Goal: Task Accomplishment & Management: Manage account settings

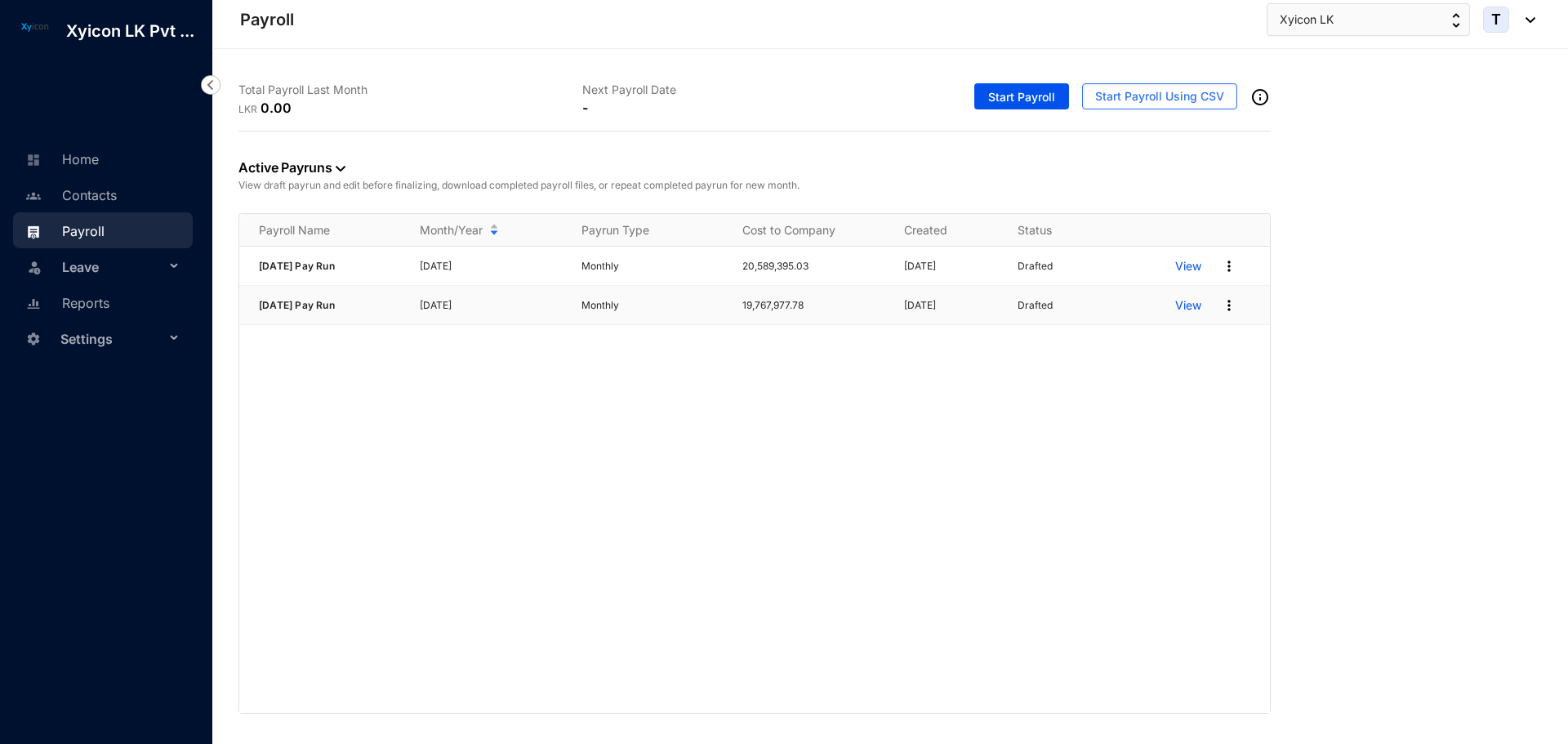
click at [1228, 302] on img at bounding box center [1229, 305] width 16 height 16
click at [1143, 341] on p "Delete" at bounding box center [1166, 338] width 115 height 28
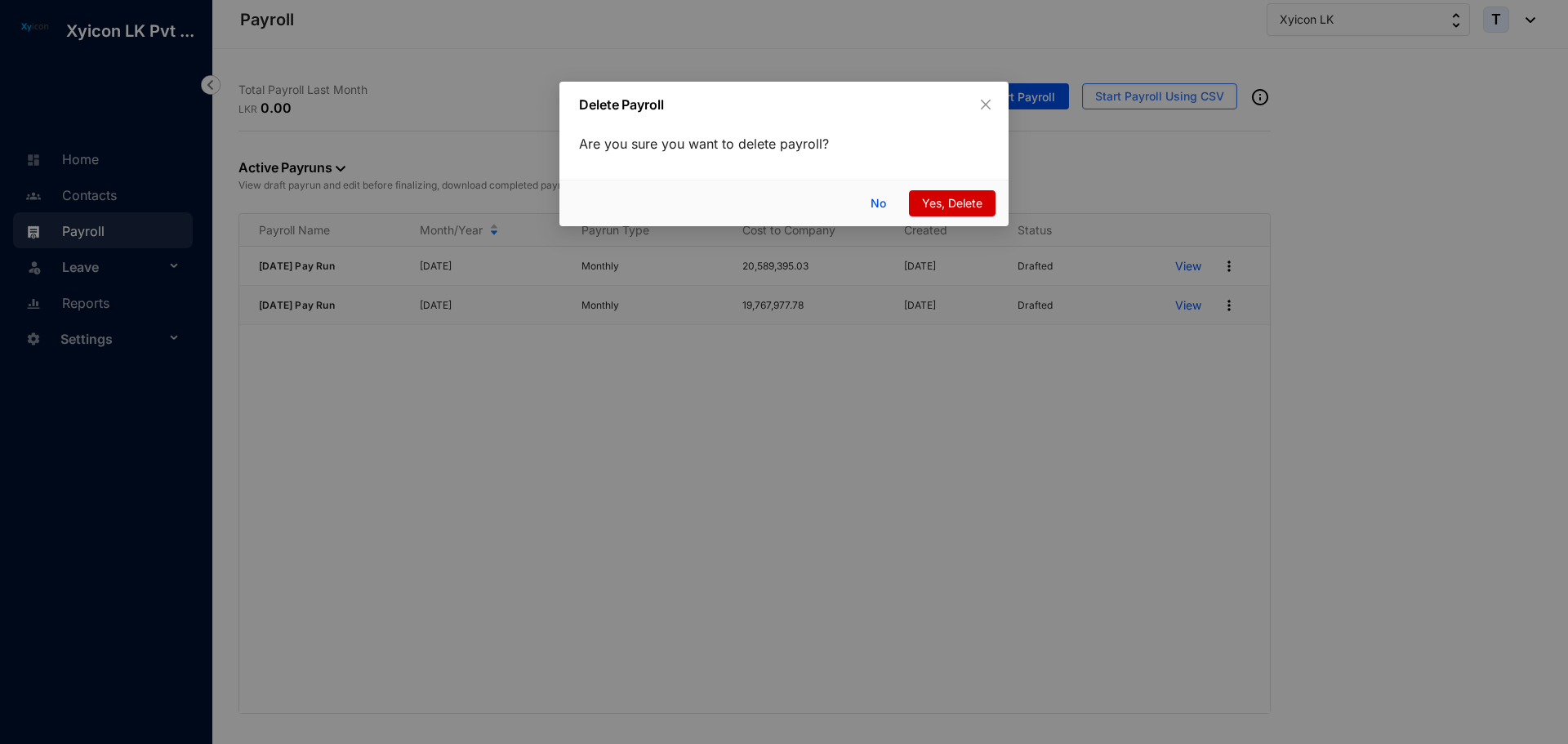
click at [978, 200] on span "Yes, Delete" at bounding box center [953, 203] width 61 height 18
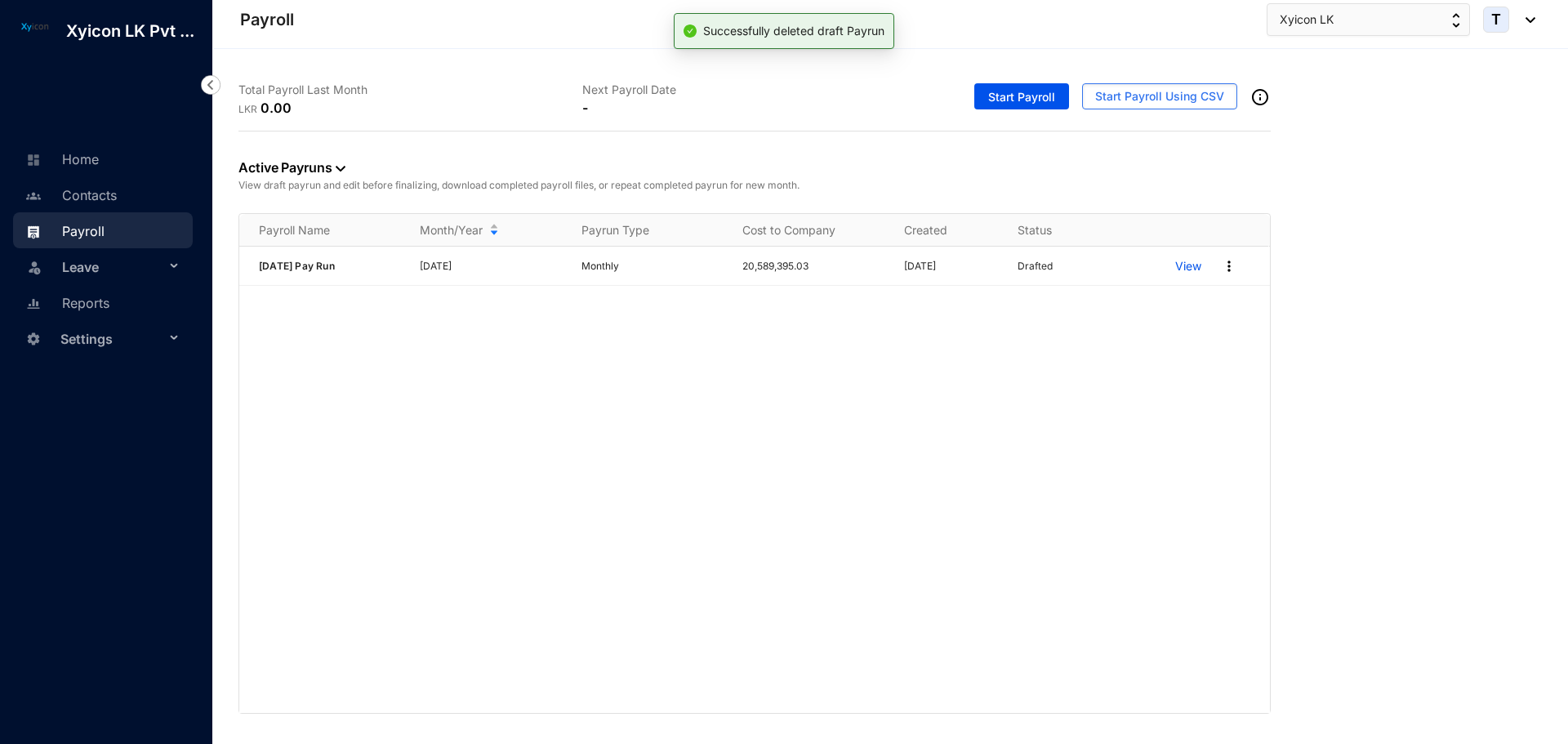
click at [1226, 266] on img at bounding box center [1229, 266] width 16 height 16
click at [1158, 292] on p "Delete" at bounding box center [1166, 300] width 115 height 28
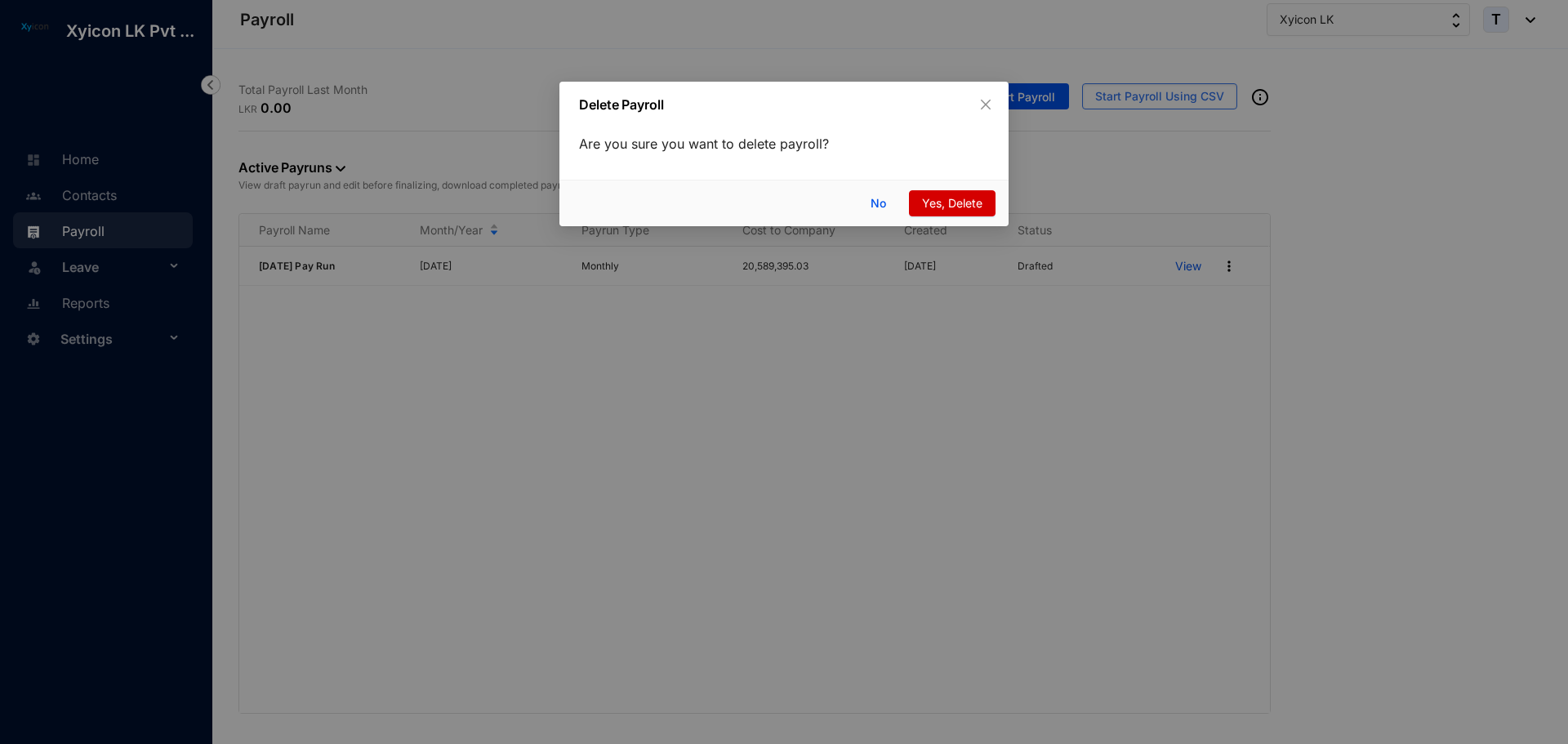
click at [978, 213] on button "Yes, Delete" at bounding box center [952, 203] width 87 height 26
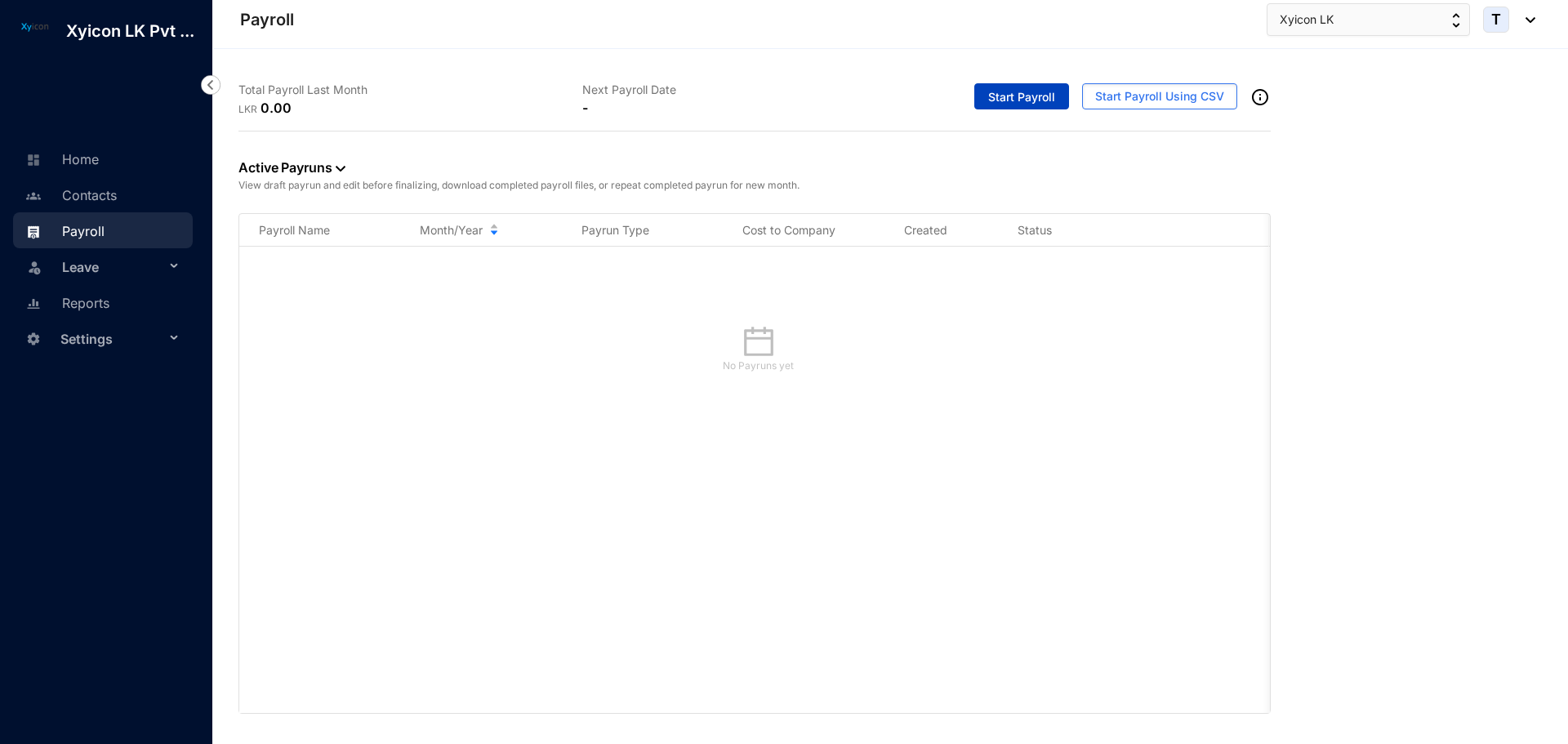
click at [1044, 94] on span "Start Payroll" at bounding box center [1021, 97] width 67 height 16
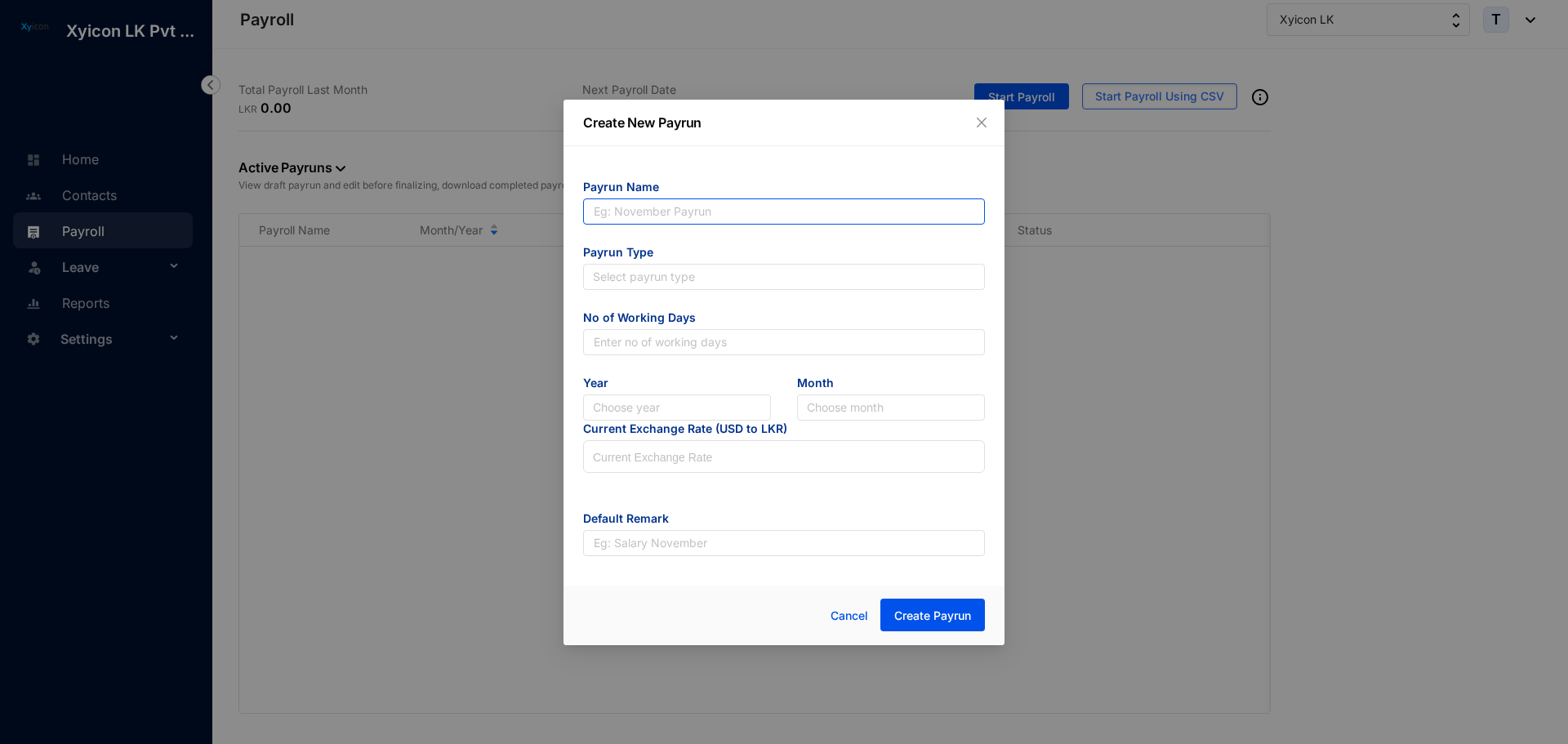
click at [607, 203] on input "text" at bounding box center [784, 211] width 402 height 26
type input "[DATE] Pay Run"
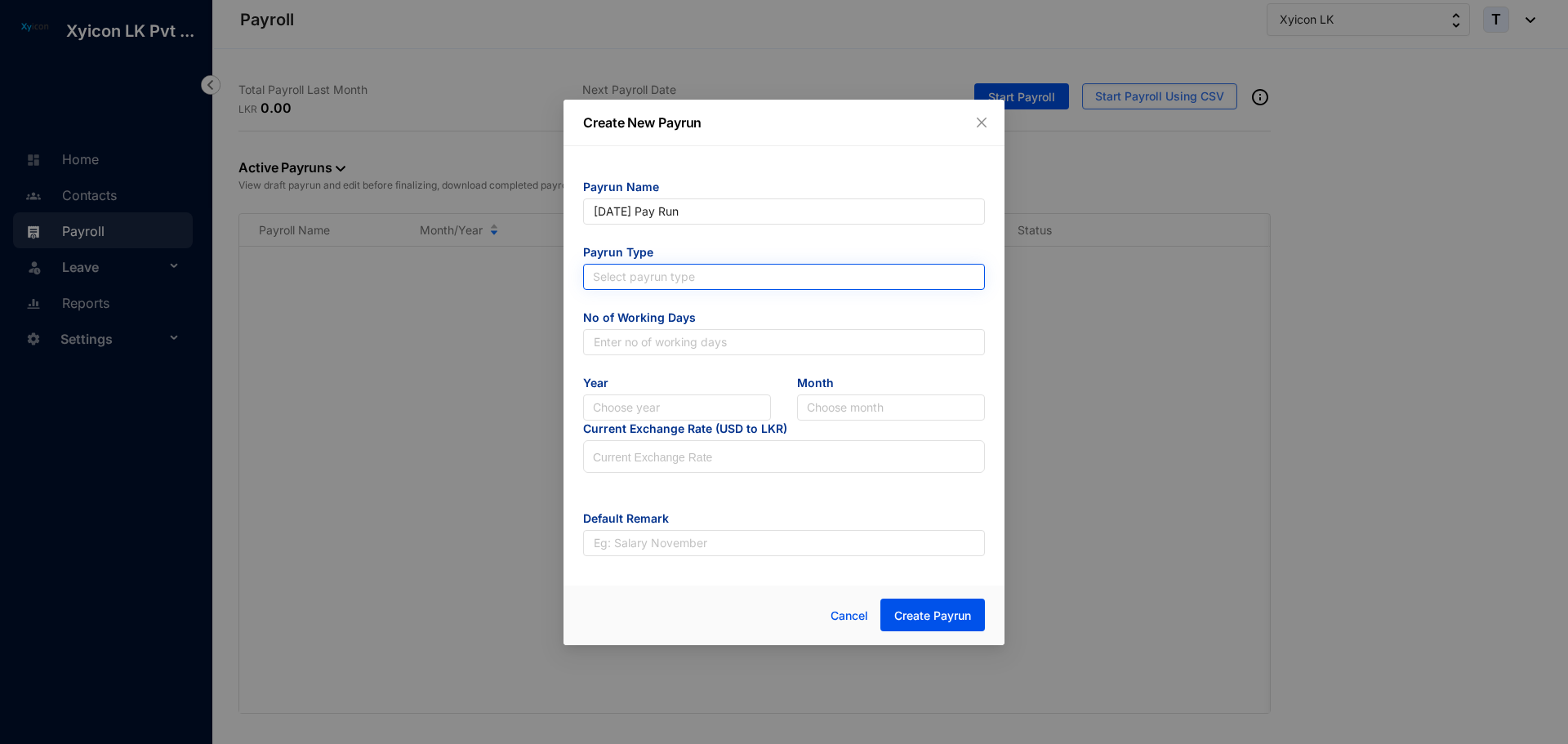
type input "[DATE] Pay Run"
click at [627, 273] on input "search" at bounding box center [784, 277] width 383 height 24
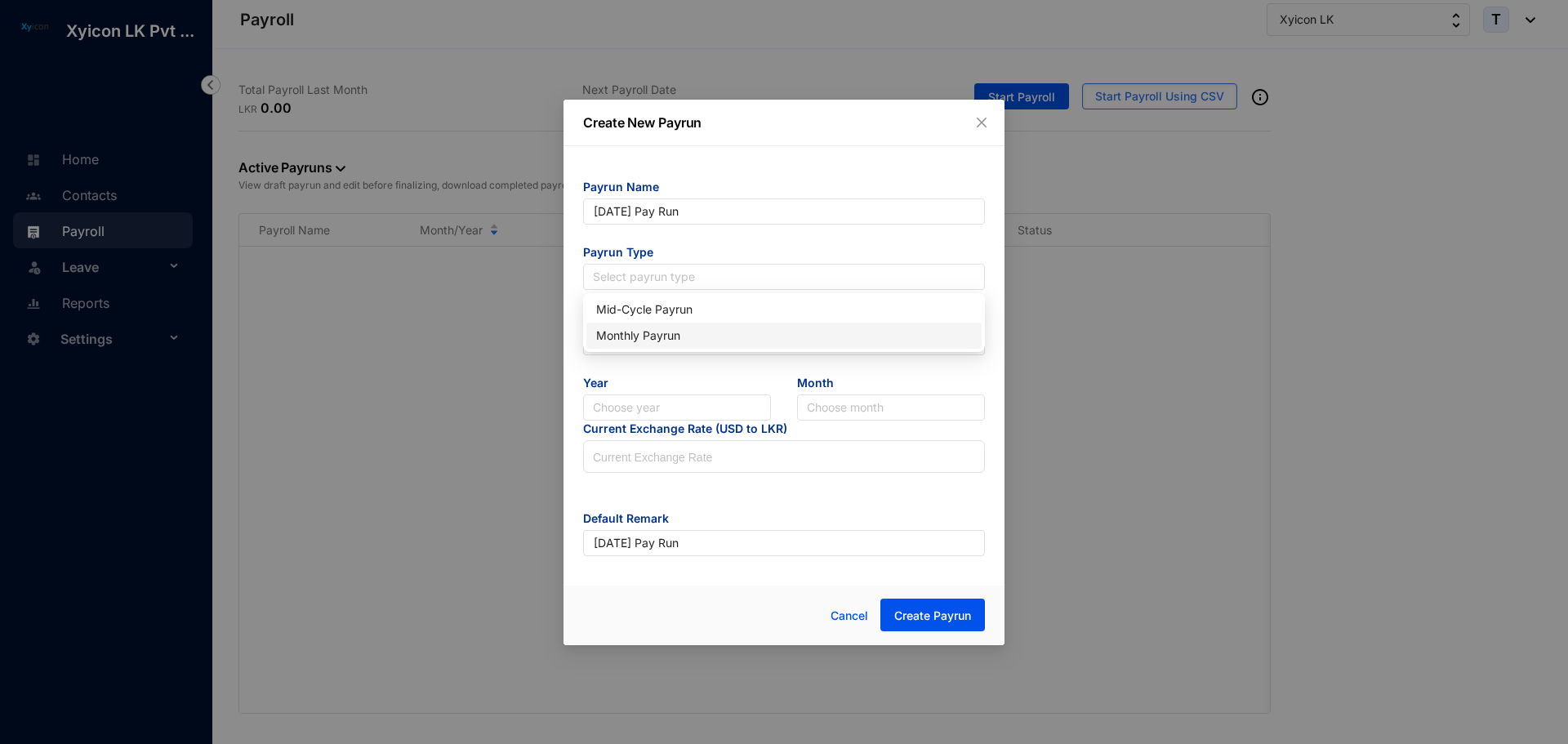
click at [635, 330] on div "Monthly Payrun" at bounding box center [784, 335] width 375 height 18
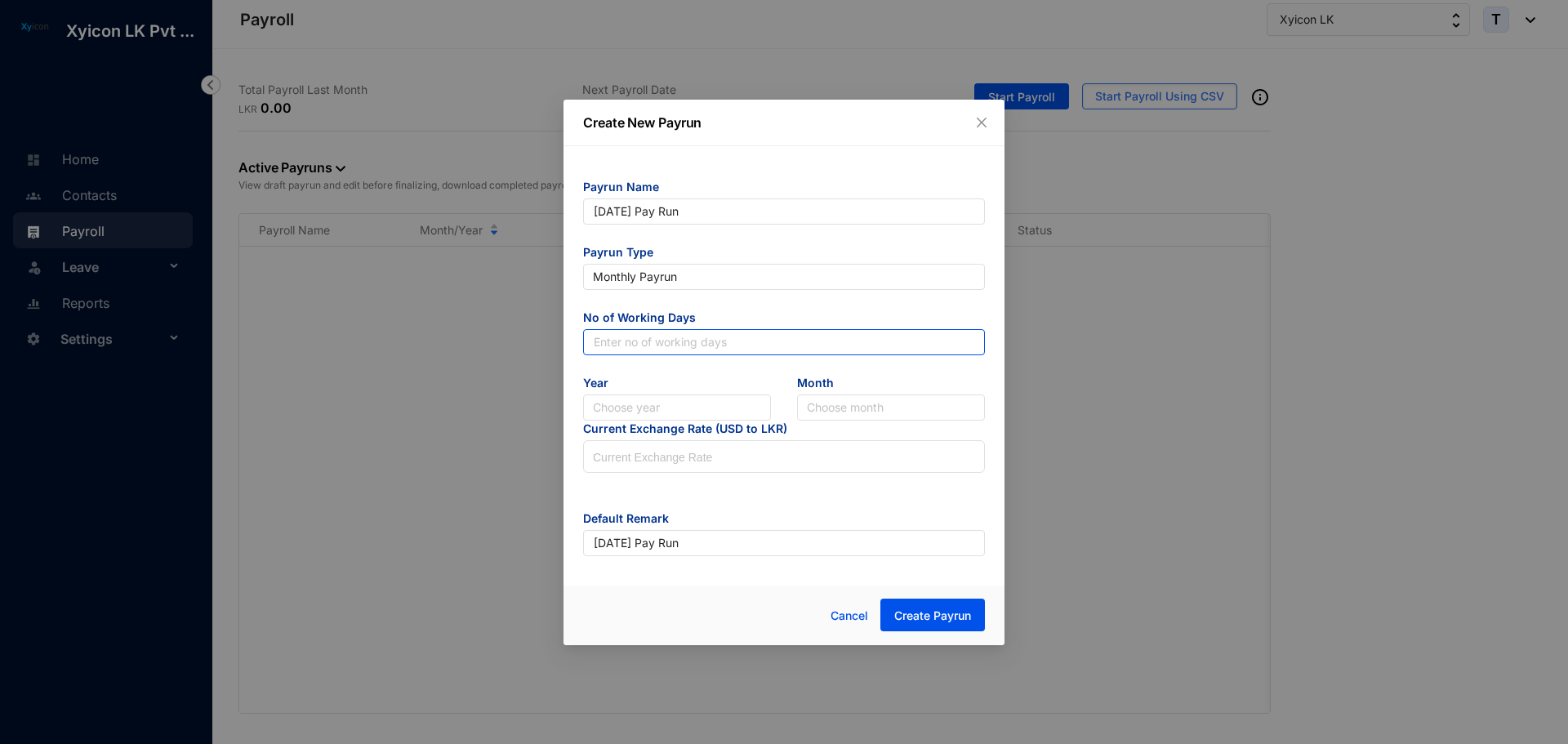
click at [629, 335] on input "text" at bounding box center [784, 342] width 402 height 26
type input "30"
click at [644, 405] on input "search" at bounding box center [677, 407] width 169 height 24
click at [631, 465] on div "2025" at bounding box center [677, 467] width 161 height 18
click at [840, 417] on input "search" at bounding box center [891, 407] width 169 height 24
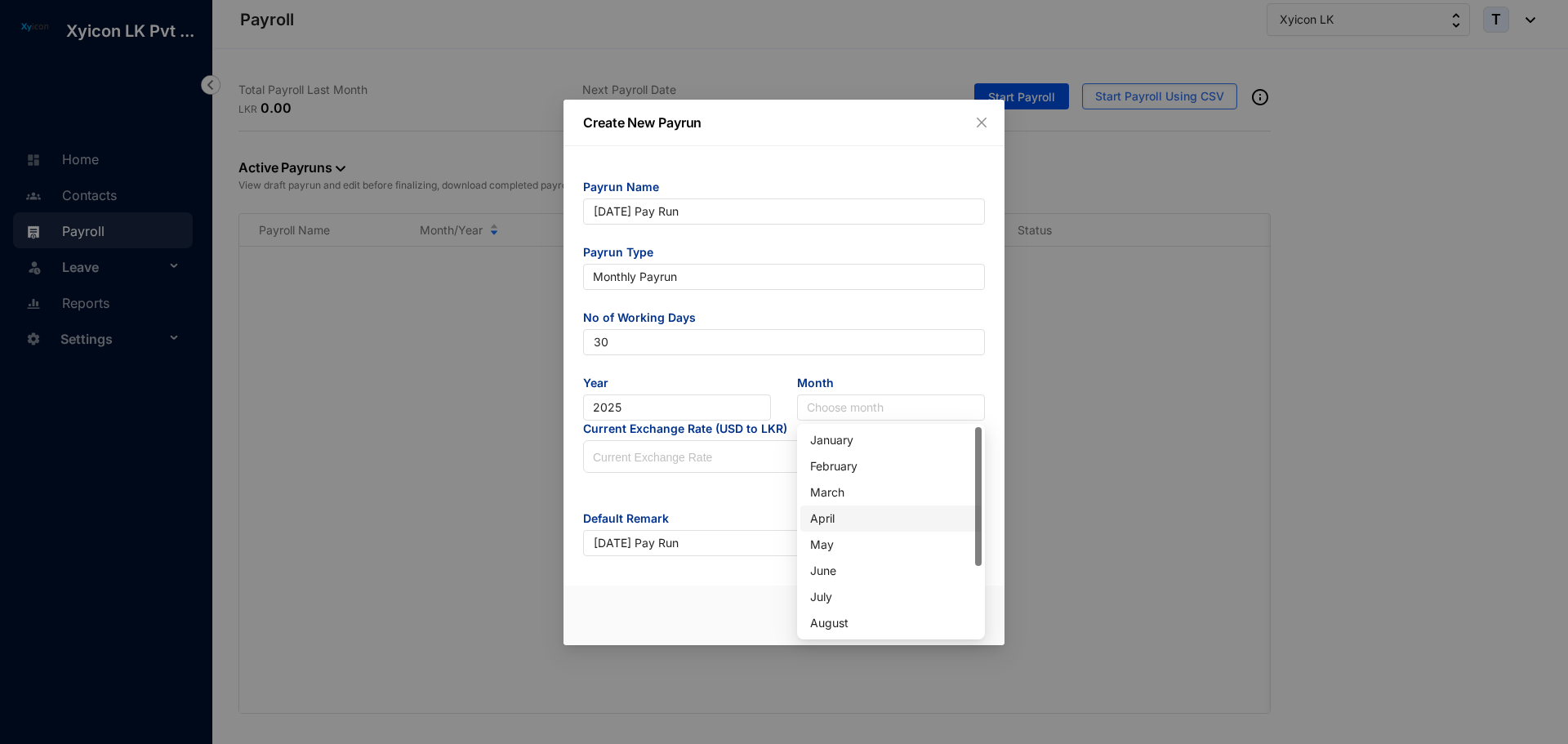
click at [822, 519] on div "April" at bounding box center [890, 518] width 161 height 18
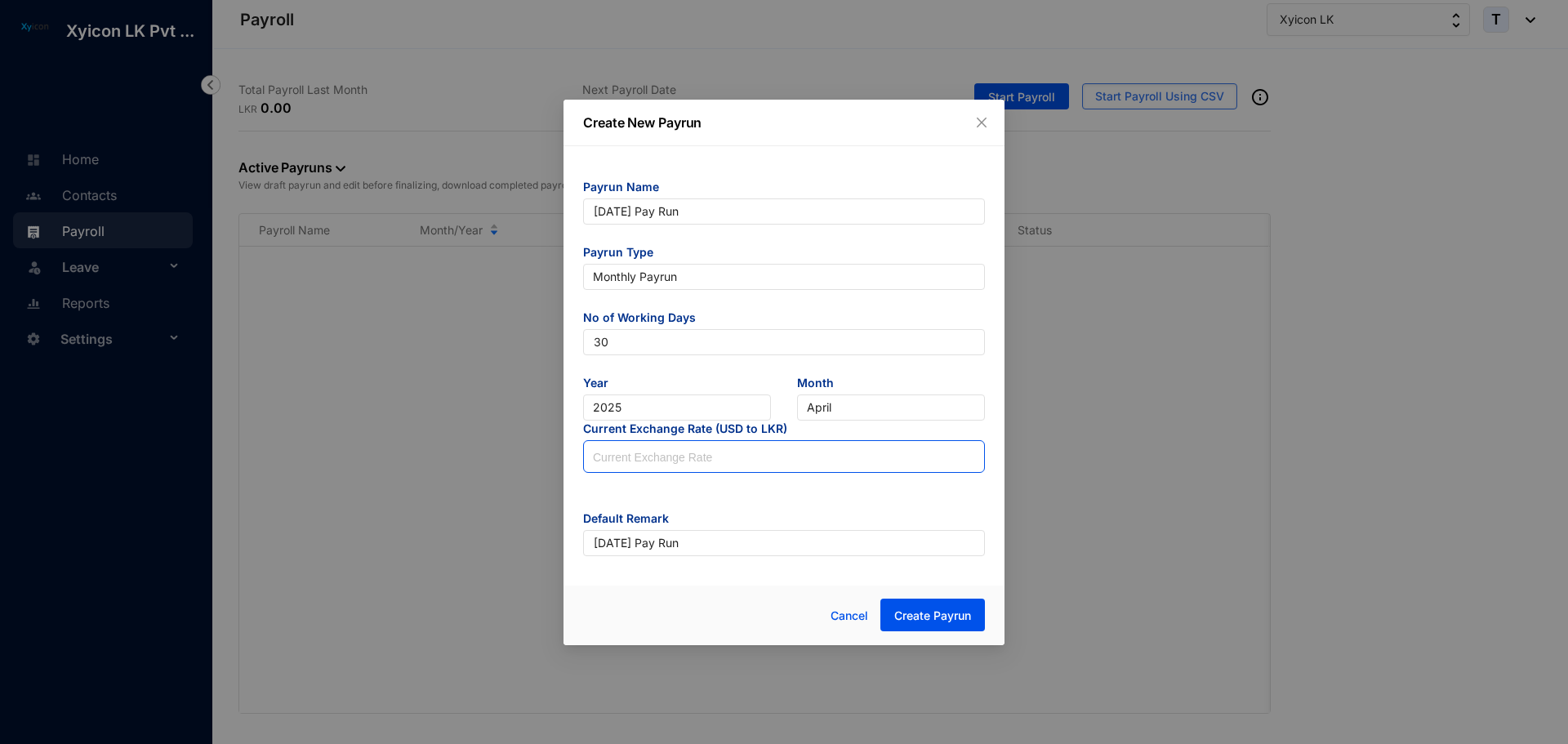
click at [824, 458] on input at bounding box center [784, 458] width 400 height 33
type input "297.5"
click at [853, 507] on form "Payrun Name April 25 Pay Run Payrun Type Monthly Payrun No of Working Days 30 Y…" at bounding box center [784, 368] width 402 height 377
click at [936, 626] on button "Create Payrun" at bounding box center [932, 615] width 104 height 33
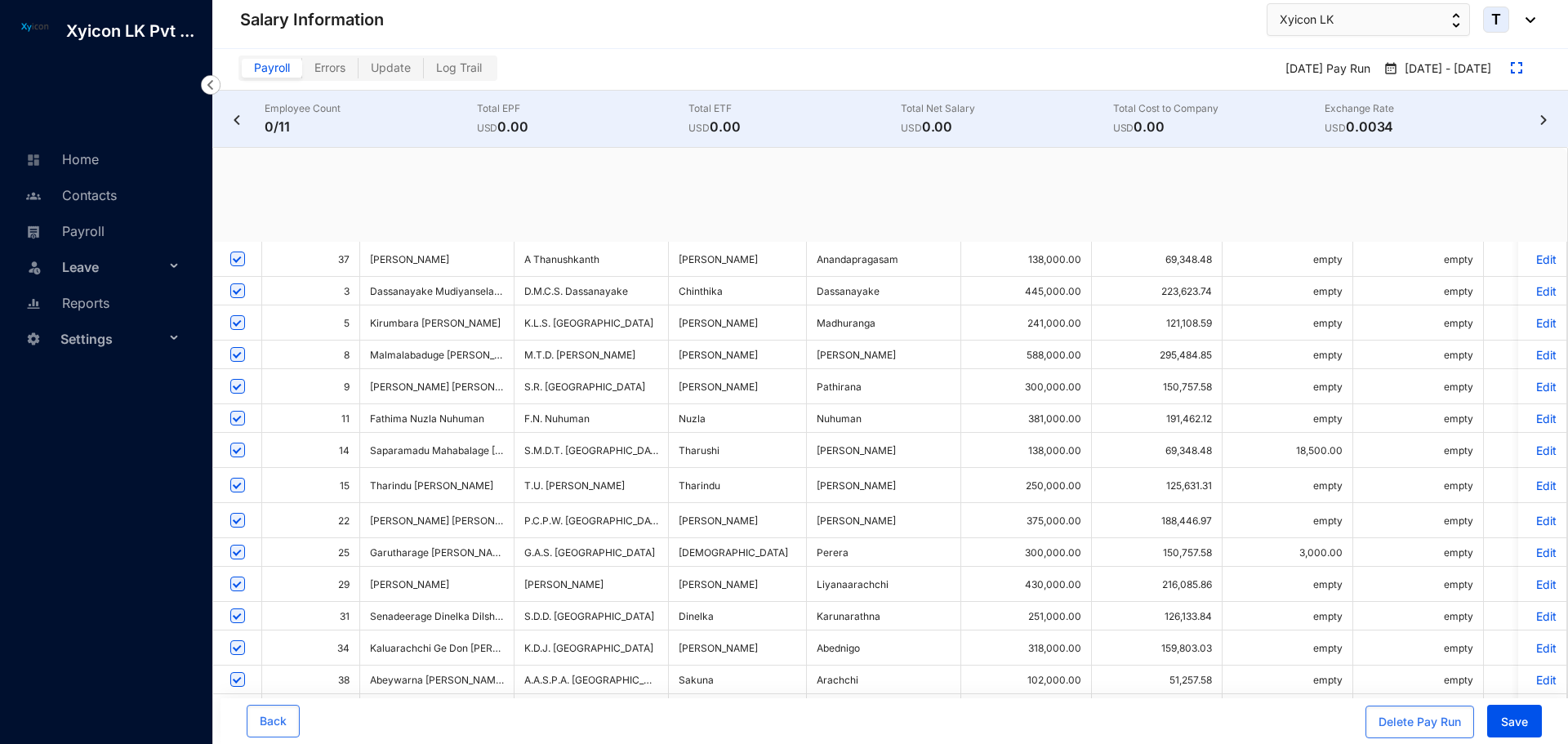
checkbox input "true"
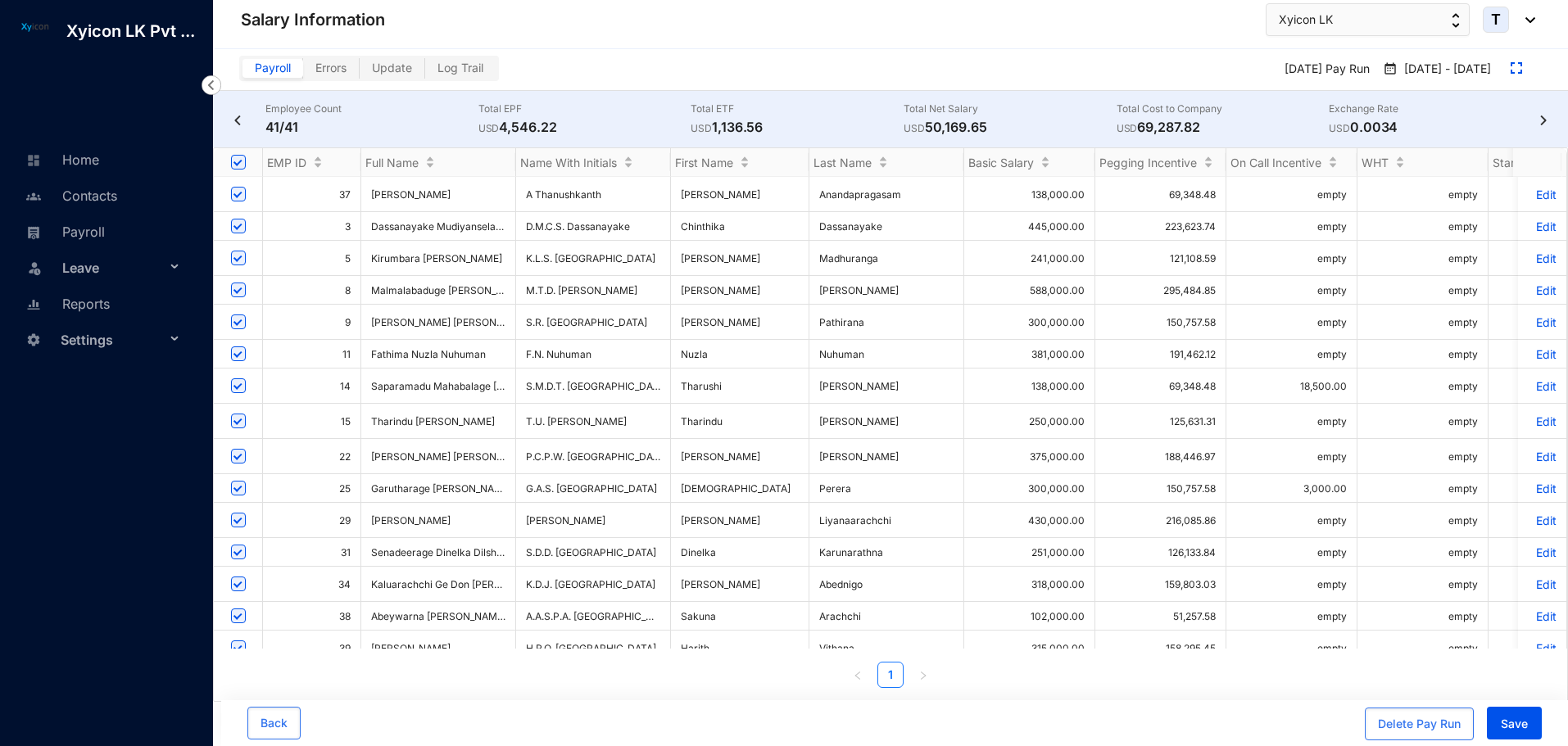
click at [1541, 119] on img at bounding box center [1543, 120] width 16 height 10
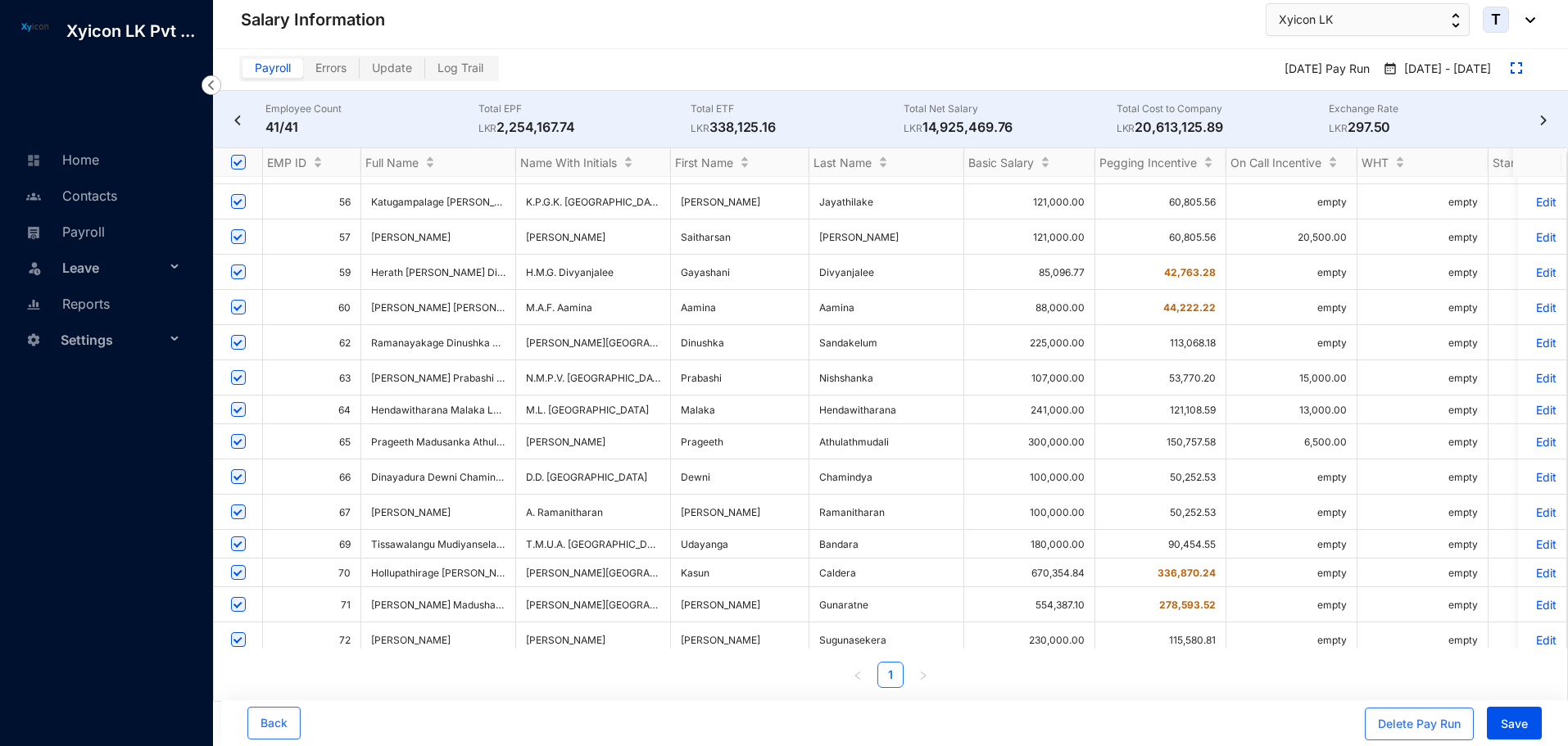
scroll to position [1, 0]
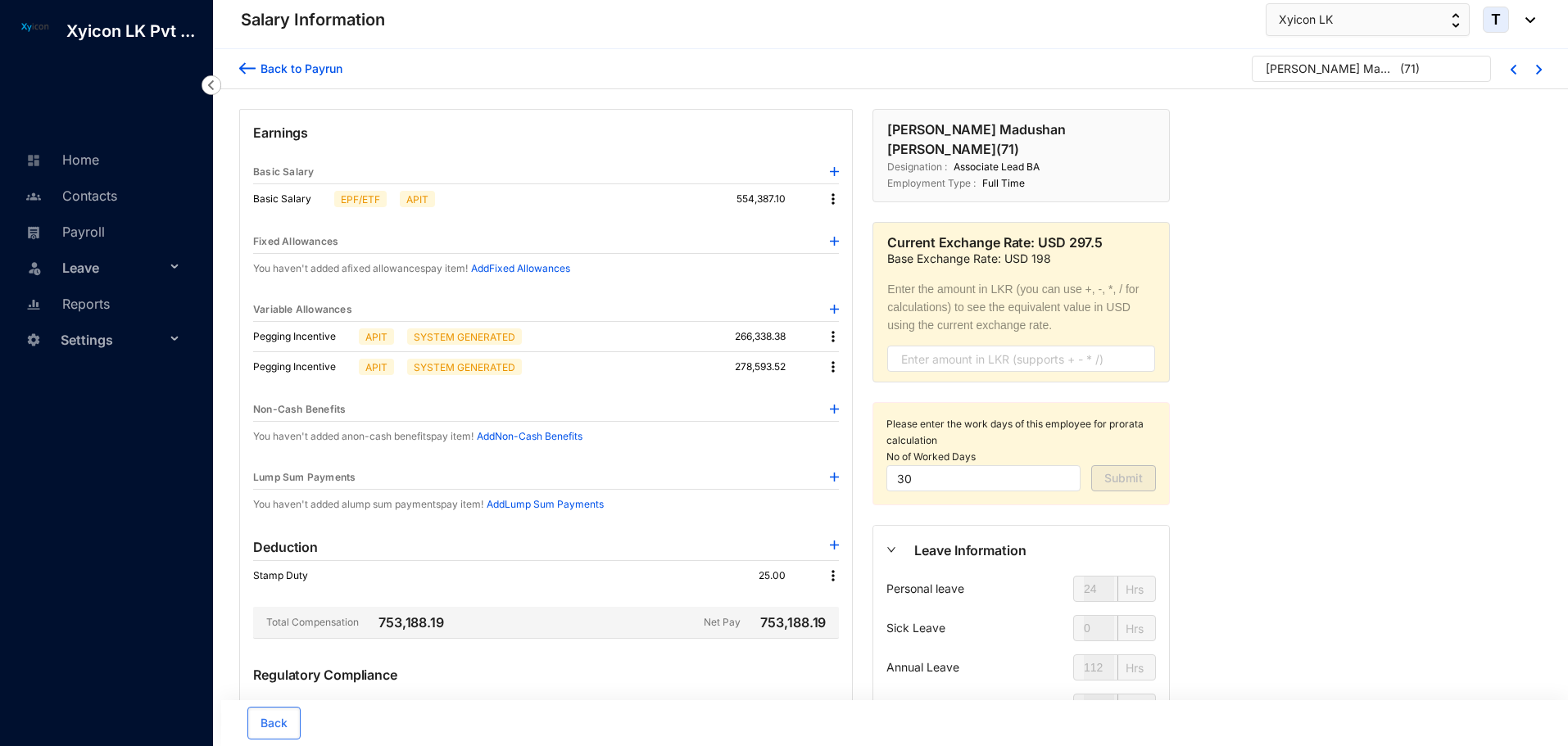
click at [834, 194] on img at bounding box center [833, 199] width 16 height 16
click at [850, 233] on span "Edit" at bounding box center [848, 227] width 21 height 18
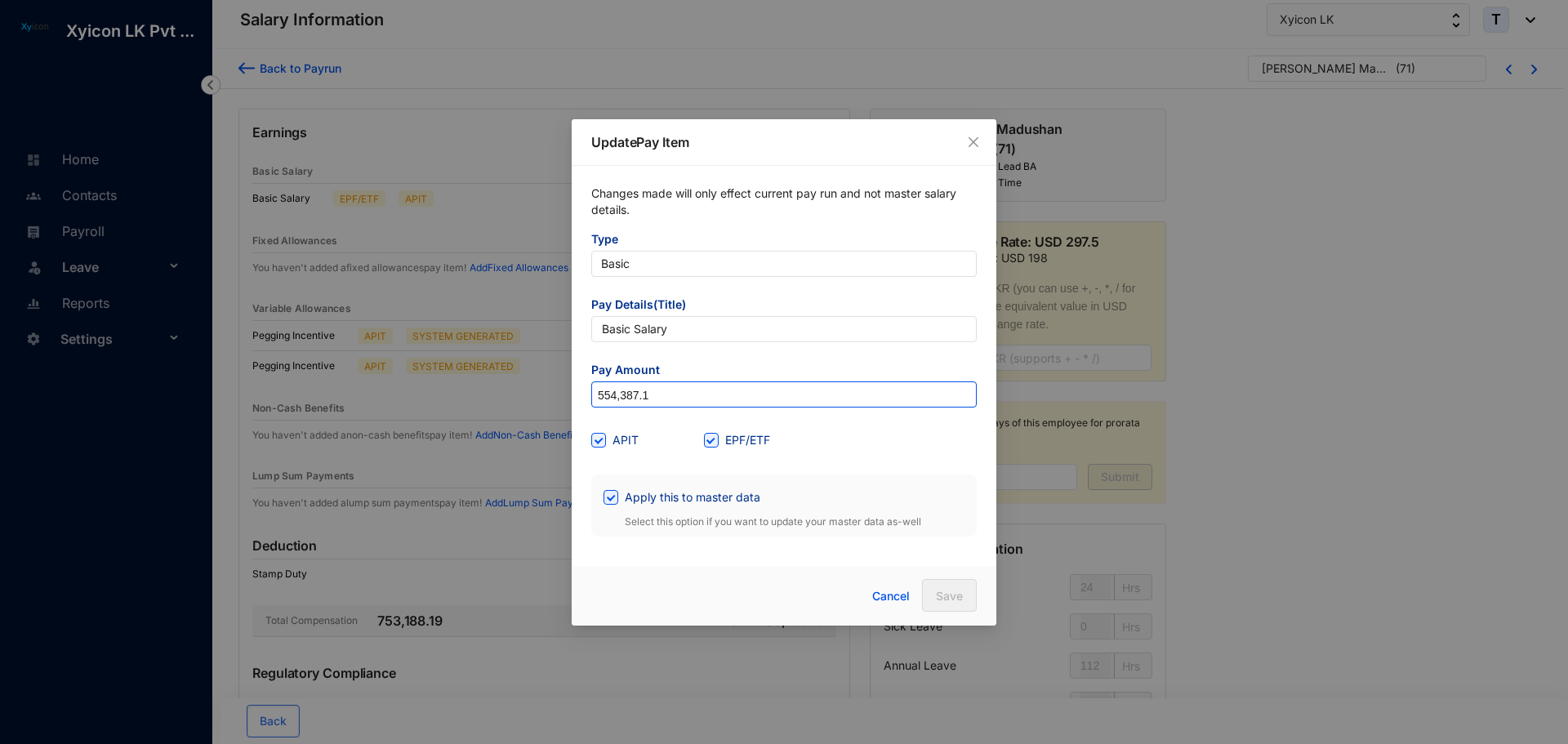
click at [673, 398] on input "554,387.1" at bounding box center [784, 395] width 384 height 26
type input "530,000"
drag, startPoint x: 851, startPoint y: 443, endPoint x: 936, endPoint y: 555, distance: 140.6
click at [853, 446] on div "APIT EPF/ETF" at bounding box center [784, 440] width 385 height 26
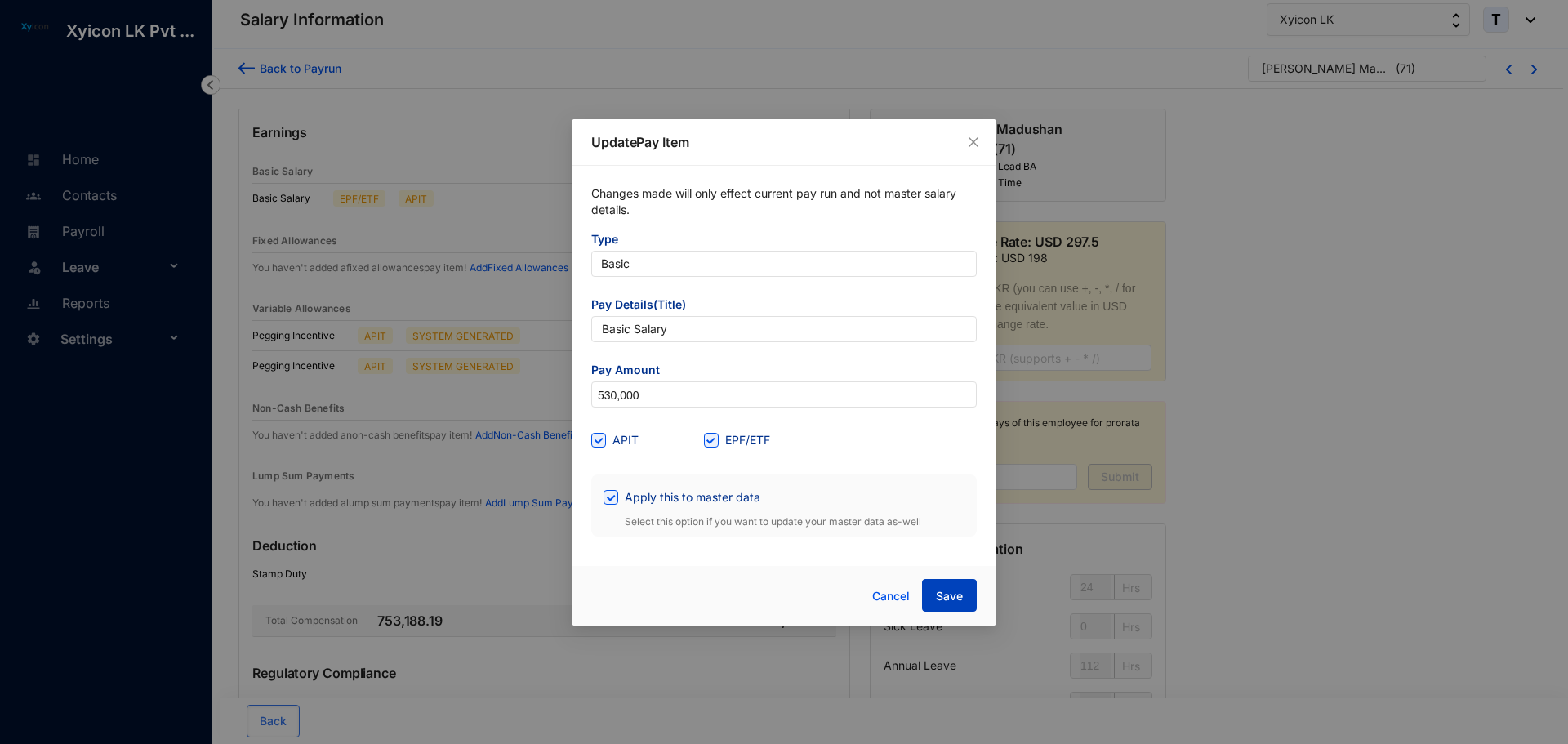
click at [944, 592] on span "Save" at bounding box center [949, 596] width 27 height 16
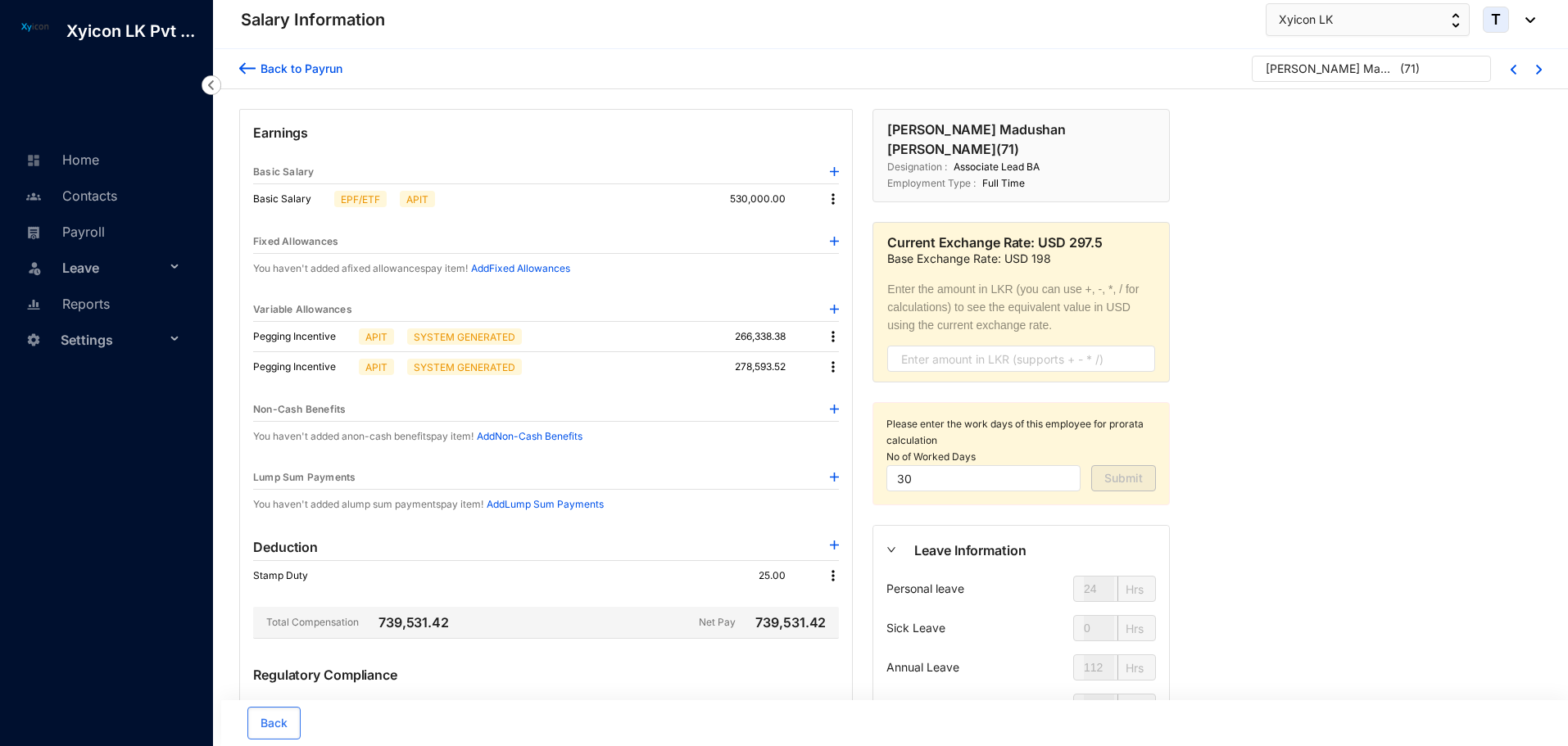
click at [831, 372] on img at bounding box center [833, 367] width 16 height 16
click at [858, 423] on p "Delete" at bounding box center [855, 420] width 34 height 16
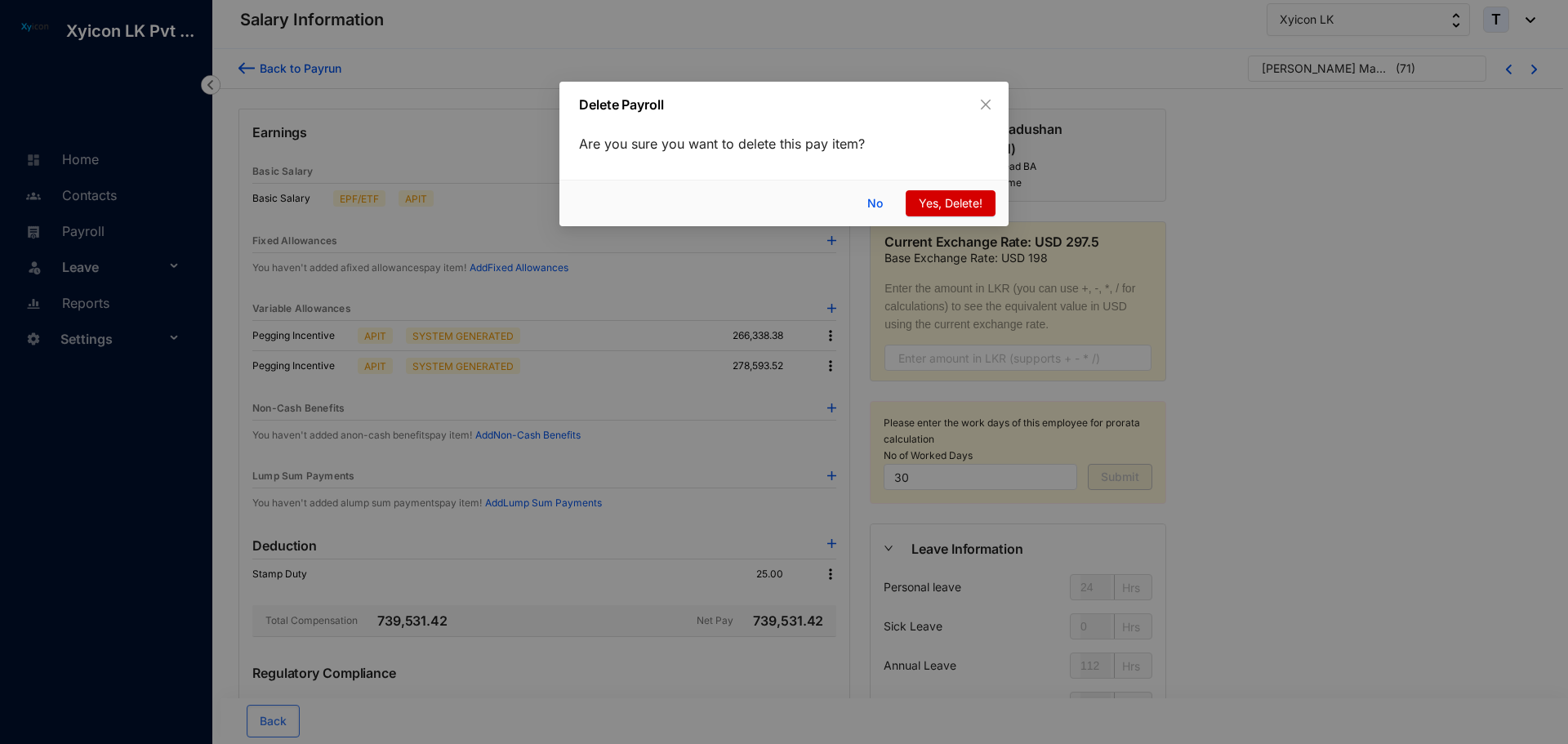
click at [943, 208] on span "Yes, Delete!" at bounding box center [950, 203] width 63 height 18
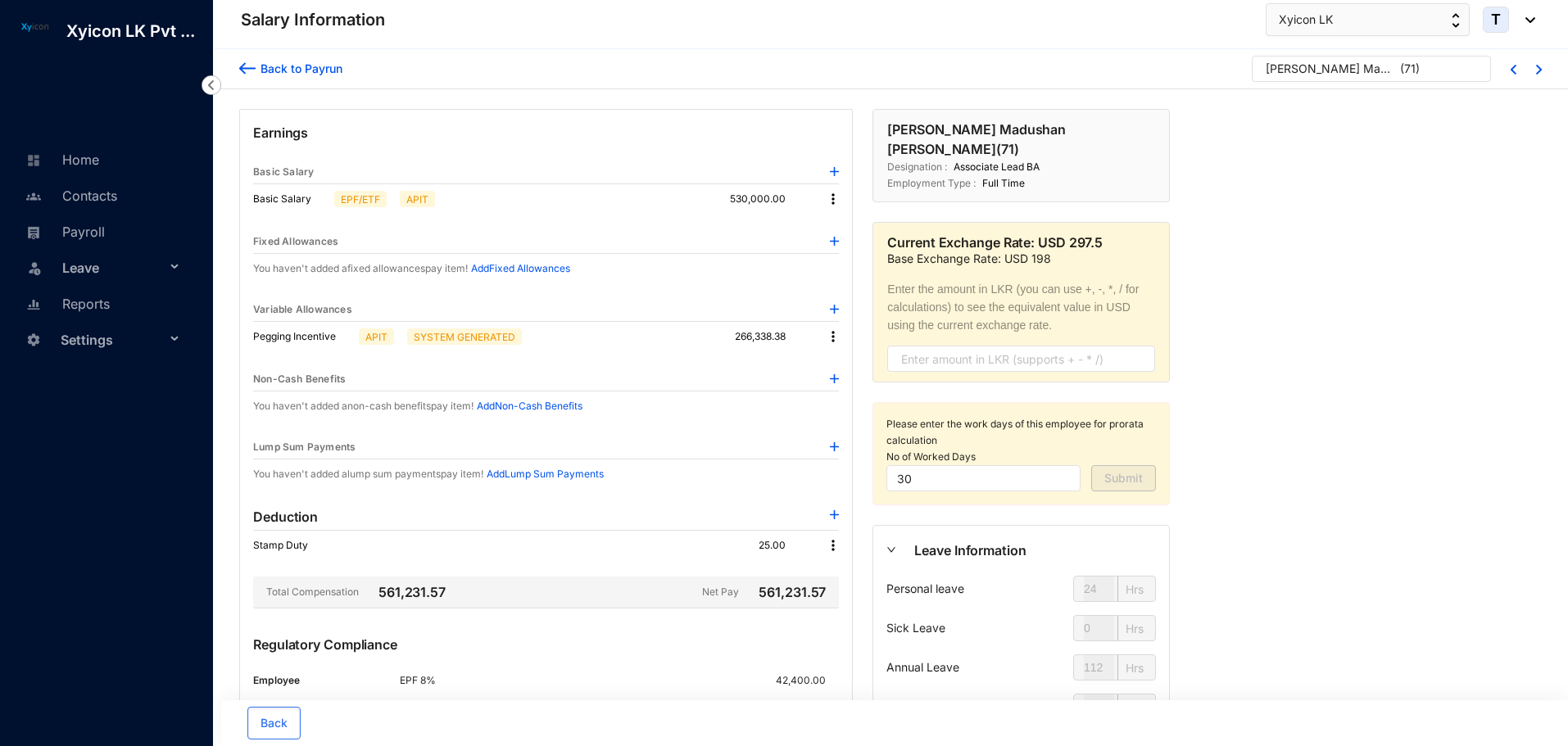
click at [254, 70] on img at bounding box center [247, 68] width 16 height 17
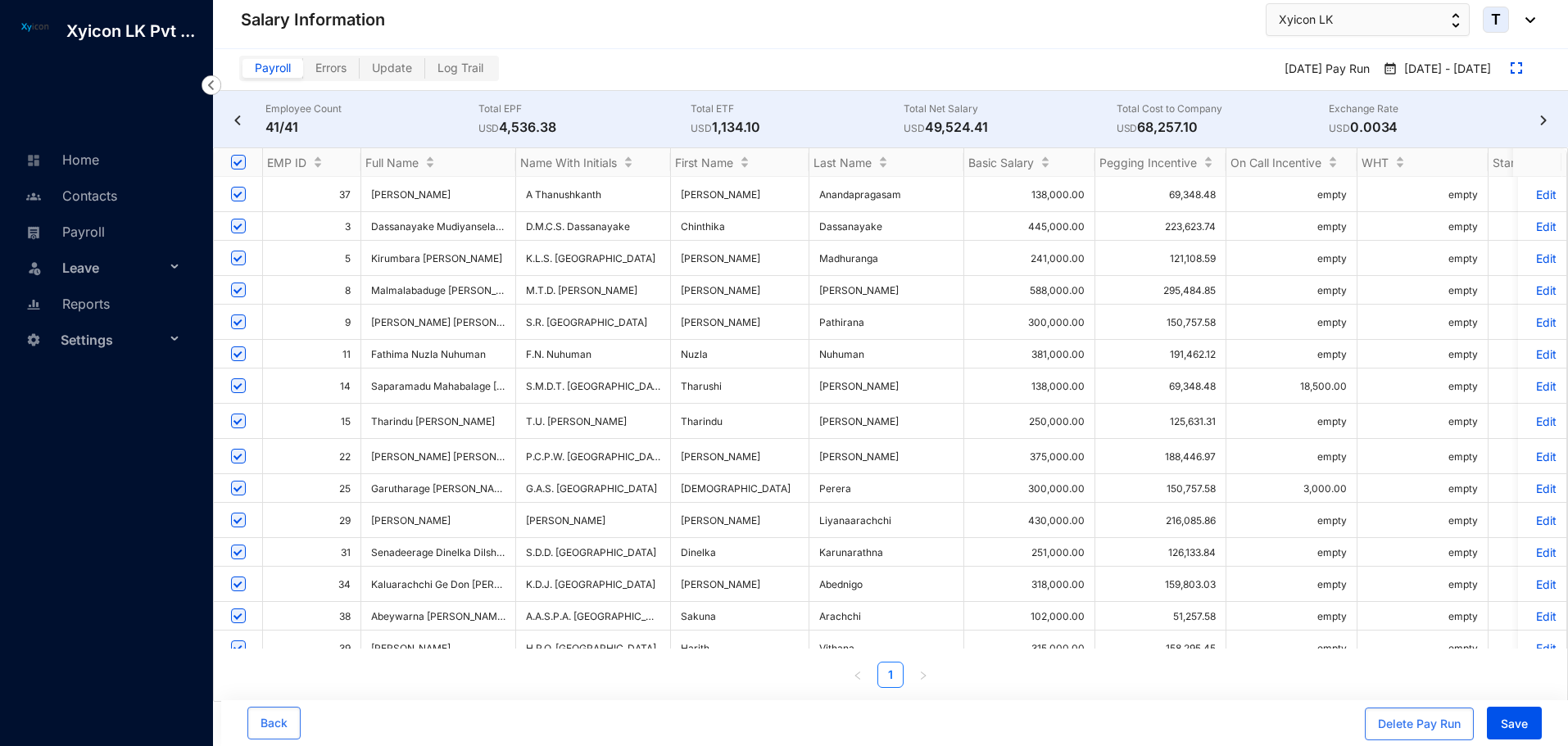
scroll to position [814, 0]
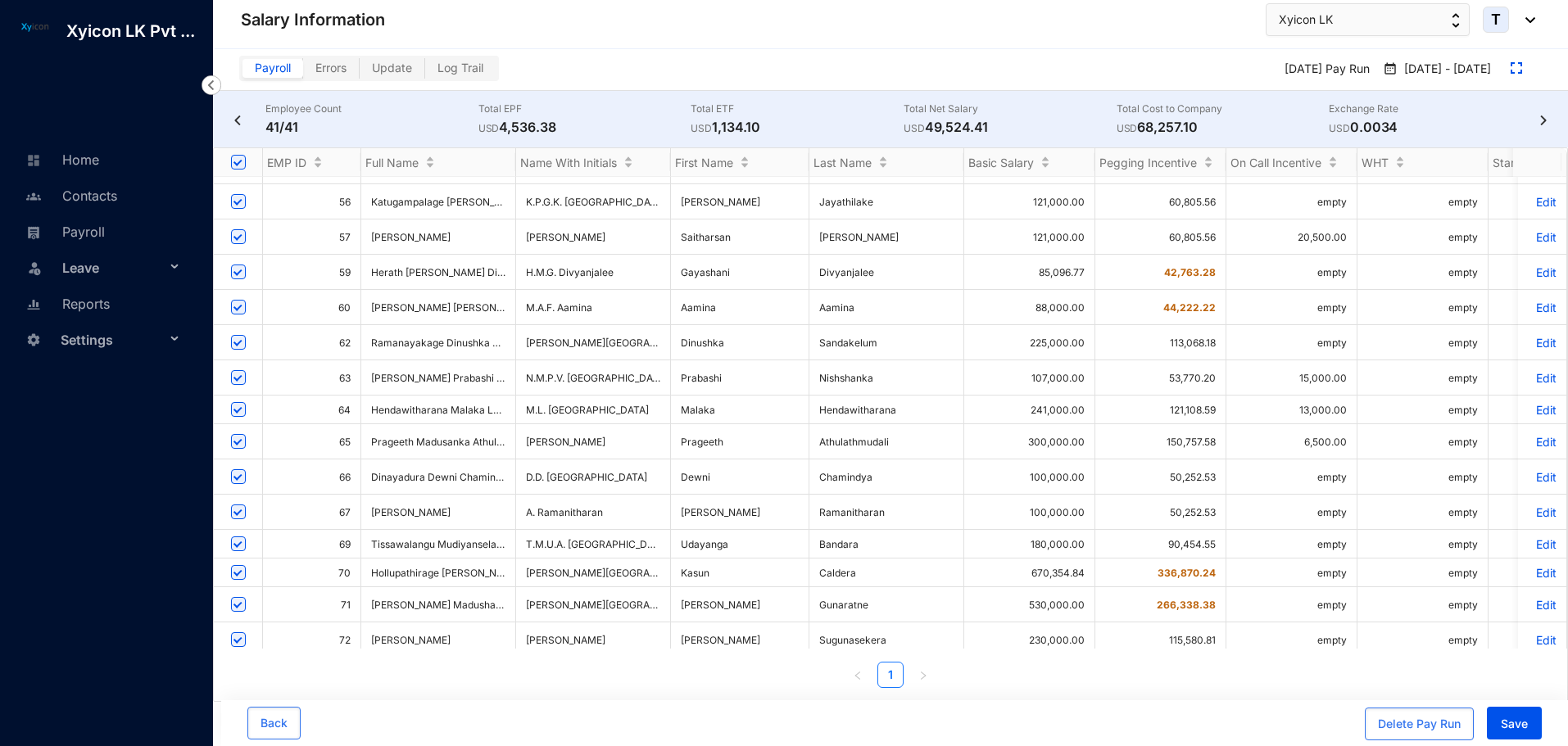
click at [1535, 566] on p "Edit" at bounding box center [1542, 573] width 29 height 14
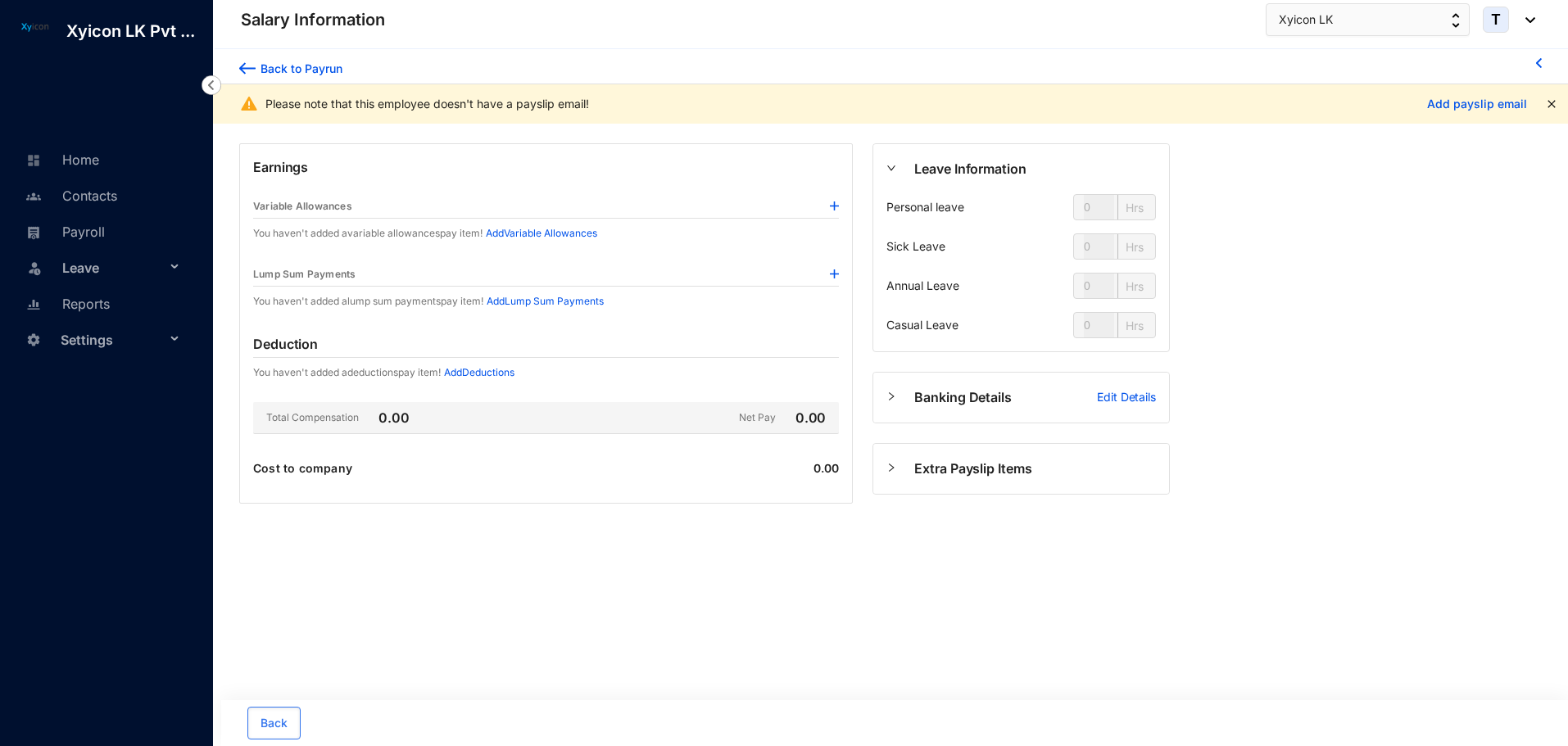
type input "24"
type input "112"
type input "80"
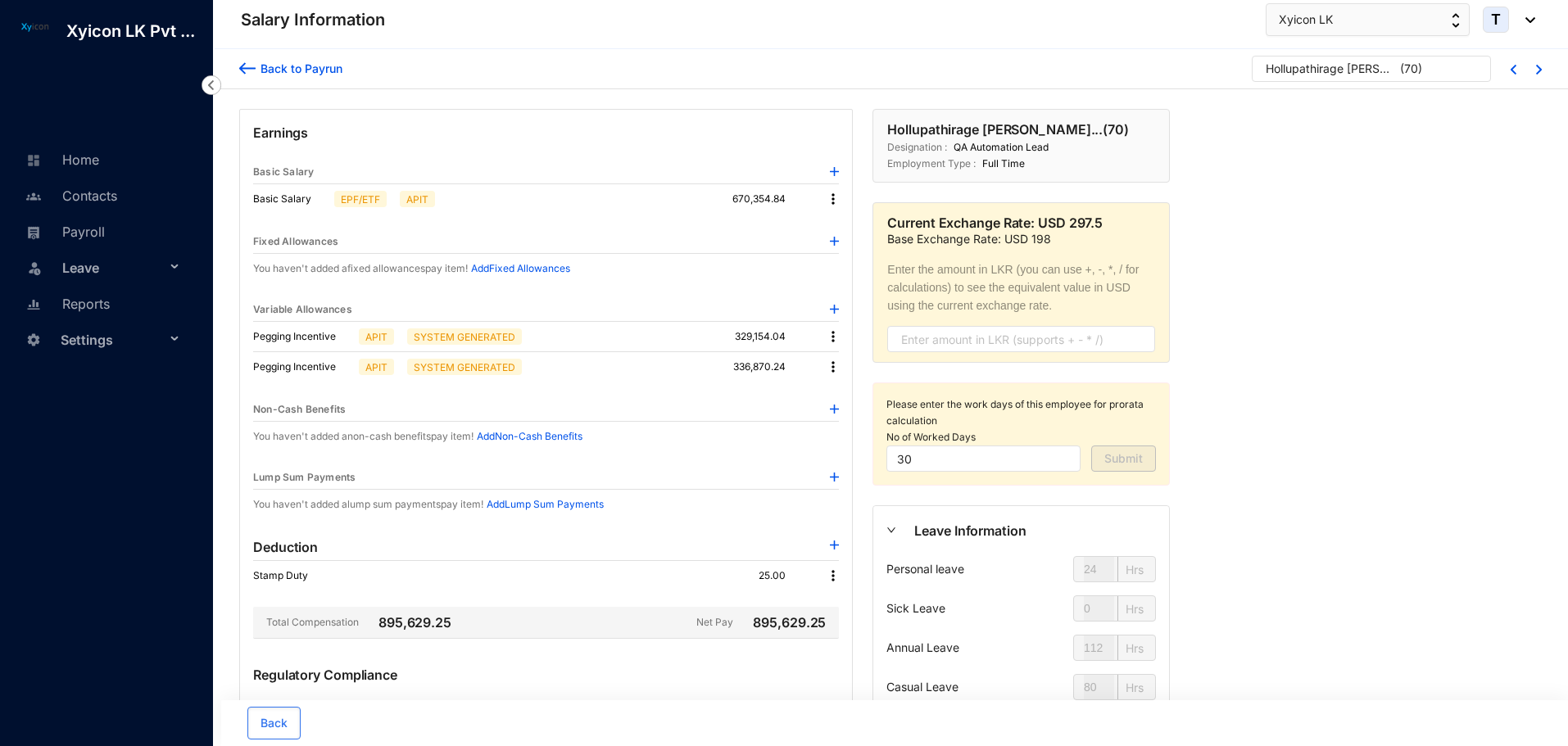
click at [832, 201] on img at bounding box center [833, 199] width 16 height 16
click at [843, 231] on span "Edit" at bounding box center [848, 227] width 21 height 18
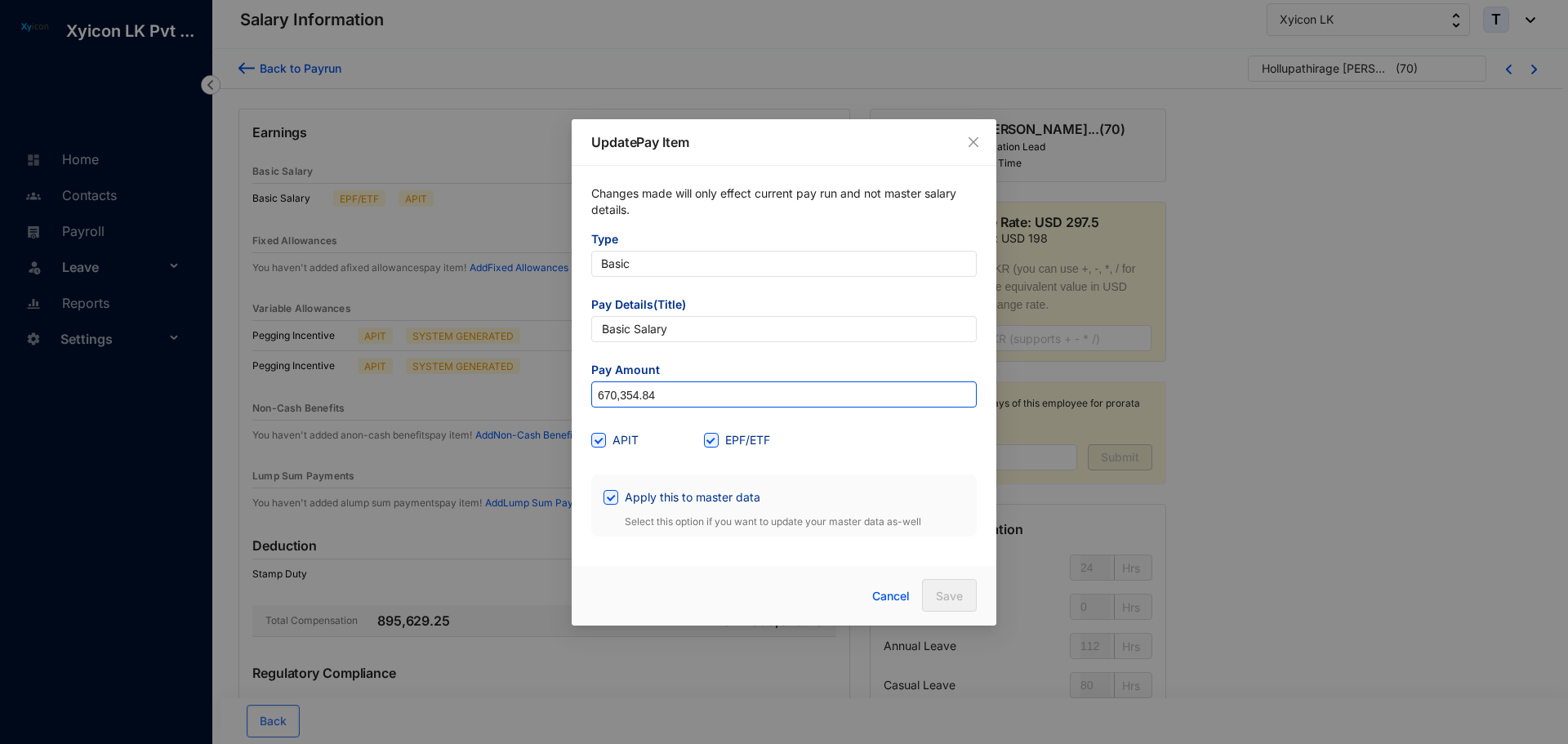
click at [669, 393] on input "670,354.84" at bounding box center [784, 395] width 384 height 26
click at [610, 500] on input "Apply this to master data" at bounding box center [609, 495] width 12 height 12
click at [611, 500] on input "Apply this to master data" at bounding box center [609, 495] width 12 height 12
checkbox input "true"
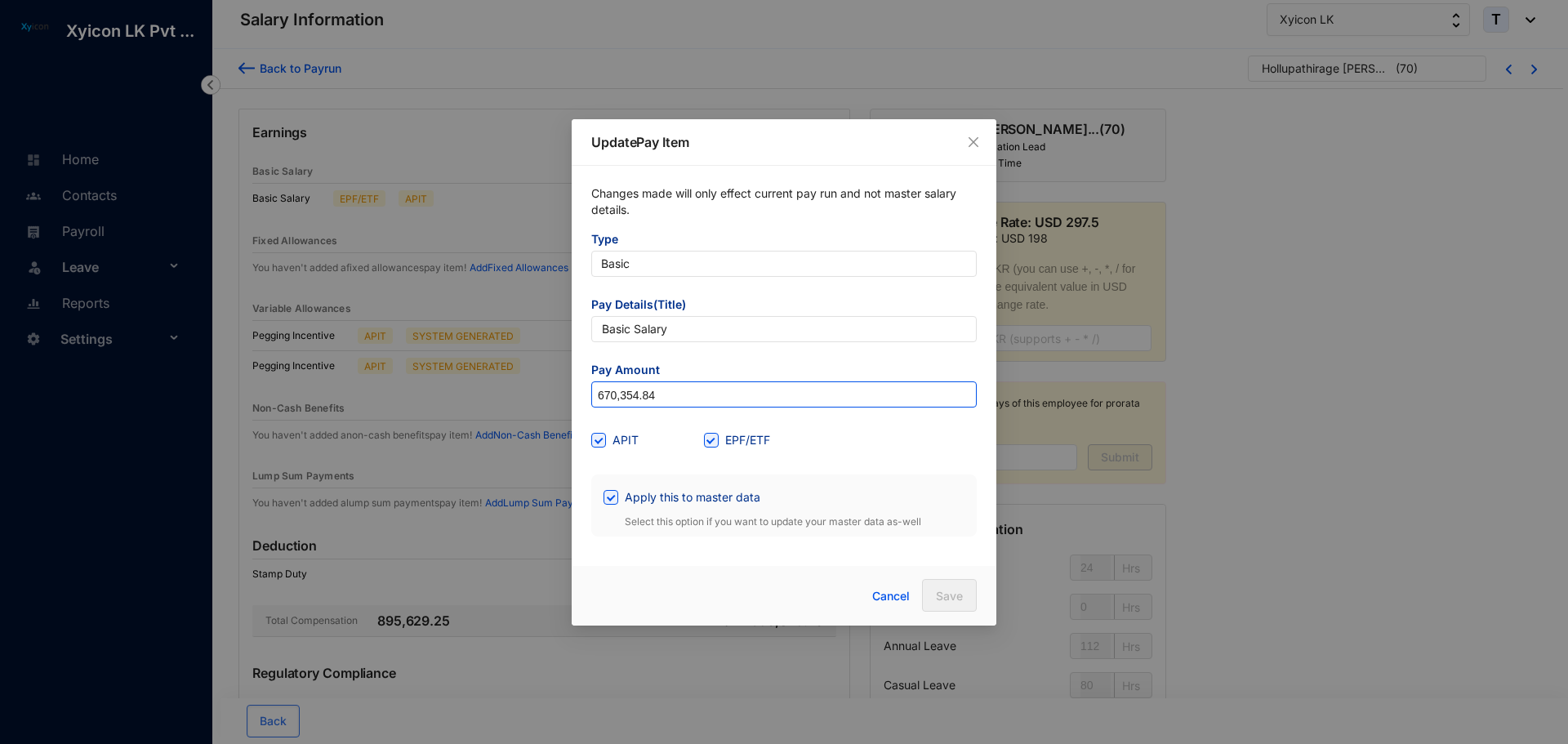
click at [668, 385] on input "670,354.84" at bounding box center [784, 395] width 384 height 26
type input "655,000"
click at [945, 602] on span "Save" at bounding box center [949, 596] width 27 height 16
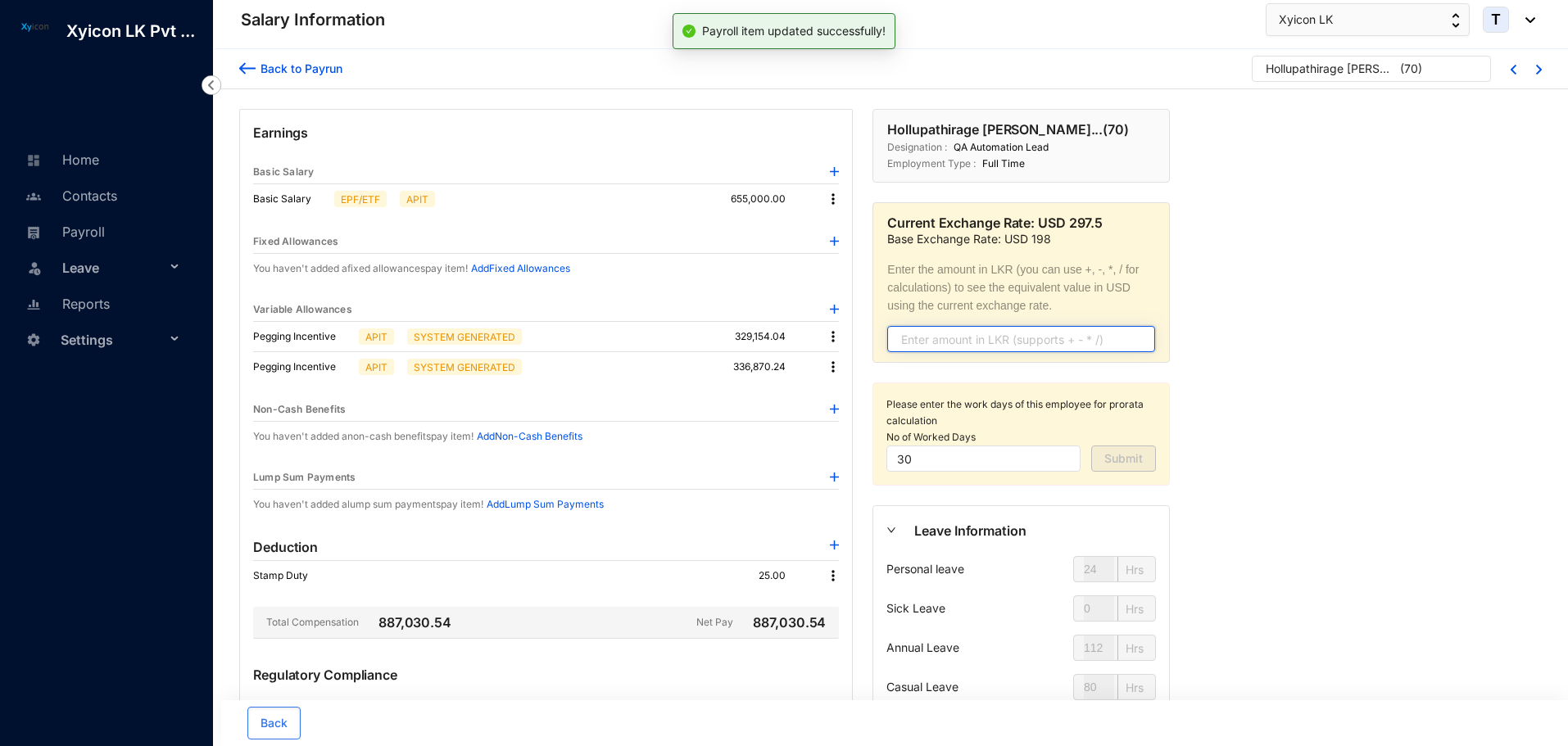
click at [946, 345] on input "text" at bounding box center [1021, 338] width 267 height 26
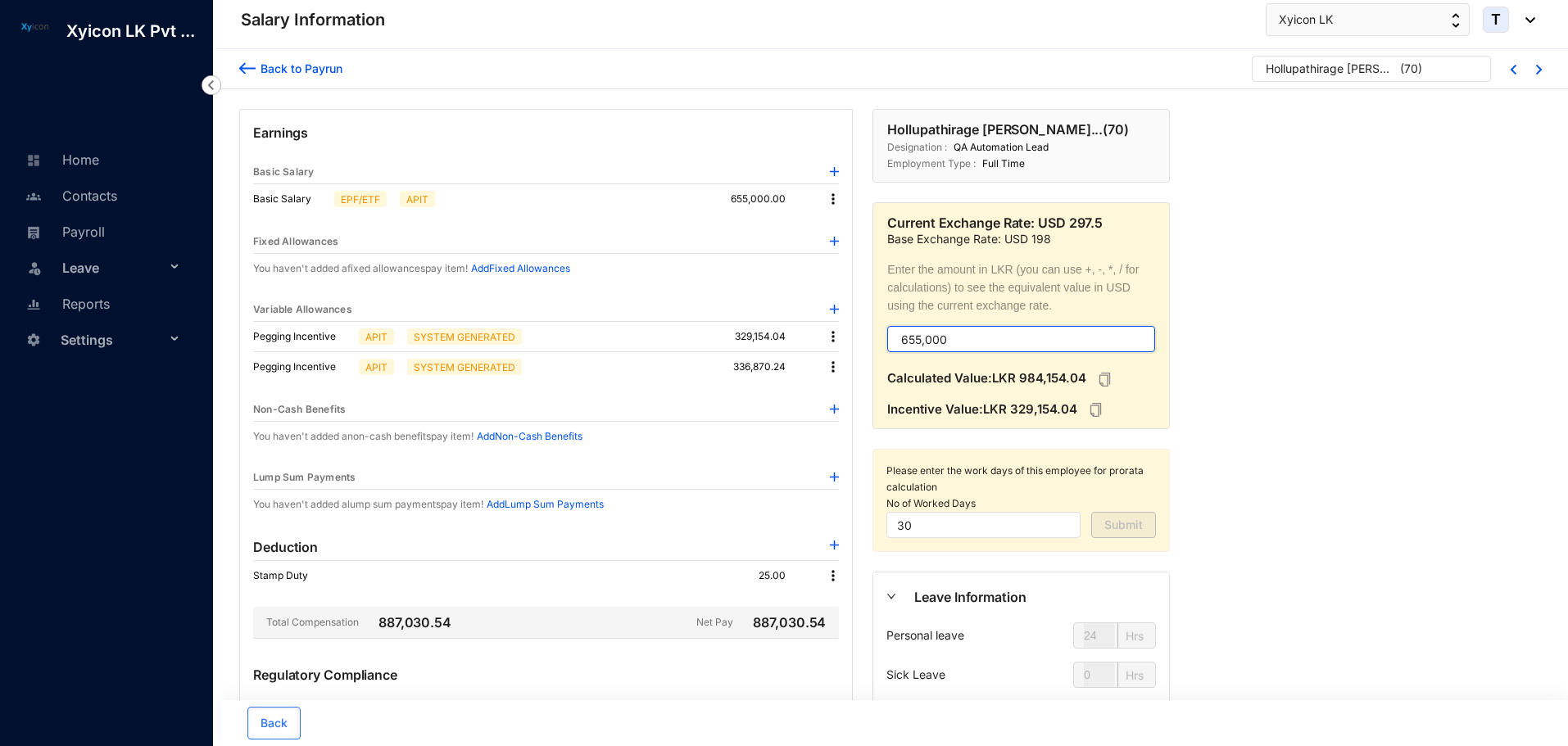
type input "655,000"
click at [835, 369] on img at bounding box center [833, 367] width 16 height 16
click at [856, 427] on p "Delete" at bounding box center [855, 420] width 34 height 16
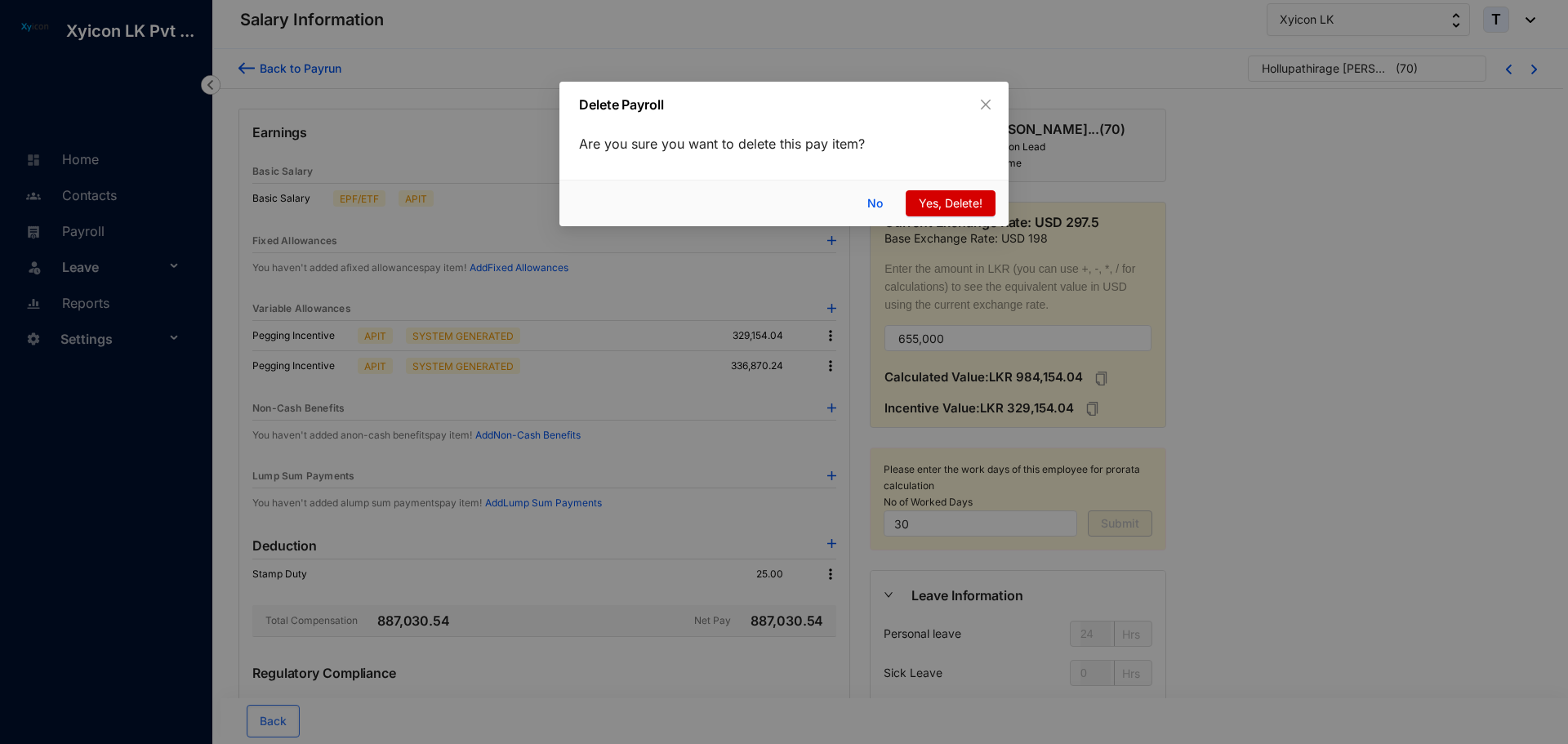
click at [955, 206] on span "Yes, Delete!" at bounding box center [950, 203] width 63 height 18
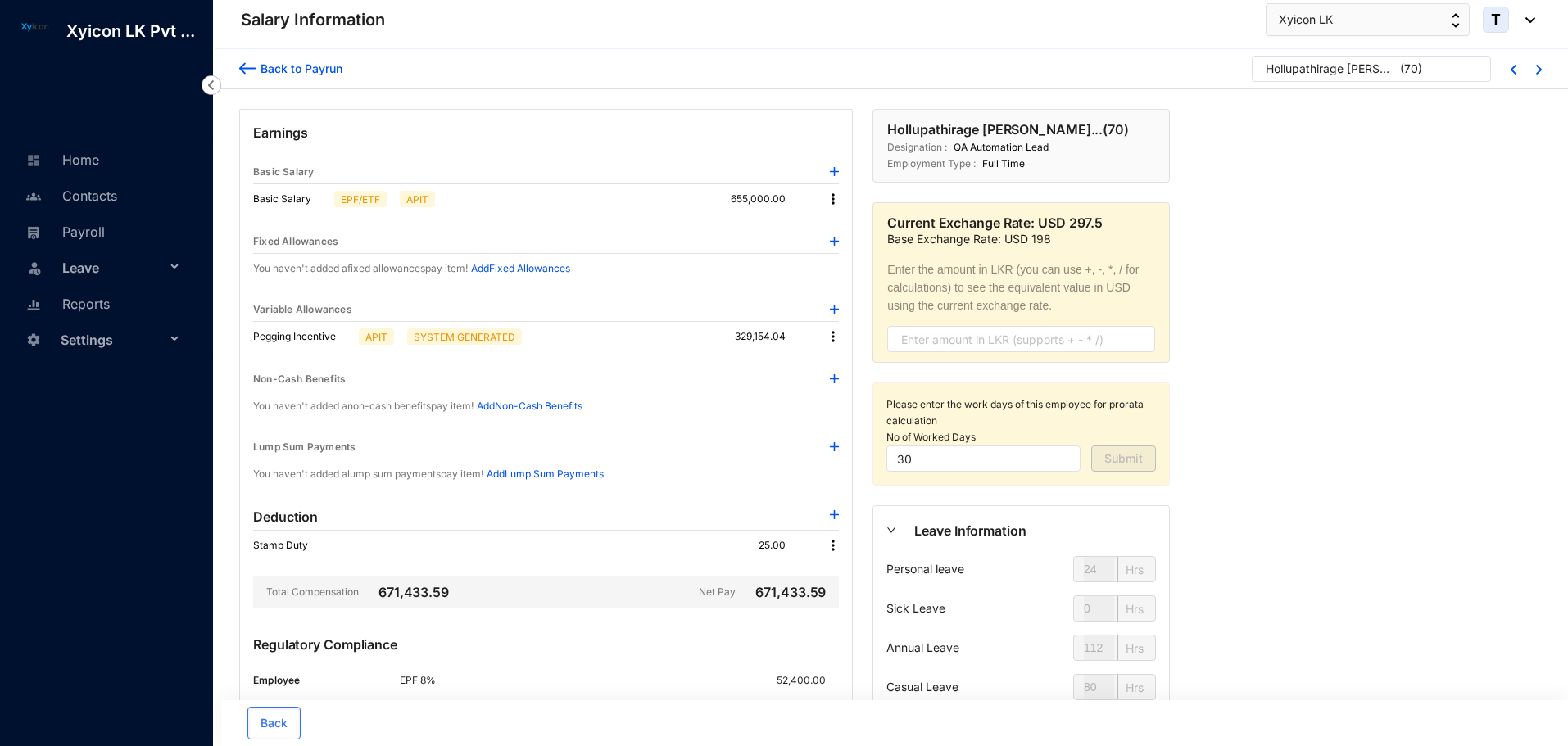
click at [241, 67] on img at bounding box center [247, 68] width 16 height 17
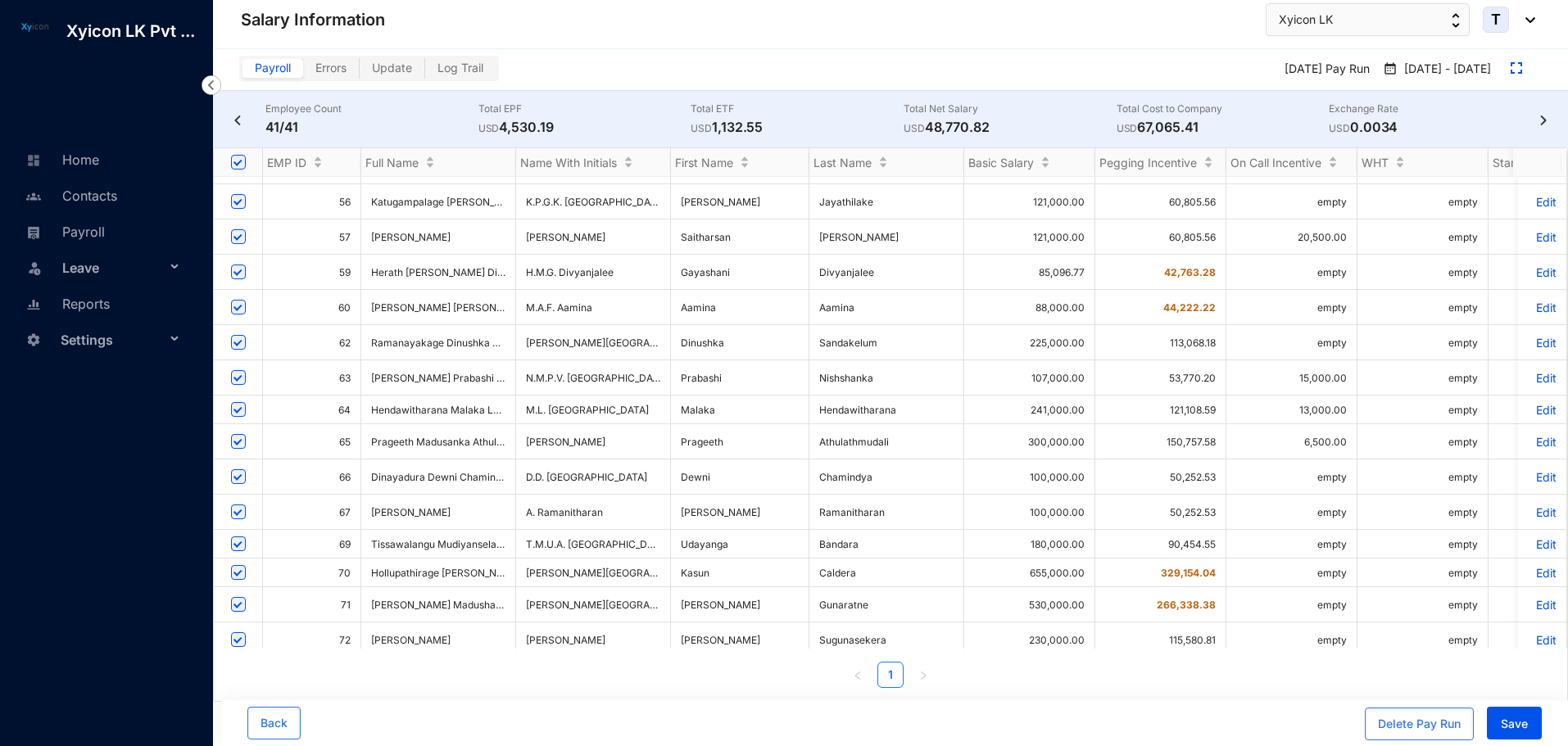
scroll to position [733, 0]
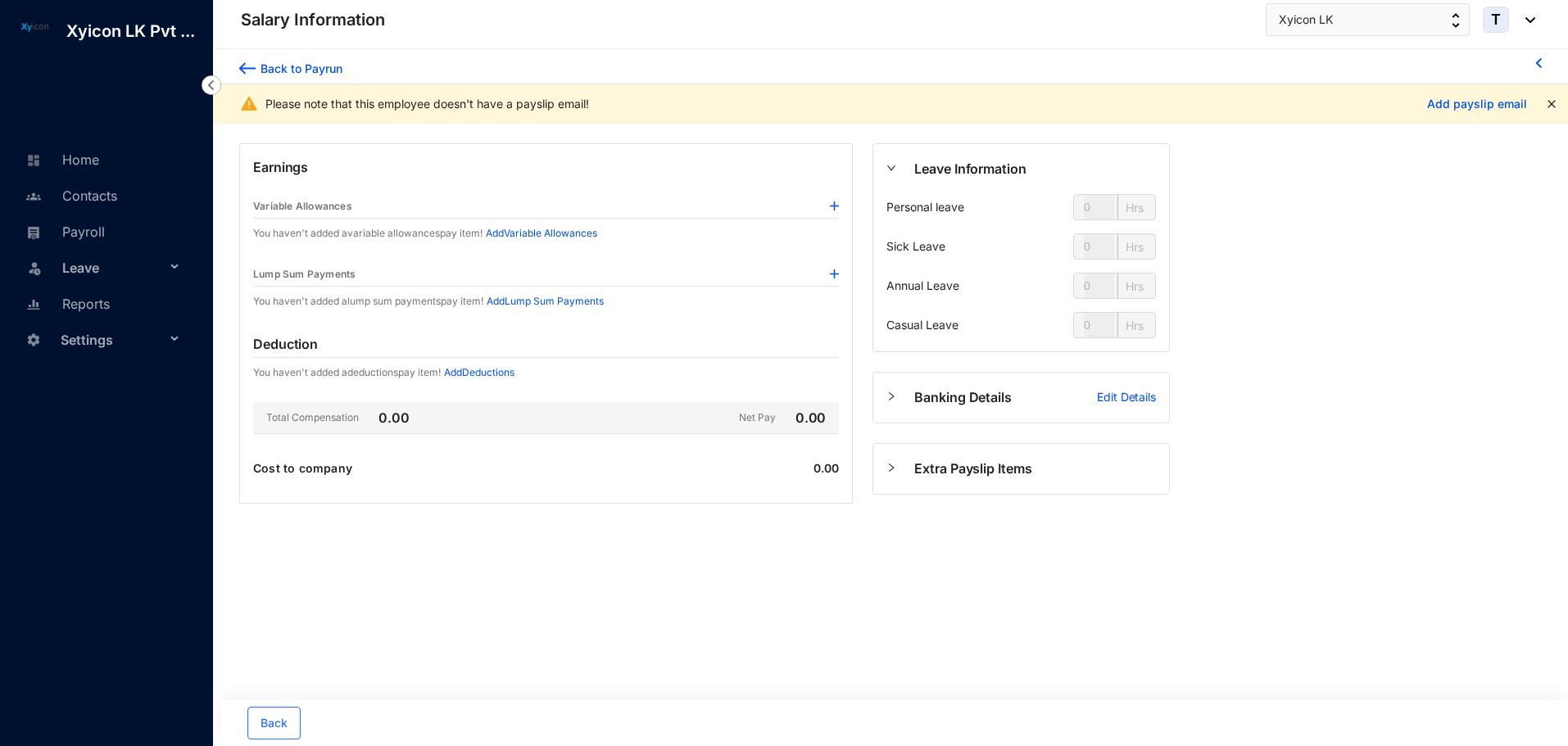
type input "24"
type input "112"
type input "80"
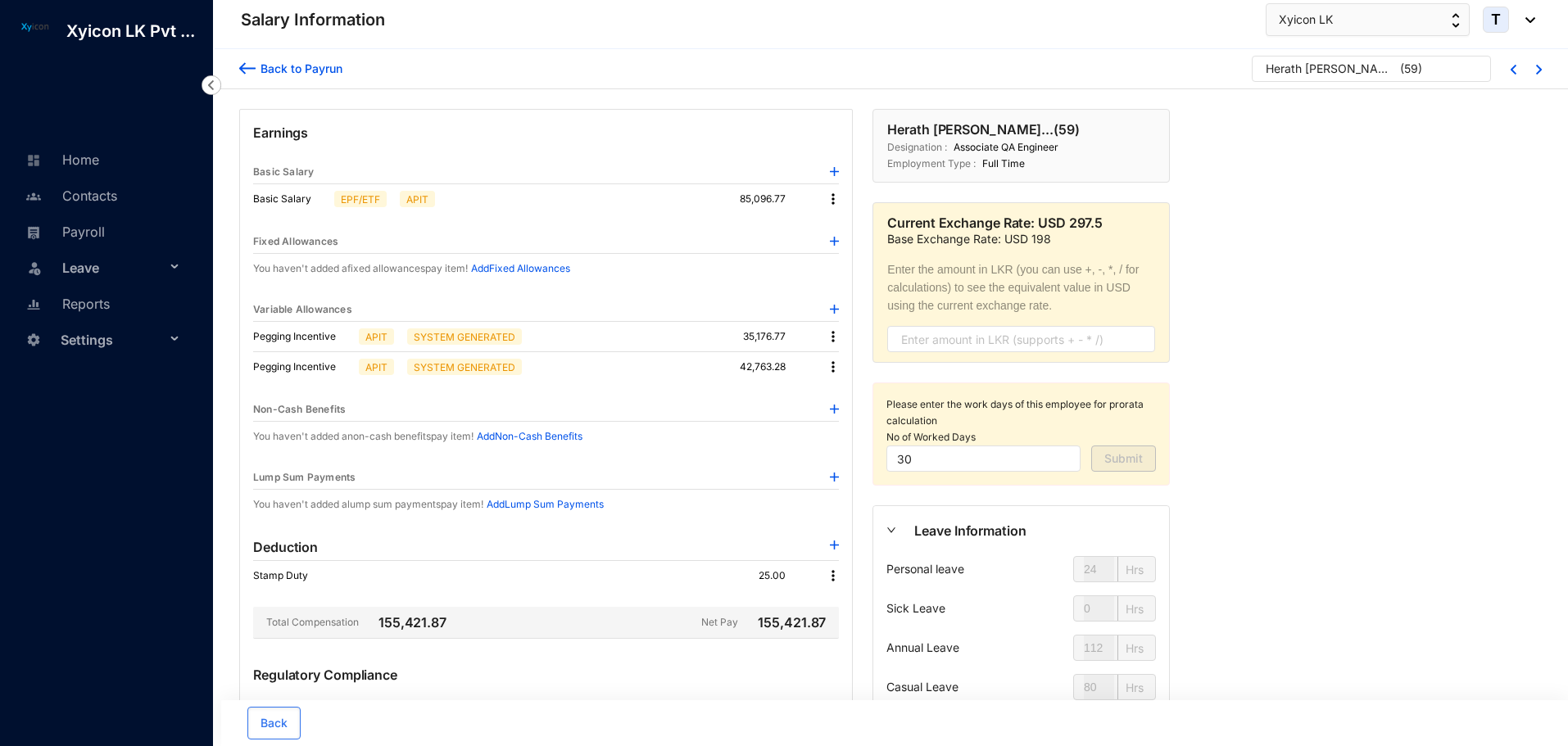
click at [833, 196] on img at bounding box center [833, 199] width 16 height 16
click at [842, 228] on span "Edit" at bounding box center [848, 227] width 21 height 18
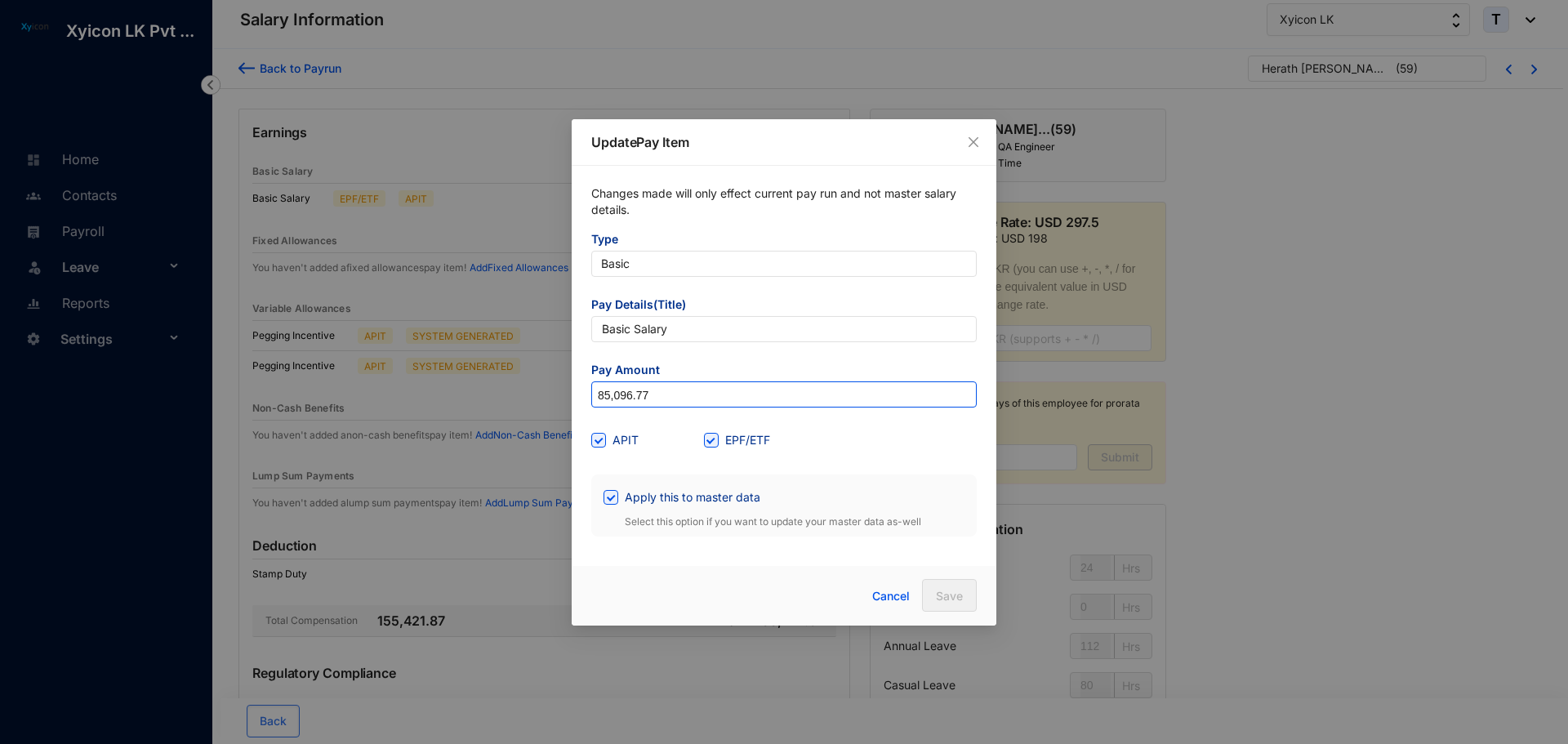
click at [665, 398] on input "85,096.77" at bounding box center [784, 395] width 384 height 26
type input "70,000"
click at [949, 591] on span "Save" at bounding box center [949, 596] width 27 height 16
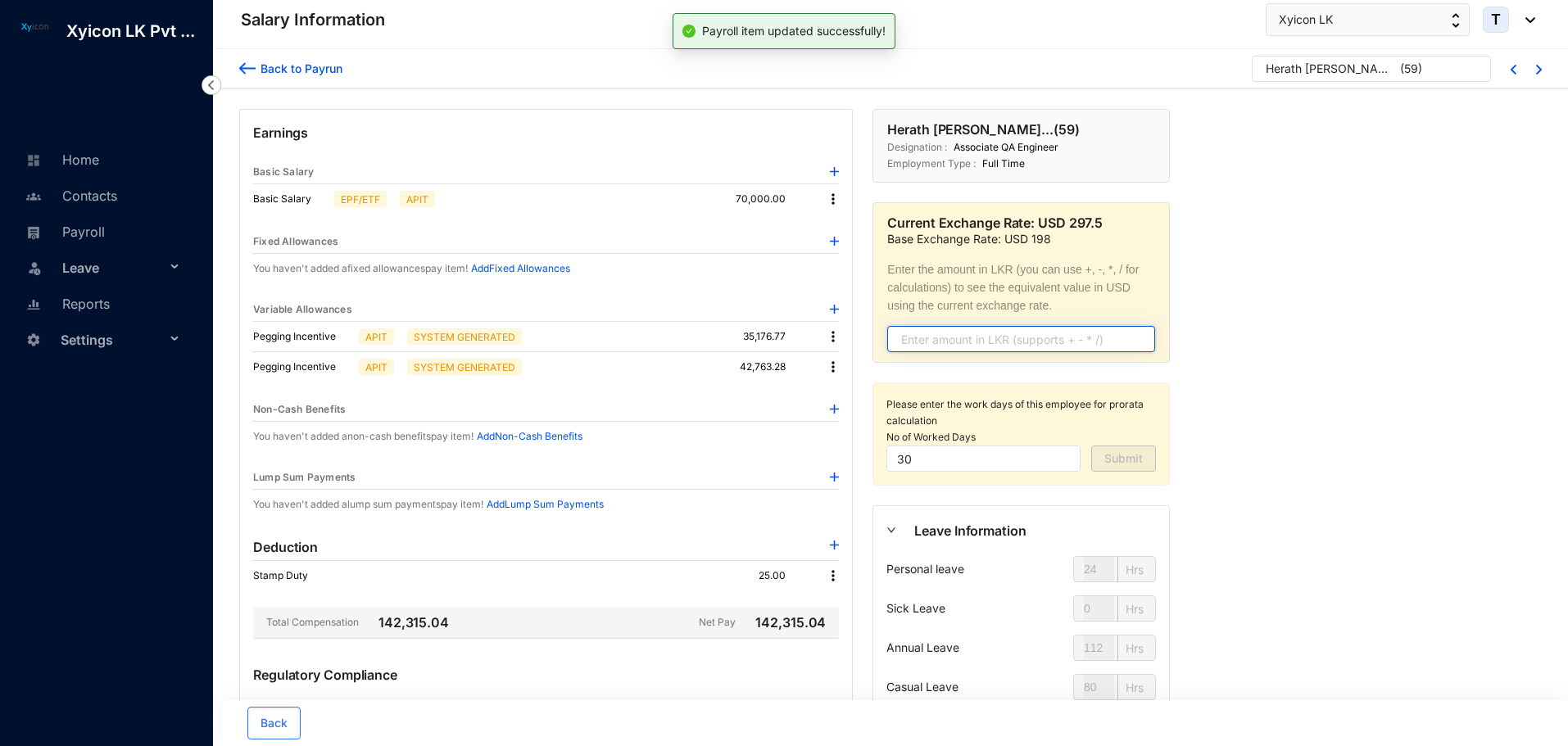
click at [911, 345] on input "text" at bounding box center [1021, 338] width 267 height 26
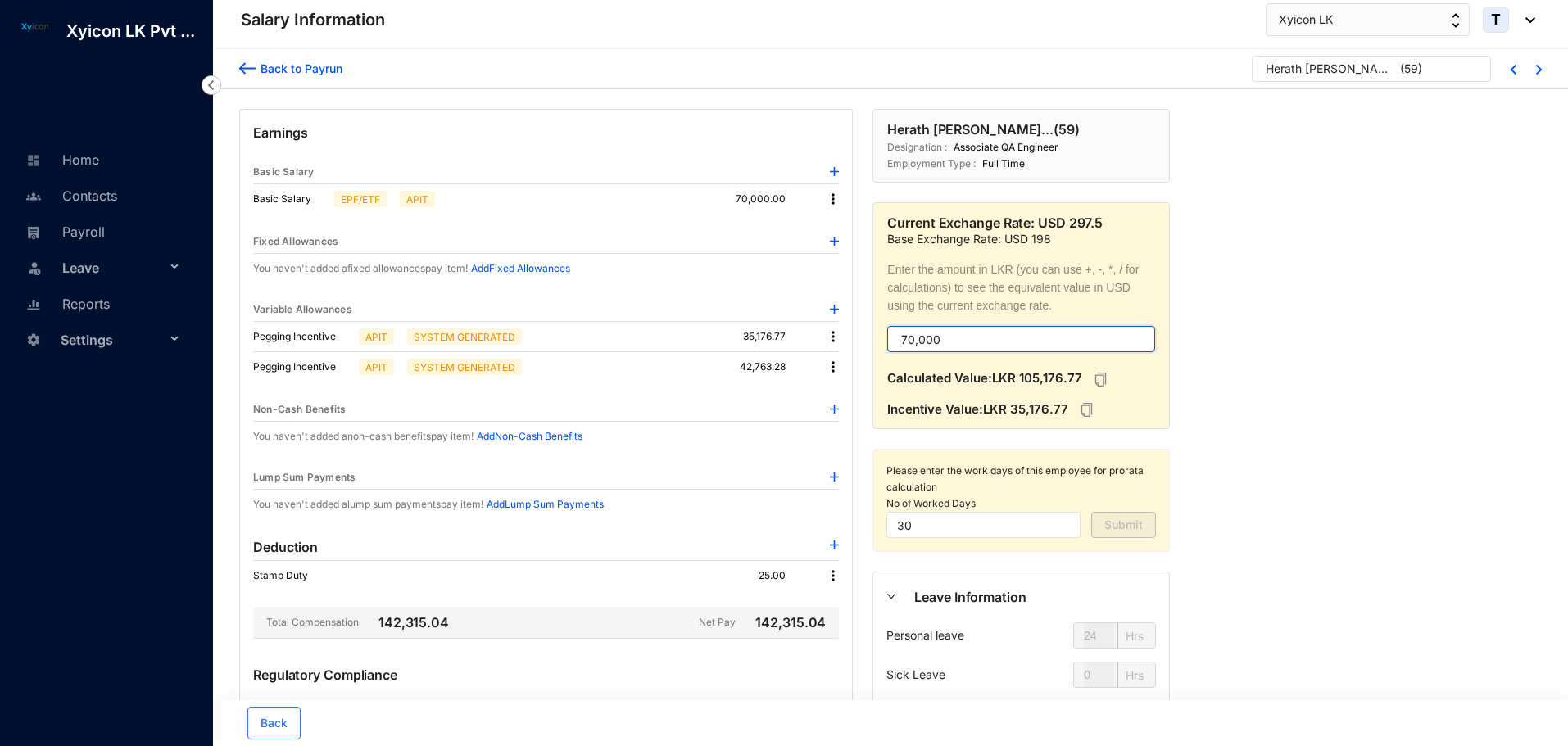
type input "70,000"
click at [830, 369] on img at bounding box center [833, 367] width 16 height 16
click at [849, 415] on p "Delete" at bounding box center [855, 420] width 34 height 16
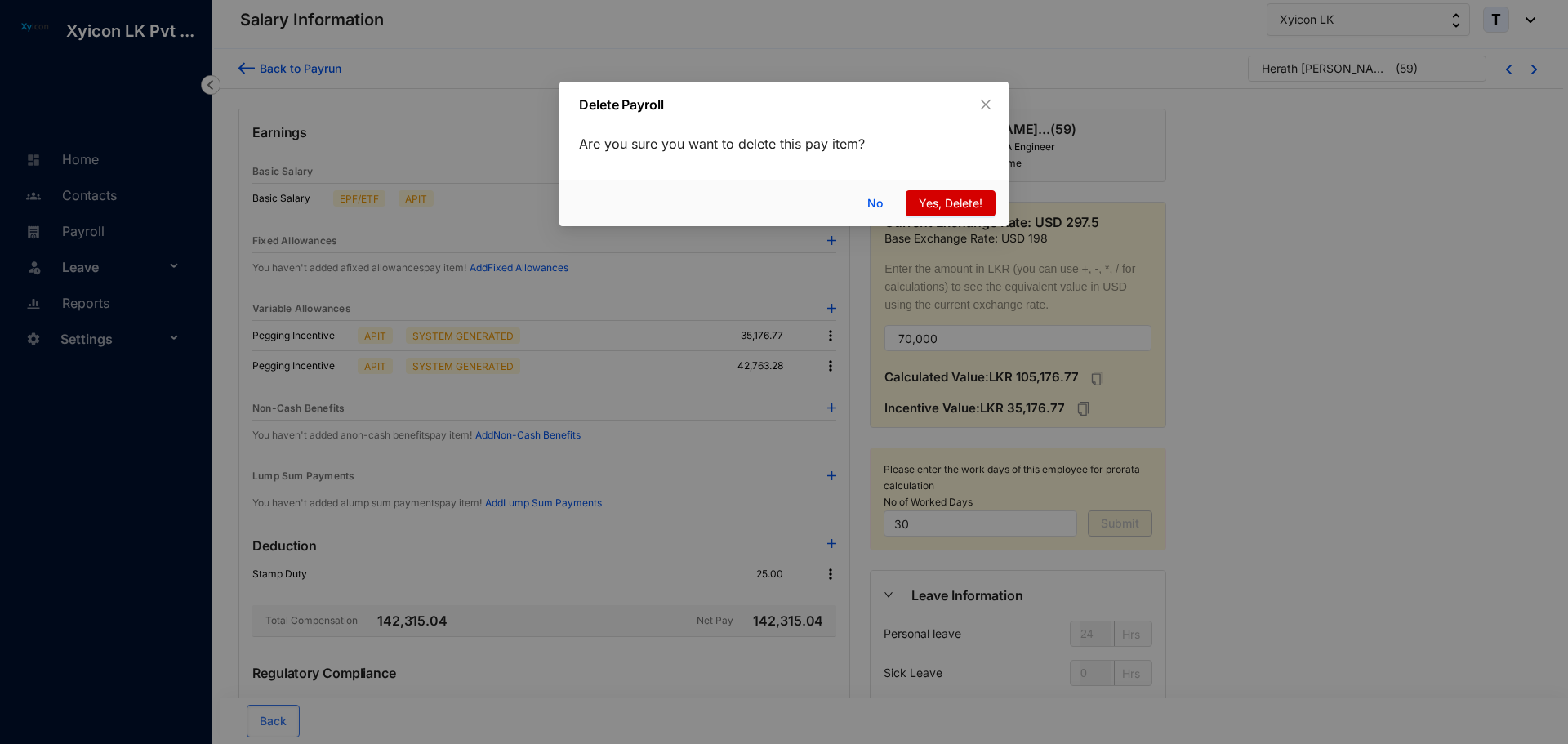
click at [920, 203] on span "Yes, Delete!" at bounding box center [950, 203] width 63 height 18
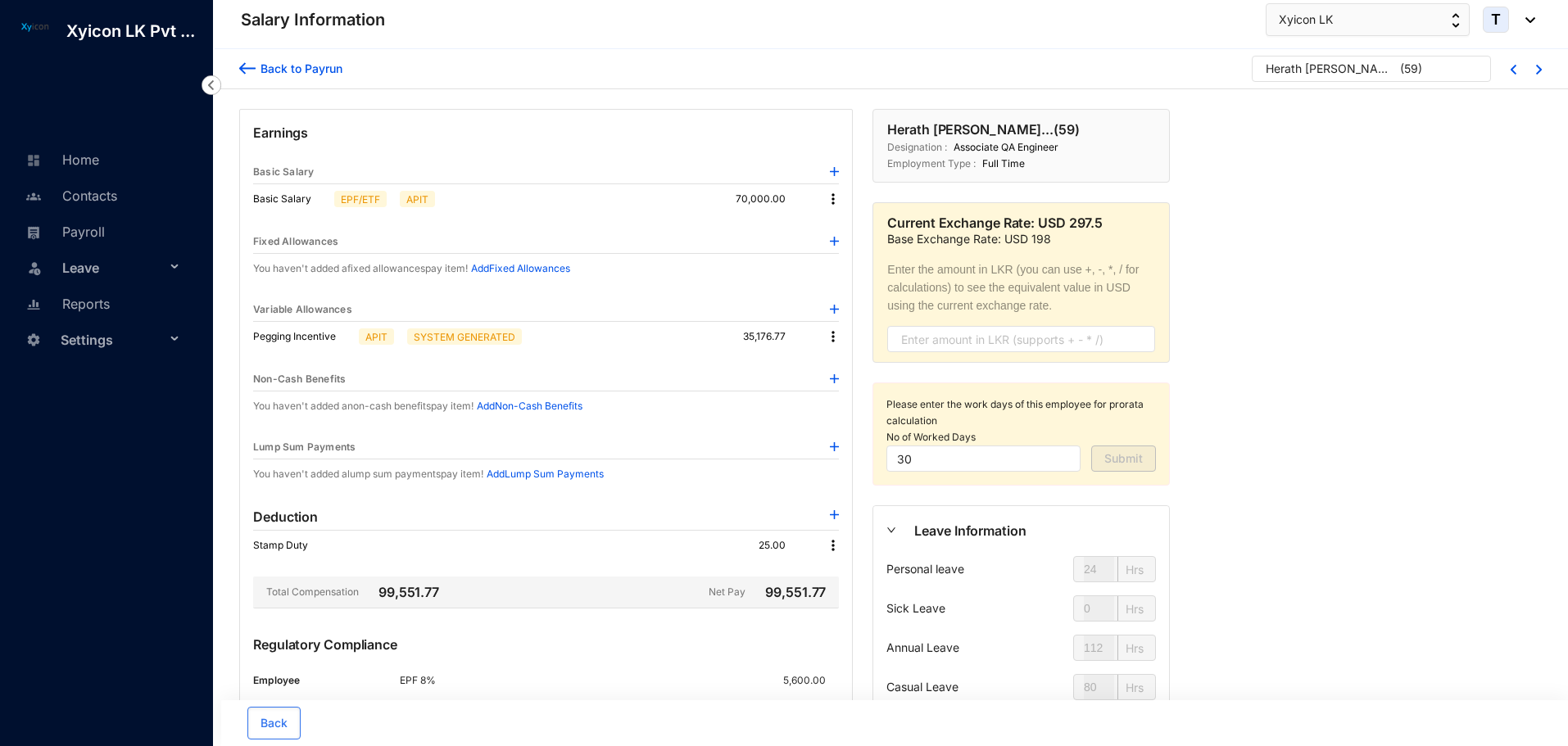
click at [250, 67] on img at bounding box center [247, 68] width 16 height 17
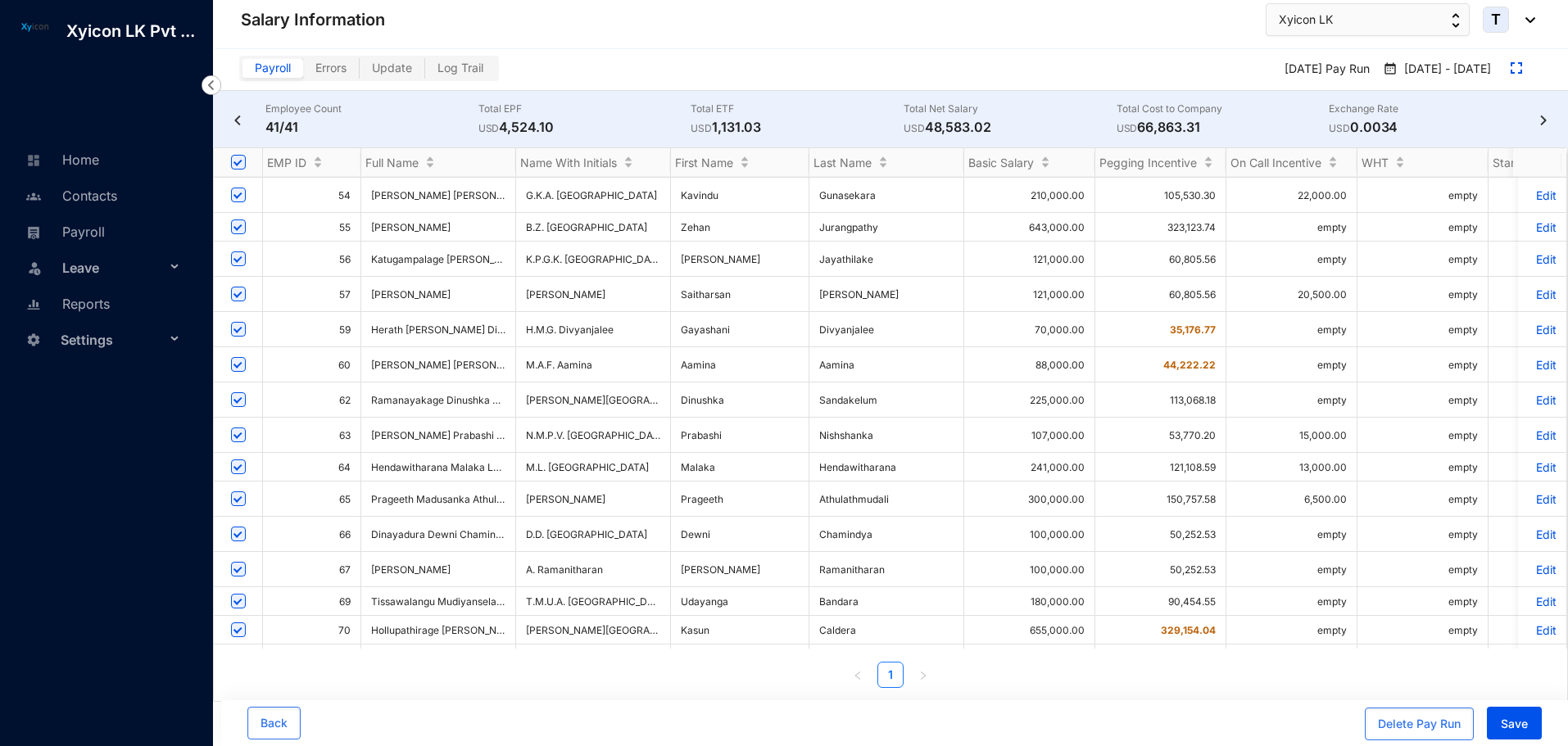
scroll to position [733, 0]
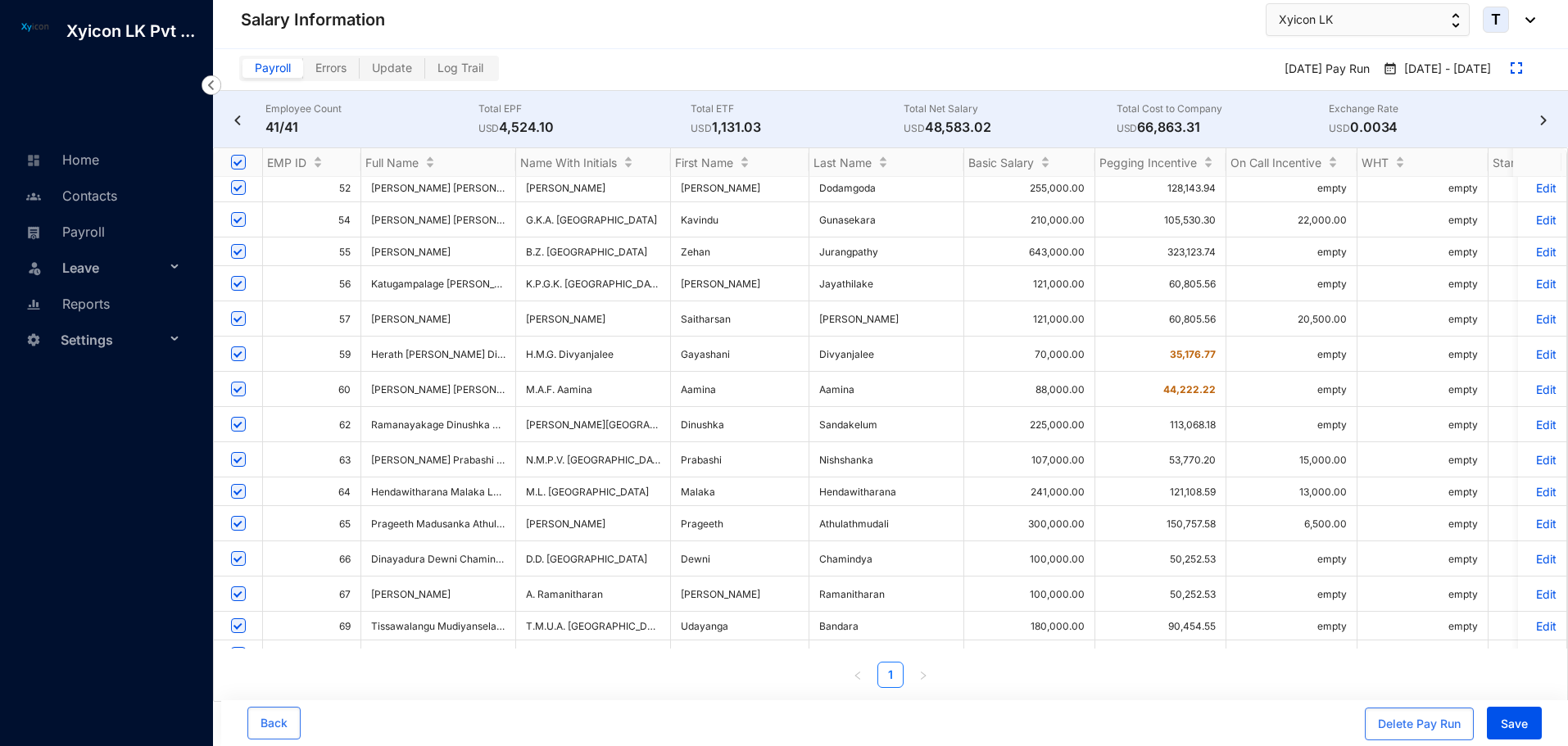
click at [1538, 383] on p "Edit" at bounding box center [1542, 390] width 29 height 14
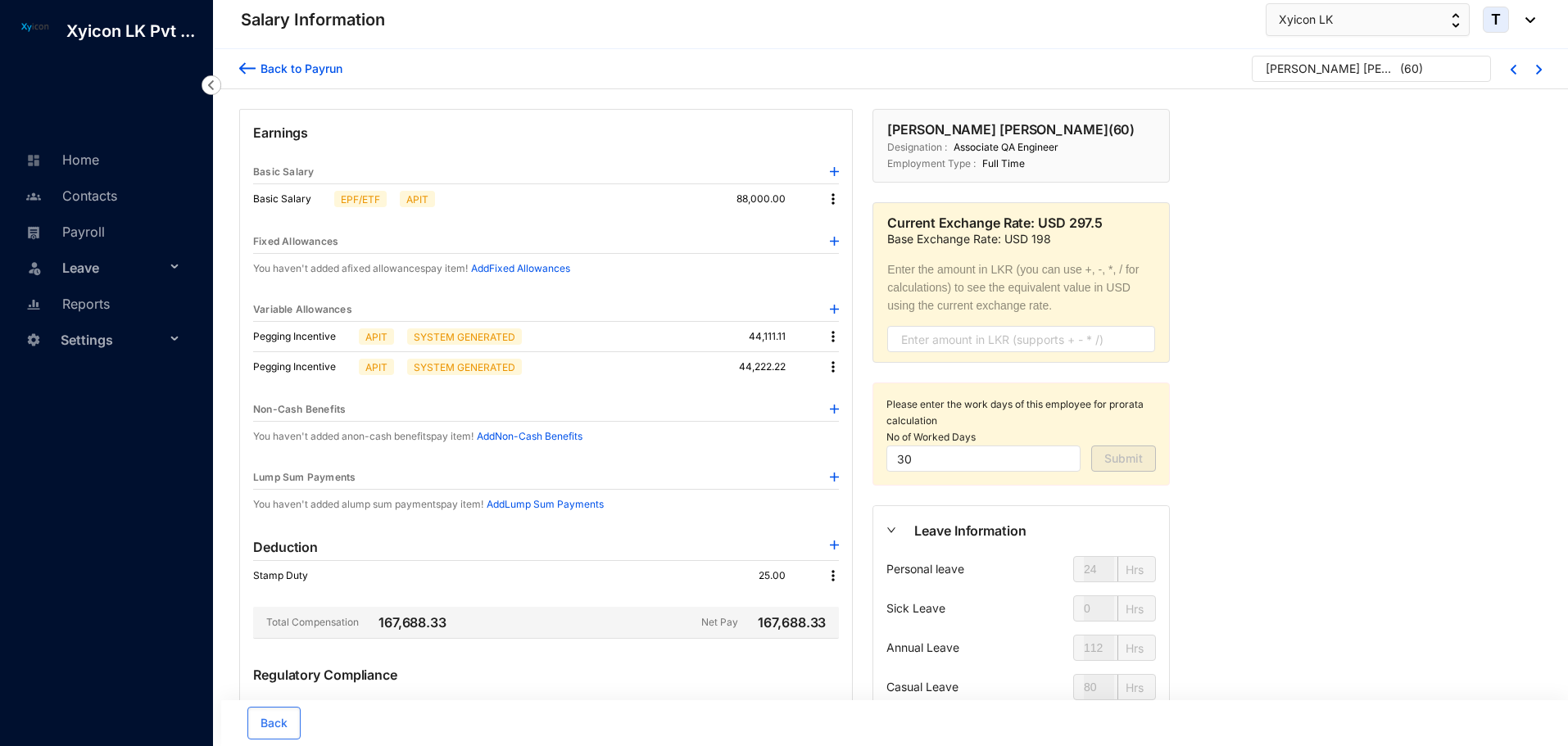
click at [828, 195] on img at bounding box center [833, 199] width 16 height 16
click at [835, 230] on li "Edit" at bounding box center [848, 226] width 40 height 26
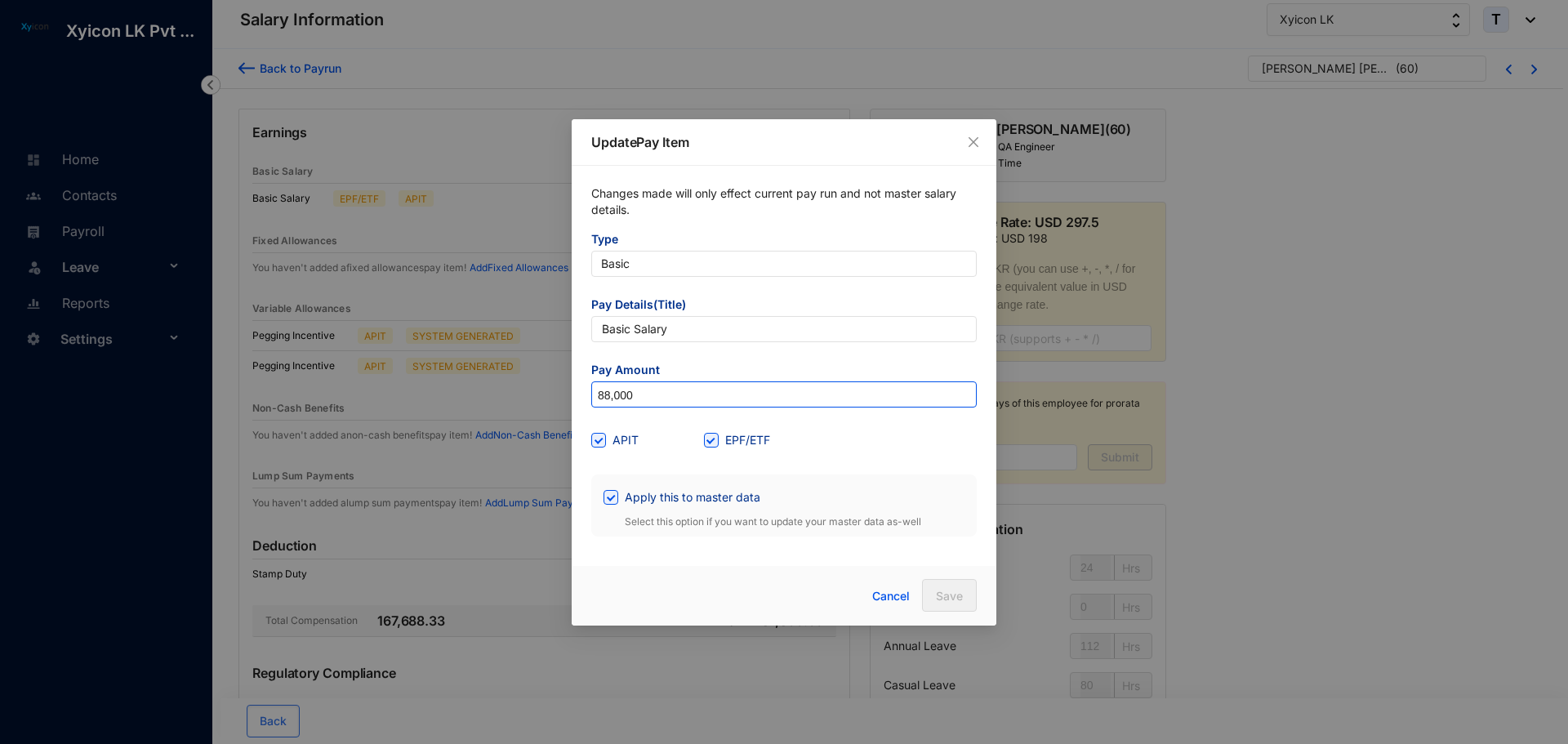
click at [657, 399] on input "88,000" at bounding box center [784, 395] width 384 height 26
type input "70,000"
click at [943, 592] on span "Save" at bounding box center [949, 596] width 27 height 16
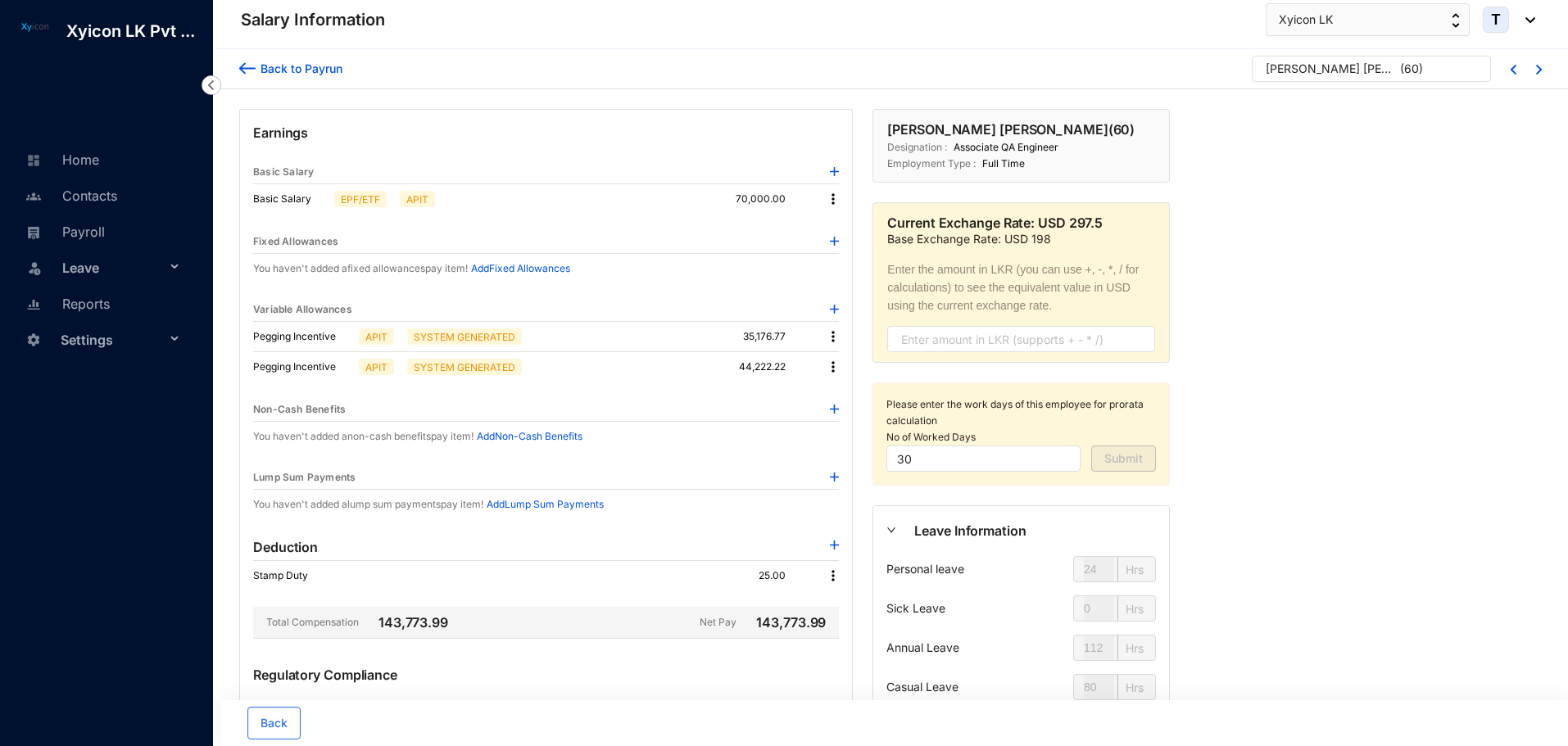
click at [835, 369] on img at bounding box center [833, 367] width 16 height 16
click at [855, 416] on p "Delete" at bounding box center [855, 420] width 34 height 16
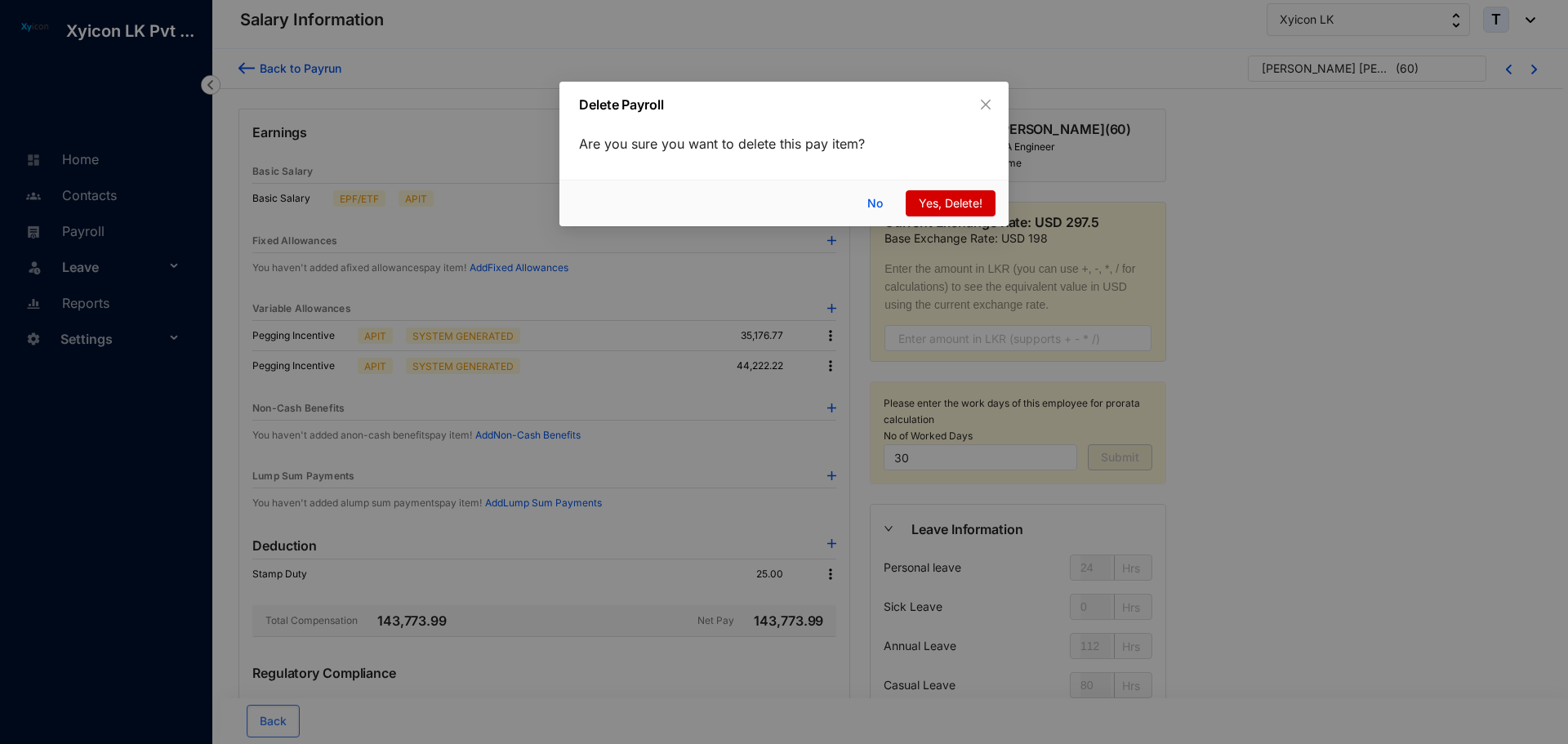
click at [926, 211] on span "Yes, Delete!" at bounding box center [950, 203] width 63 height 18
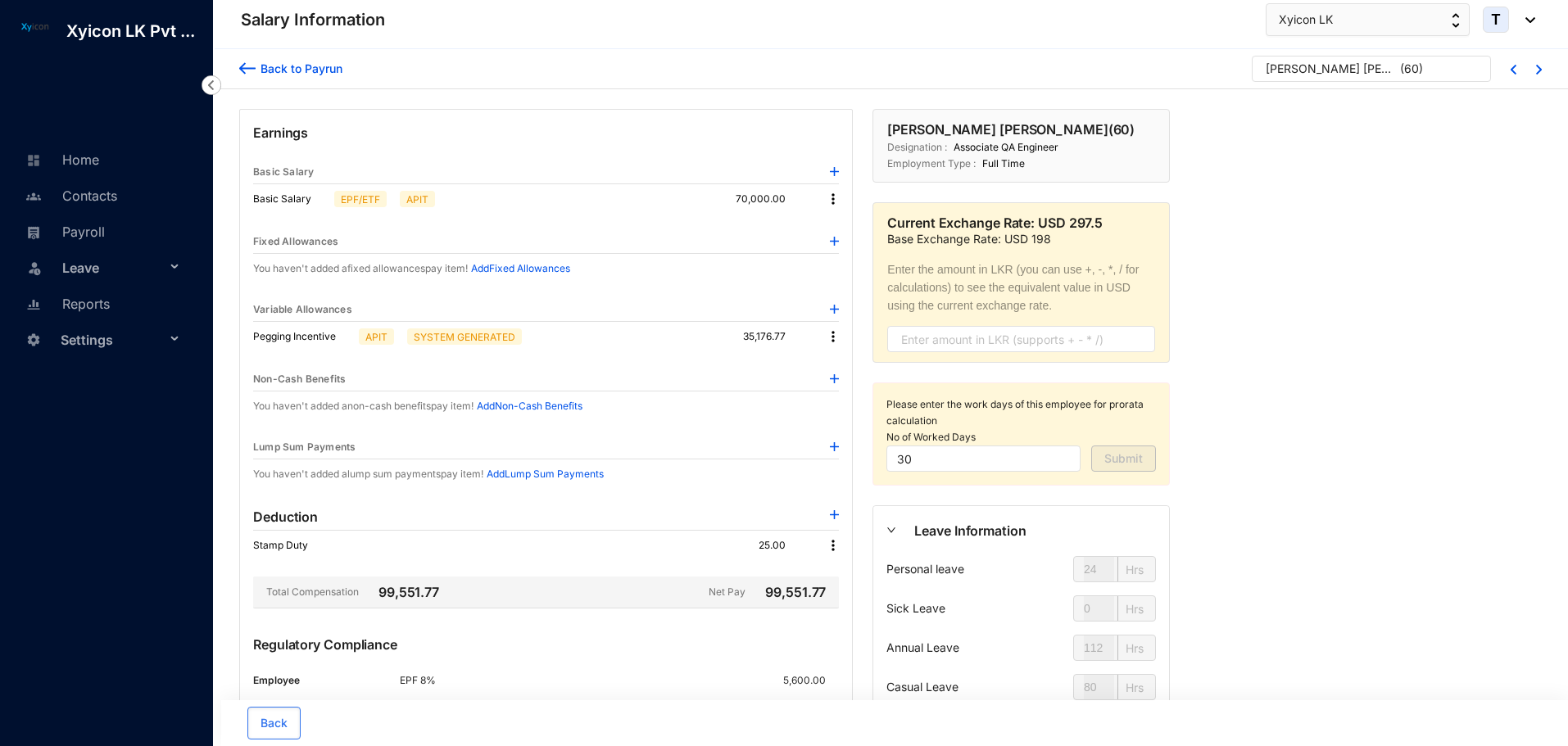
click at [238, 65] on div "Back to Payrun Fathima Aamina Amanulla ( 60 )" at bounding box center [890, 69] width 1355 height 40
click at [240, 66] on img at bounding box center [247, 68] width 16 height 17
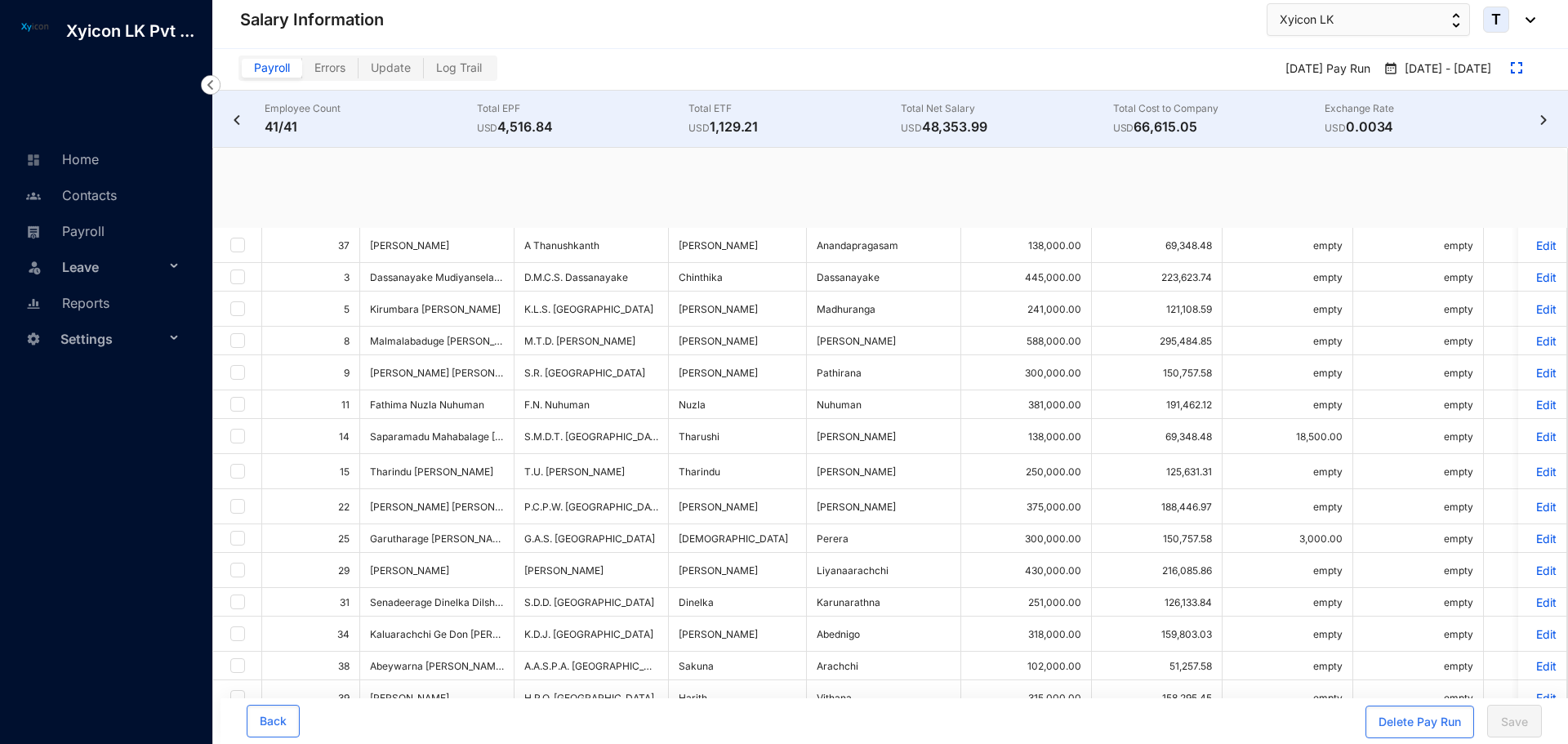
checkbox input "true"
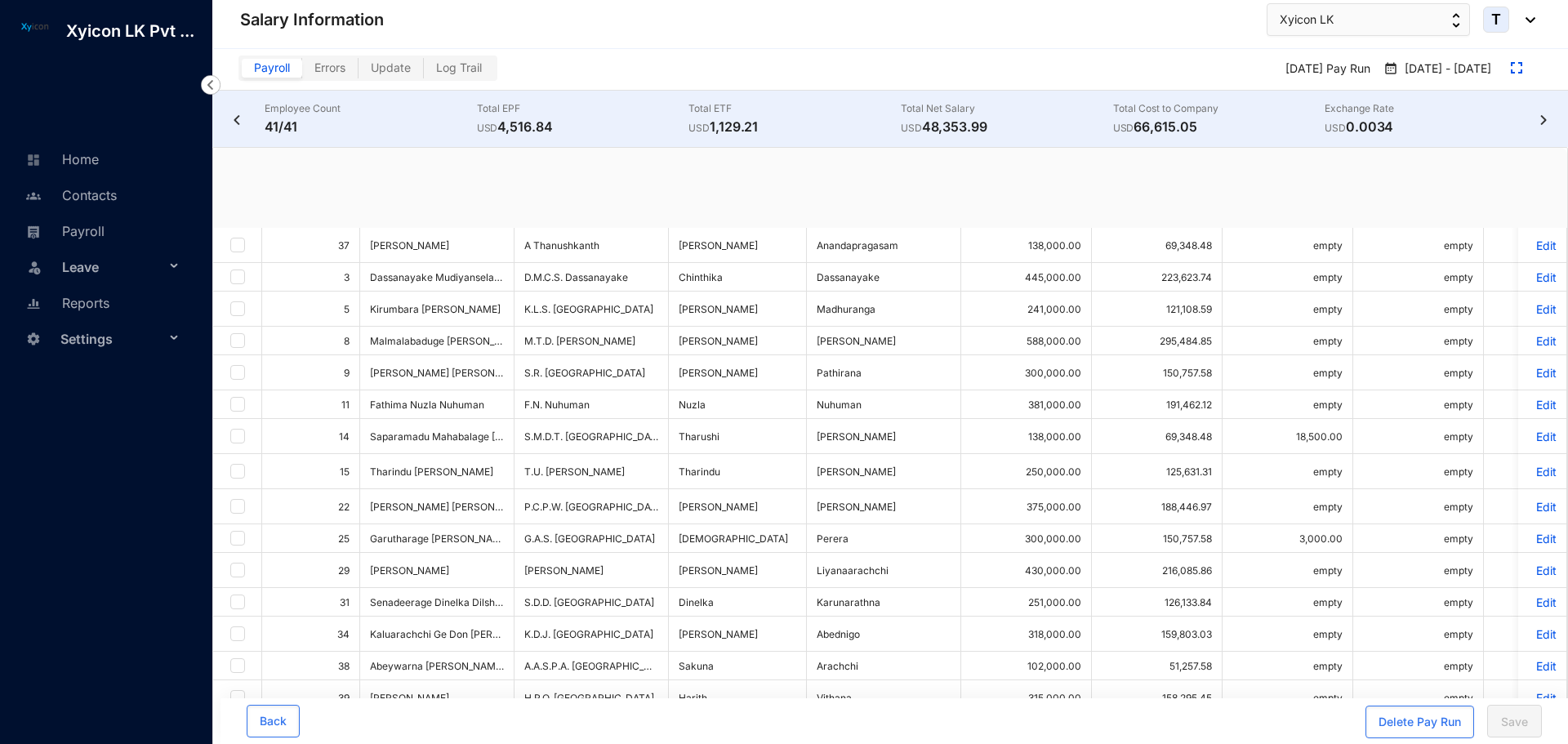
checkbox input "true"
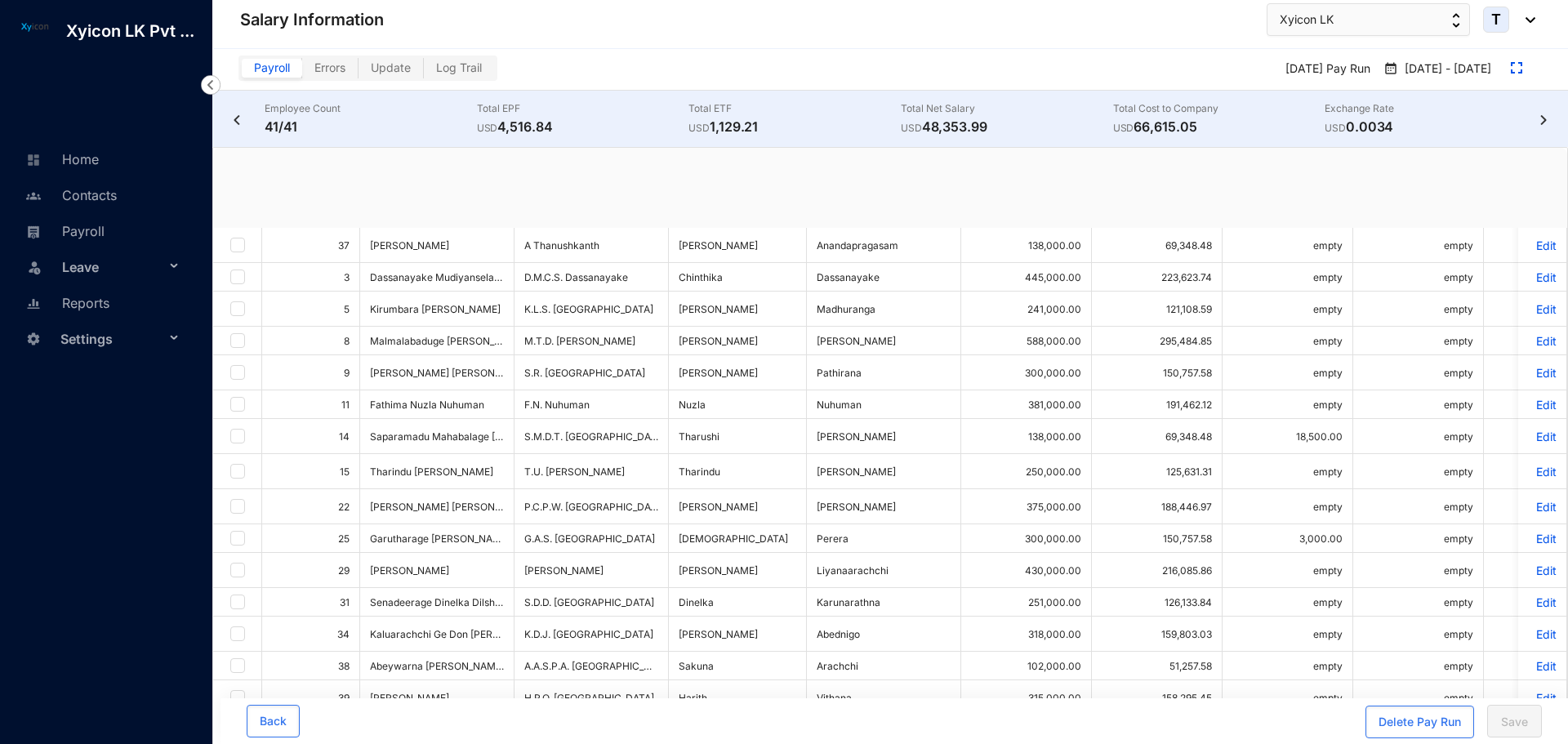
checkbox input "true"
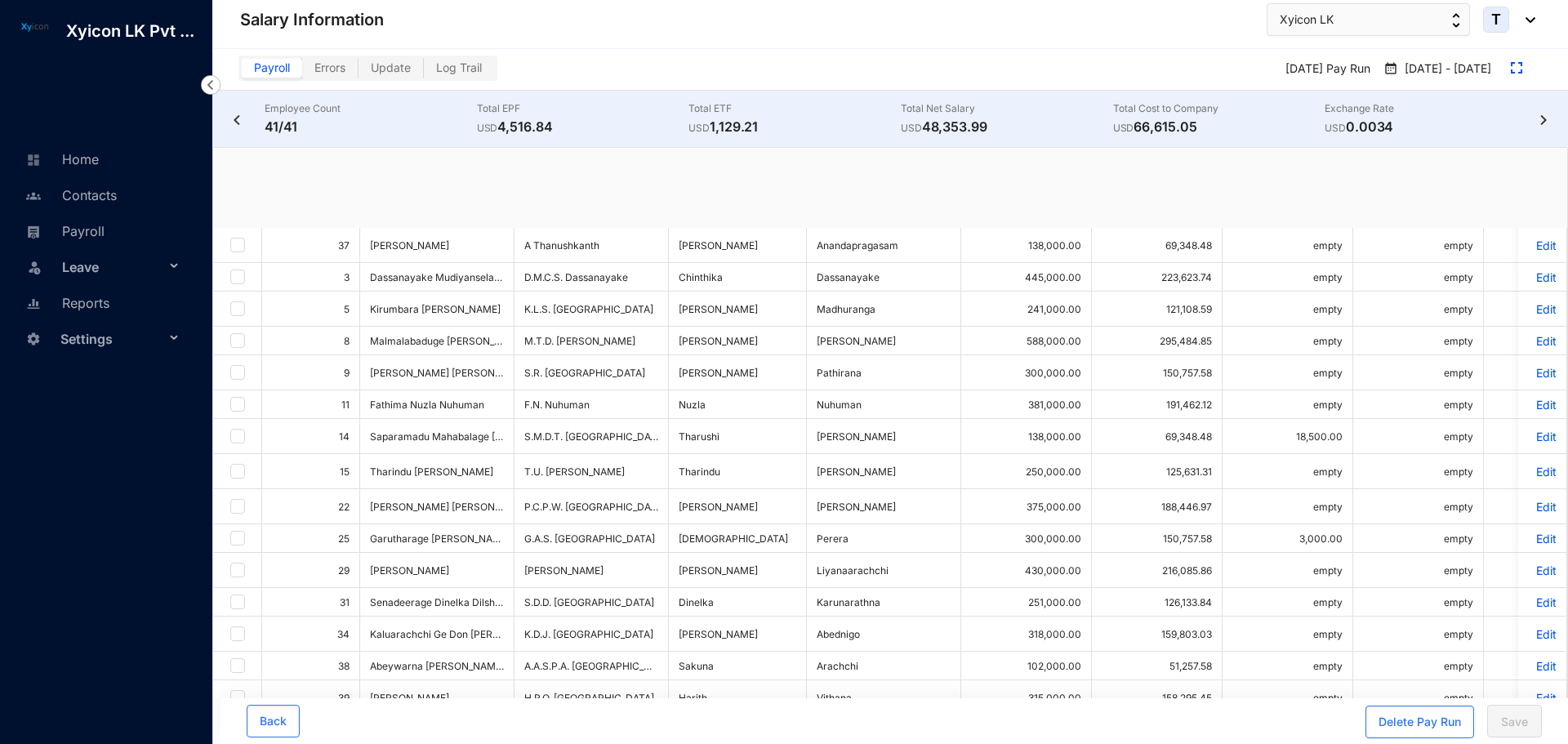
checkbox input "true"
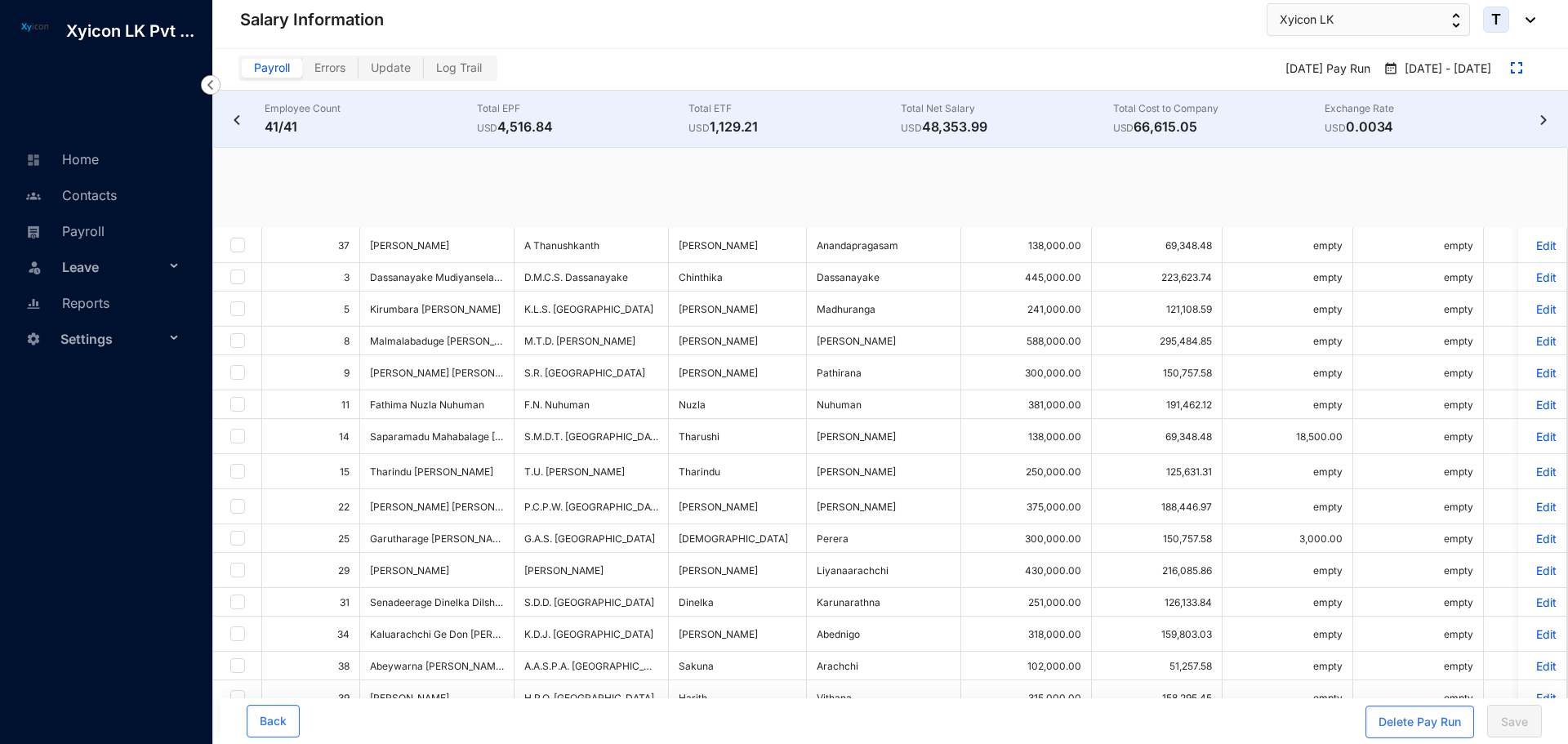
checkbox input "true"
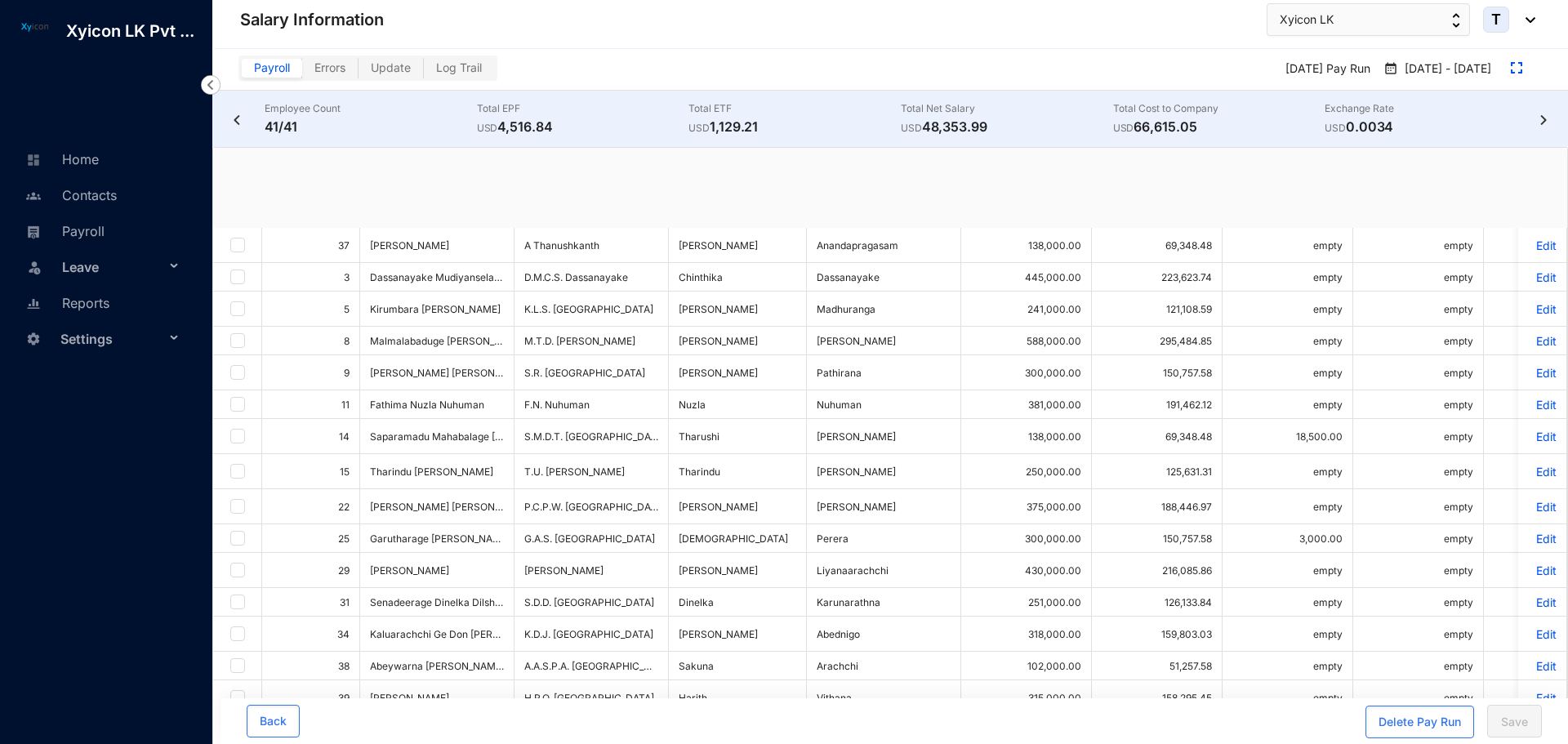
checkbox input "true"
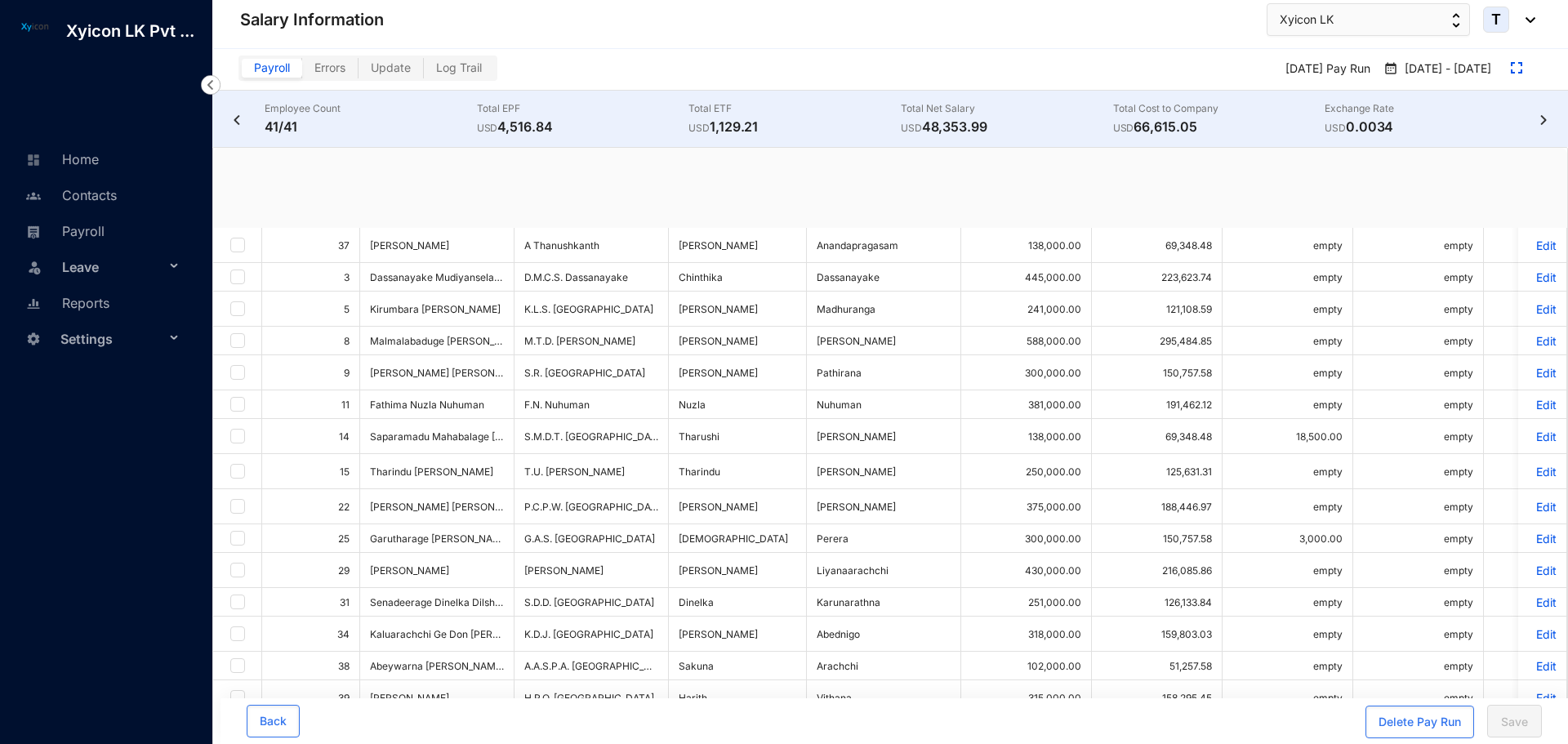
checkbox input "true"
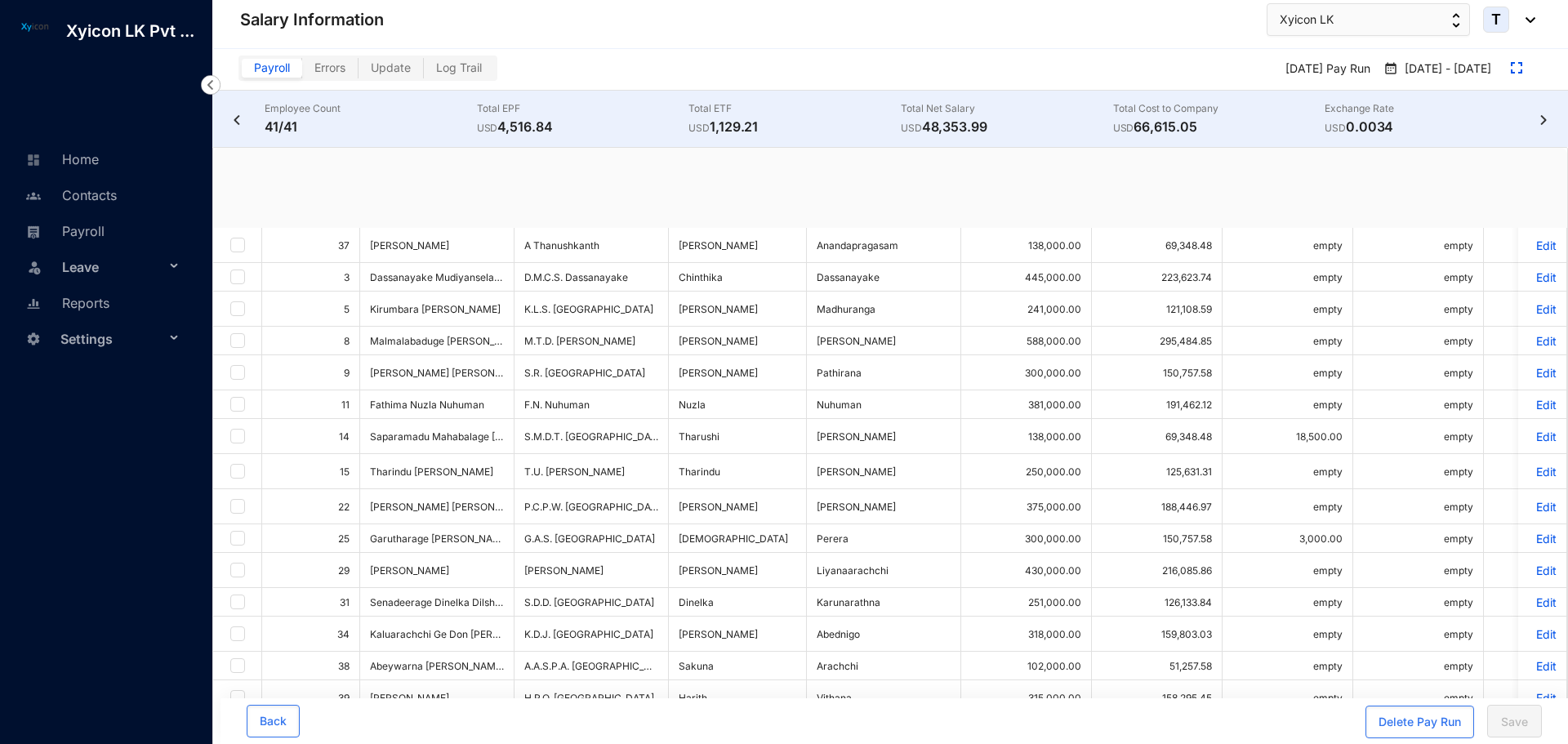
checkbox input "true"
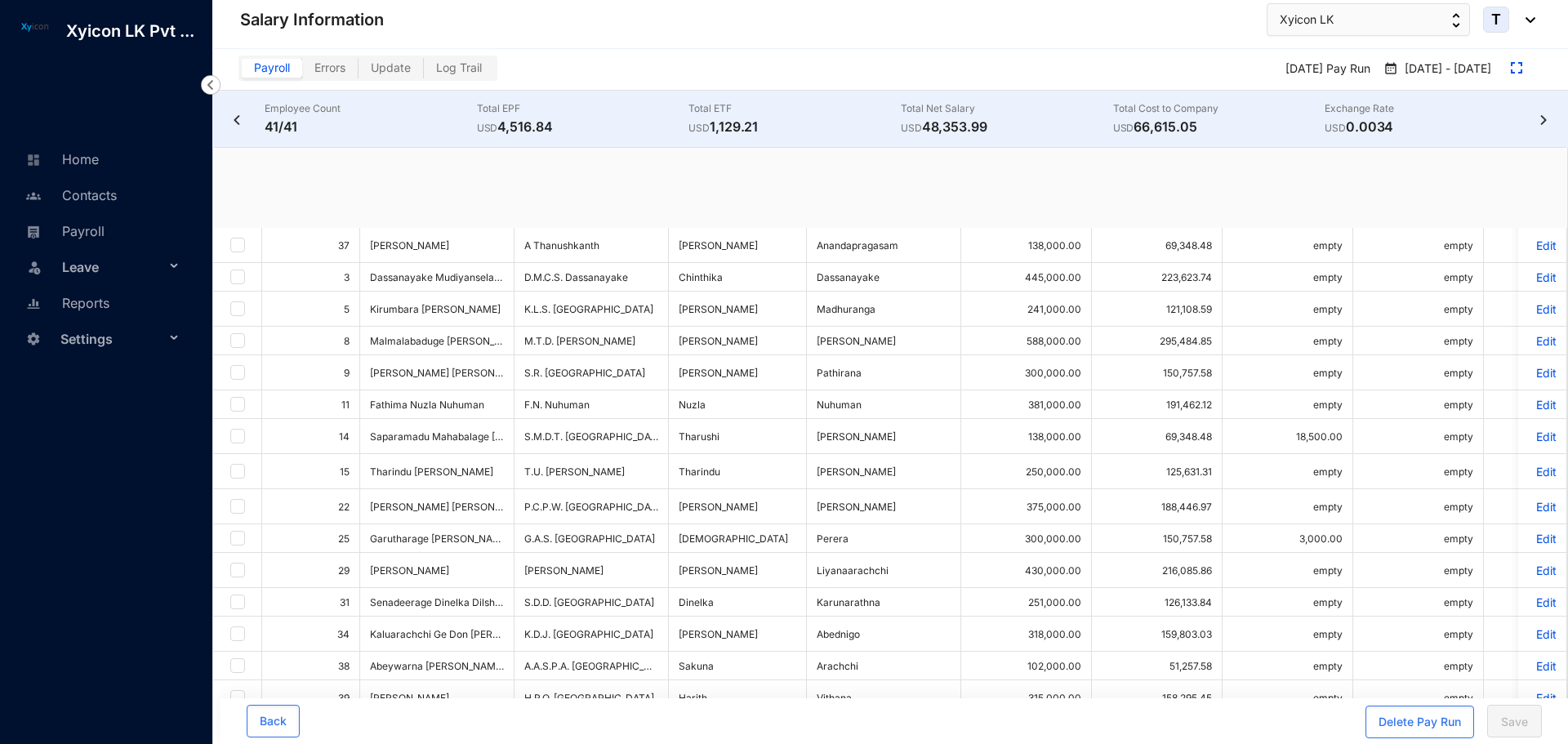
checkbox input "true"
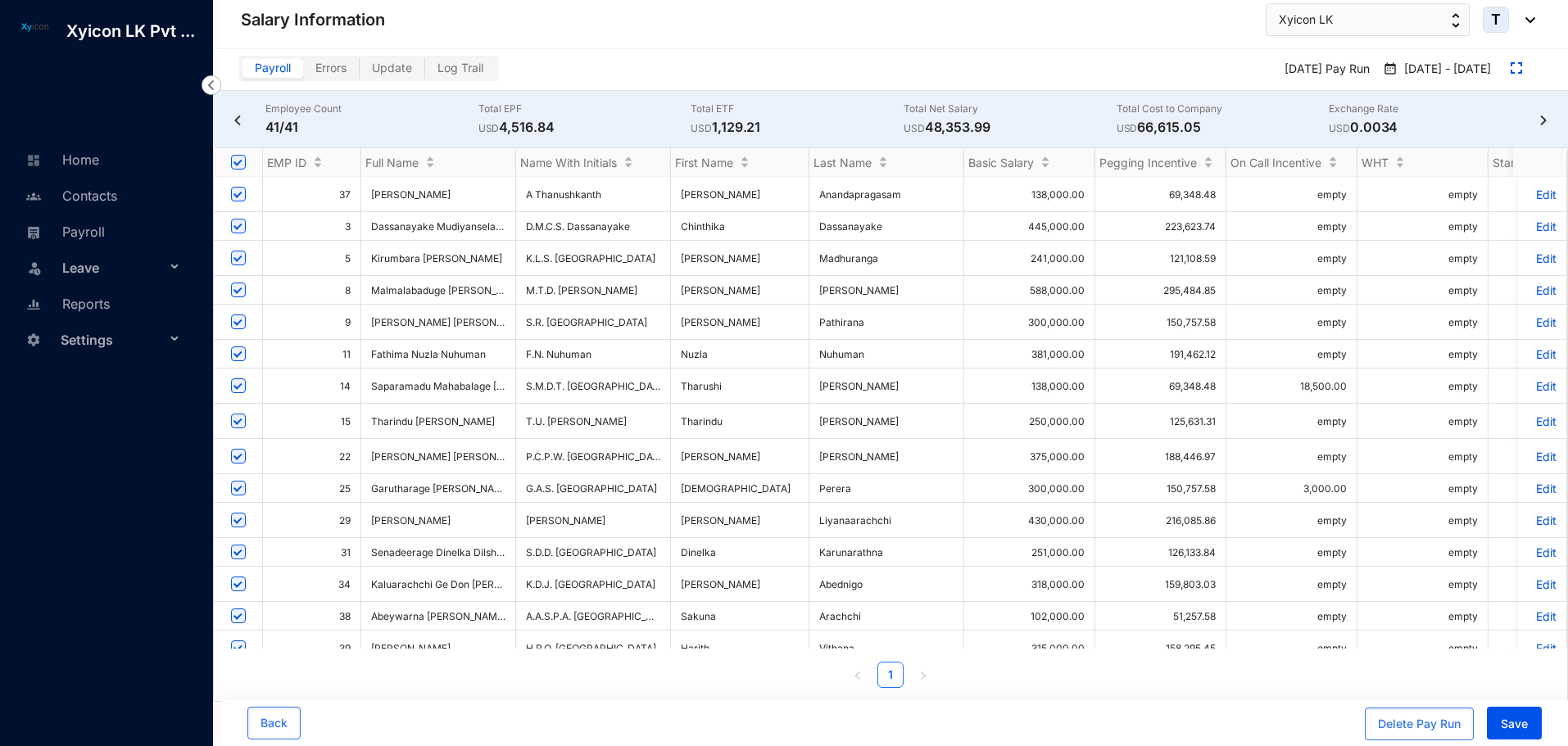
click at [1548, 119] on img at bounding box center [1543, 120] width 16 height 10
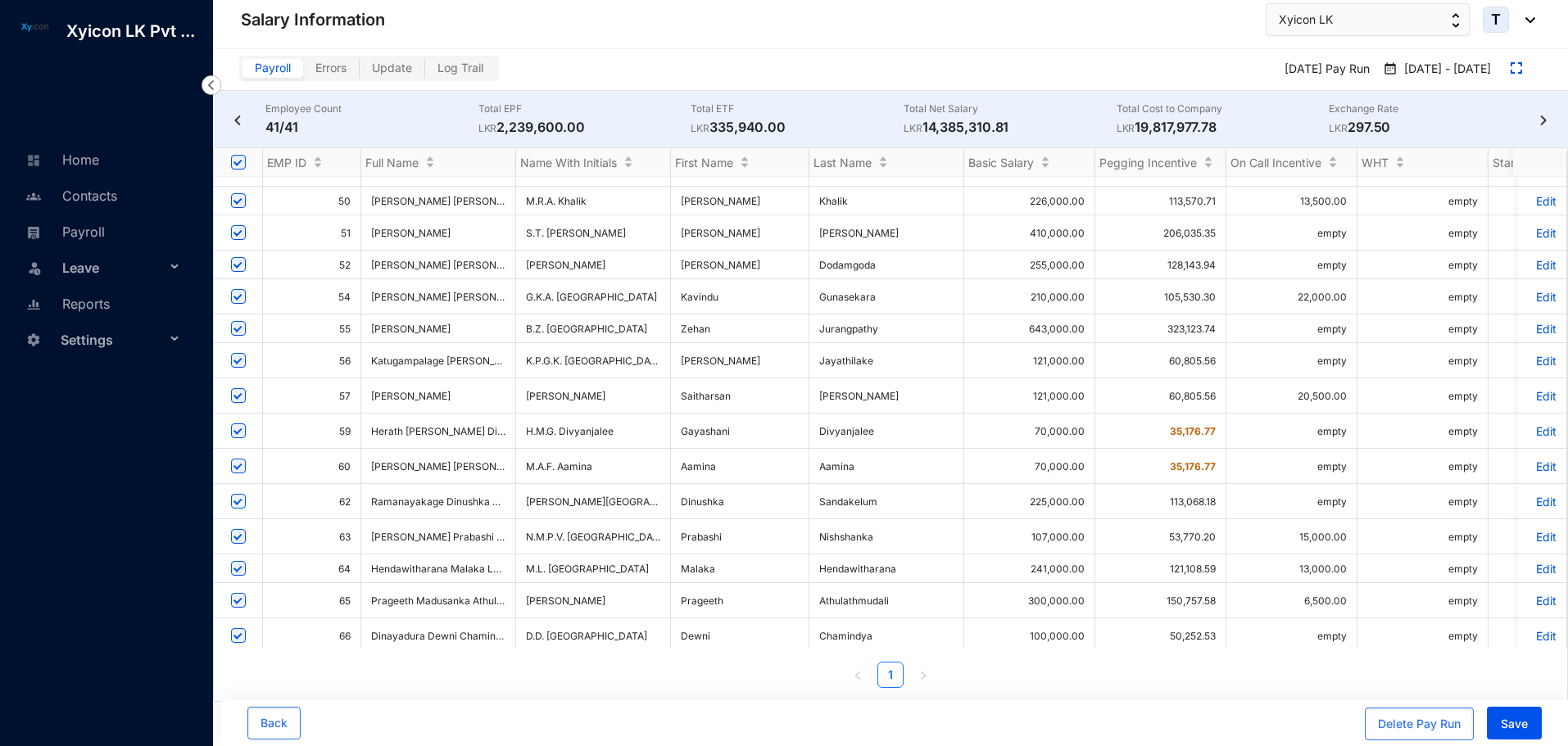
scroll to position [814, 0]
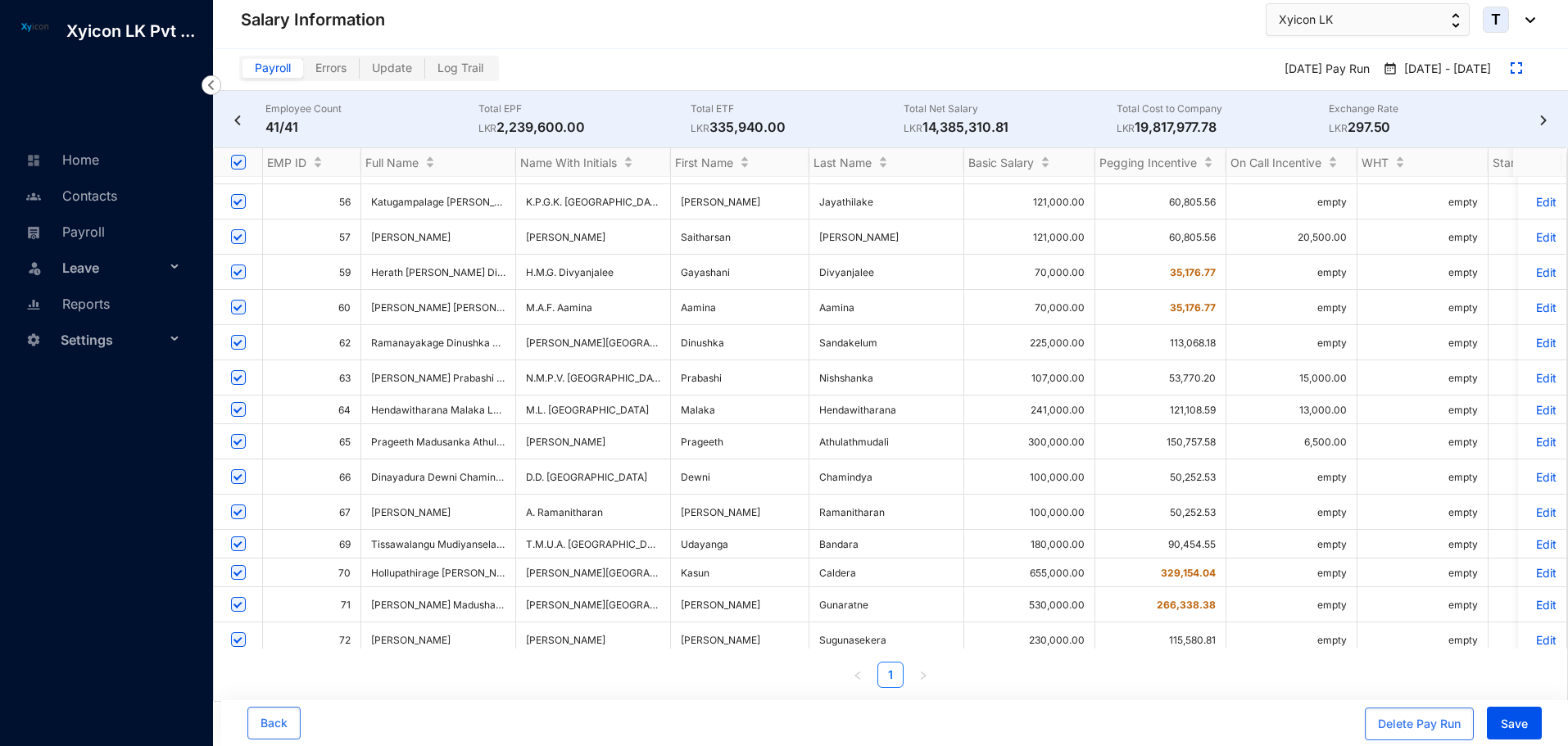
click at [238, 699] on input "checkbox" at bounding box center [238, 707] width 14 height 14
checkbox input "false"
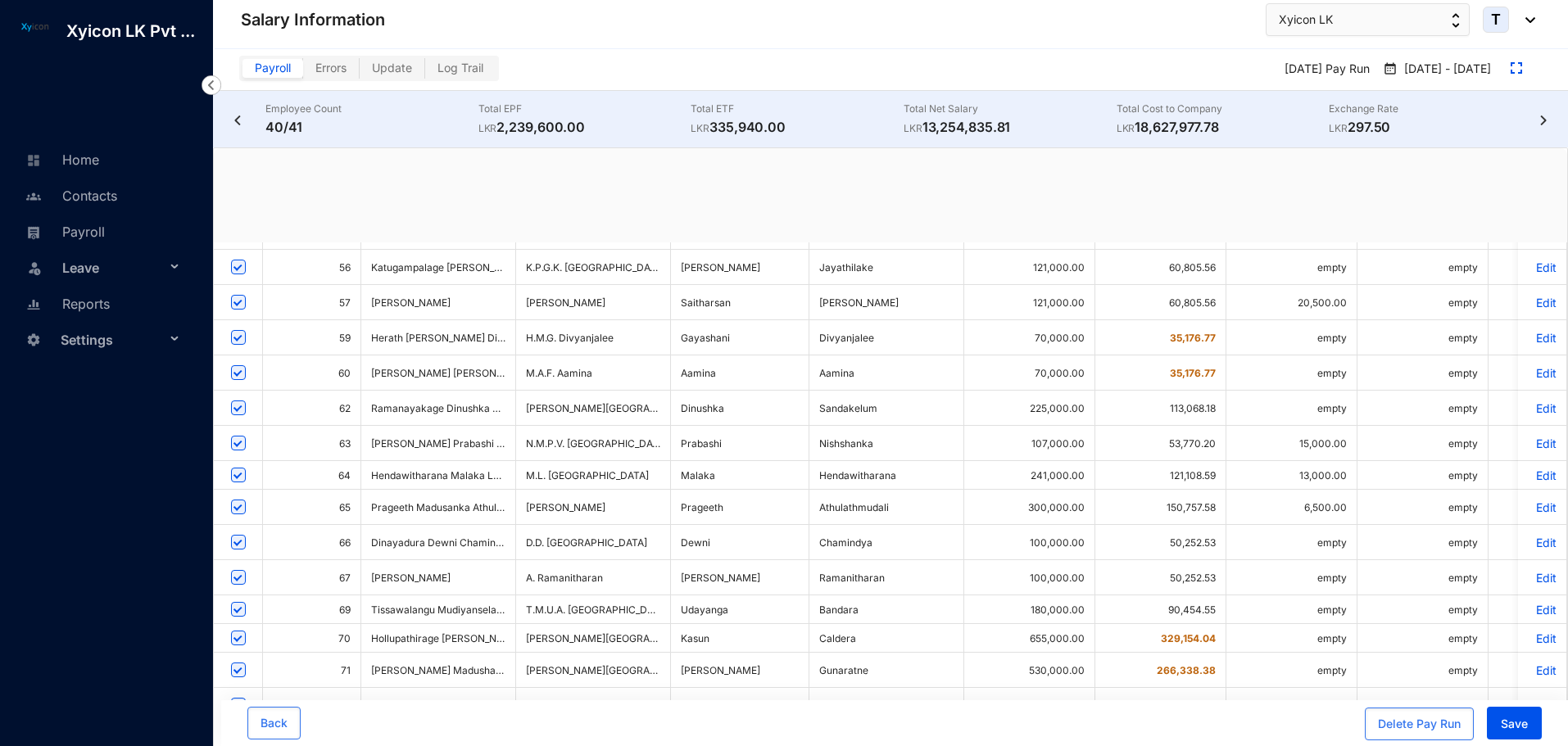
checkbox input "false"
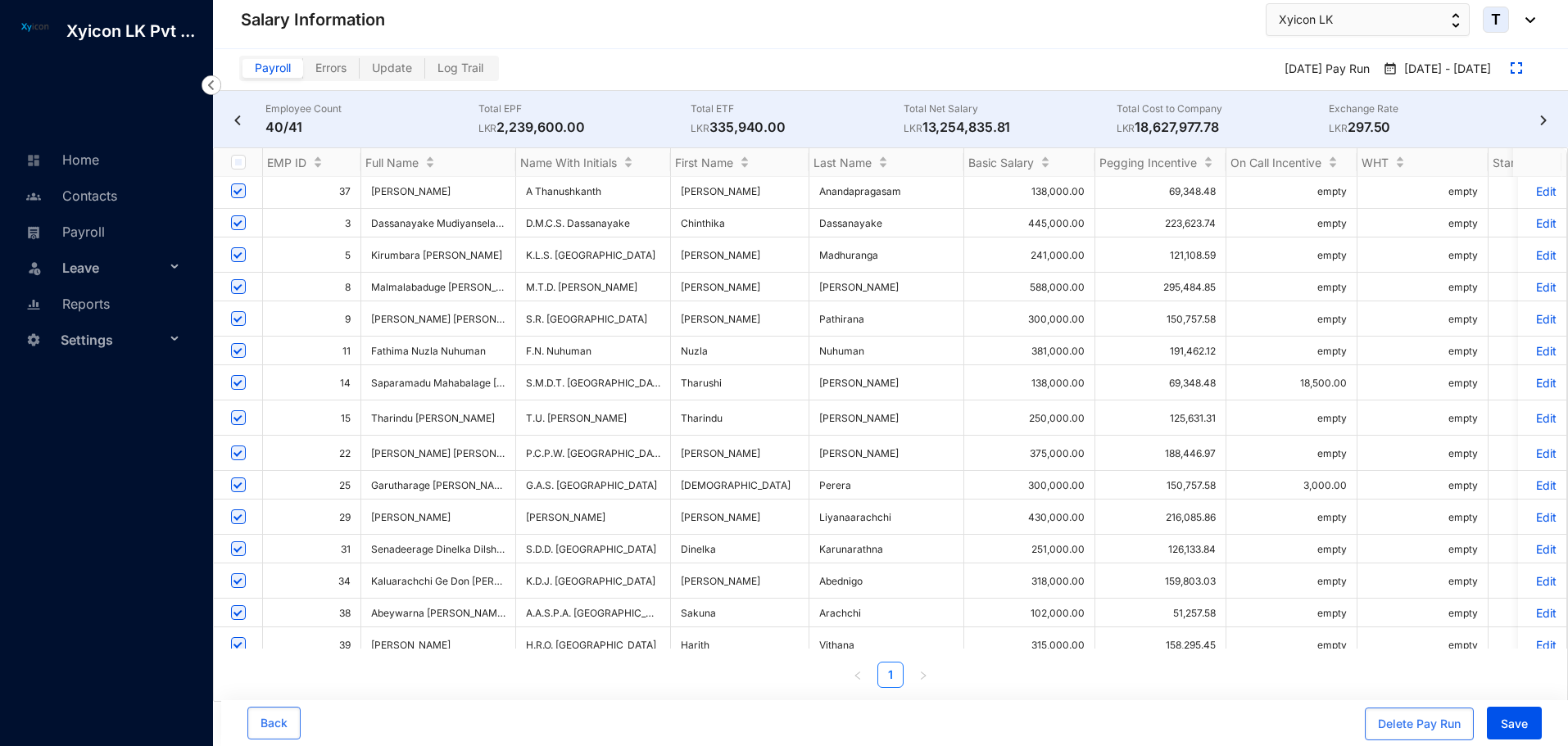
scroll to position [0, 0]
click at [1530, 609] on p "Edit" at bounding box center [1542, 616] width 29 height 14
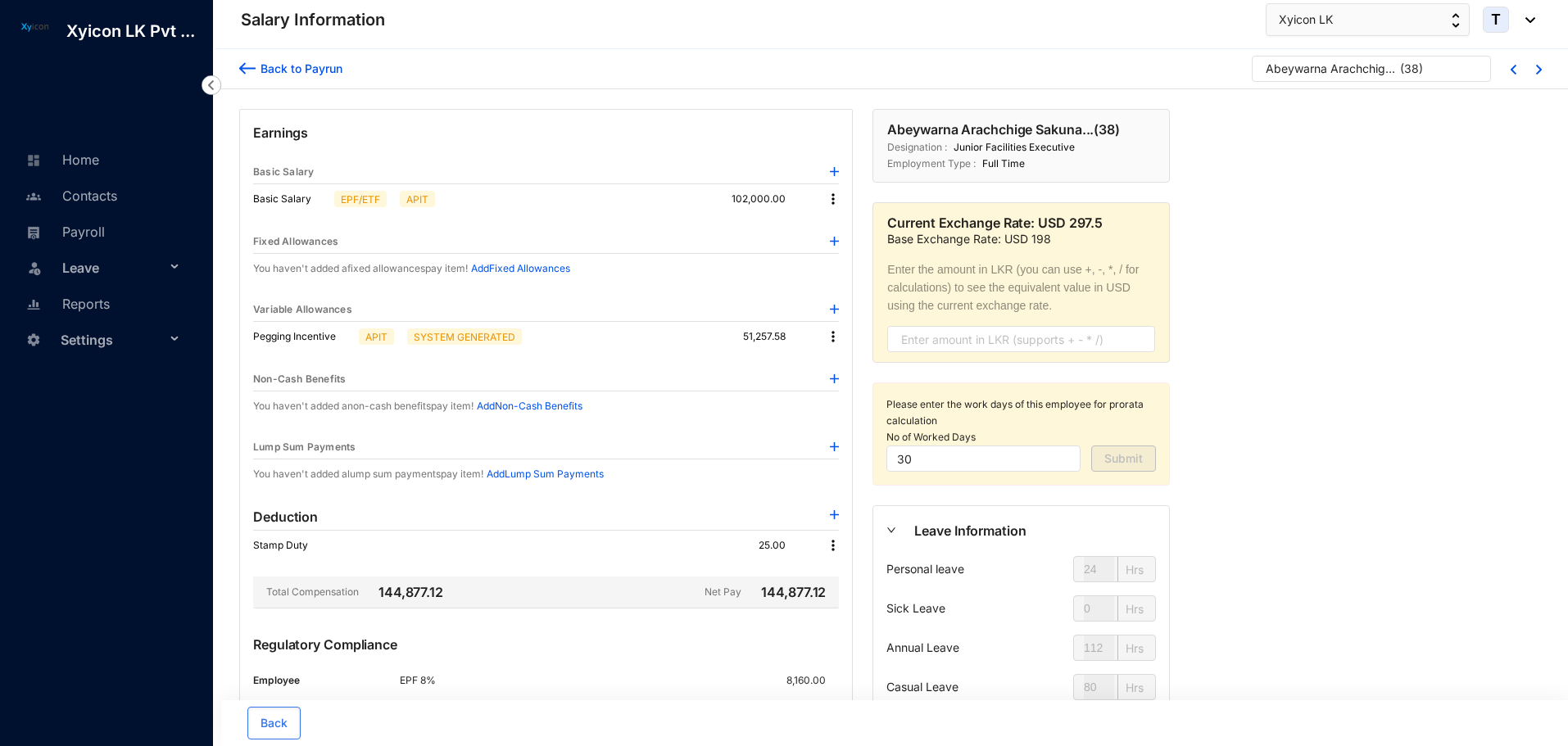
click at [832, 513] on img at bounding box center [835, 515] width 9 height 9
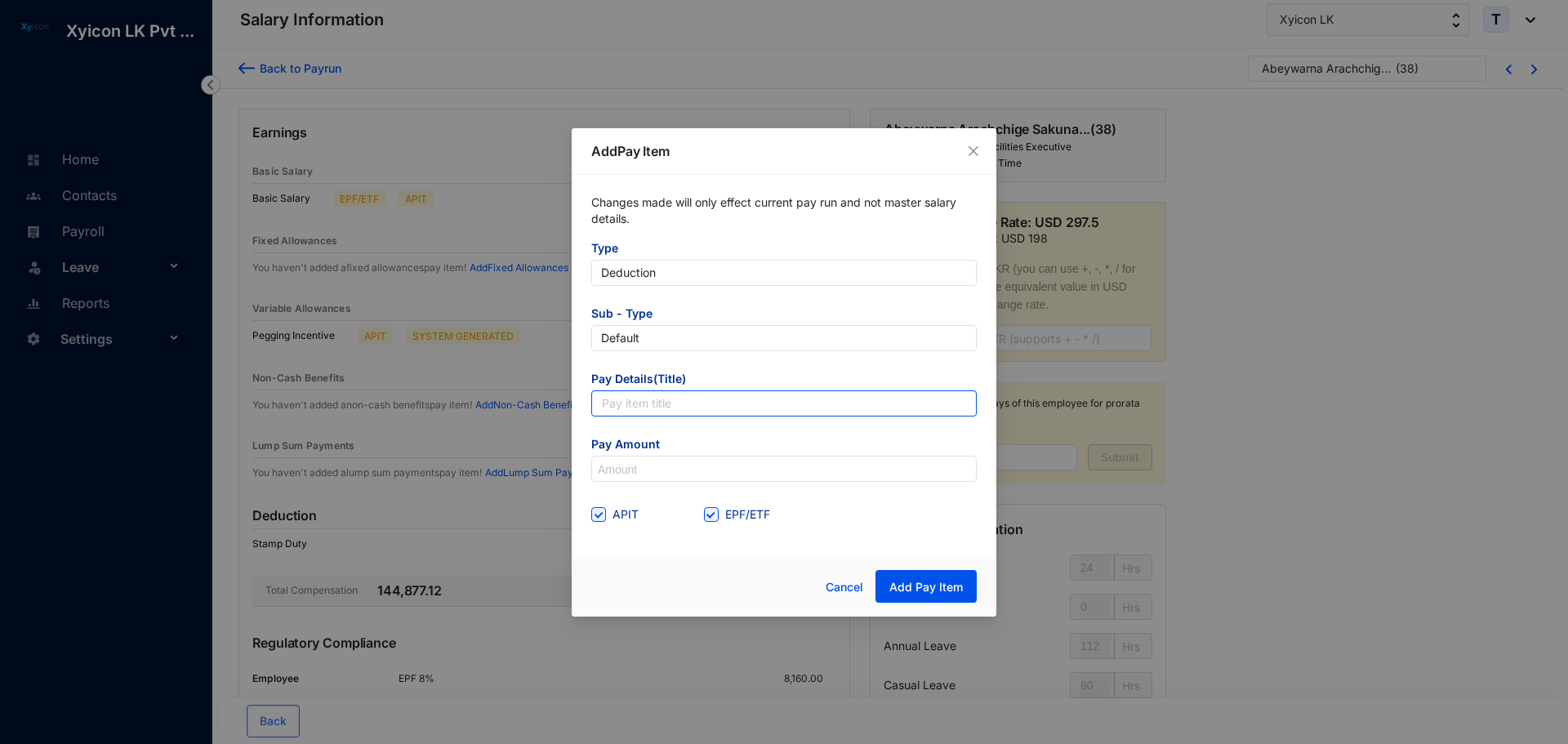
click at [647, 402] on input "text" at bounding box center [784, 403] width 385 height 26
type input "Staff Loan"
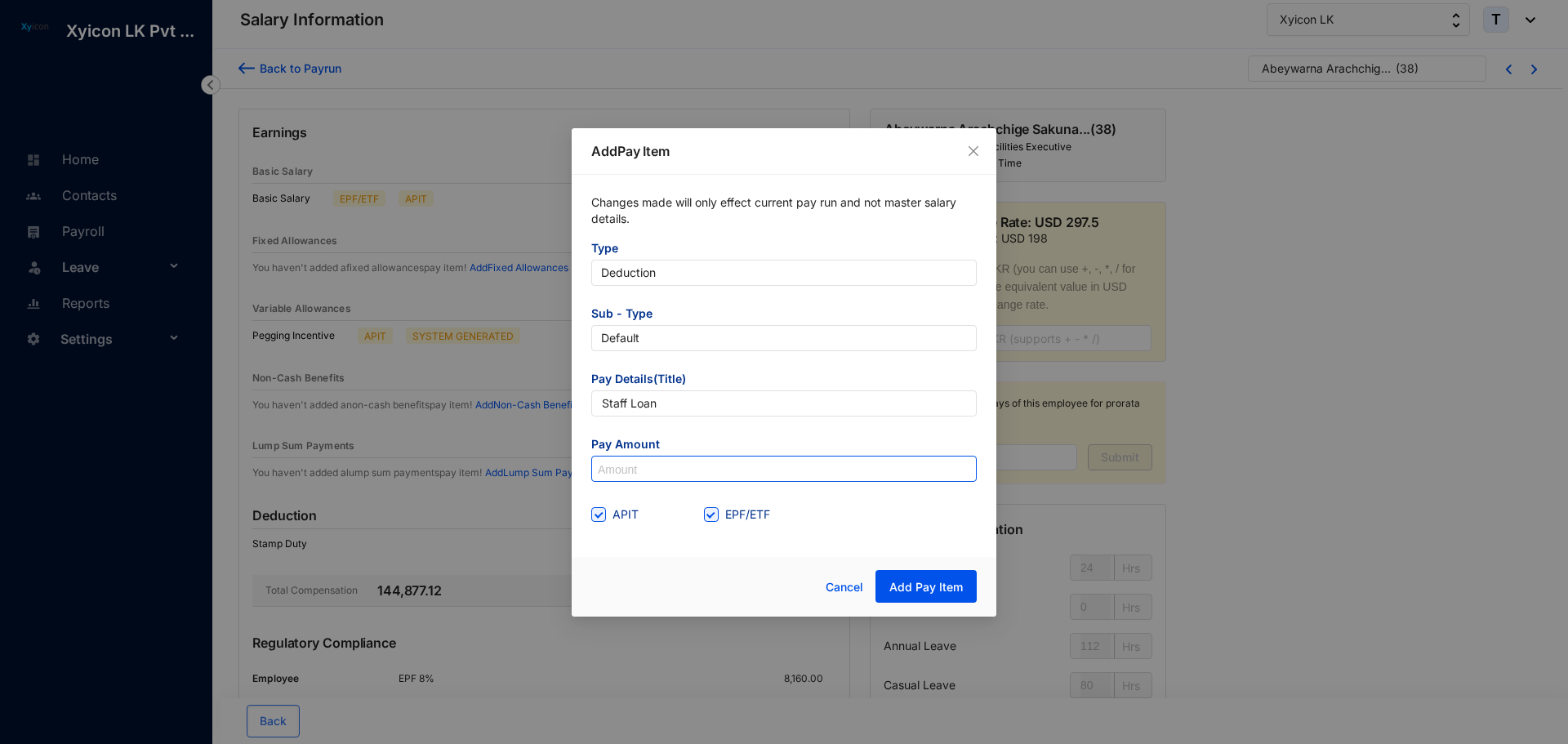
click at [635, 469] on input at bounding box center [784, 469] width 384 height 26
type input "50,000"
click at [713, 509] on input "EPF/ETF" at bounding box center [709, 513] width 12 height 12
checkbox input "false"
click at [904, 519] on div "APIT EPF/ETF" at bounding box center [784, 514] width 385 height 26
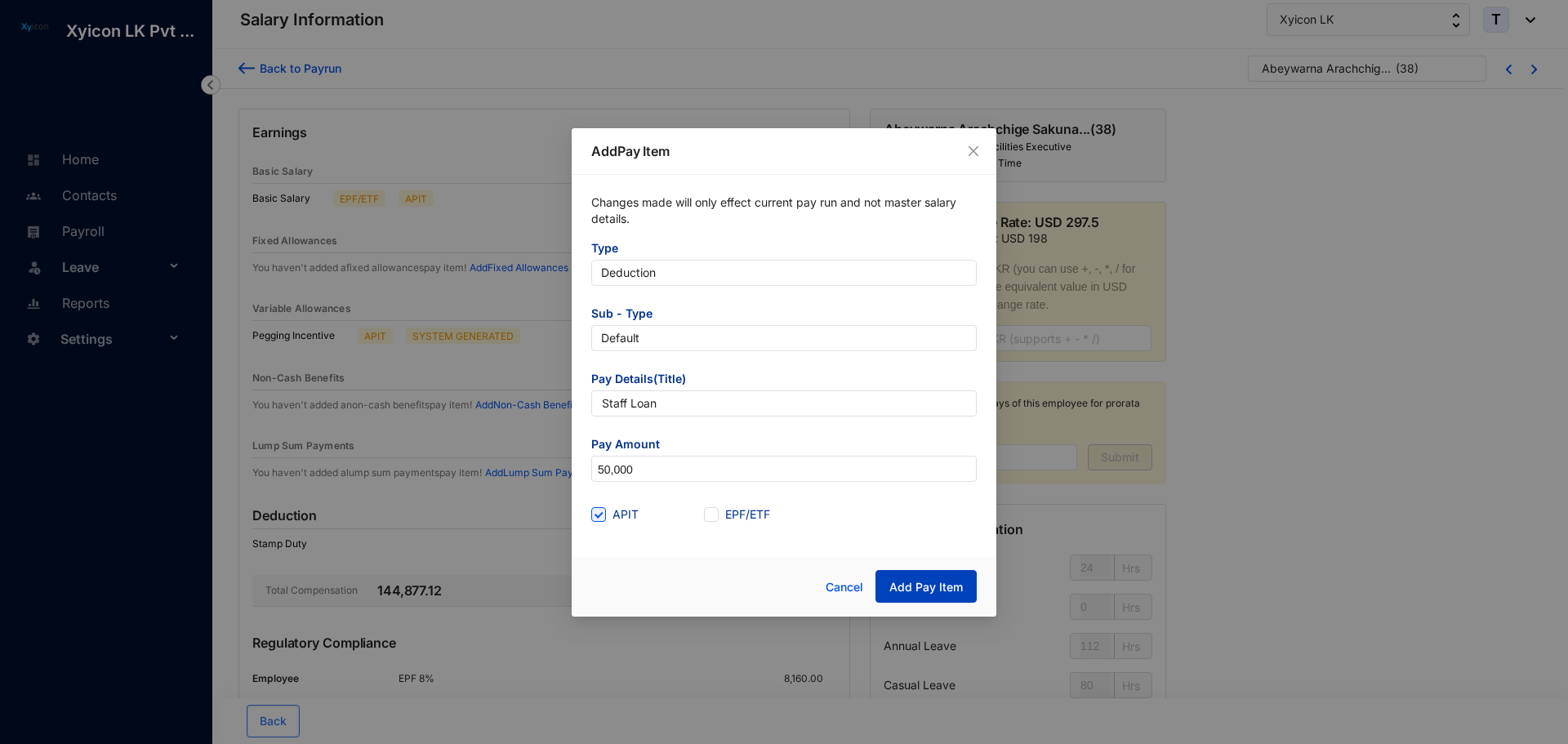
click at [908, 597] on button "Add Pay Item" at bounding box center [927, 586] width 102 height 33
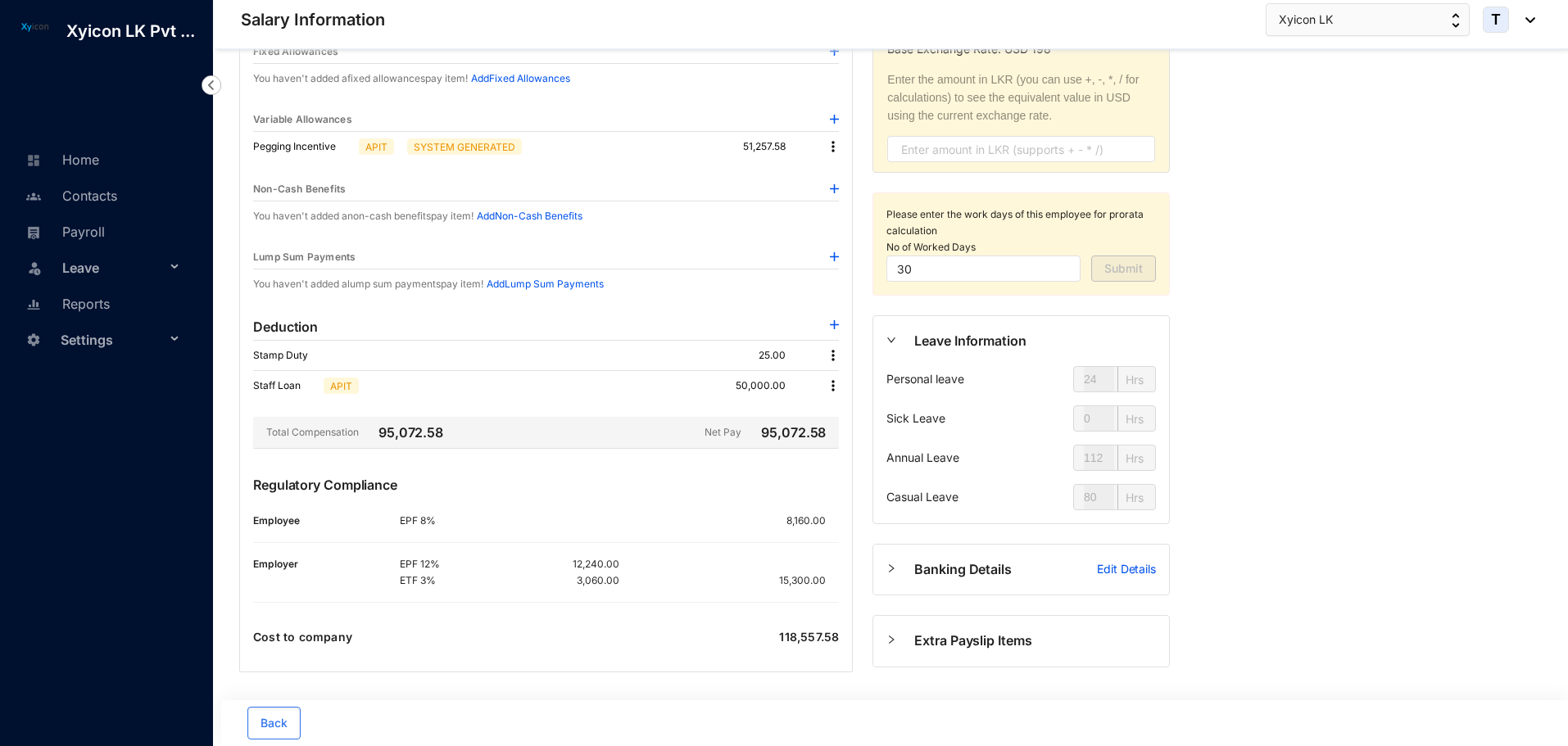
scroll to position [208, 0]
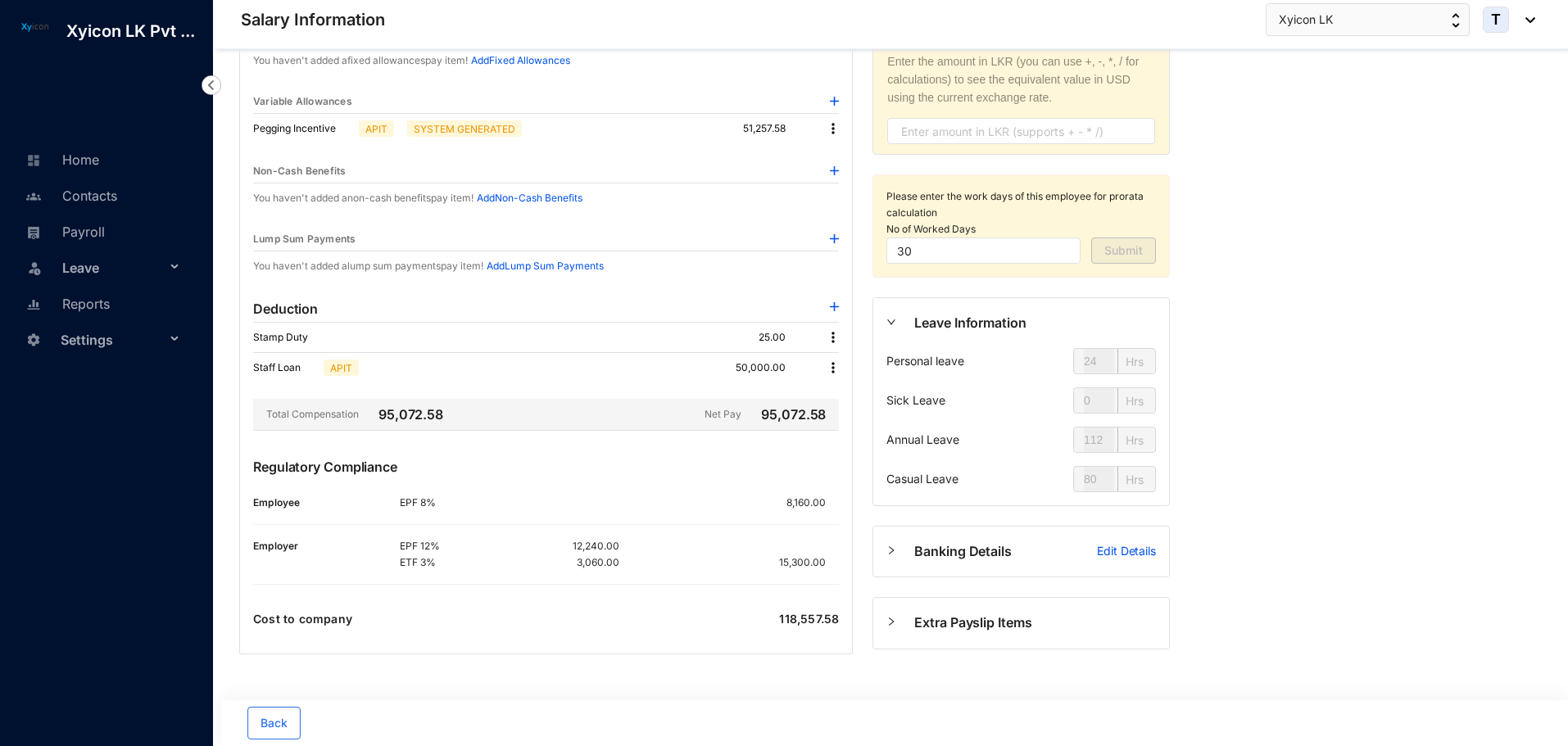
click at [833, 369] on img at bounding box center [833, 368] width 16 height 16
click at [847, 399] on span "Edit" at bounding box center [855, 395] width 34 height 18
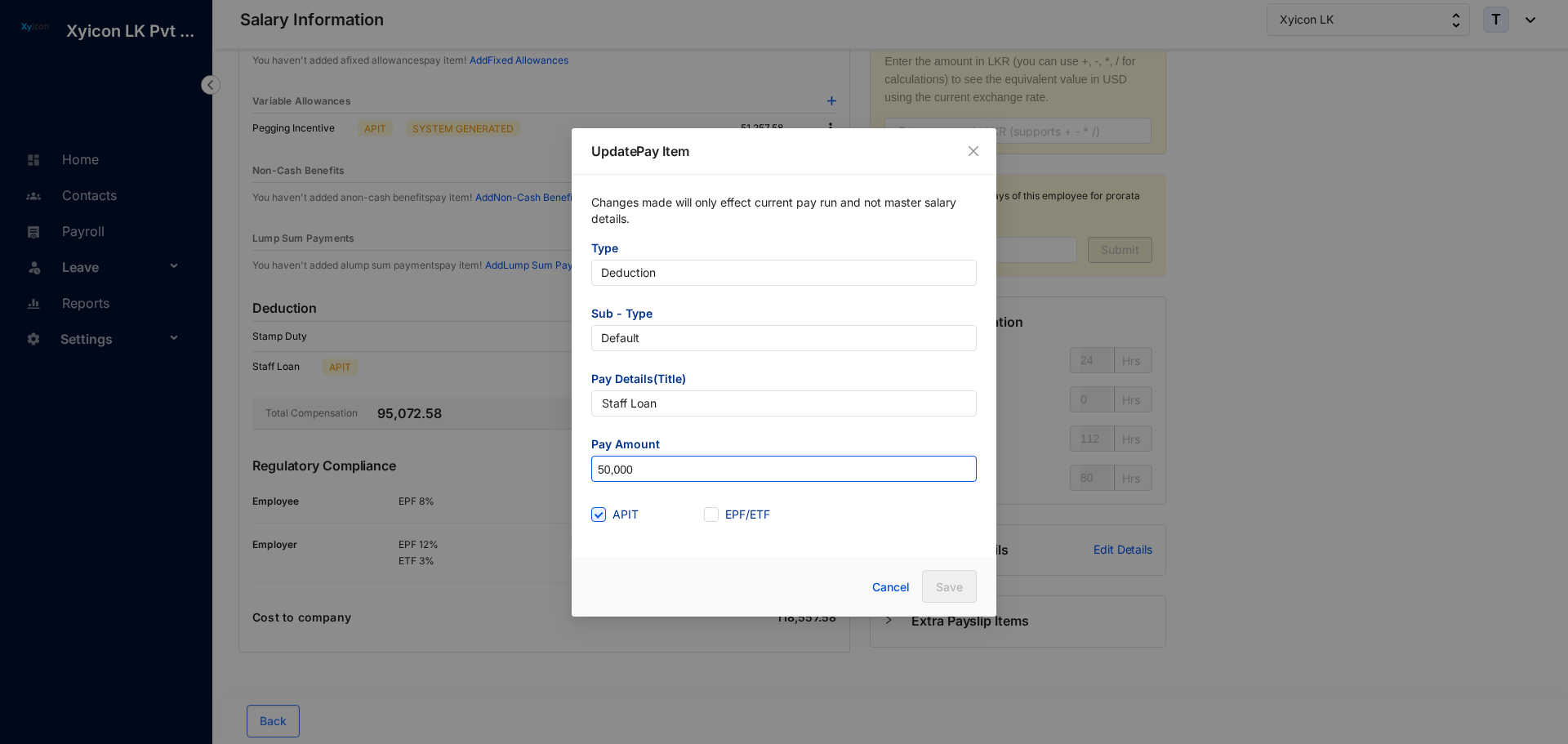
click at [653, 470] on input "50,000" at bounding box center [784, 469] width 384 height 26
click at [605, 510] on span at bounding box center [598, 515] width 14 height 14
click at [603, 510] on input "APIT" at bounding box center [597, 513] width 12 height 12
checkbox input "false"
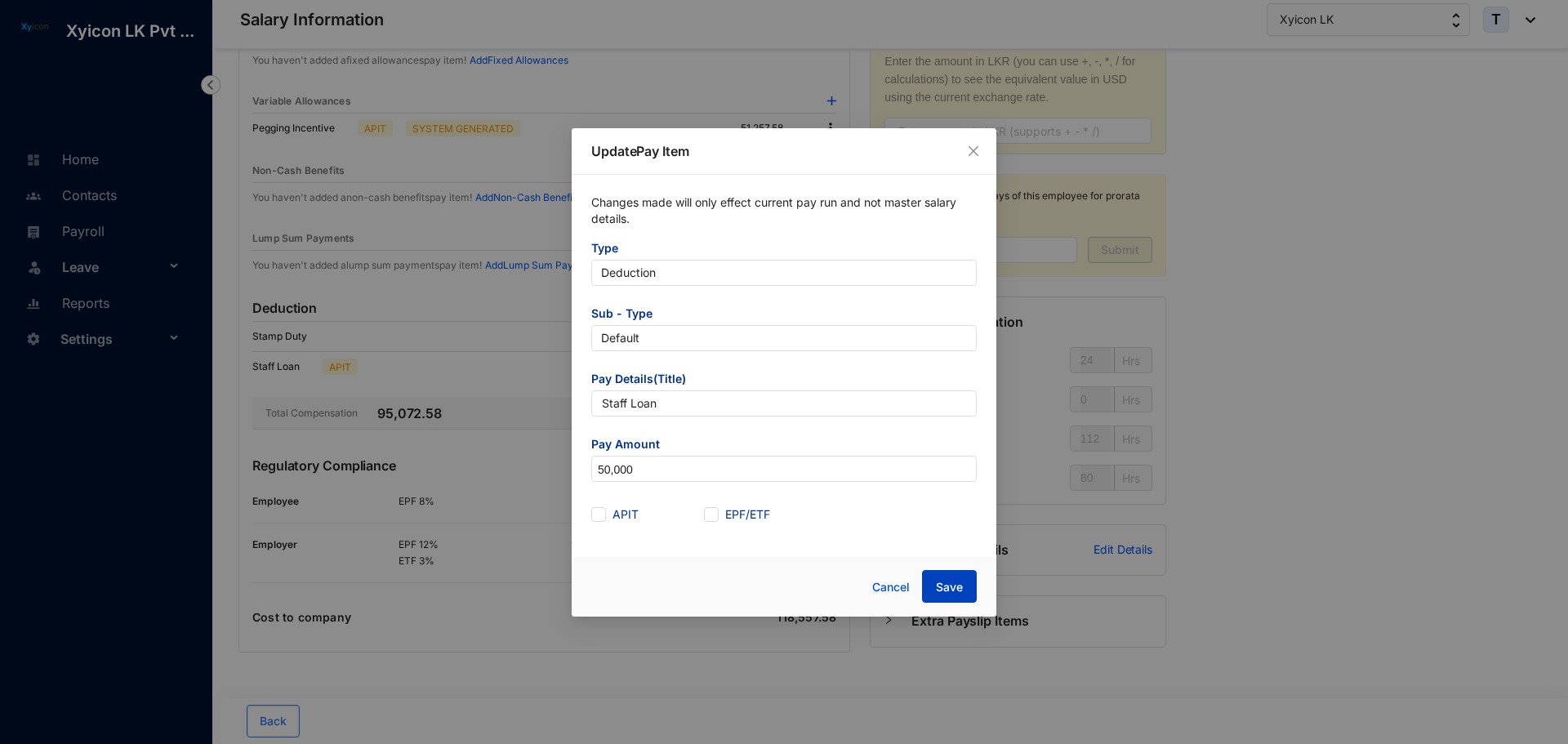
click at [953, 587] on span "Save" at bounding box center [949, 587] width 27 height 16
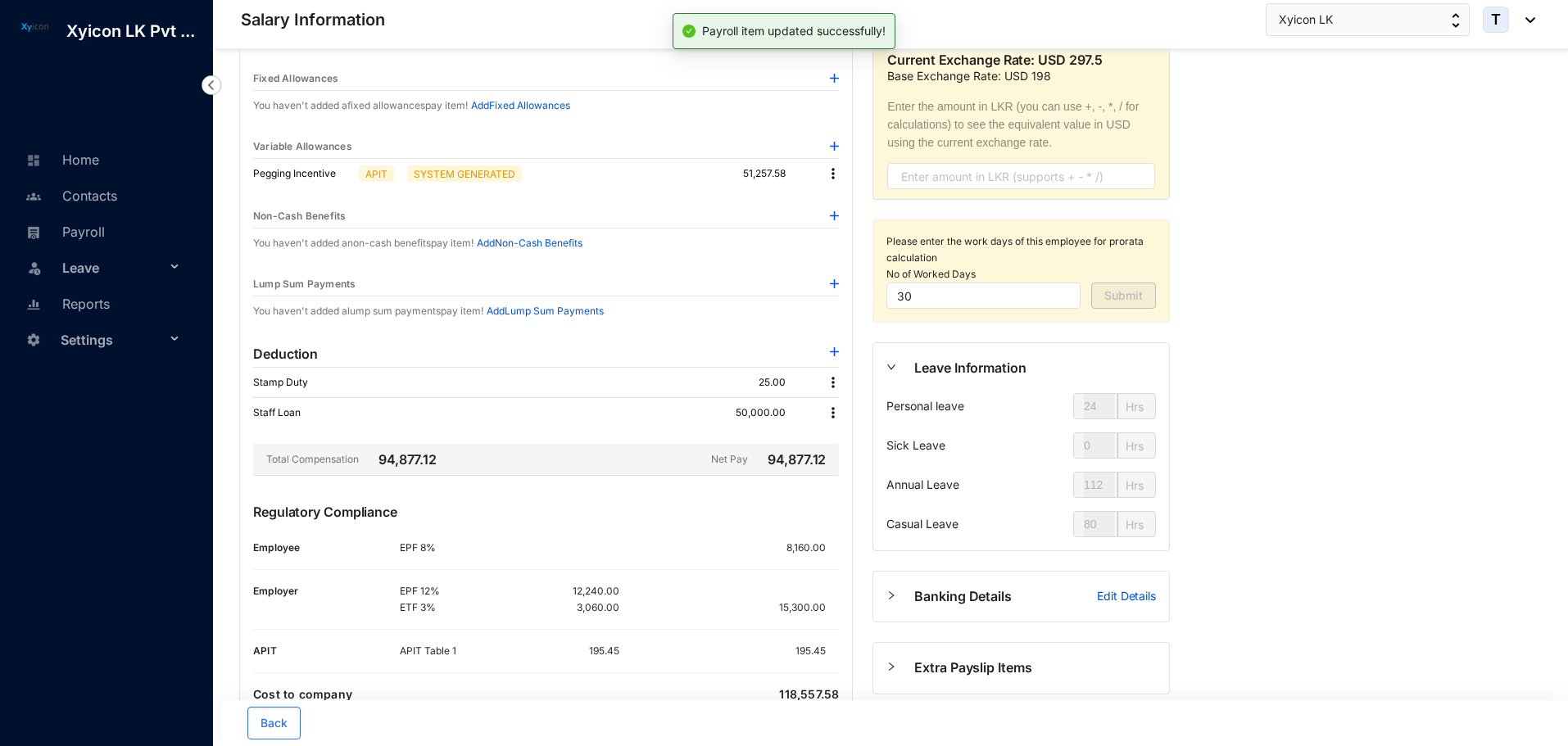
scroll to position [164, 0]
click at [839, 417] on img at bounding box center [833, 411] width 16 height 16
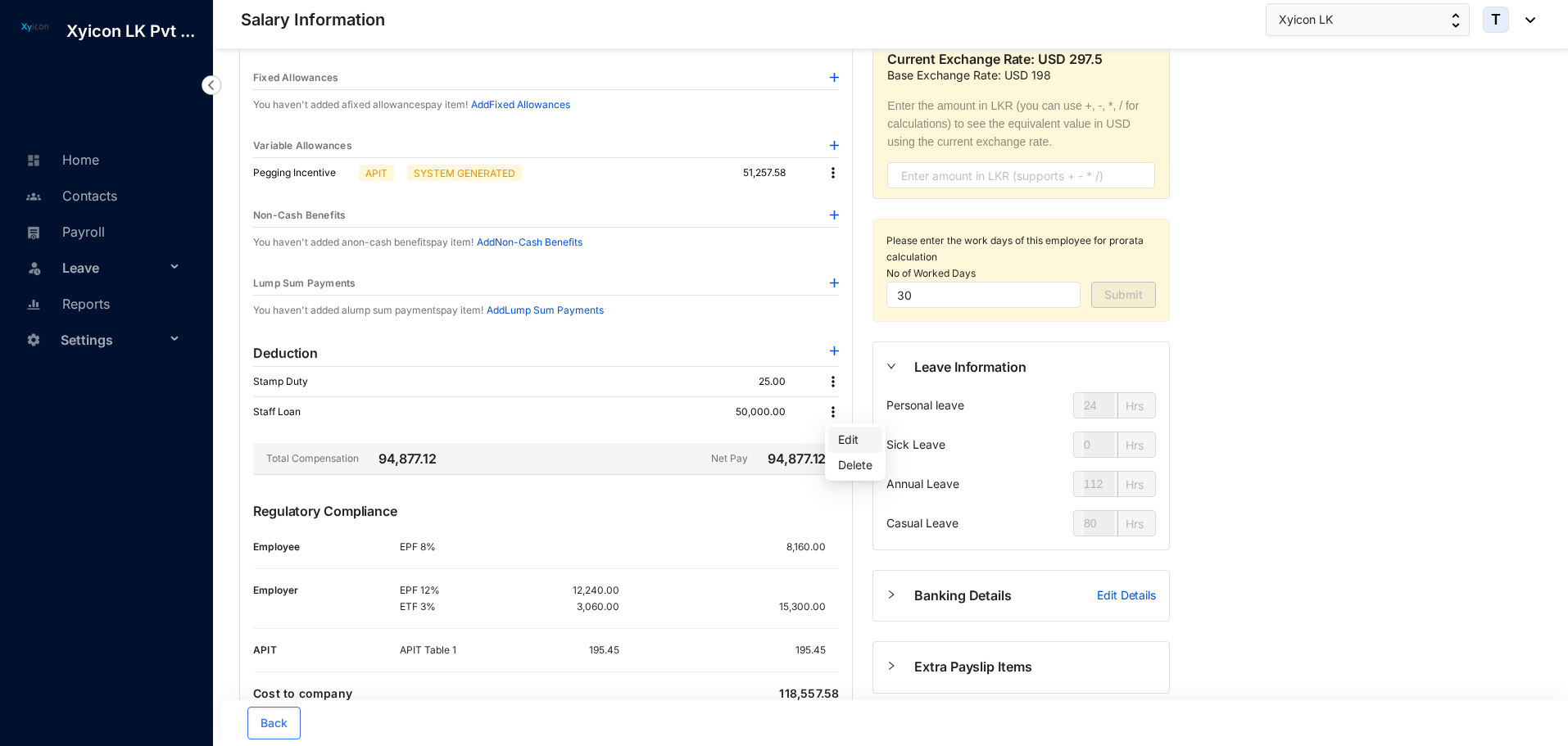
click at [846, 433] on span "Edit" at bounding box center [855, 440] width 34 height 18
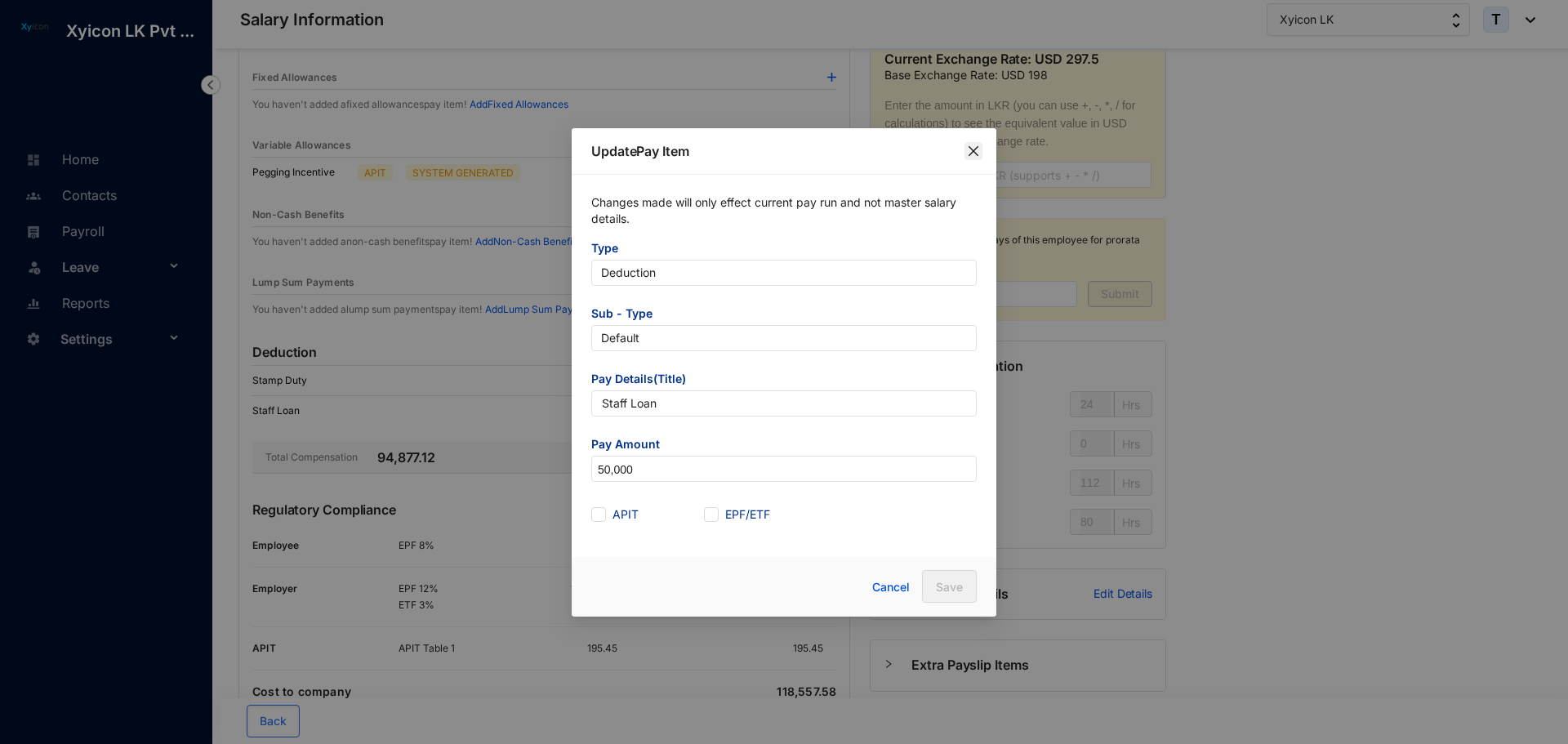
click at [974, 156] on icon "close" at bounding box center [973, 151] width 13 height 13
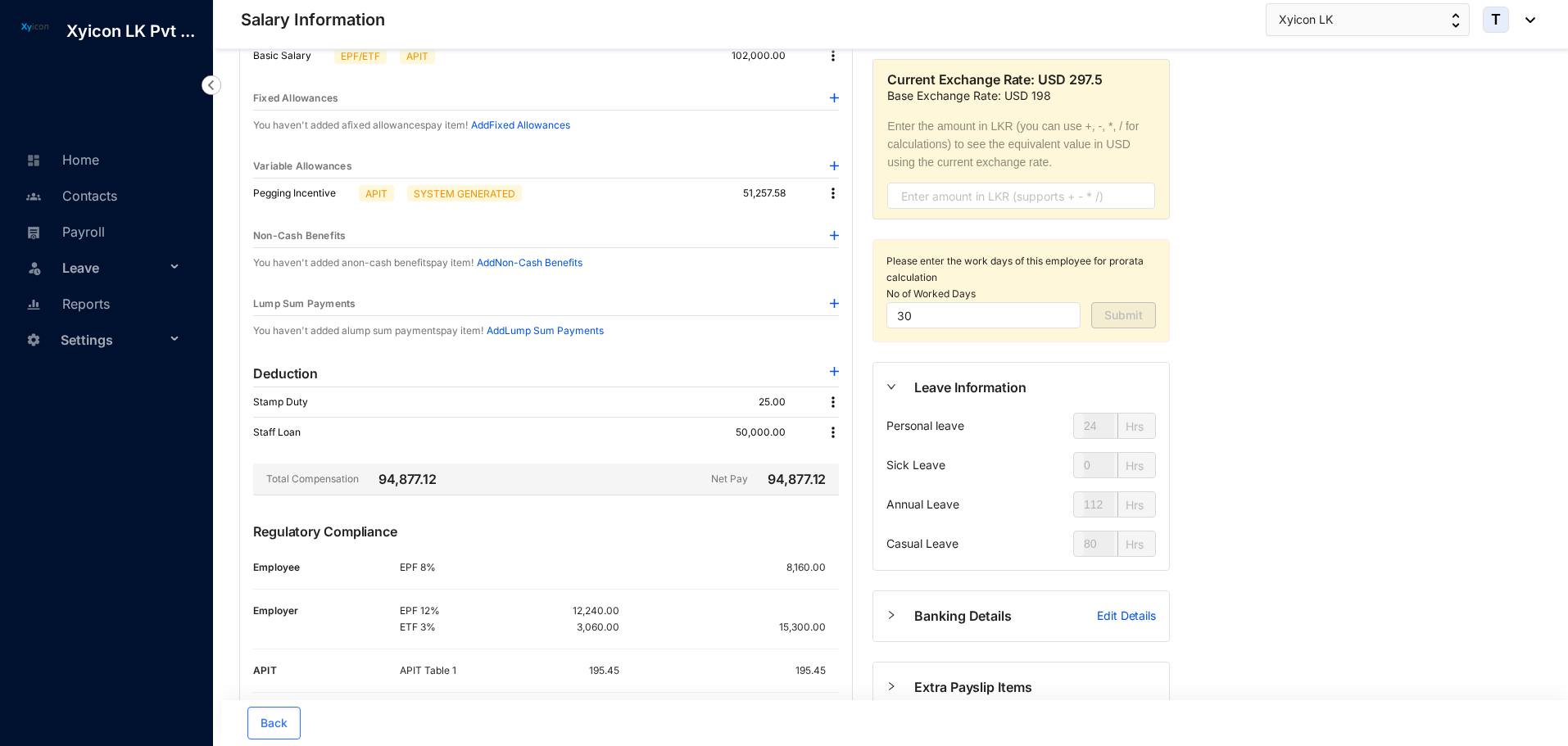
scroll to position [0, 0]
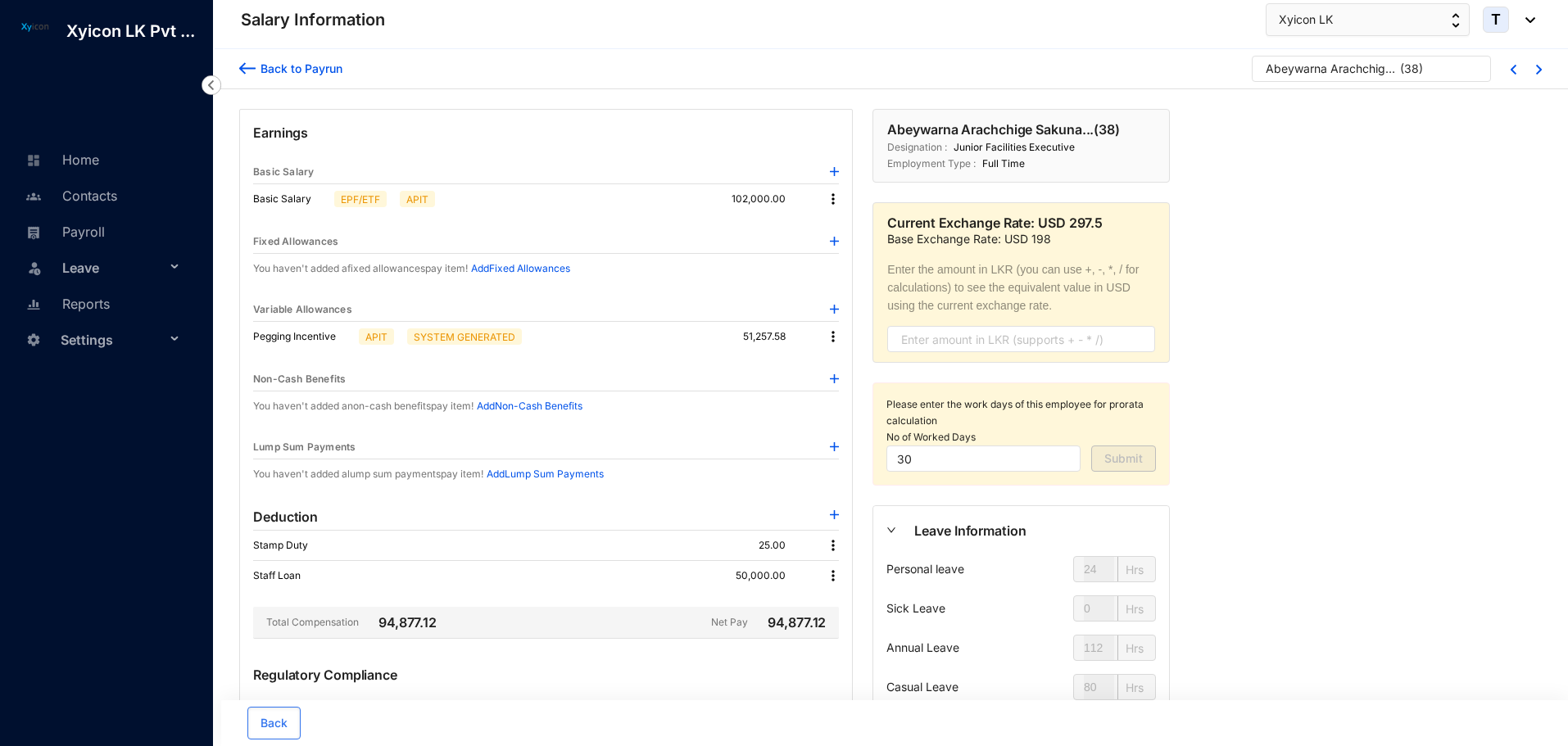
click at [239, 70] on img at bounding box center [247, 68] width 16 height 17
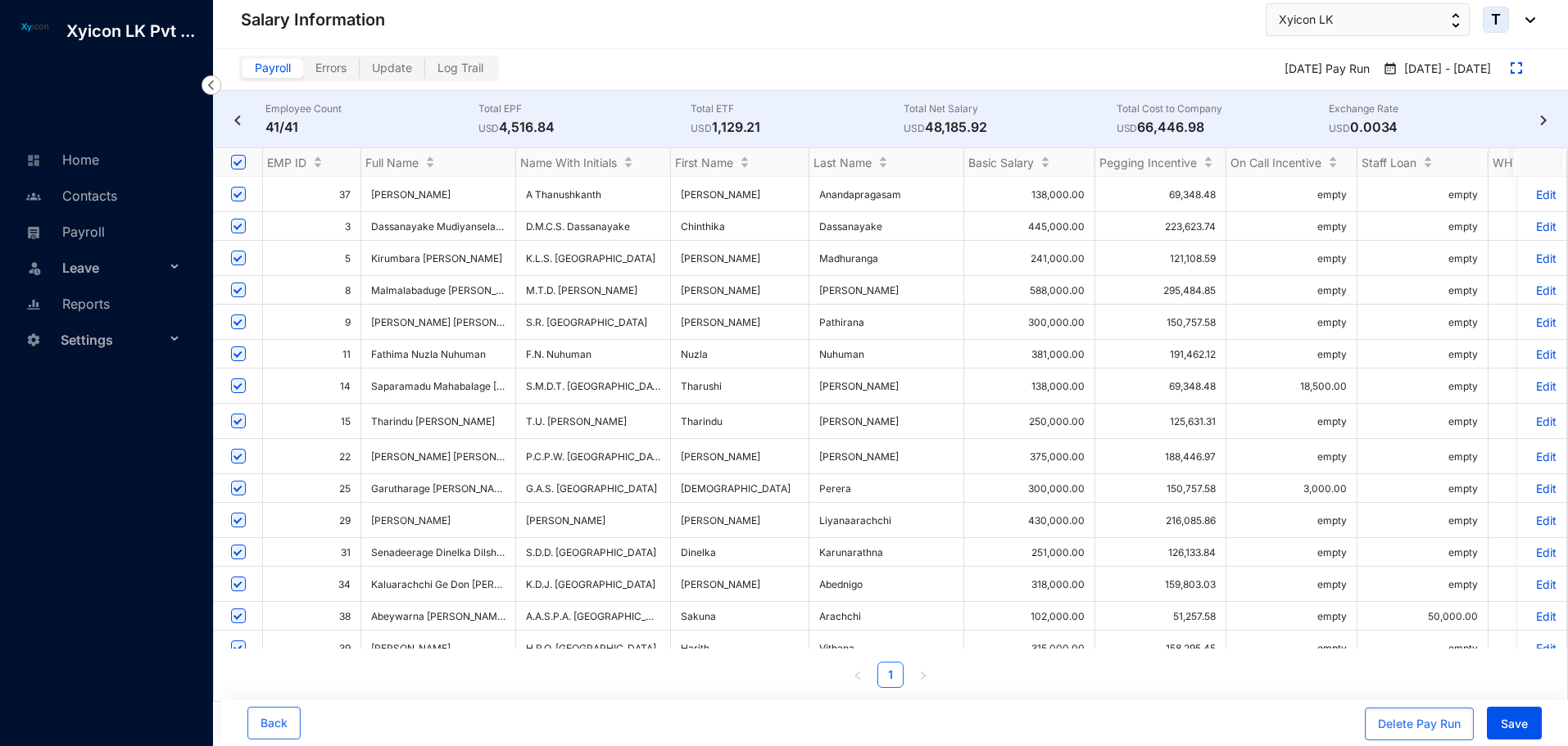
click at [1544, 115] on img at bounding box center [1543, 120] width 16 height 10
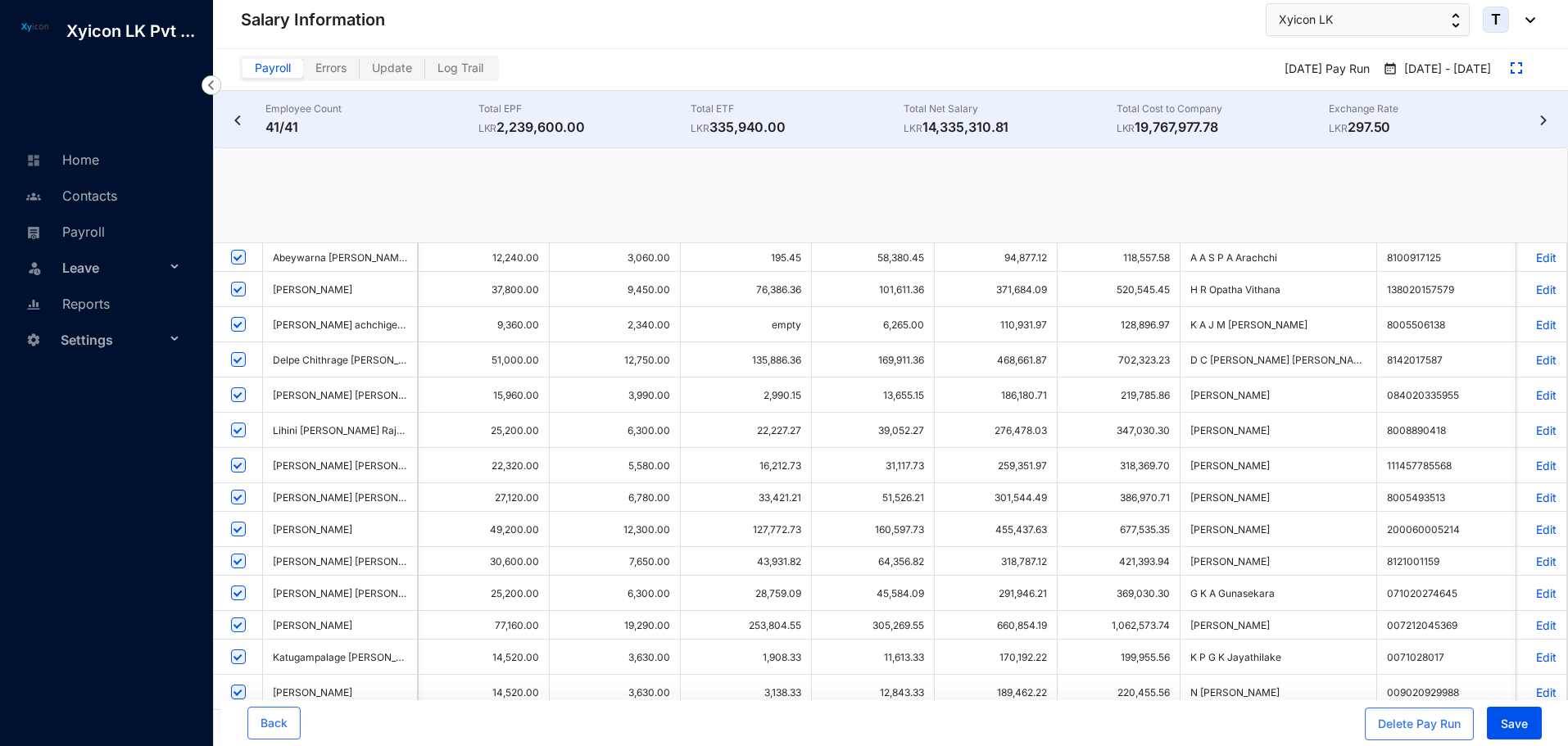
scroll to position [0, 25]
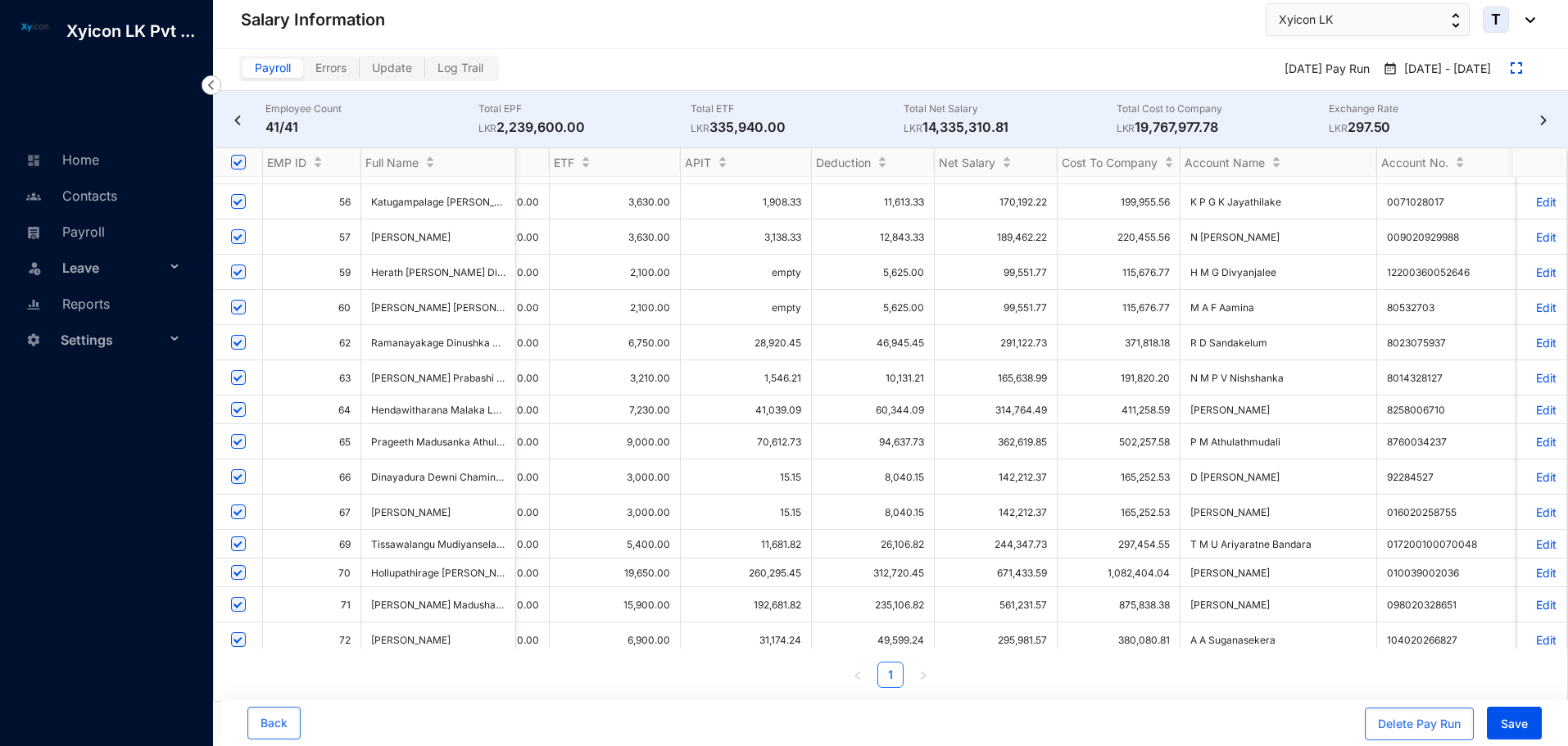
scroll to position [1, 0]
click at [239, 699] on input "checkbox" at bounding box center [238, 706] width 14 height 14
checkbox input "false"
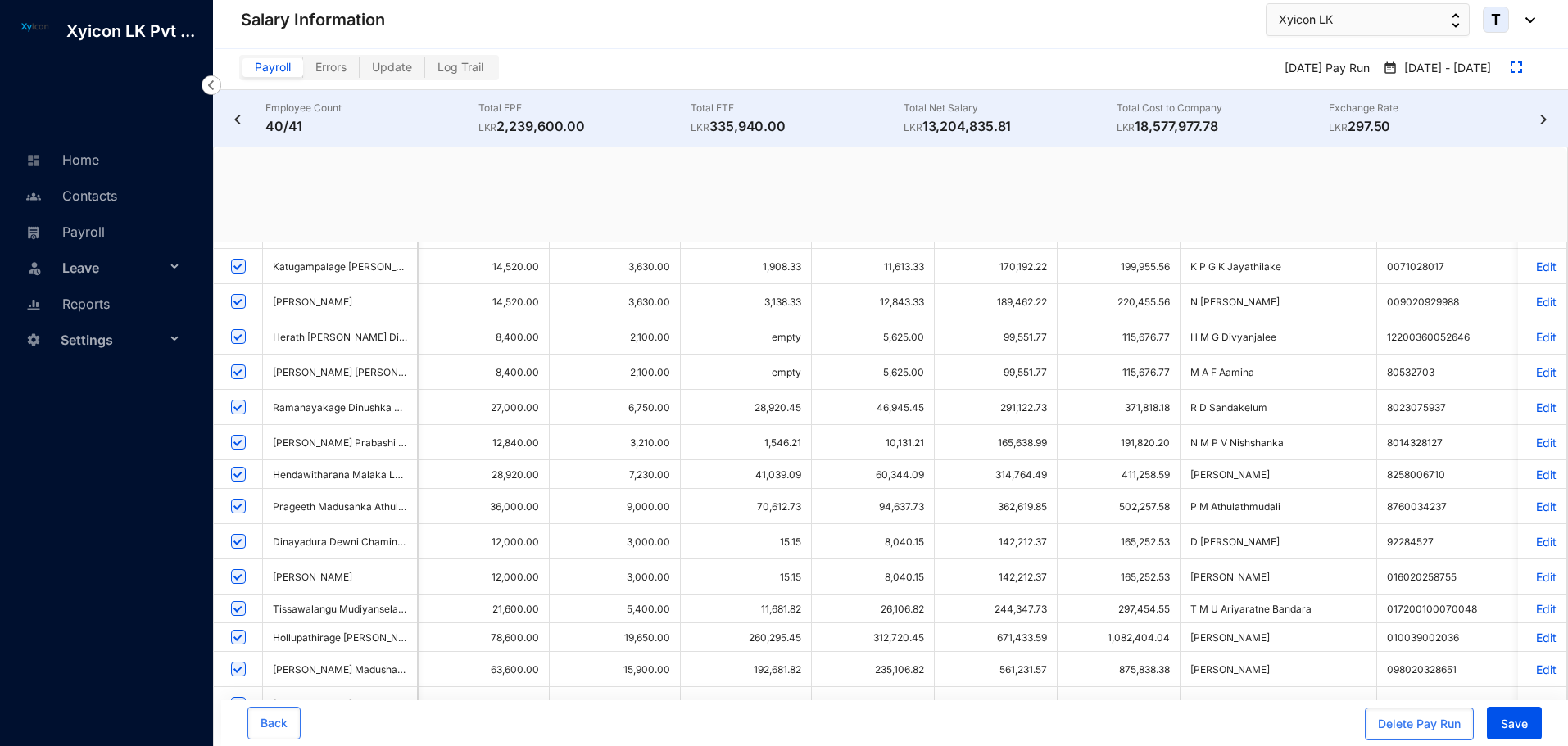
checkbox input "false"
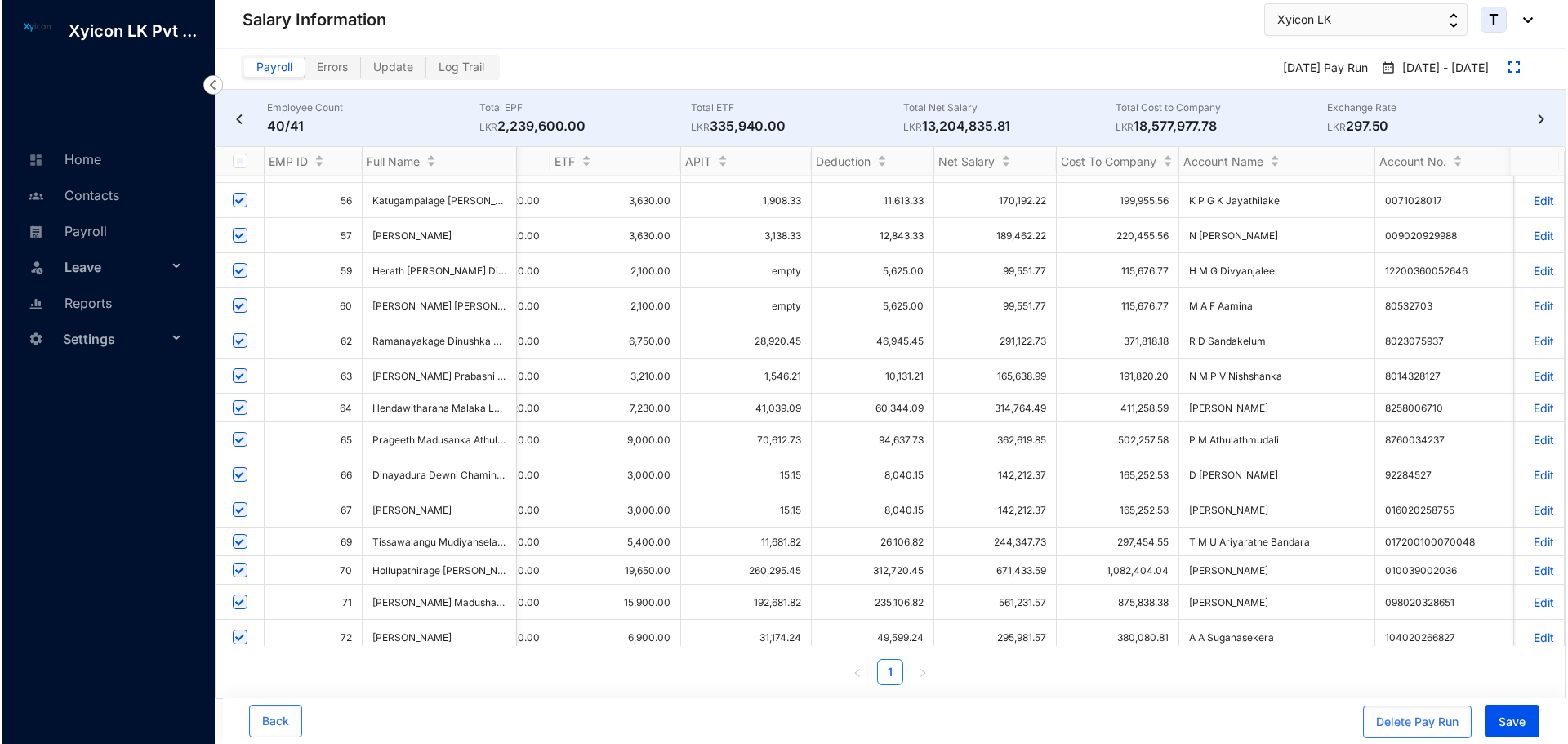
scroll to position [0, 25]
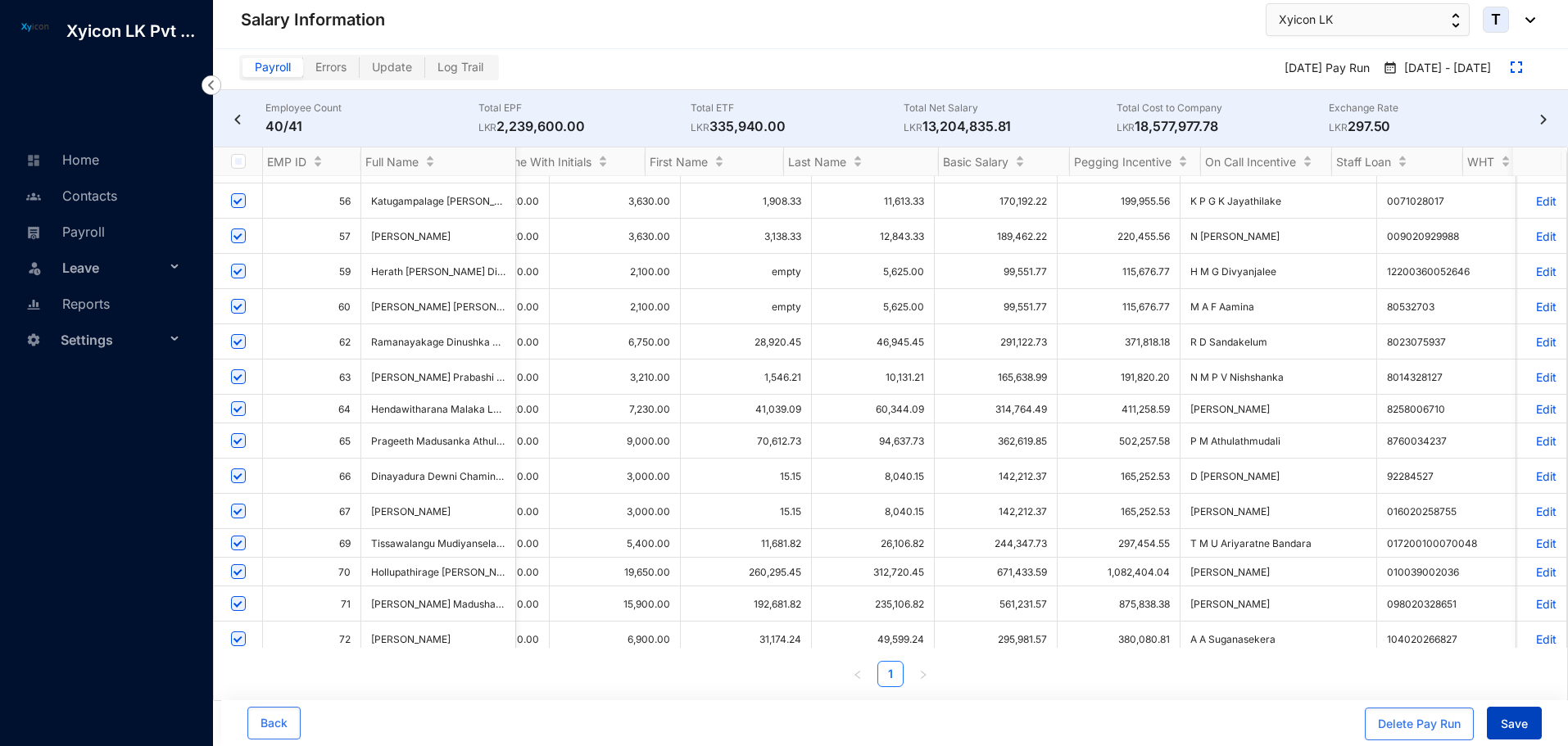
click at [1518, 721] on span "Save" at bounding box center [1514, 724] width 27 height 16
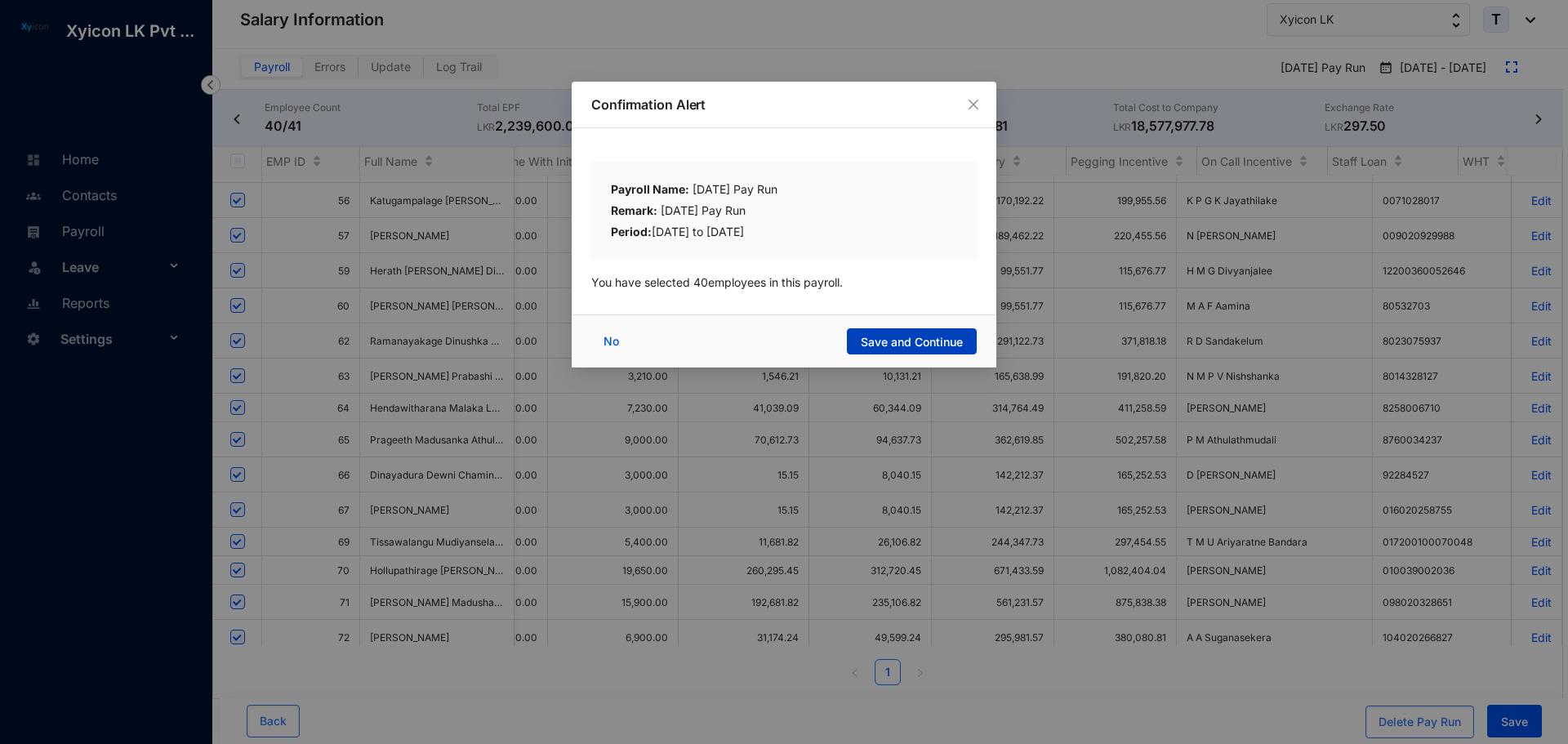
click at [884, 343] on span "Save and Continue" at bounding box center [912, 343] width 102 height 16
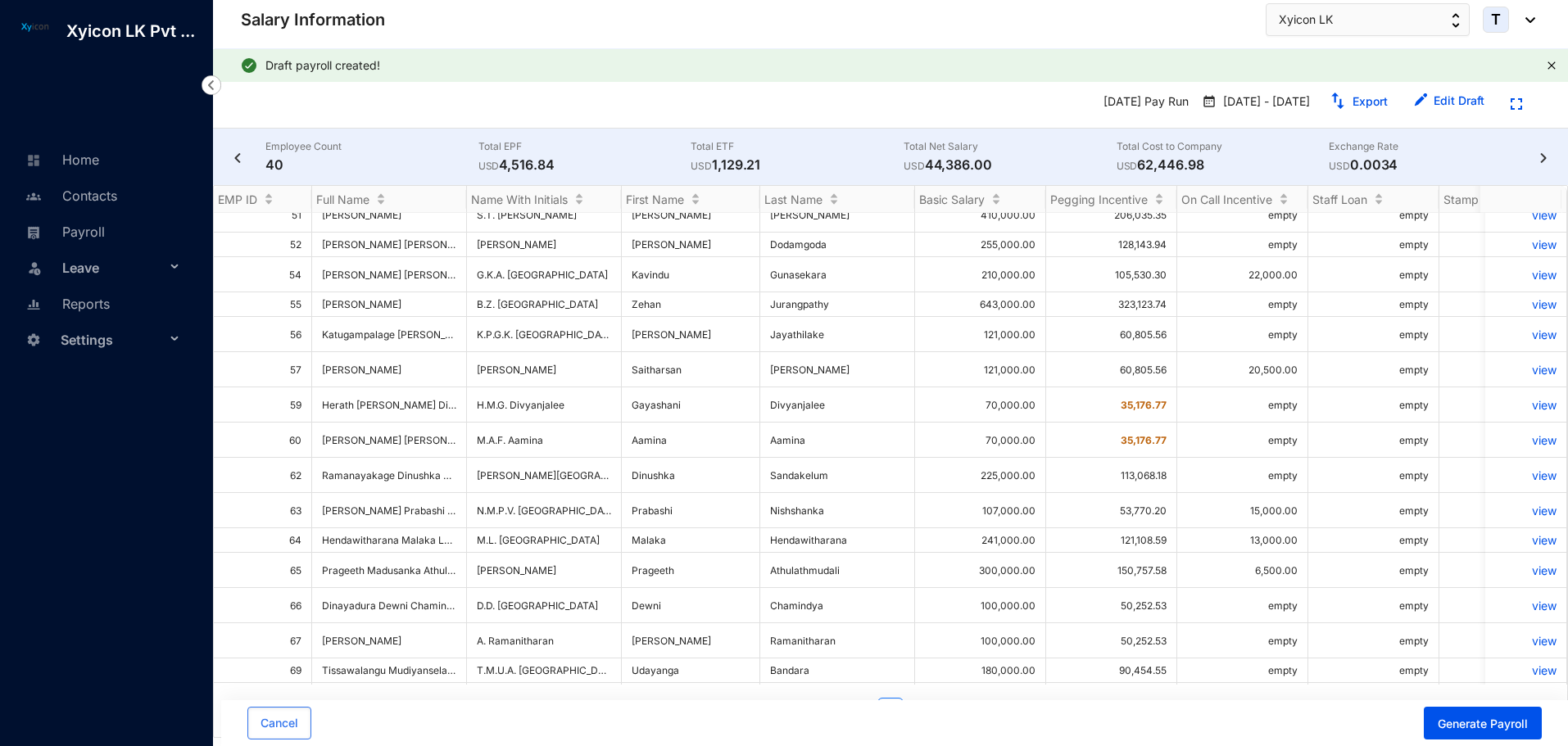
scroll to position [683, 0]
click at [1480, 734] on button "Generate Payroll" at bounding box center [1483, 723] width 118 height 33
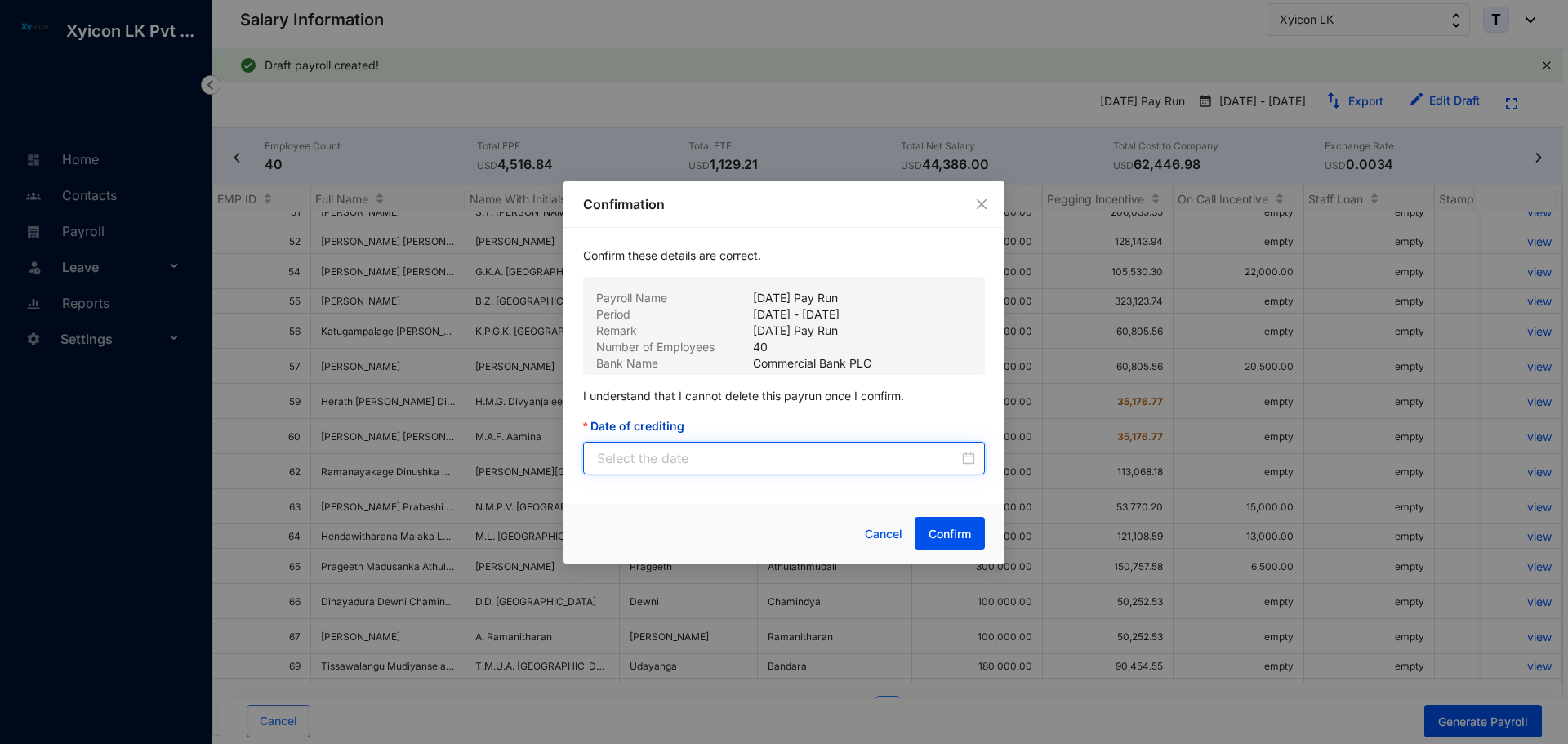
click at [639, 467] on input "Date of crediting" at bounding box center [778, 459] width 362 height 20
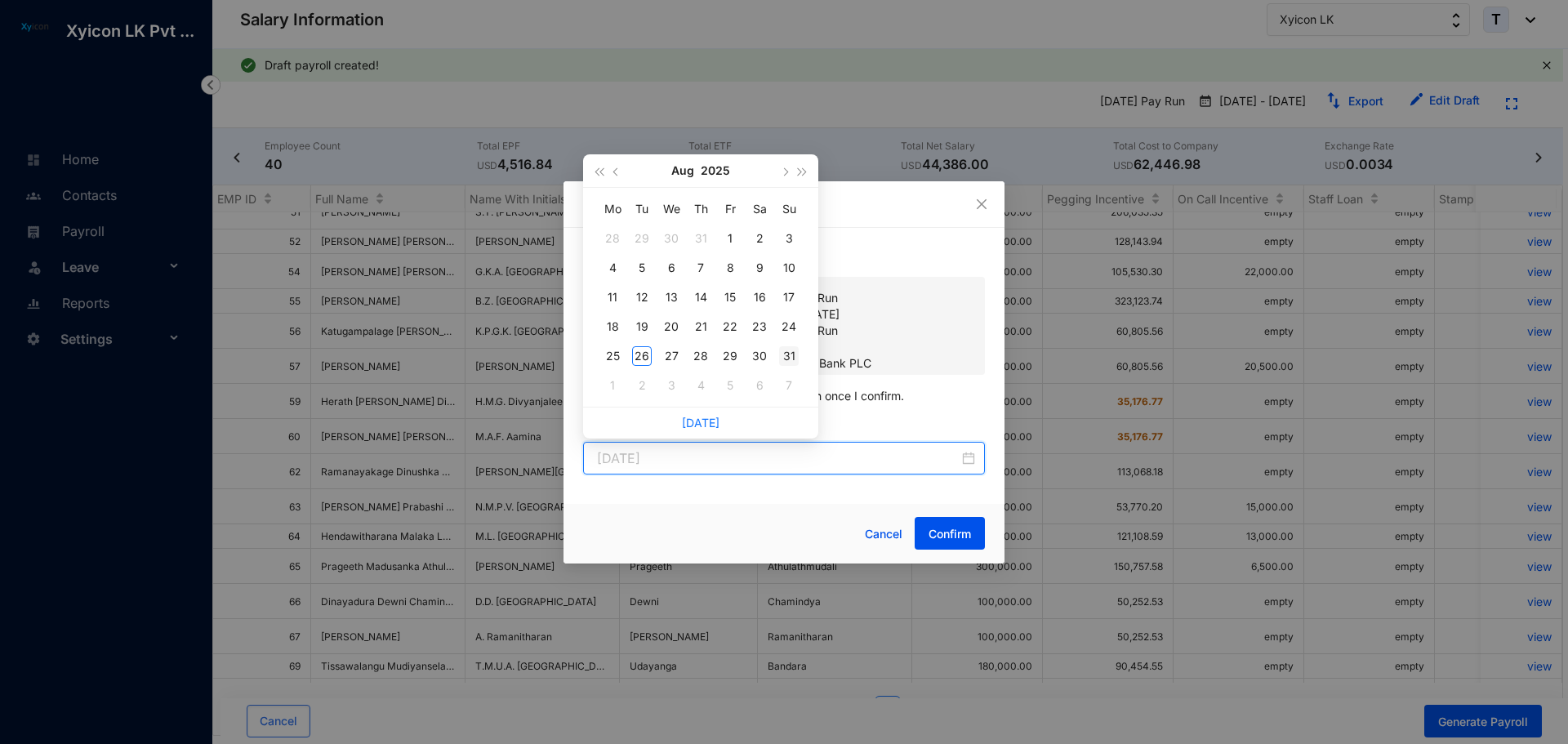
type input "2025-08-31"
type input "2025-07-29"
click at [615, 172] on span "button" at bounding box center [617, 171] width 8 height 8
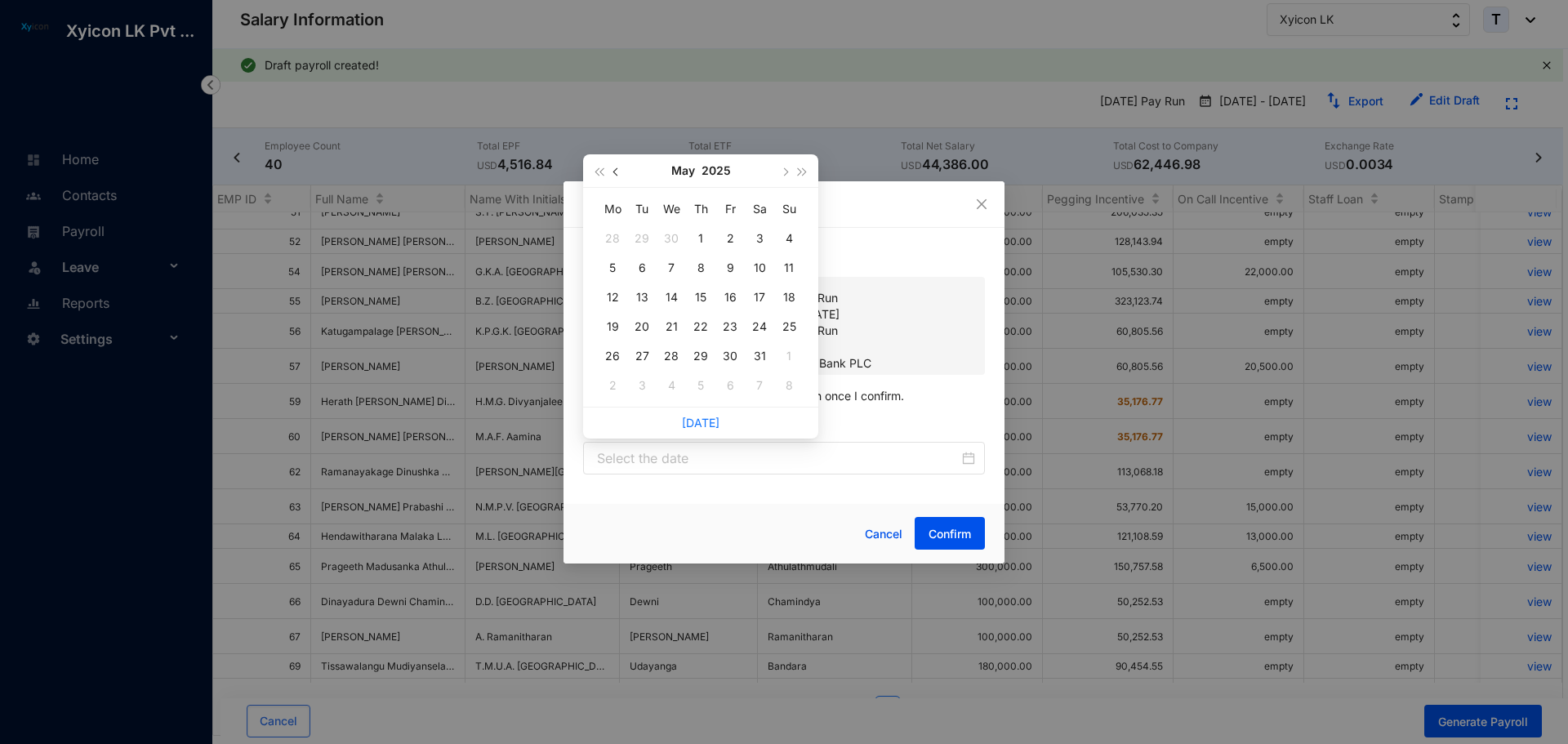
click at [615, 172] on span "button" at bounding box center [617, 171] width 8 height 8
type input "2025-05-07"
type input "2025-04-30"
click at [669, 355] on div "30" at bounding box center [672, 356] width 20 height 20
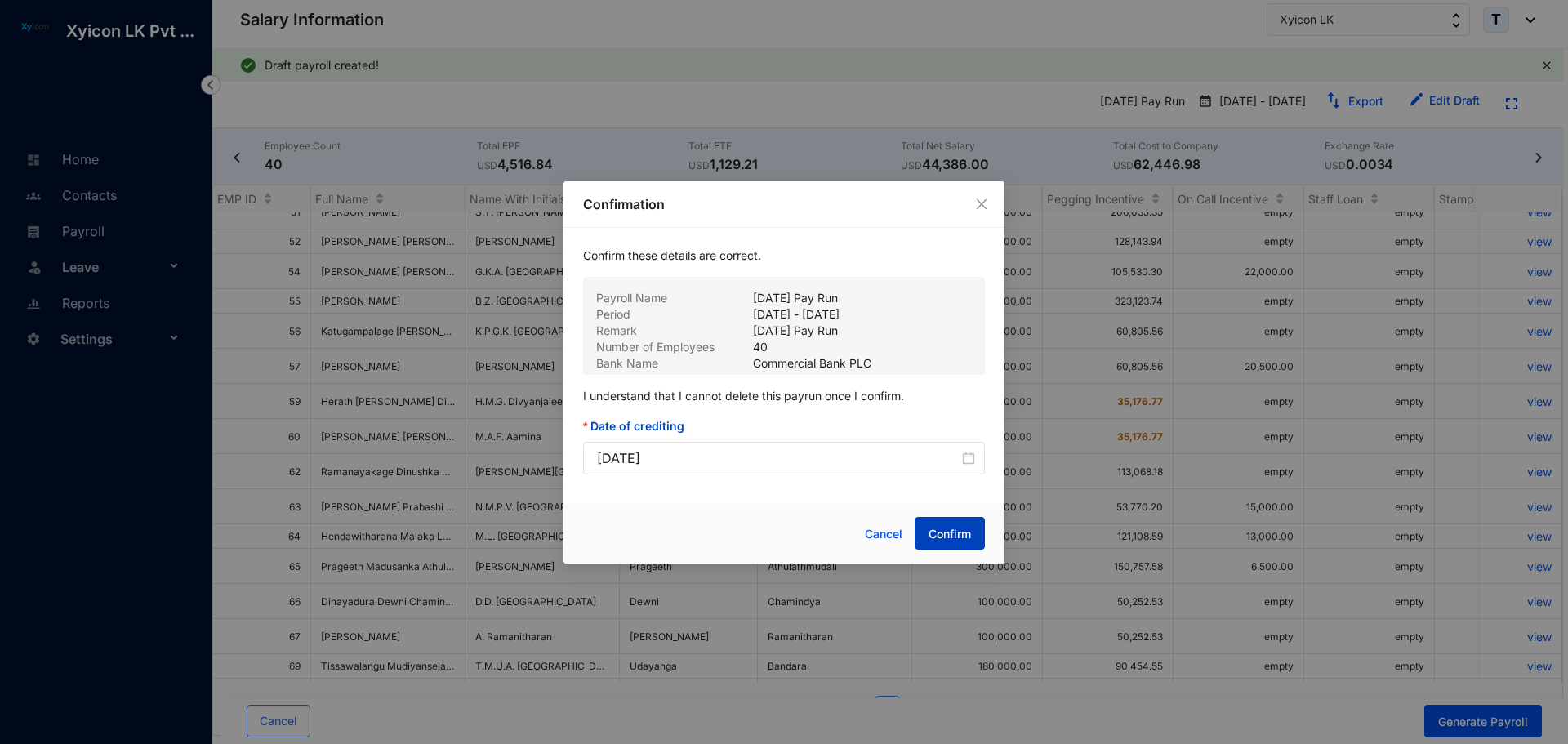
click at [955, 534] on span "Confirm" at bounding box center [950, 534] width 43 height 16
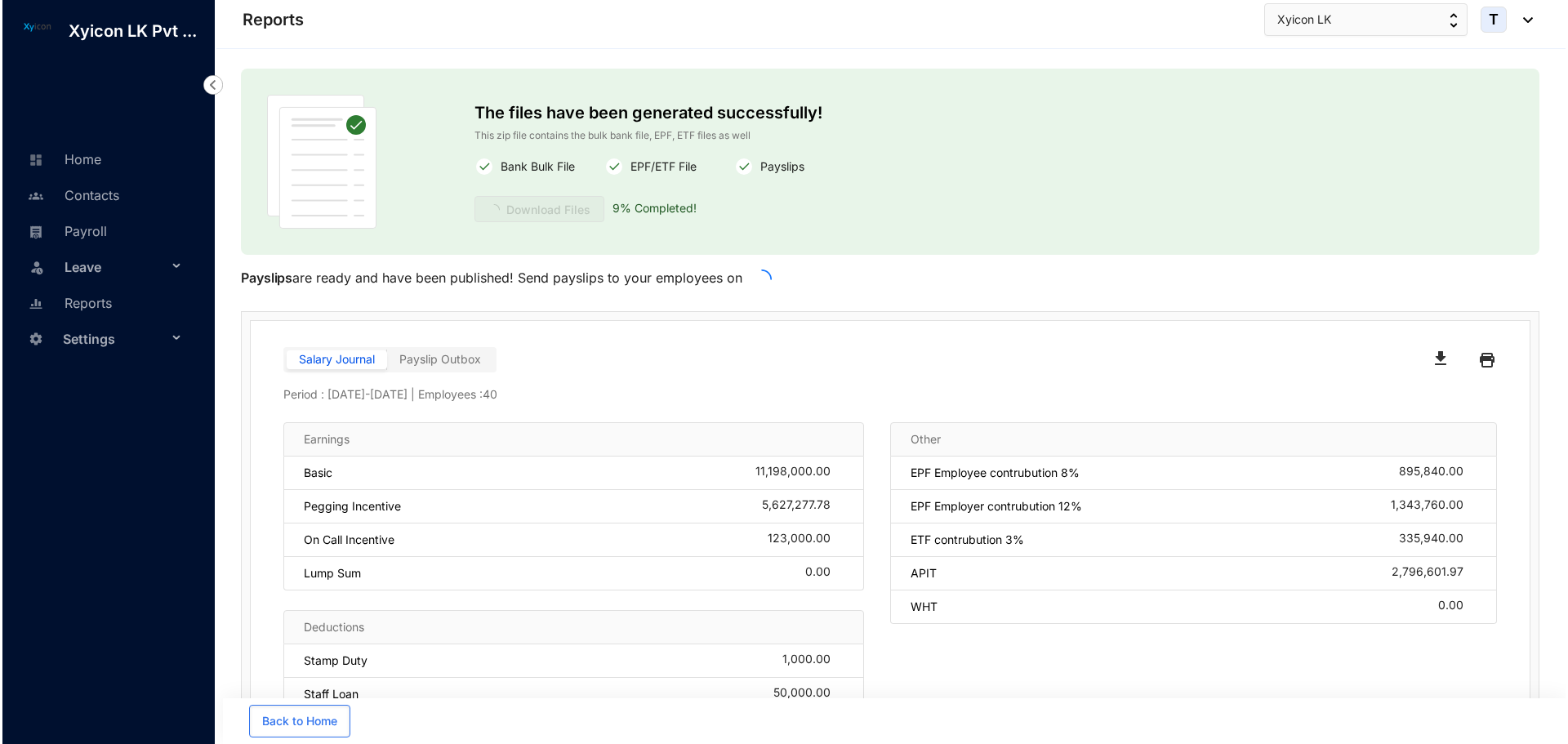
scroll to position [31, 0]
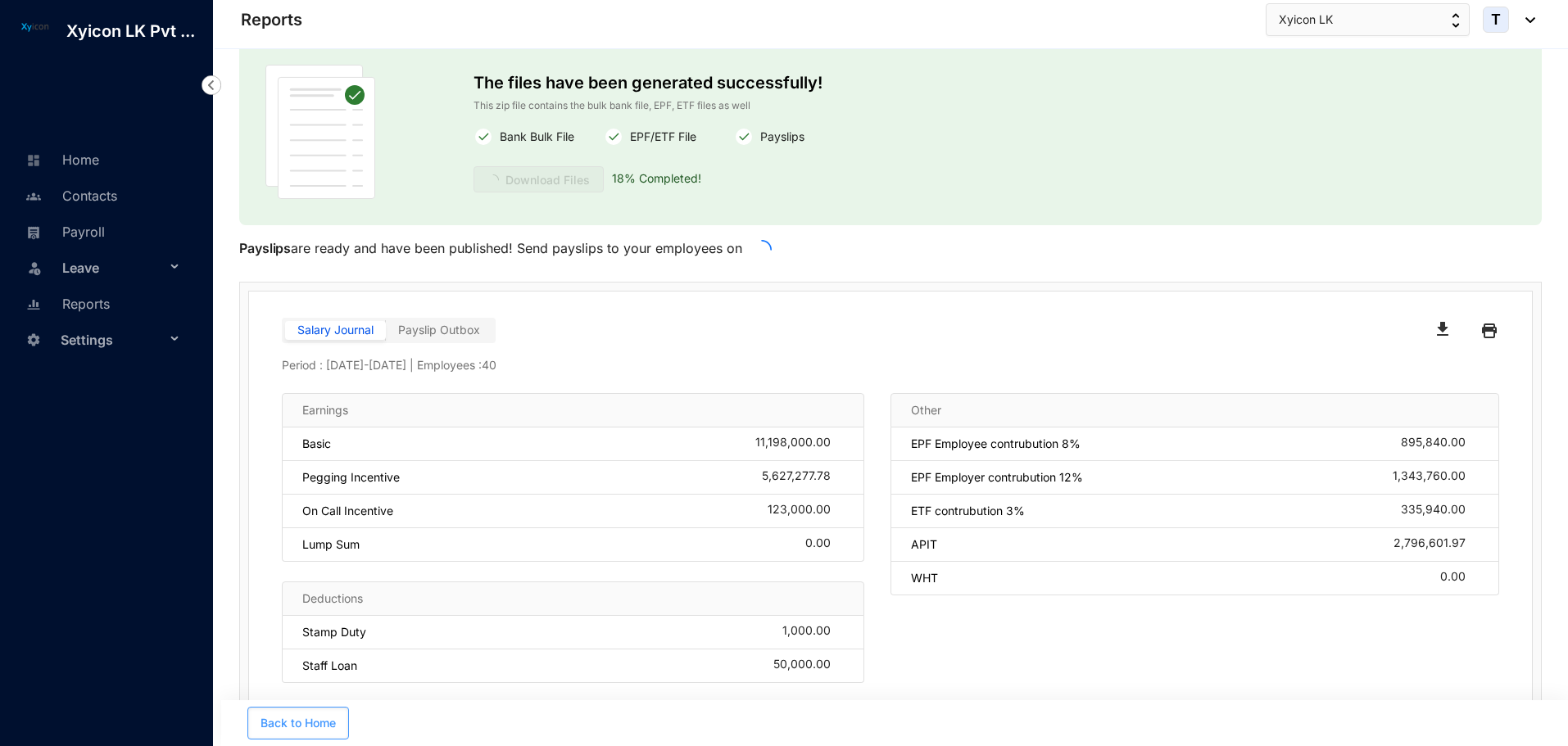
click at [309, 723] on span "Back to Home" at bounding box center [298, 723] width 75 height 16
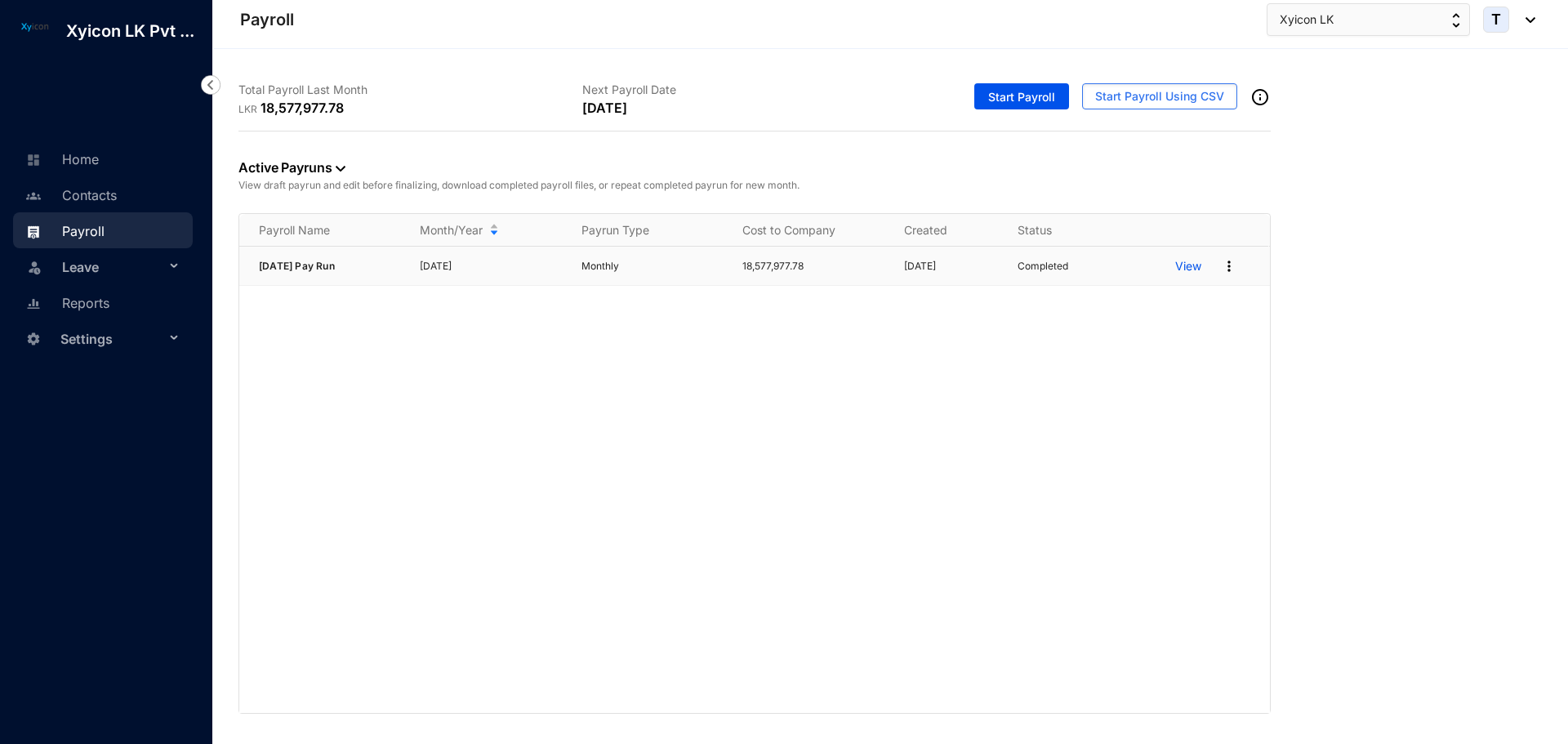
click at [1199, 267] on p "View" at bounding box center [1188, 266] width 26 height 16
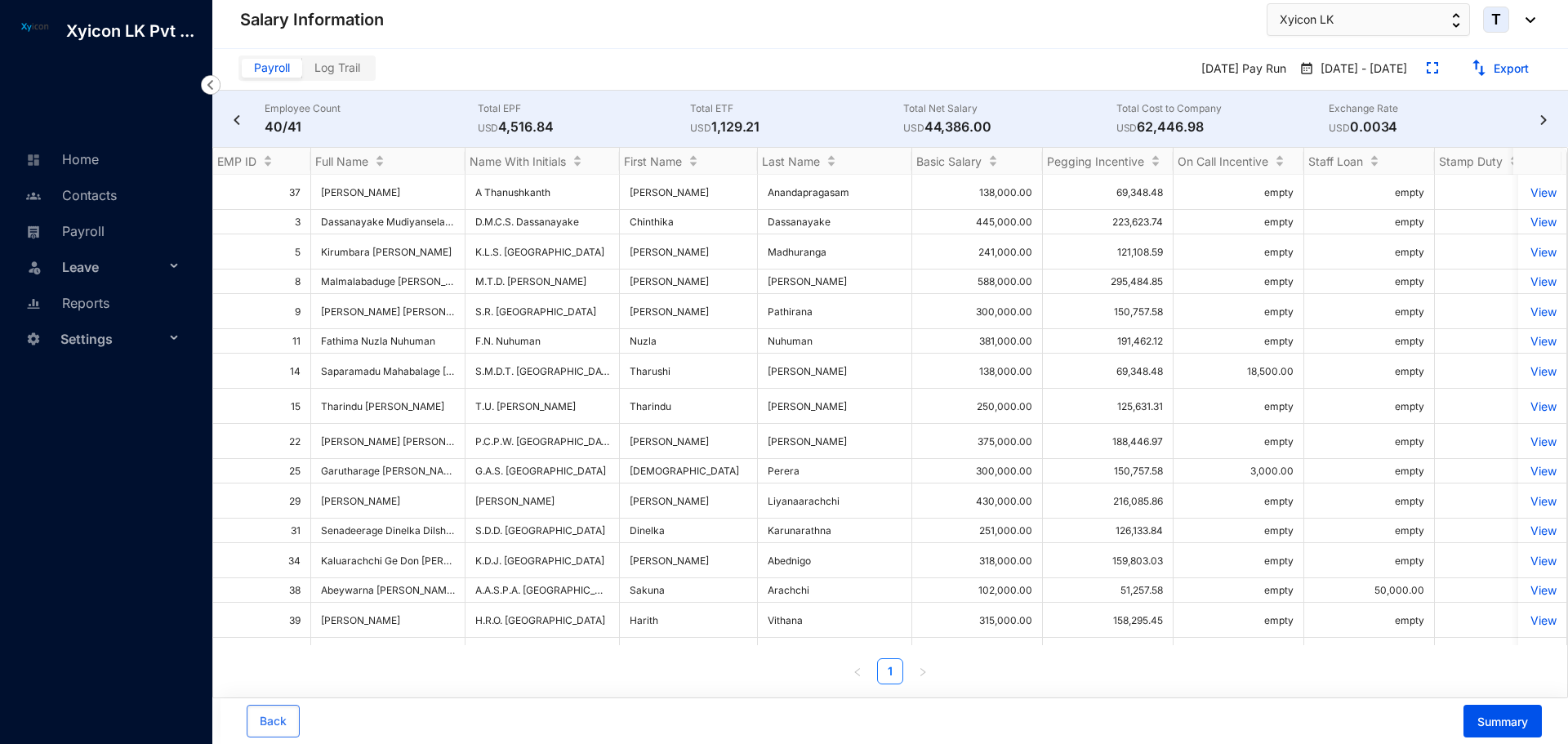
click at [234, 122] on img at bounding box center [236, 120] width 16 height 10
click at [274, 722] on span "Back" at bounding box center [273, 721] width 27 height 16
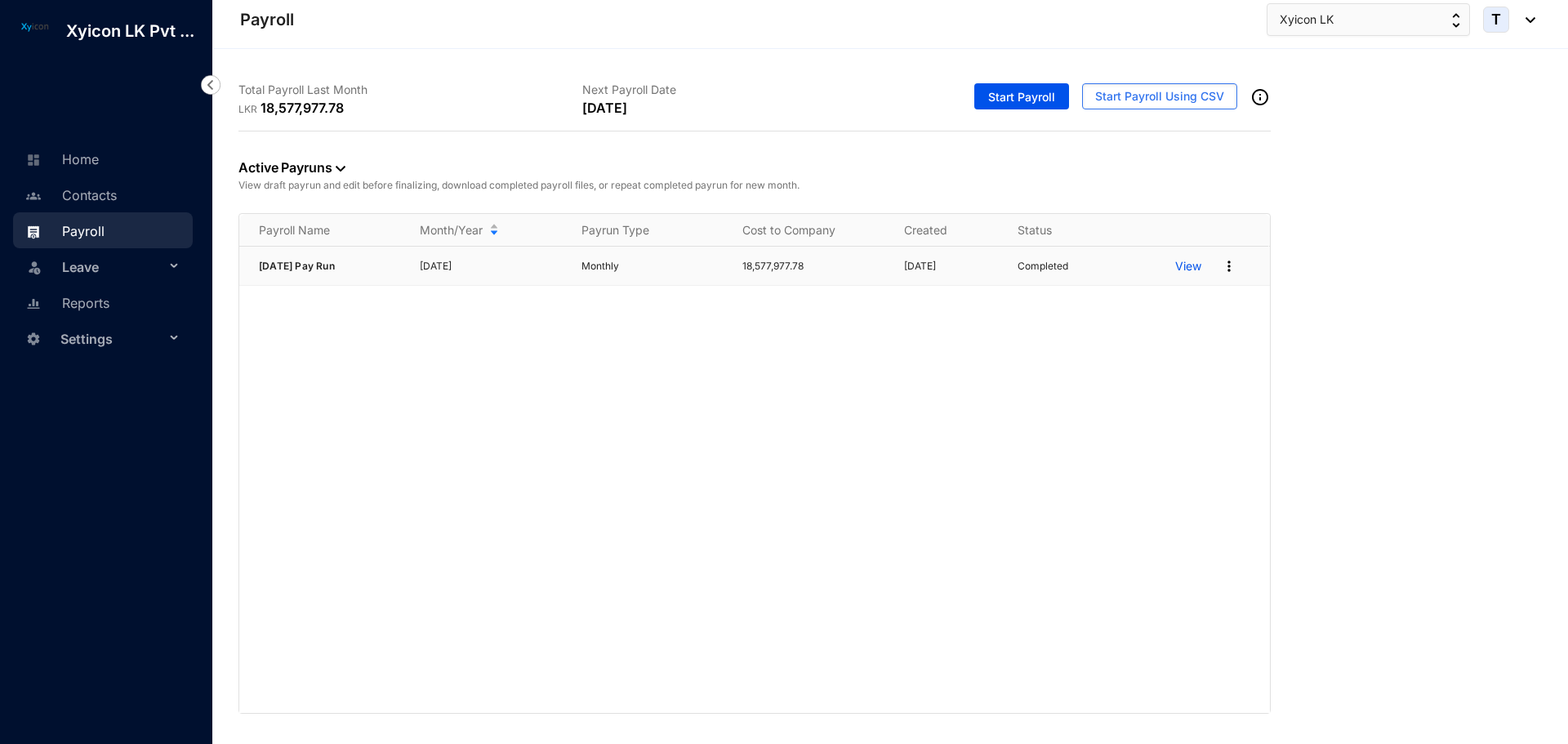
click at [1226, 270] on img at bounding box center [1229, 266] width 16 height 16
click at [1356, 335] on div "Active Payruns View draft payrun and edit before finalizing, download completed…" at bounding box center [890, 422] width 1304 height 583
click at [1188, 264] on p "View" at bounding box center [1188, 266] width 26 height 16
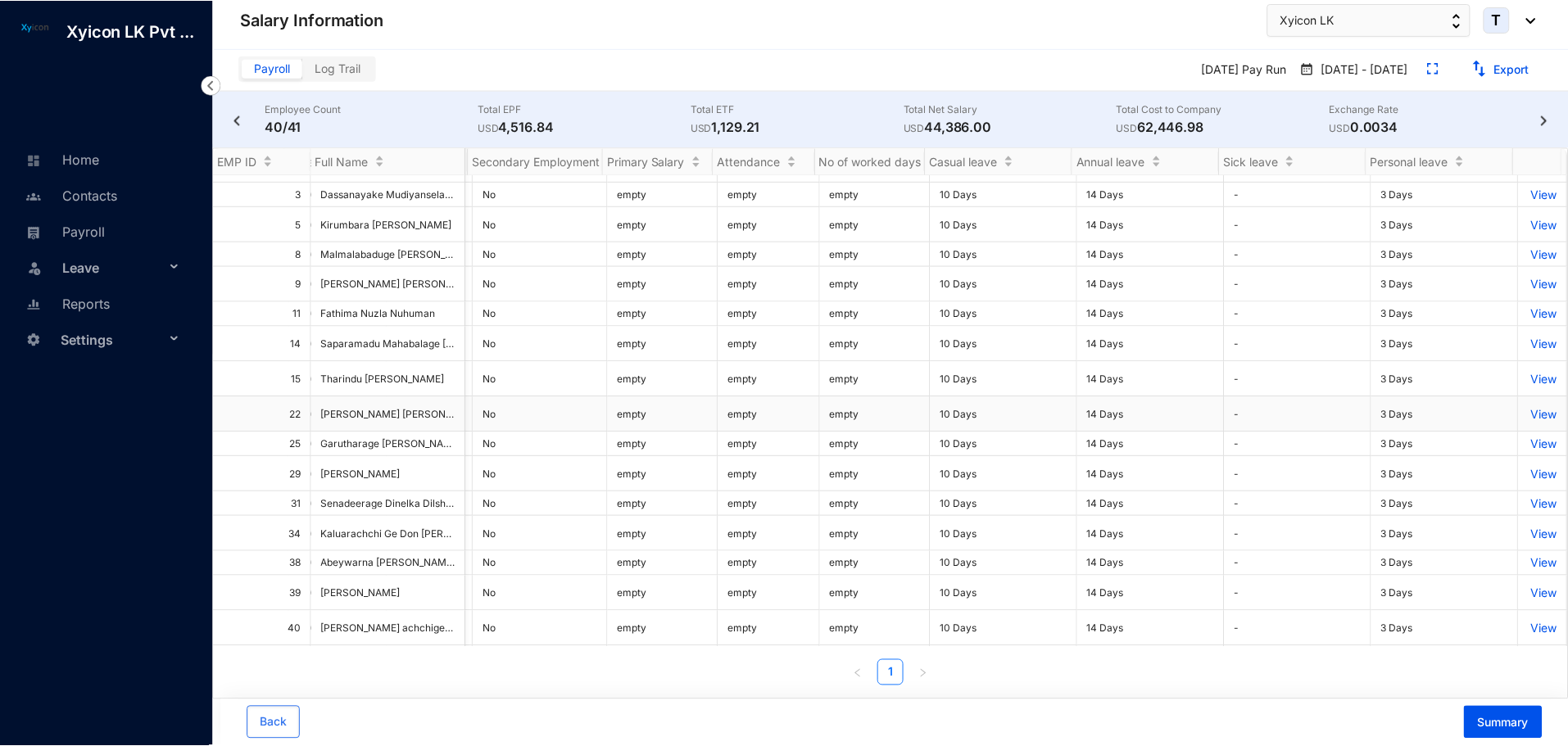
scroll to position [0, 5297]
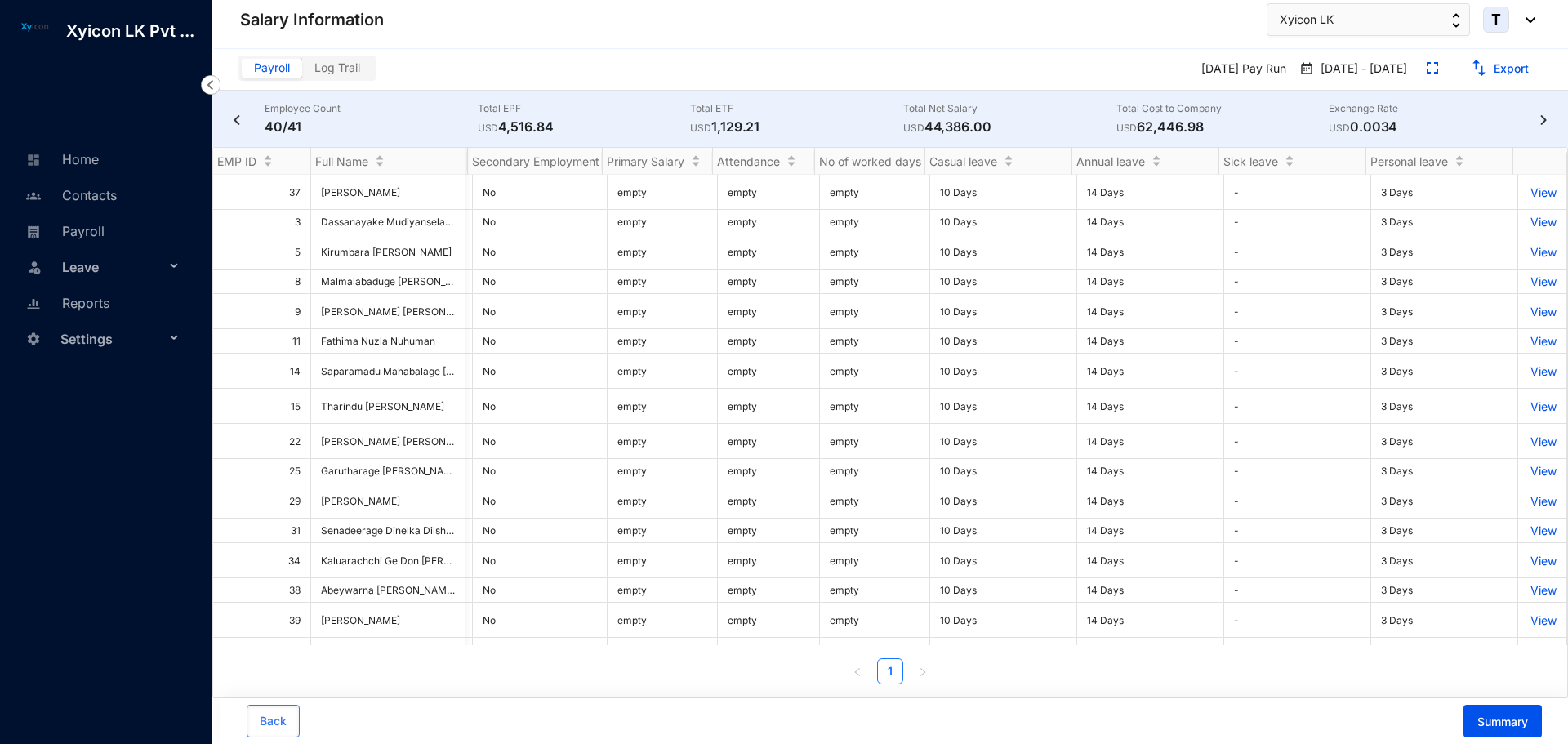
click at [351, 64] on span "Log Trail" at bounding box center [337, 68] width 45 height 14
click at [302, 72] on input "Log Trail" at bounding box center [302, 72] width 0 height 0
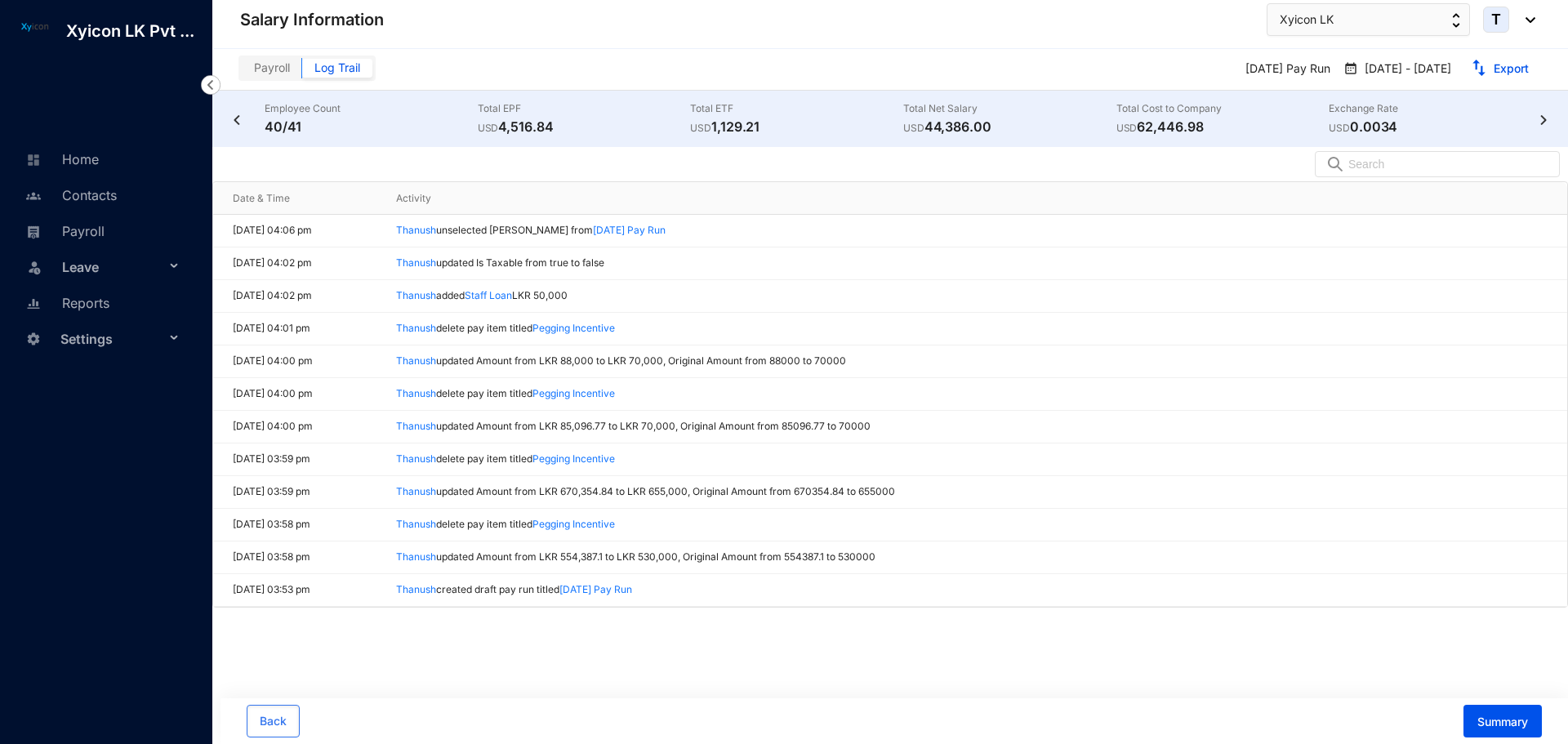
click at [236, 118] on img at bounding box center [236, 120] width 16 height 10
click at [1486, 716] on span "Summary" at bounding box center [1503, 722] width 51 height 16
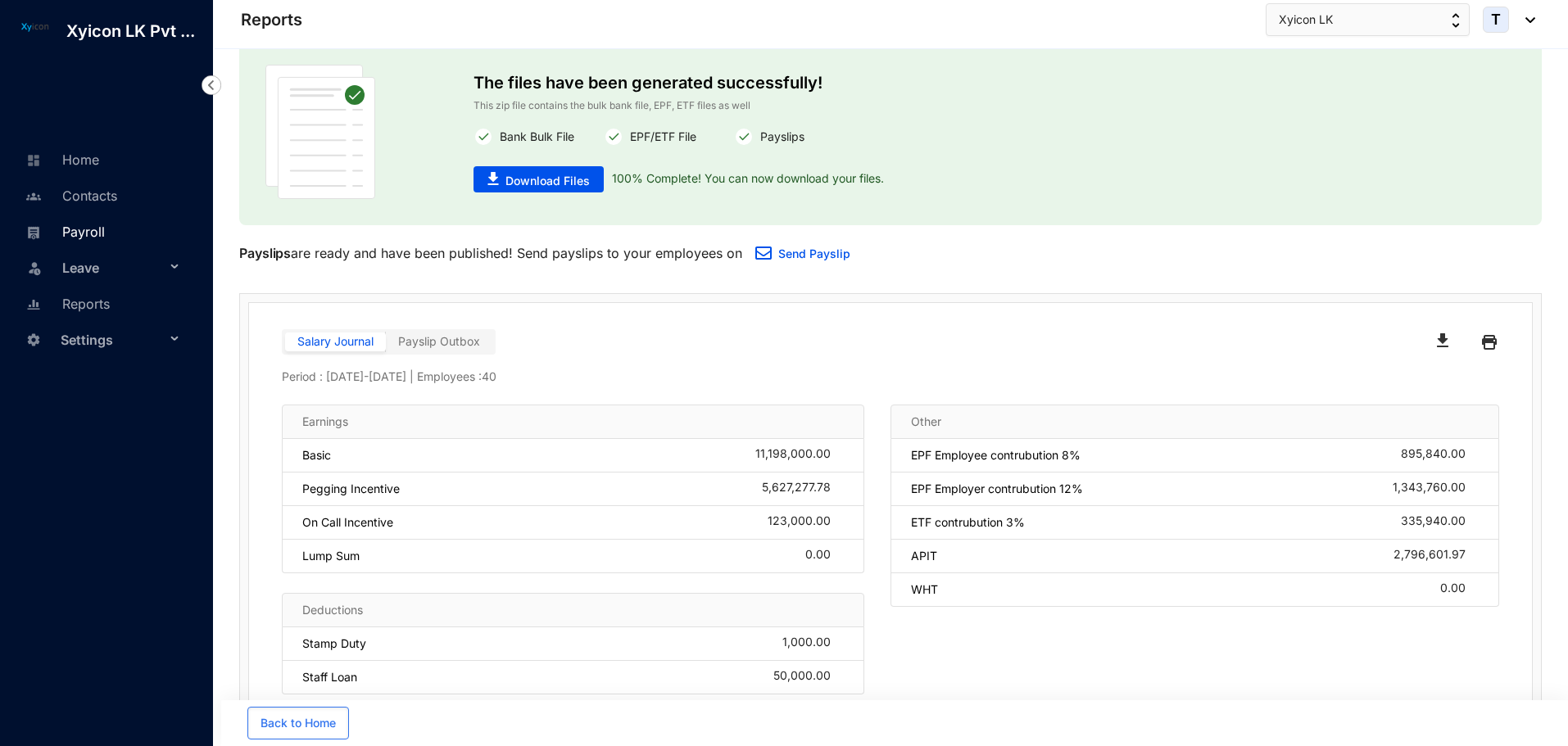
click at [76, 224] on link "Payroll" at bounding box center [63, 232] width 83 height 16
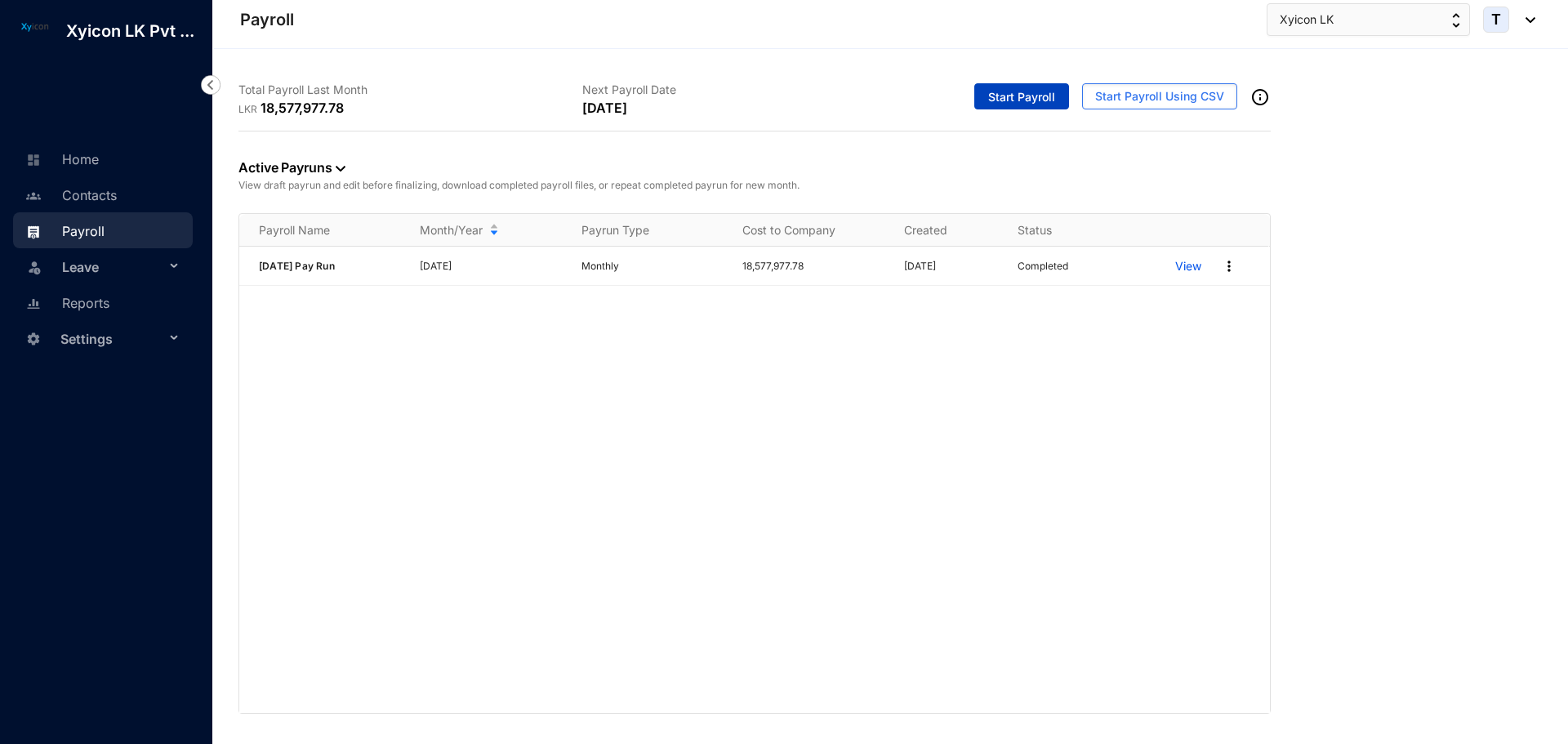
click at [1027, 92] on span "Start Payroll" at bounding box center [1021, 97] width 67 height 16
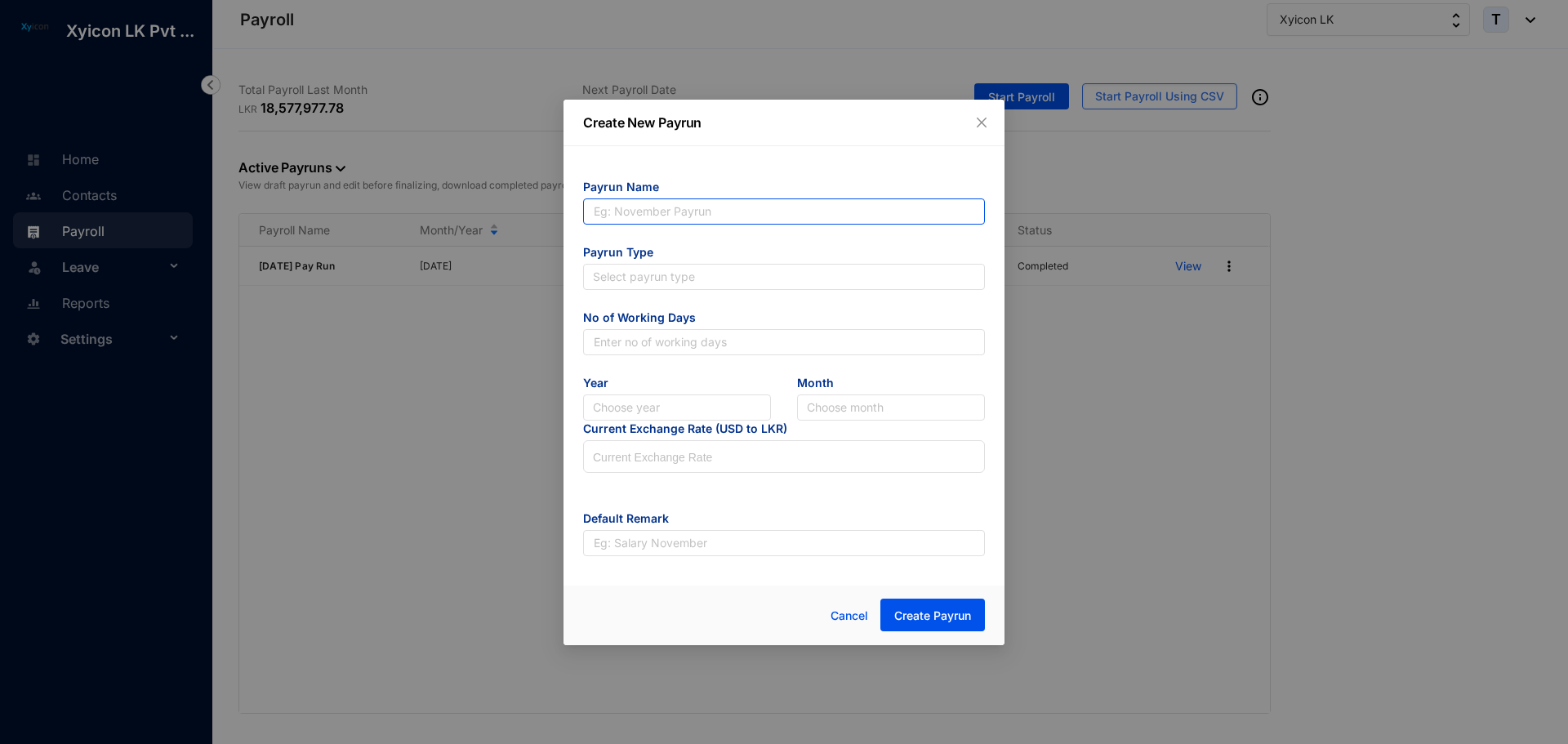
click at [689, 219] on input "text" at bounding box center [784, 211] width 402 height 26
type input "[DATE] Pay Run"
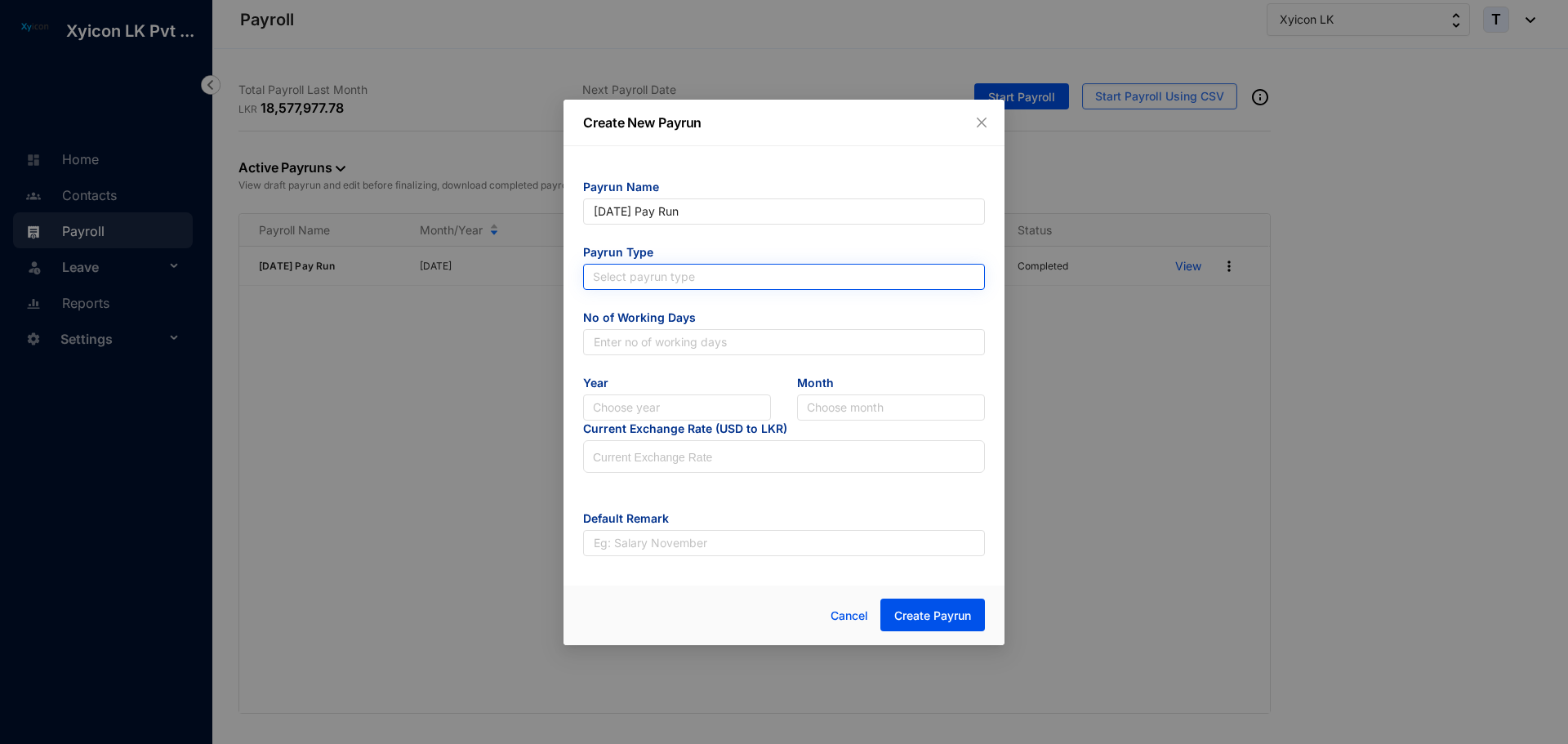
type input "[DATE] Pay Run"
click at [632, 282] on input "search" at bounding box center [784, 277] width 383 height 24
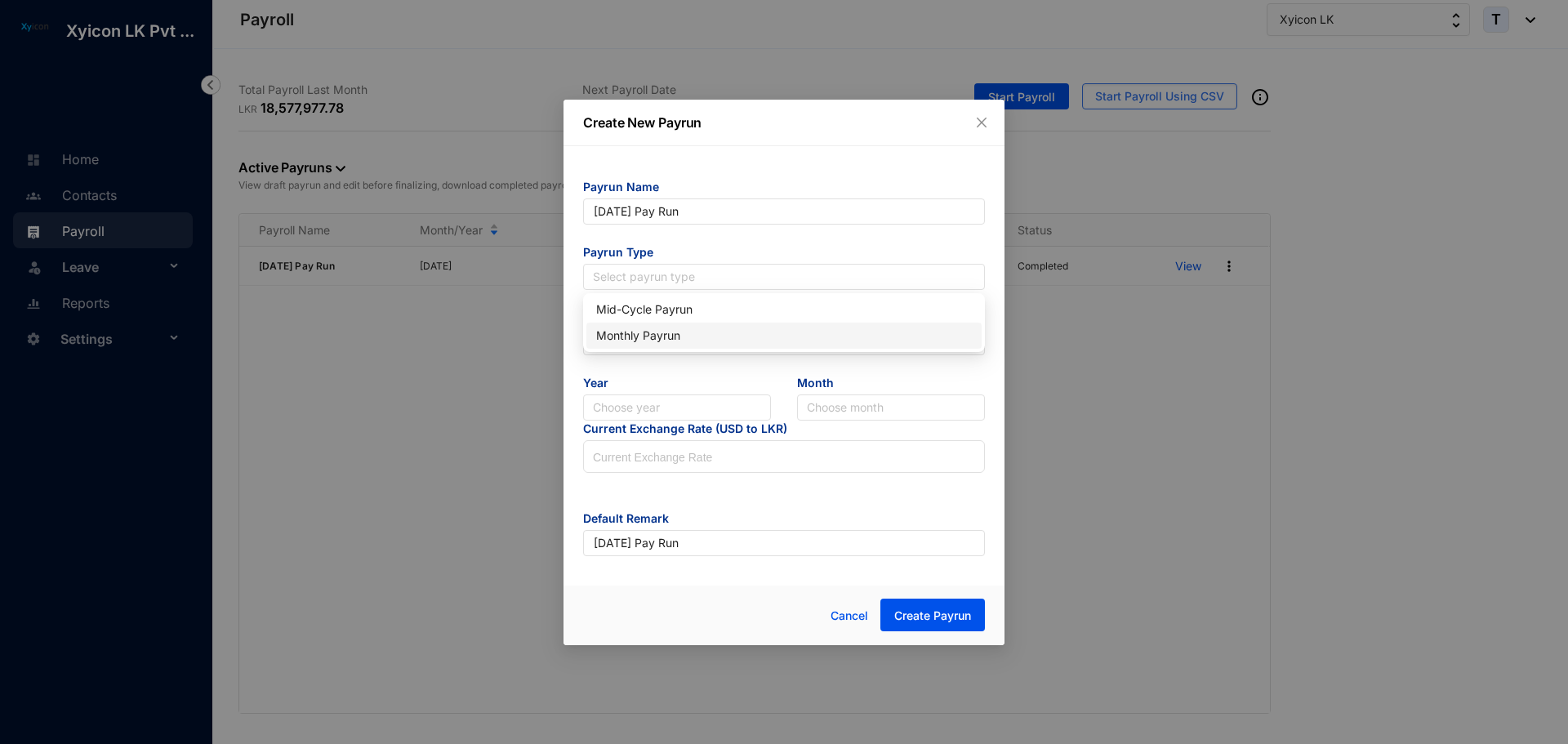
click at [640, 335] on div "Monthly Payrun" at bounding box center [784, 335] width 375 height 18
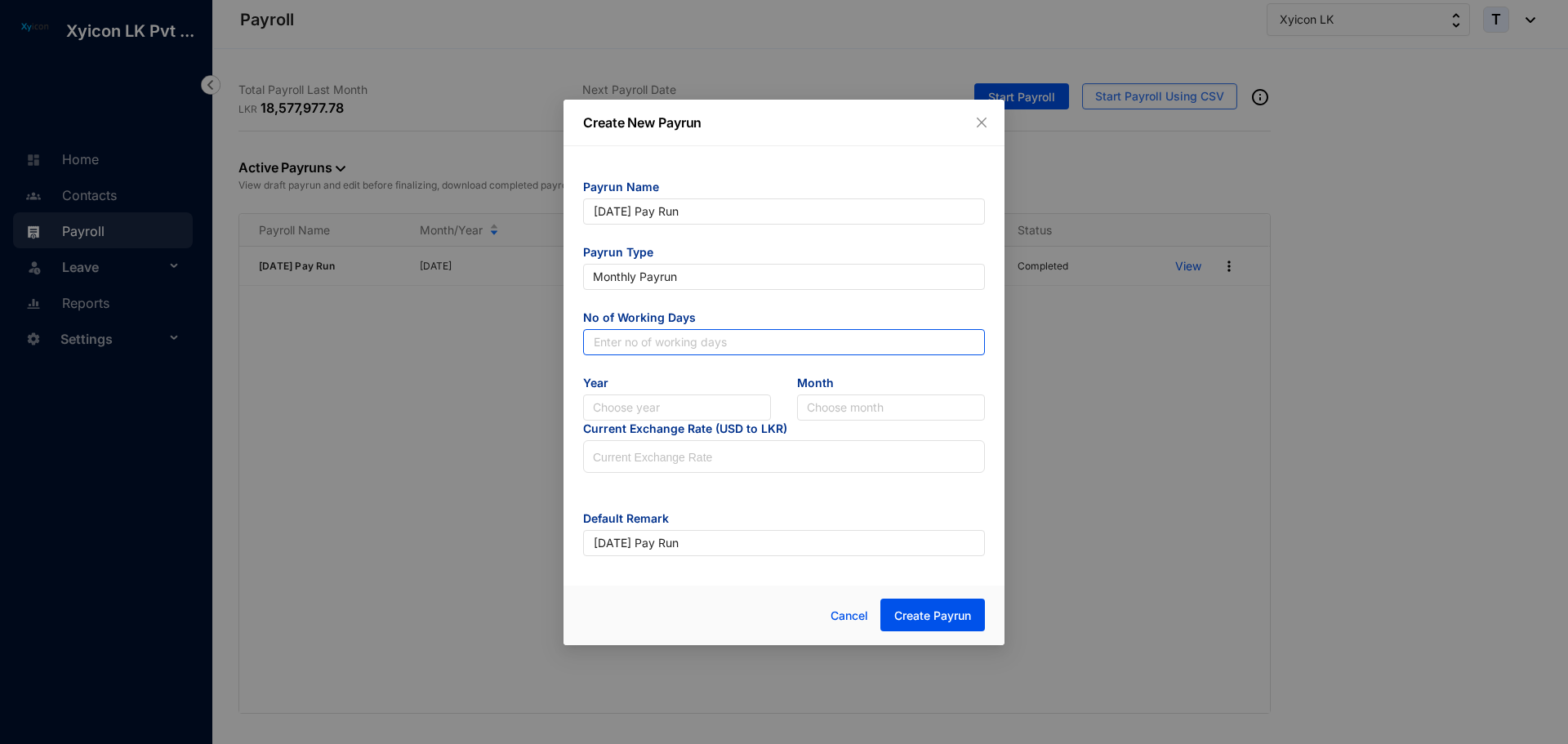
click at [622, 348] on input "text" at bounding box center [784, 342] width 402 height 26
type input "31"
click at [628, 417] on input "search" at bounding box center [677, 407] width 169 height 24
click at [637, 465] on div "2025" at bounding box center [677, 467] width 161 height 18
click at [843, 402] on input "search" at bounding box center [891, 407] width 169 height 24
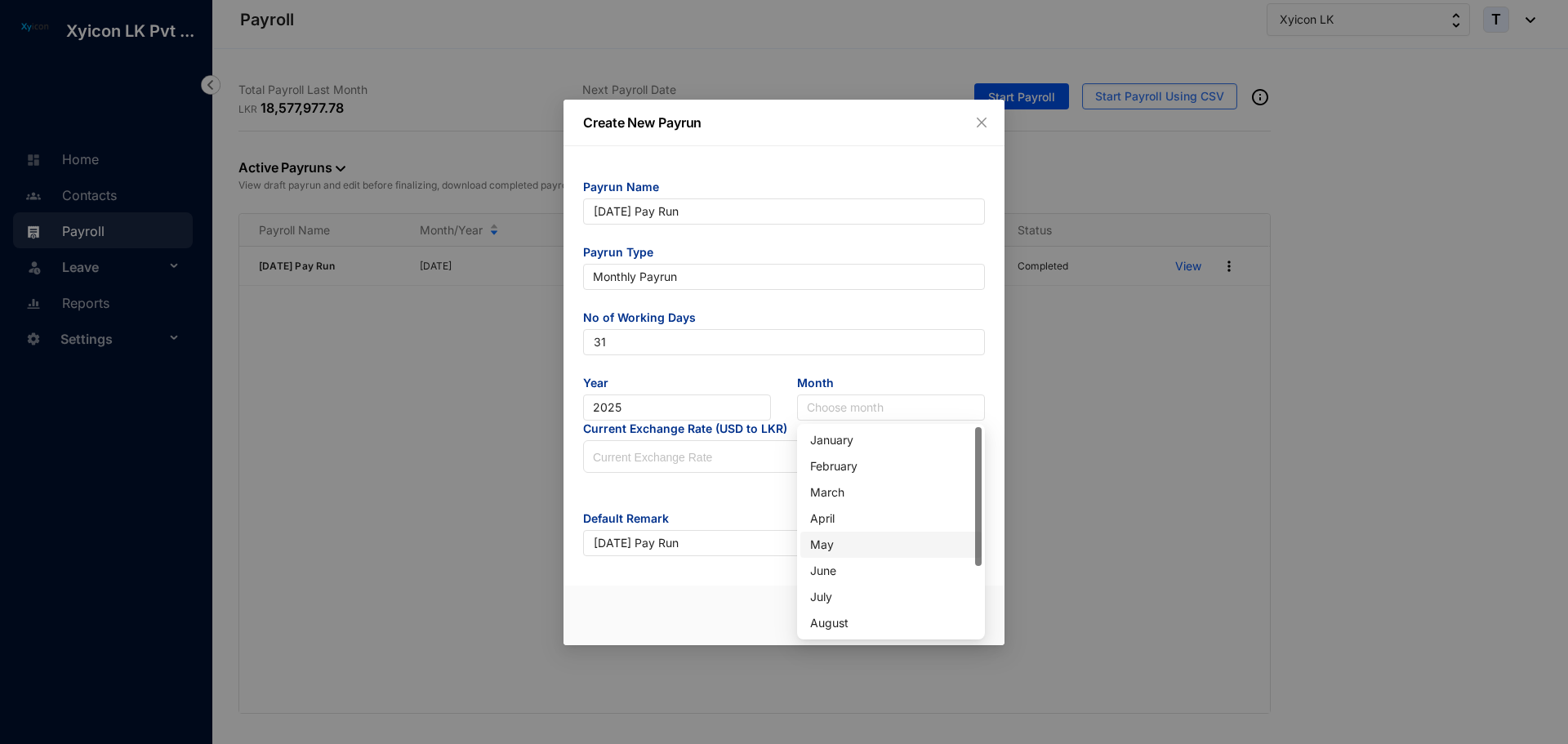
click at [828, 546] on div "May" at bounding box center [890, 545] width 161 height 18
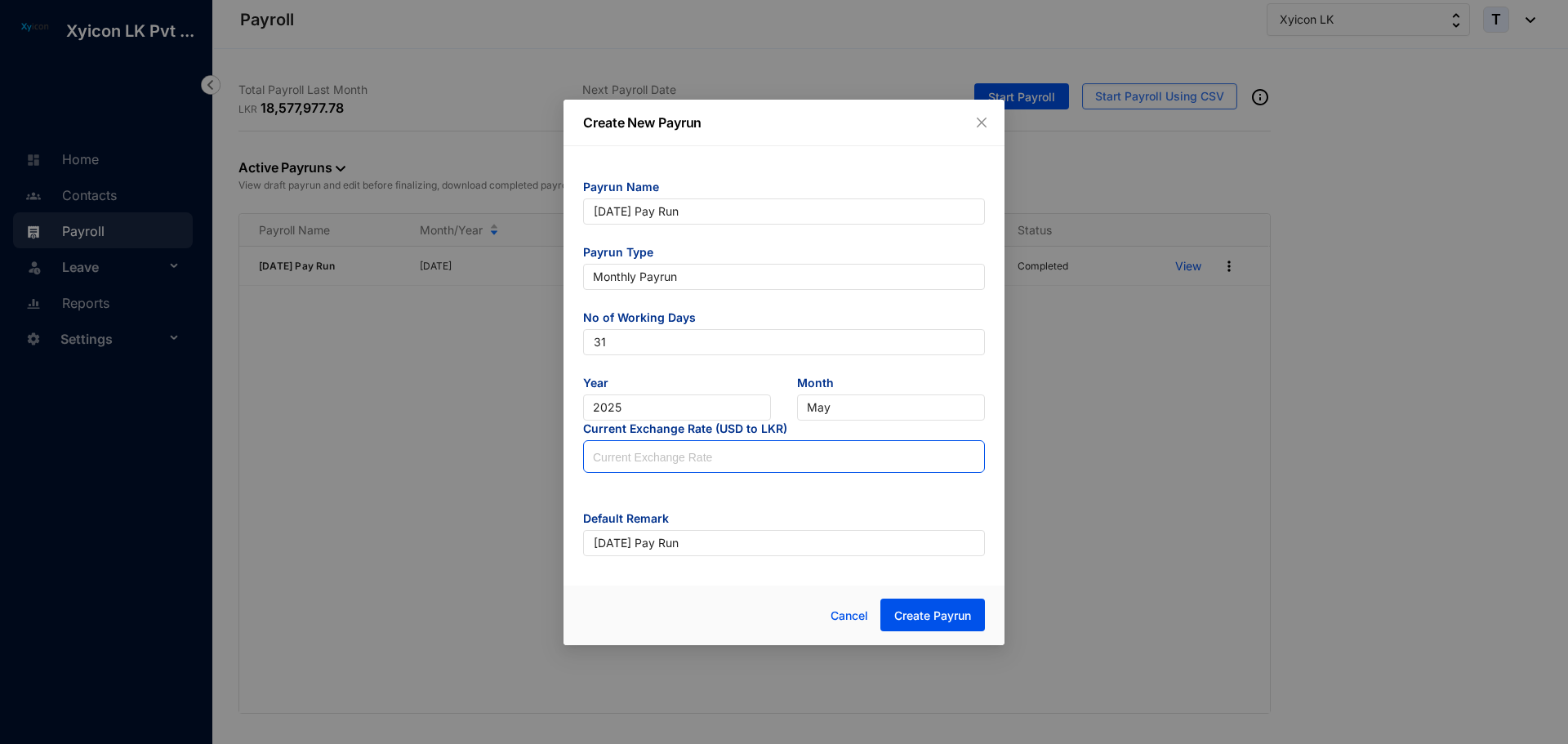
click at [623, 465] on input at bounding box center [784, 458] width 400 height 33
type input "297.25"
click at [928, 613] on span "Create Payrun" at bounding box center [933, 616] width 77 height 16
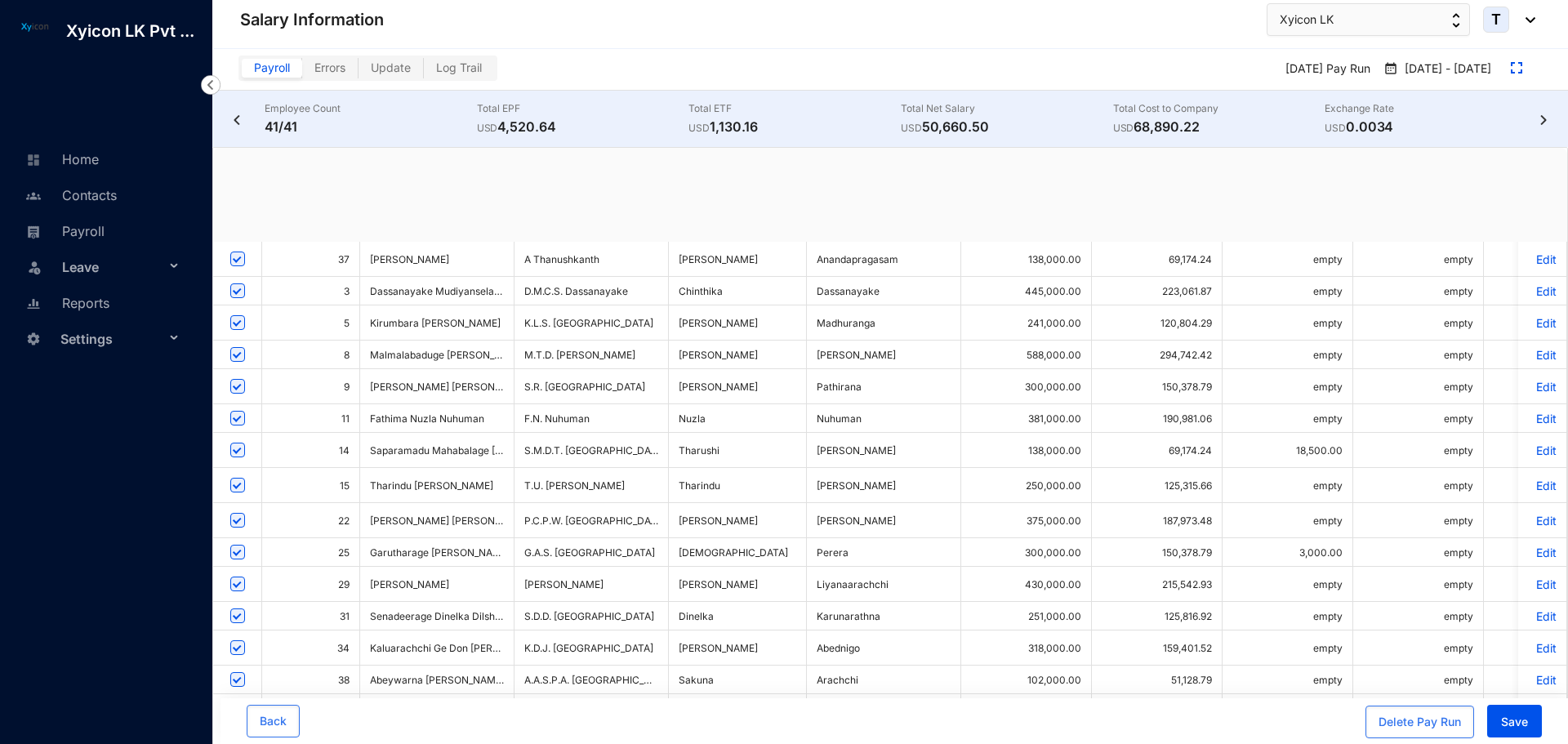
checkbox input "true"
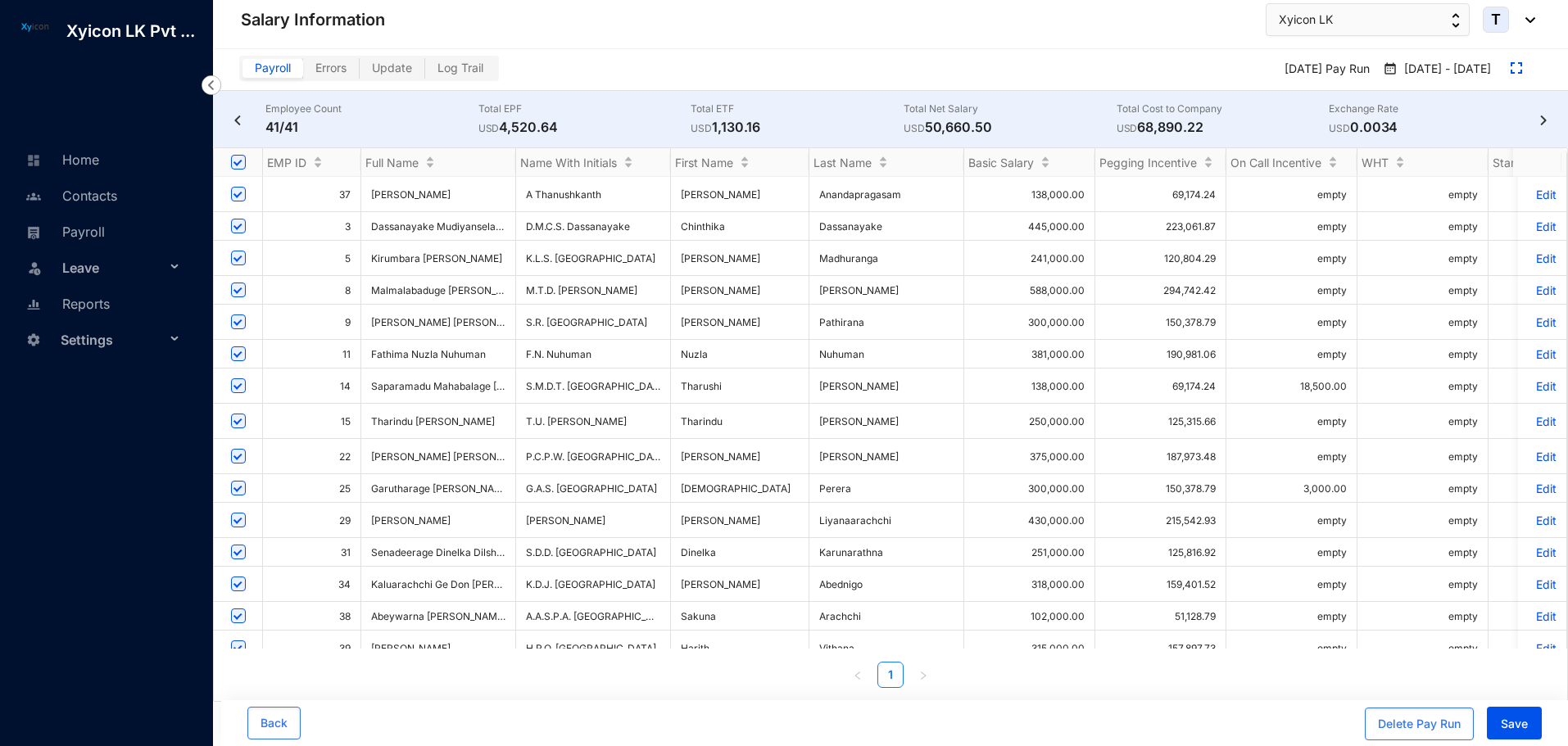
click at [1538, 118] on img at bounding box center [1543, 120] width 16 height 10
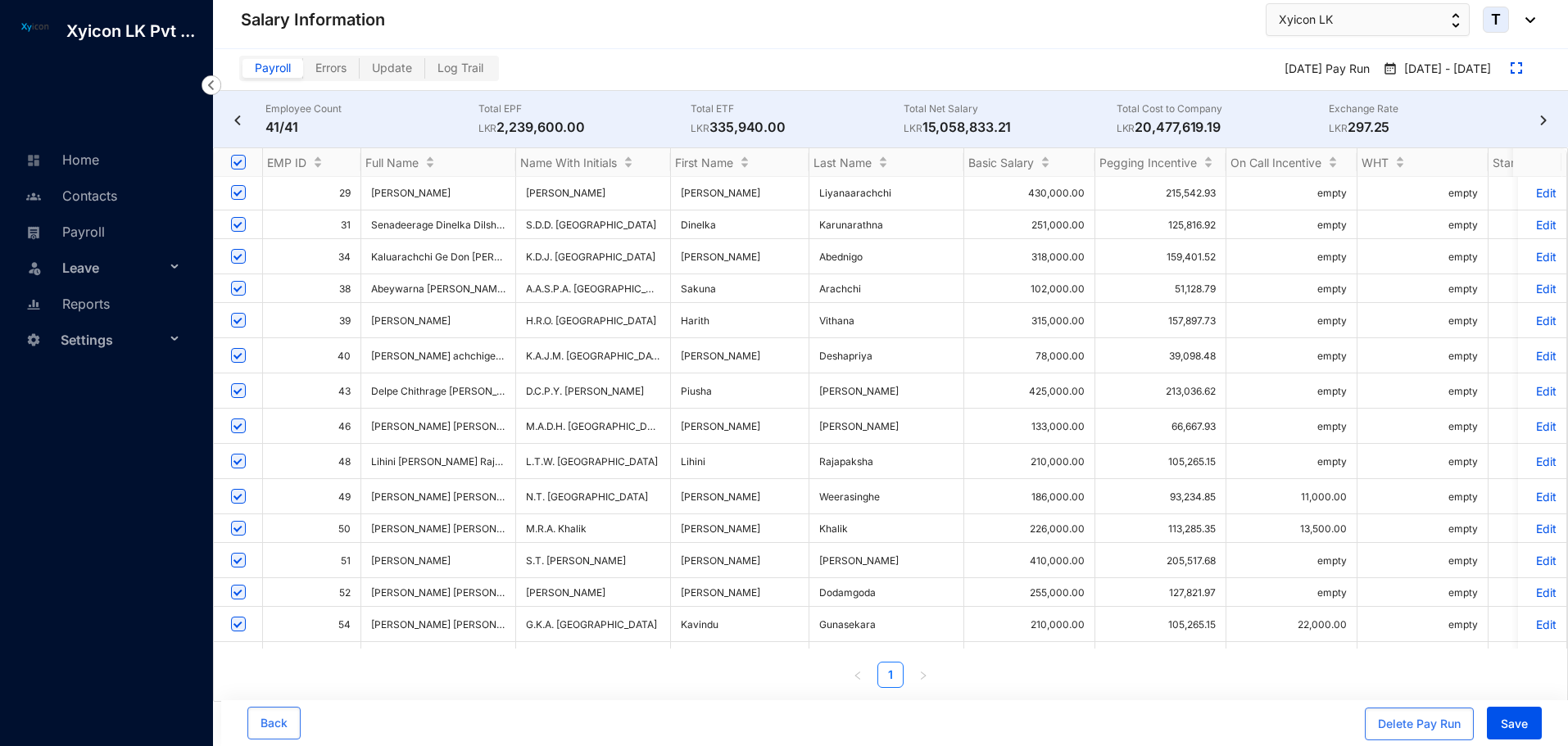
scroll to position [814, 0]
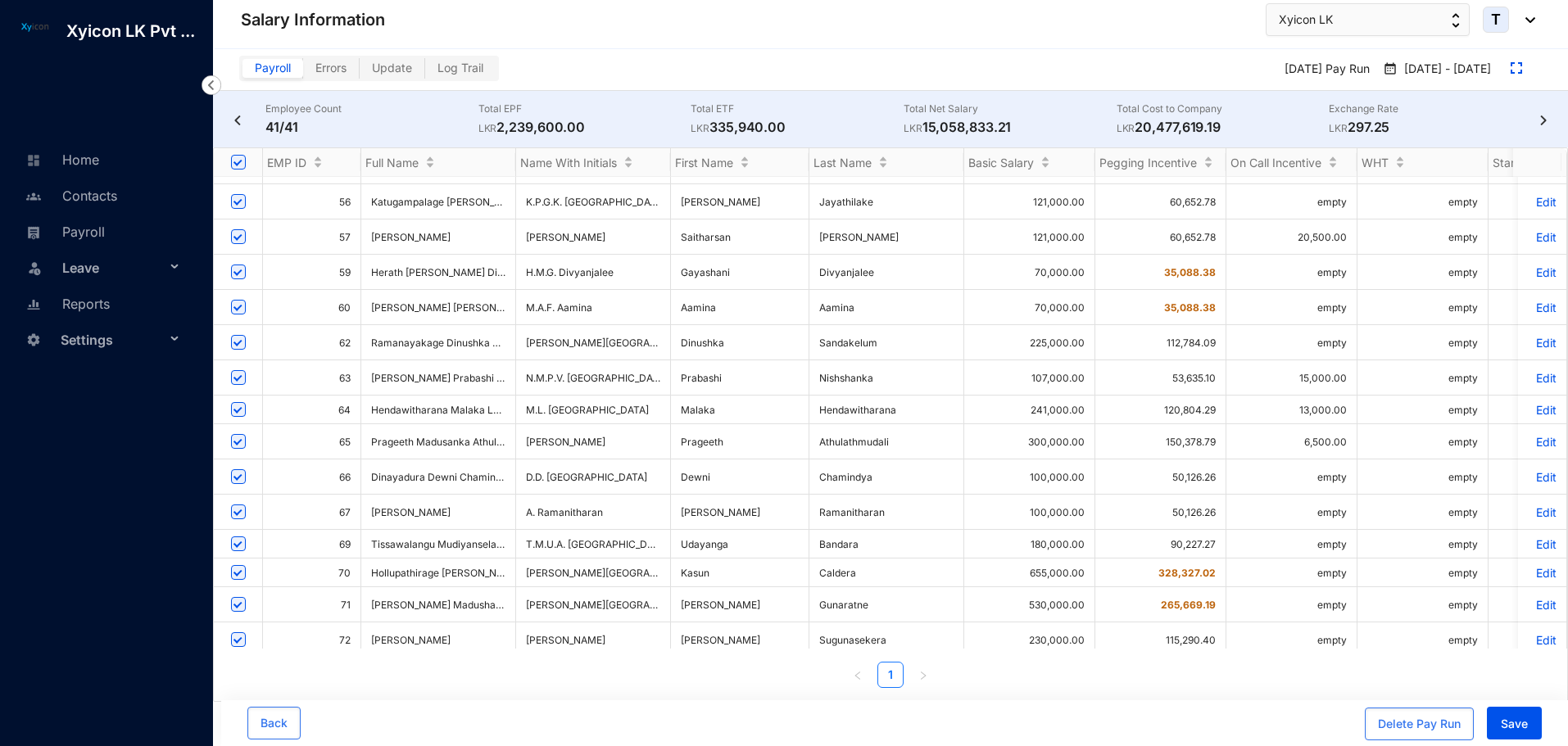
click at [233, 699] on input "checkbox" at bounding box center [238, 707] width 14 height 14
checkbox input "false"
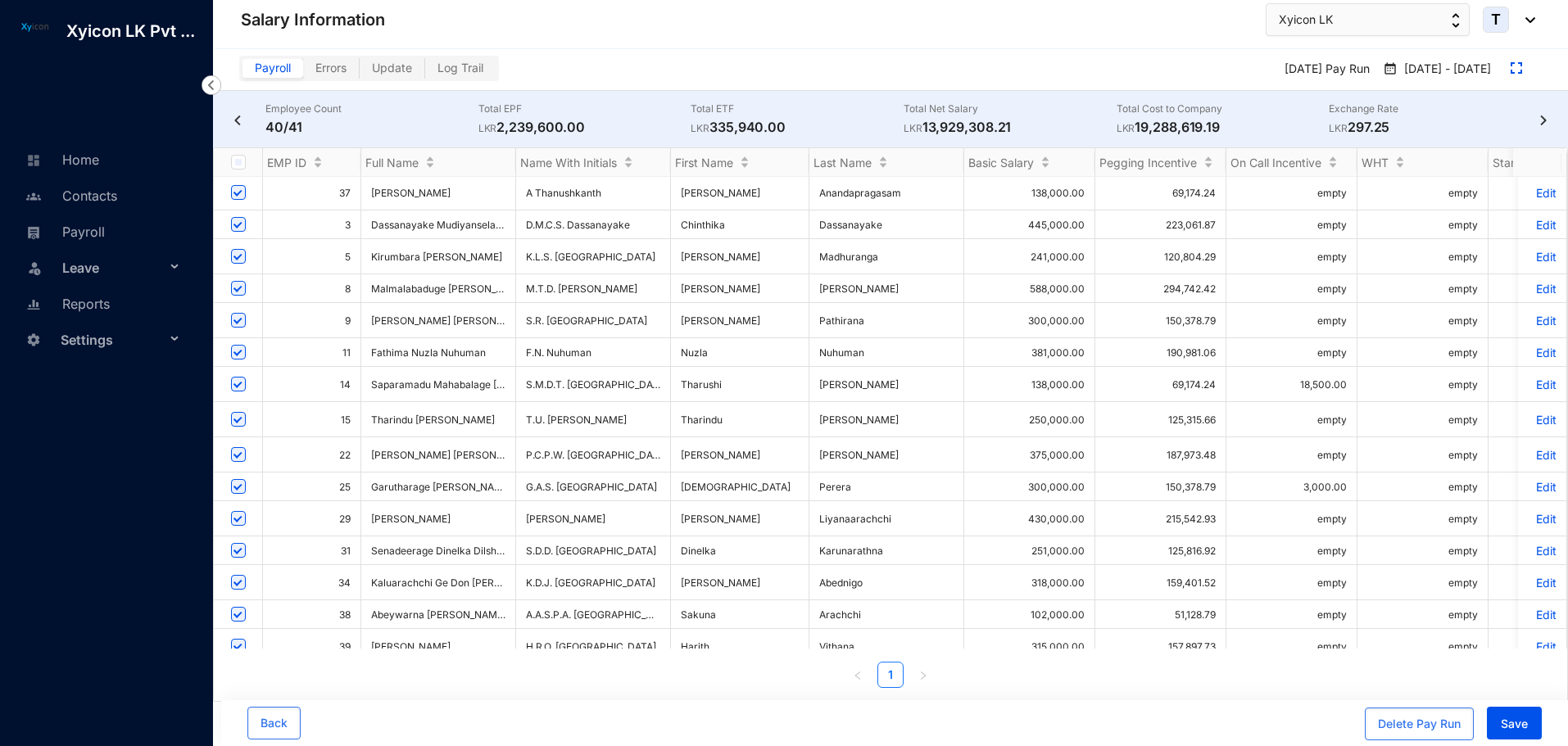
scroll to position [0, 0]
click at [1528, 232] on p "Edit" at bounding box center [1542, 226] width 29 height 14
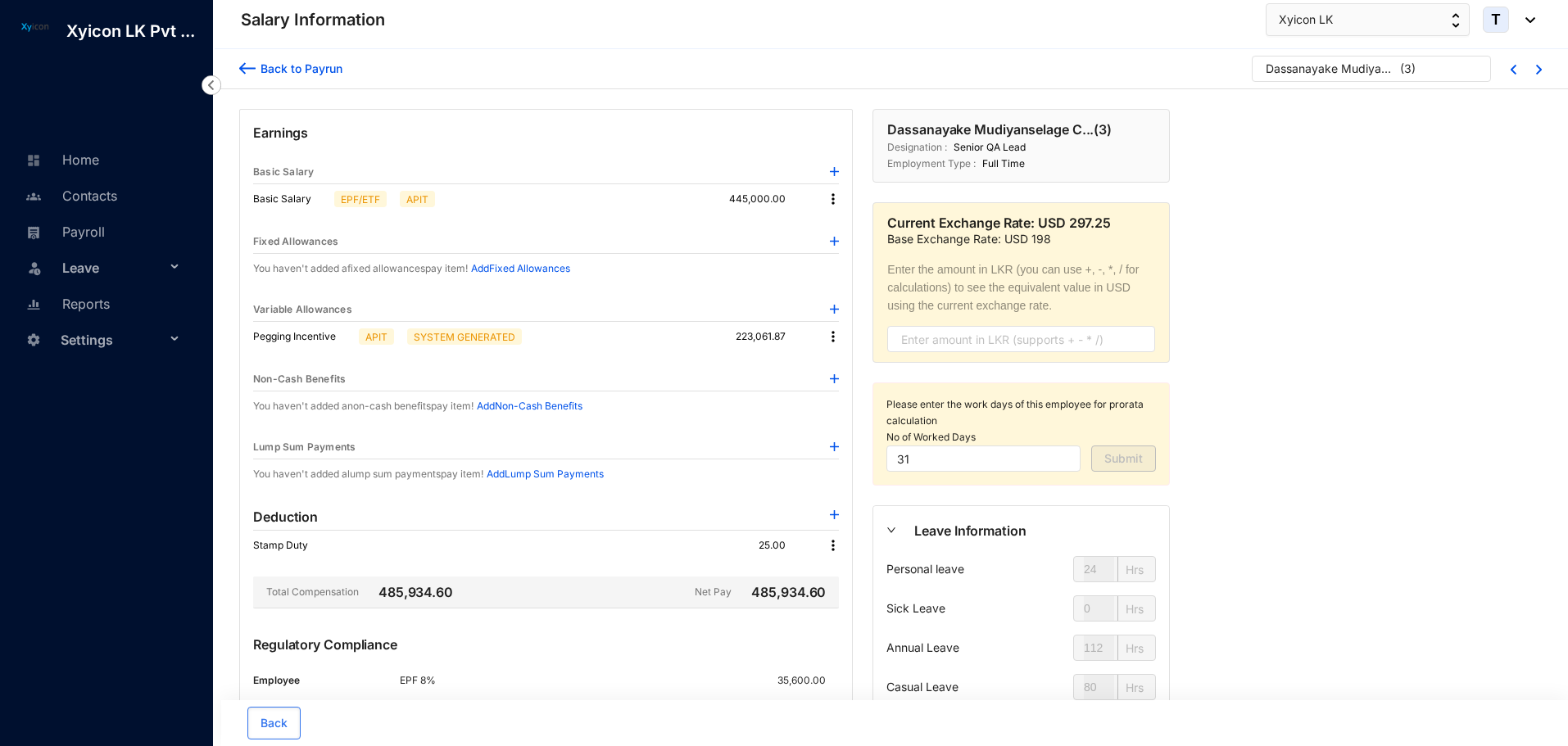
click at [243, 68] on img at bounding box center [247, 68] width 16 height 17
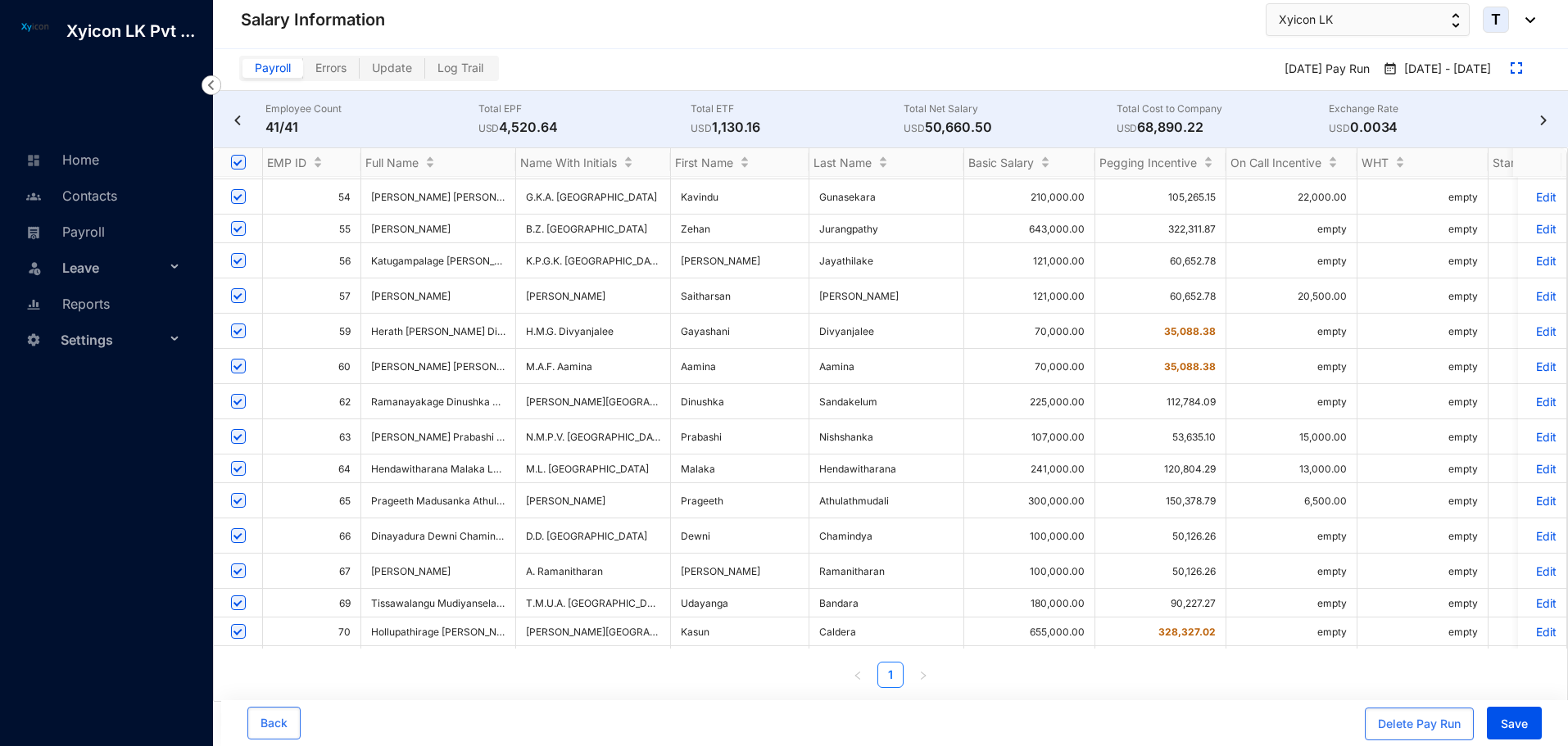
scroll to position [814, 0]
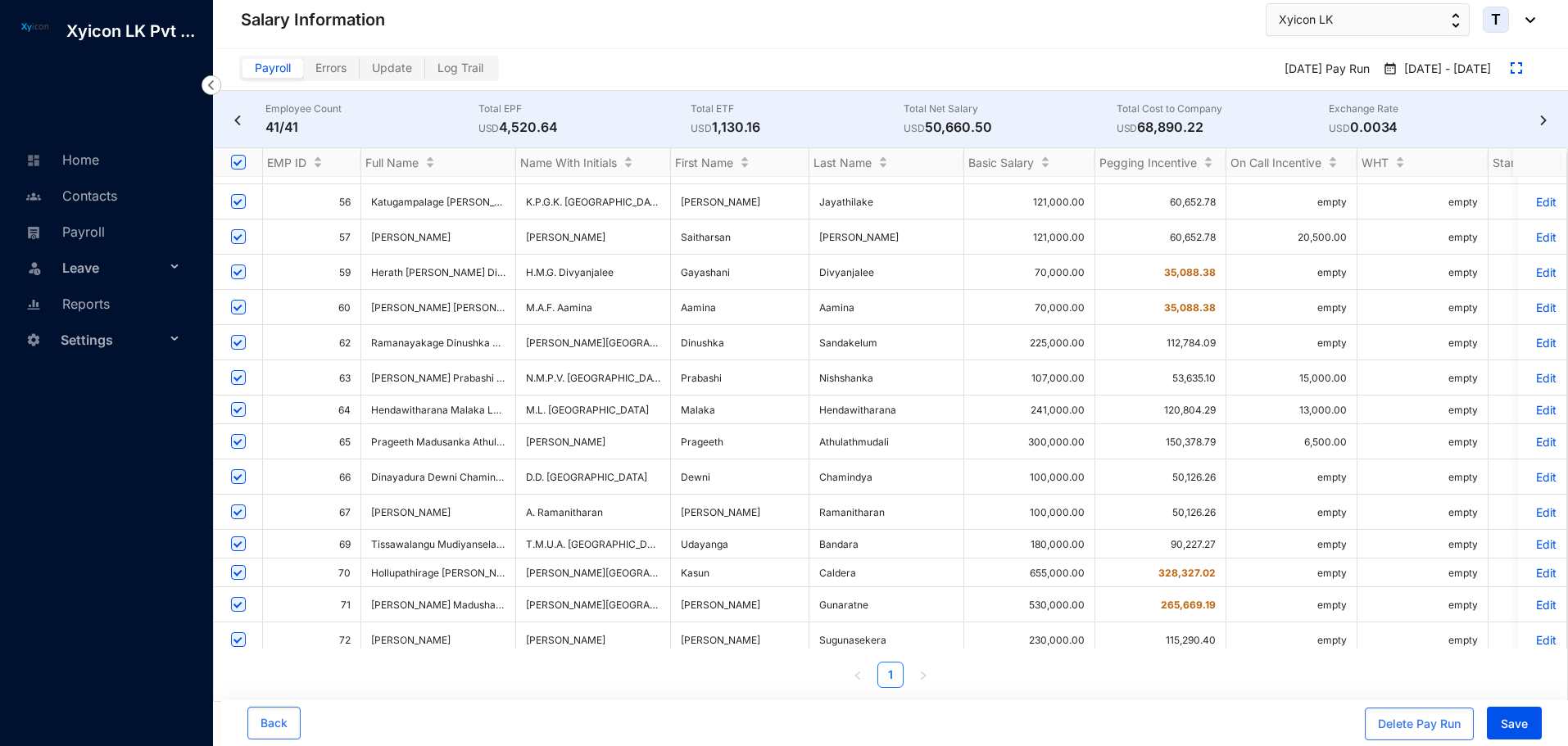
click at [1533, 598] on p "Edit" at bounding box center [1542, 606] width 29 height 14
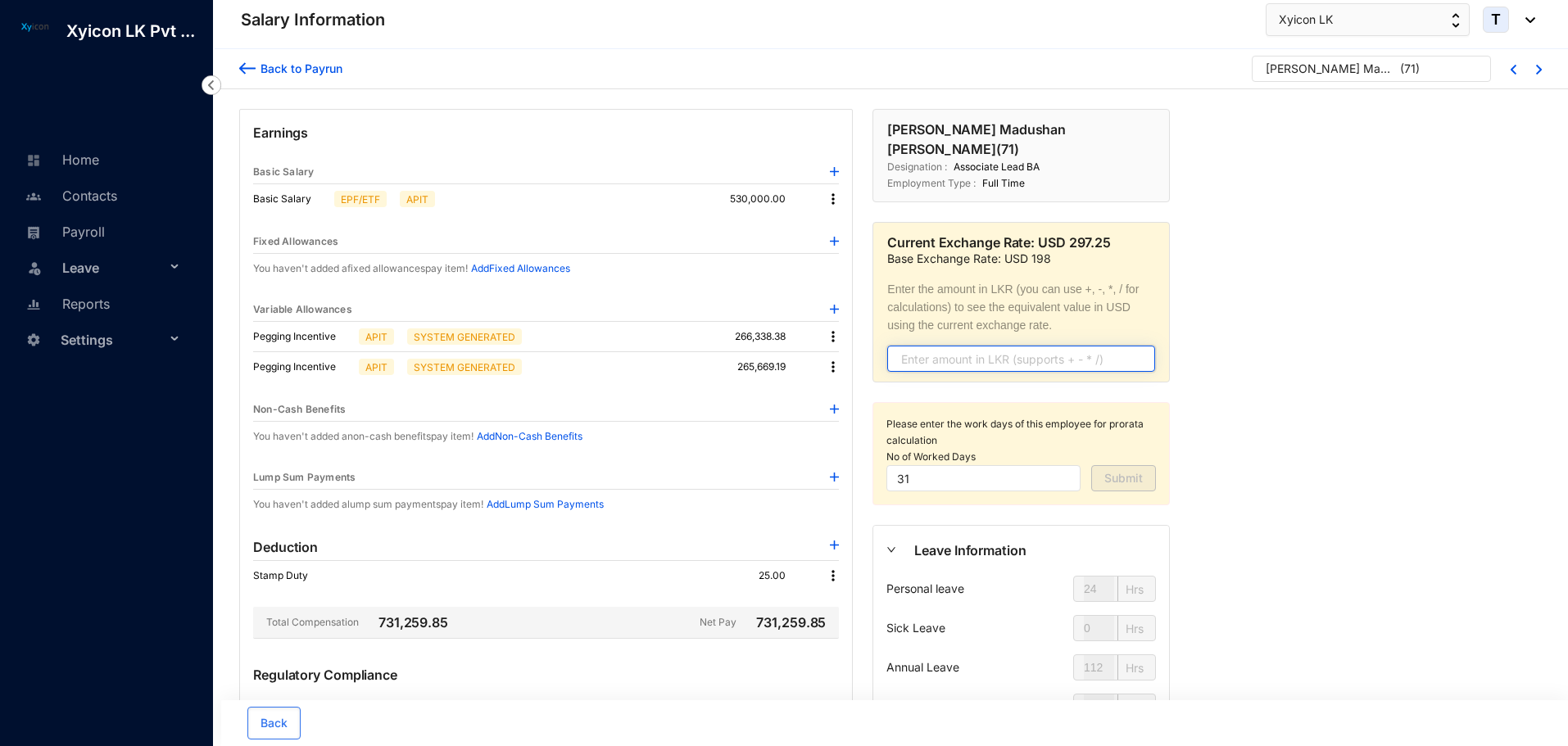
click at [937, 345] on input "text" at bounding box center [1021, 358] width 267 height 26
click at [834, 199] on img at bounding box center [833, 199] width 16 height 16
click at [847, 220] on span "Edit" at bounding box center [848, 227] width 21 height 18
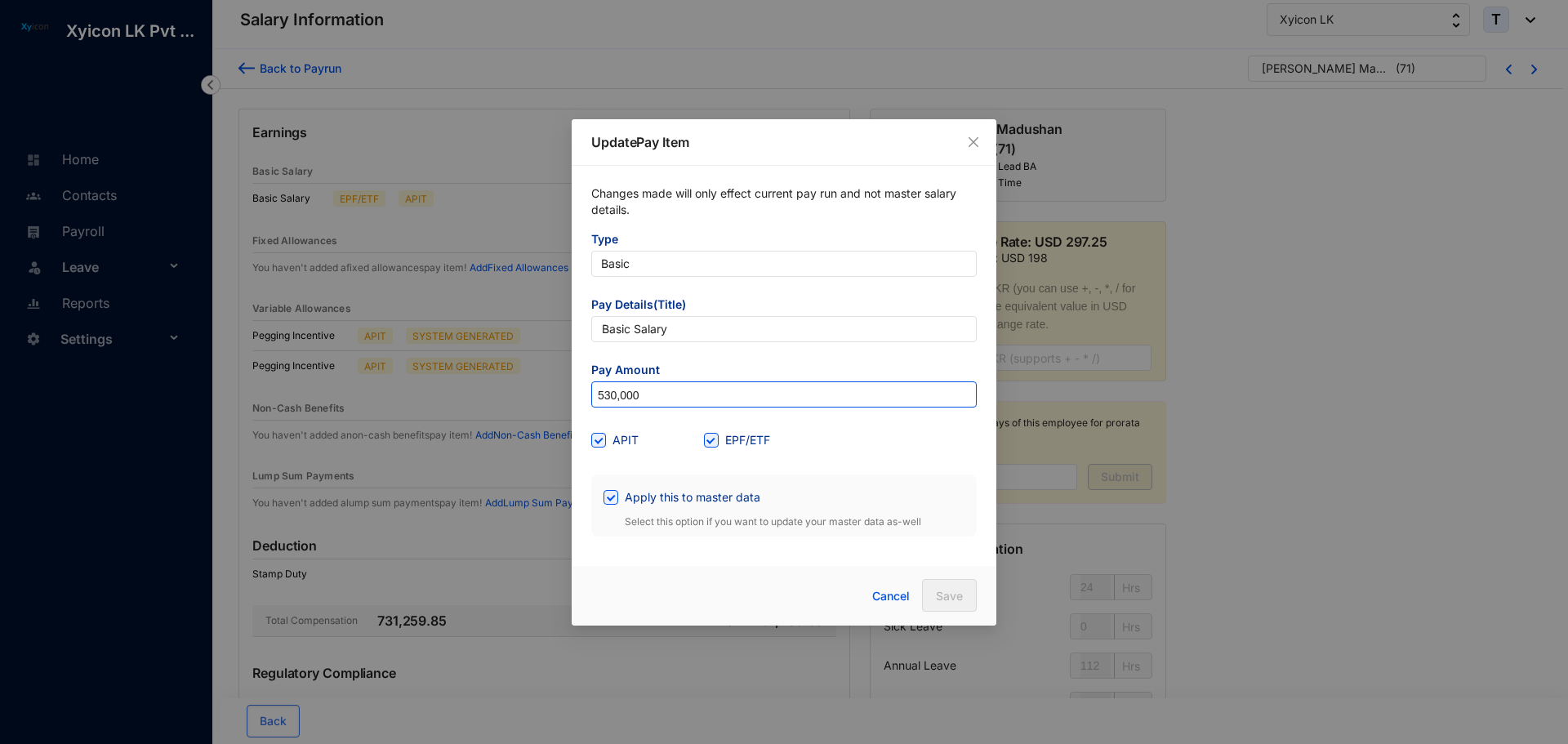
click at [664, 400] on input "530,000" at bounding box center [784, 395] width 384 height 26
type input "554,000"
click at [941, 586] on button "Save" at bounding box center [949, 595] width 54 height 33
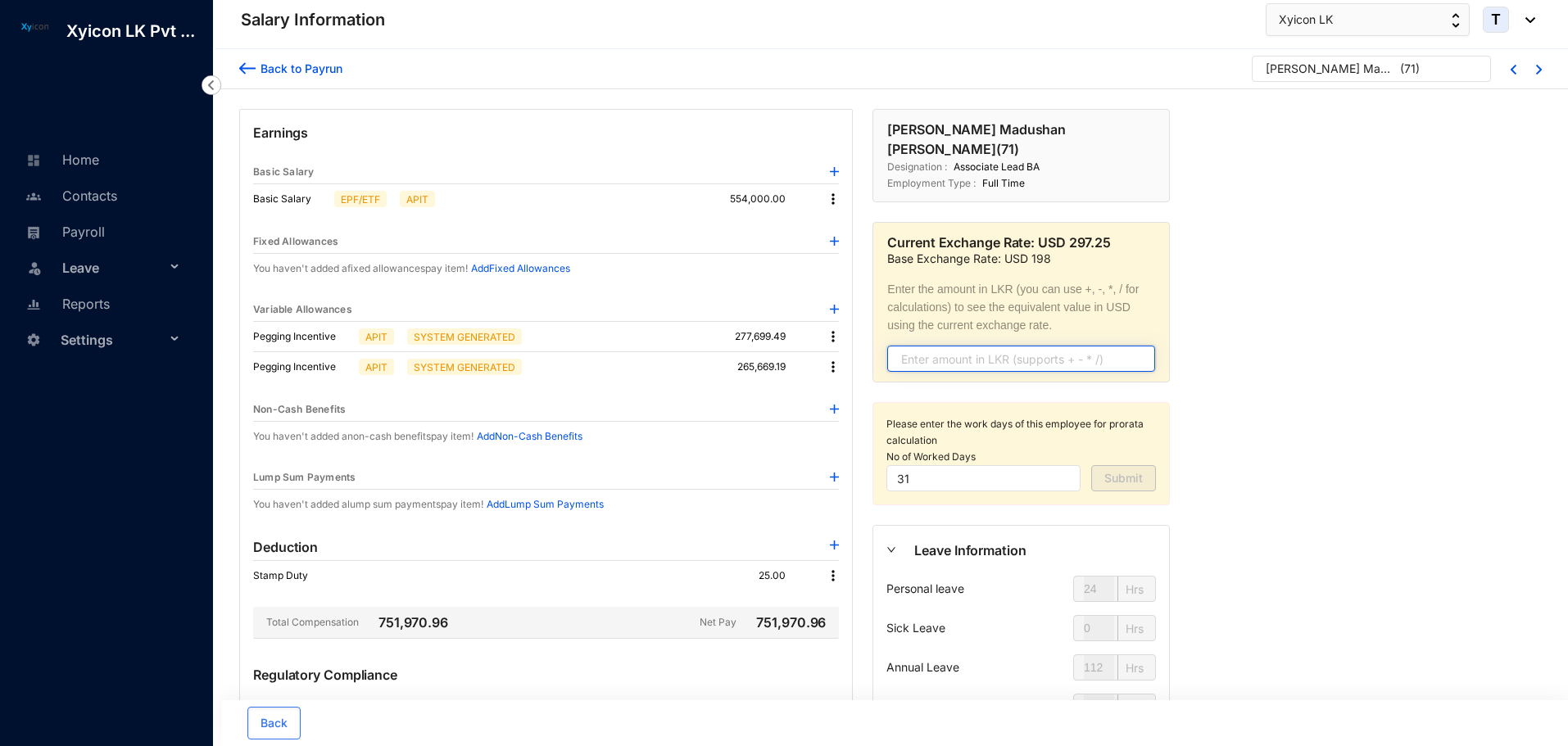
click at [1004, 345] on input "text" at bounding box center [1021, 358] width 267 height 26
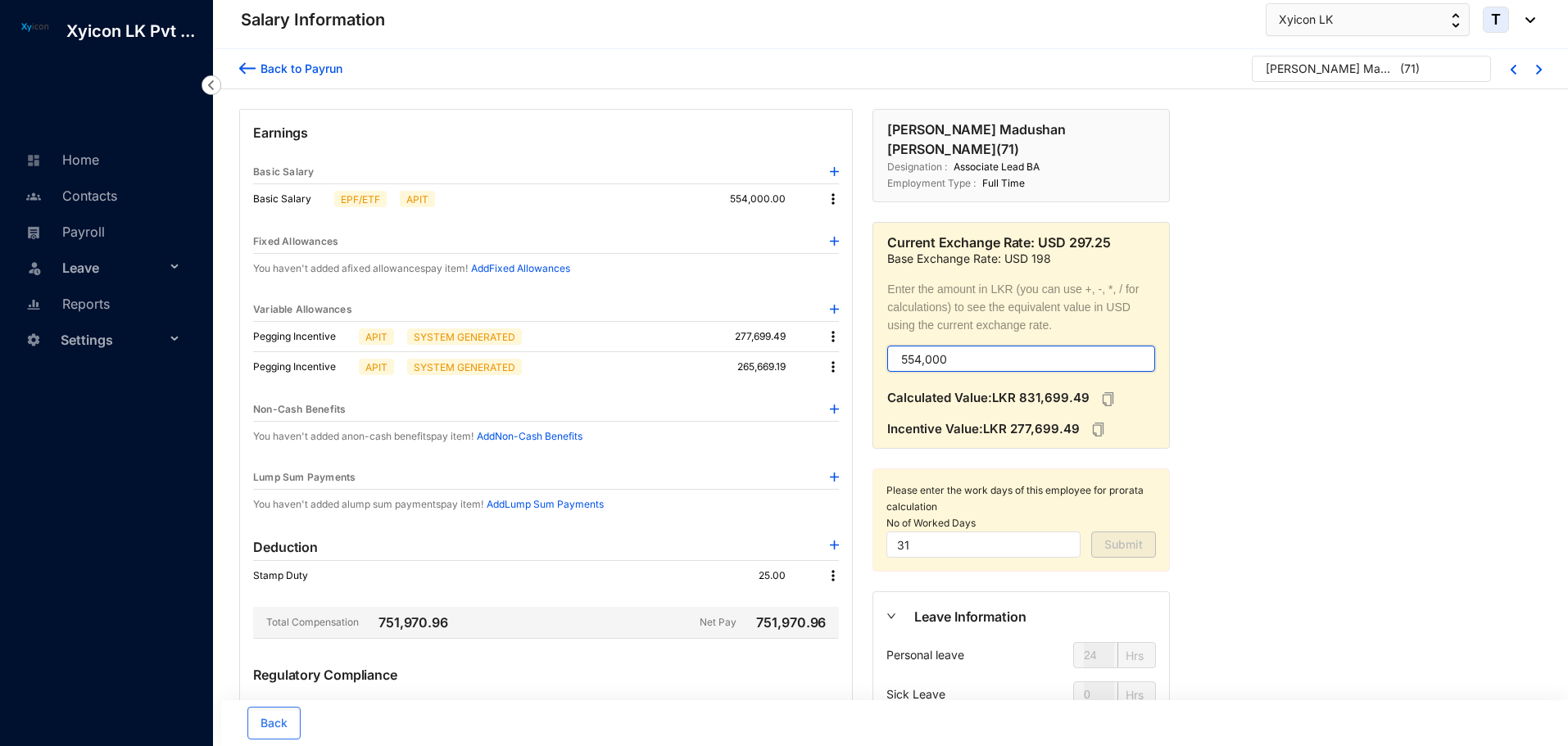
type input "554,000"
click at [837, 364] on img at bounding box center [833, 367] width 16 height 16
click at [871, 418] on p "Delete" at bounding box center [855, 420] width 34 height 16
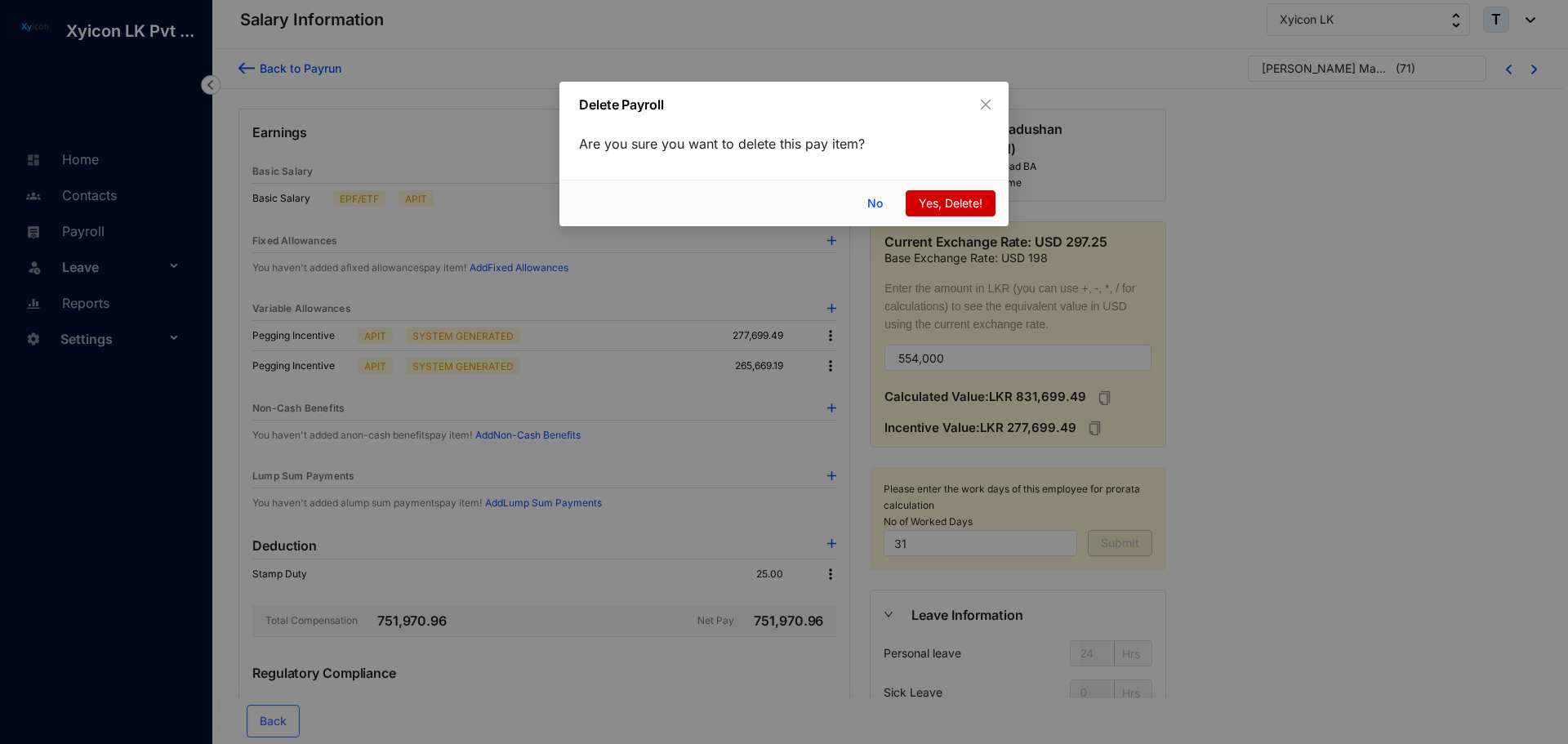
click at [937, 208] on span "Yes, Delete!" at bounding box center [950, 203] width 63 height 18
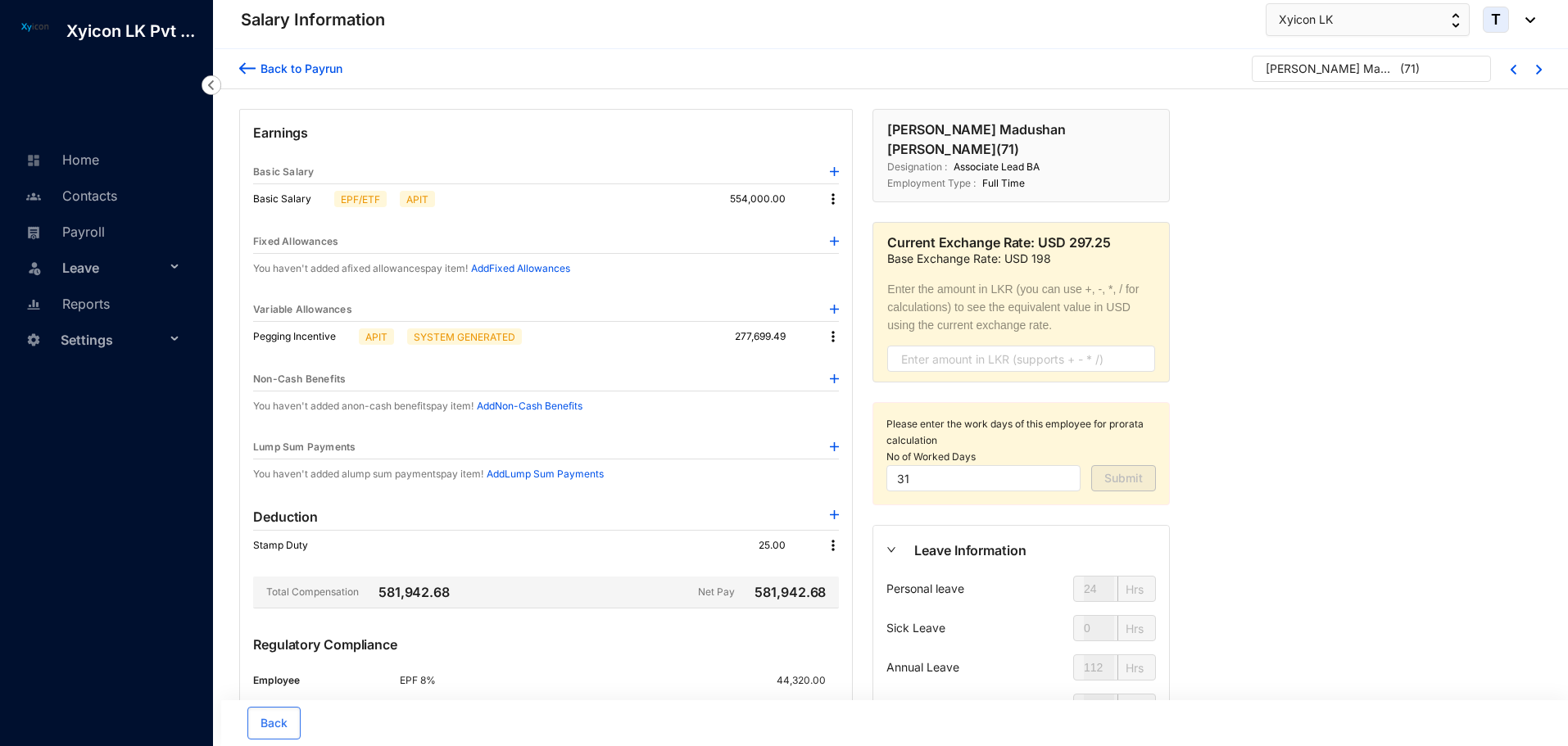
click at [242, 70] on img at bounding box center [247, 68] width 16 height 17
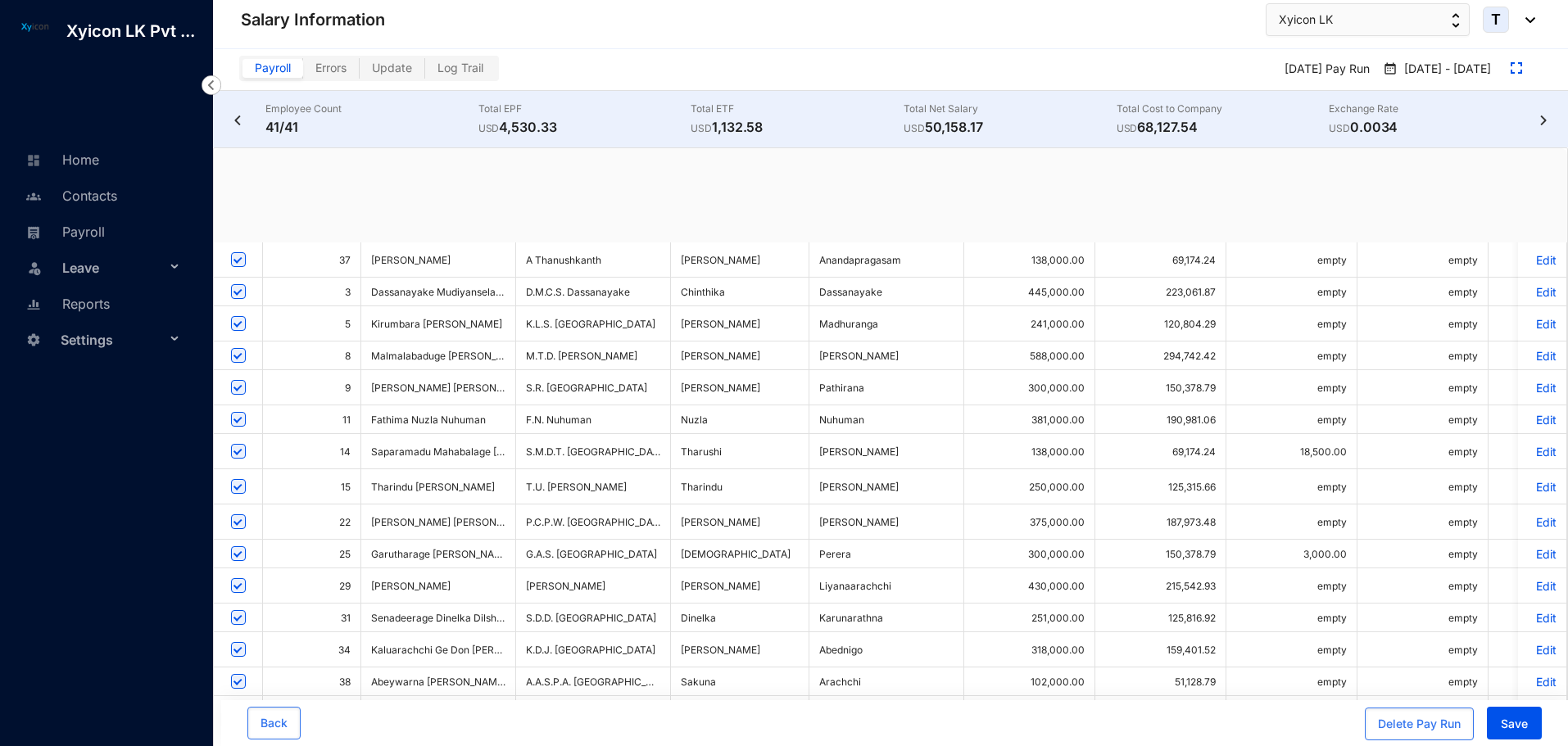
scroll to position [814, 0]
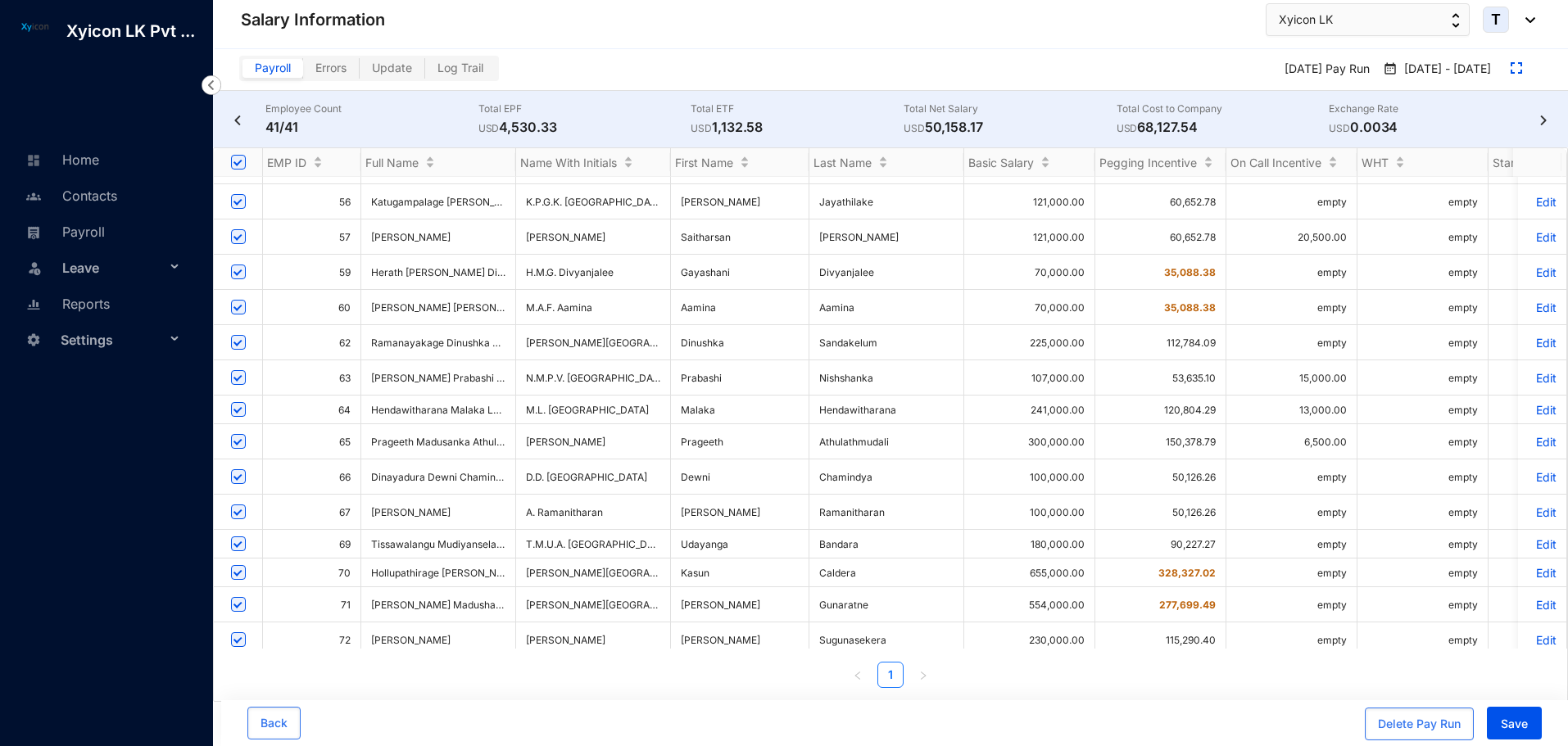
click at [1539, 566] on p "Edit" at bounding box center [1542, 573] width 29 height 14
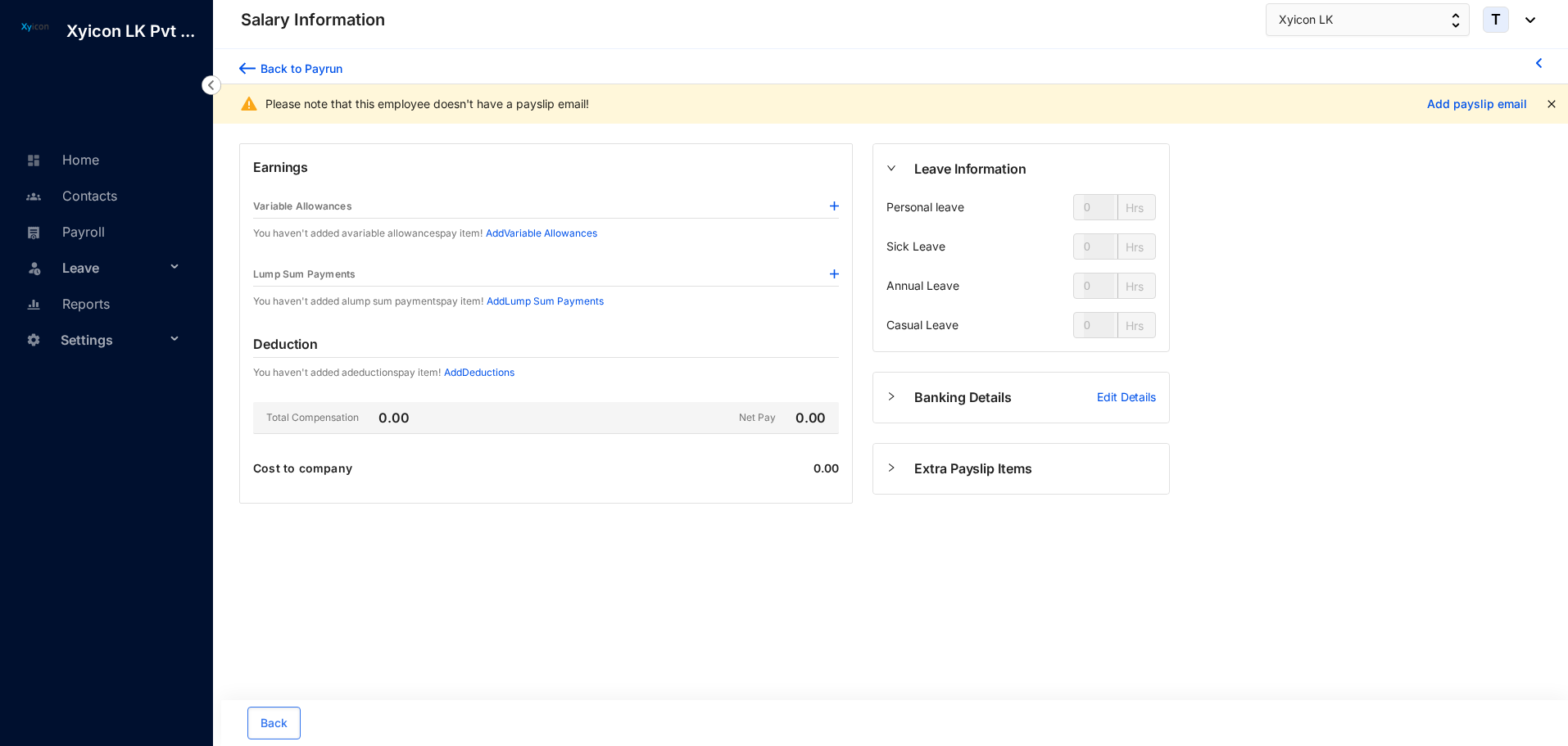
type input "24"
type input "112"
type input "80"
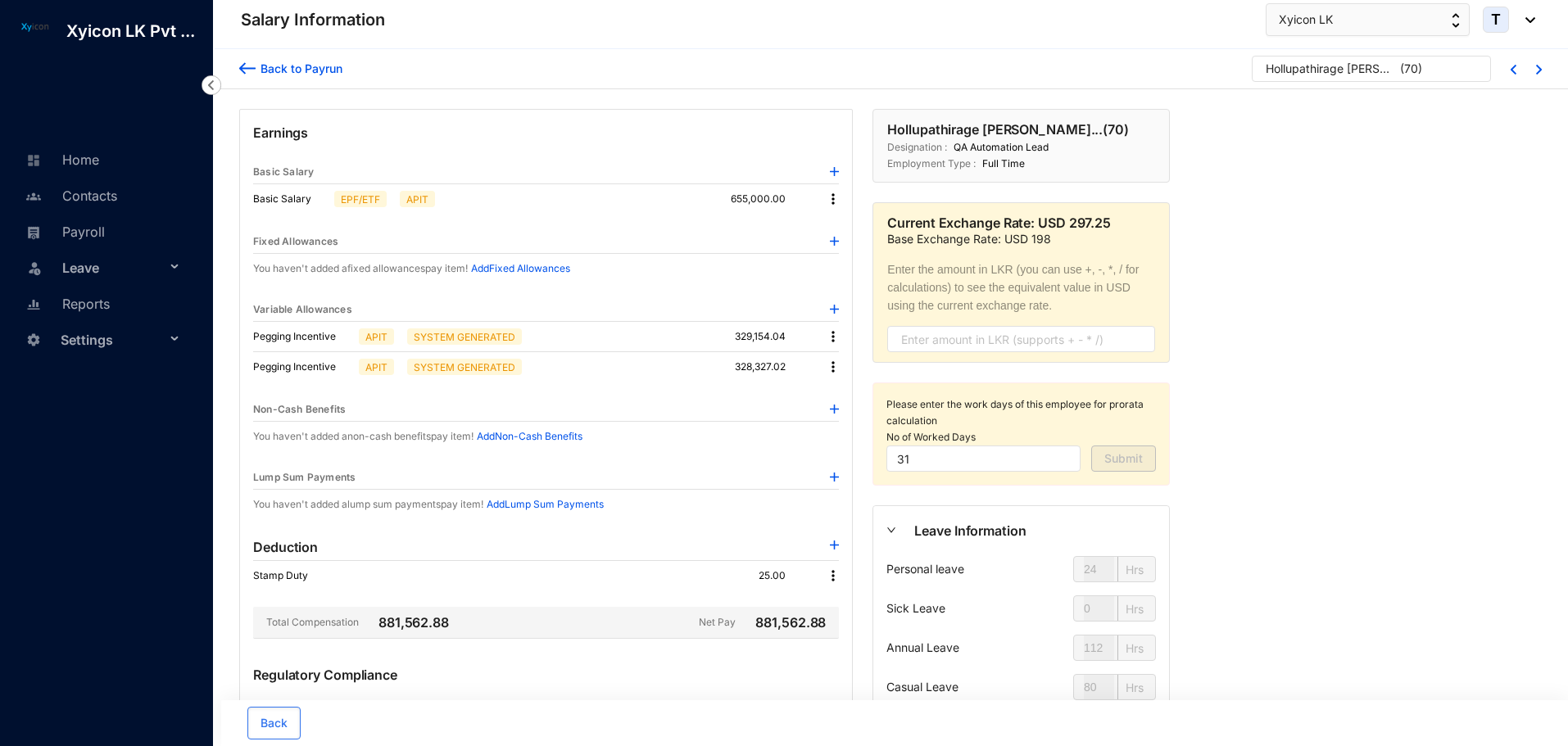
click at [832, 200] on img at bounding box center [833, 199] width 16 height 16
click at [845, 231] on span "Edit" at bounding box center [848, 227] width 21 height 18
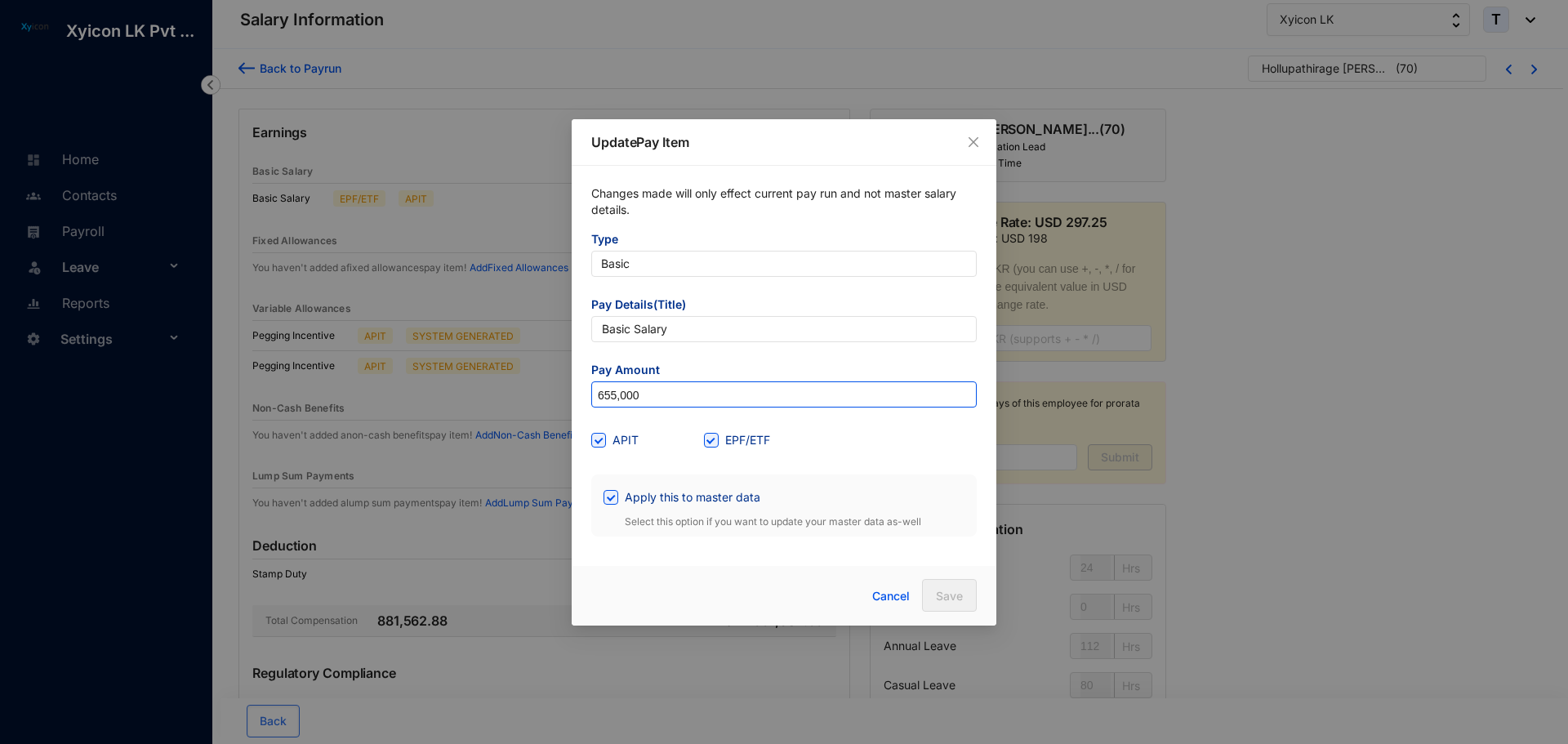
click at [658, 387] on input "655,000" at bounding box center [784, 395] width 384 height 26
type input "670,354.84"
click at [606, 492] on input "Apply this to master data" at bounding box center [609, 495] width 12 height 12
checkbox input "false"
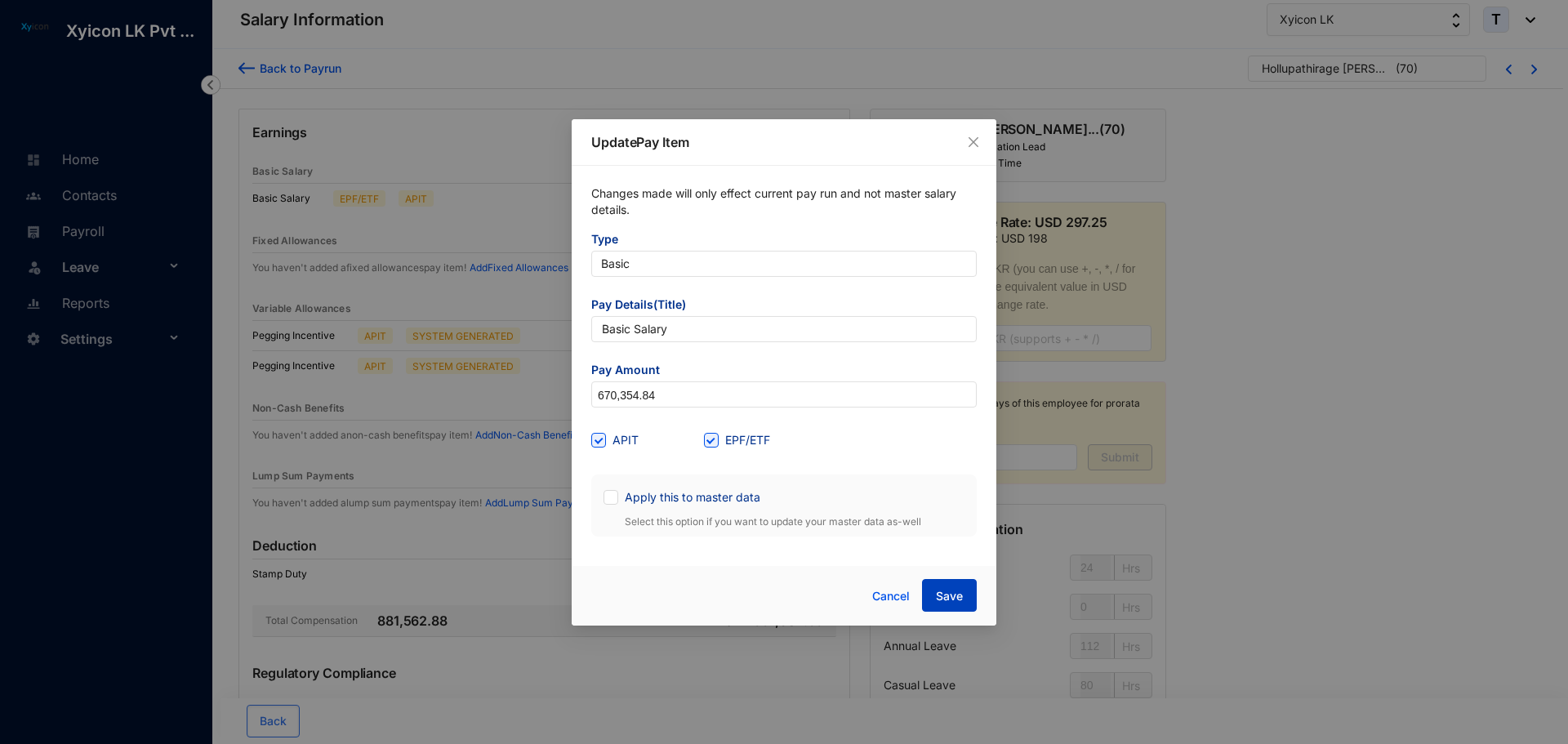
click at [964, 591] on button "Save" at bounding box center [949, 595] width 54 height 33
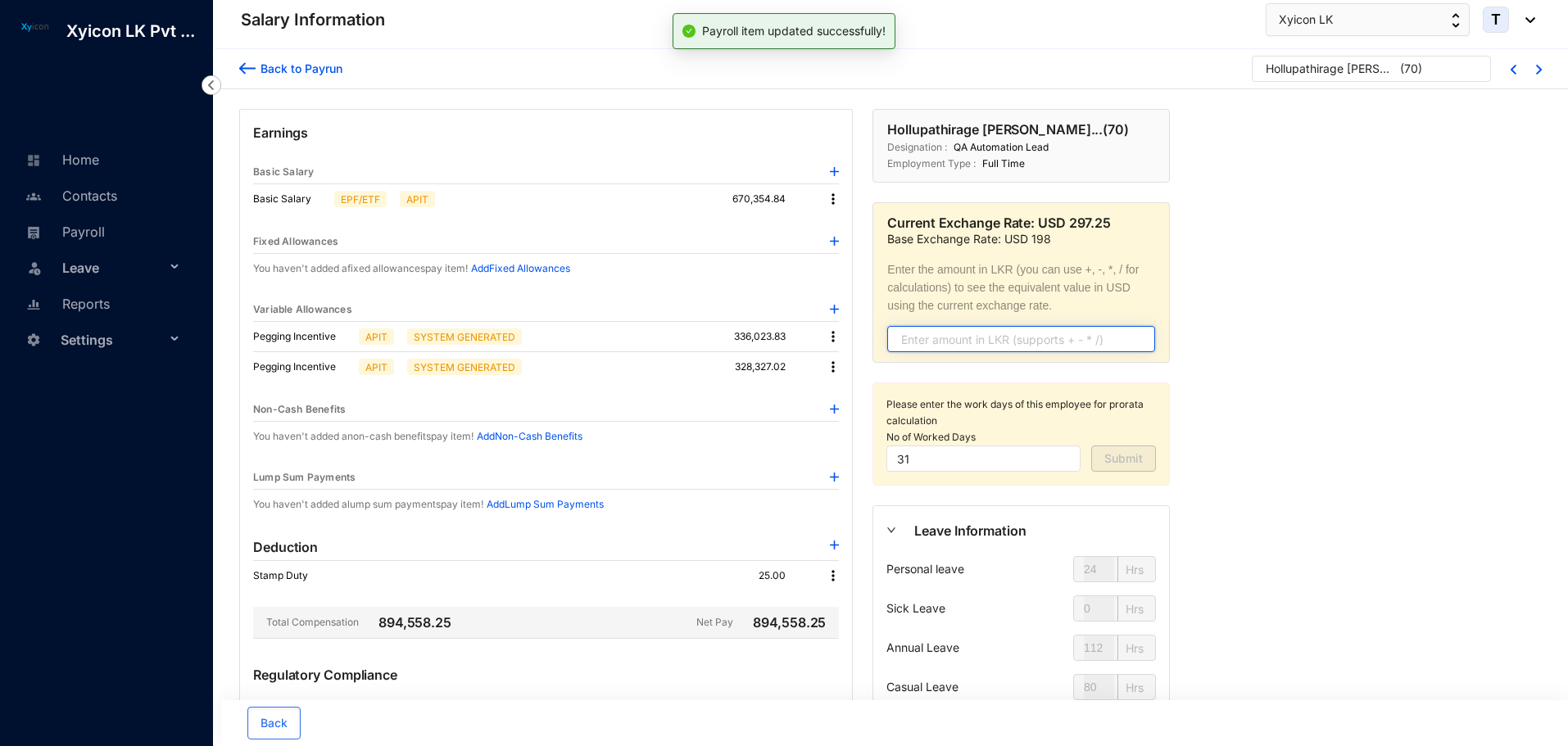
click at [920, 343] on input "text" at bounding box center [1021, 338] width 267 height 26
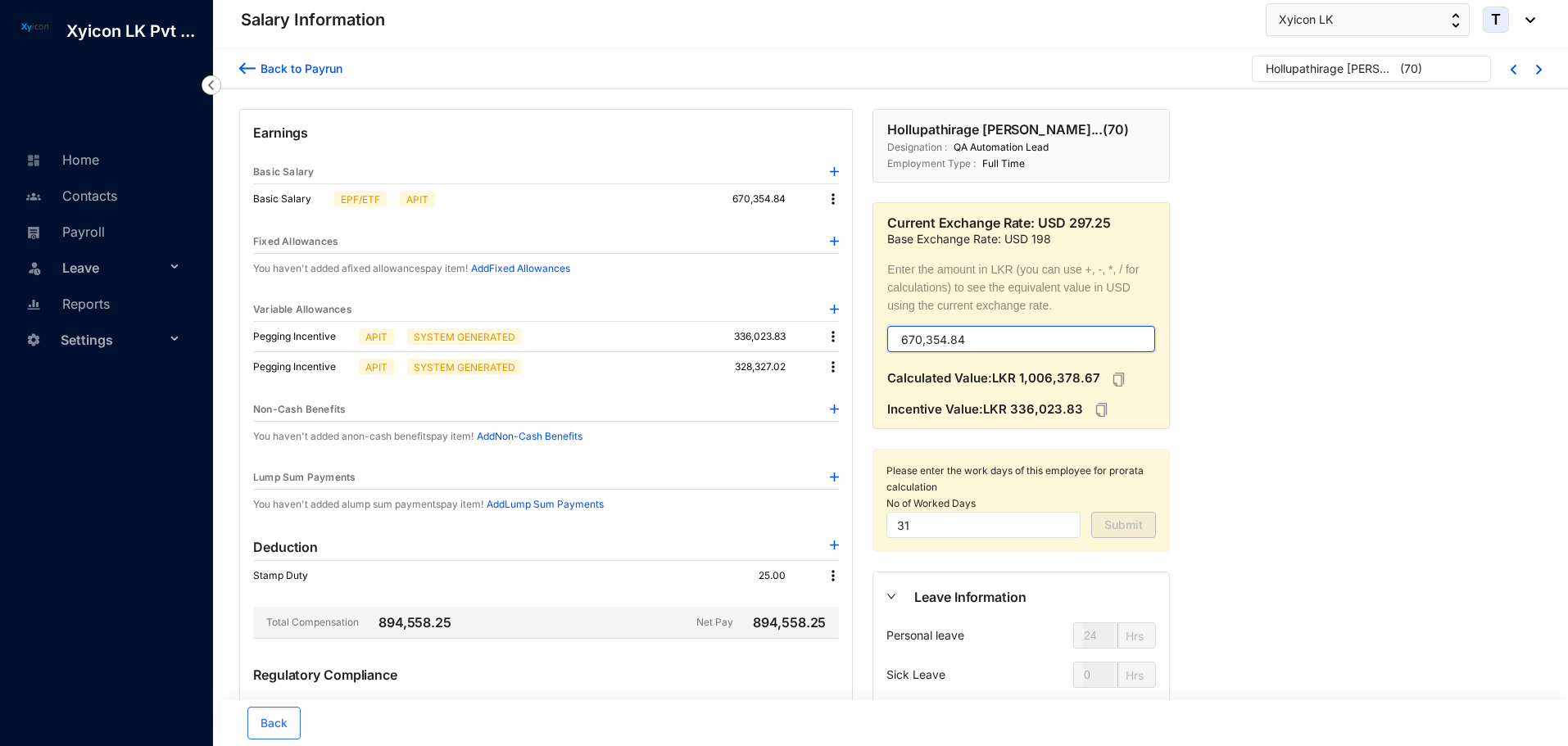
type input "670,354.84"
click at [834, 369] on img at bounding box center [833, 367] width 16 height 16
click at [870, 421] on p "Delete" at bounding box center [855, 420] width 34 height 16
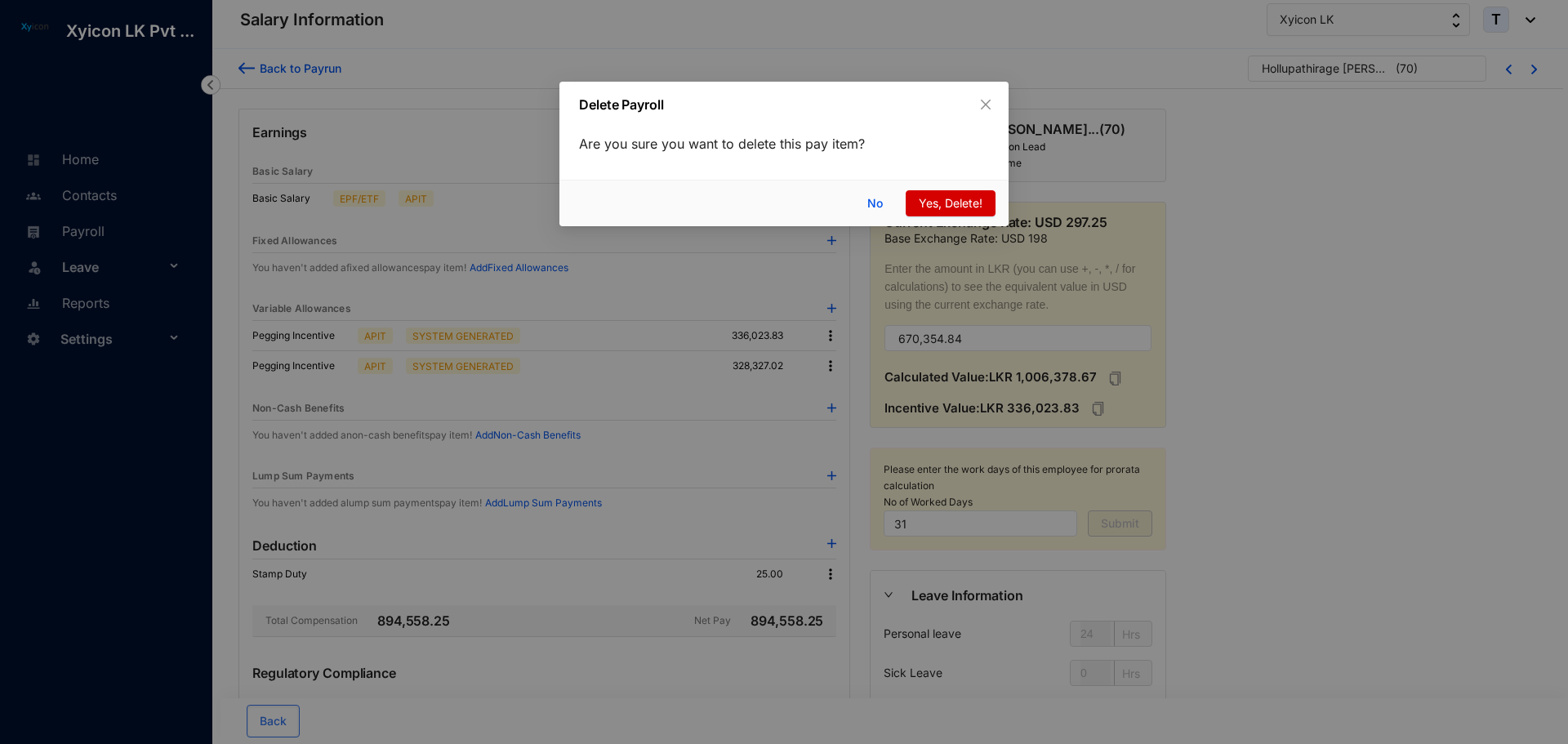
click at [951, 208] on span "Yes, Delete!" at bounding box center [950, 203] width 63 height 18
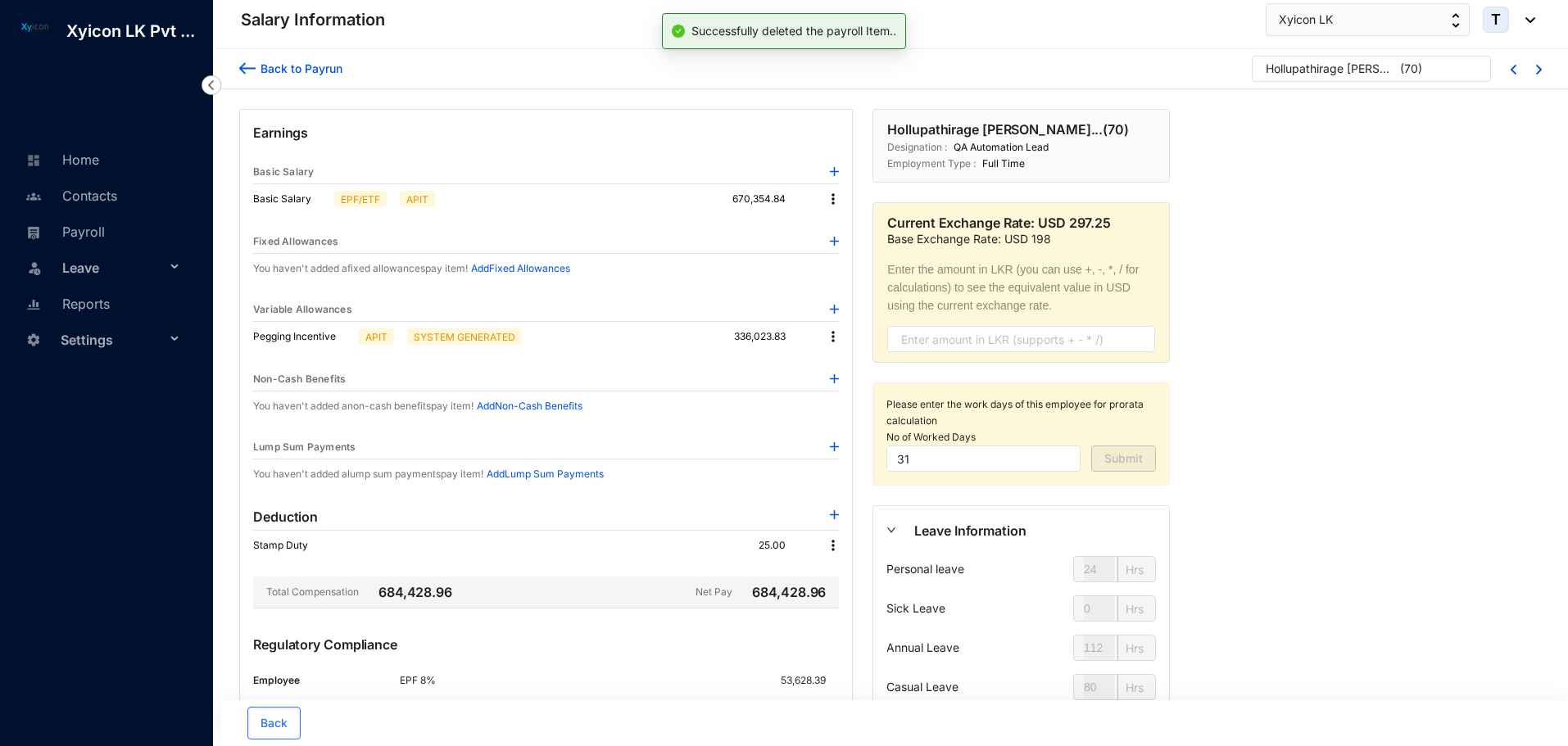
click at [242, 64] on img at bounding box center [247, 68] width 16 height 17
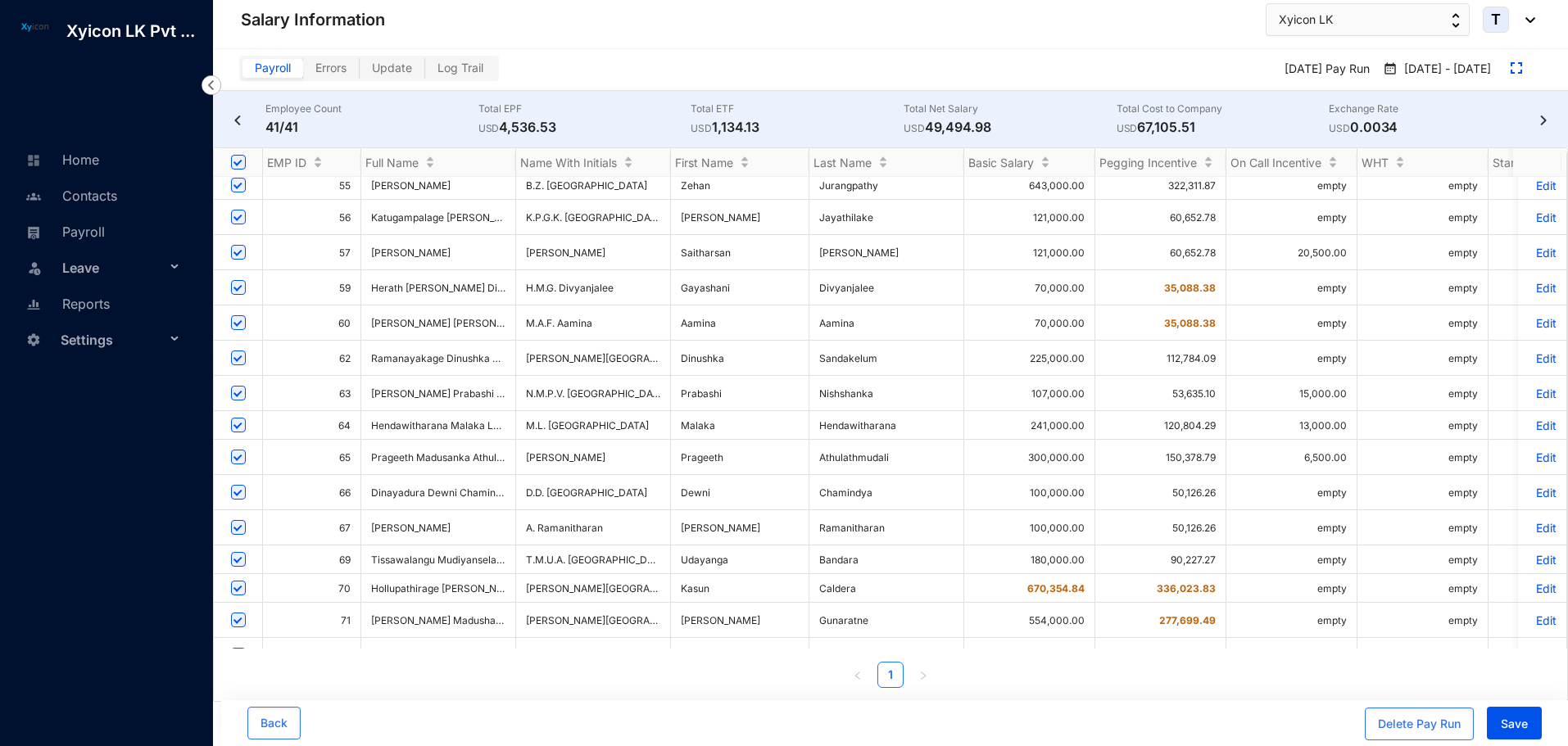
scroll to position [814, 0]
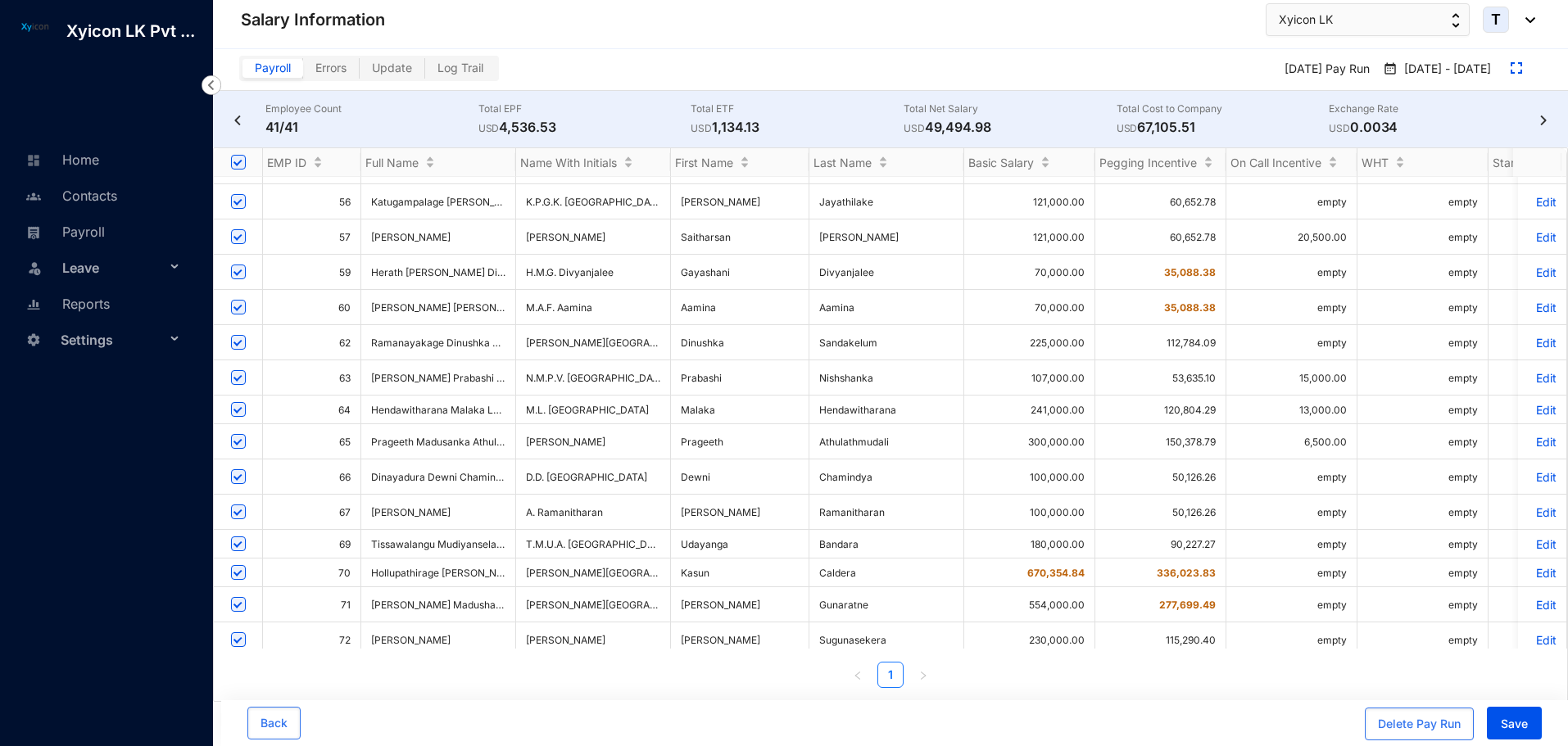
click at [1531, 598] on p "Edit" at bounding box center [1542, 606] width 29 height 14
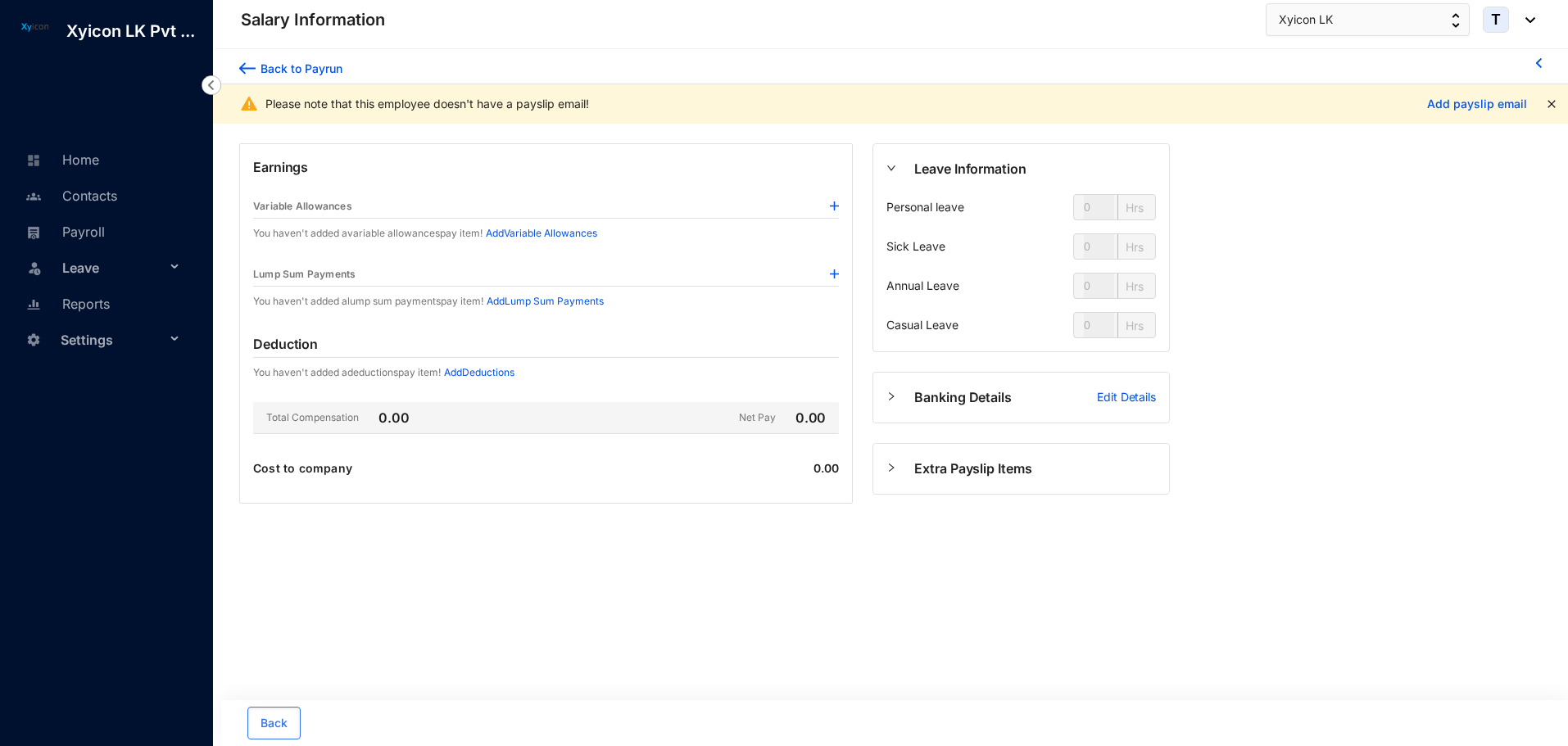
type input "24"
type input "112"
type input "80"
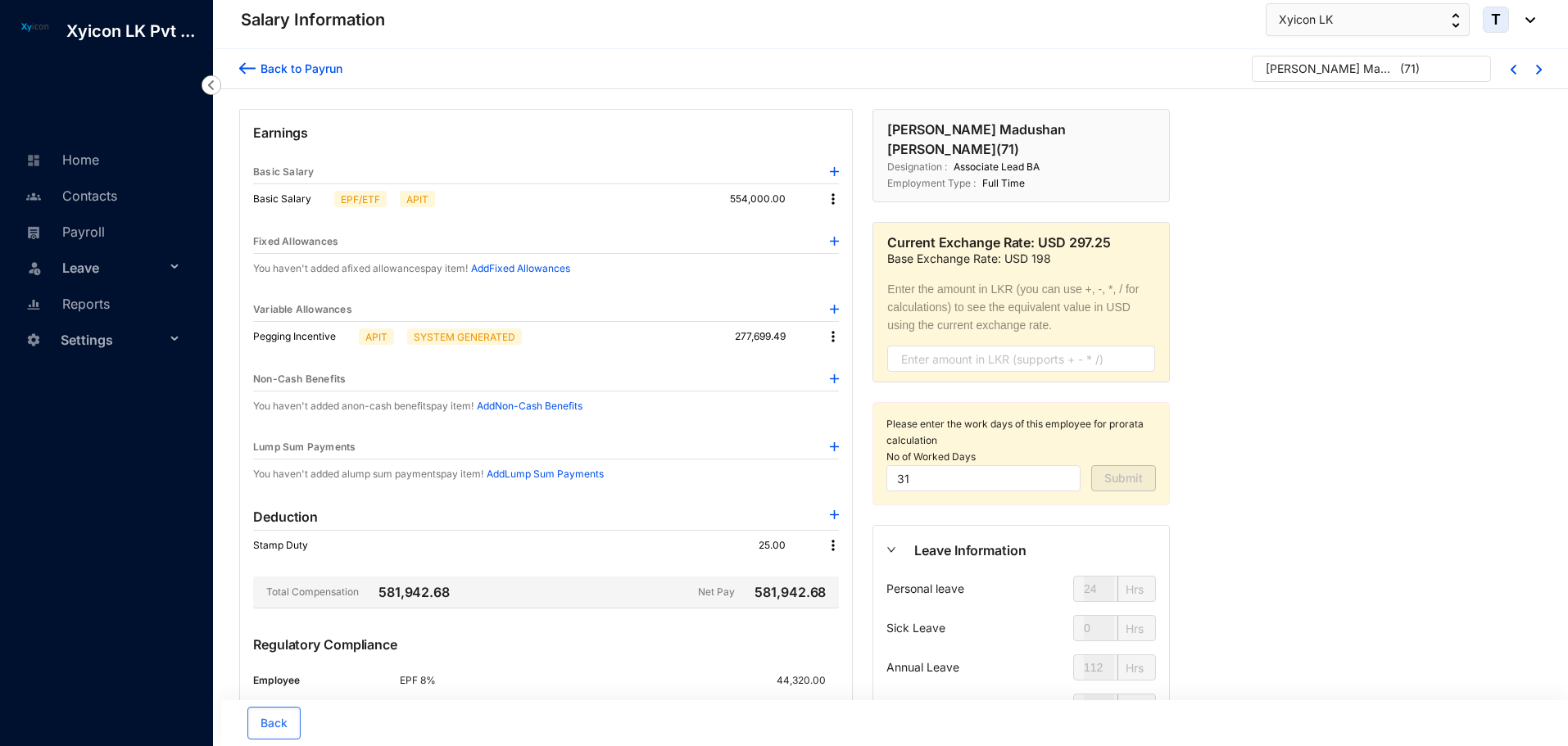
click at [835, 199] on img at bounding box center [833, 199] width 16 height 16
click at [840, 225] on span "Edit" at bounding box center [848, 227] width 21 height 18
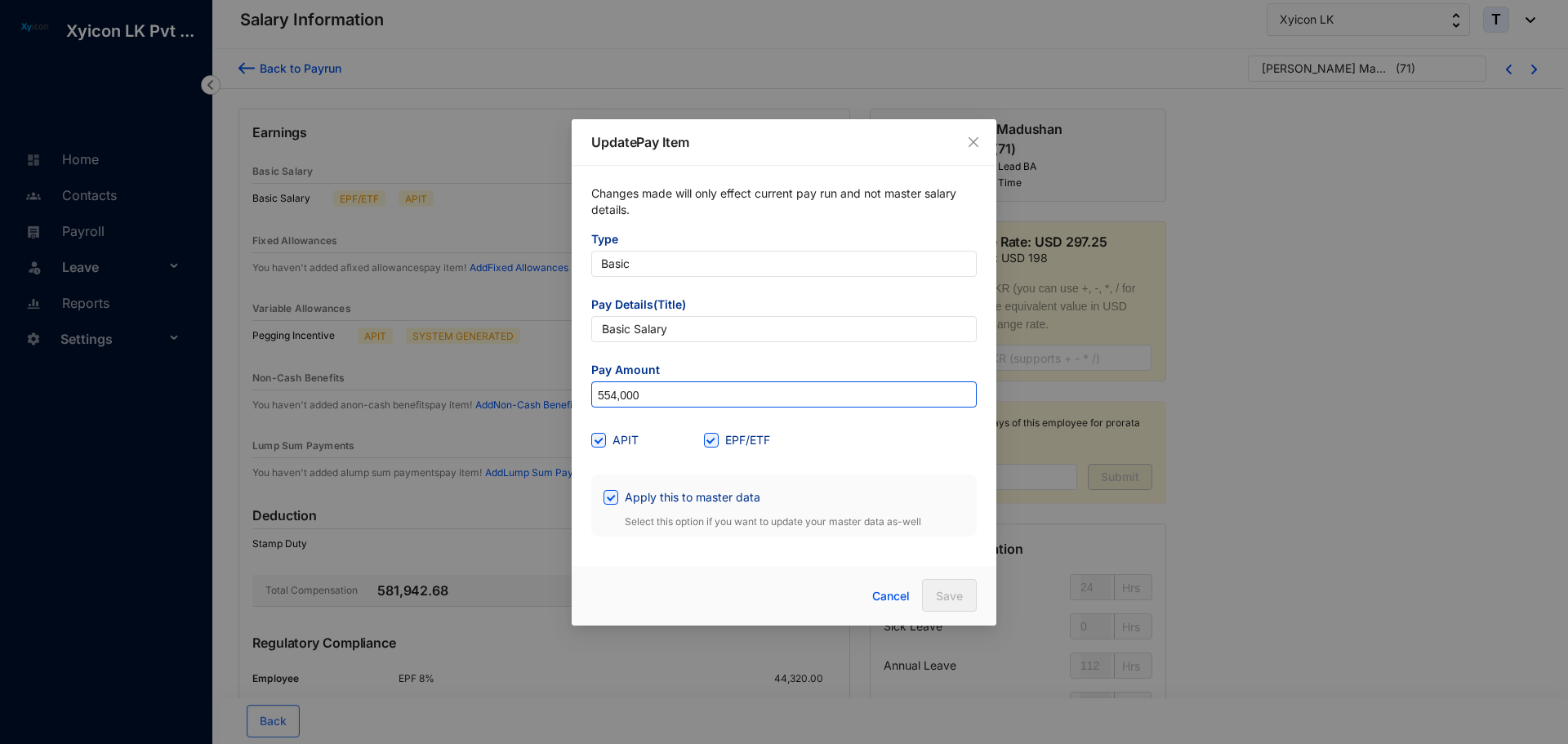
click at [645, 391] on input "554,000" at bounding box center [784, 395] width 384 height 26
type input "554,387.1"
click at [613, 500] on input "Apply this to master data" at bounding box center [609, 495] width 12 height 12
checkbox input "false"
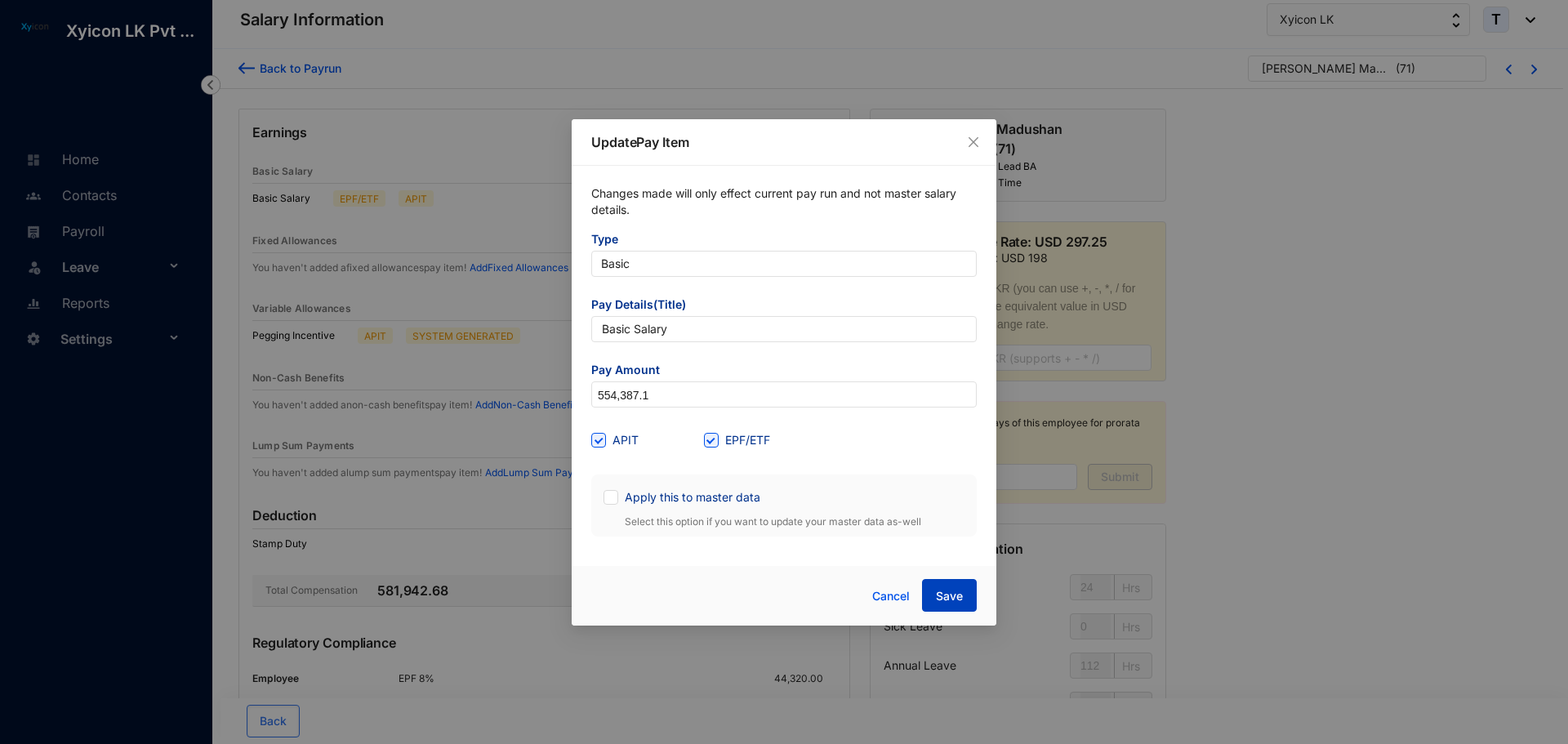
click at [945, 590] on span "Save" at bounding box center [949, 596] width 27 height 16
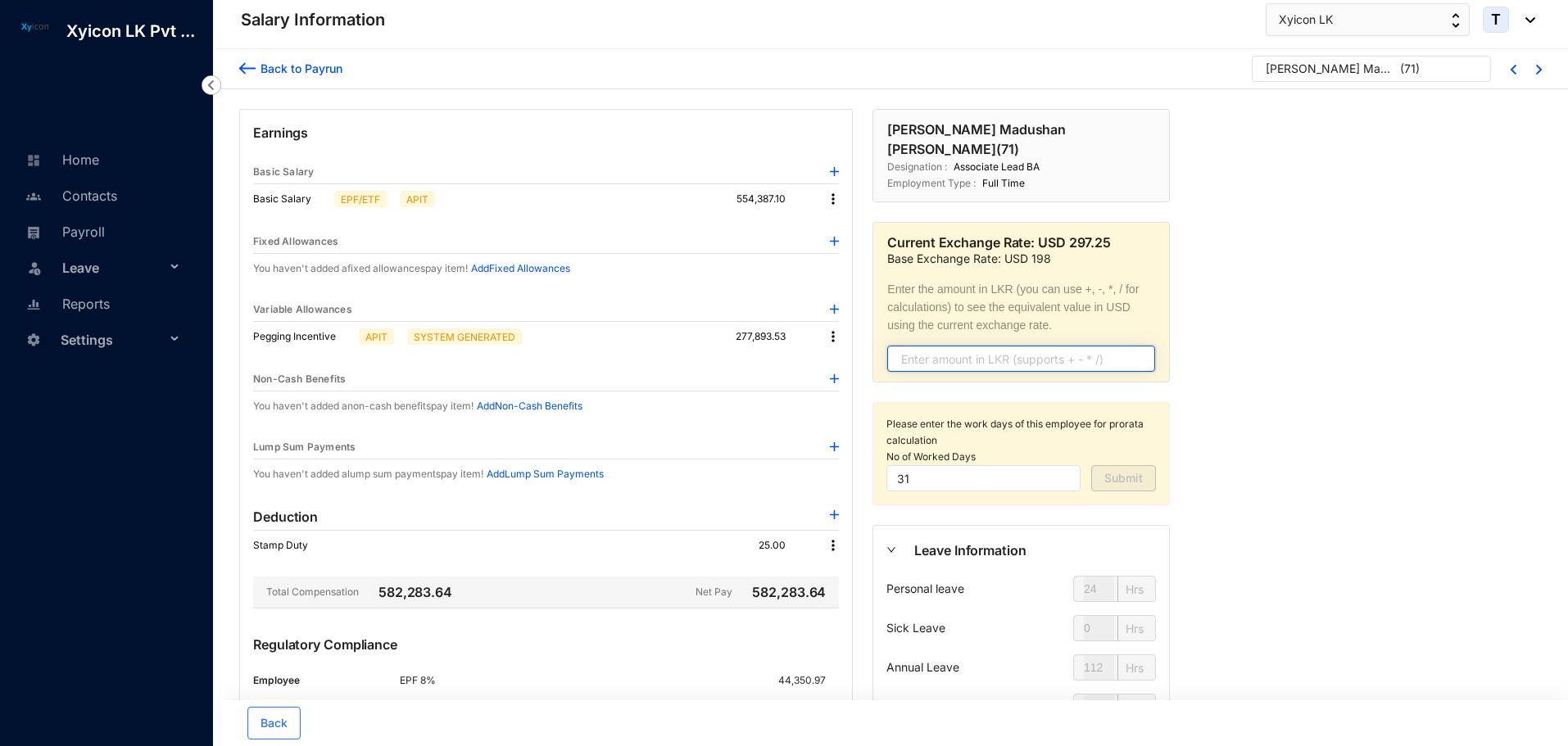
click at [937, 345] on input "text" at bounding box center [1021, 358] width 267 height 26
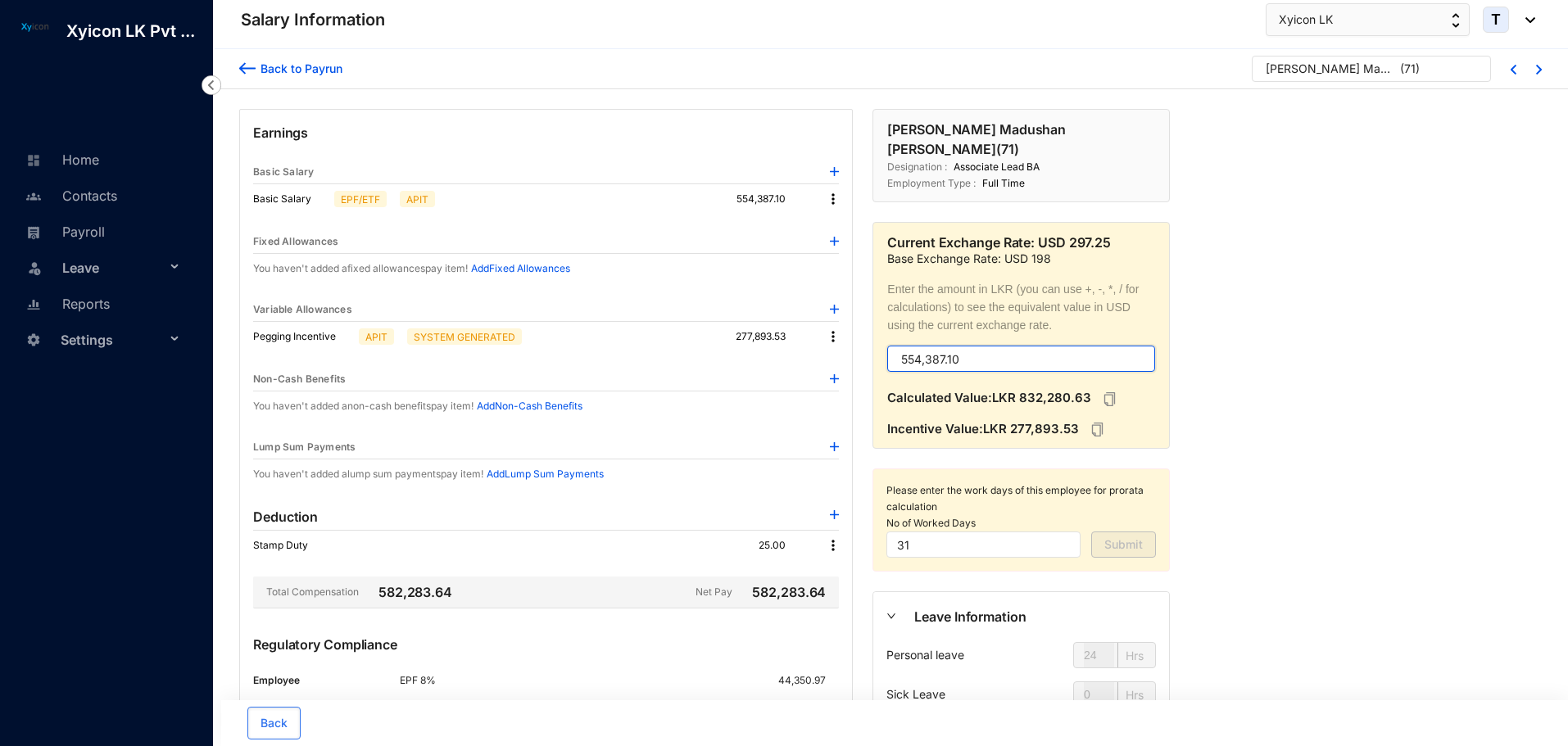
type input "554,387.10"
click at [253, 69] on img at bounding box center [247, 68] width 16 height 17
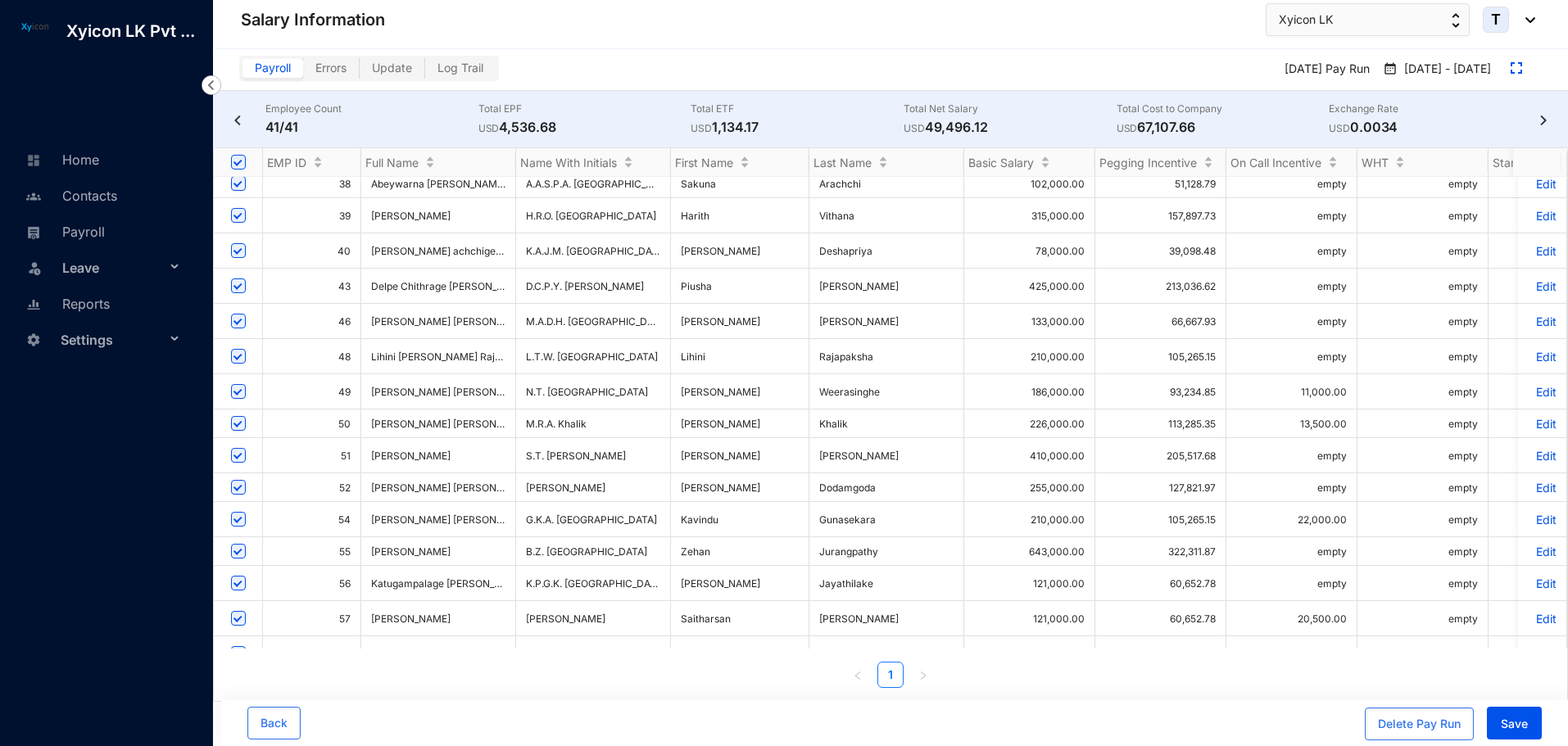
scroll to position [814, 0]
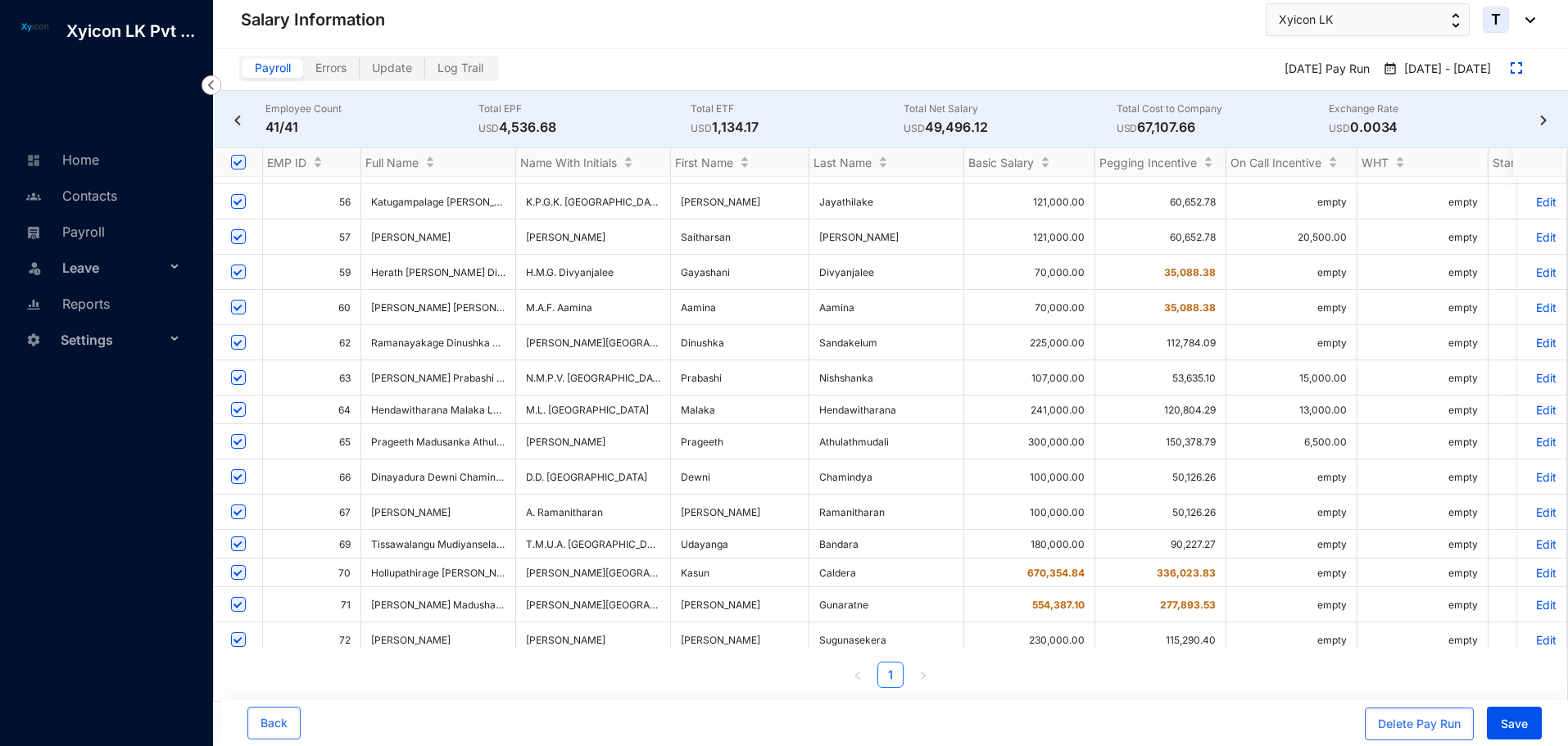
click at [1536, 538] on p "Edit" at bounding box center [1542, 545] width 29 height 14
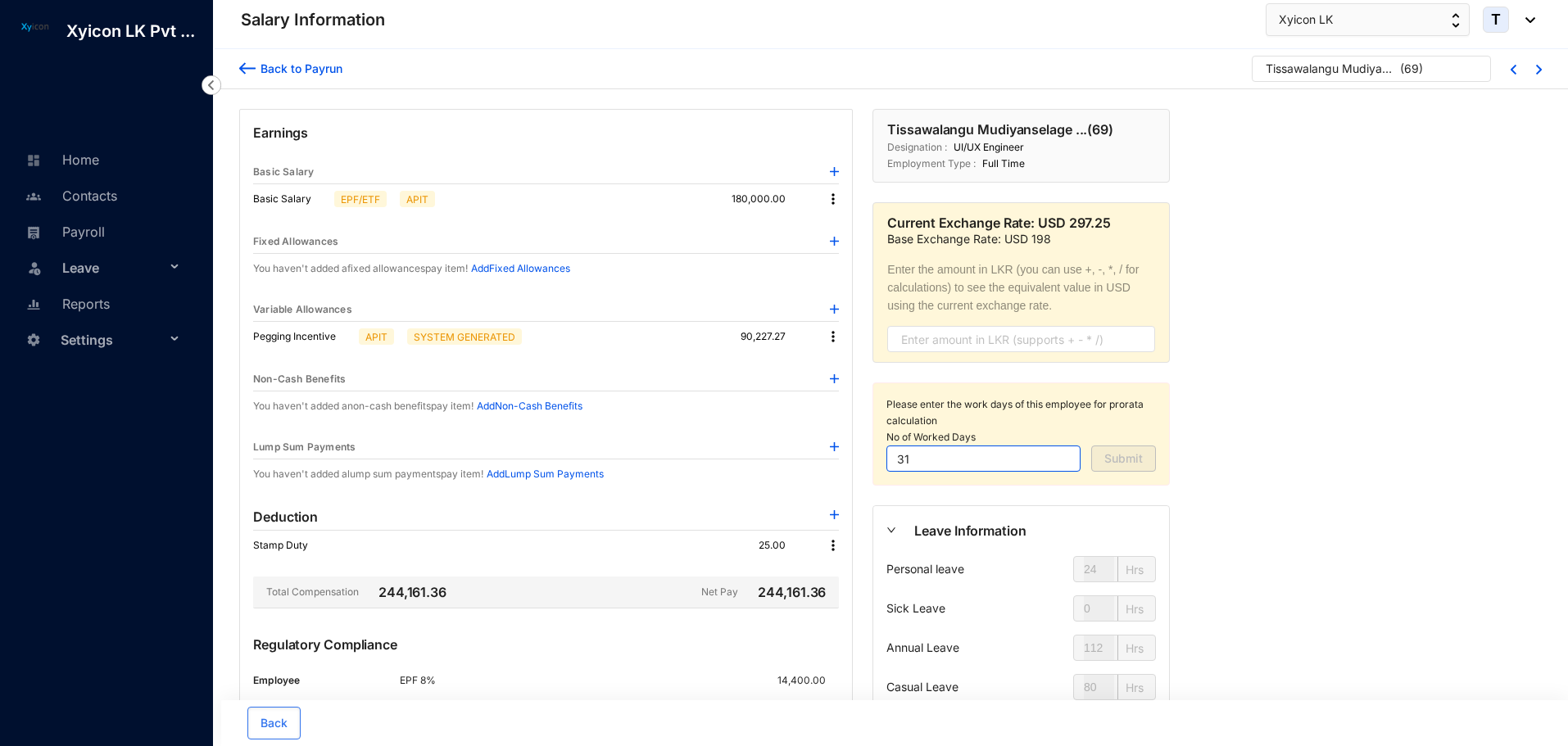
click at [929, 460] on input "31" at bounding box center [983, 458] width 194 height 26
type input "30"
click at [1132, 460] on span "Submit" at bounding box center [1123, 459] width 38 height 16
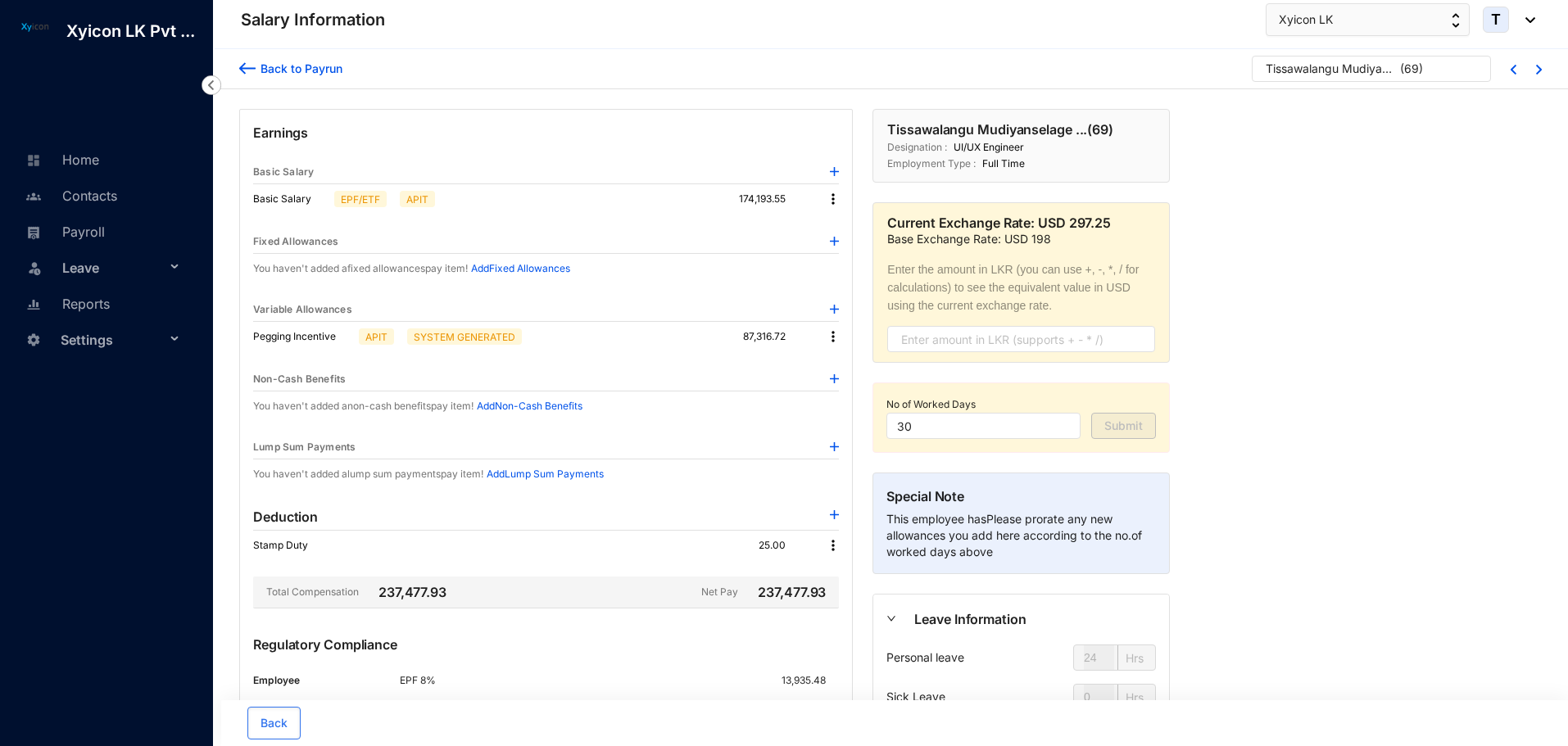
click at [829, 197] on img at bounding box center [833, 199] width 16 height 16
click at [845, 225] on span "Edit" at bounding box center [848, 227] width 21 height 18
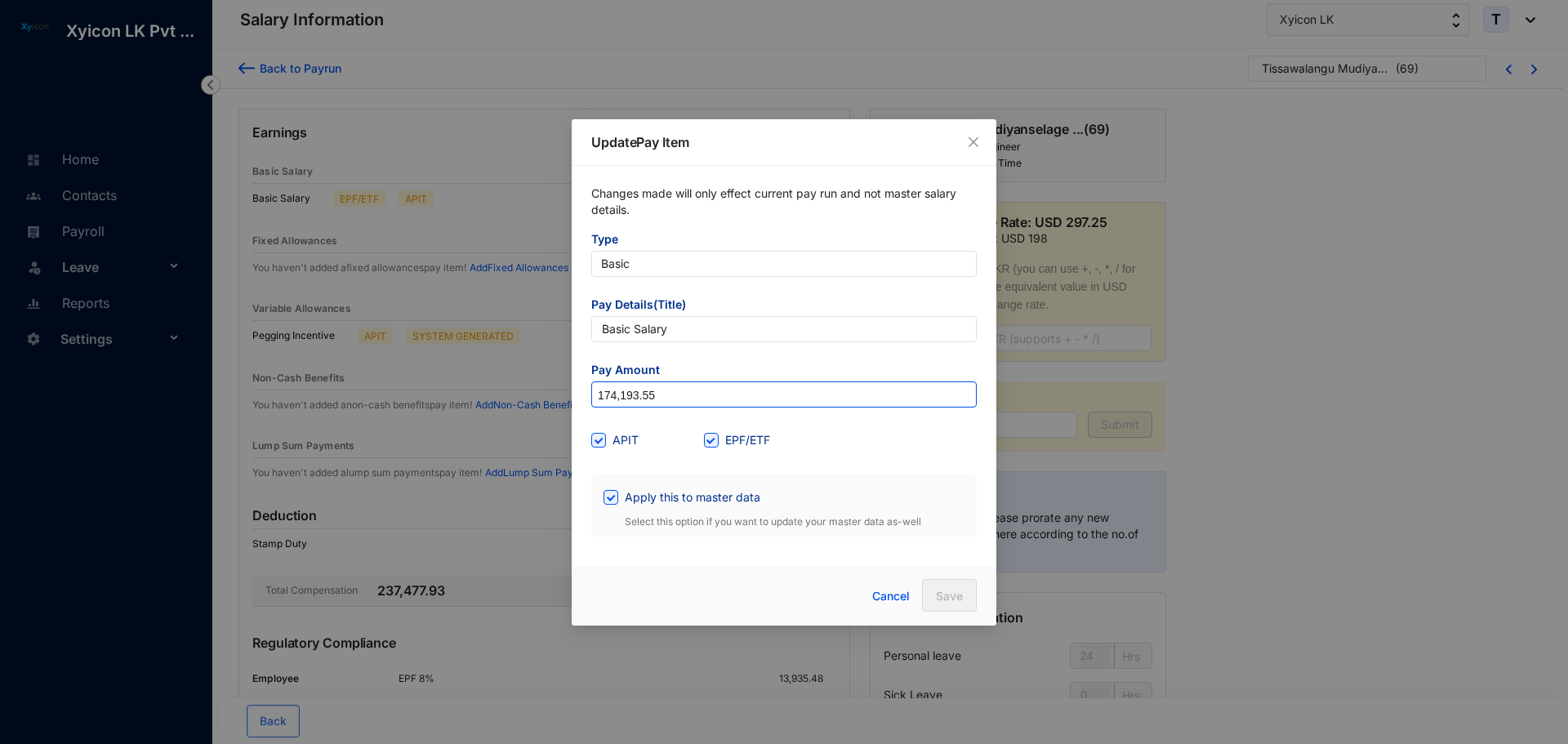
click at [664, 398] on input "174,193.55" at bounding box center [784, 395] width 384 height 26
type input "168,387.1"
click at [607, 504] on span at bounding box center [611, 497] width 14 height 14
click at [607, 501] on input "Apply this to master data" at bounding box center [609, 495] width 12 height 12
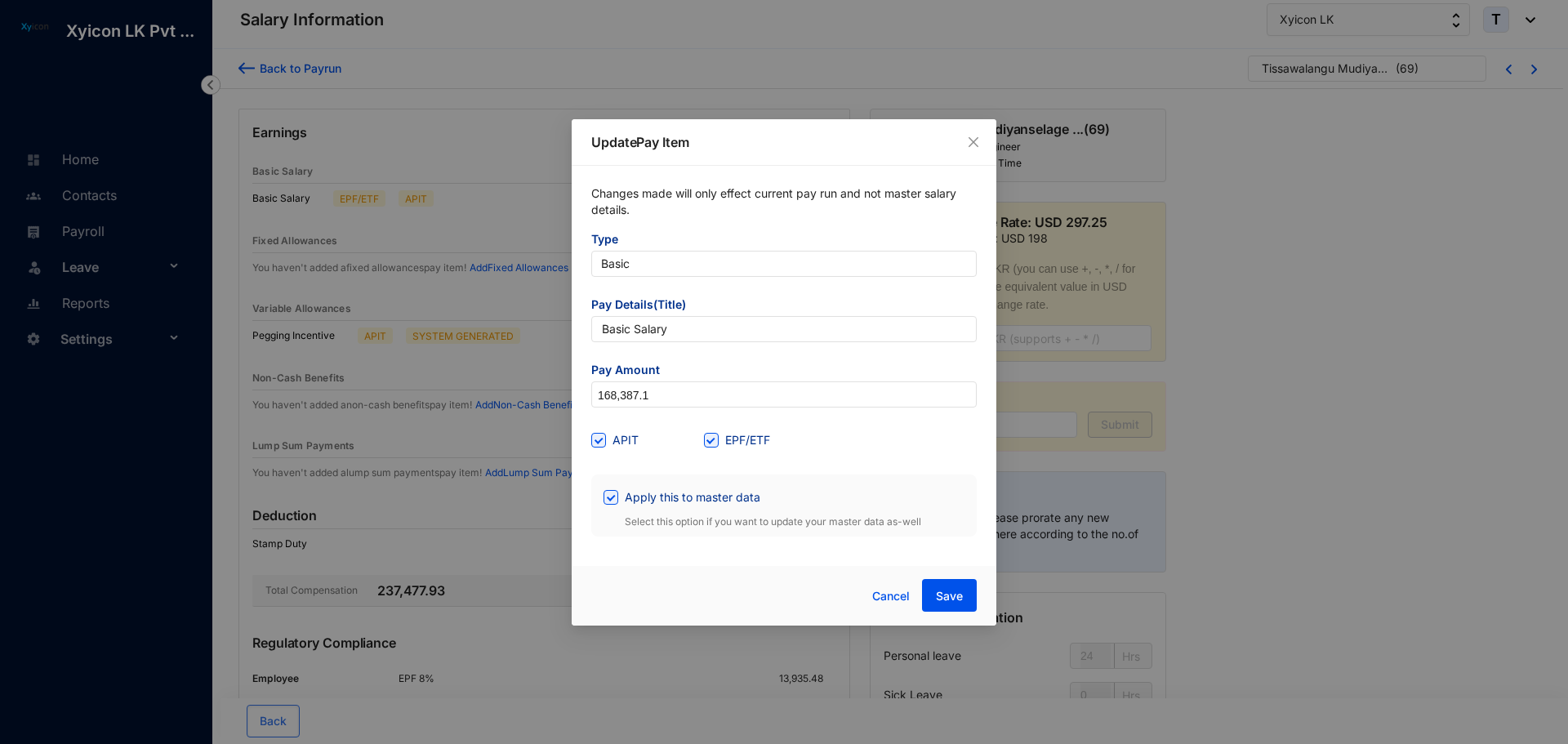
checkbox input "false"
click at [943, 595] on span "Save" at bounding box center [949, 596] width 27 height 16
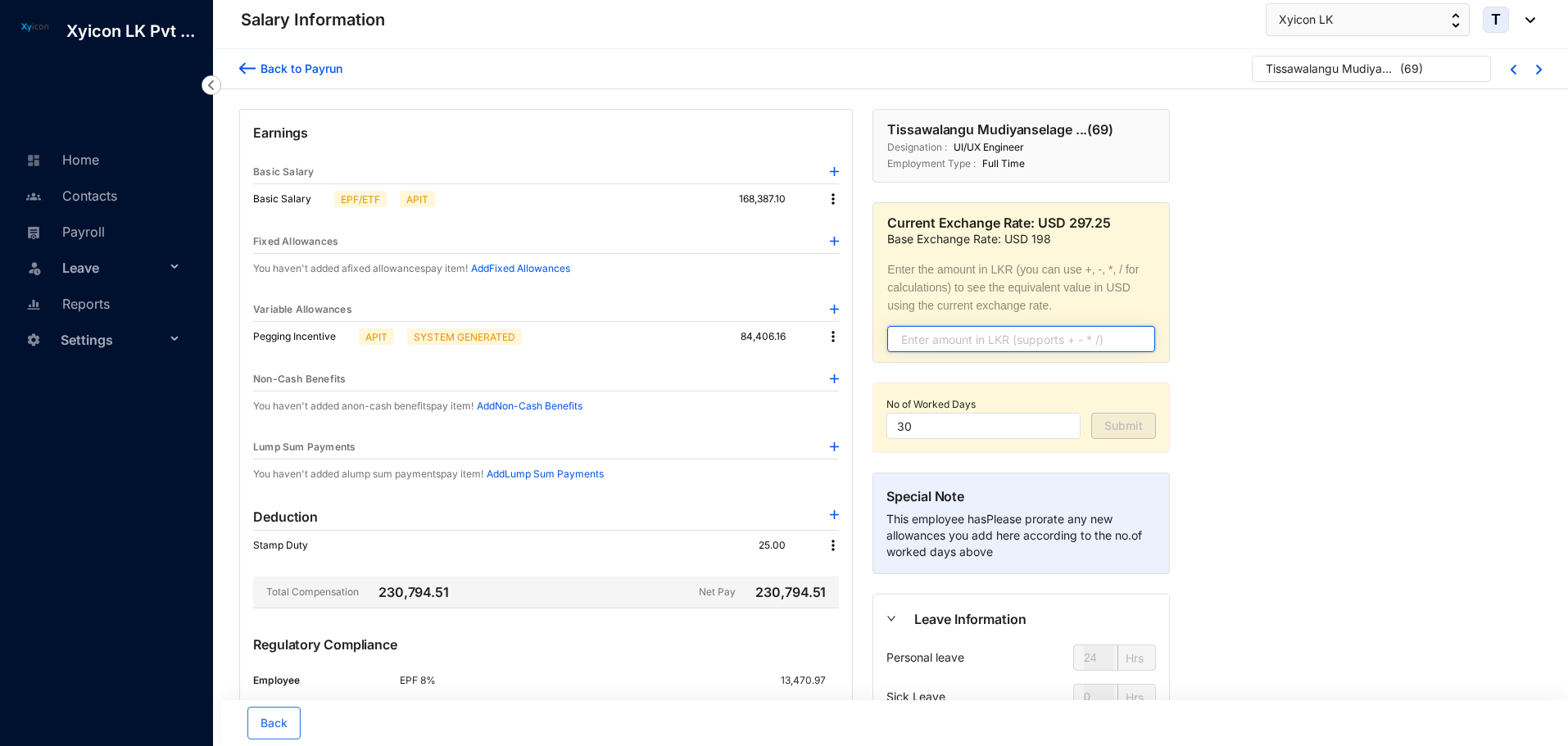
click at [945, 338] on input "text" at bounding box center [1021, 338] width 267 height 26
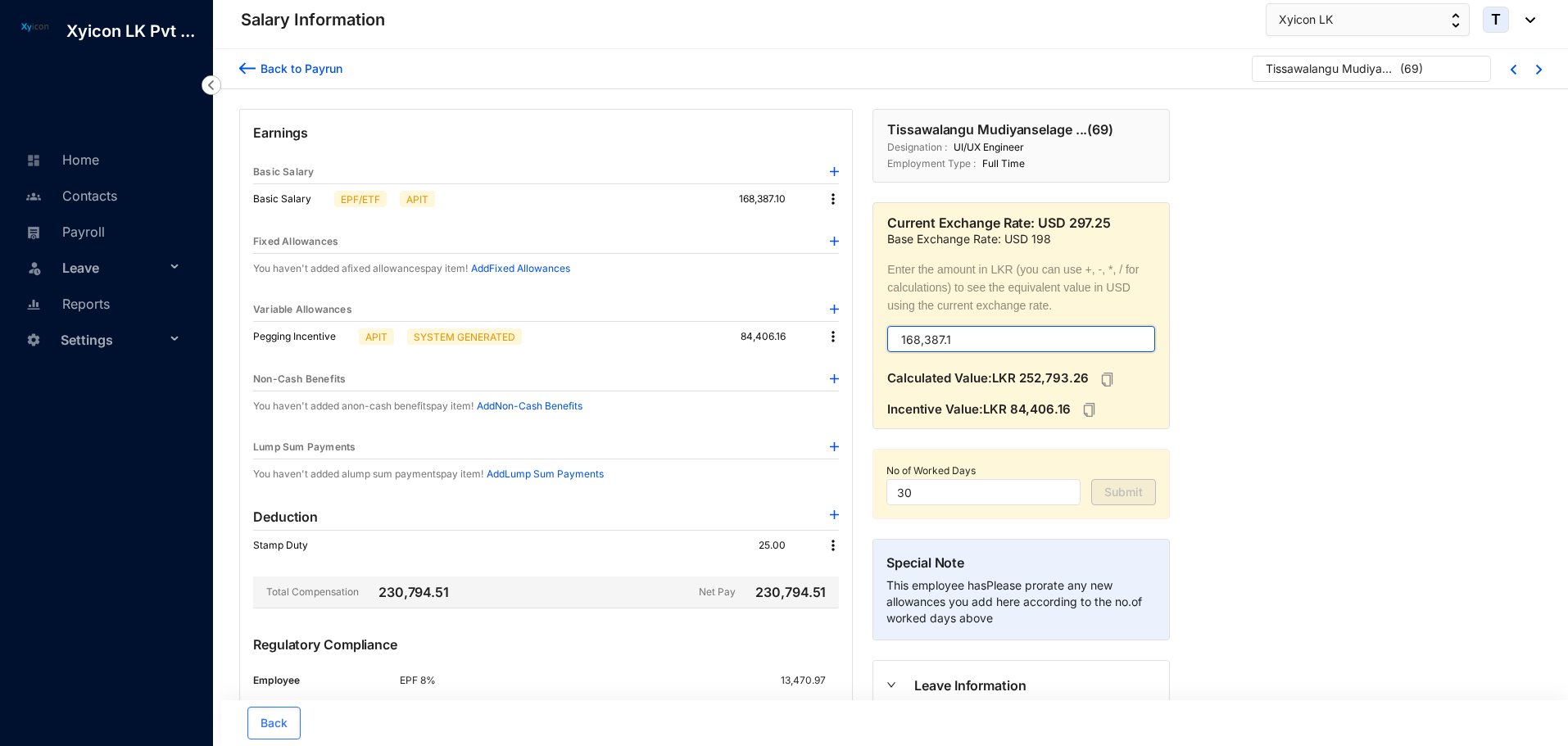
type input "168,387.1"
click at [255, 68] on img at bounding box center [247, 68] width 16 height 17
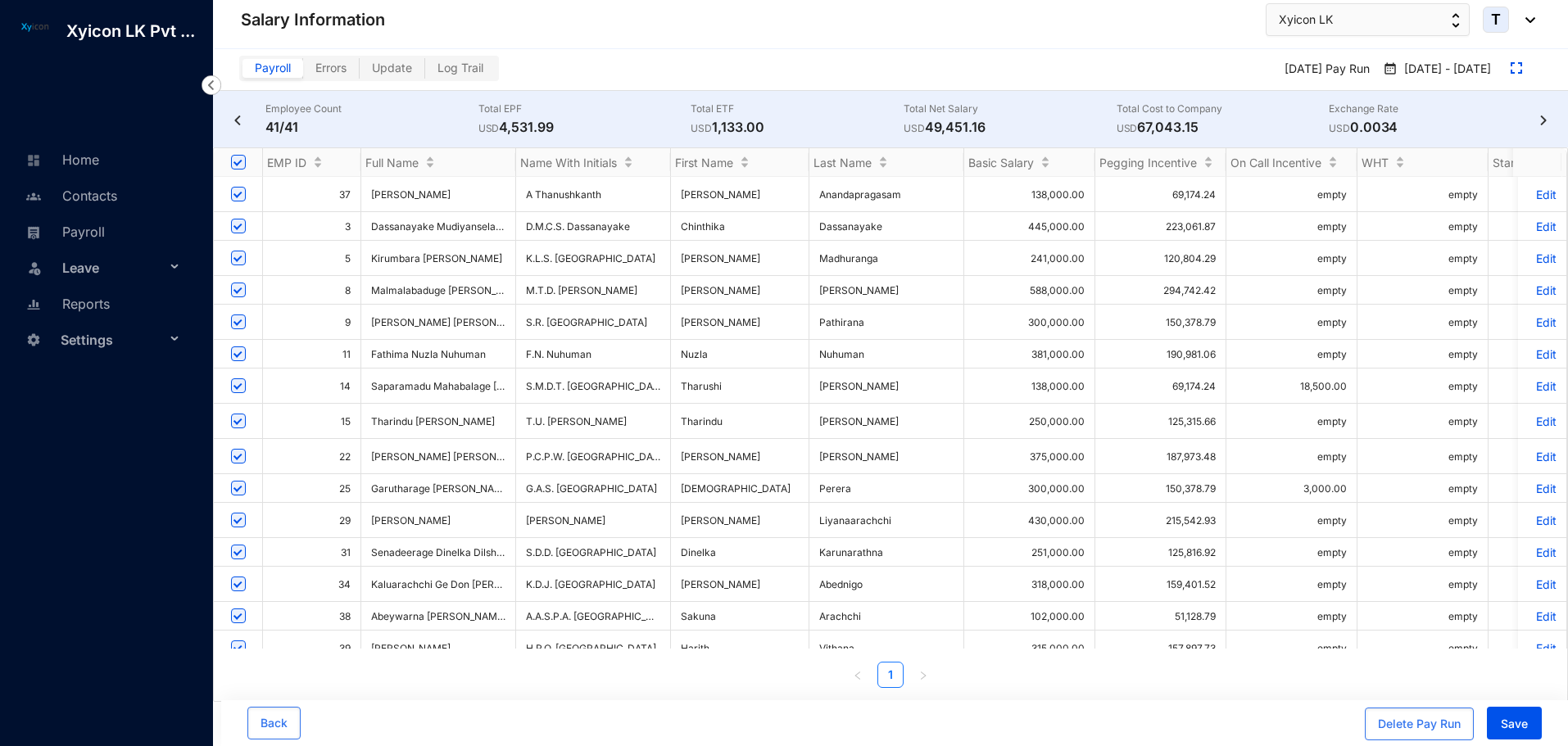
scroll to position [814, 0]
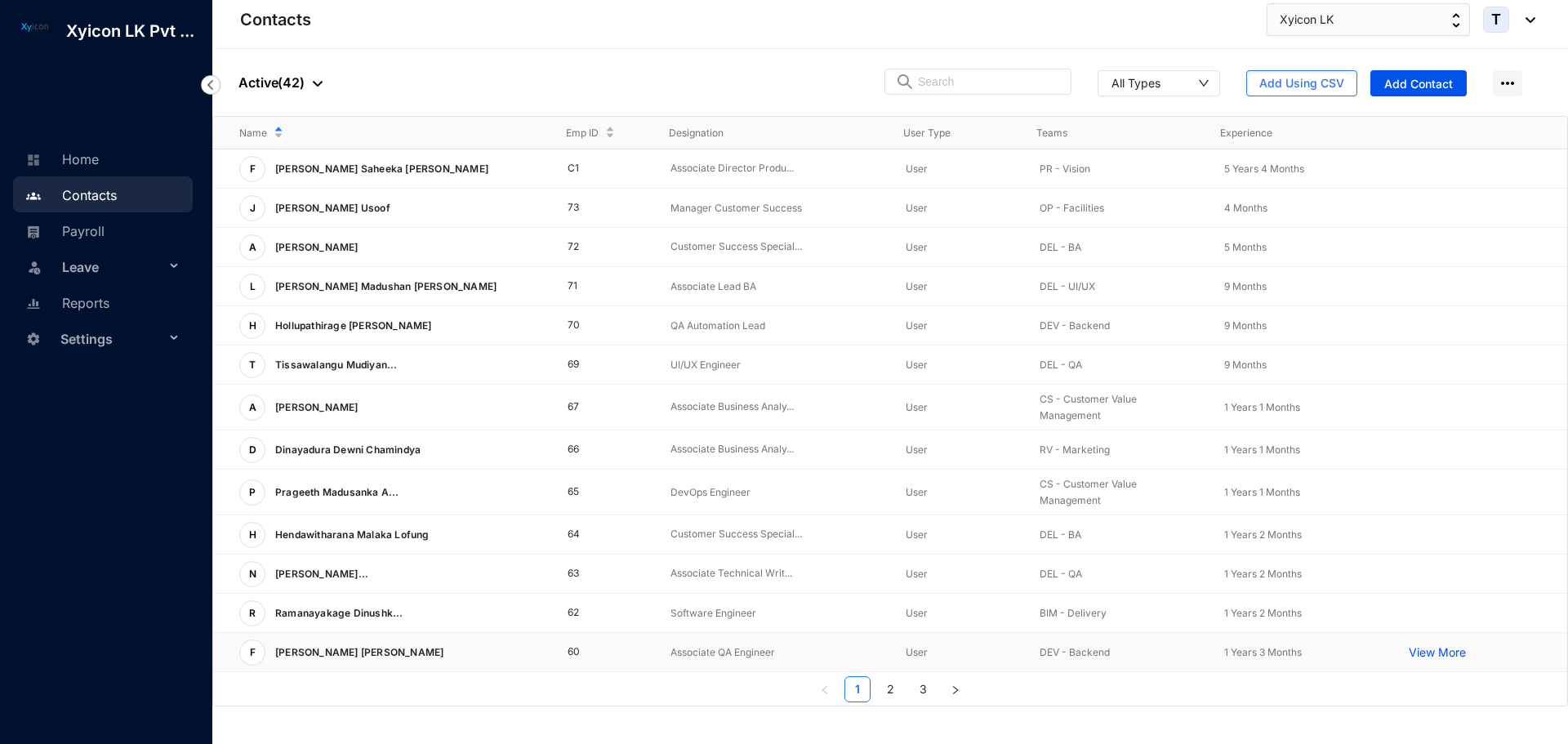
click at [716, 655] on p "Associate QA Engineer" at bounding box center [775, 653] width 210 height 16
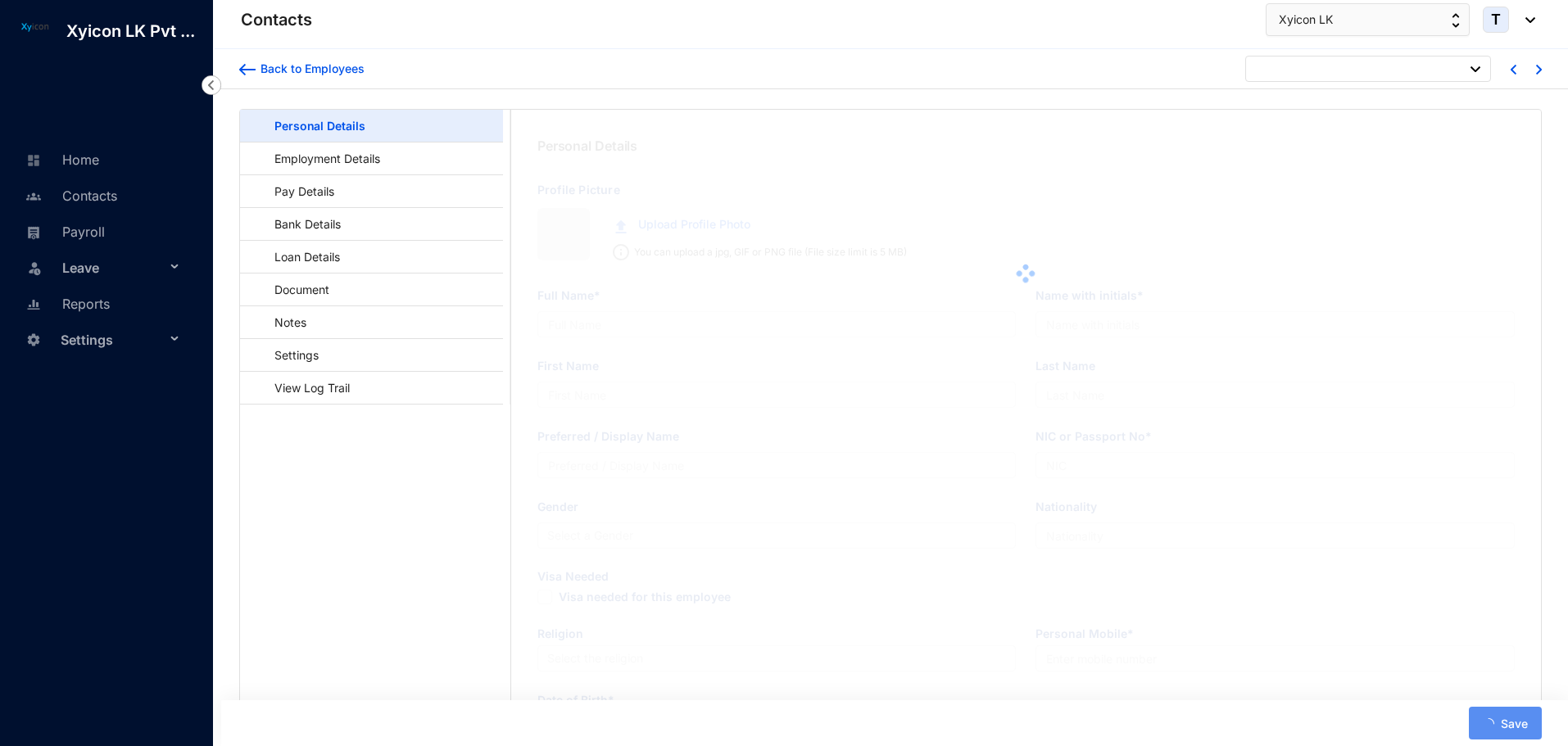
type input "[PERSON_NAME] [PERSON_NAME]"
type input "M.A.F. Aamina"
type input "Aamina"
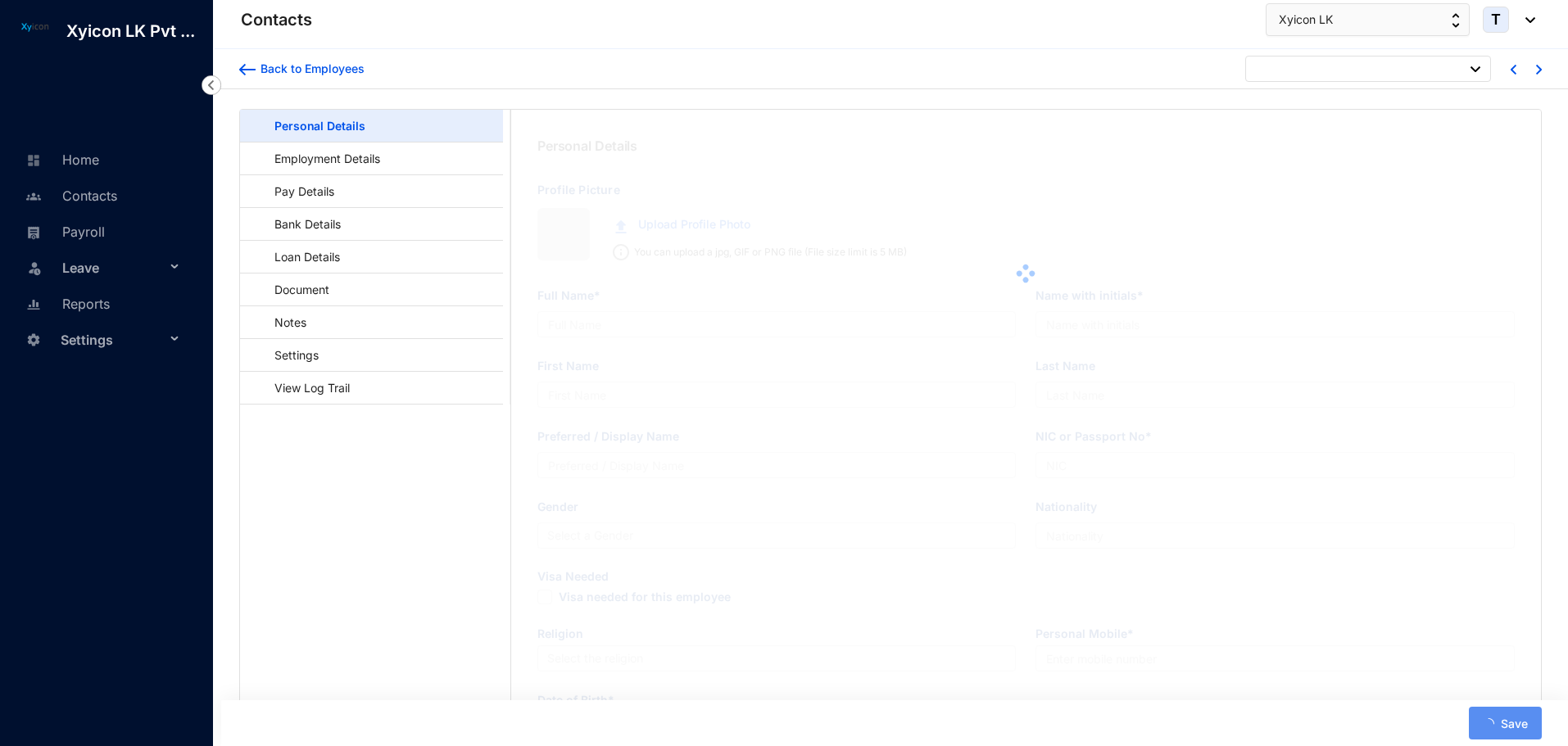
type input "200455611230"
type input "0"
type input "[STREET_ADDRESS]."
type input "[DATE]"
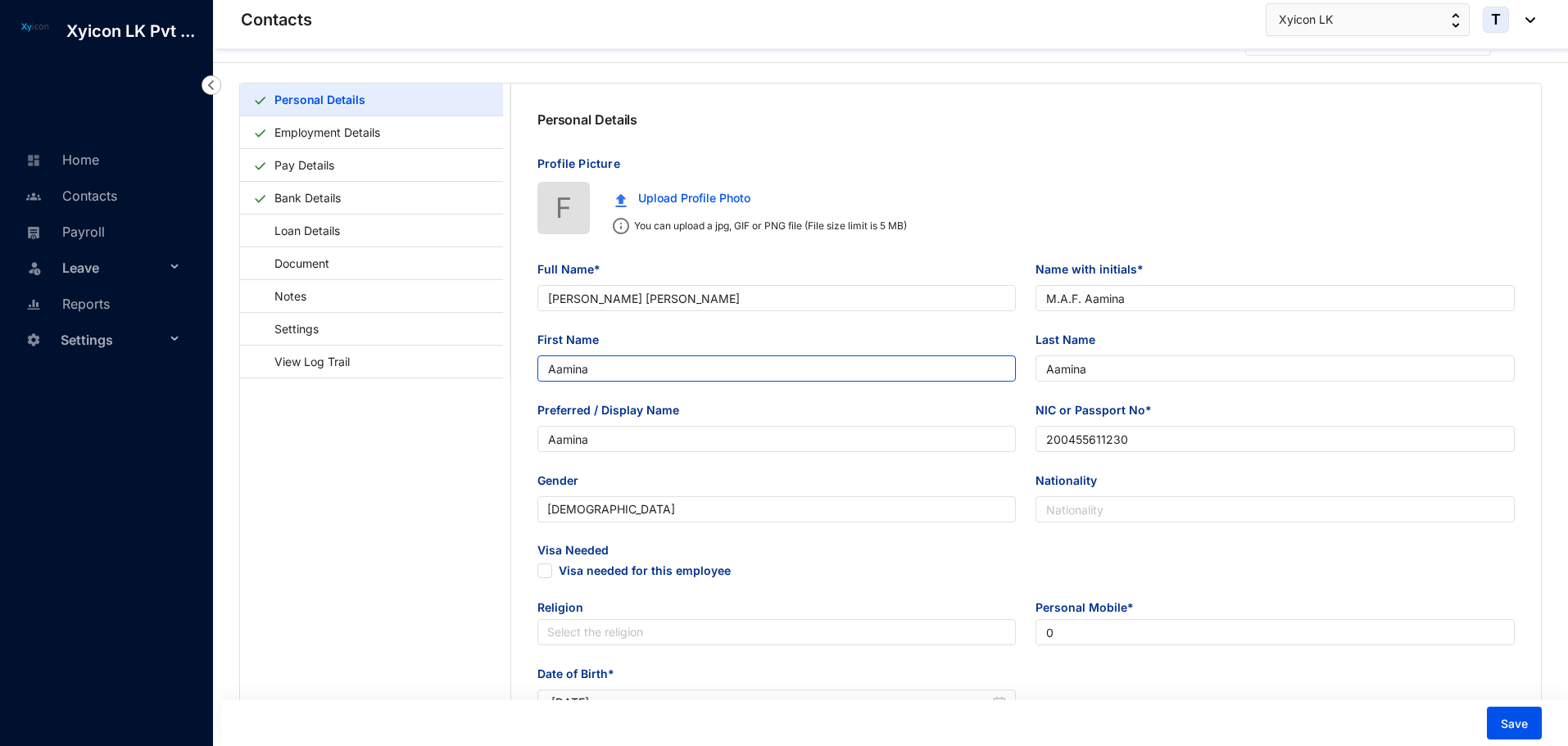
scroll to position [24, 0]
click at [338, 174] on link "Pay Details" at bounding box center [304, 167] width 73 height 34
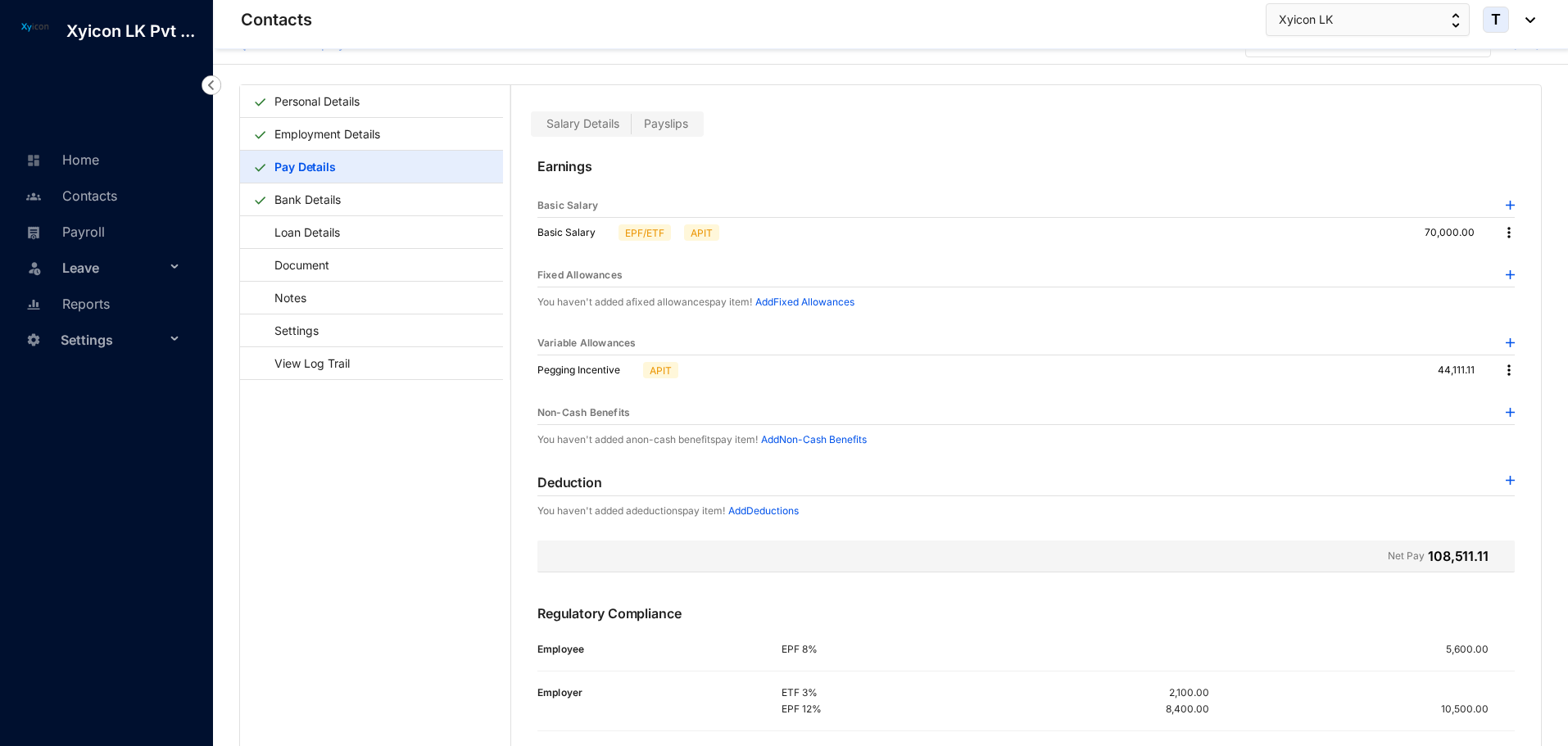
click at [394, 538] on main "Personal Details Employment Details Pay Details Bank Details Loan Details Docum…" at bounding box center [375, 442] width 270 height 715
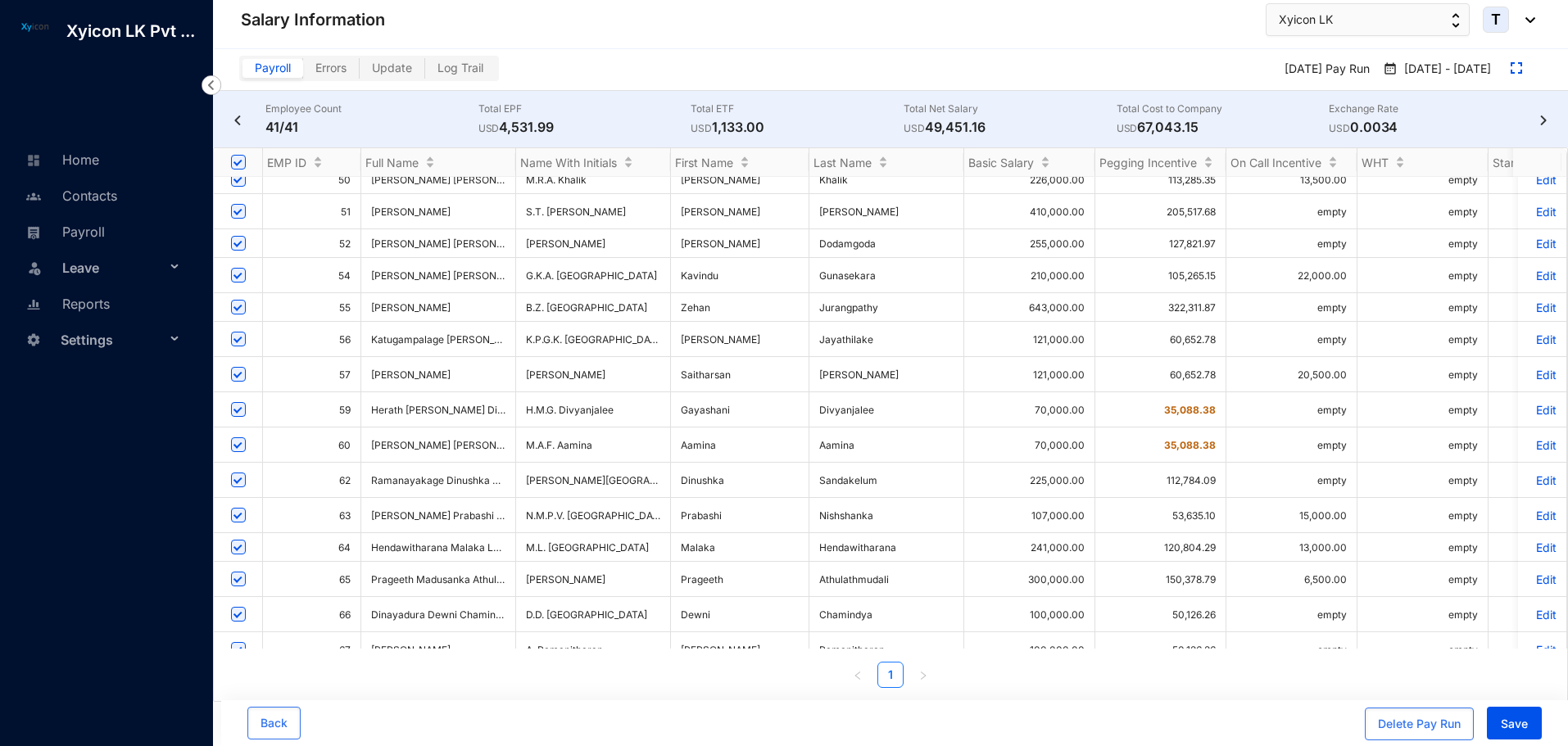
scroll to position [650, 0]
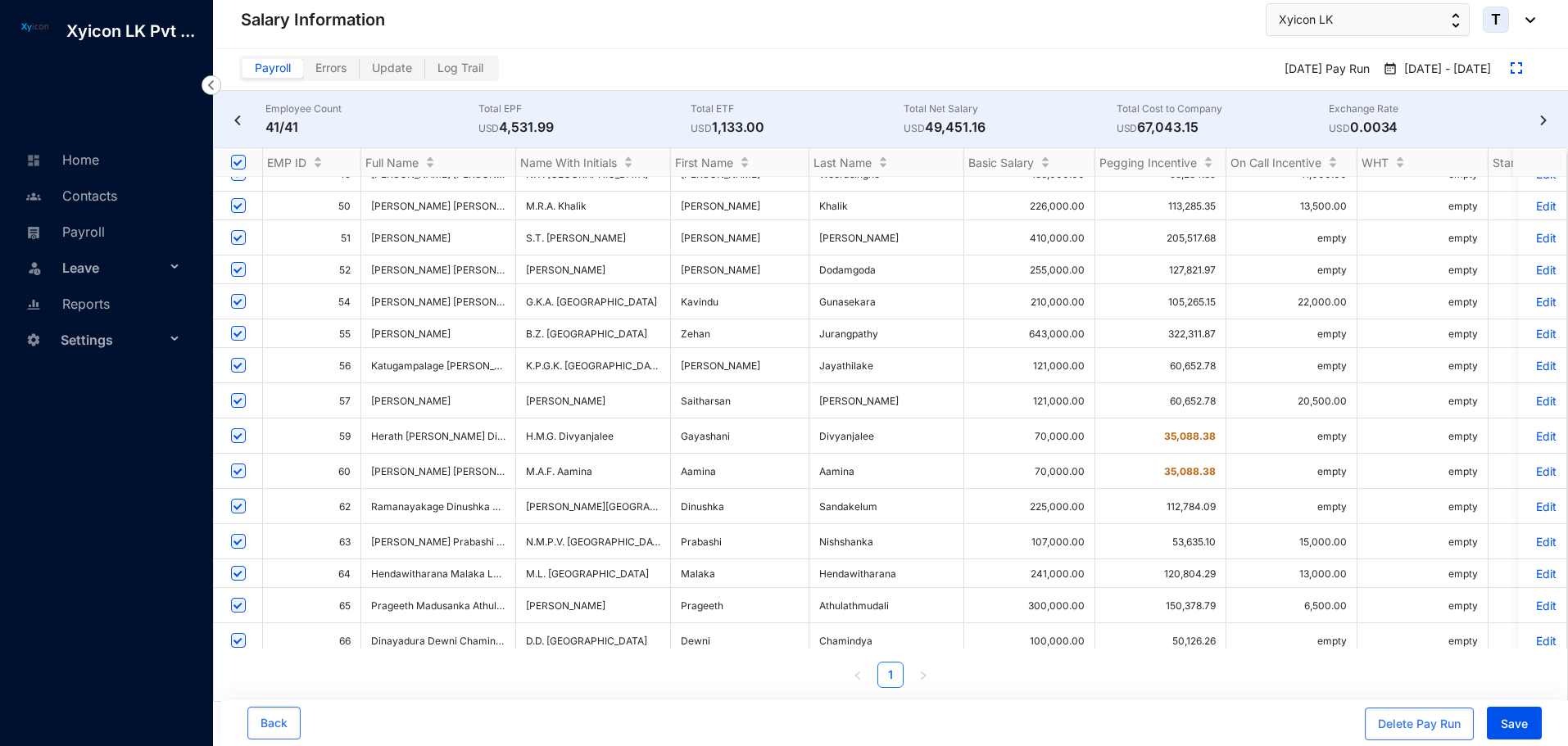
click at [1530, 464] on p "Edit" at bounding box center [1542, 471] width 29 height 14
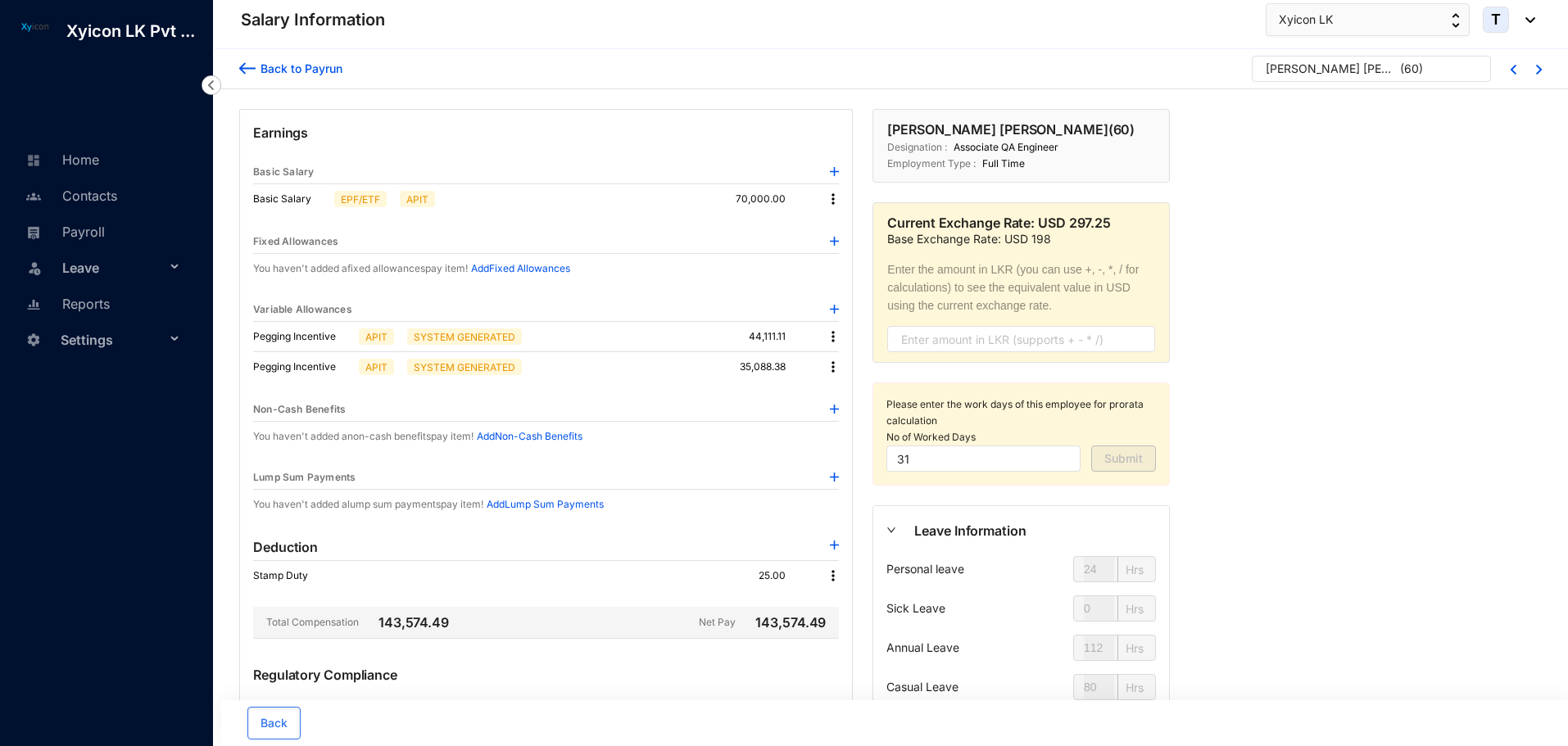
click at [829, 199] on img at bounding box center [833, 199] width 16 height 16
click at [839, 227] on span "Edit" at bounding box center [848, 227] width 21 height 18
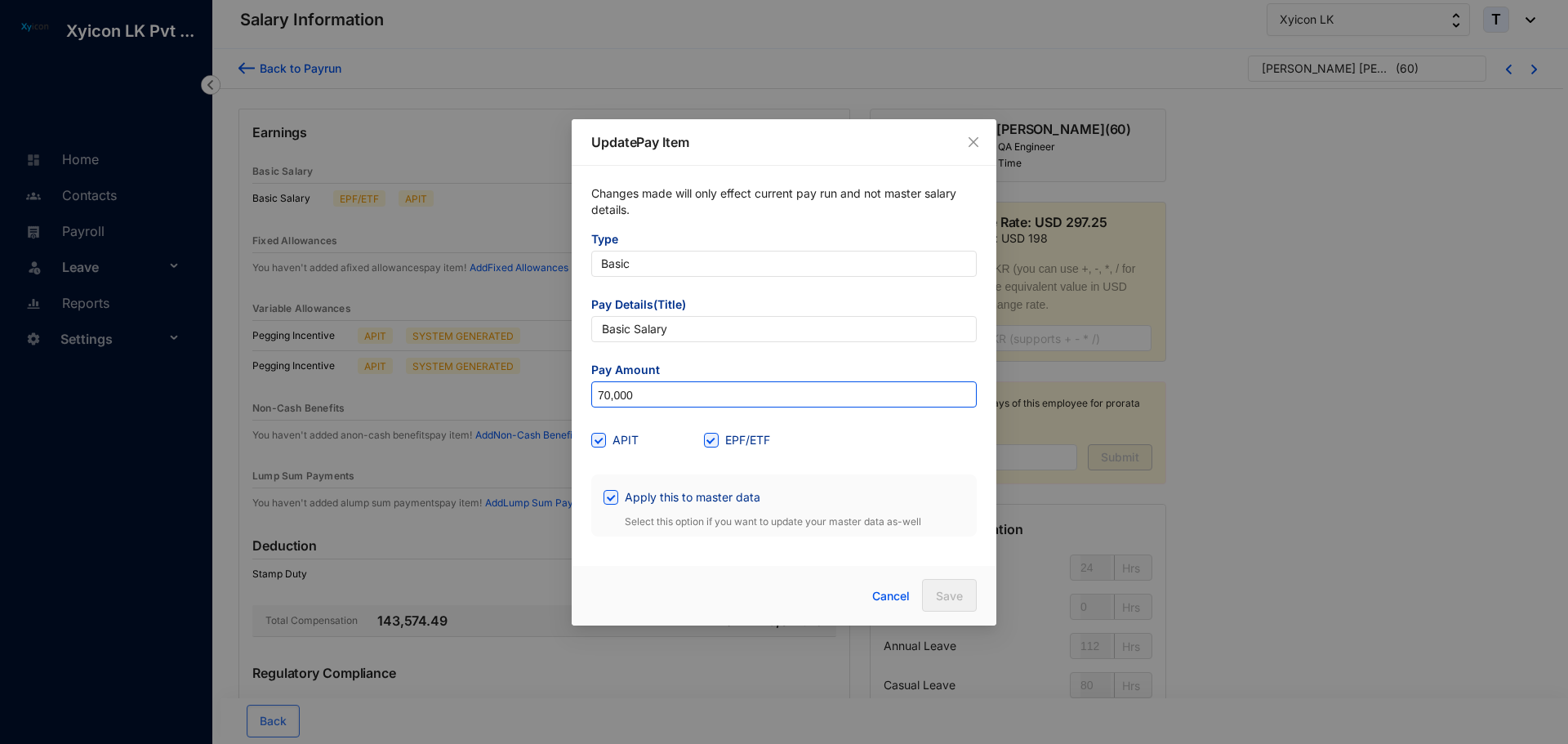
click at [656, 399] on input "70,000" at bounding box center [784, 395] width 384 height 26
type input "85,096.77"
click at [609, 498] on input "Apply this to master data" at bounding box center [609, 495] width 12 height 12
checkbox input "false"
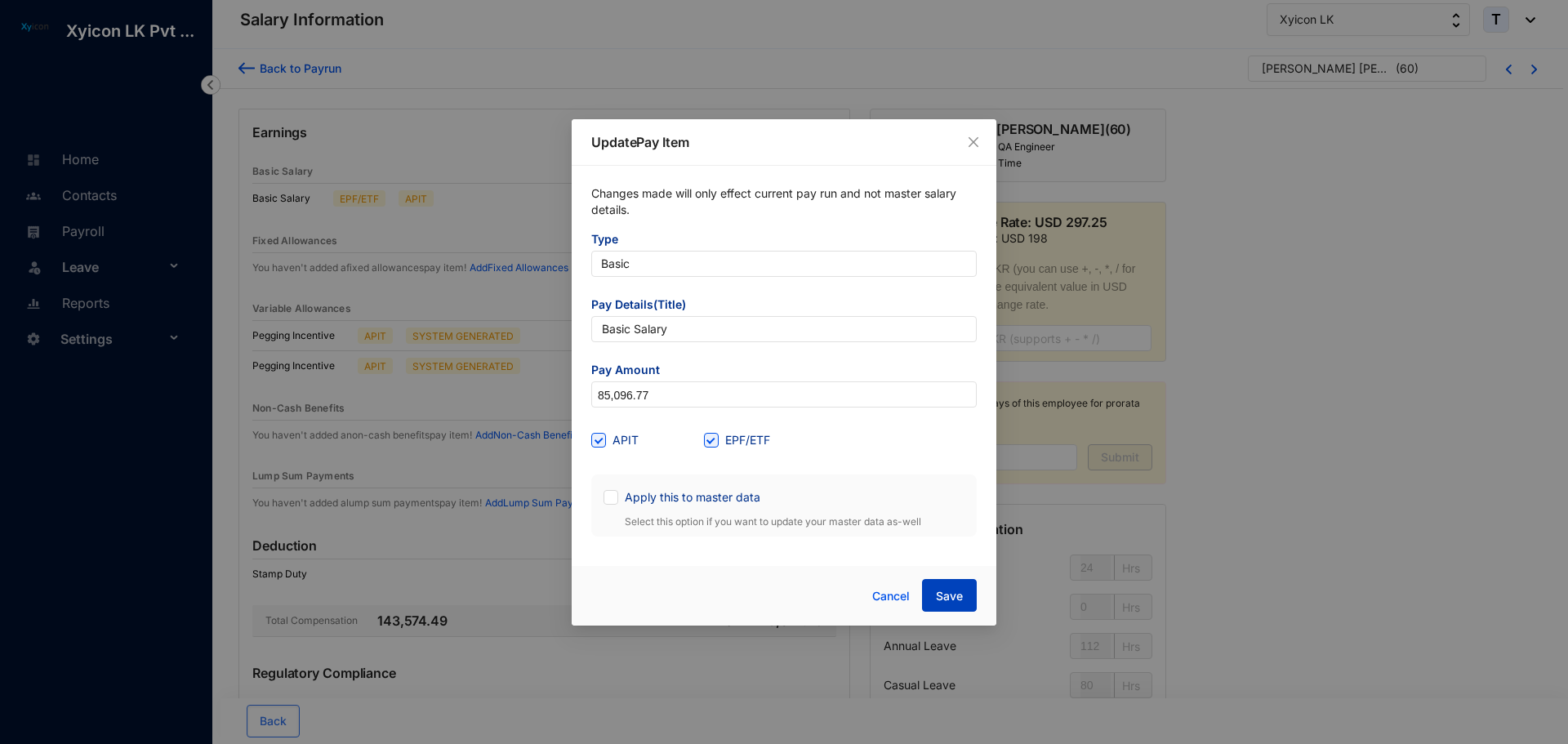
click at [949, 602] on span "Save" at bounding box center [949, 596] width 27 height 16
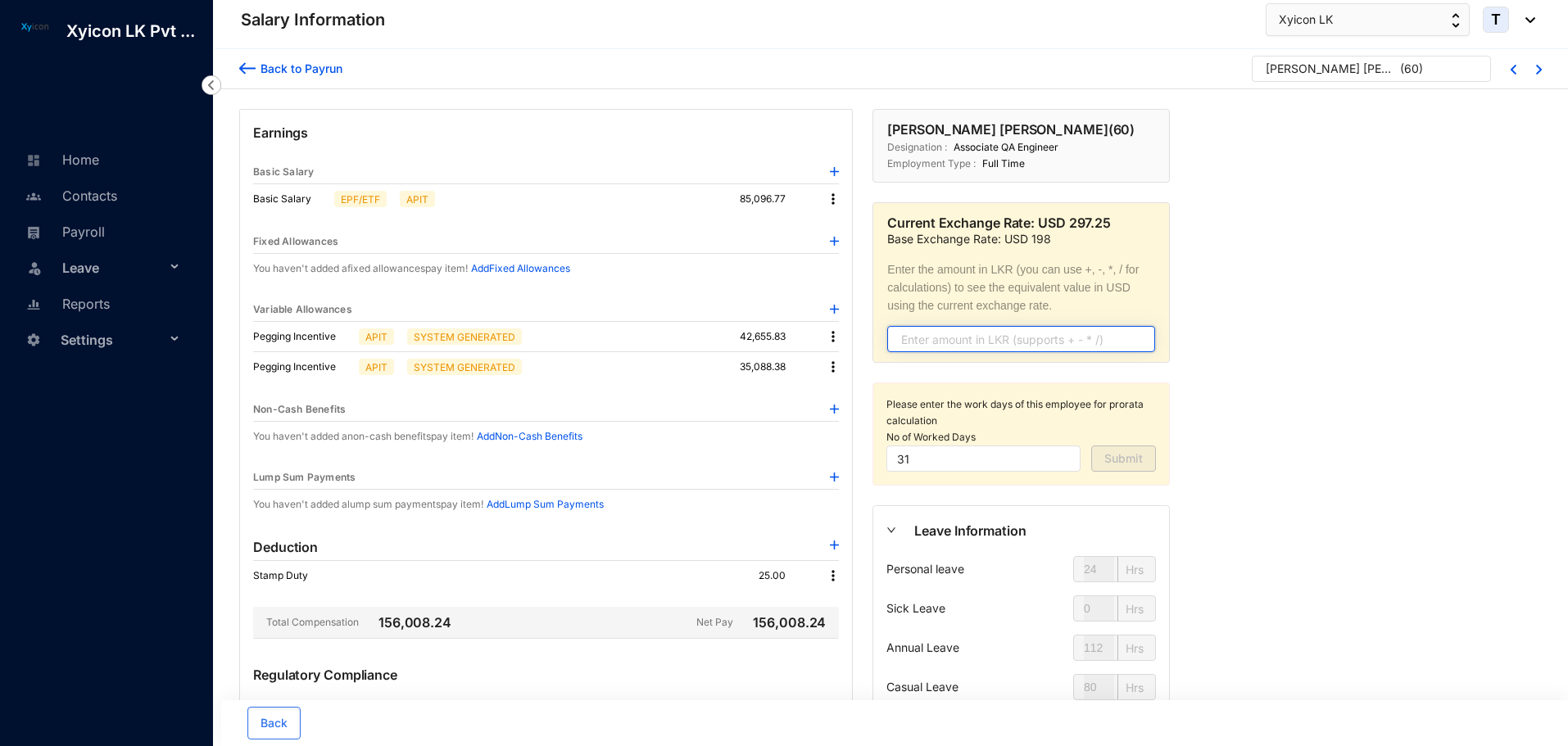
click at [895, 336] on input "text" at bounding box center [1021, 338] width 267 height 26
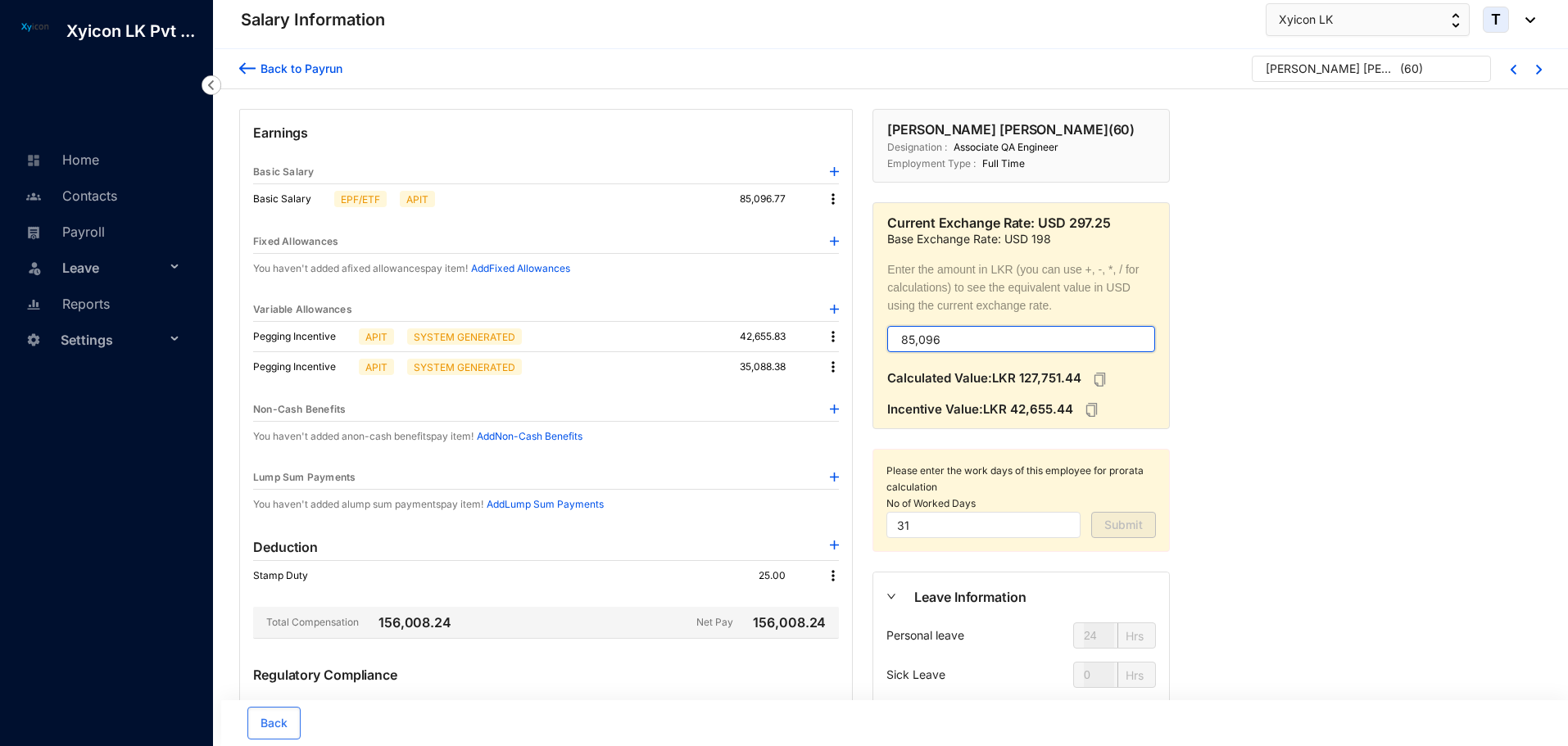
type input "85,096"
click at [836, 364] on img at bounding box center [833, 367] width 16 height 16
click at [852, 420] on p "Delete" at bounding box center [855, 420] width 34 height 16
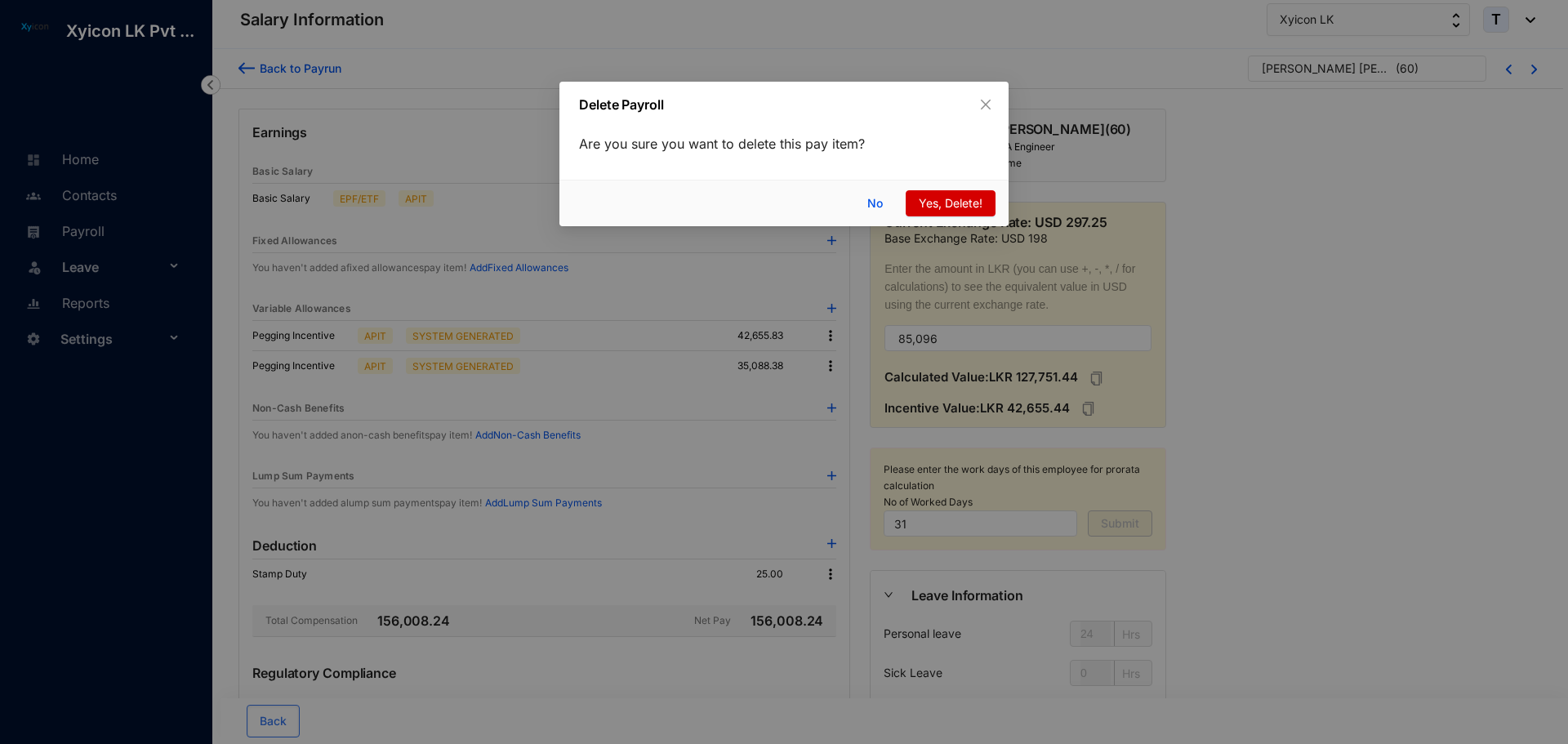
click at [935, 203] on span "Yes, Delete!" at bounding box center [950, 203] width 63 height 18
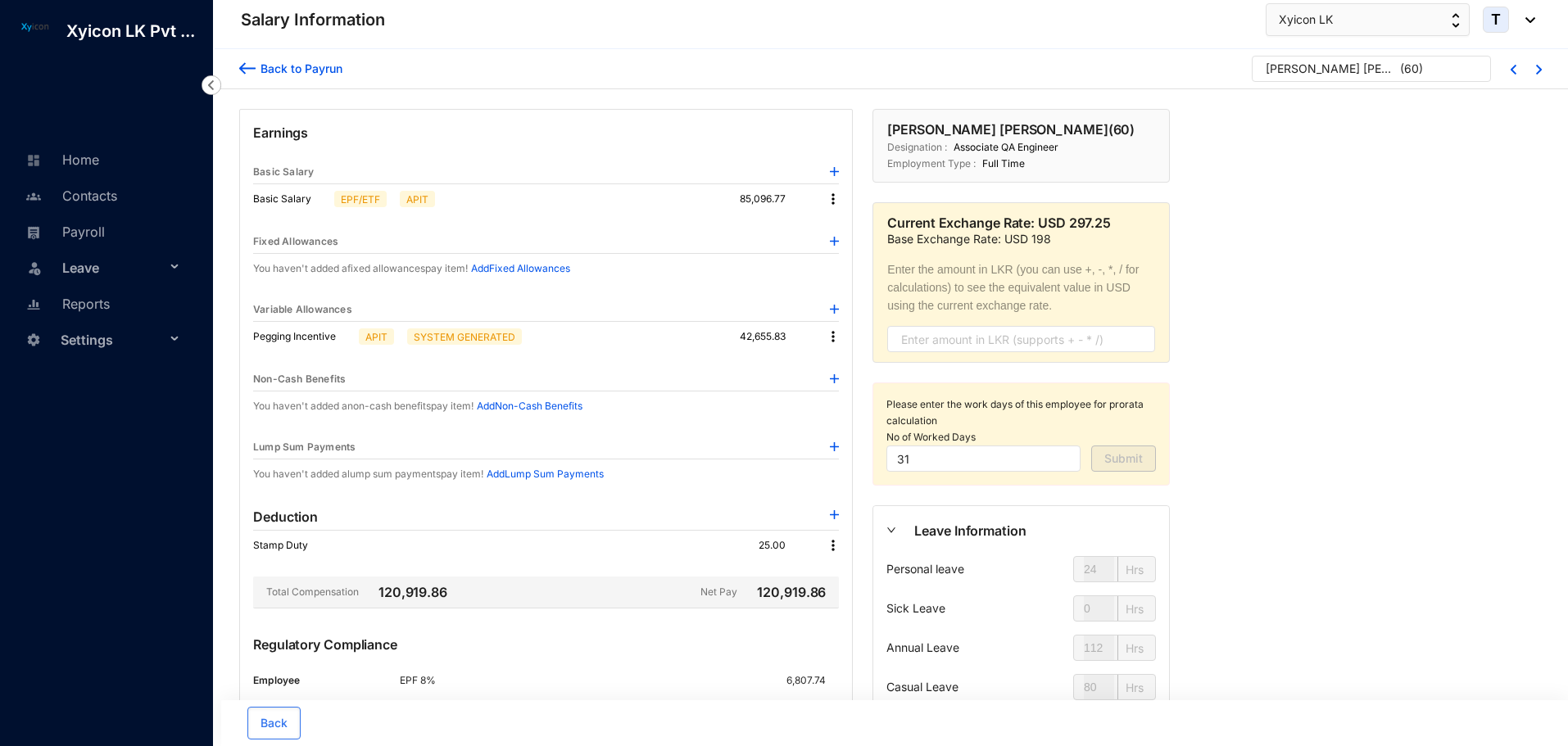
click at [248, 67] on img at bounding box center [247, 68] width 16 height 17
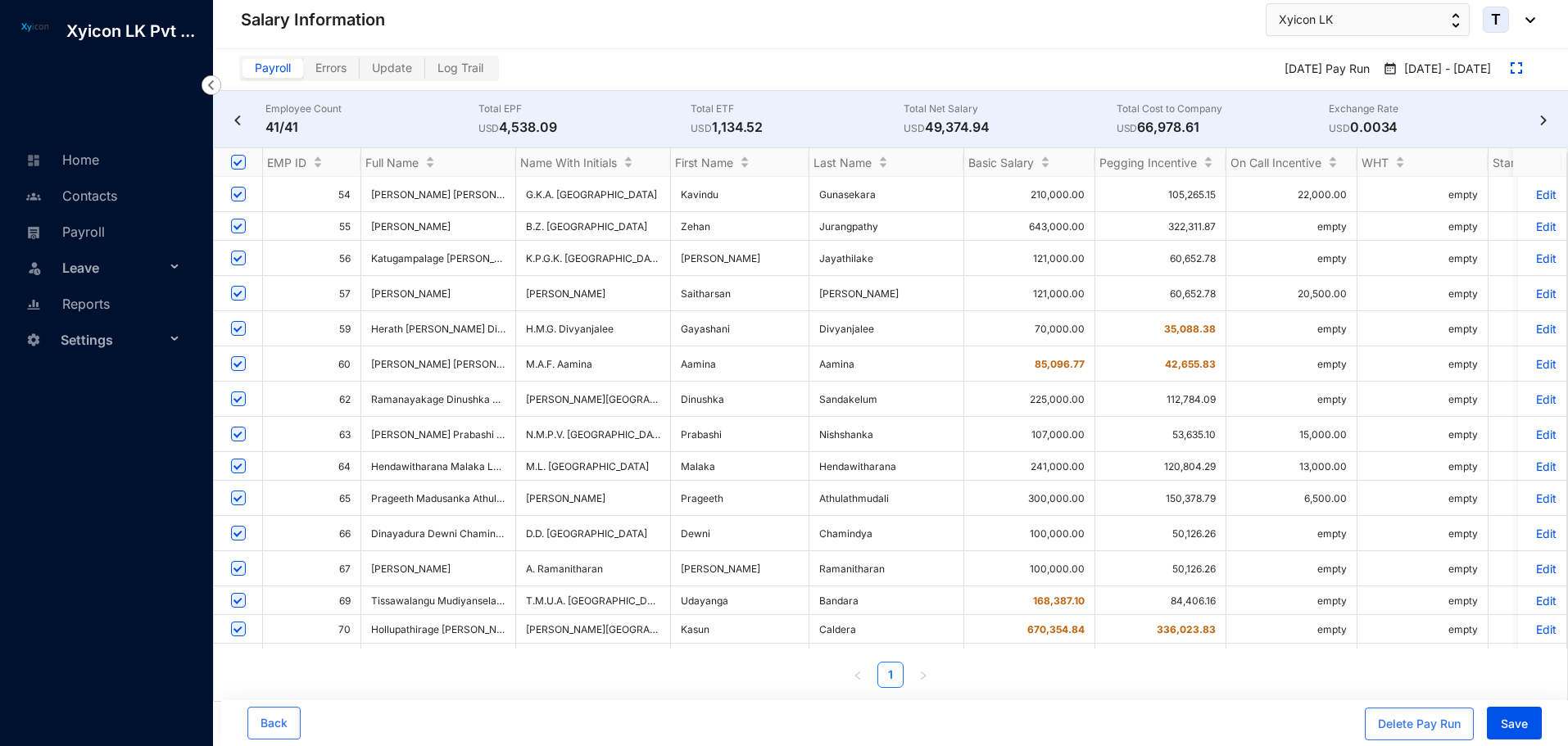
scroll to position [733, 0]
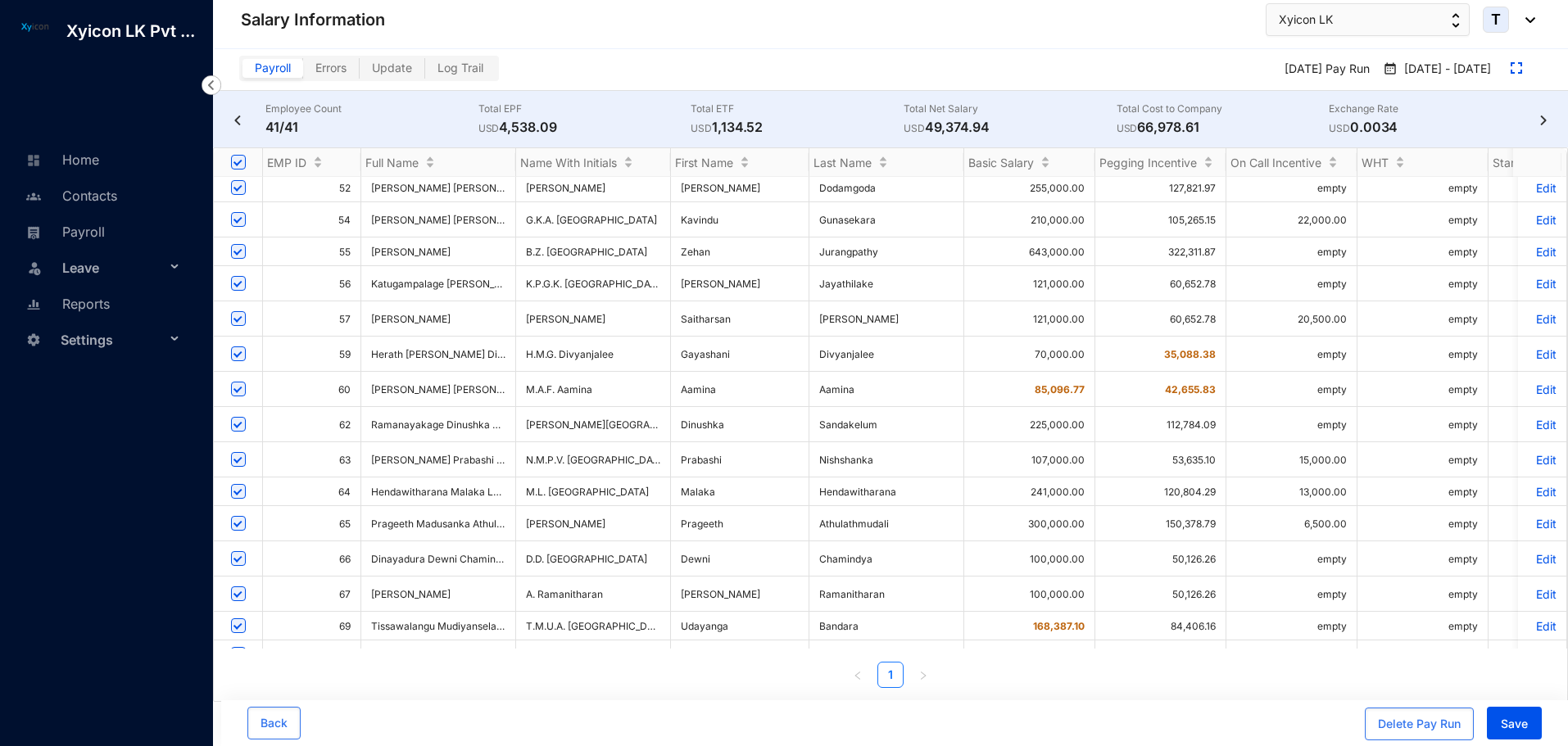
click at [1533, 347] on p "Edit" at bounding box center [1542, 354] width 29 height 14
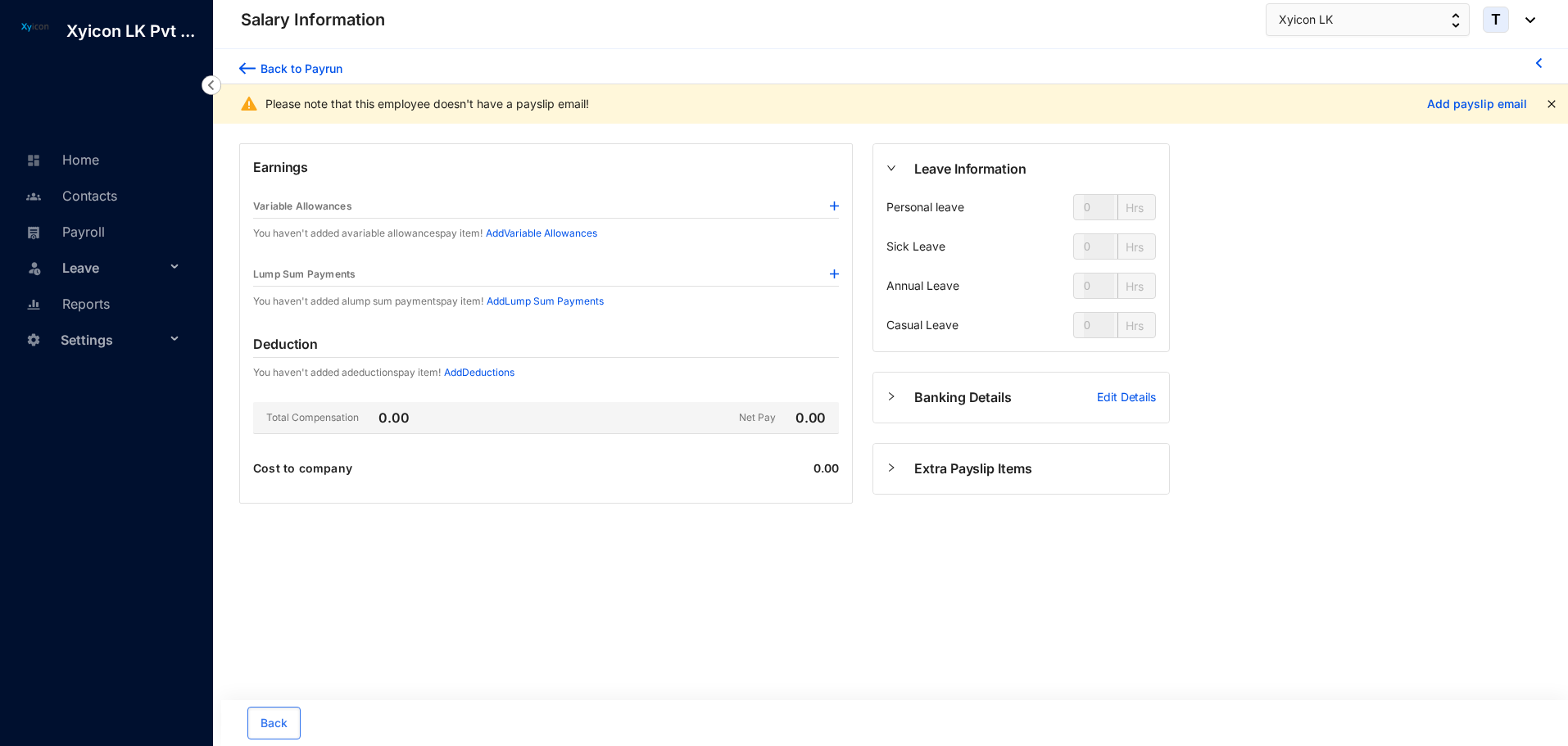
type input "24"
type input "112"
type input "80"
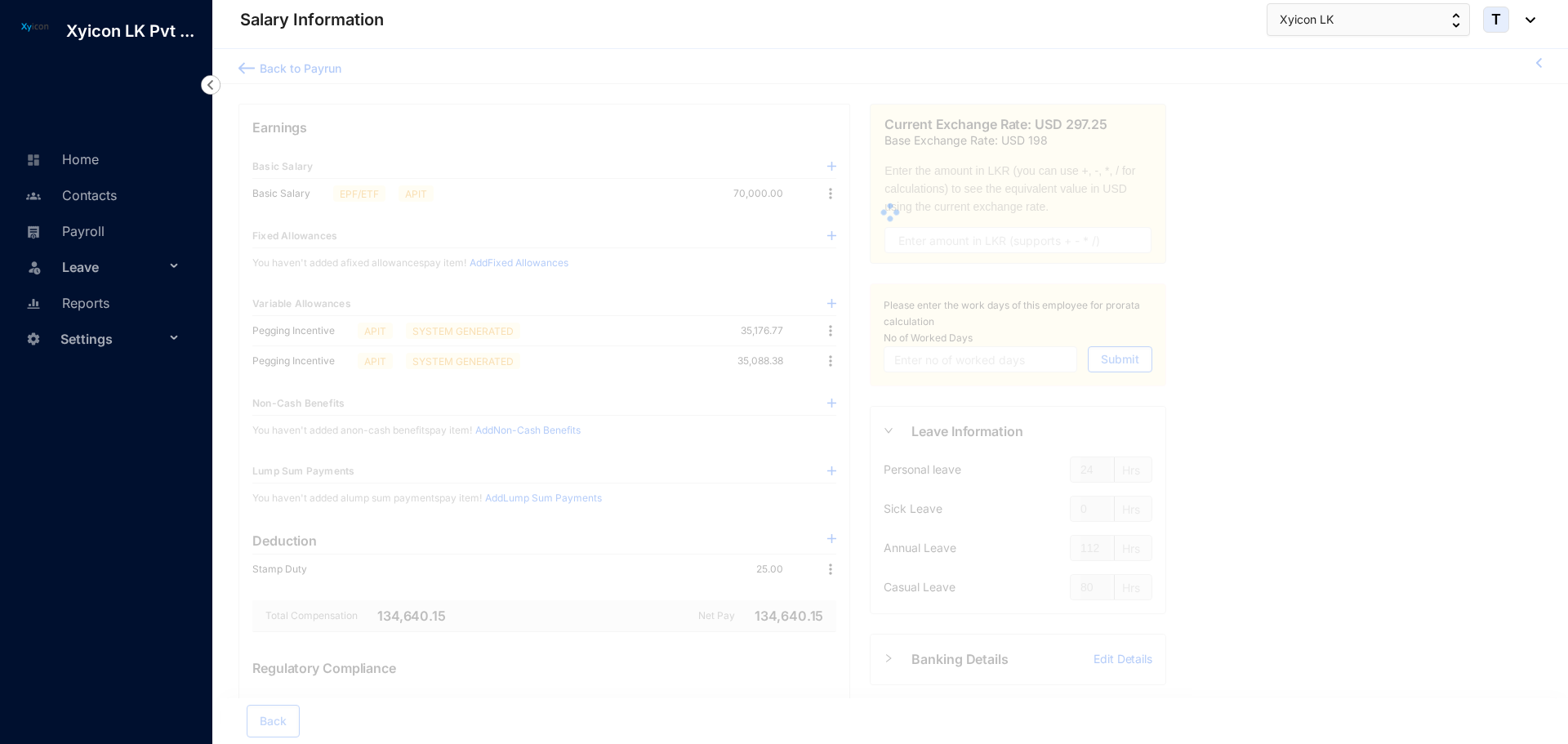
type input "31"
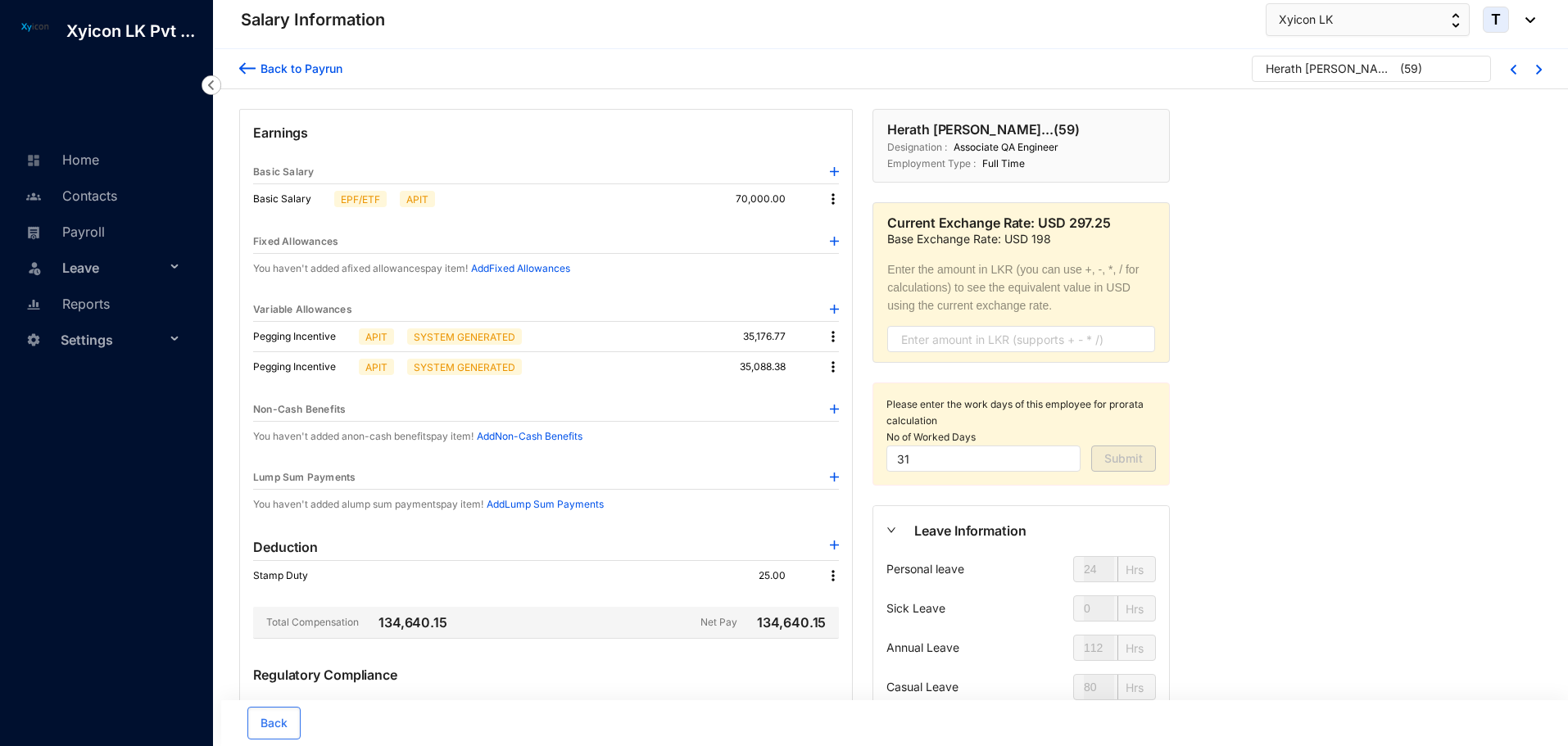
click at [830, 196] on img at bounding box center [833, 199] width 16 height 16
click at [839, 228] on span "Edit" at bounding box center [848, 227] width 21 height 18
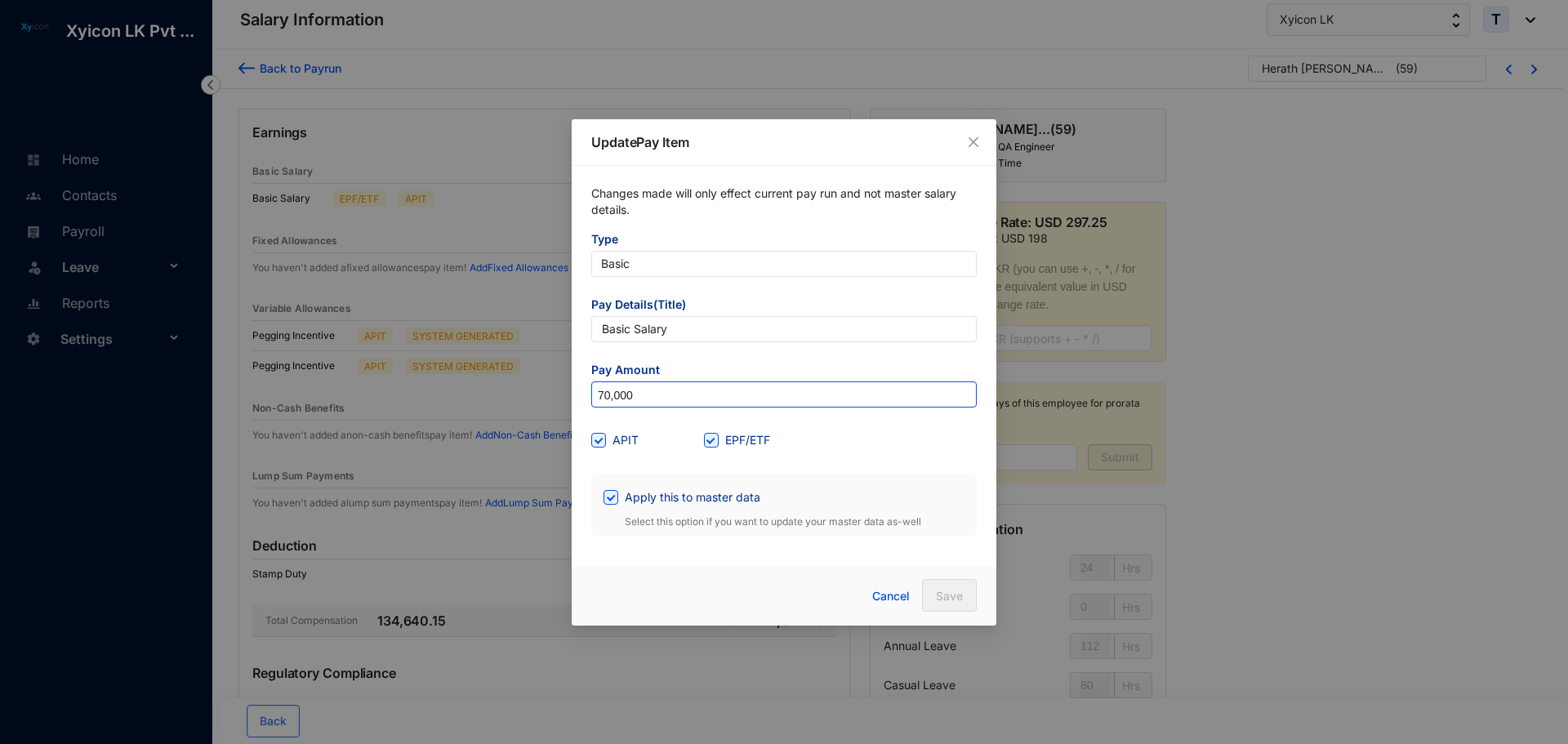
click at [669, 385] on input "70,000" at bounding box center [784, 395] width 384 height 26
type input "85,096.77"
click at [821, 437] on div "APIT EPF/ETF" at bounding box center [784, 440] width 385 height 26
click at [615, 499] on span at bounding box center [611, 497] width 14 height 14
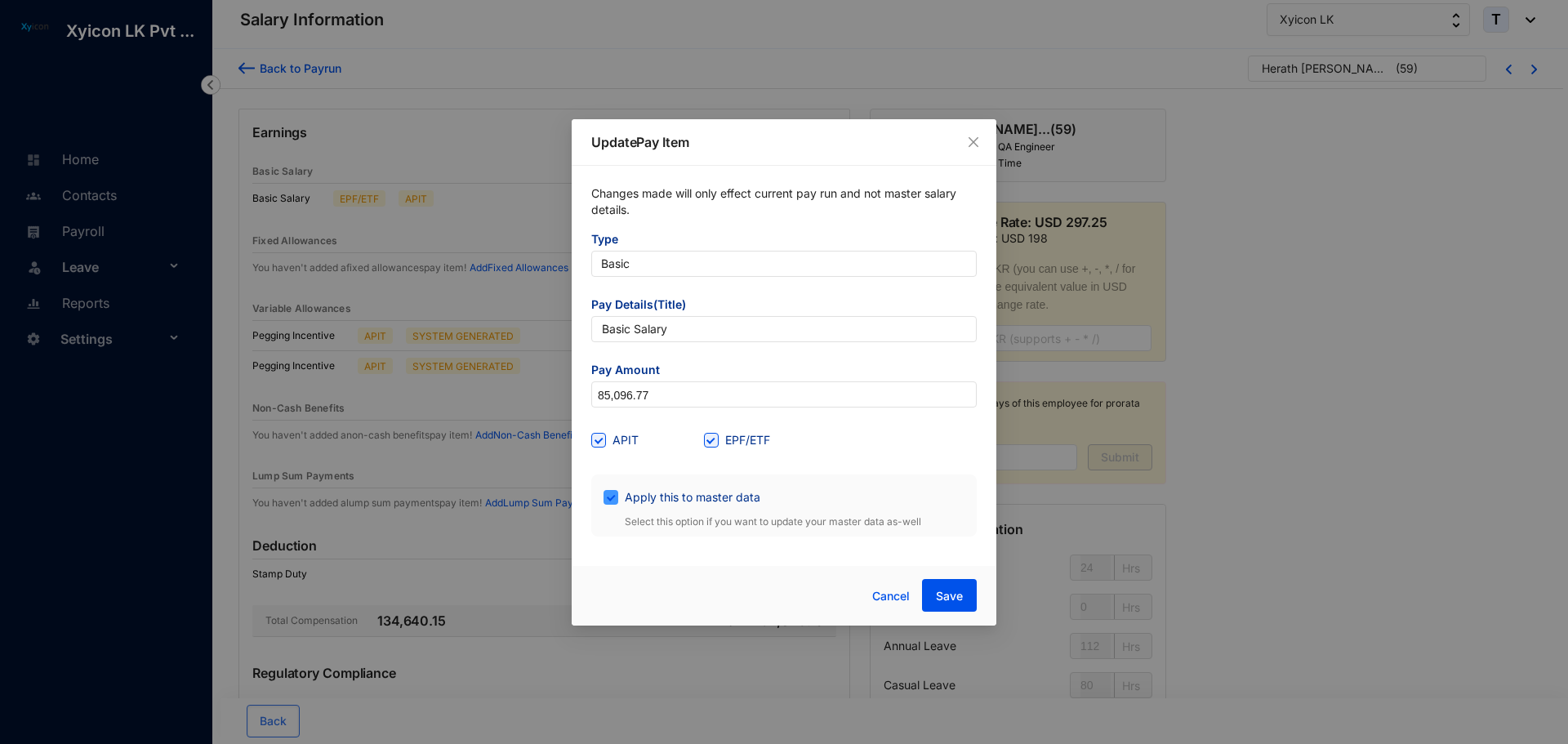
click at [615, 499] on input "Apply this to master data" at bounding box center [609, 495] width 12 height 12
checkbox input "false"
click at [962, 596] on span "Save" at bounding box center [949, 596] width 27 height 16
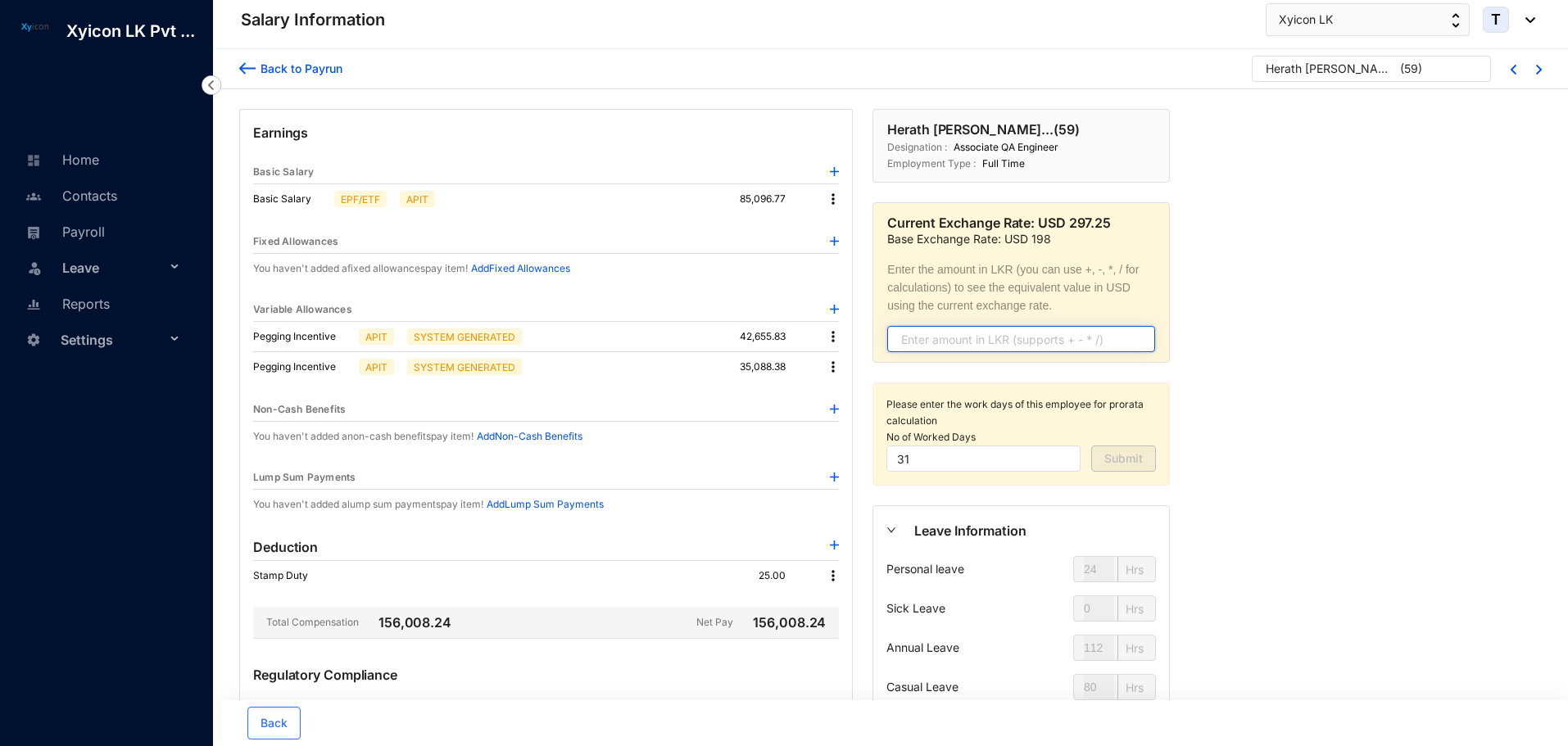
click at [945, 331] on input "text" at bounding box center [1021, 338] width 267 height 26
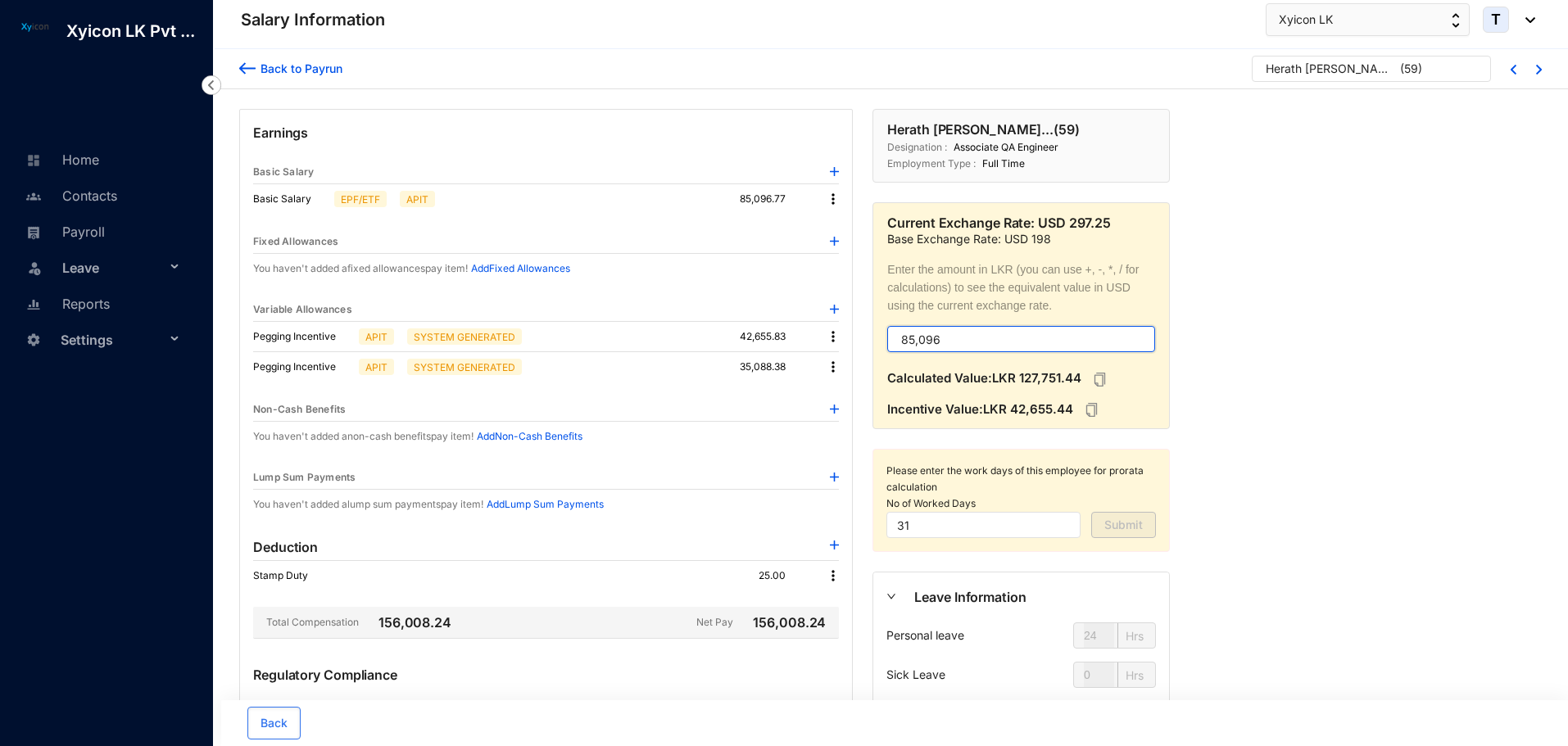
type input "85,096"
click at [830, 370] on img at bounding box center [833, 367] width 16 height 16
click at [850, 417] on p "Delete" at bounding box center [855, 420] width 34 height 16
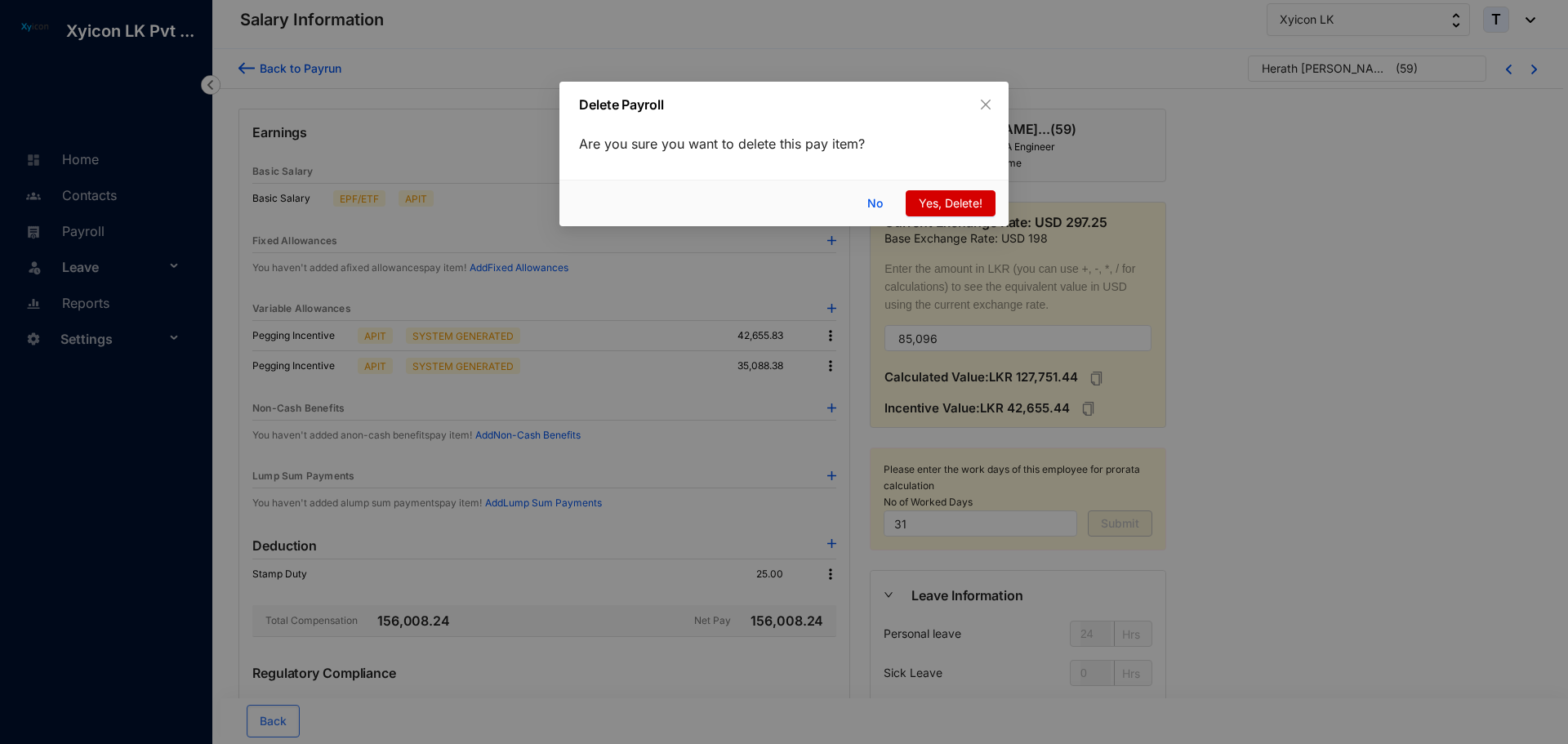
click at [946, 204] on span "Yes, Delete!" at bounding box center [950, 203] width 63 height 18
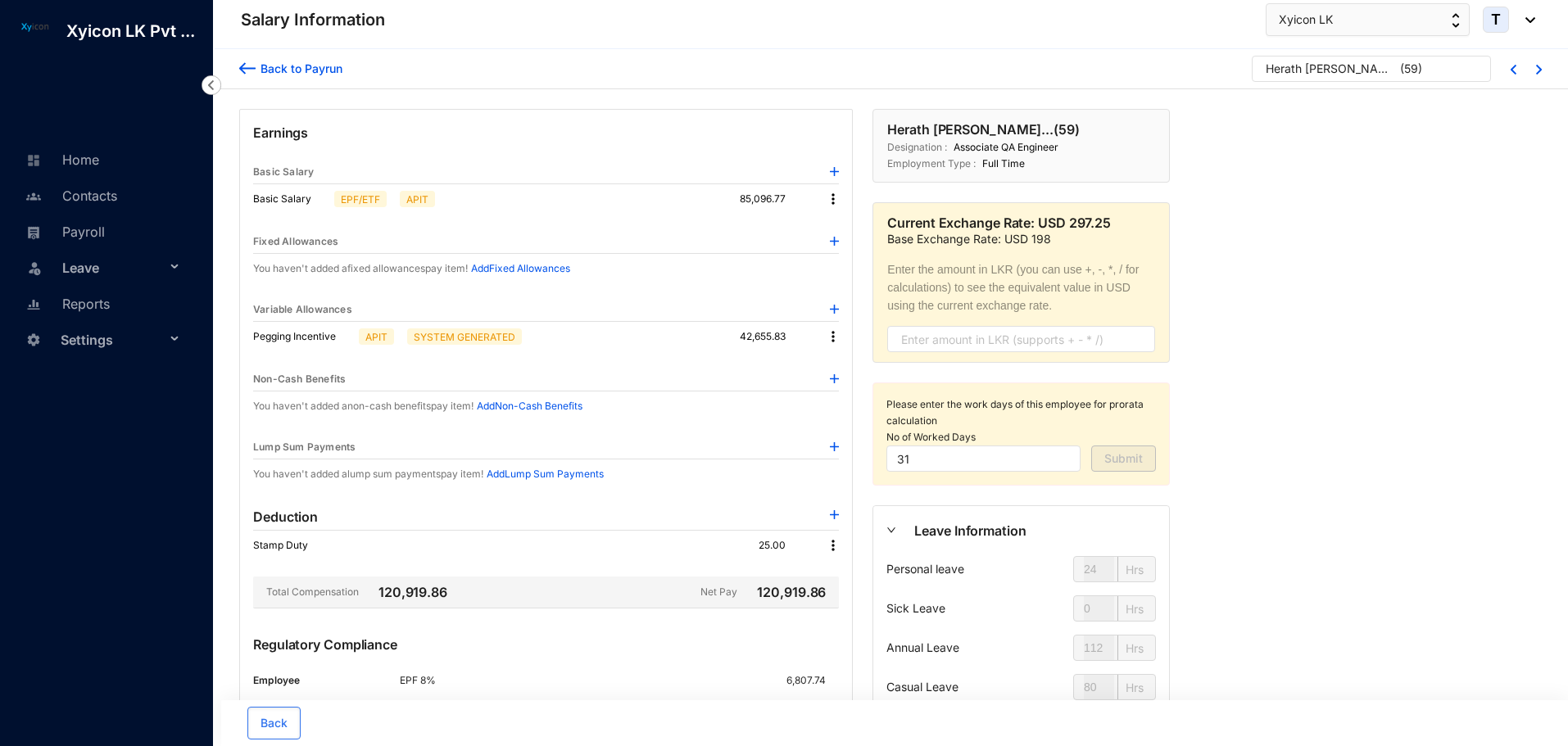
click at [248, 72] on img at bounding box center [247, 68] width 16 height 17
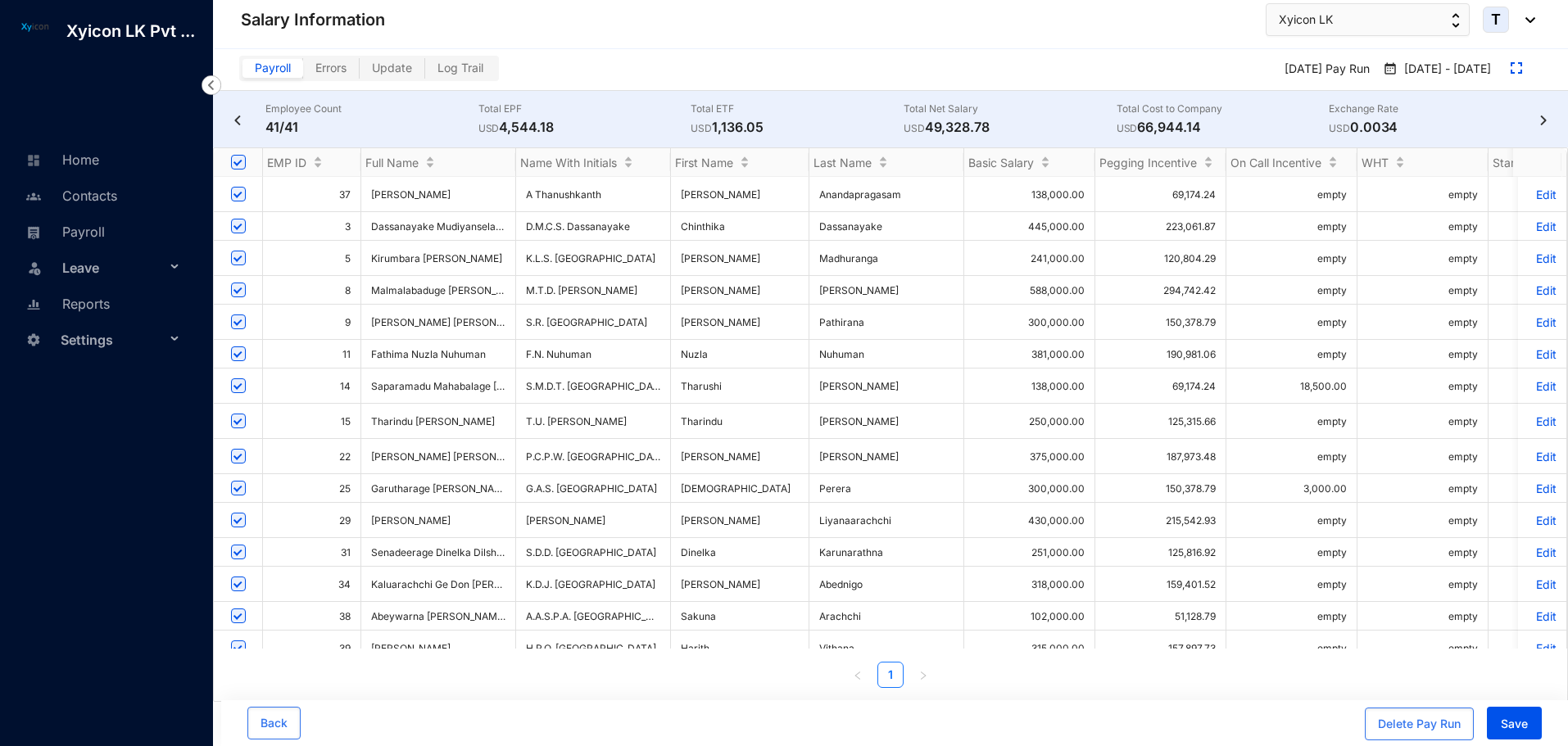
click at [1533, 320] on p "Edit" at bounding box center [1542, 323] width 29 height 14
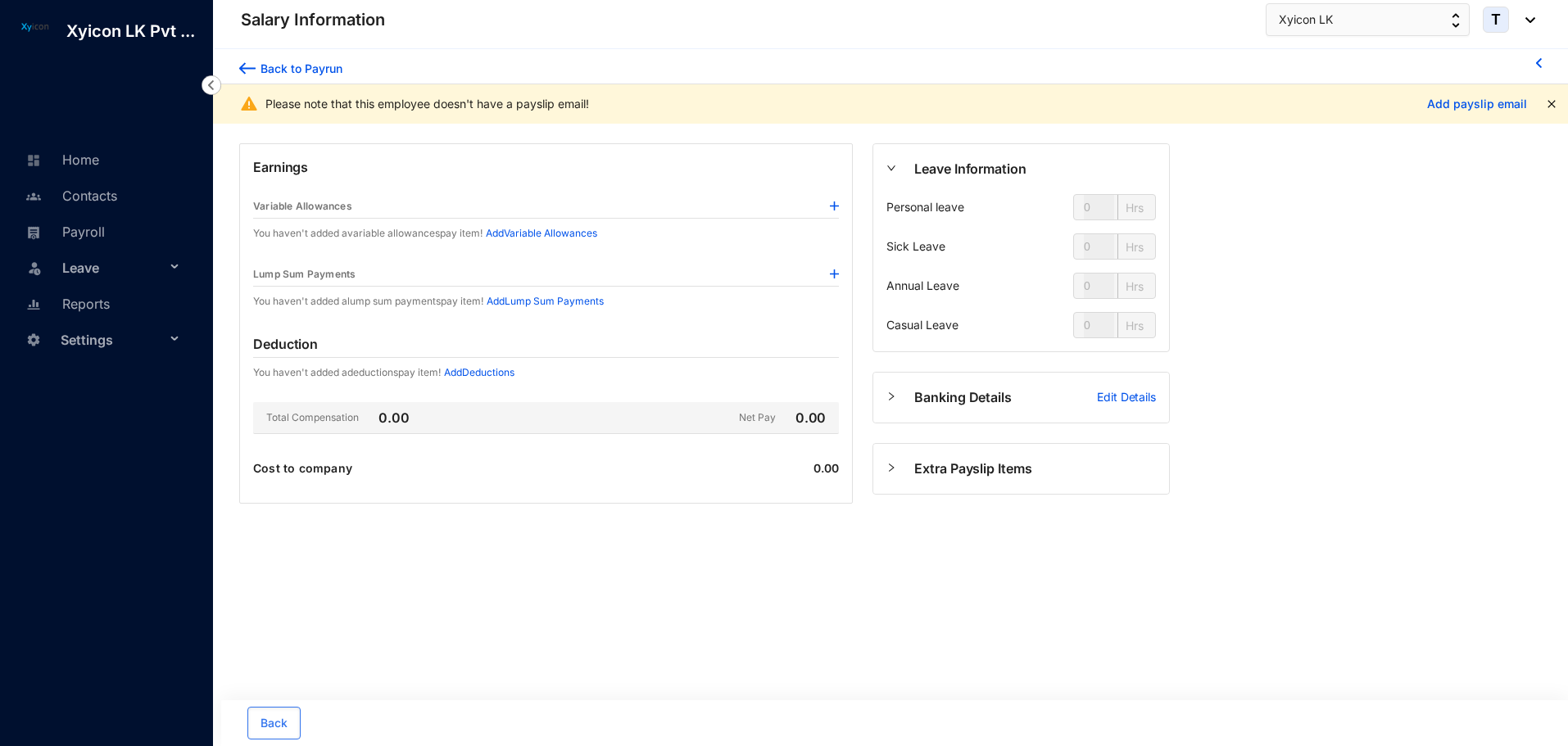
type input "24"
type input "112"
type input "80"
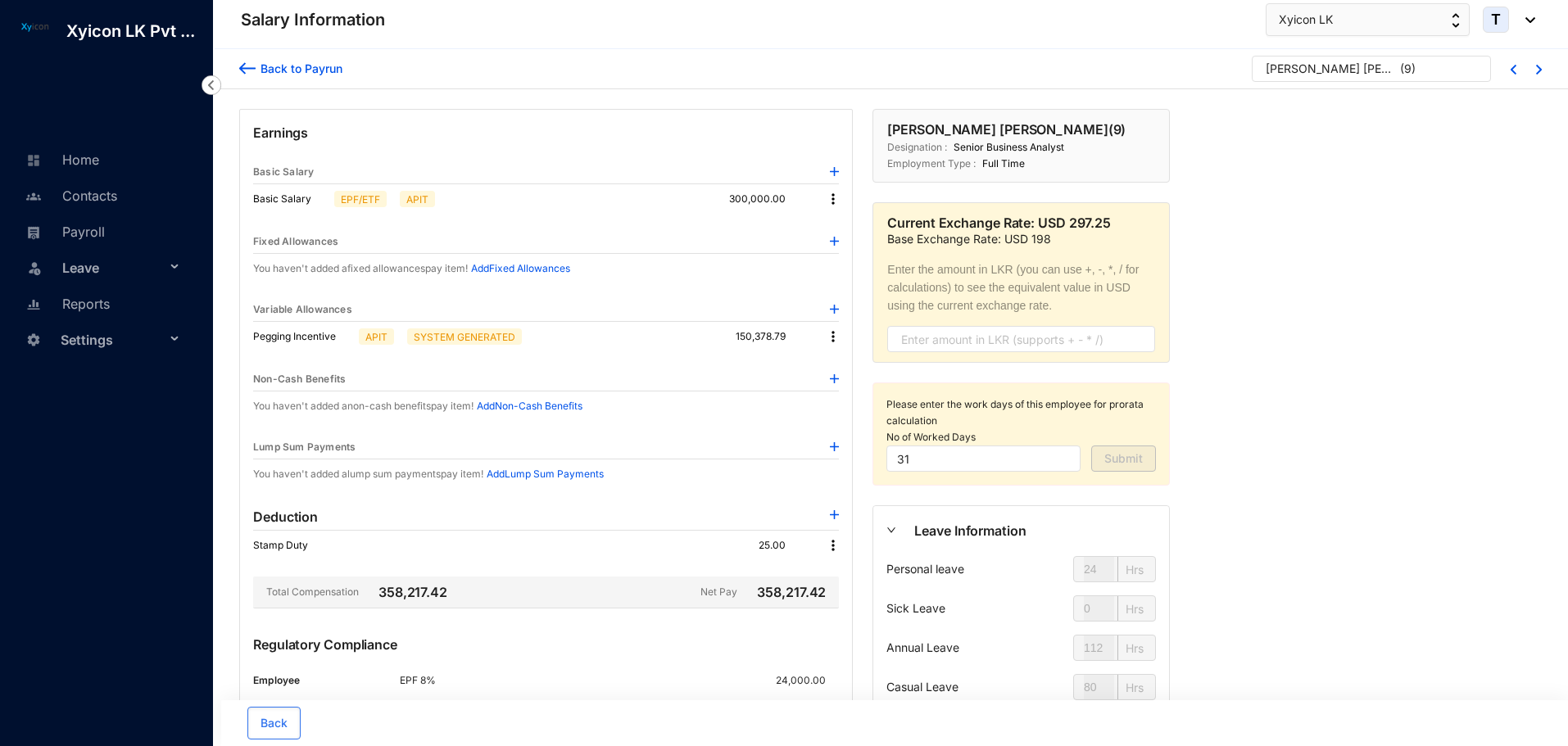
click at [248, 73] on img at bounding box center [247, 68] width 16 height 17
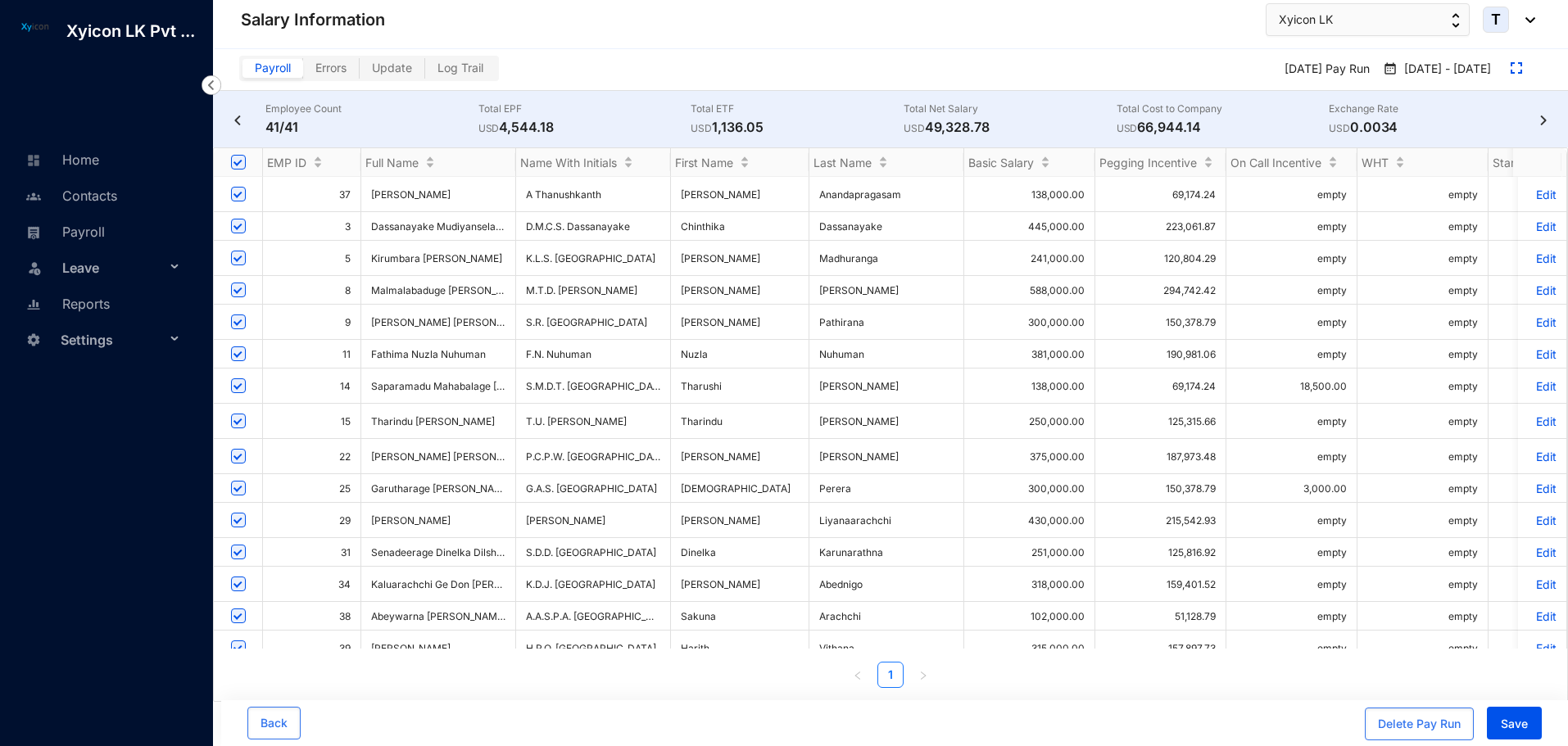
click at [1531, 293] on p "Edit" at bounding box center [1542, 291] width 29 height 14
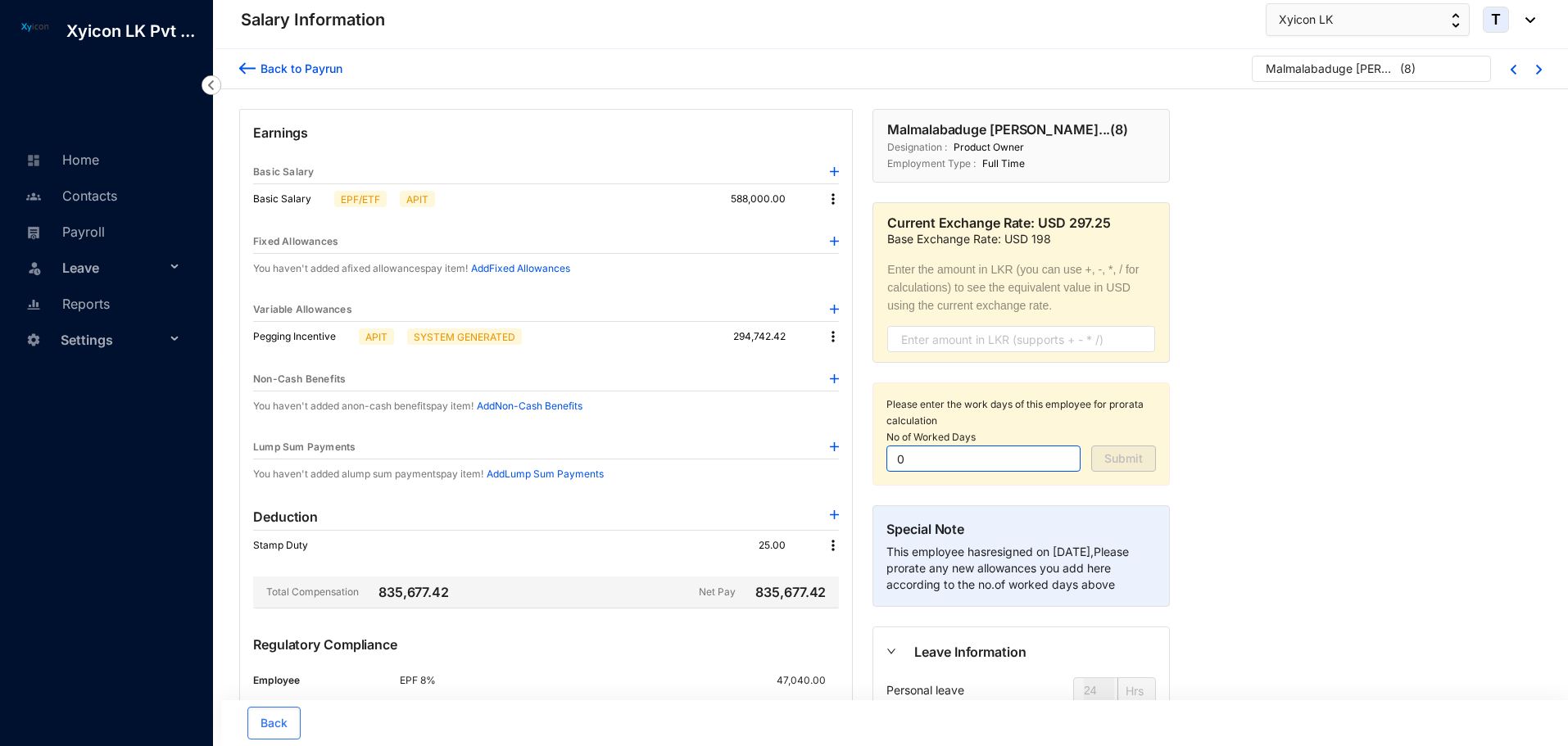
drag, startPoint x: 947, startPoint y: 462, endPoint x: 812, endPoint y: 460, distance: 135.0
click at [812, 460] on div "Earnings Basic Salary Basic Salary EPF/ETF APIT 588,000.00 Fixed Allowances You…" at bounding box center [704, 554] width 950 height 890
type input "30"
click at [1141, 454] on span "Submit" at bounding box center [1123, 459] width 38 height 16
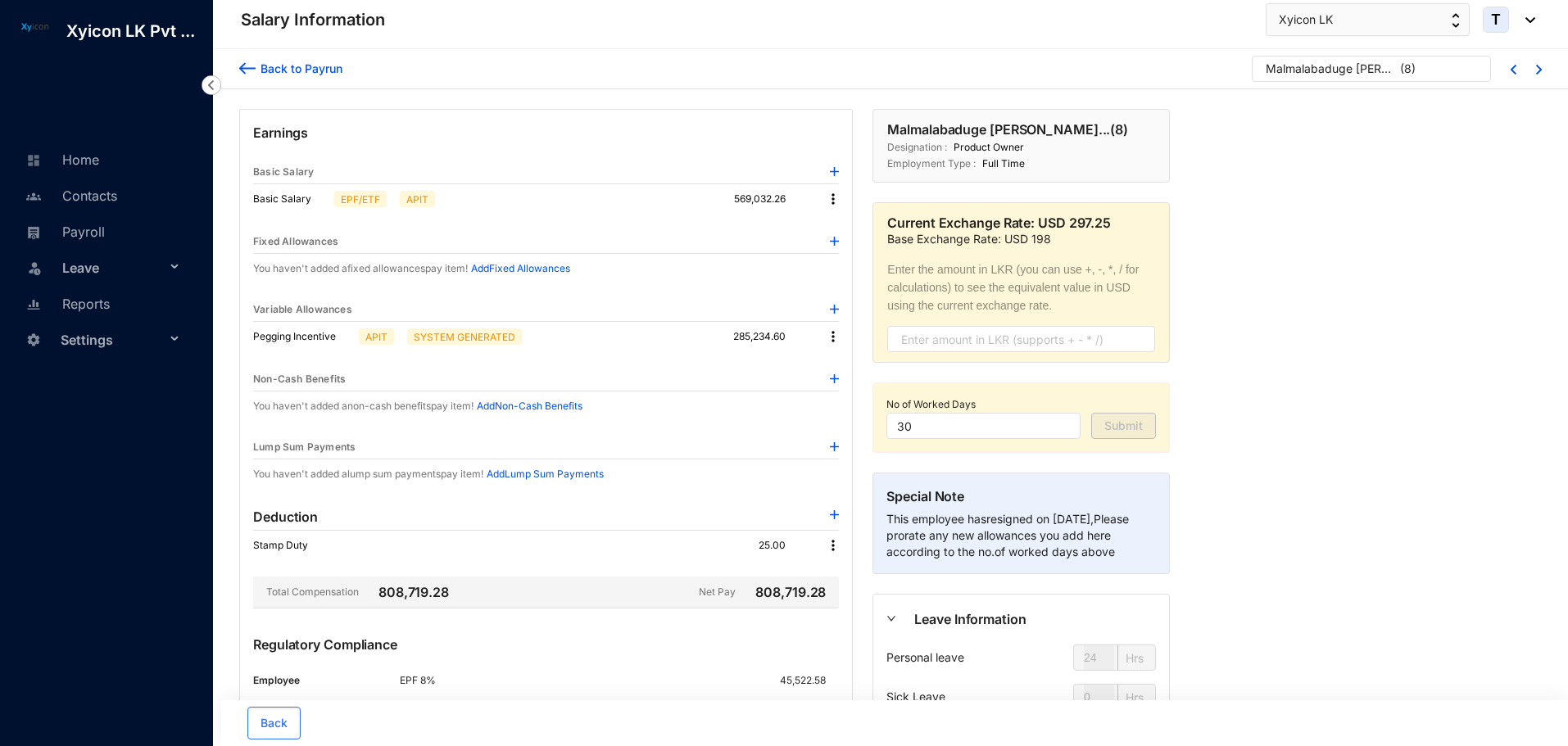
click at [837, 447] on img at bounding box center [835, 447] width 9 height 9
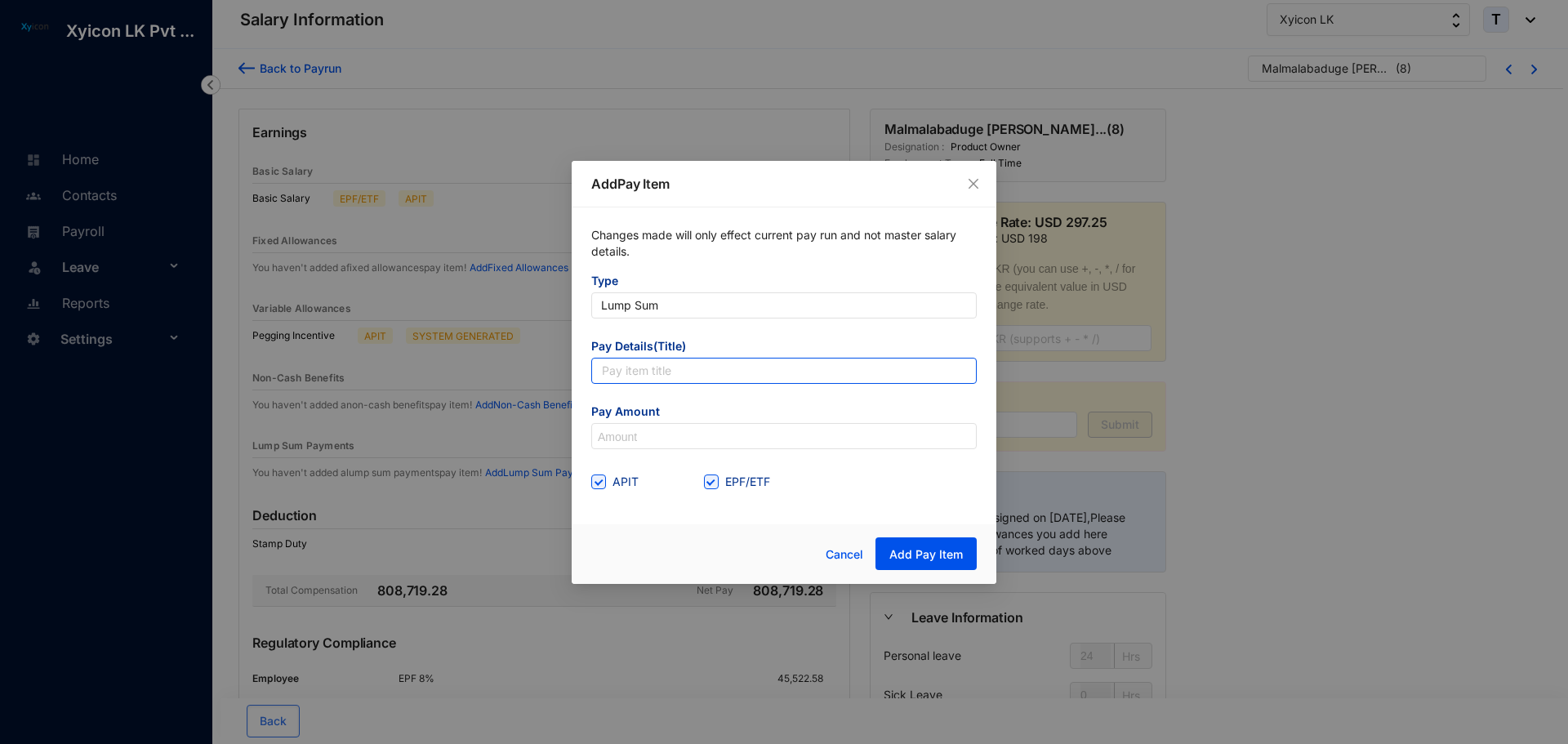
click at [654, 372] on input "text" at bounding box center [784, 370] width 385 height 26
type input "Leave Encash"
click at [657, 441] on input at bounding box center [784, 436] width 384 height 26
type input "360,387.1"
click at [880, 483] on div "APIT EPF/ETF" at bounding box center [784, 482] width 385 height 26
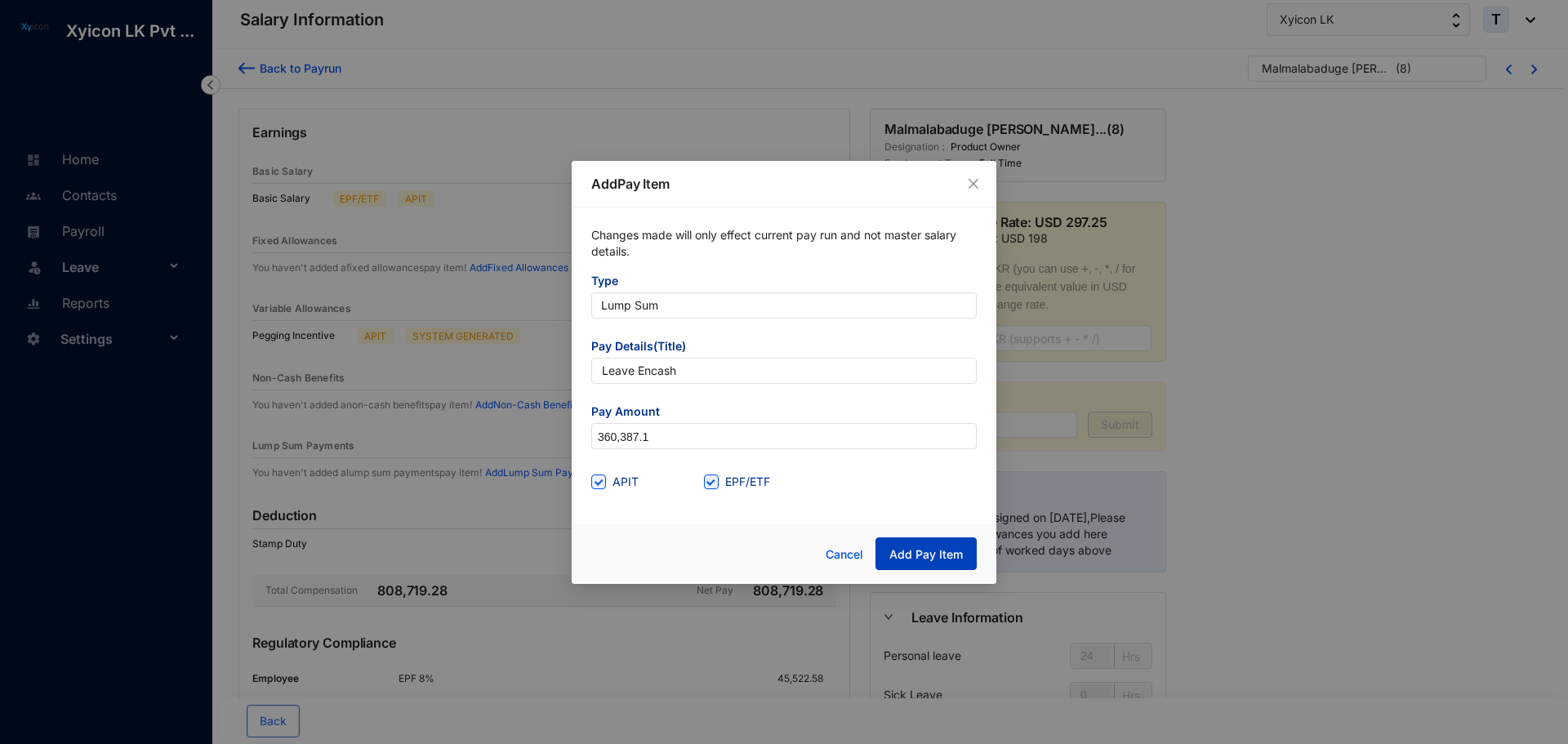
click at [936, 549] on span "Add Pay Item" at bounding box center [926, 555] width 73 height 16
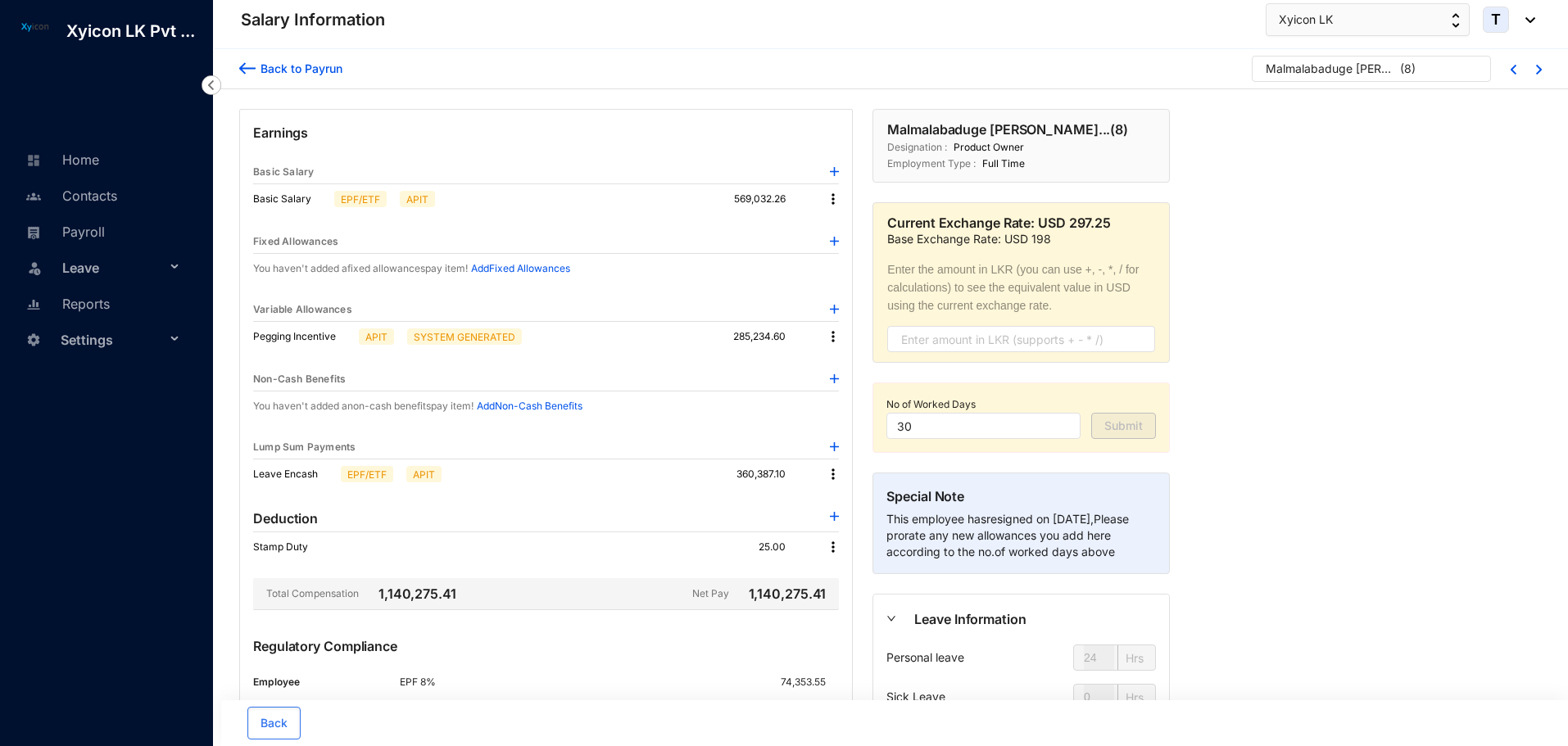
click at [828, 473] on img at bounding box center [833, 474] width 16 height 16
click at [696, 435] on div "Earnings Basic Salary Basic Salary EPF/ETF APIT 569,032.26 Fixed Allowances You…" at bounding box center [546, 471] width 614 height 725
click at [832, 449] on img at bounding box center [835, 447] width 9 height 9
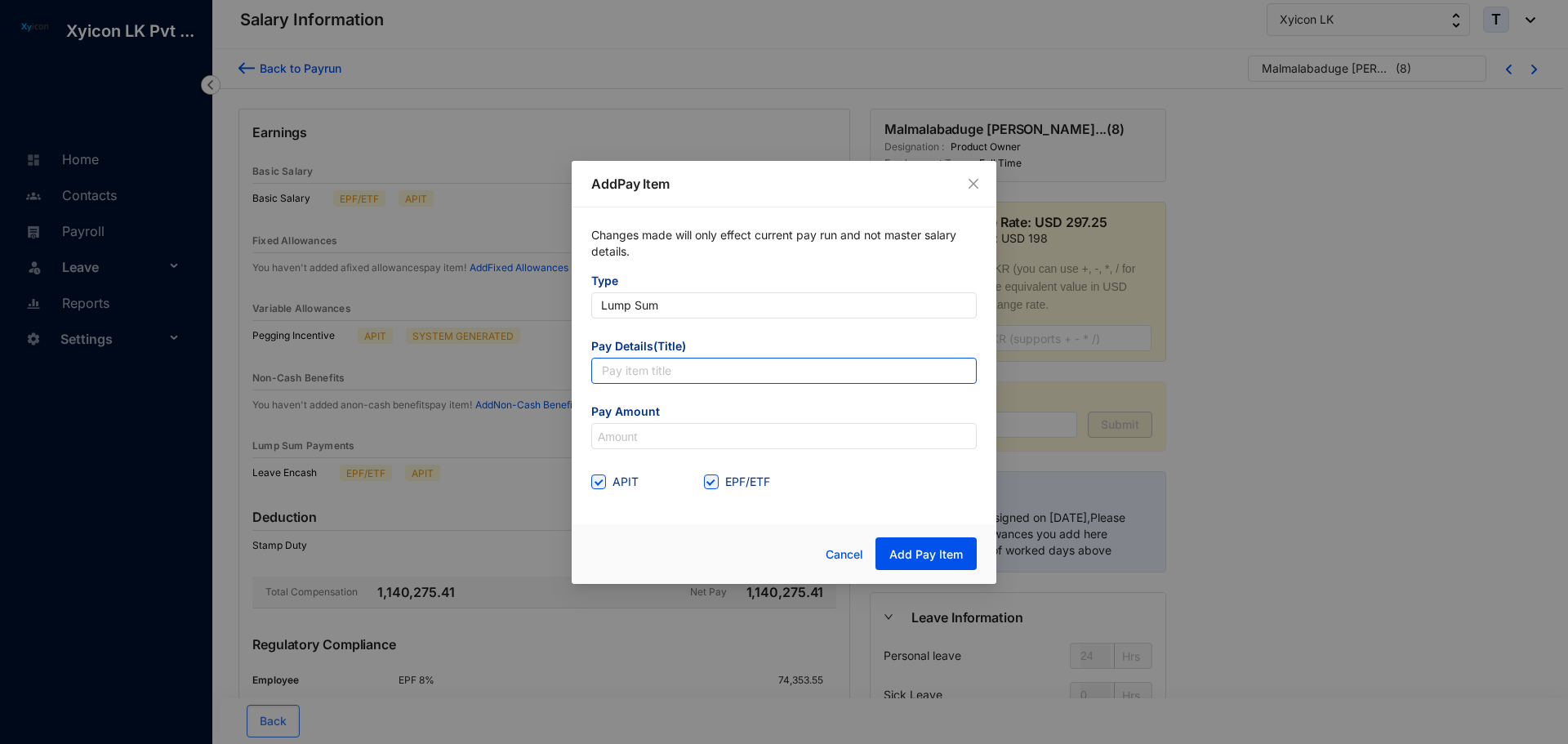
click at [655, 369] on input "text" at bounding box center [784, 370] width 385 height 26
type input "Pegging Incentive"
click at [713, 484] on input "EPF/ETF" at bounding box center [709, 480] width 12 height 12
checkbox input "false"
click at [648, 433] on input at bounding box center [784, 436] width 384 height 26
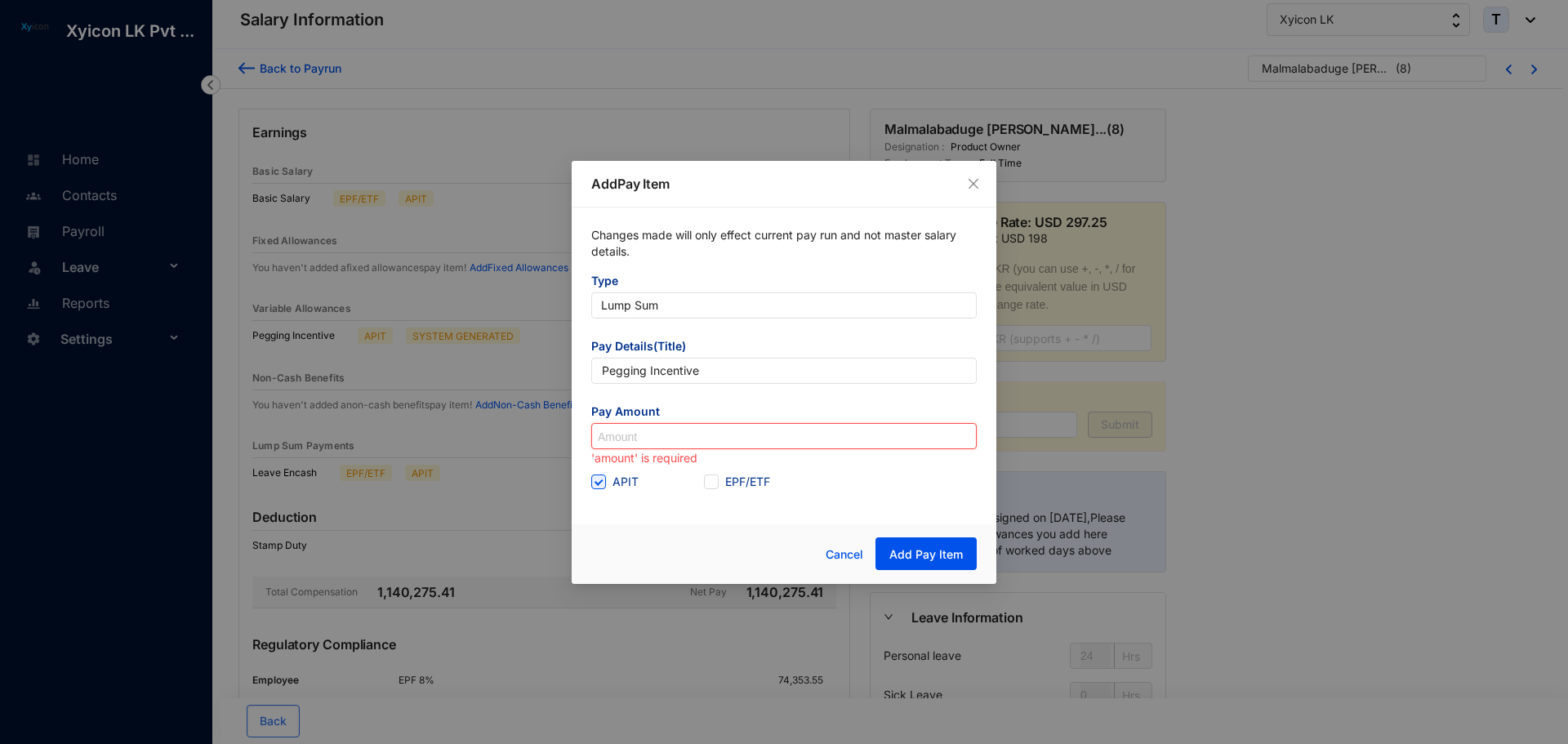
click at [659, 433] on input at bounding box center [784, 436] width 384 height 26
type input "180,648.58"
click at [696, 535] on div "Cancel Add Pay Item" at bounding box center [784, 554] width 425 height 60
click at [927, 554] on span "Add Pay Item" at bounding box center [926, 555] width 73 height 16
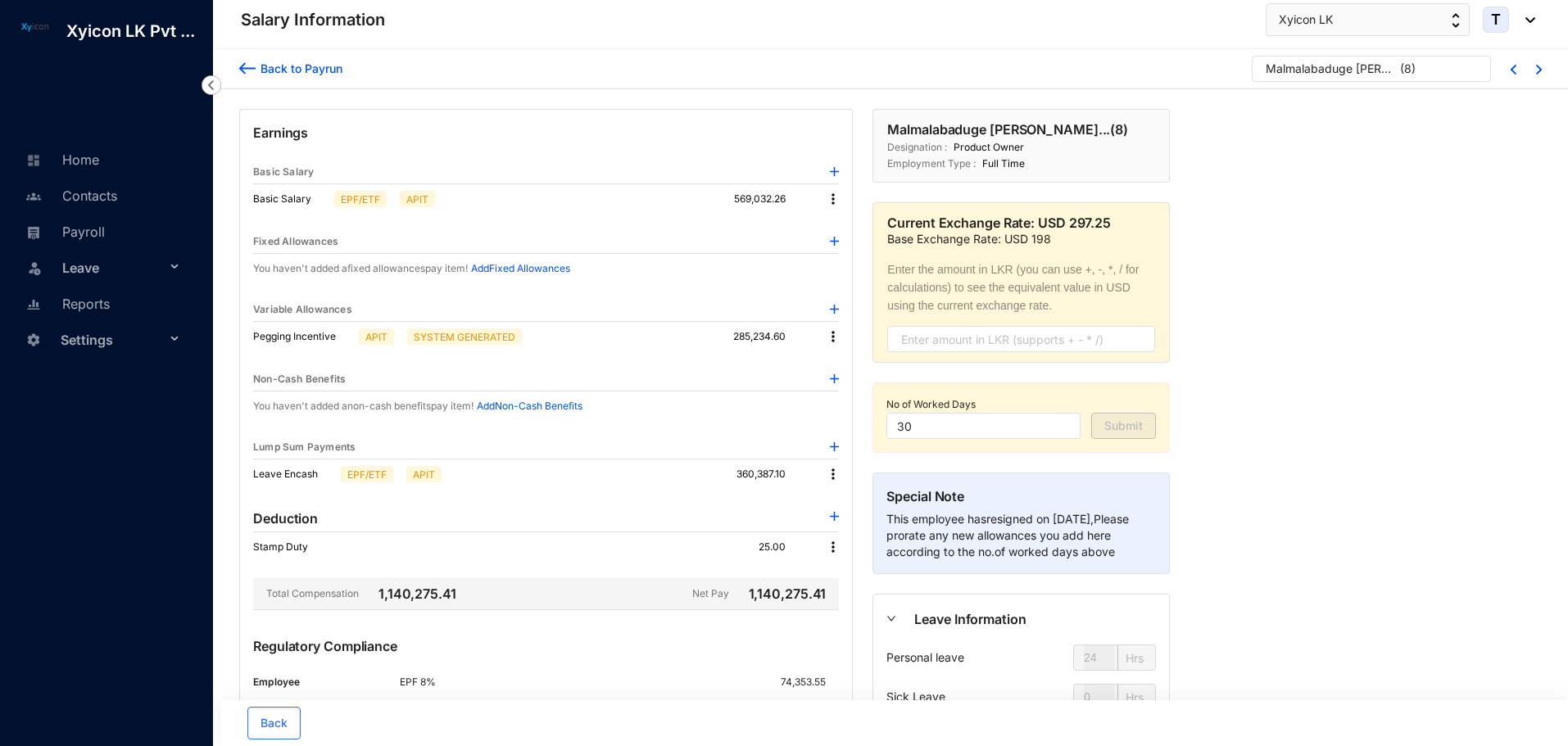
click at [837, 445] on img at bounding box center [835, 447] width 9 height 9
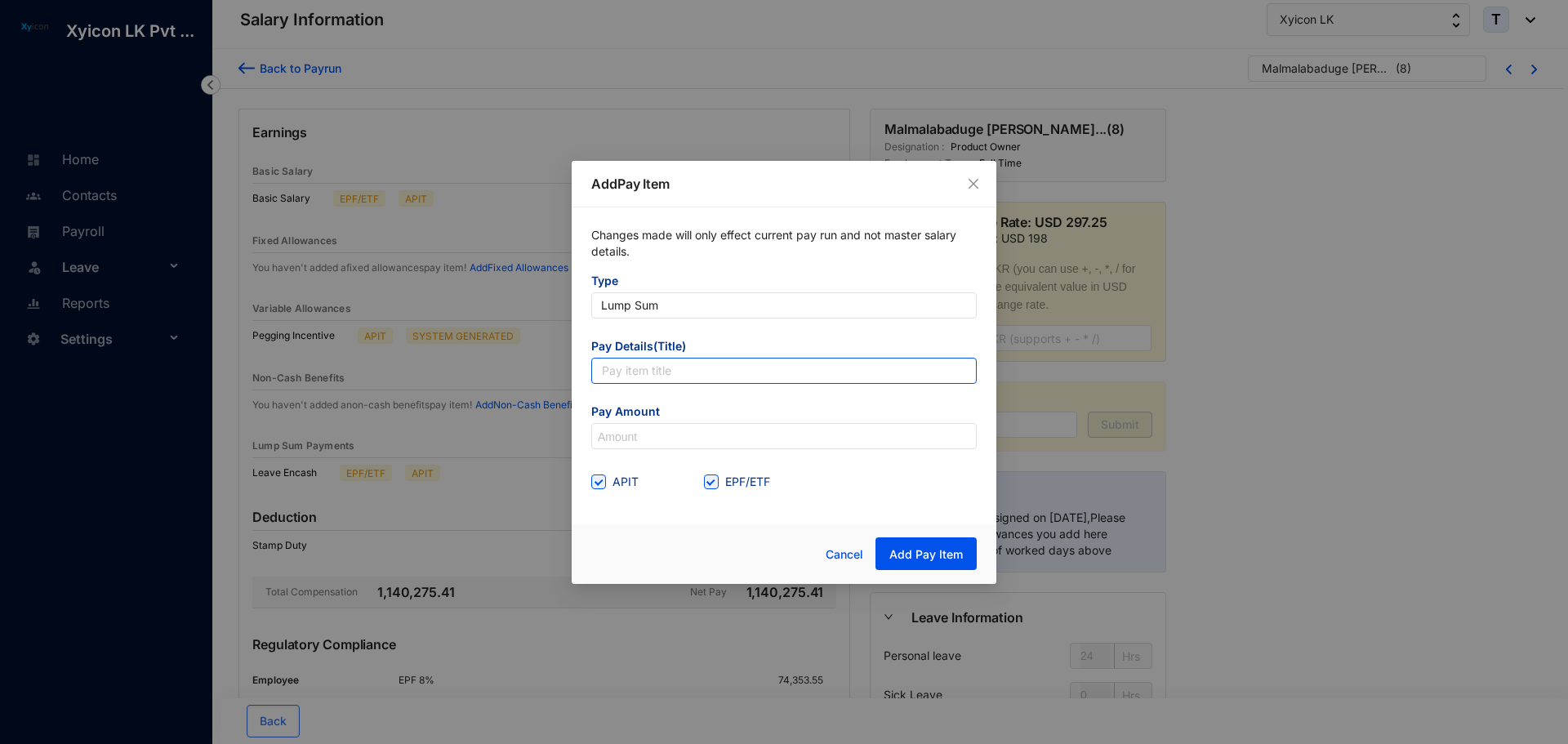
click at [655, 373] on input "text" at bounding box center [784, 370] width 385 height 26
type input "Leave Encash (Pegging Amount)"
click at [642, 437] on input at bounding box center [784, 436] width 384 height 26
type input "180,648.58"
click at [713, 480] on input "EPF/ETF" at bounding box center [709, 480] width 12 height 12
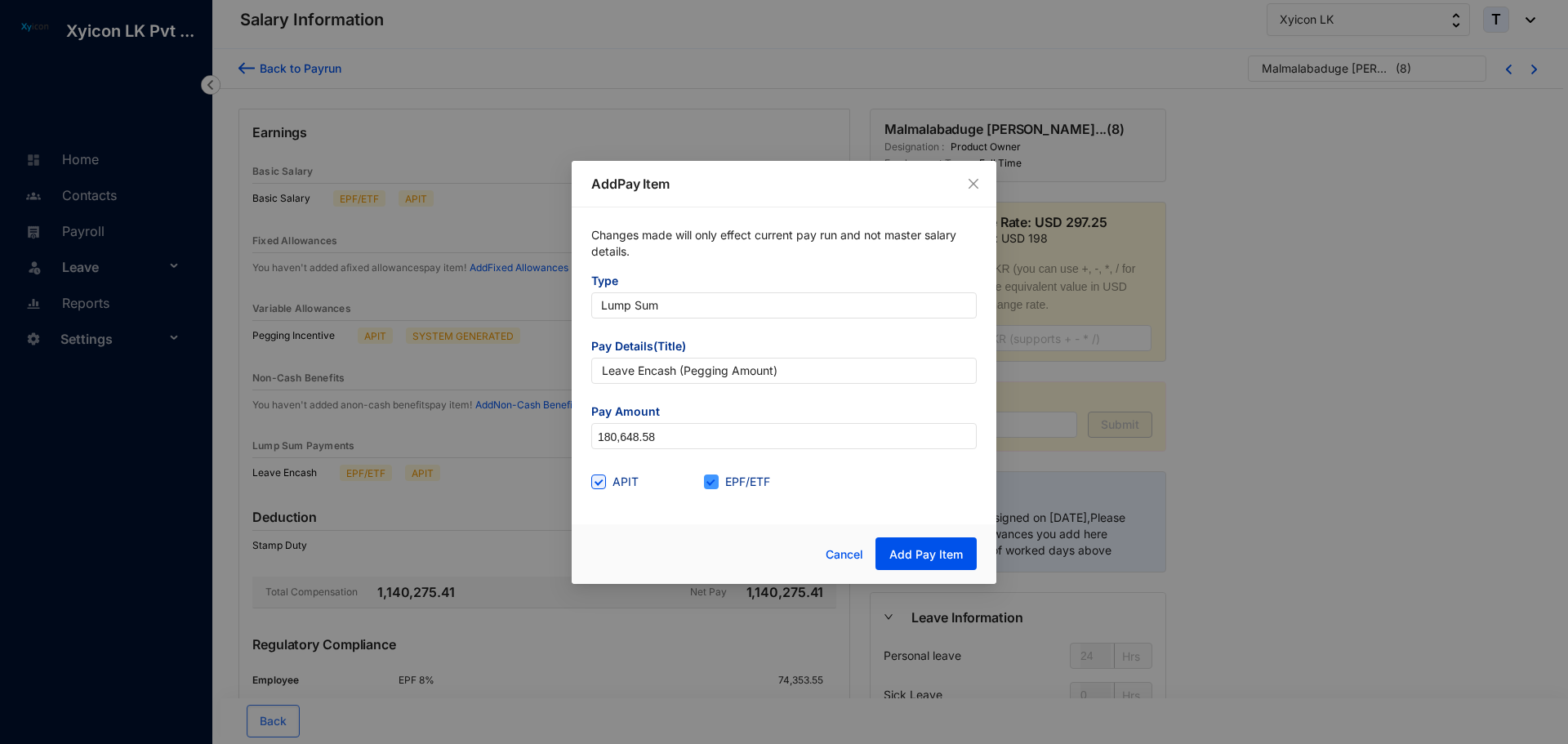
checkbox input "false"
click at [914, 545] on button "Add Pay Item" at bounding box center [927, 554] width 102 height 33
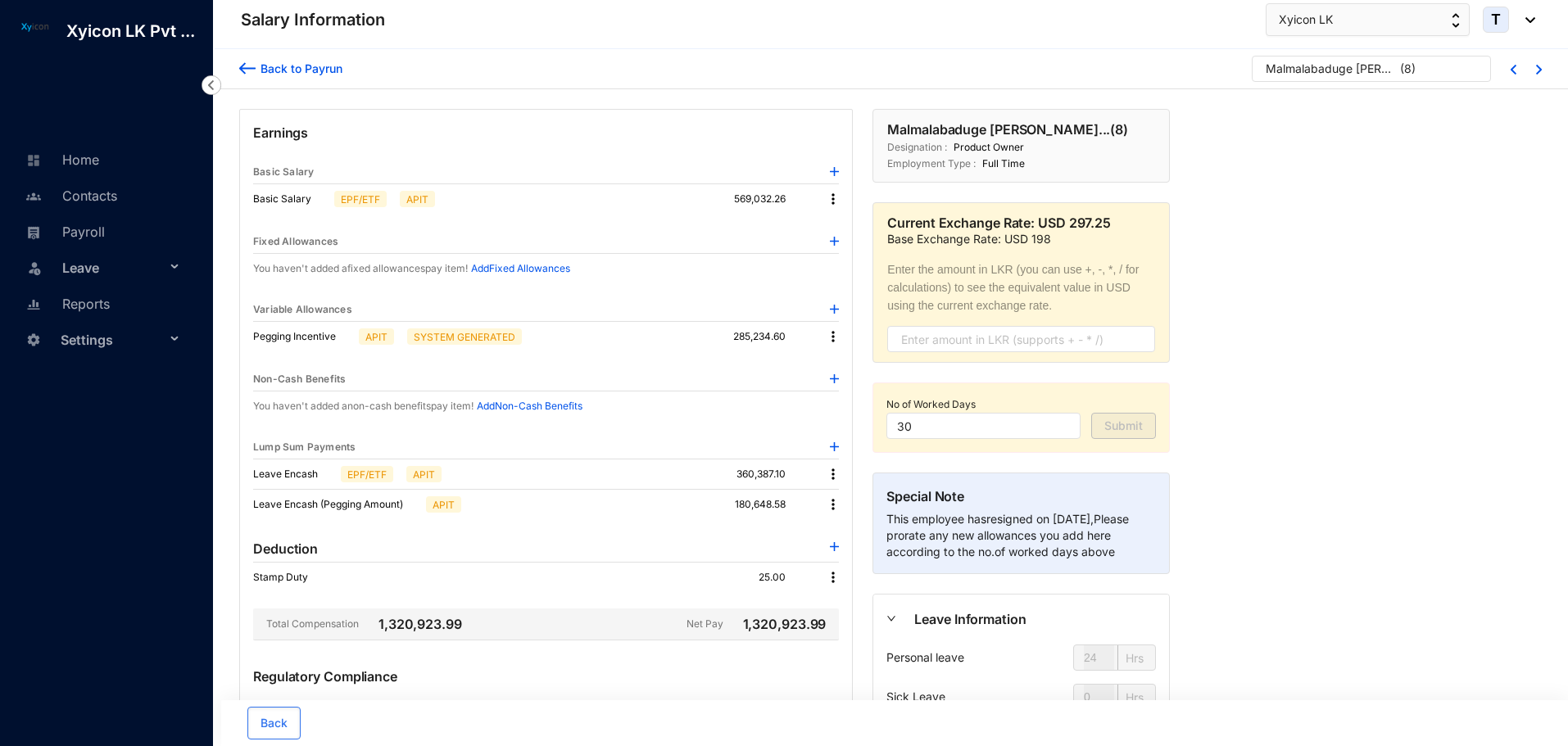
click at [238, 69] on div "Back to Payrun Malmalabaduge Thanuja Dhars... ( 8 )" at bounding box center [890, 69] width 1355 height 40
click at [246, 69] on img at bounding box center [247, 68] width 16 height 17
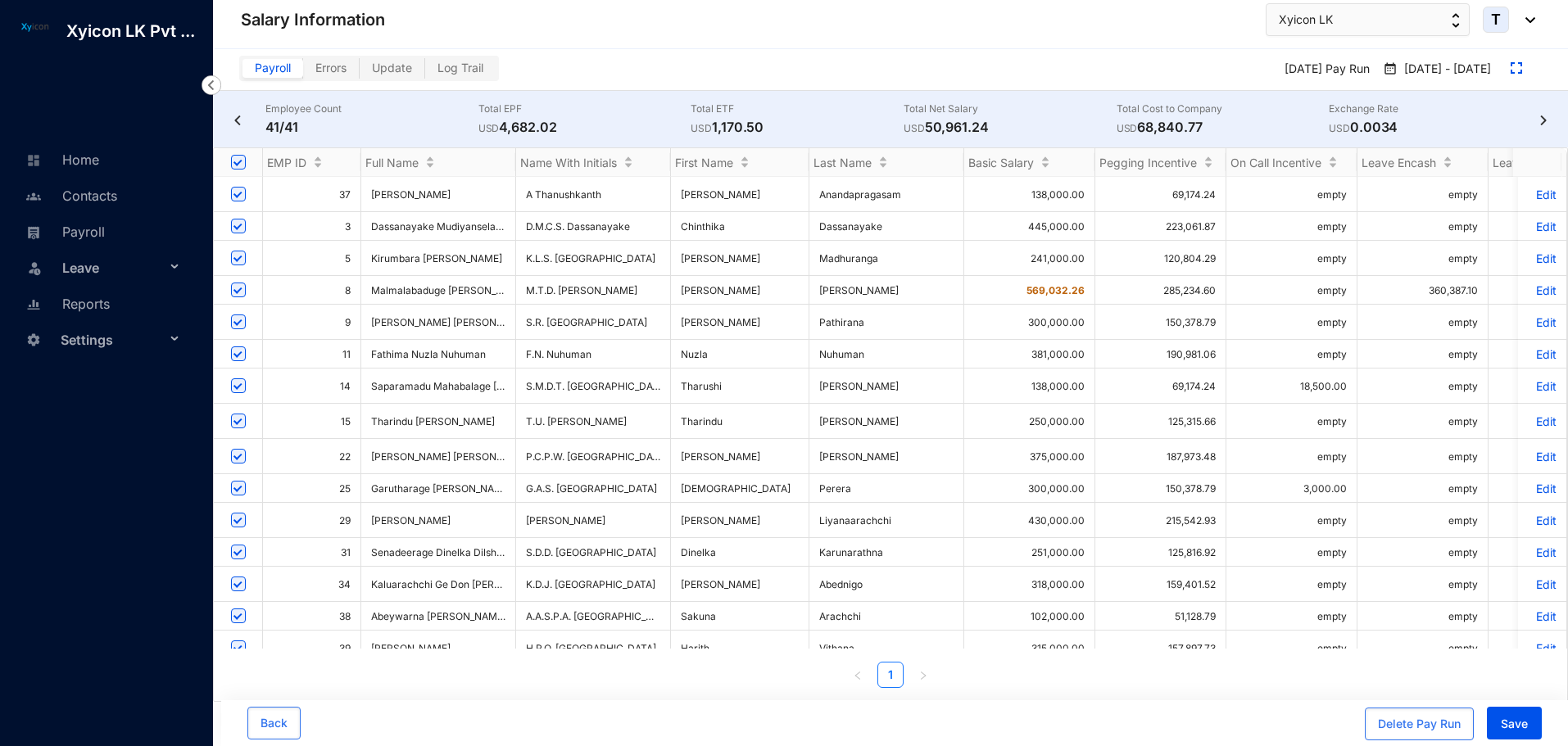
click at [1541, 125] on div "Employee Count 41/41 Total EPF USD 4,682.02 Total ETF USD 1,170.50 Total Net Sa…" at bounding box center [890, 119] width 1355 height 56
click at [1541, 120] on img at bounding box center [1543, 120] width 16 height 10
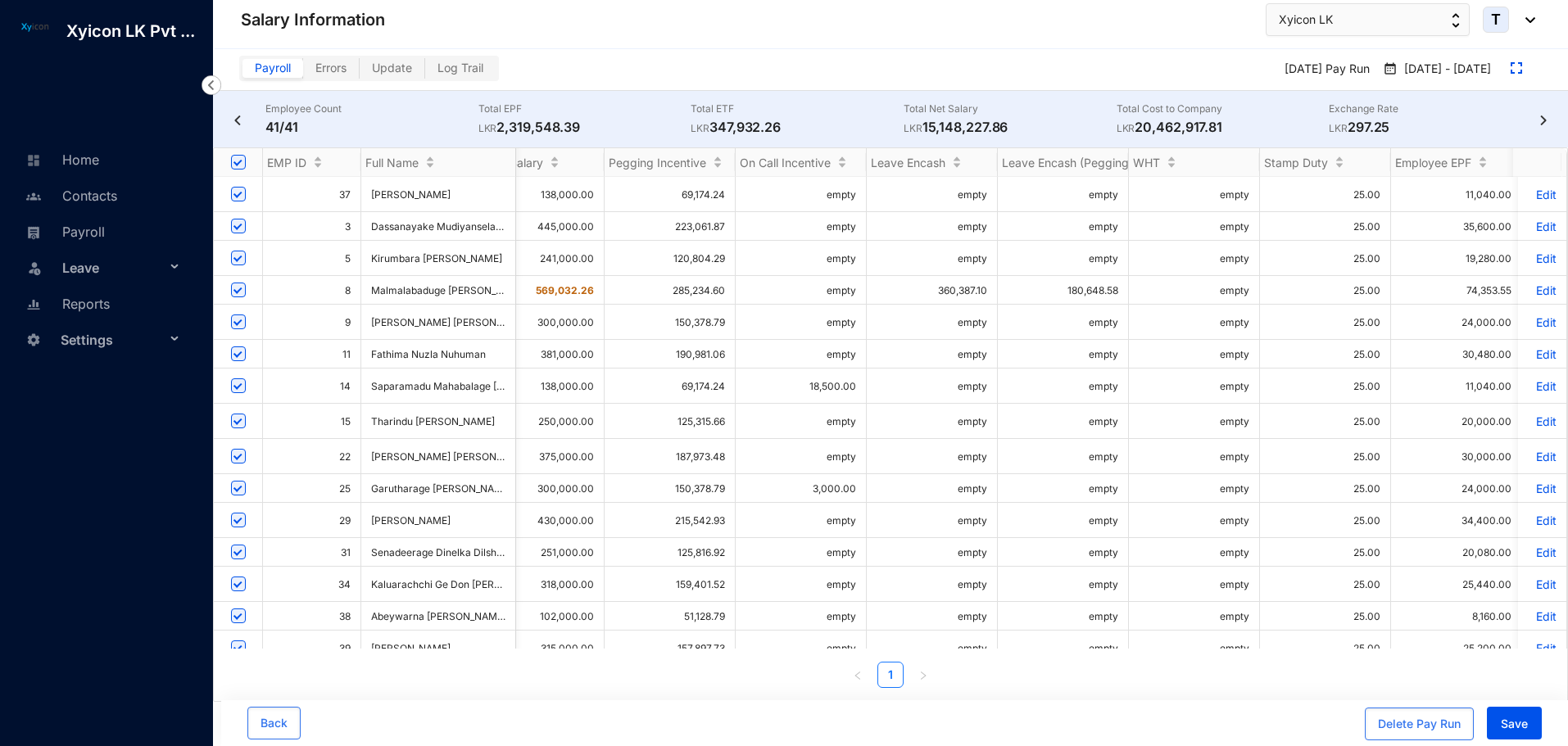
click at [1534, 379] on p "Edit" at bounding box center [1542, 386] width 29 height 14
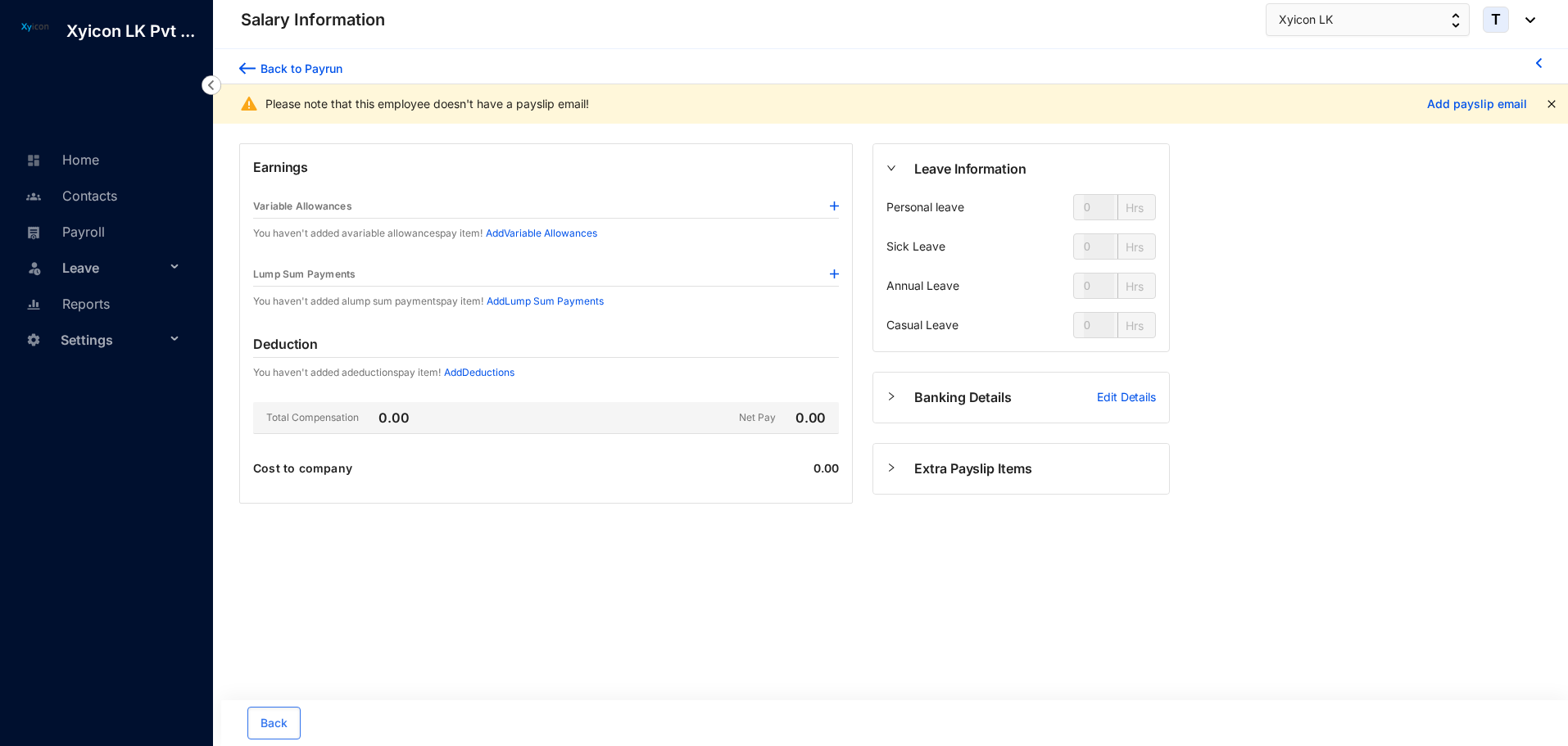
type input "24"
type input "112"
type input "80"
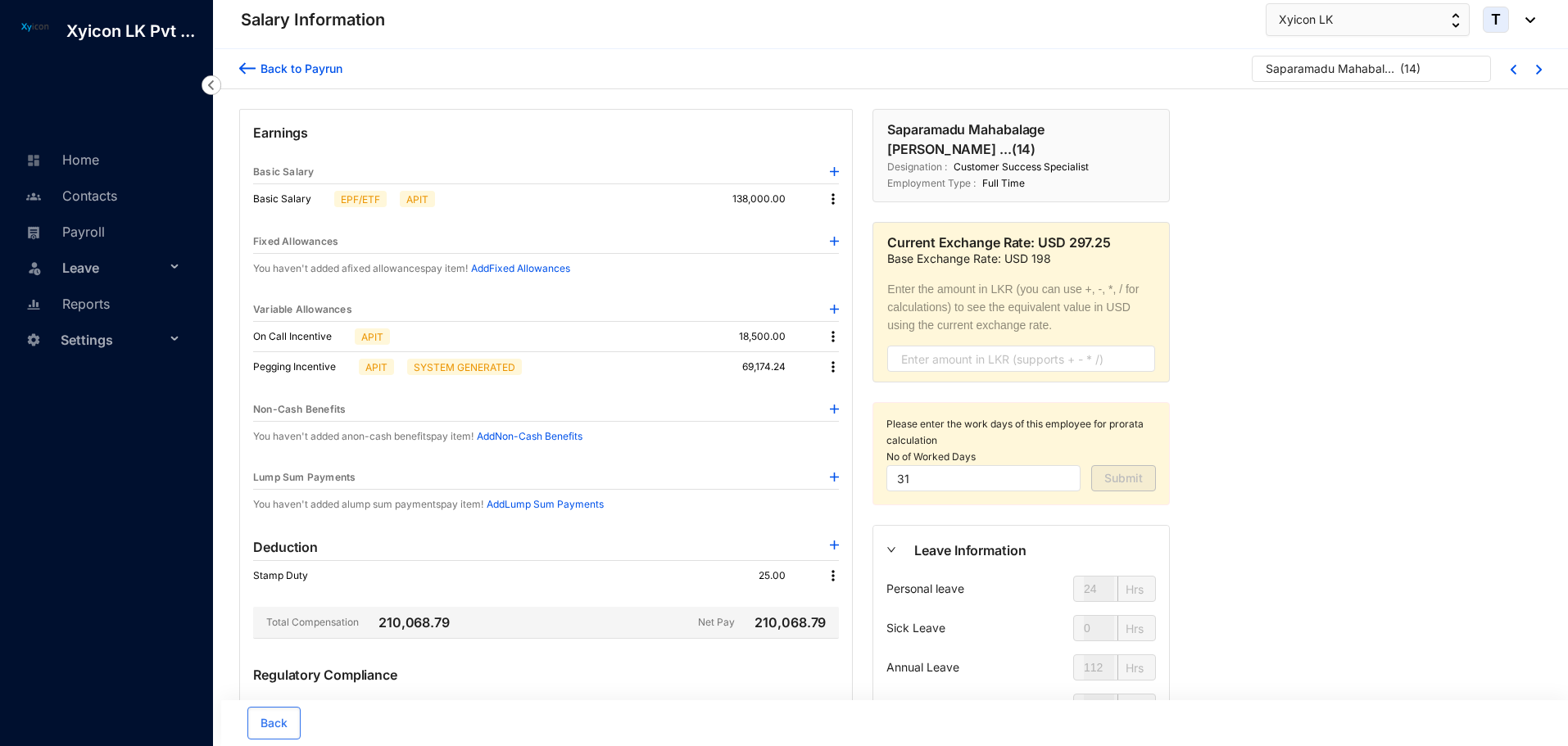
click at [831, 334] on img at bounding box center [833, 336] width 16 height 16
click at [844, 369] on span "Edit" at bounding box center [855, 364] width 34 height 18
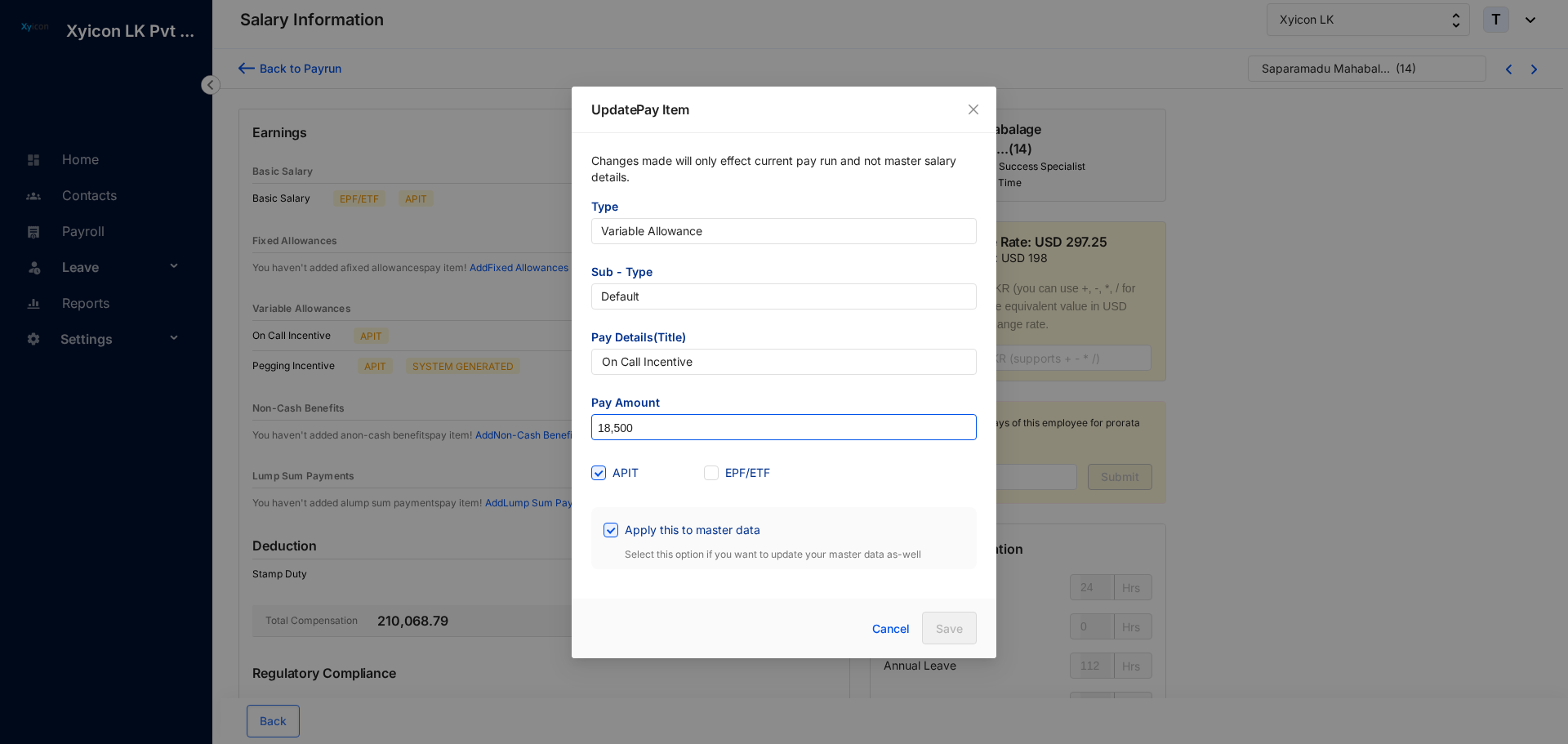
click at [653, 424] on input "18,500" at bounding box center [784, 427] width 384 height 26
type input "10,000"
click at [616, 529] on span at bounding box center [611, 530] width 14 height 14
click at [615, 529] on input "Apply this to master data" at bounding box center [609, 528] width 12 height 12
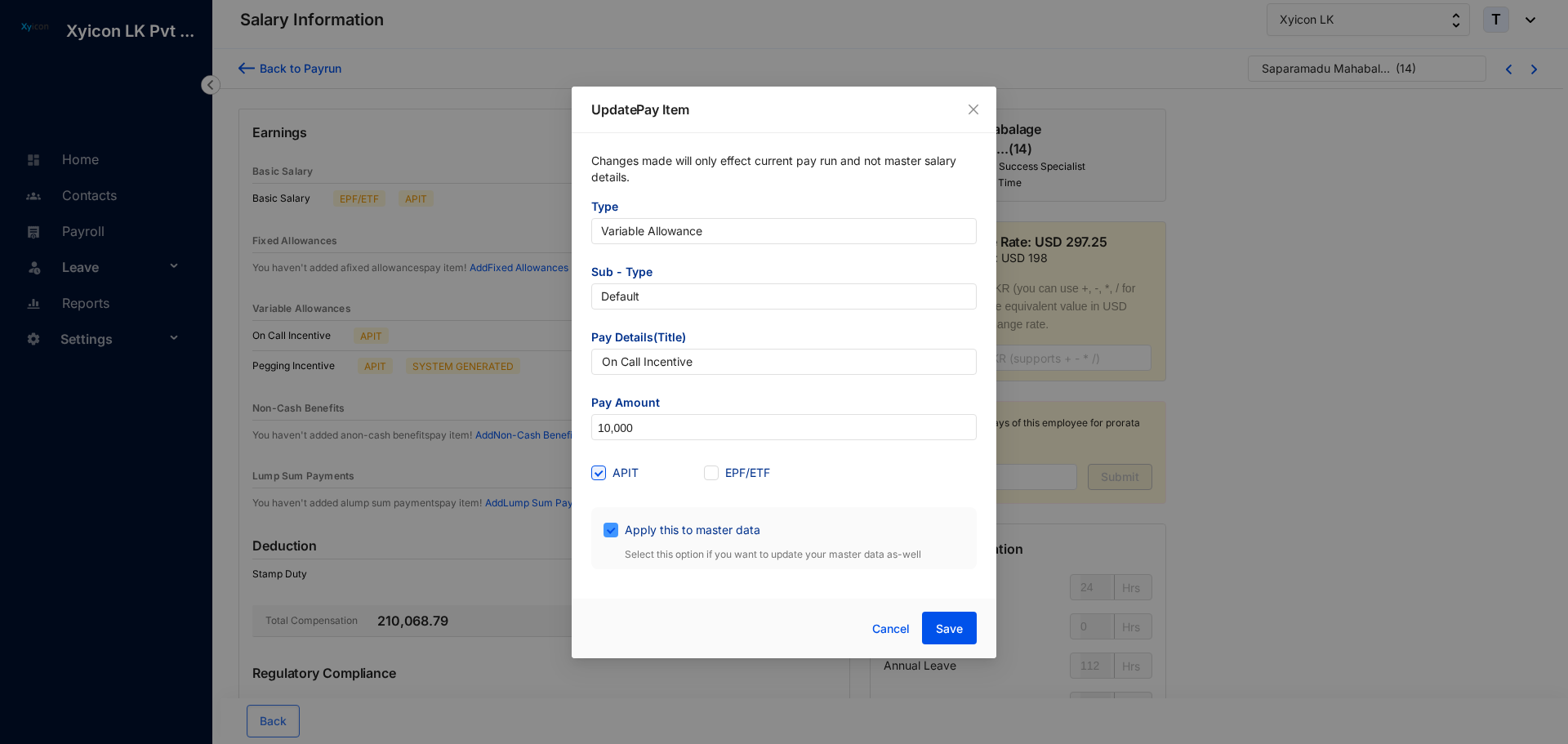
checkbox input "false"
click at [946, 629] on span "Save" at bounding box center [949, 629] width 27 height 16
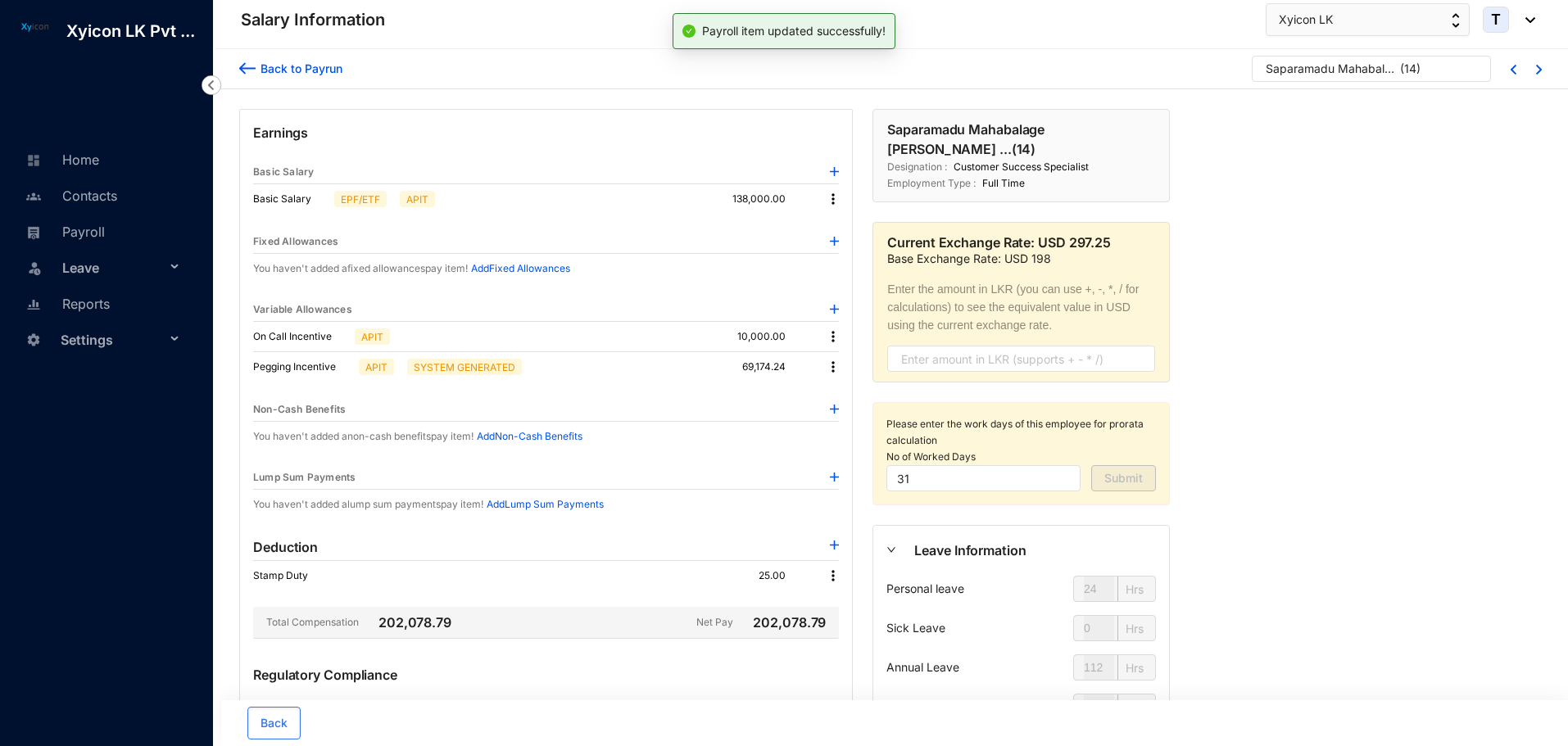
click at [246, 69] on img at bounding box center [247, 68] width 16 height 17
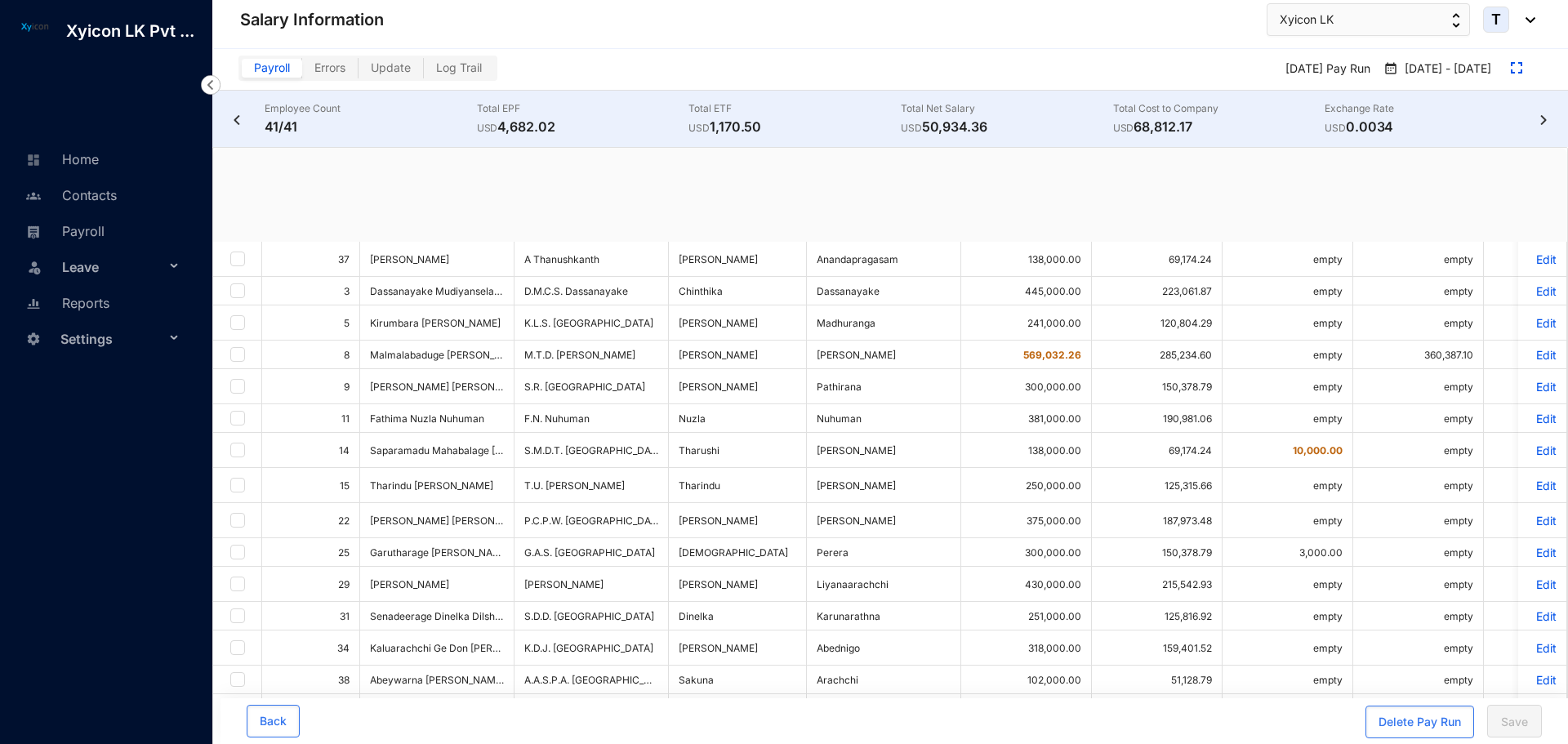
checkbox input "true"
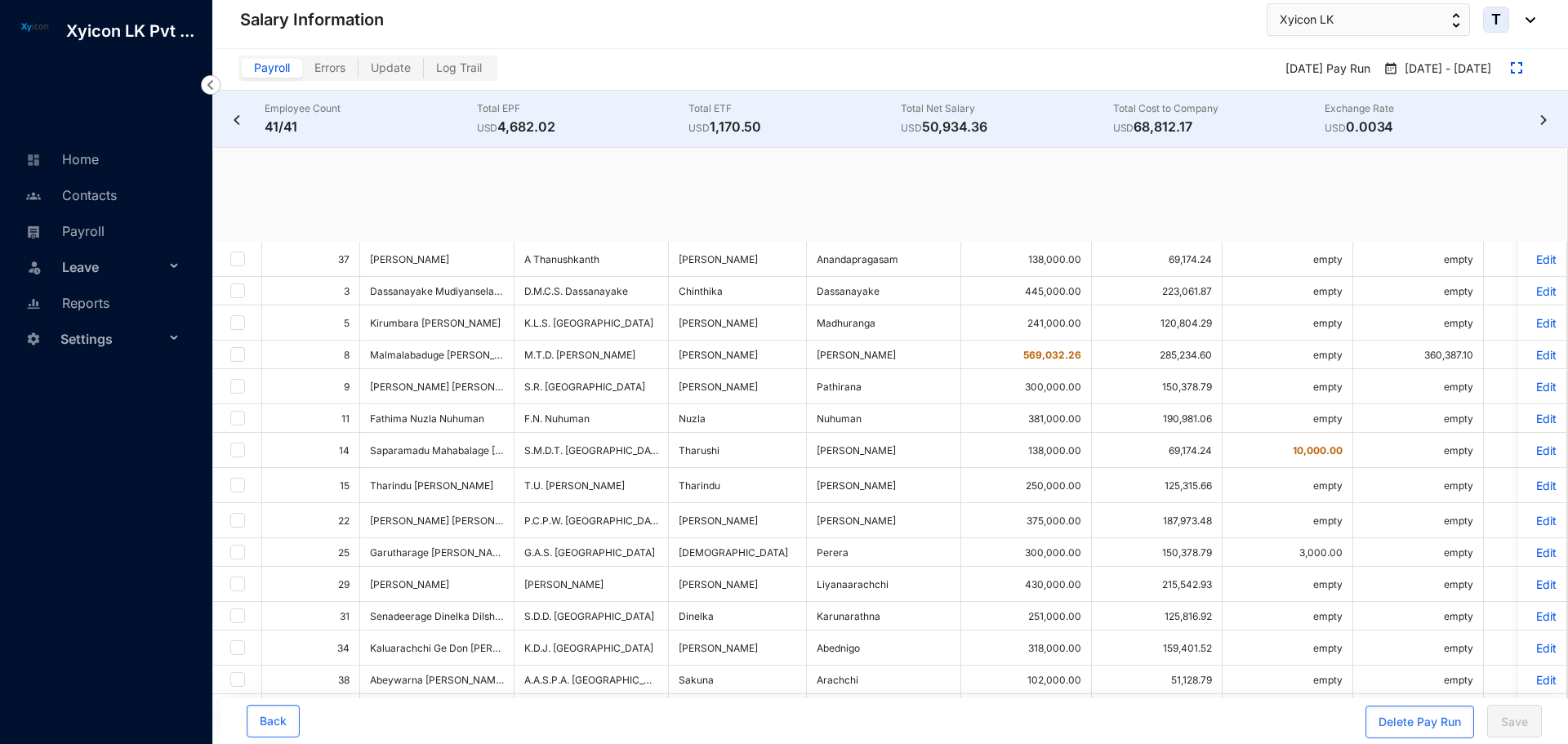
checkbox input "true"
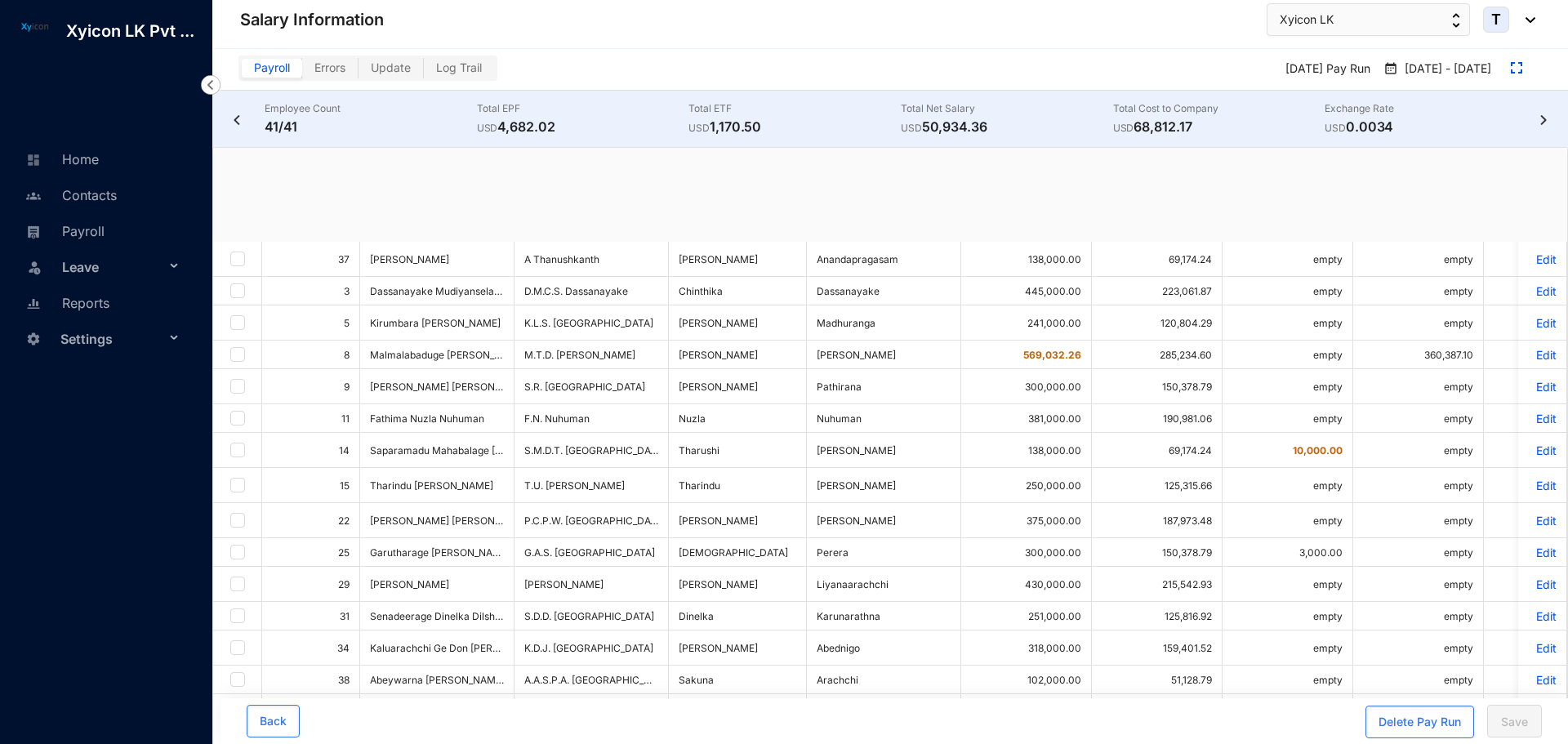
checkbox input "true"
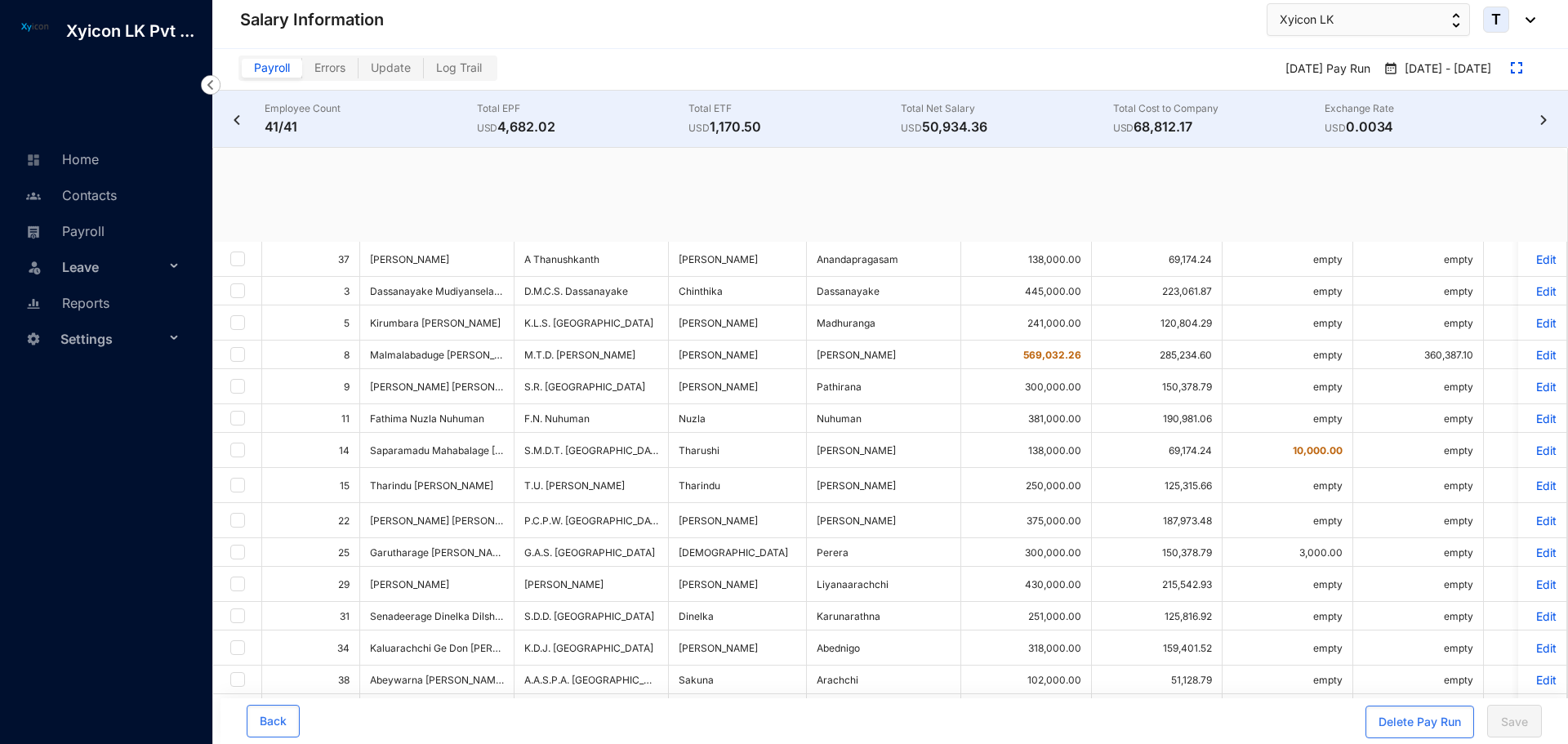
checkbox input "true"
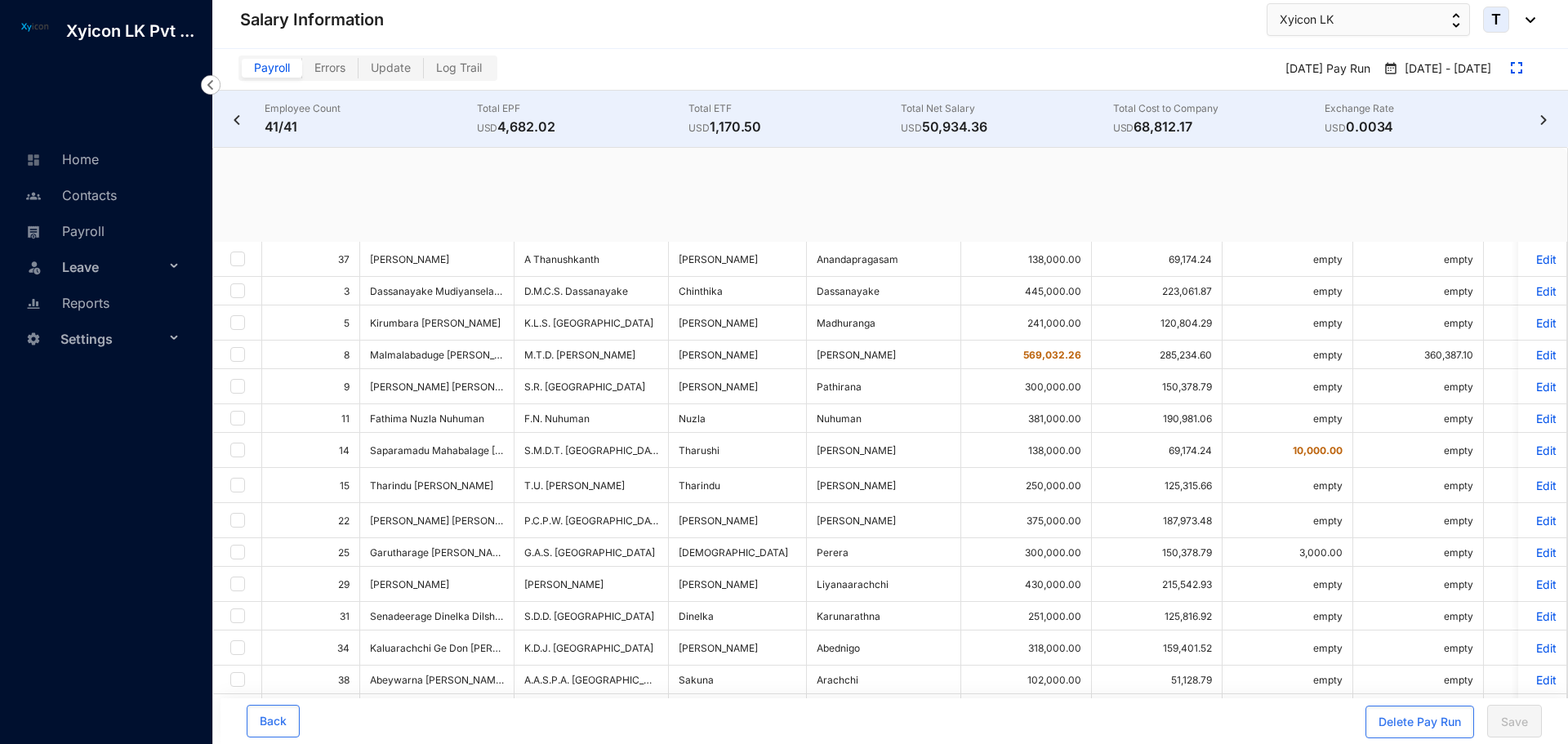
checkbox input "true"
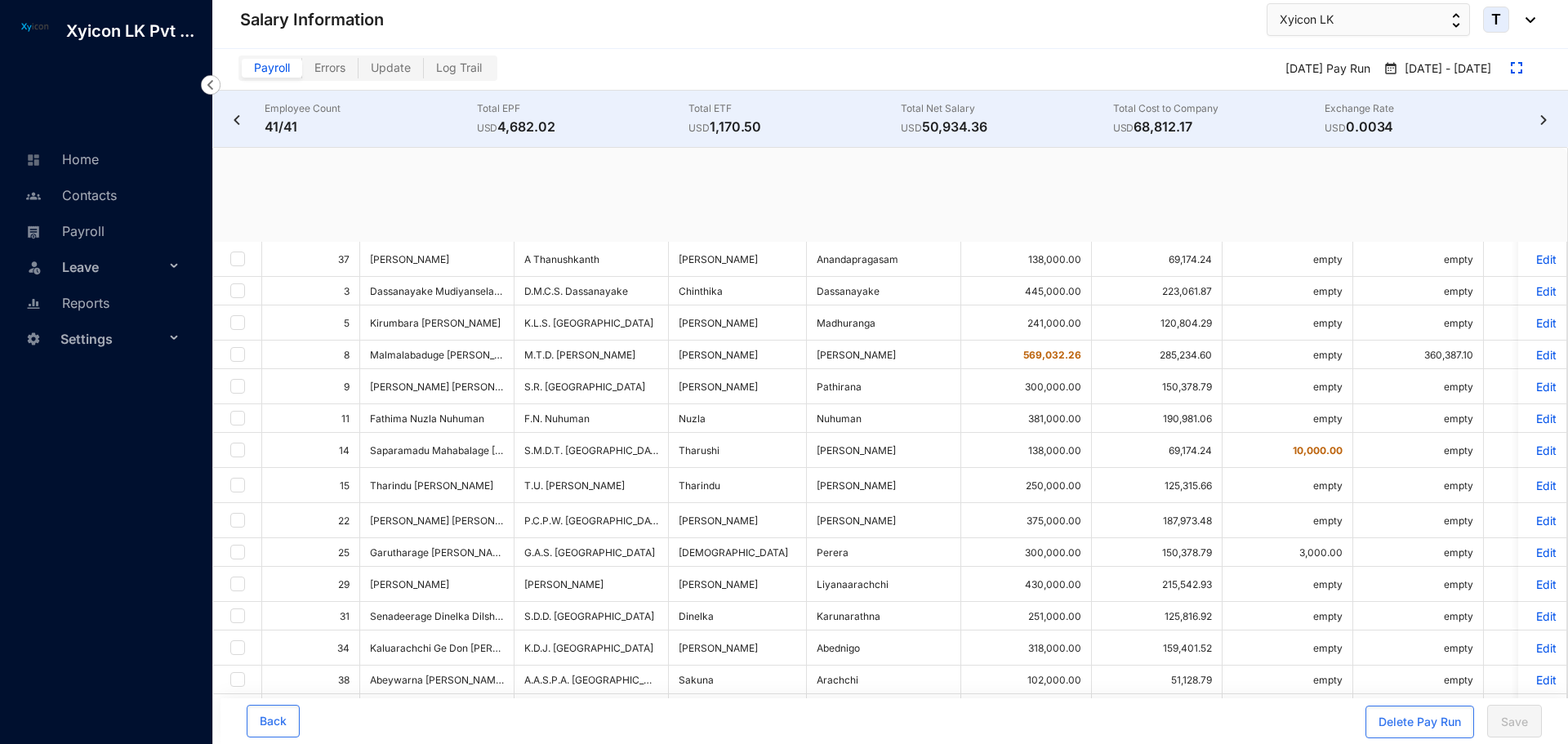
checkbox input "true"
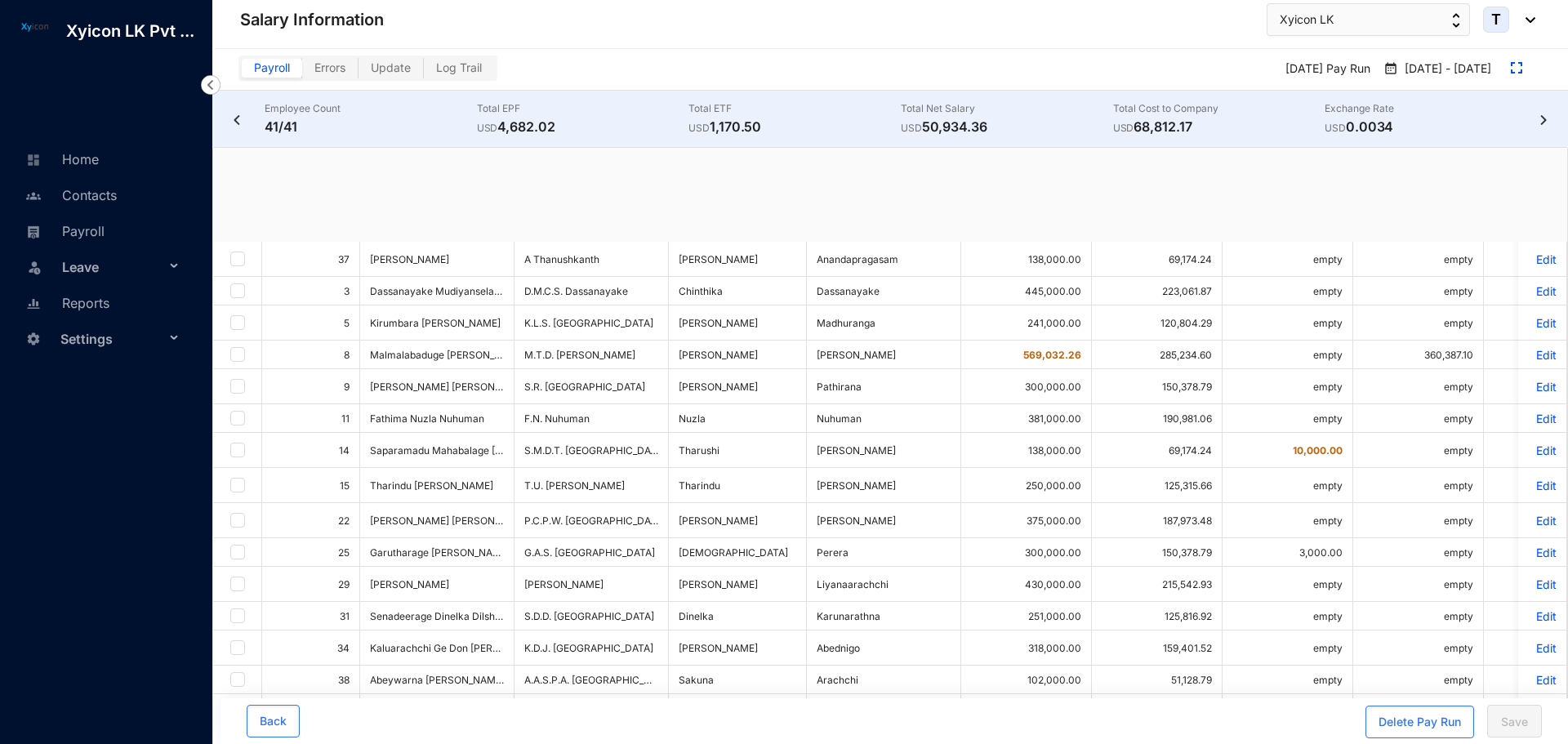
checkbox input "true"
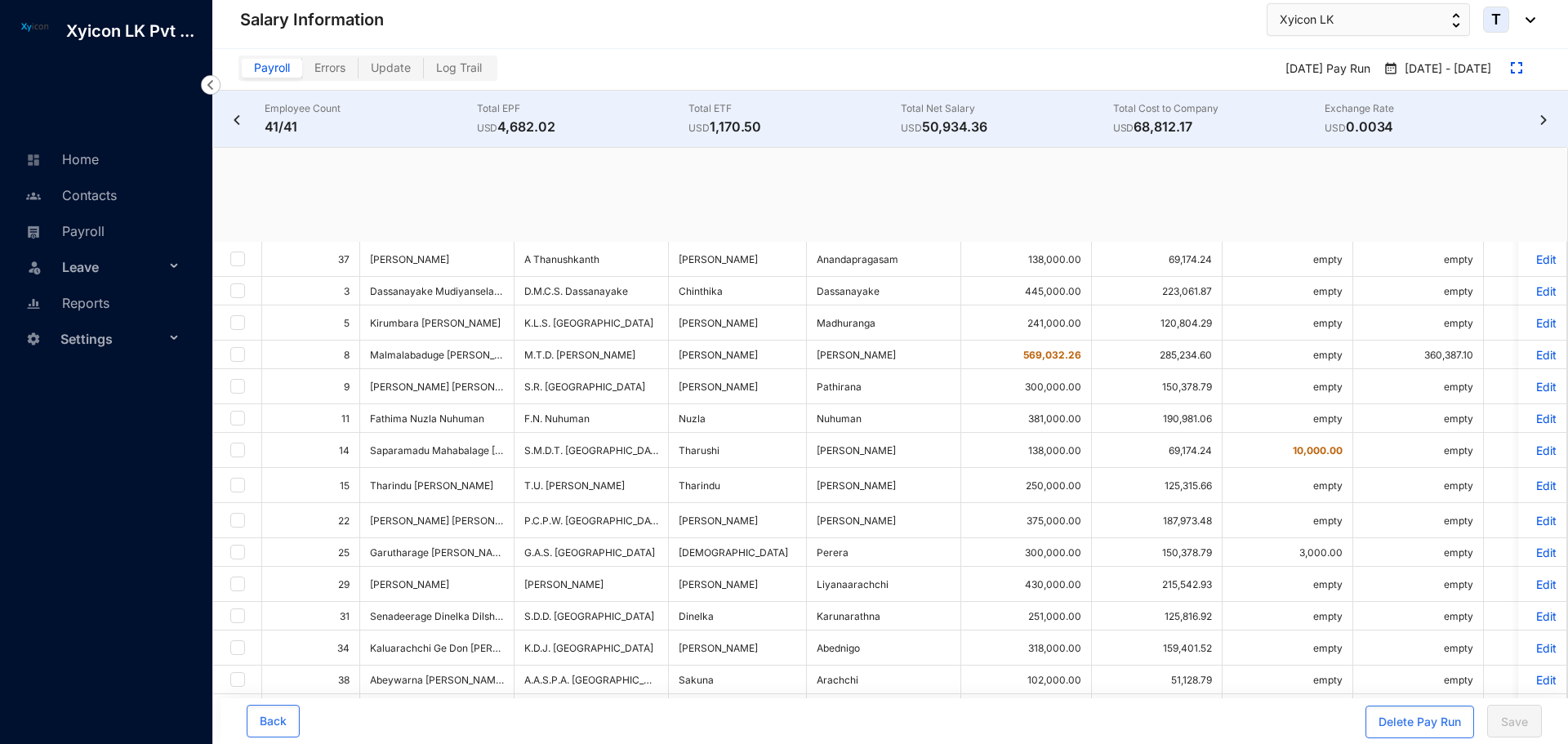
checkbox input "true"
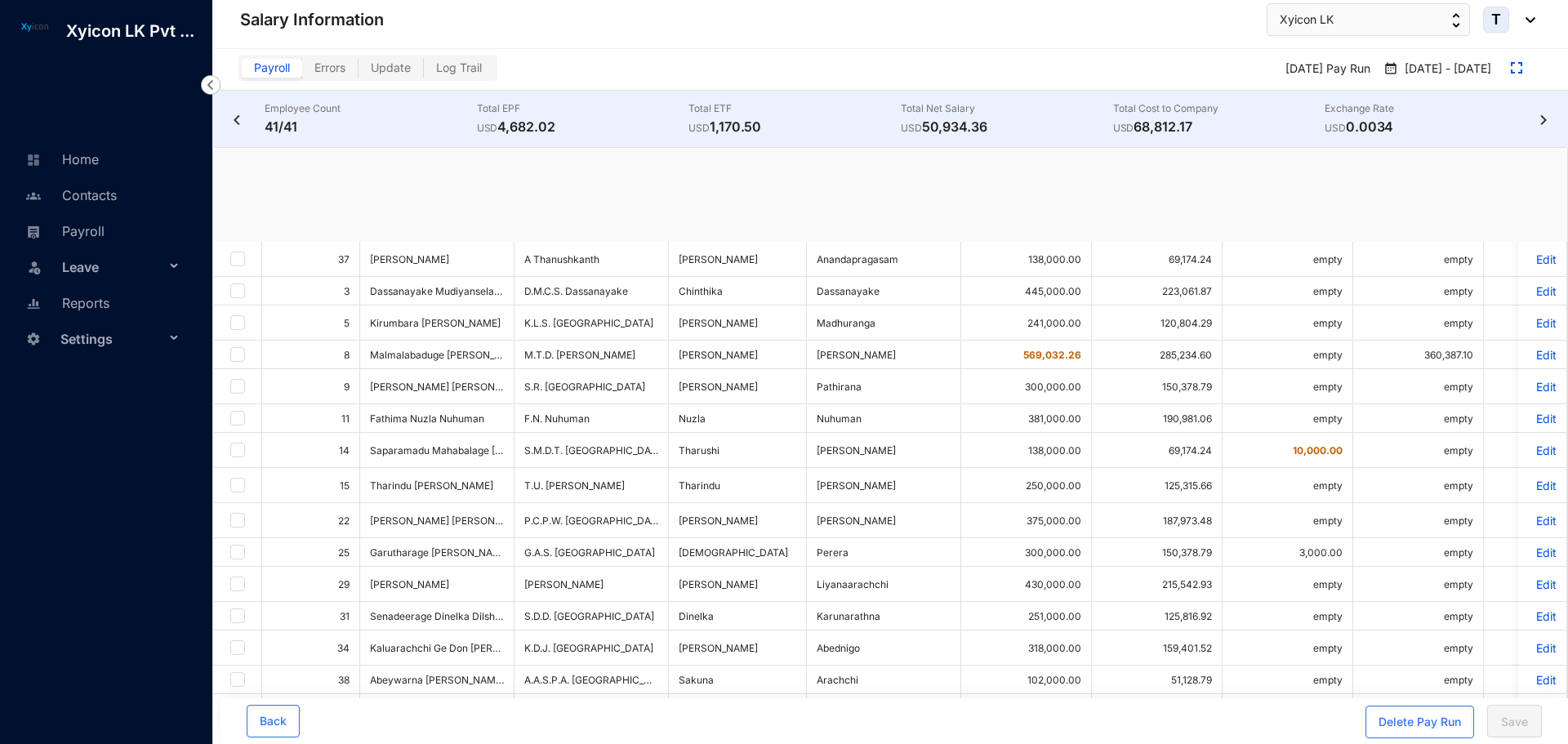
checkbox input "true"
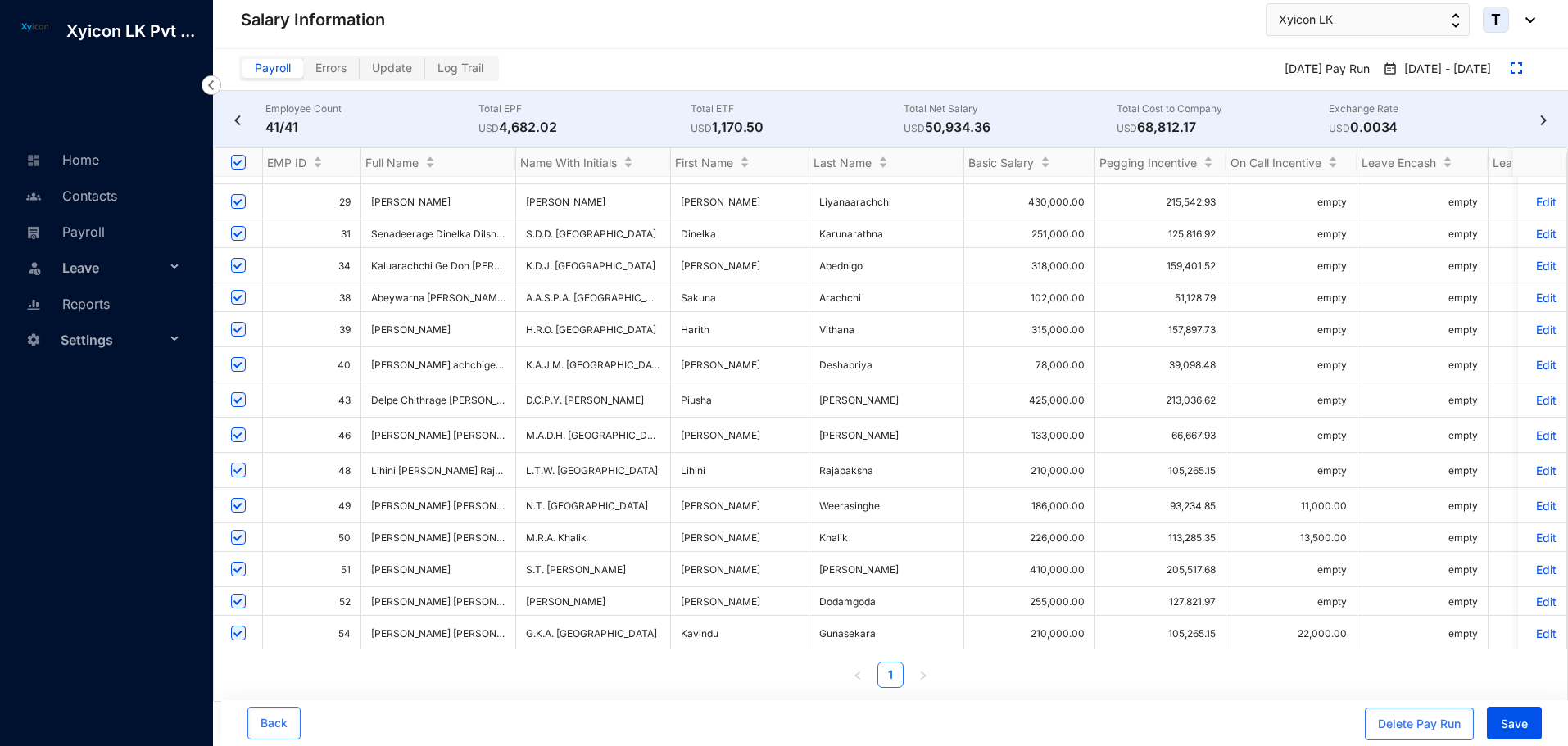
scroll to position [327, 0]
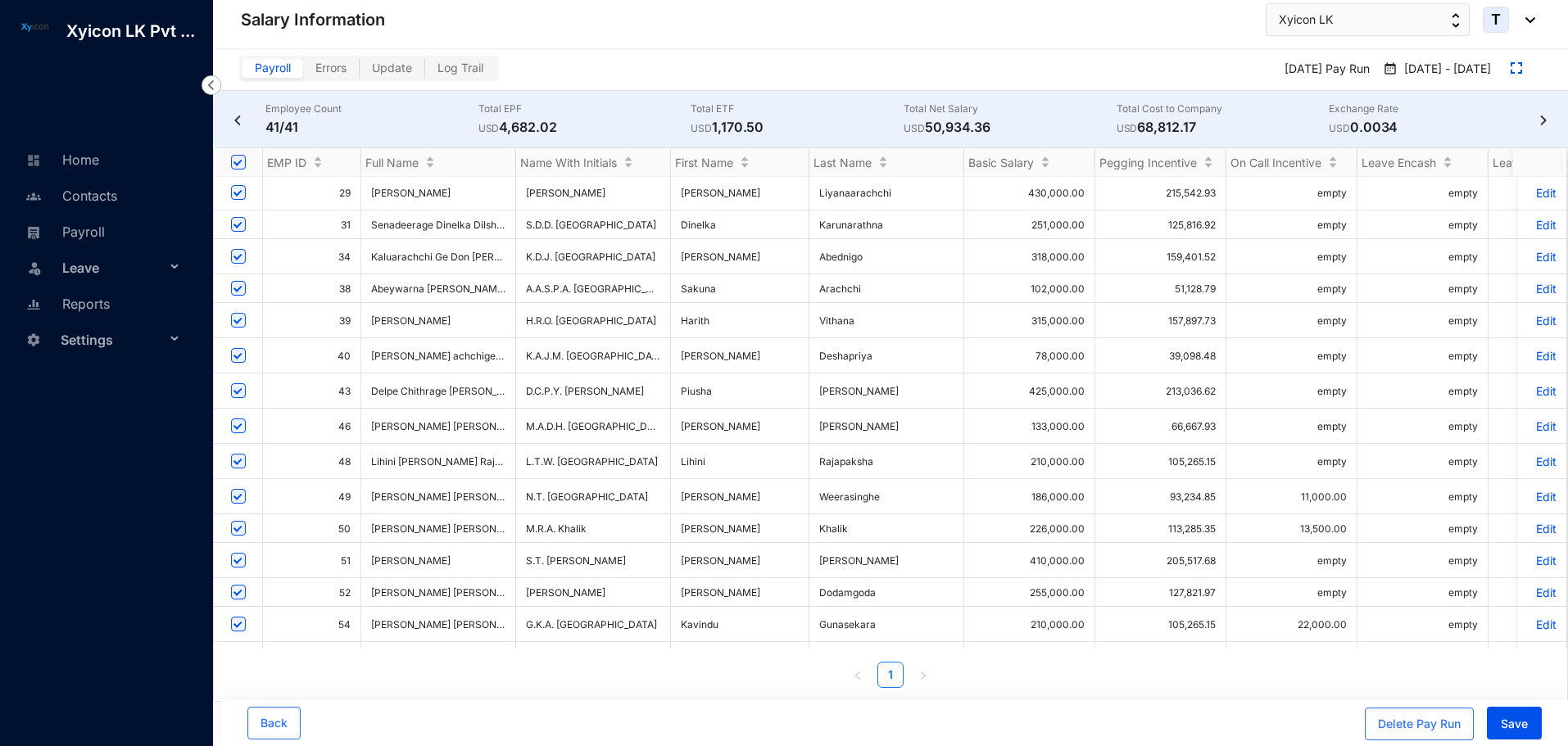
click at [1535, 490] on p "Edit" at bounding box center [1542, 497] width 29 height 14
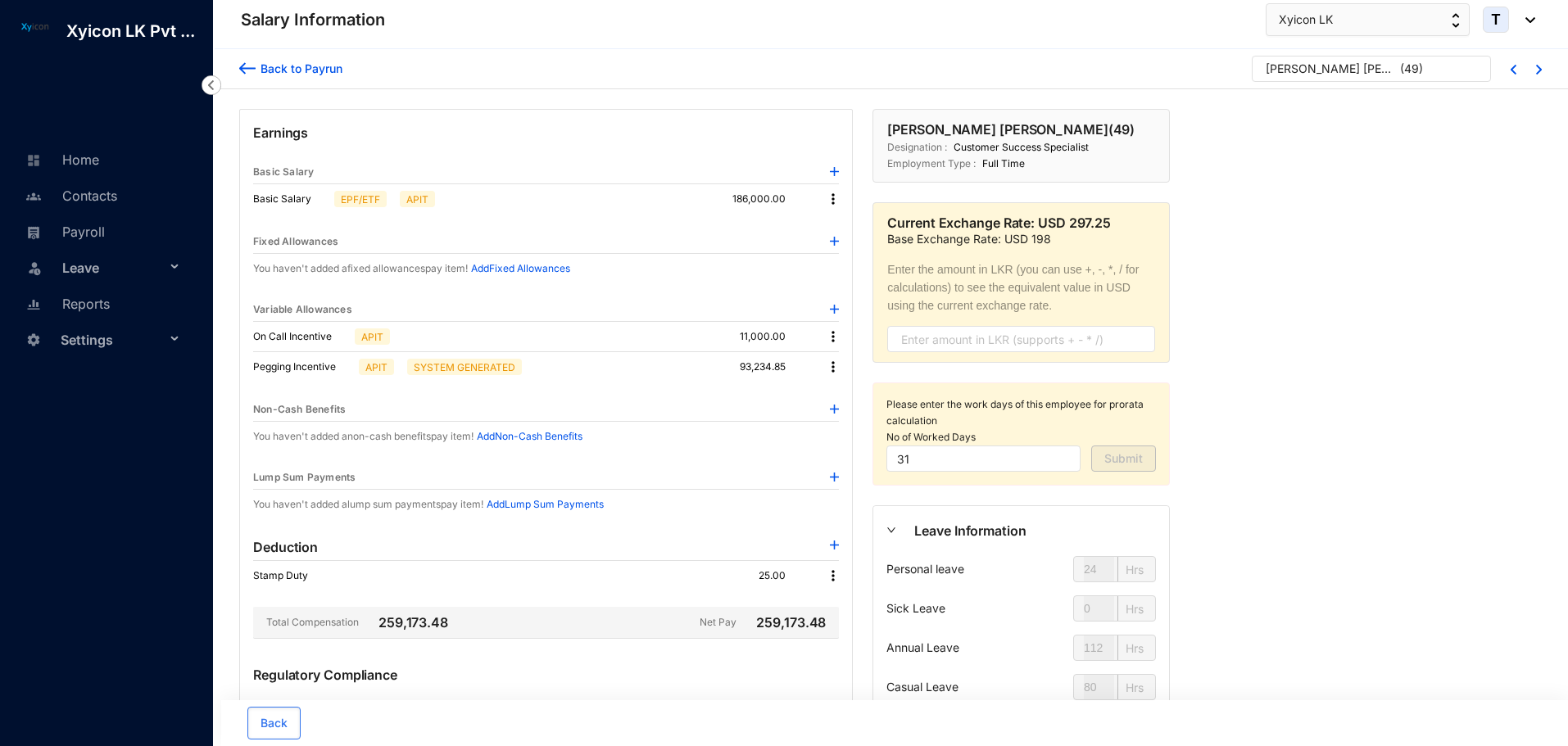
click at [831, 335] on img at bounding box center [833, 336] width 16 height 16
click at [852, 368] on span "Edit" at bounding box center [855, 364] width 34 height 18
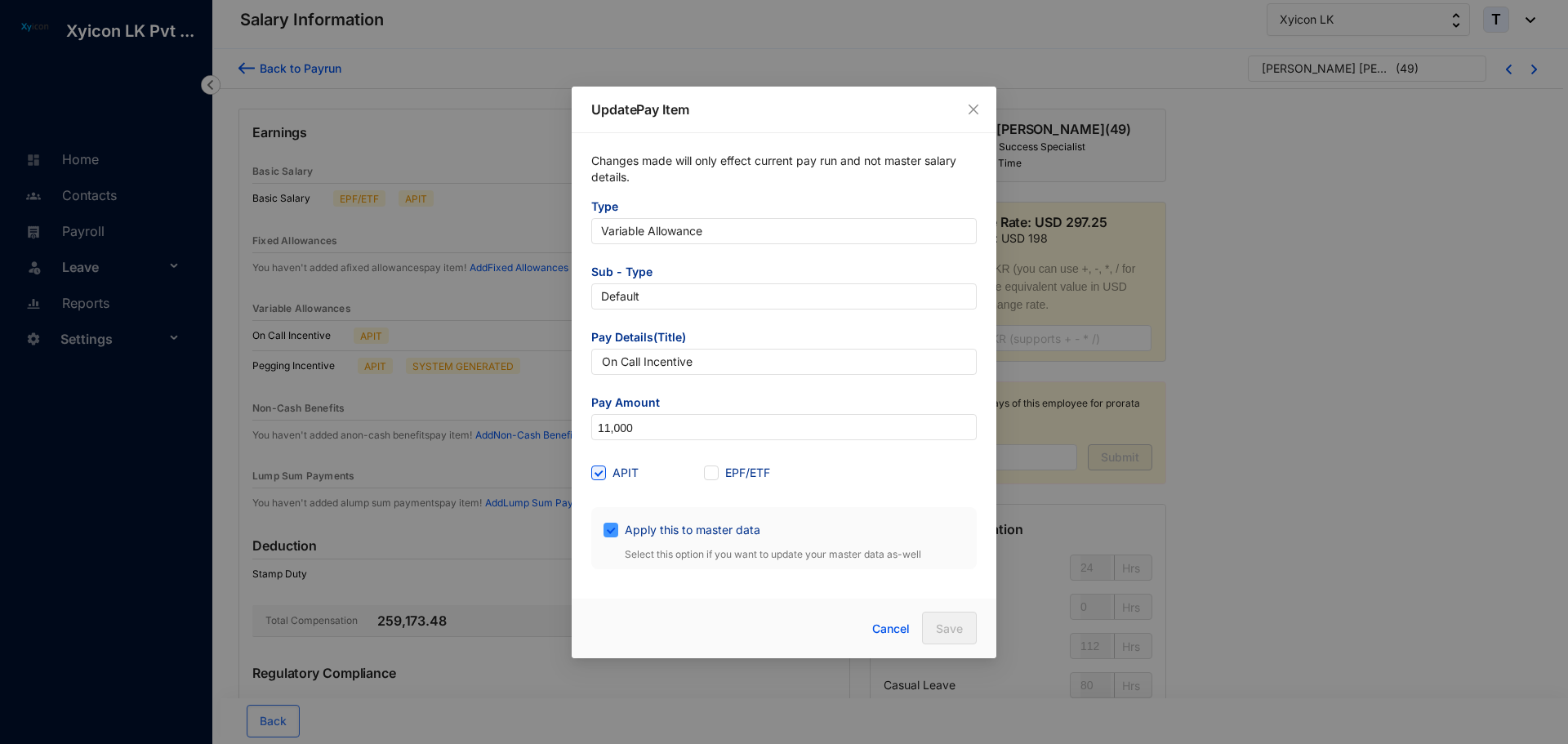
click at [605, 533] on input "Apply this to master data" at bounding box center [609, 528] width 12 height 12
checkbox input "false"
click at [960, 627] on span "Save" at bounding box center [949, 629] width 27 height 16
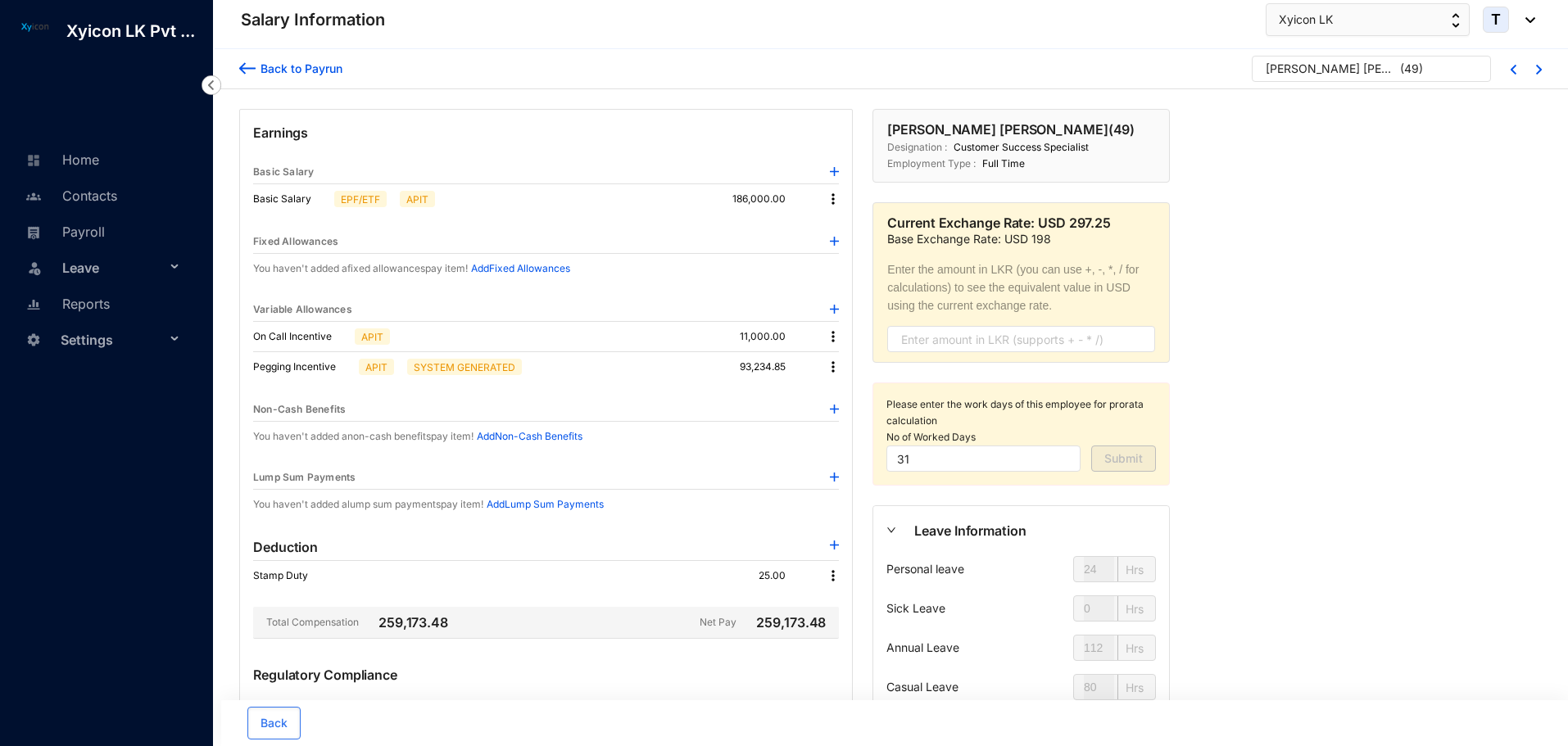
click at [249, 67] on img at bounding box center [247, 68] width 16 height 17
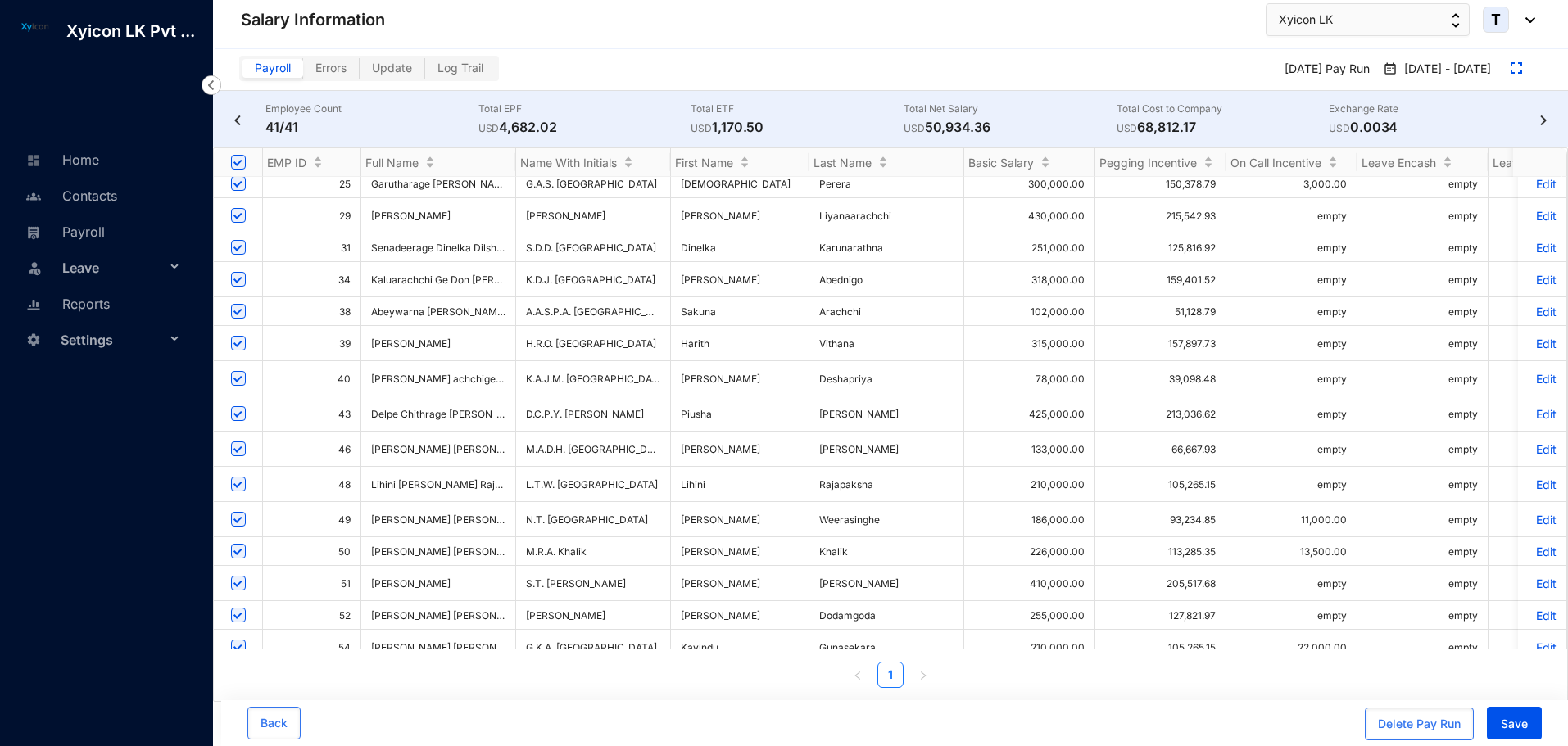
scroll to position [327, 0]
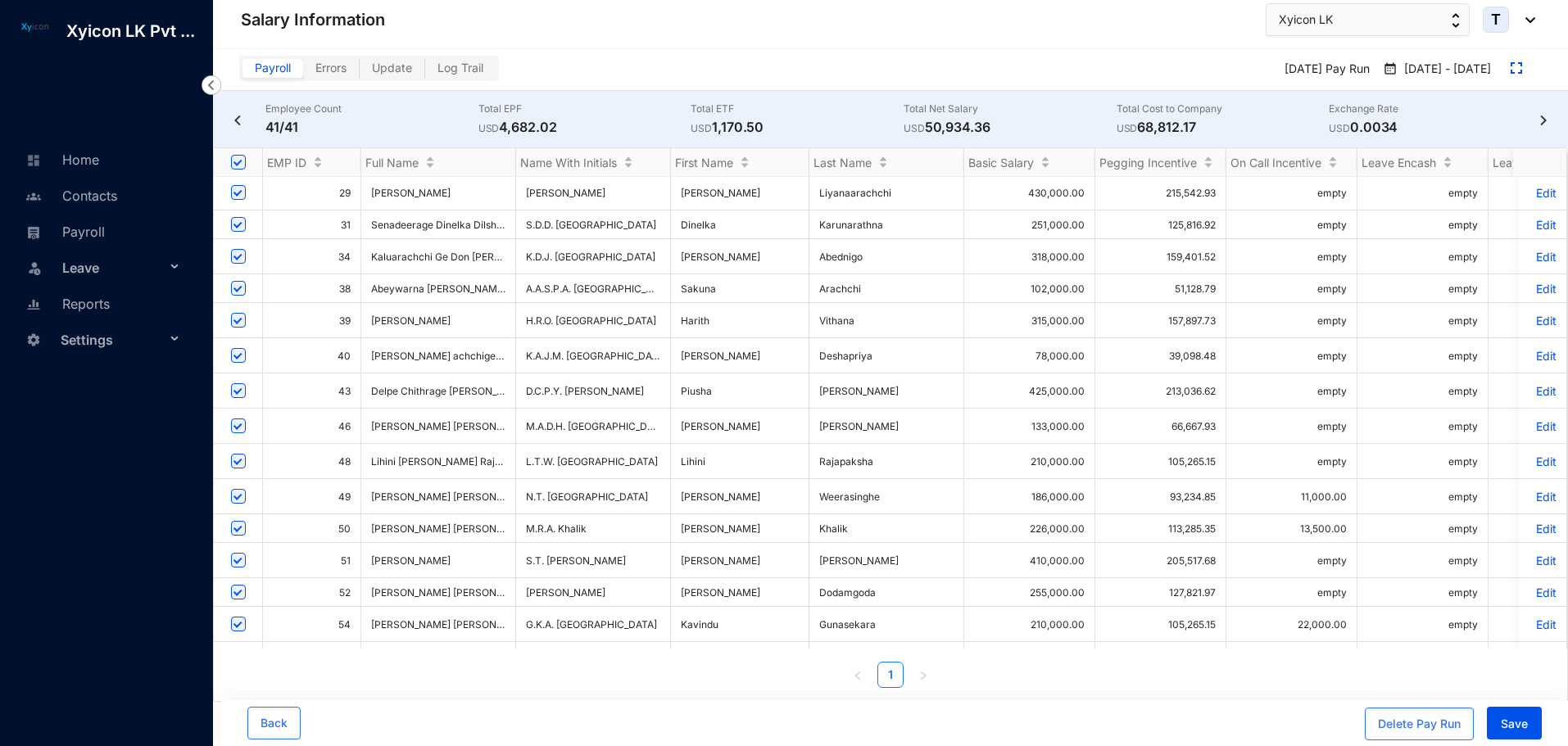
click at [1536, 521] on p "Edit" at bounding box center [1542, 529] width 29 height 14
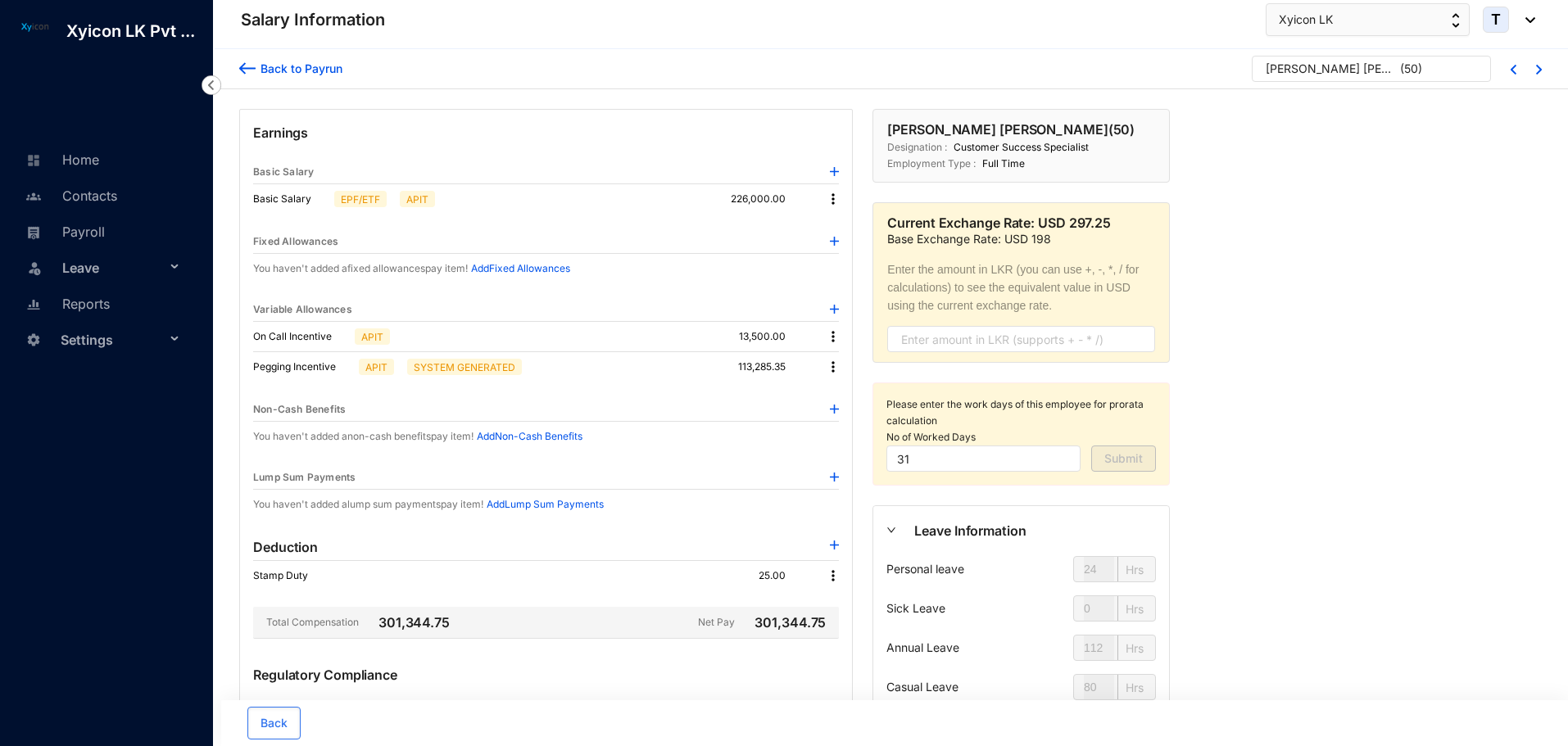
click at [246, 66] on img at bounding box center [247, 68] width 16 height 17
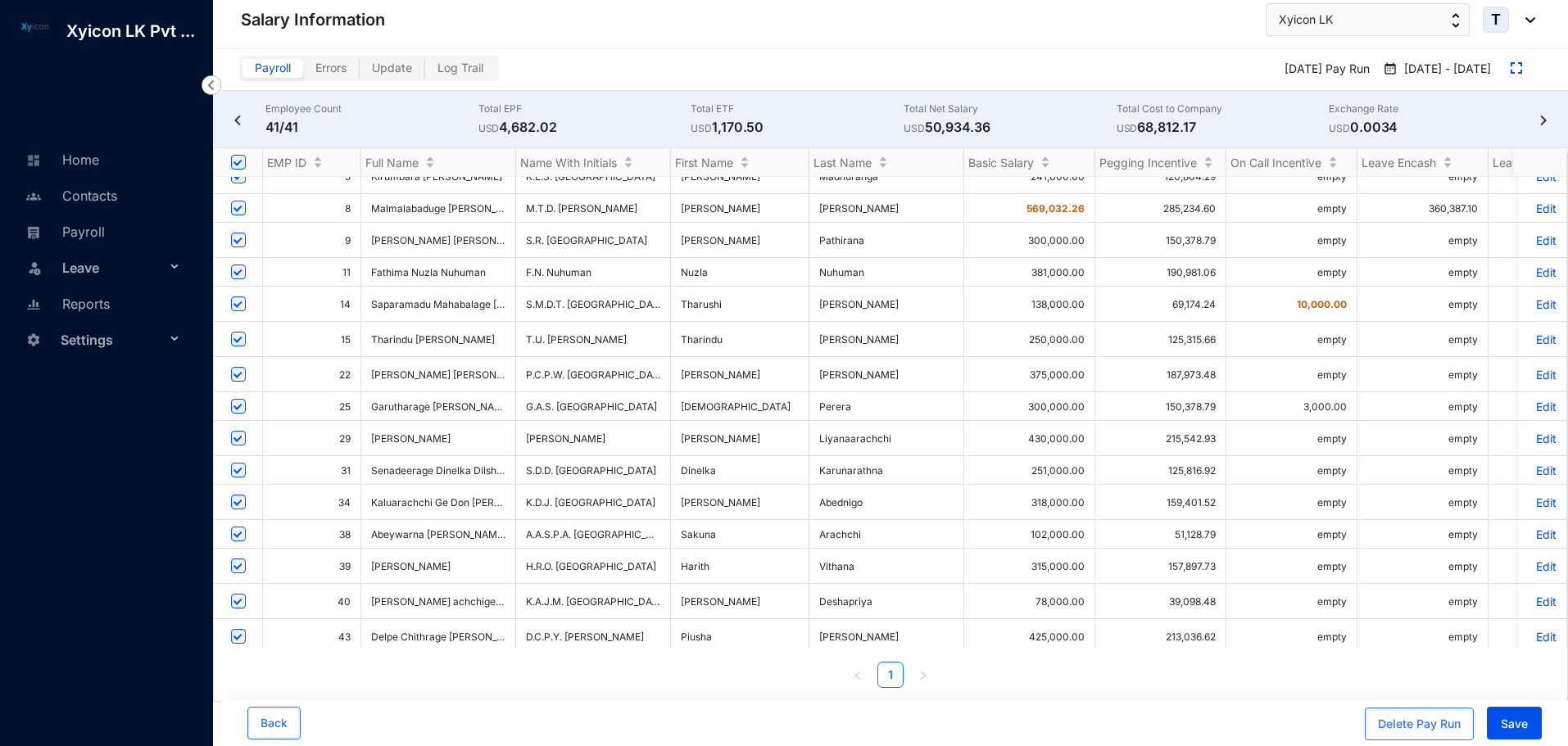
scroll to position [164, 0]
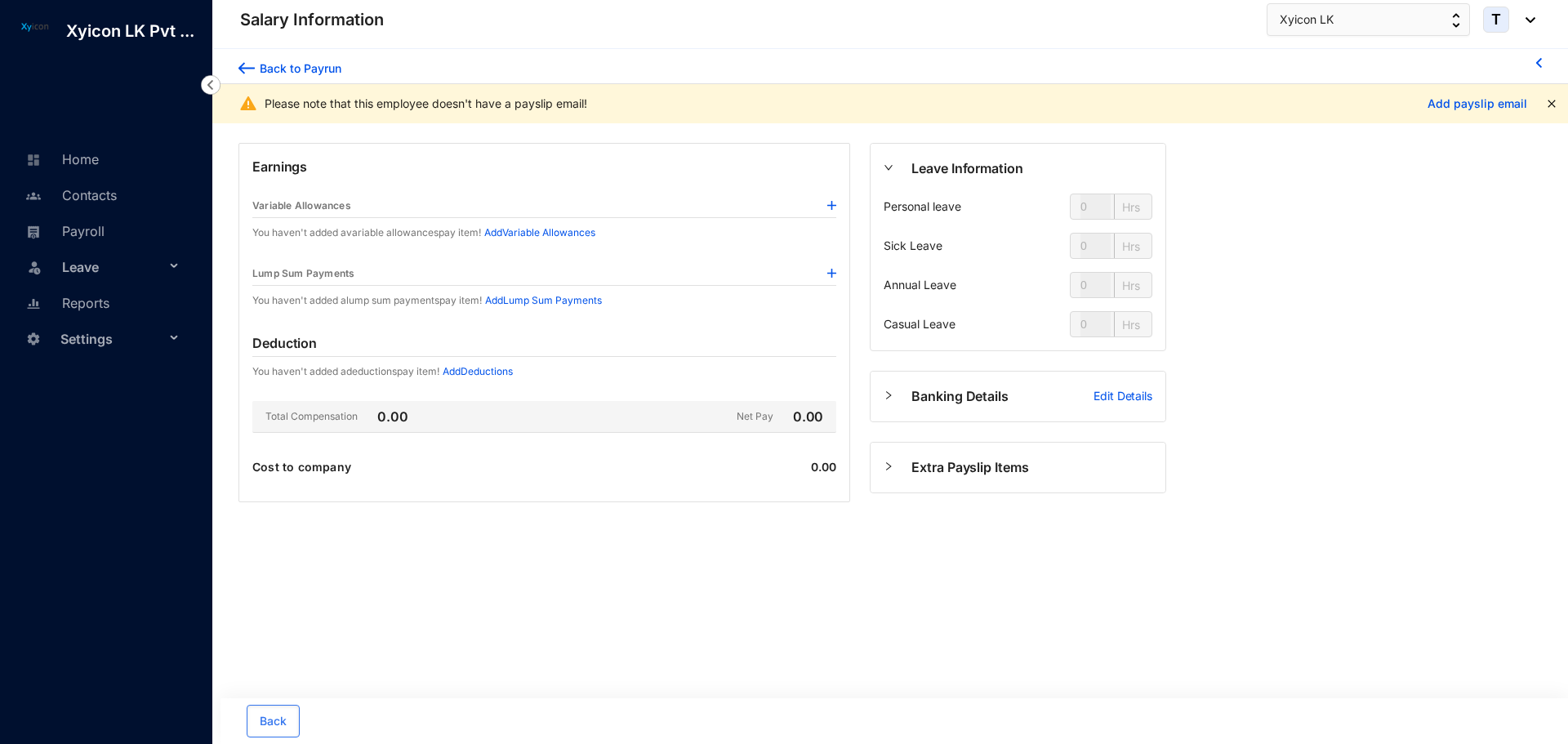
type input "24"
type input "112"
type input "80"
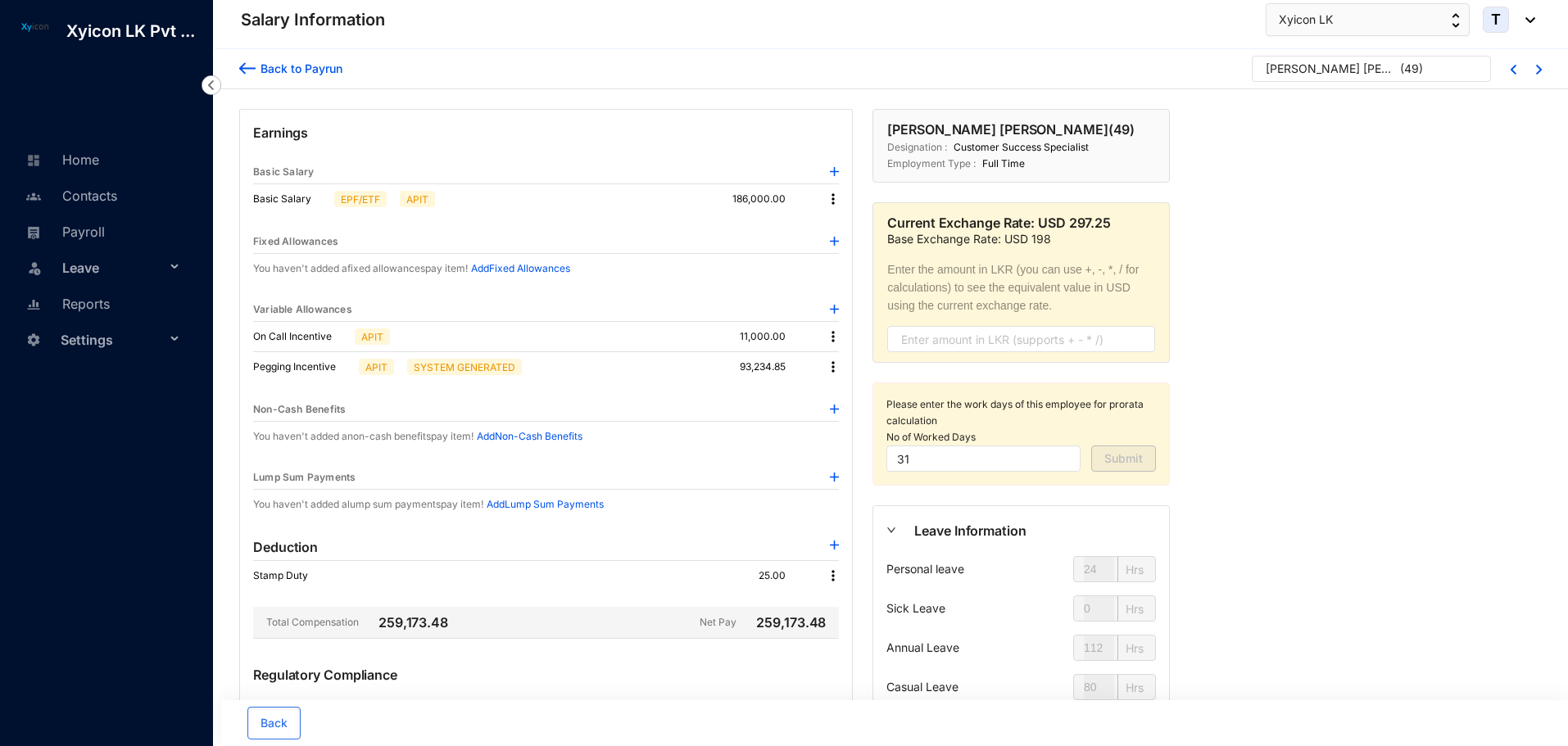
click at [835, 335] on img at bounding box center [833, 336] width 16 height 16
click at [842, 365] on span "Edit" at bounding box center [855, 364] width 34 height 18
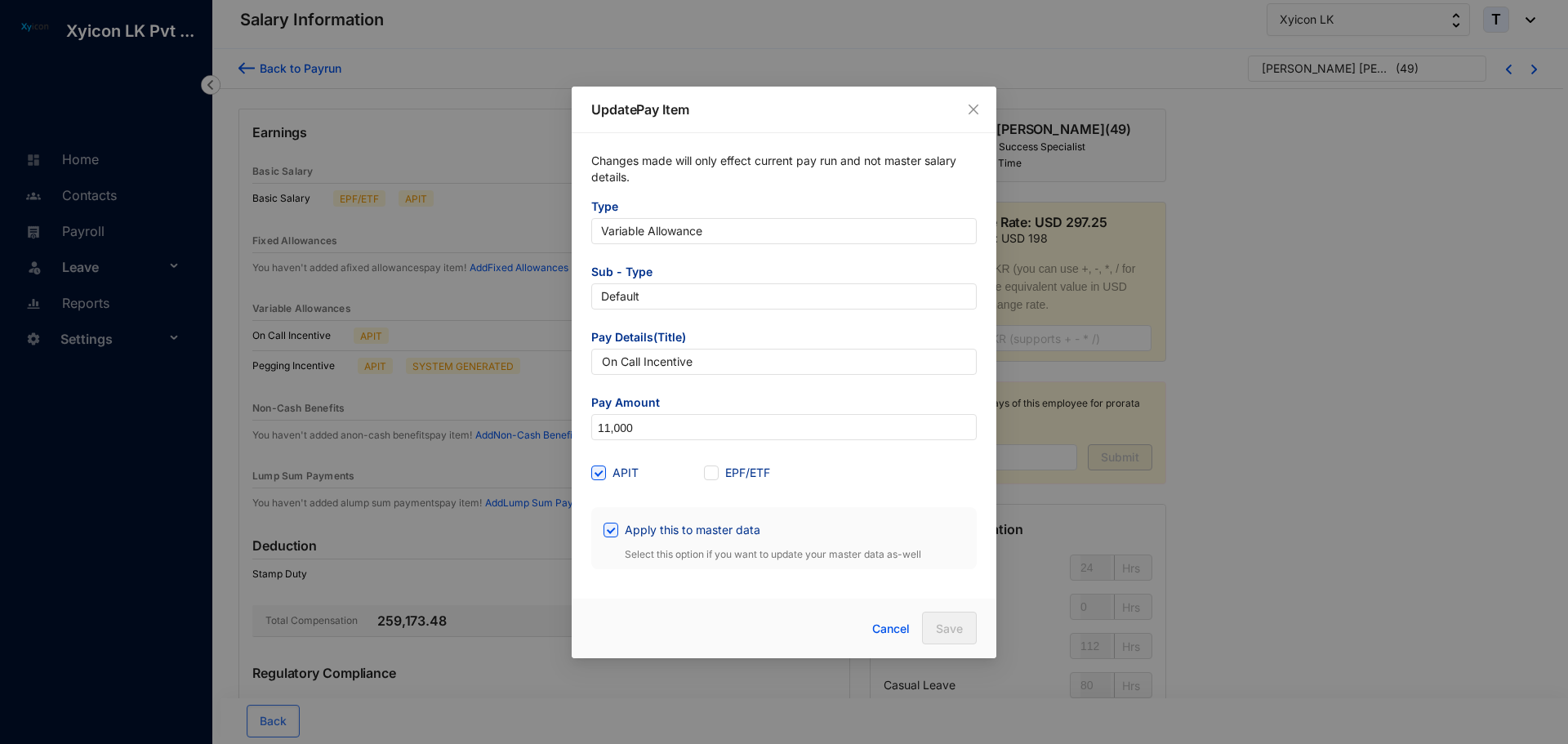
click at [662, 442] on form "Type Variable Allowance Sub - Type Default Pay Details(Title) On Call Incentive…" at bounding box center [784, 384] width 385 height 371
click at [662, 420] on input "11,000" at bounding box center [784, 427] width 384 height 26
type input "12,500"
click at [617, 528] on span at bounding box center [611, 530] width 14 height 14
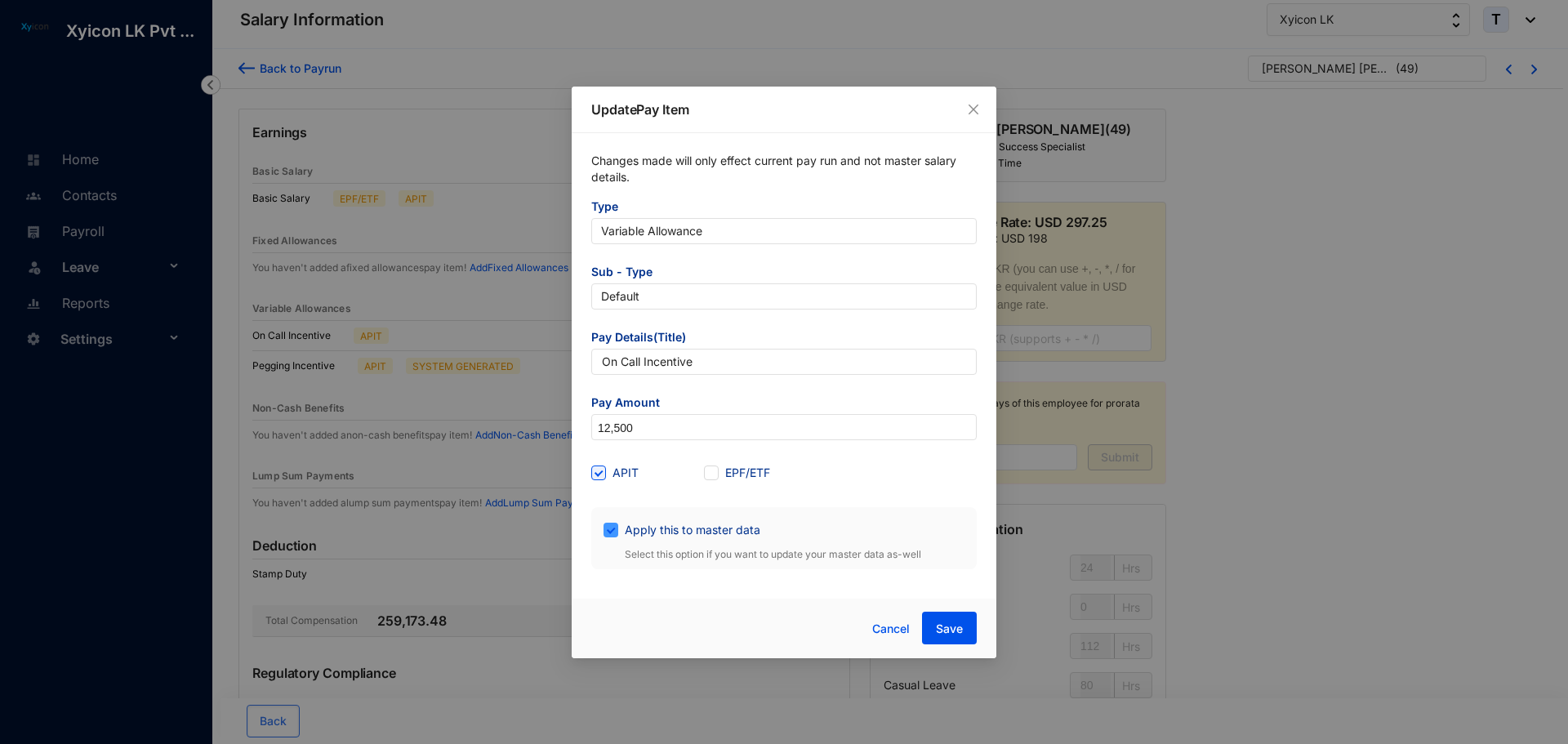
click at [615, 528] on input "Apply this to master data" at bounding box center [609, 528] width 12 height 12
checkbox input "false"
click at [967, 628] on button "Save" at bounding box center [949, 628] width 54 height 33
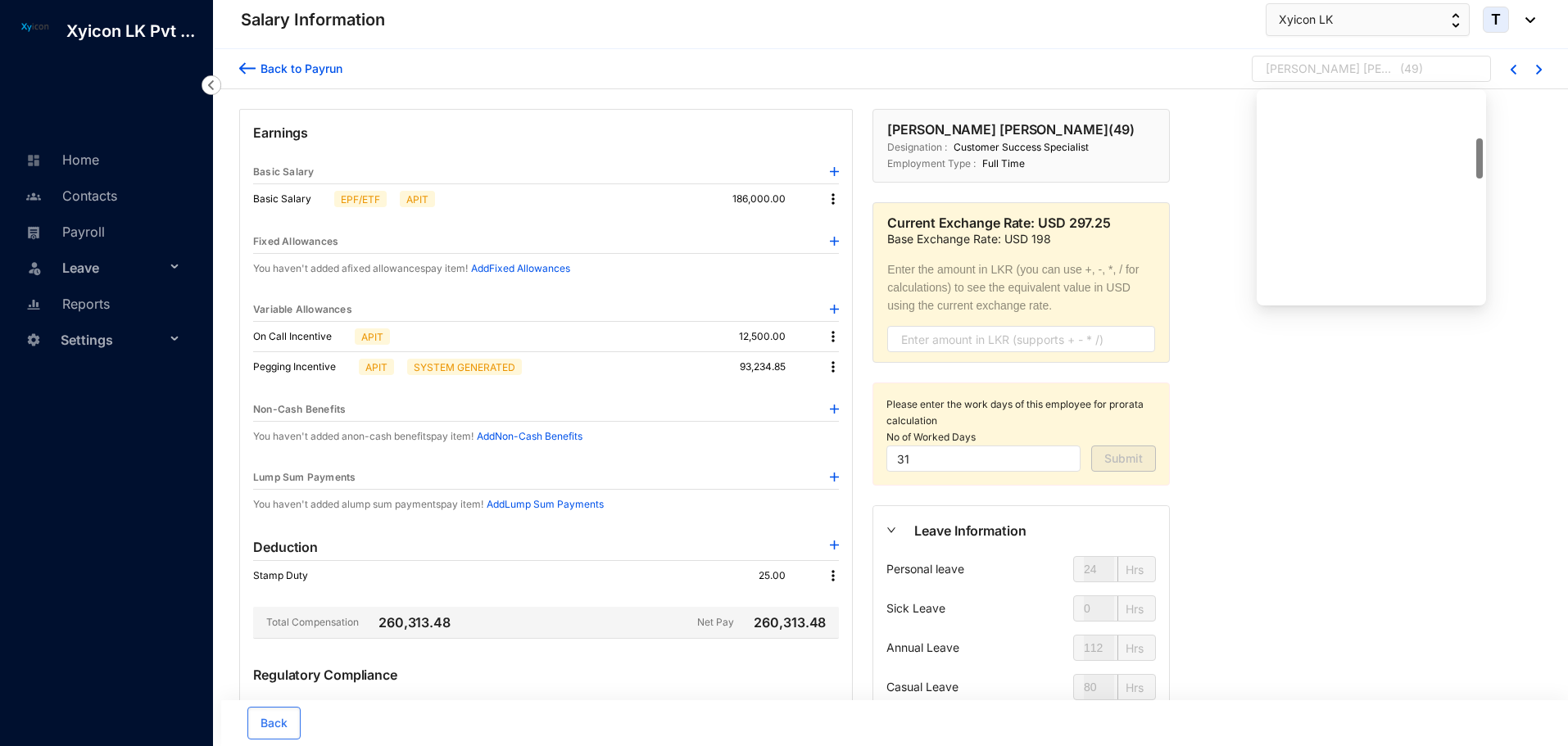
click at [1317, 65] on div "[PERSON_NAME] [PERSON_NAME]" at bounding box center [1331, 69] width 131 height 16
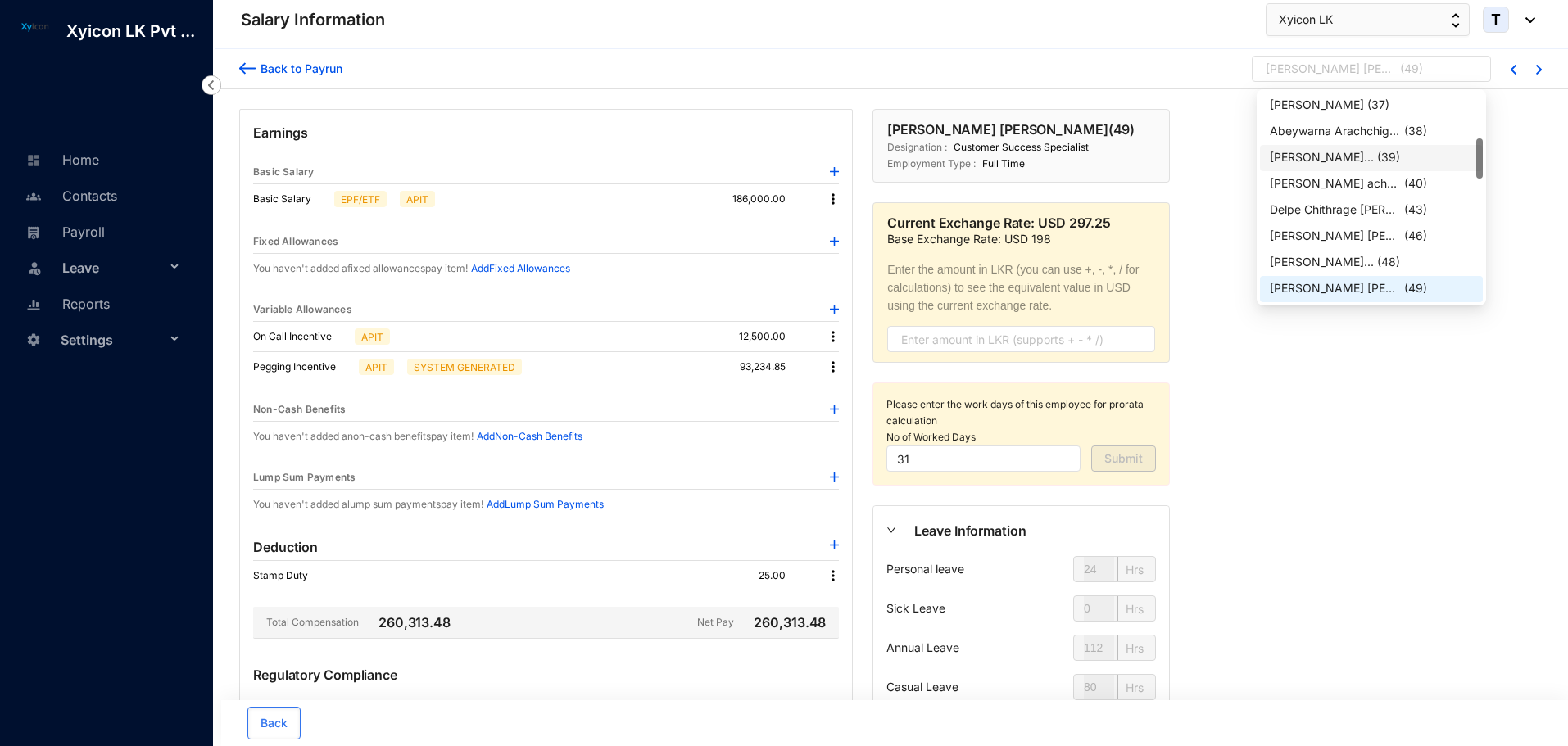
scroll to position [318, 0]
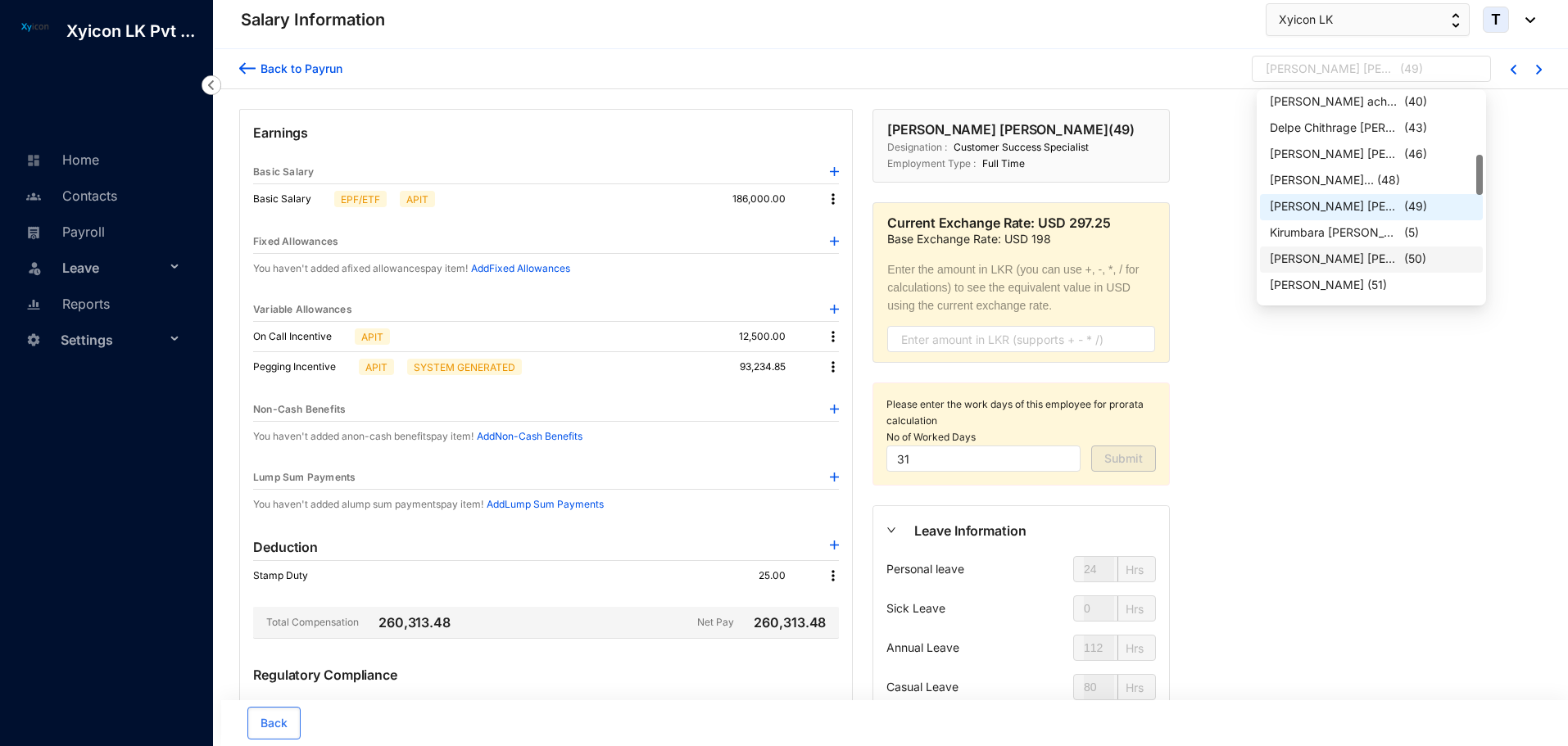
click at [1312, 257] on div "[PERSON_NAME] [PERSON_NAME]" at bounding box center [1335, 259] width 131 height 16
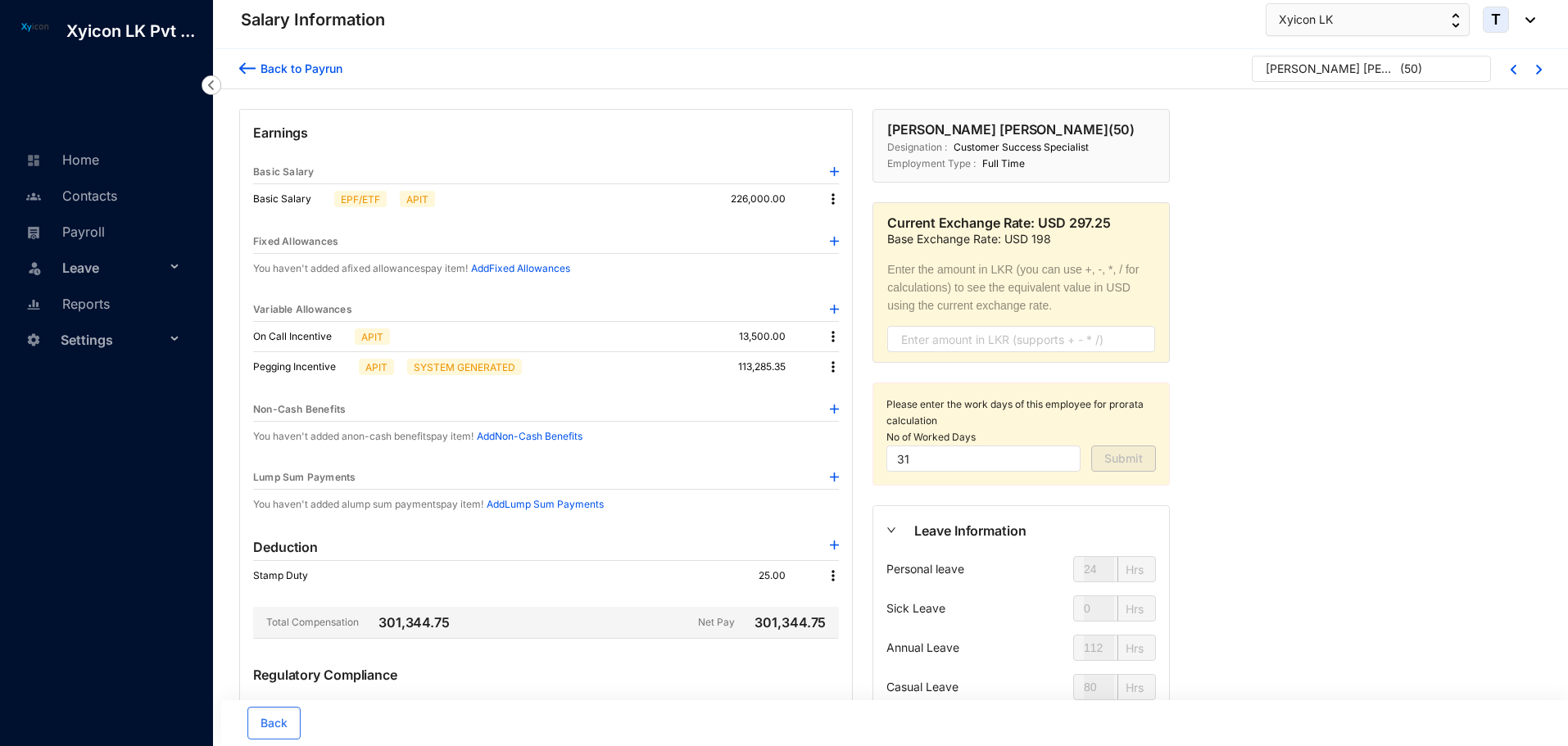
click at [831, 335] on img at bounding box center [833, 336] width 16 height 16
click at [854, 360] on span "Edit" at bounding box center [855, 364] width 34 height 18
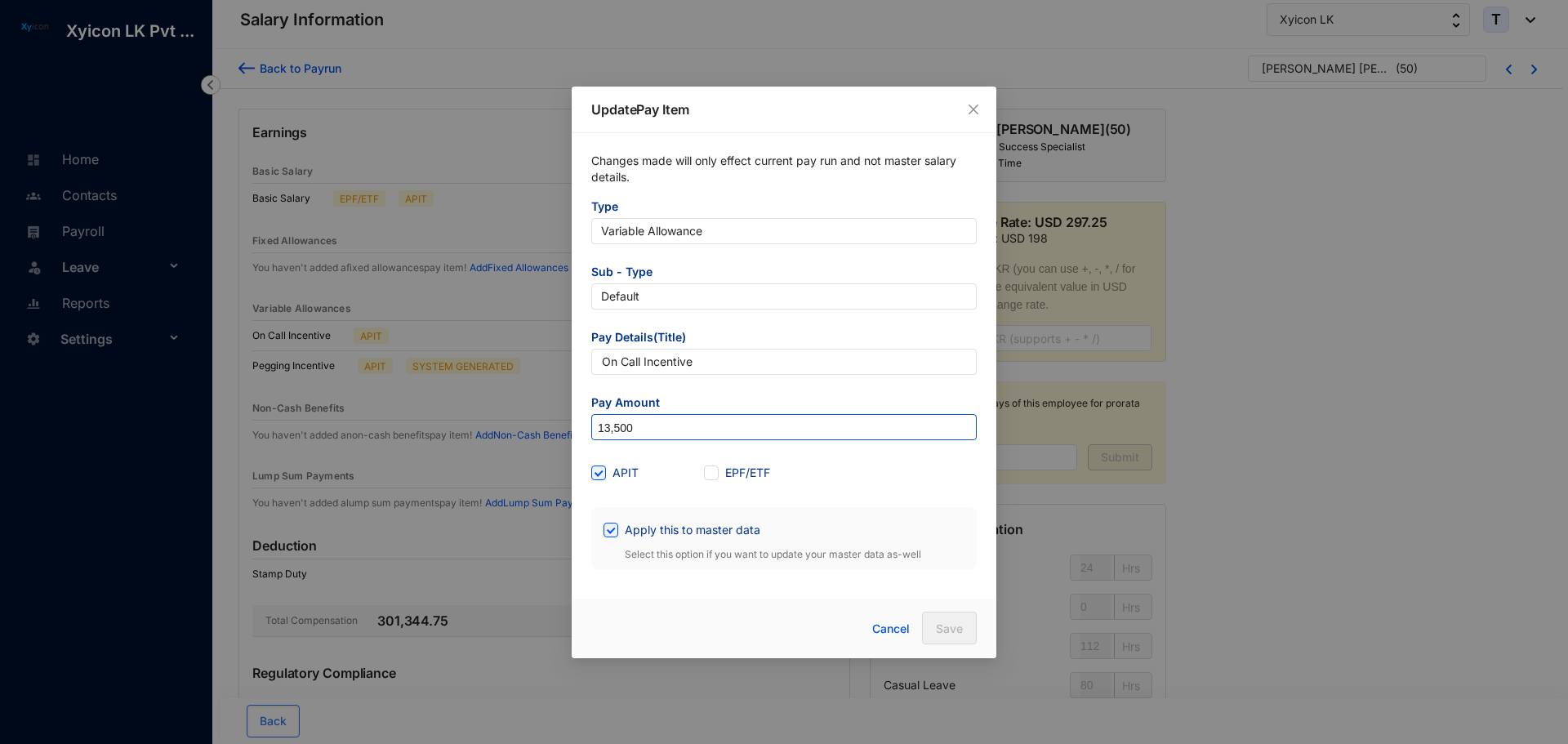
click at [664, 426] on input "13,500" at bounding box center [784, 427] width 384 height 26
type input "17,500"
click at [610, 528] on input "Apply this to master data" at bounding box center [609, 528] width 12 height 12
checkbox input "false"
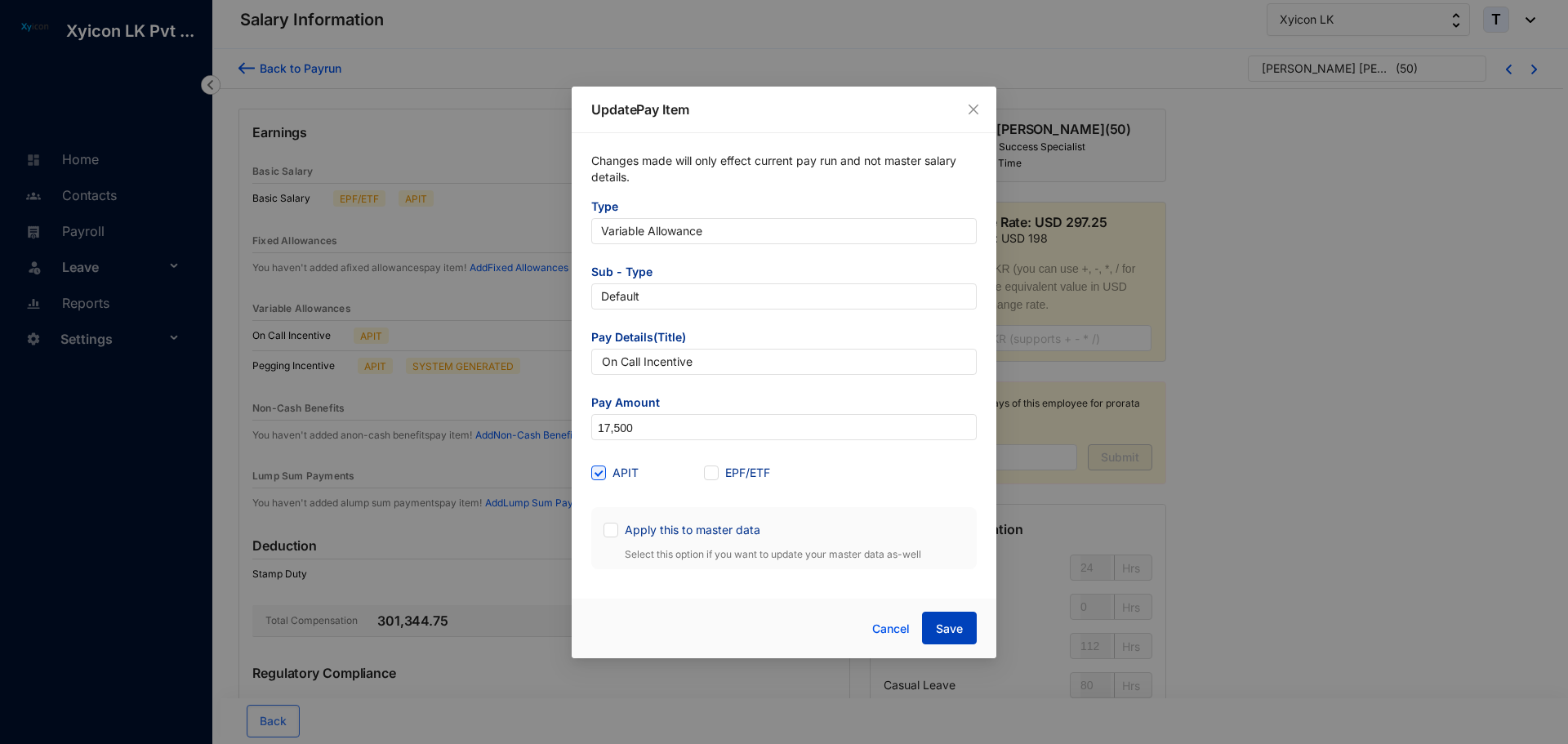
click at [958, 621] on span "Save" at bounding box center [949, 629] width 27 height 16
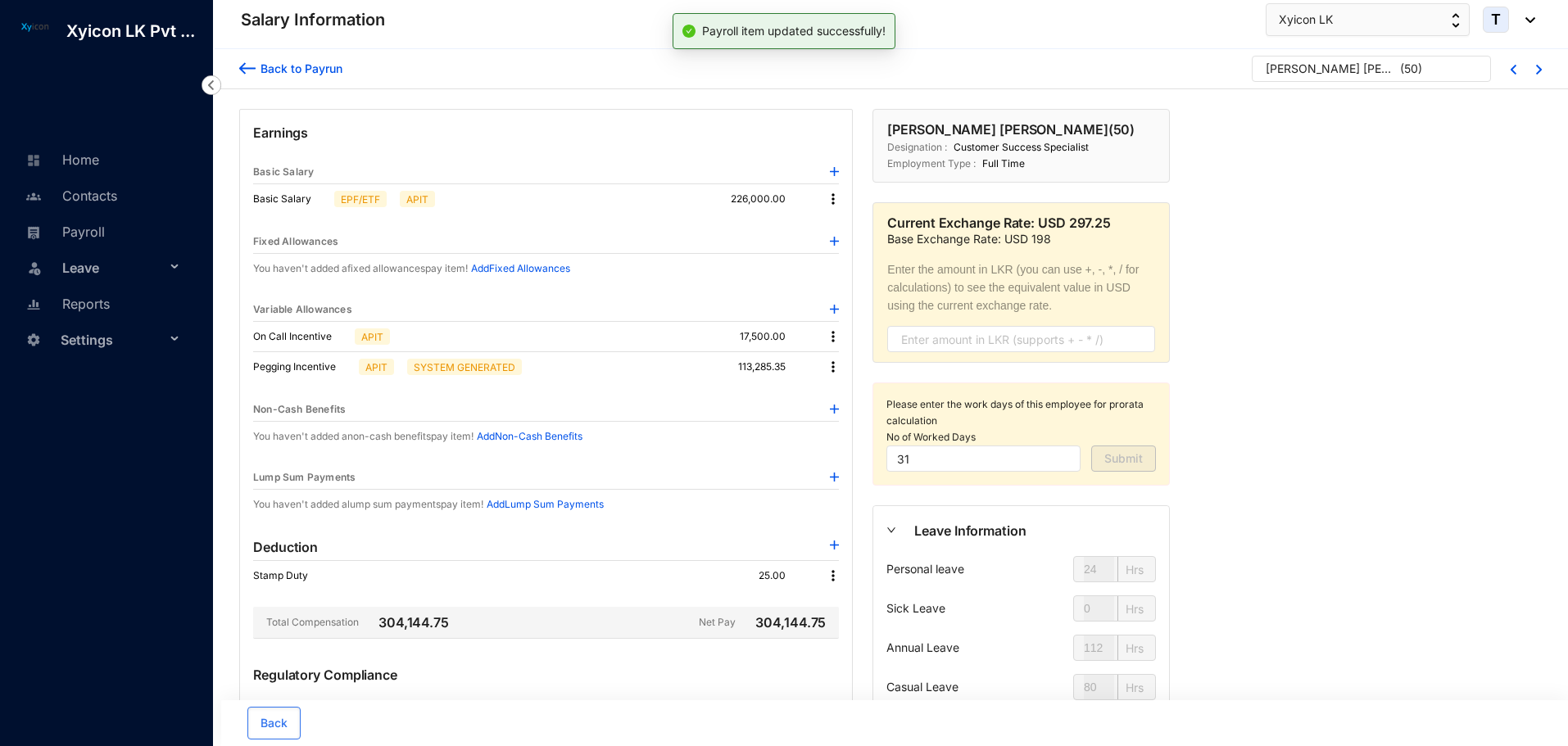
click at [1362, 75] on div "[PERSON_NAME] [PERSON_NAME]" at bounding box center [1331, 69] width 131 height 16
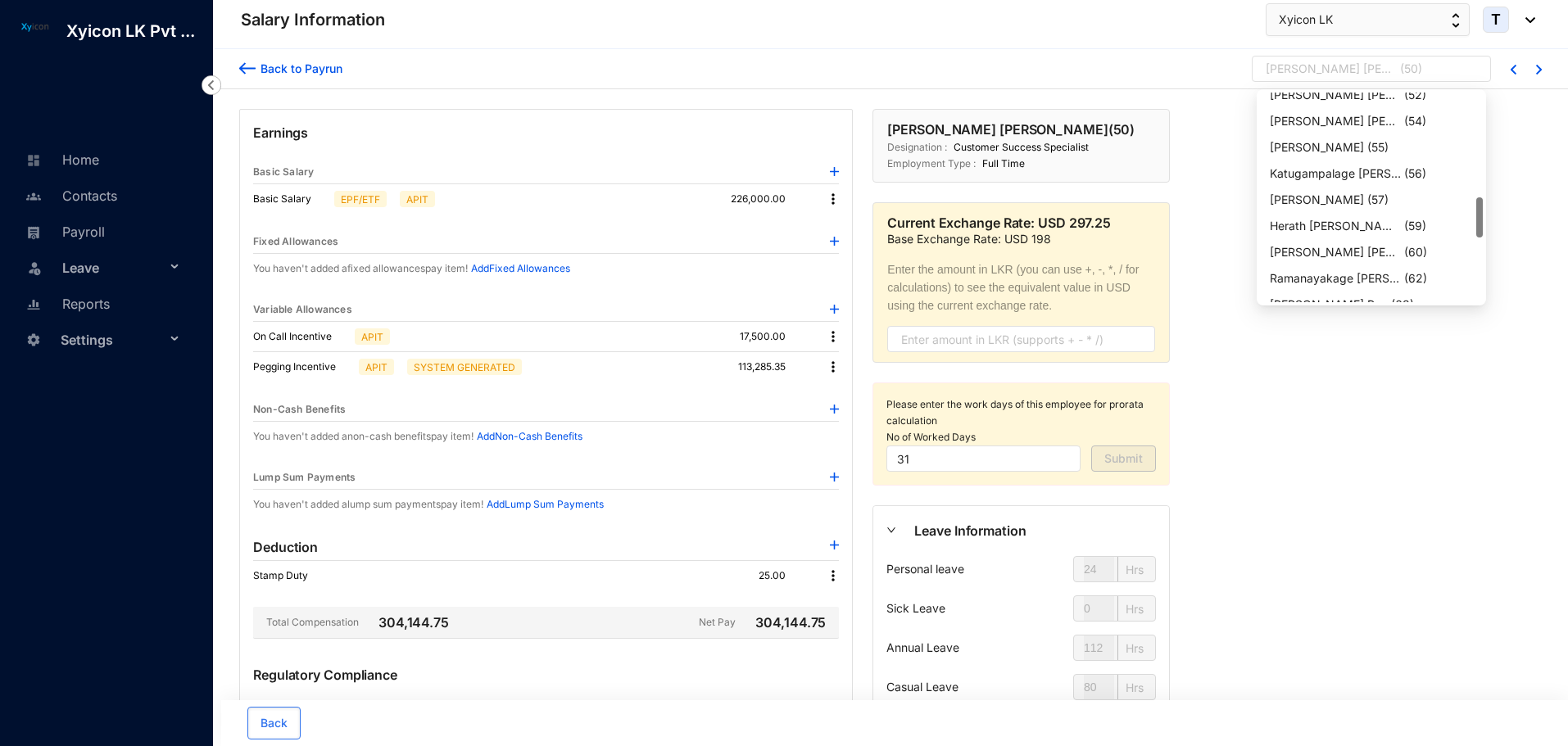
scroll to position [616, 0]
click at [1347, 252] on div "Hendawitharana Malaka Lofun..." at bounding box center [1335, 249] width 131 height 16
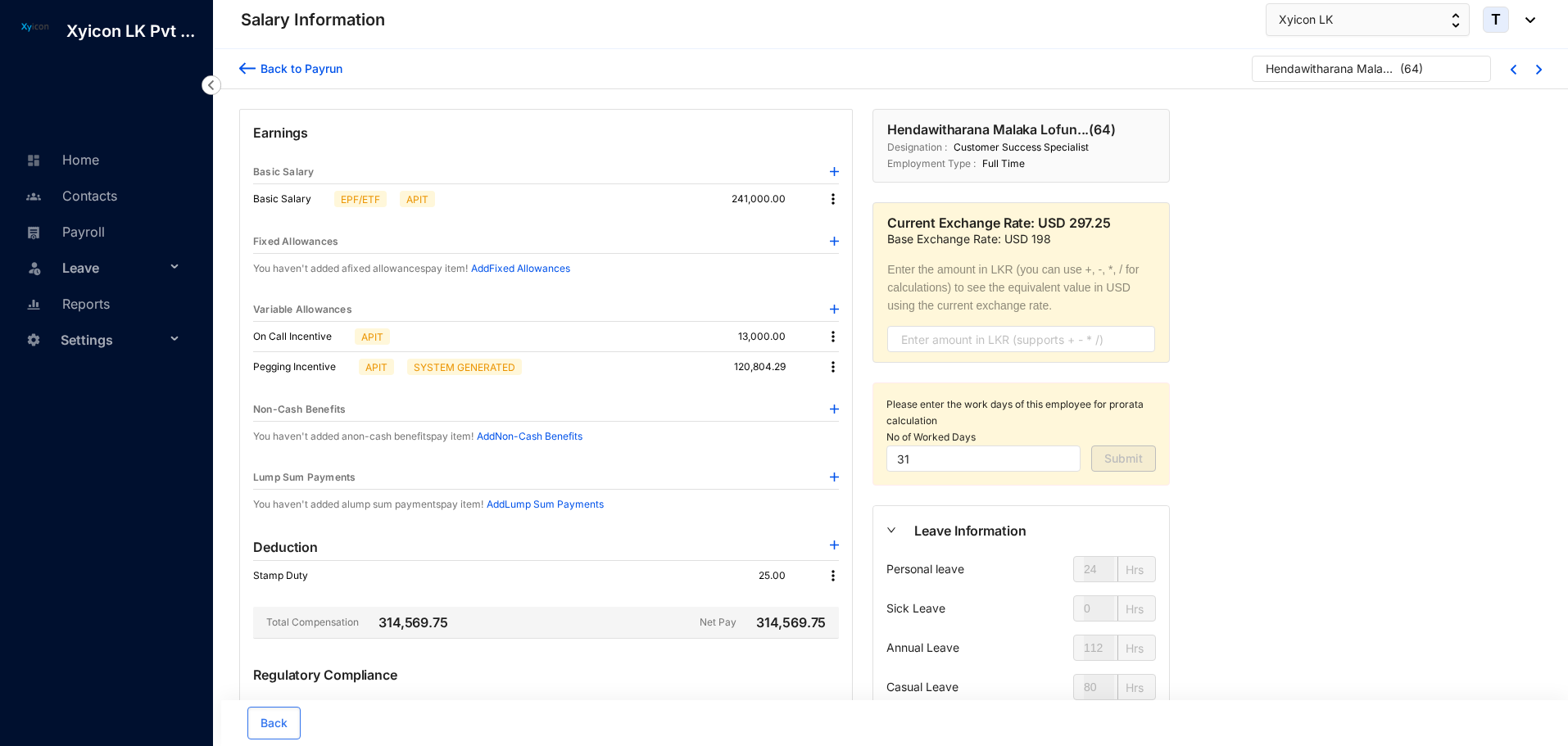
click at [834, 340] on img at bounding box center [833, 336] width 16 height 16
click at [872, 367] on span "Edit" at bounding box center [855, 364] width 34 height 18
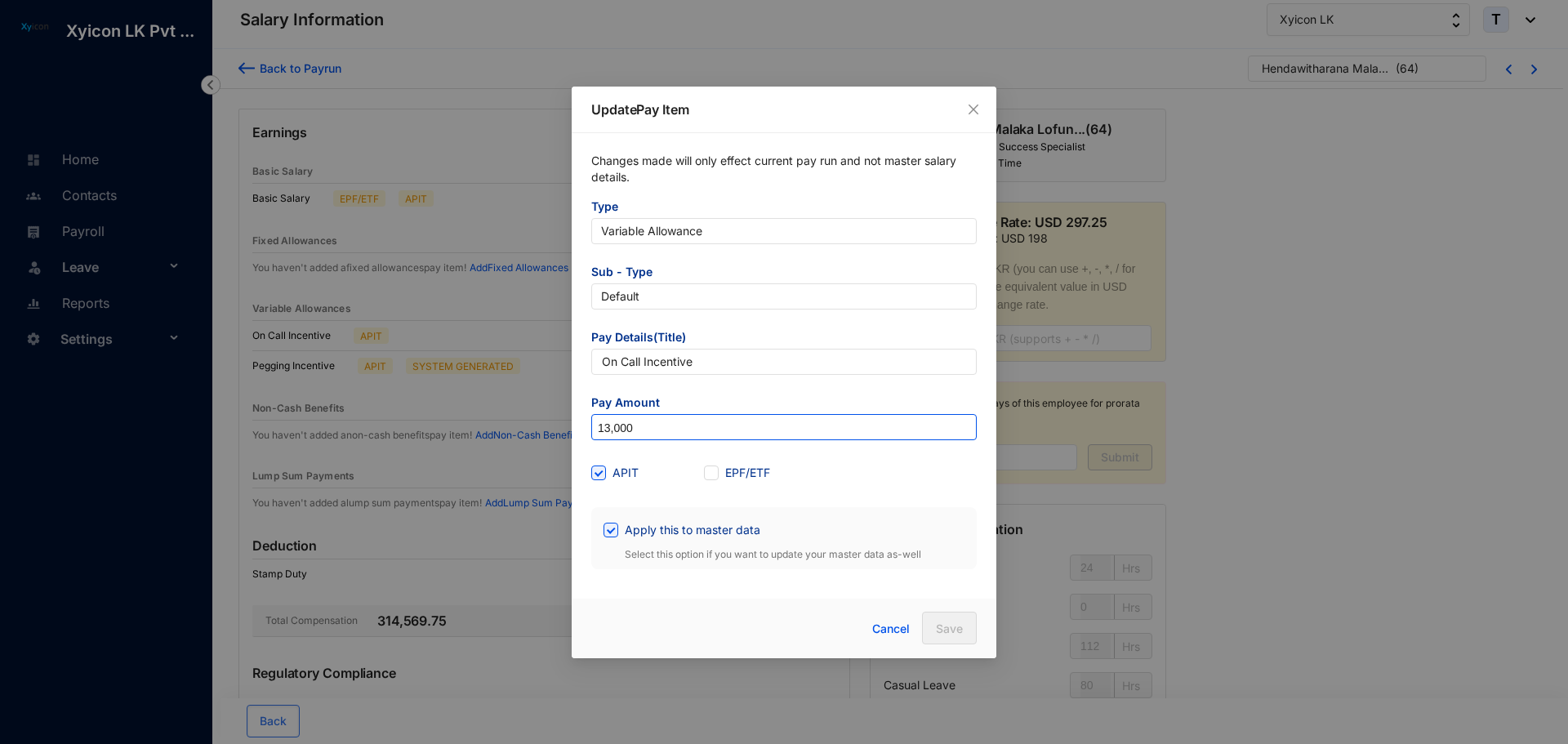
click at [635, 426] on input "13,000" at bounding box center [784, 427] width 384 height 26
type input "12,500"
click at [613, 525] on input "Apply this to master data" at bounding box center [609, 528] width 12 height 12
checkbox input "false"
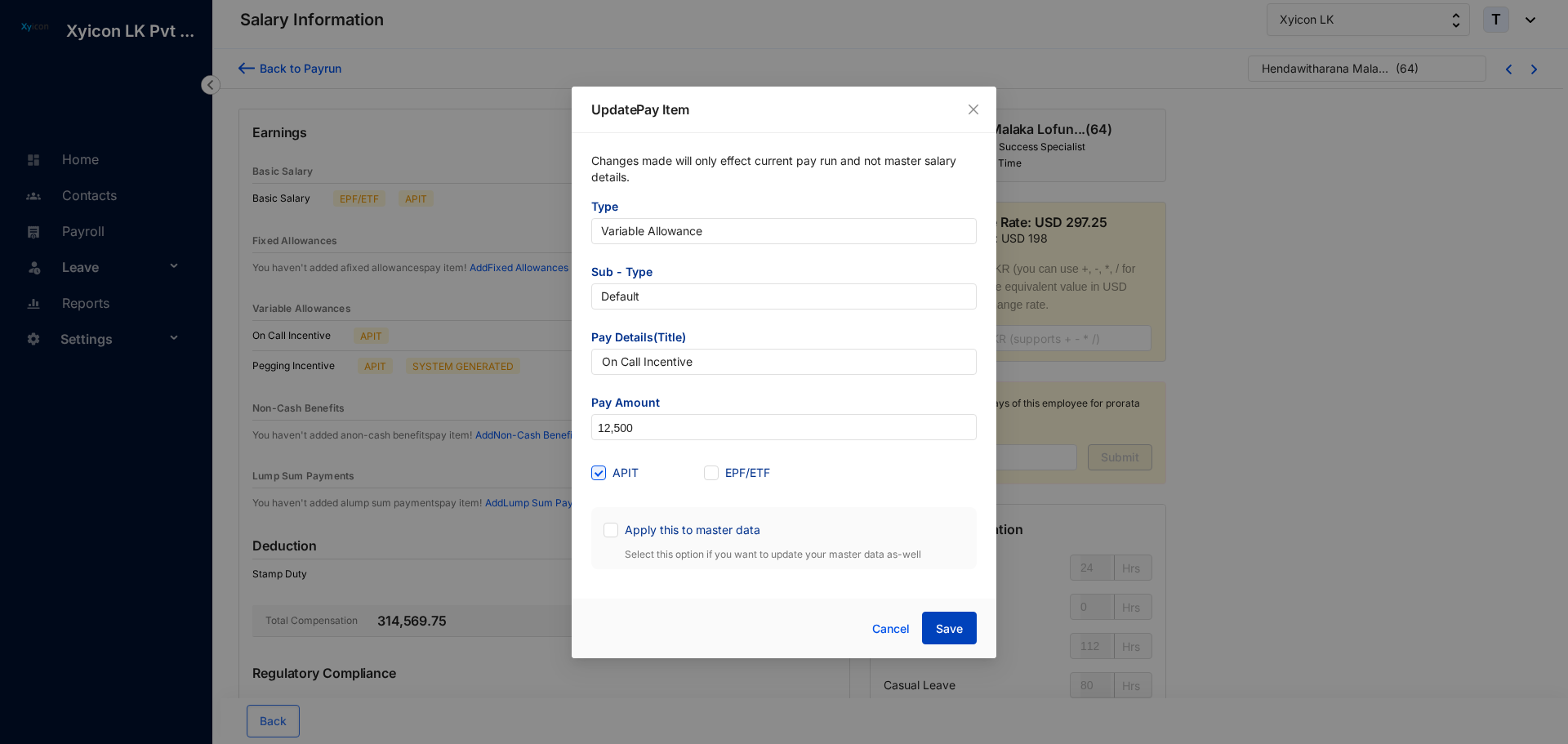
click at [939, 624] on span "Save" at bounding box center [949, 629] width 27 height 16
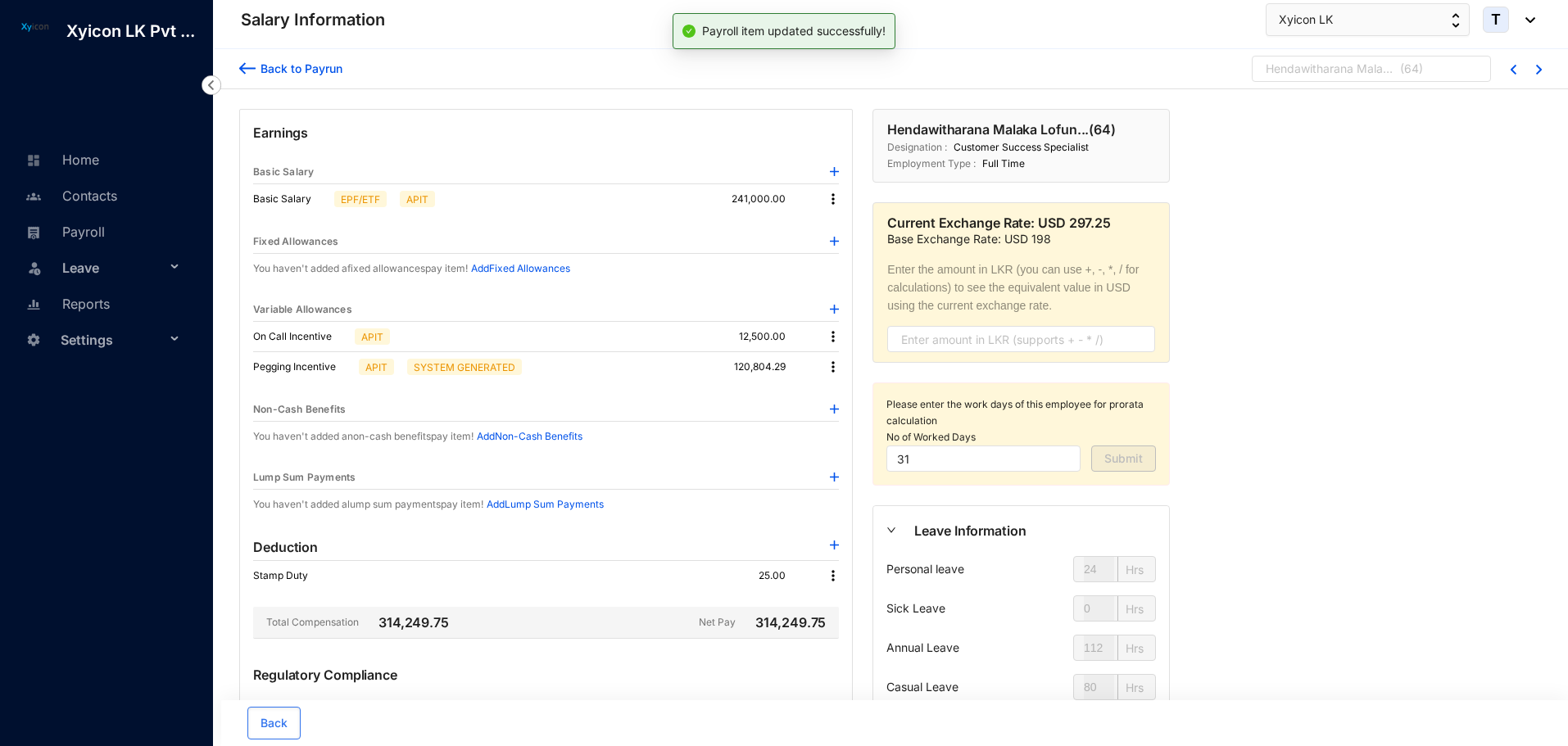
click at [1335, 64] on div "Hendawitharana Malaka Lofun..." at bounding box center [1331, 69] width 131 height 16
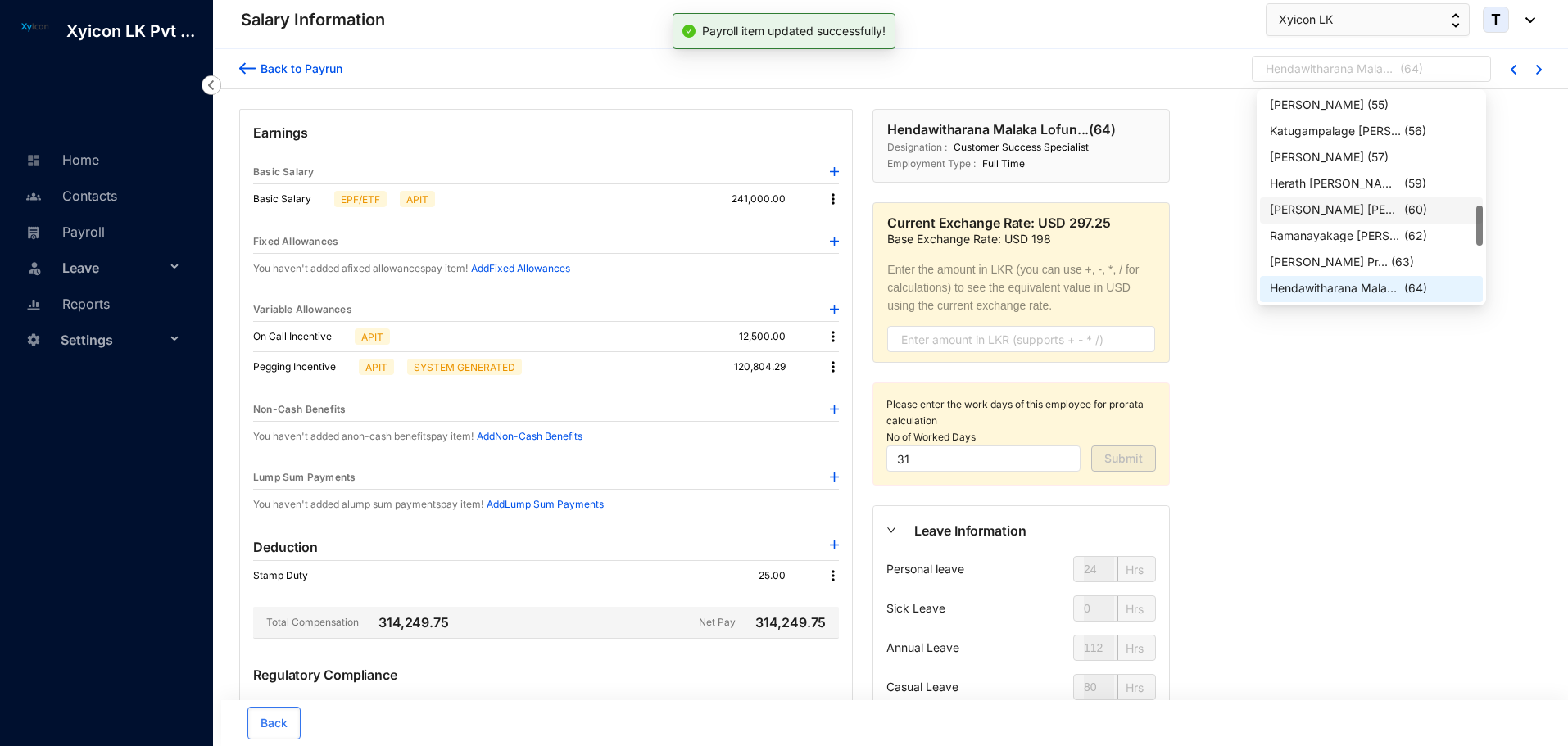
scroll to position [658, 0]
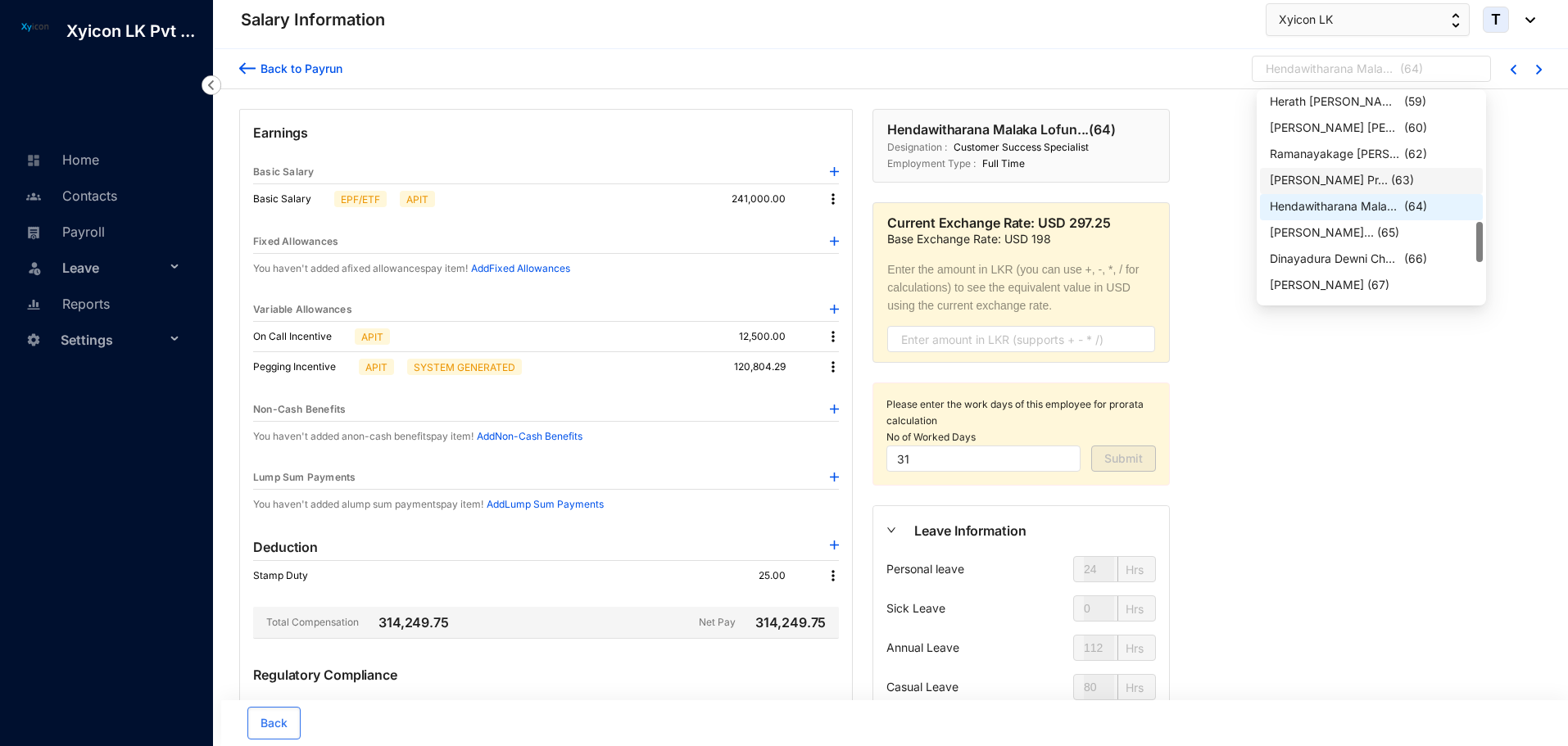
click at [1310, 182] on div "Nishshanka Mudiyanselage Pr..." at bounding box center [1328, 180] width 118 height 16
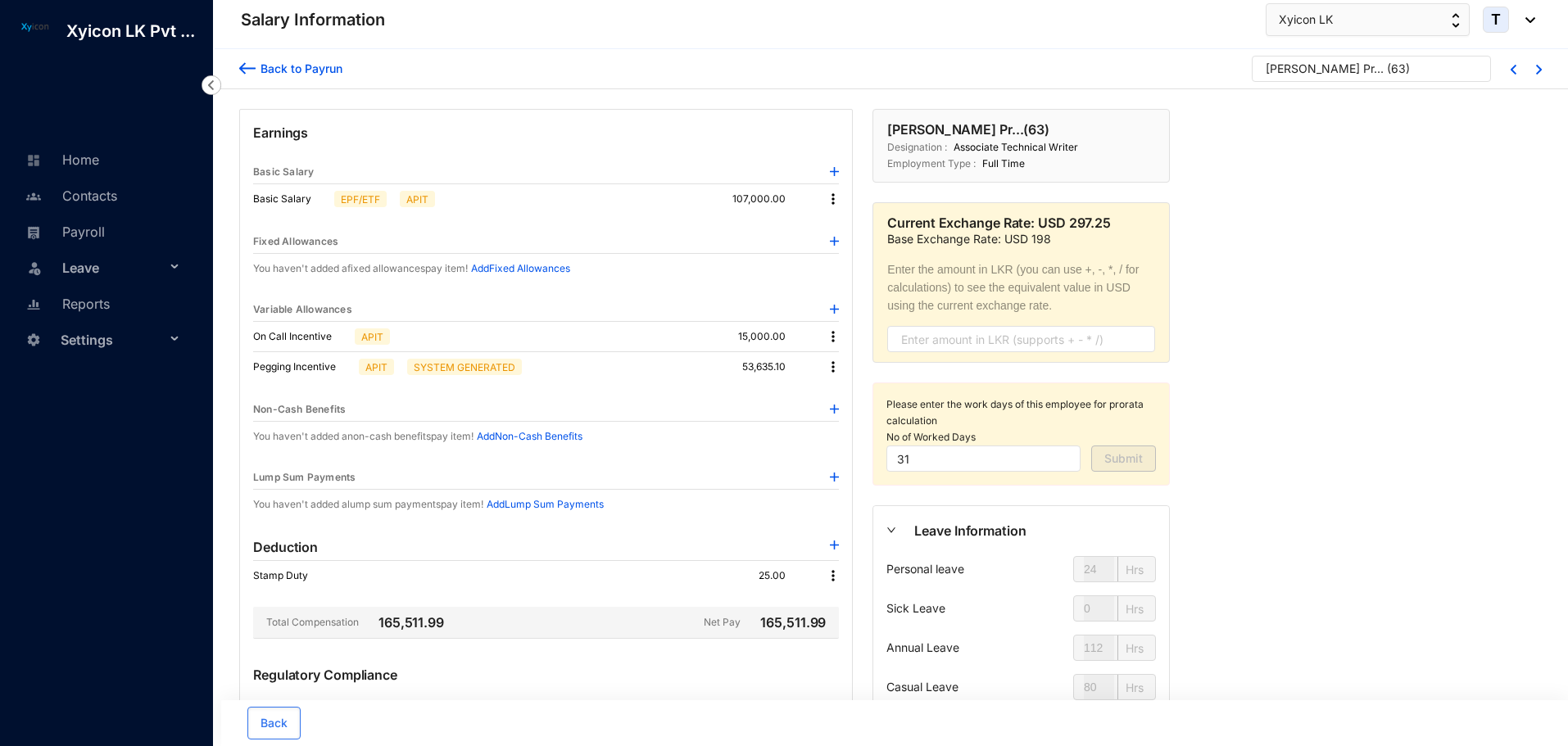
click at [837, 337] on img at bounding box center [833, 336] width 16 height 16
click at [856, 365] on span "Edit" at bounding box center [855, 364] width 34 height 18
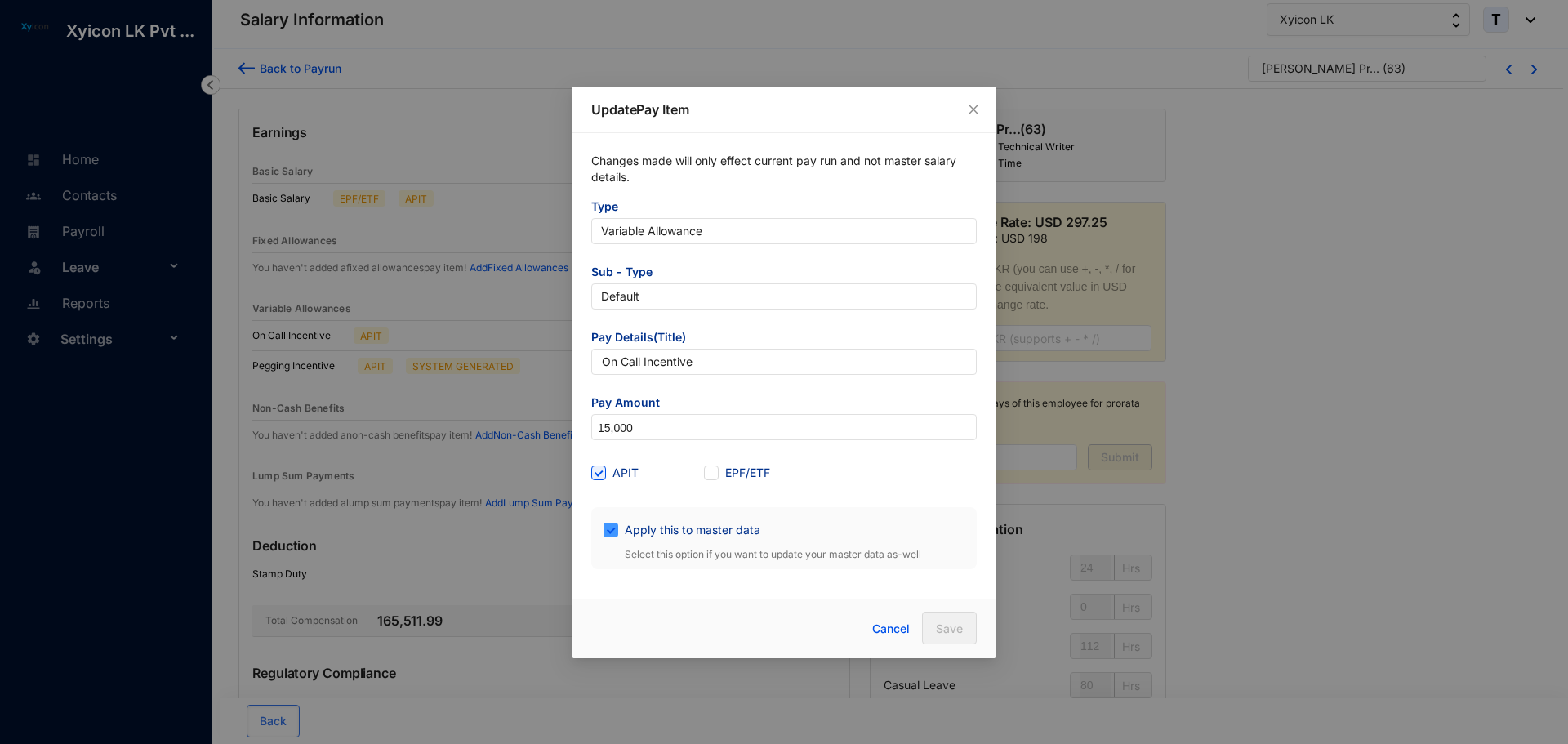
click at [634, 533] on span "Apply this to master data" at bounding box center [692, 530] width 149 height 18
click at [615, 533] on input "Apply this to master data" at bounding box center [609, 528] width 12 height 12
checkbox input "false"
click at [642, 422] on input "15,000" at bounding box center [784, 427] width 384 height 26
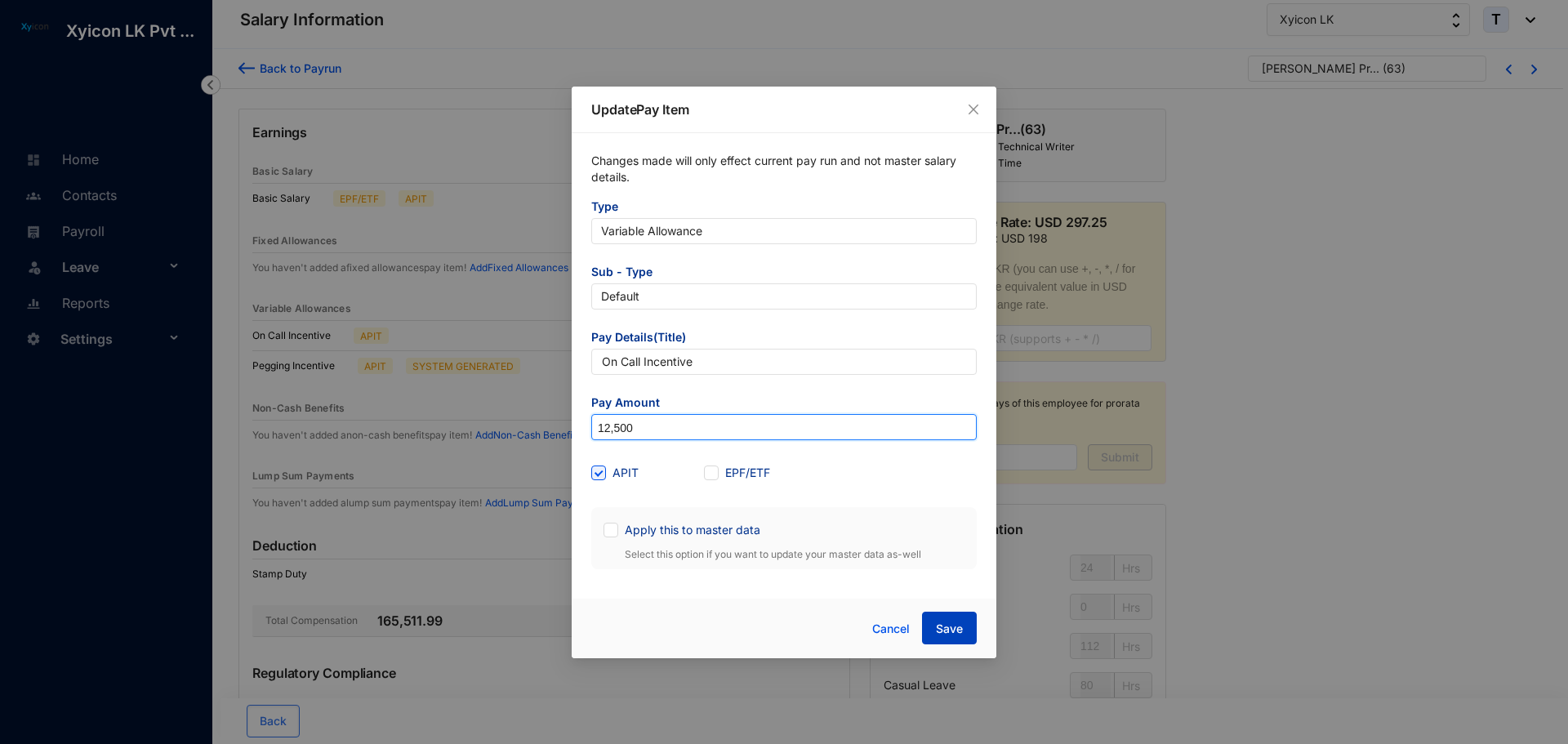
type input "12,500"
click at [969, 634] on button "Save" at bounding box center [949, 628] width 54 height 33
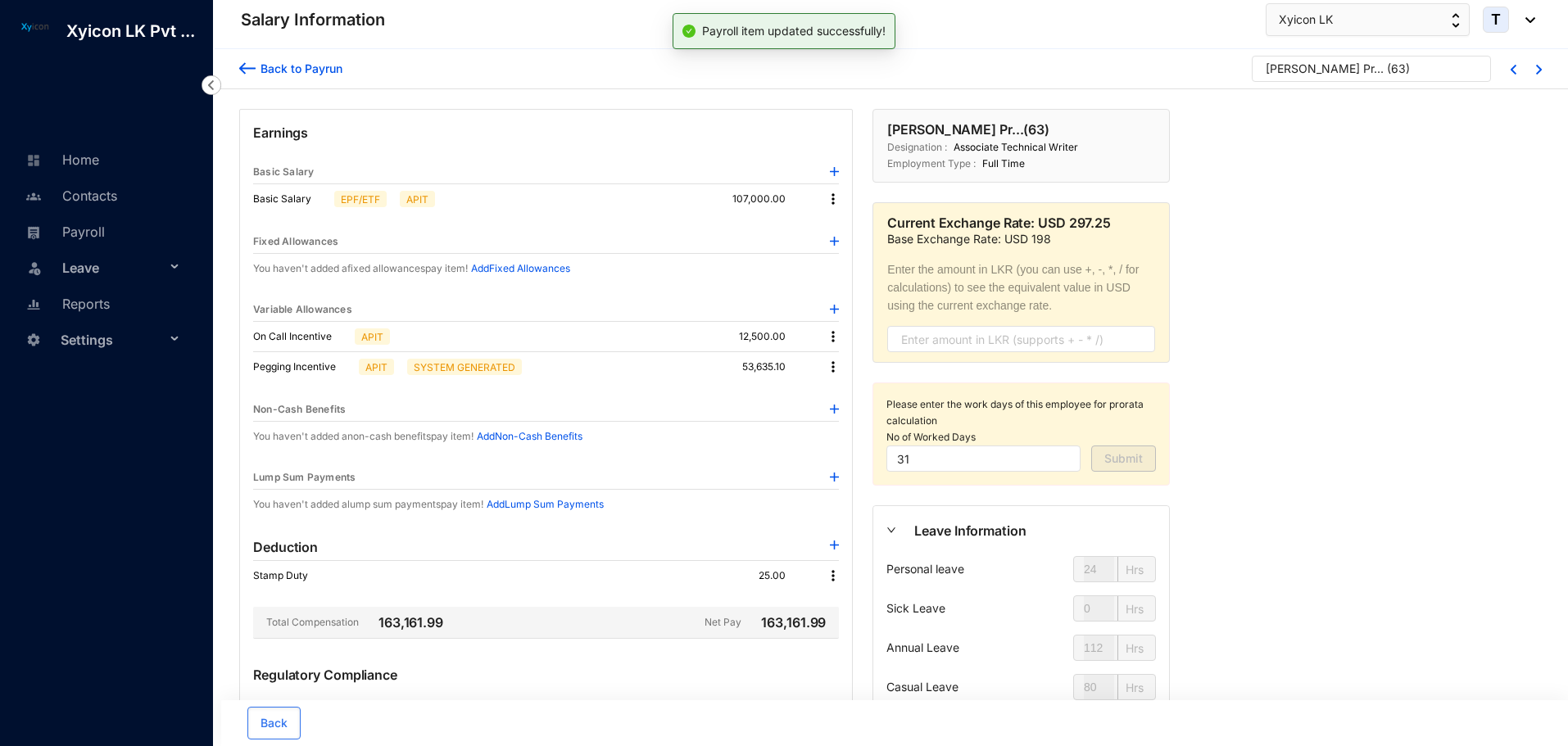
click at [1328, 59] on div "Nishshanka Mudiyanselage Pr... ( 63 )" at bounding box center [1370, 68] width 239 height 26
click at [1331, 69] on div "Nishshanka Mudiyanselage Pr..." at bounding box center [1325, 69] width 118 height 16
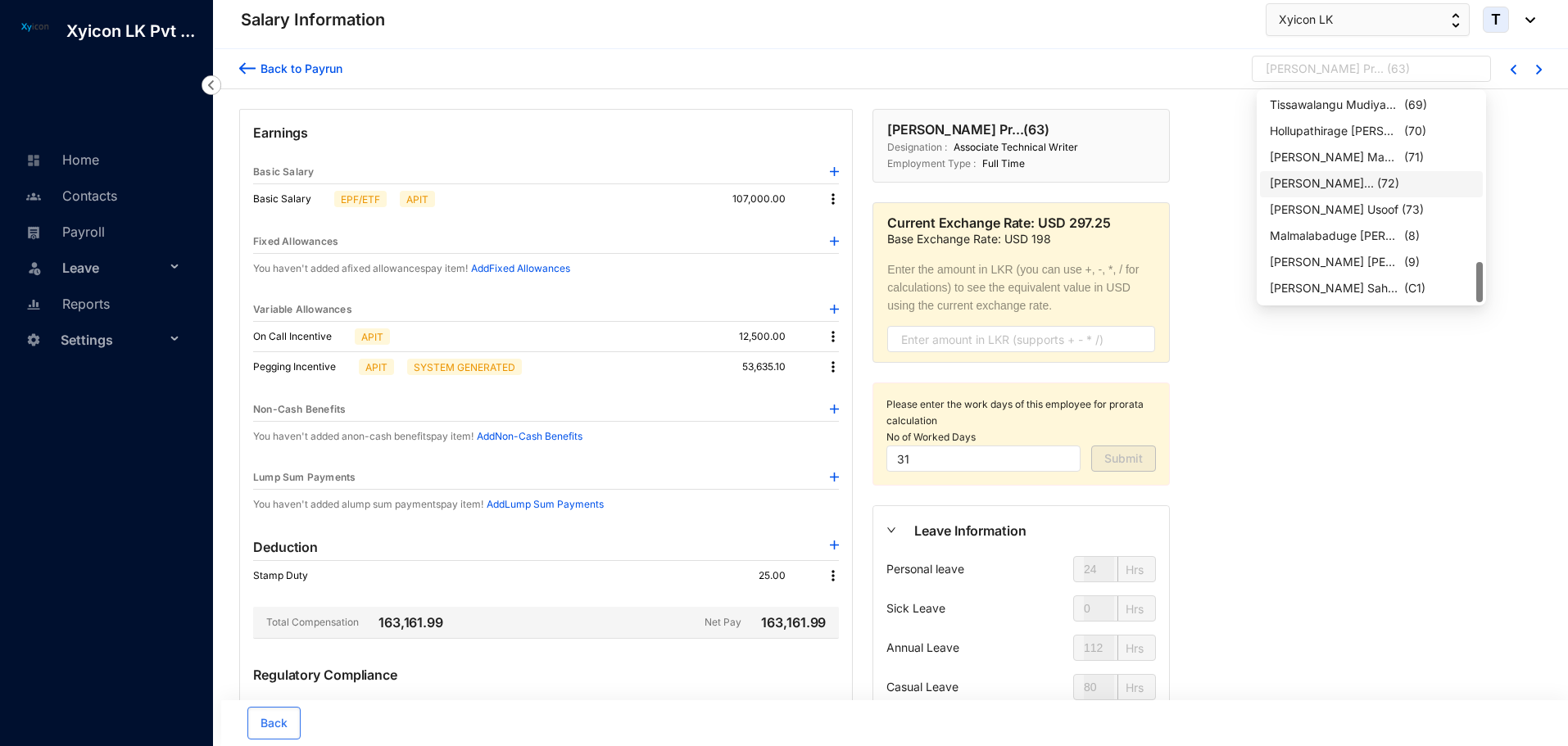
click at [1305, 184] on div "Allen Alexander Sugunaseker..." at bounding box center [1321, 183] width 104 height 16
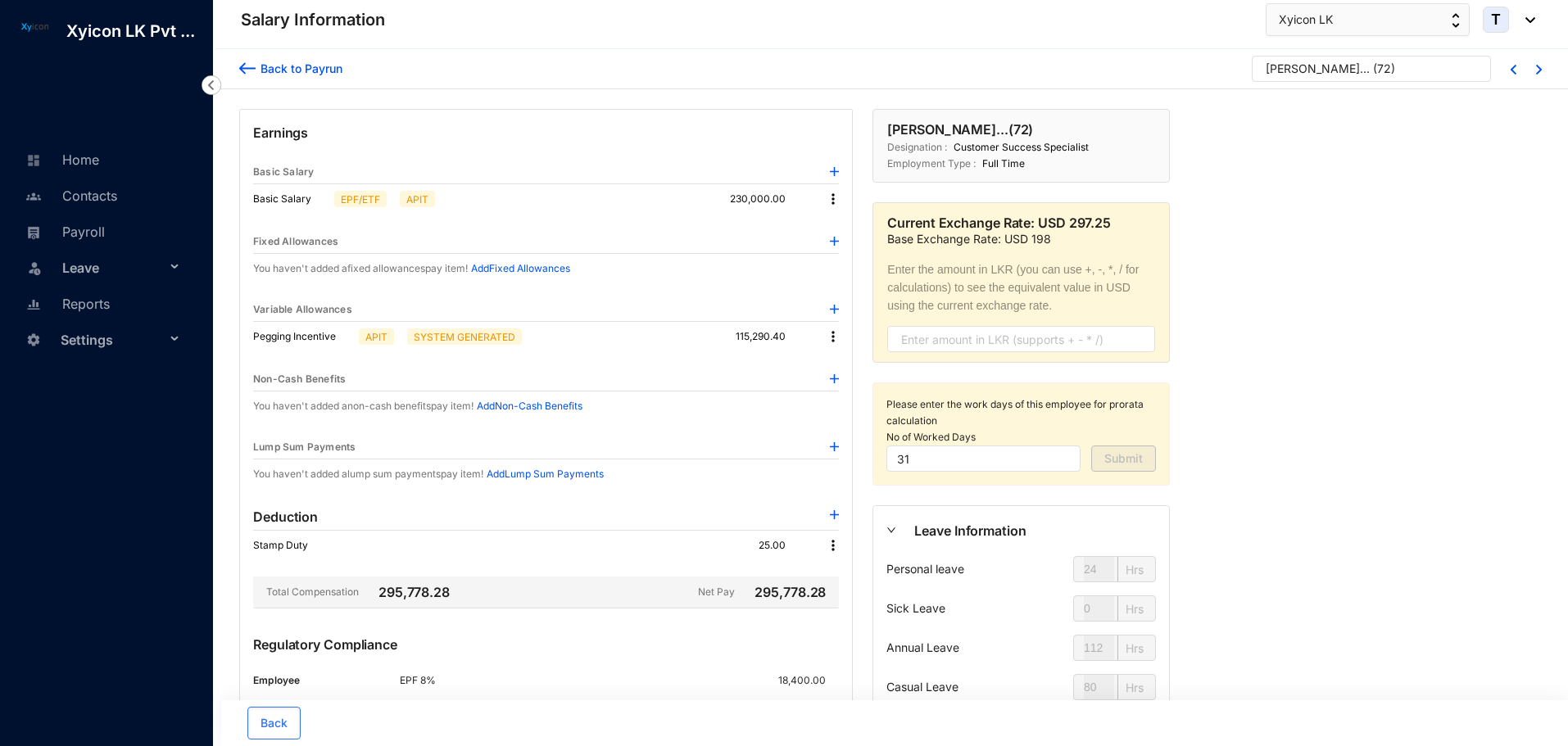
click at [830, 307] on img at bounding box center [835, 309] width 9 height 9
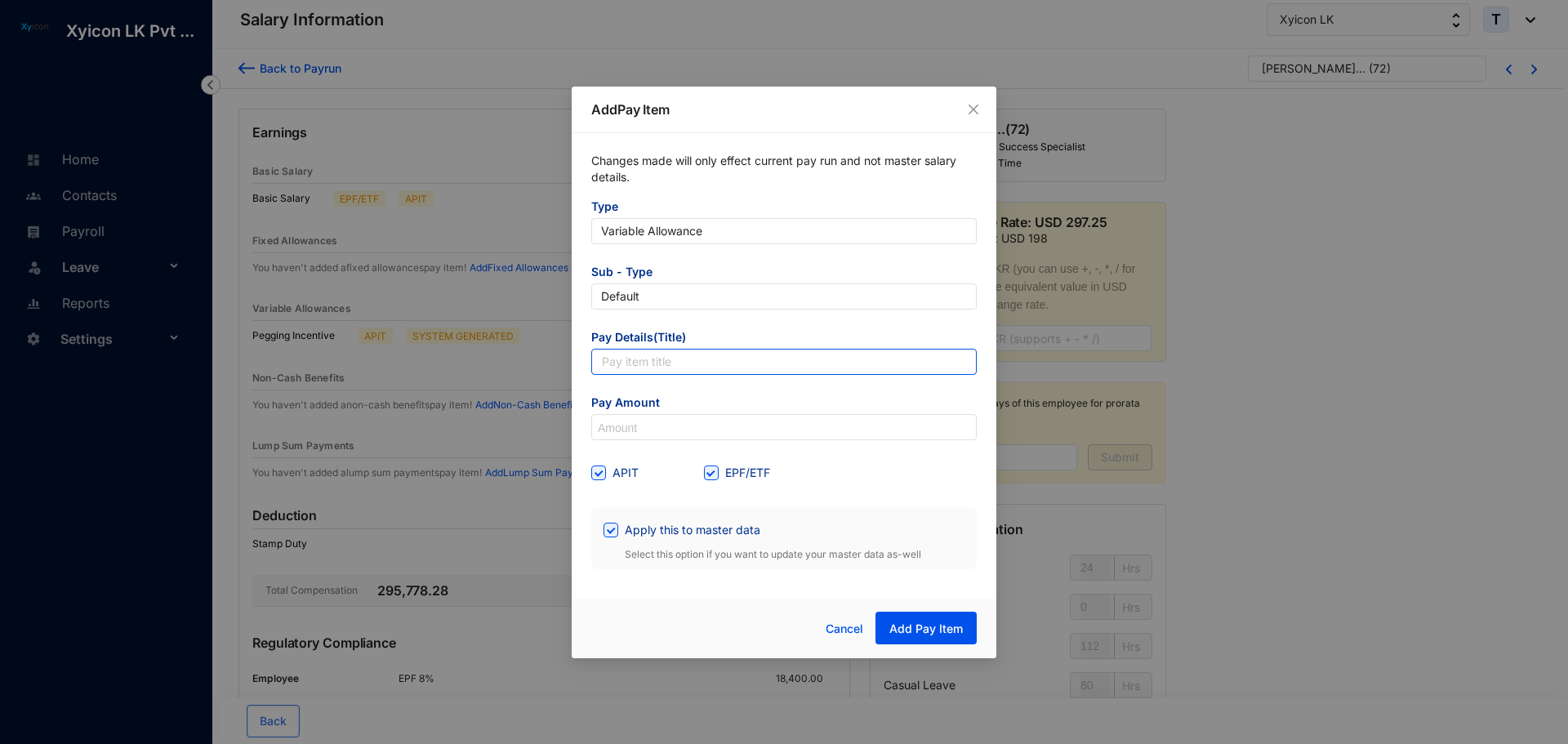
click at [675, 368] on input "text" at bounding box center [784, 361] width 385 height 26
type input "On Call Incentive"
click at [654, 428] on input at bounding box center [784, 427] width 384 height 26
type input "7,500"
click at [867, 483] on div "APIT EPF/ETF" at bounding box center [784, 473] width 385 height 26
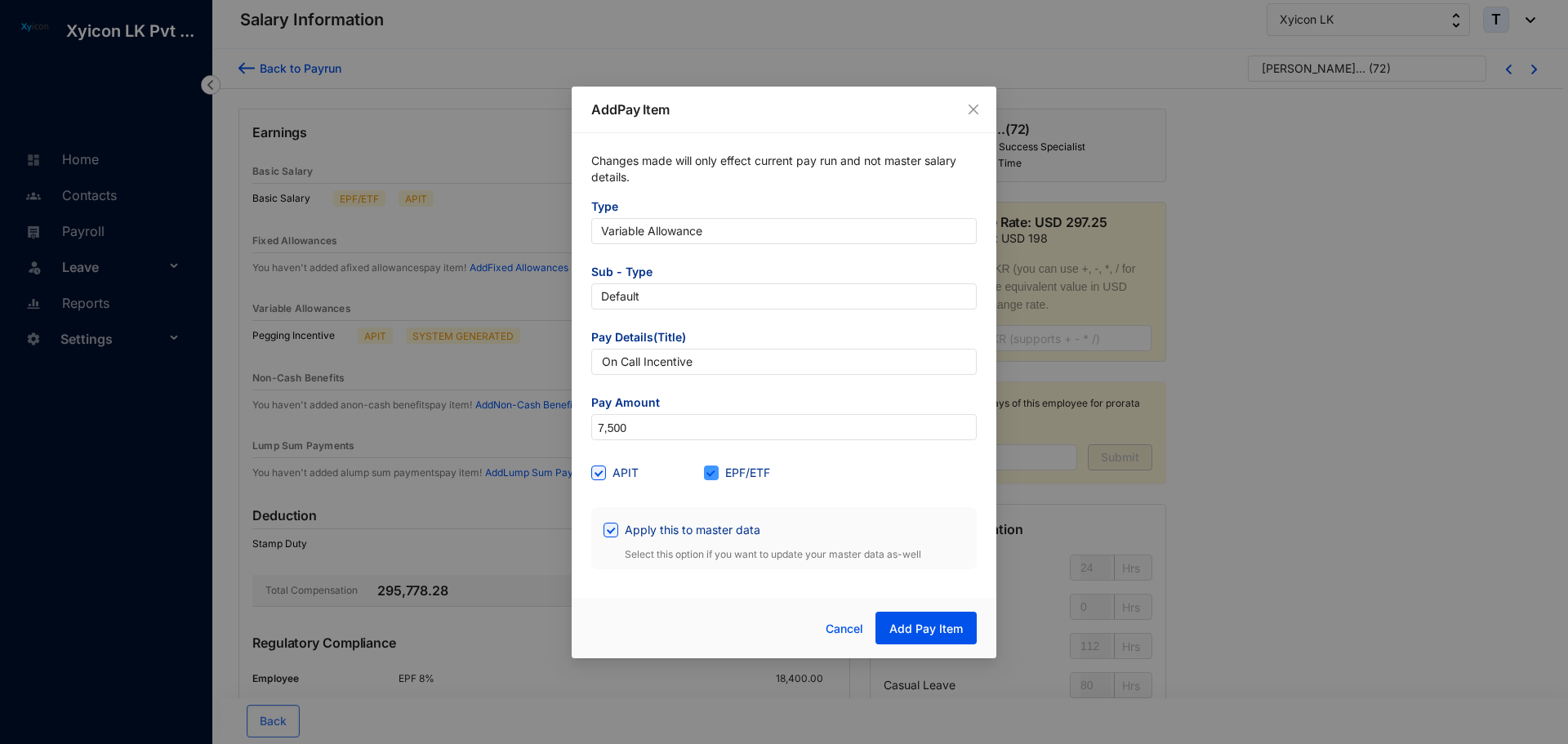
click at [708, 471] on input "EPF/ETF" at bounding box center [709, 471] width 12 height 12
checkbox input "false"
click at [610, 535] on span at bounding box center [611, 530] width 14 height 14
click at [610, 534] on input "Apply this to master data" at bounding box center [609, 528] width 12 height 12
checkbox input "false"
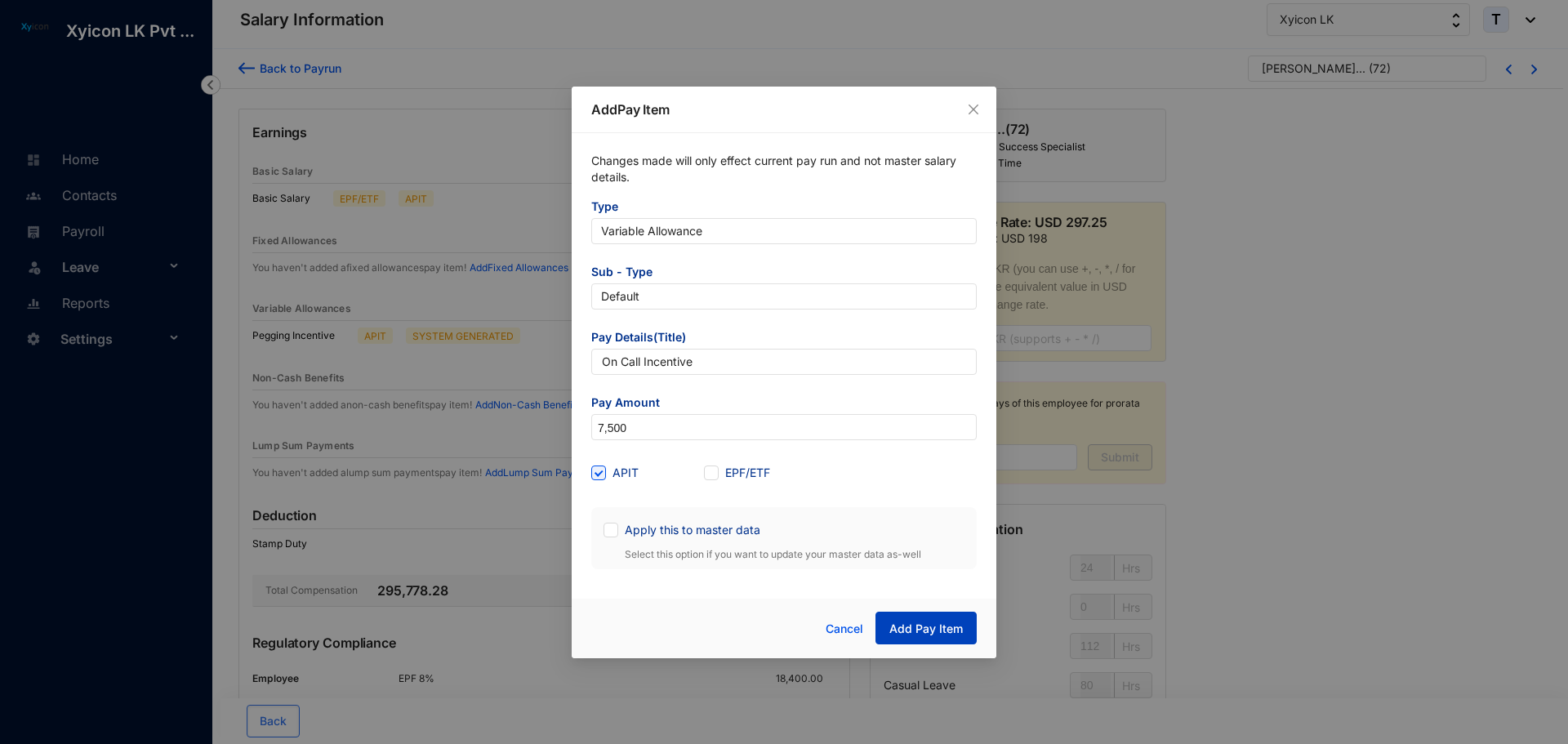
click at [895, 626] on span "Add Pay Item" at bounding box center [926, 629] width 73 height 16
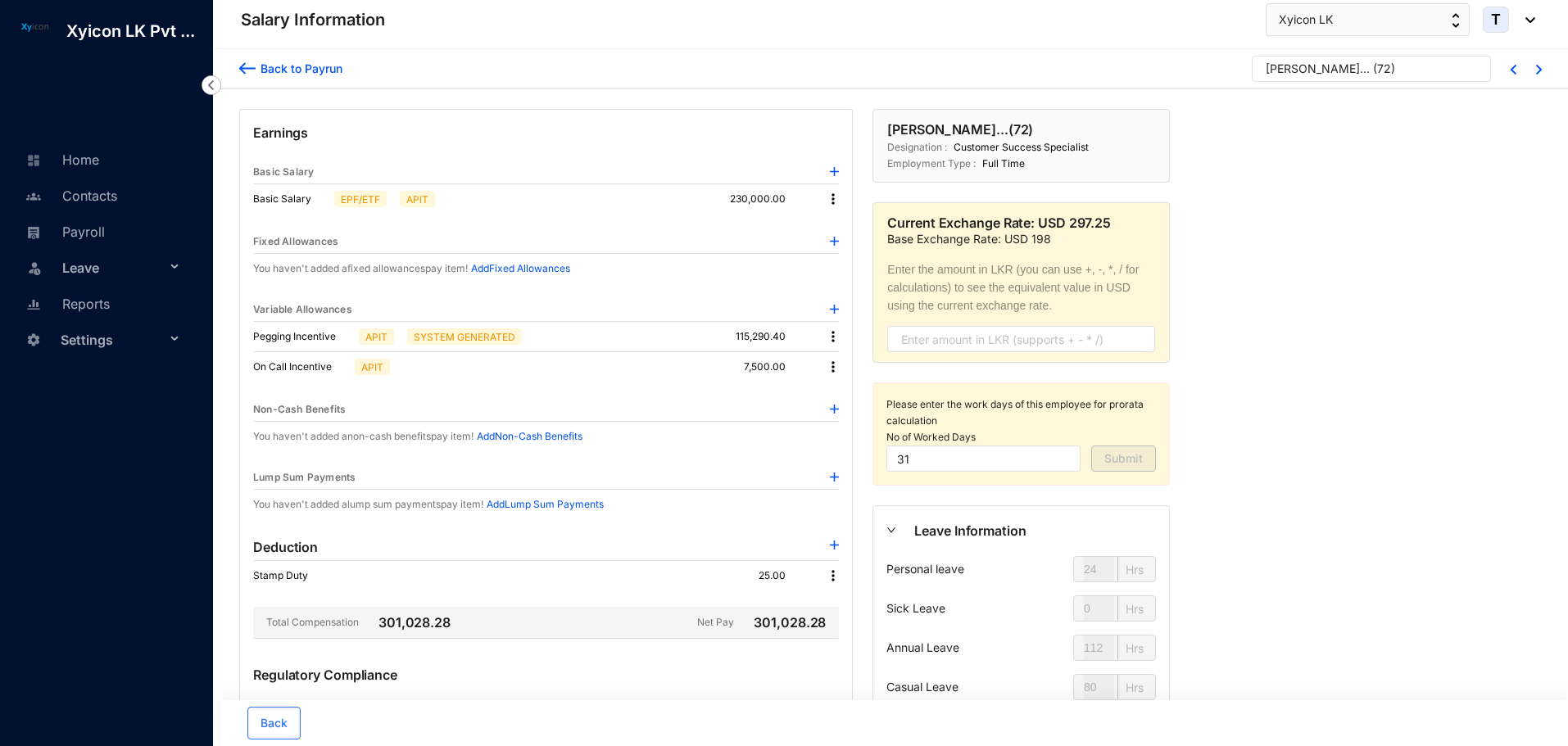
click at [1296, 74] on div "Allen Alexander Sugunaseker..." at bounding box center [1318, 69] width 104 height 16
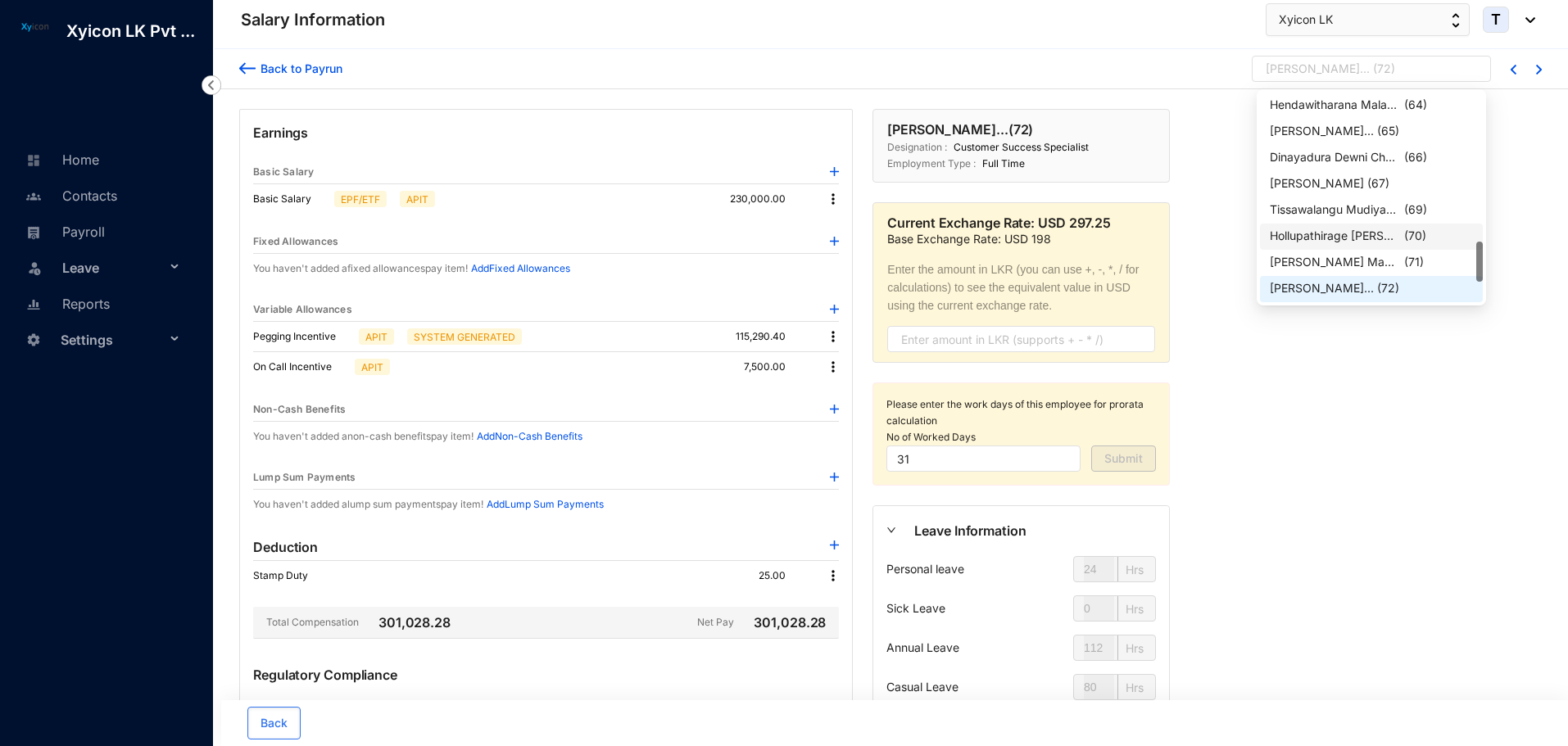
scroll to position [865, 0]
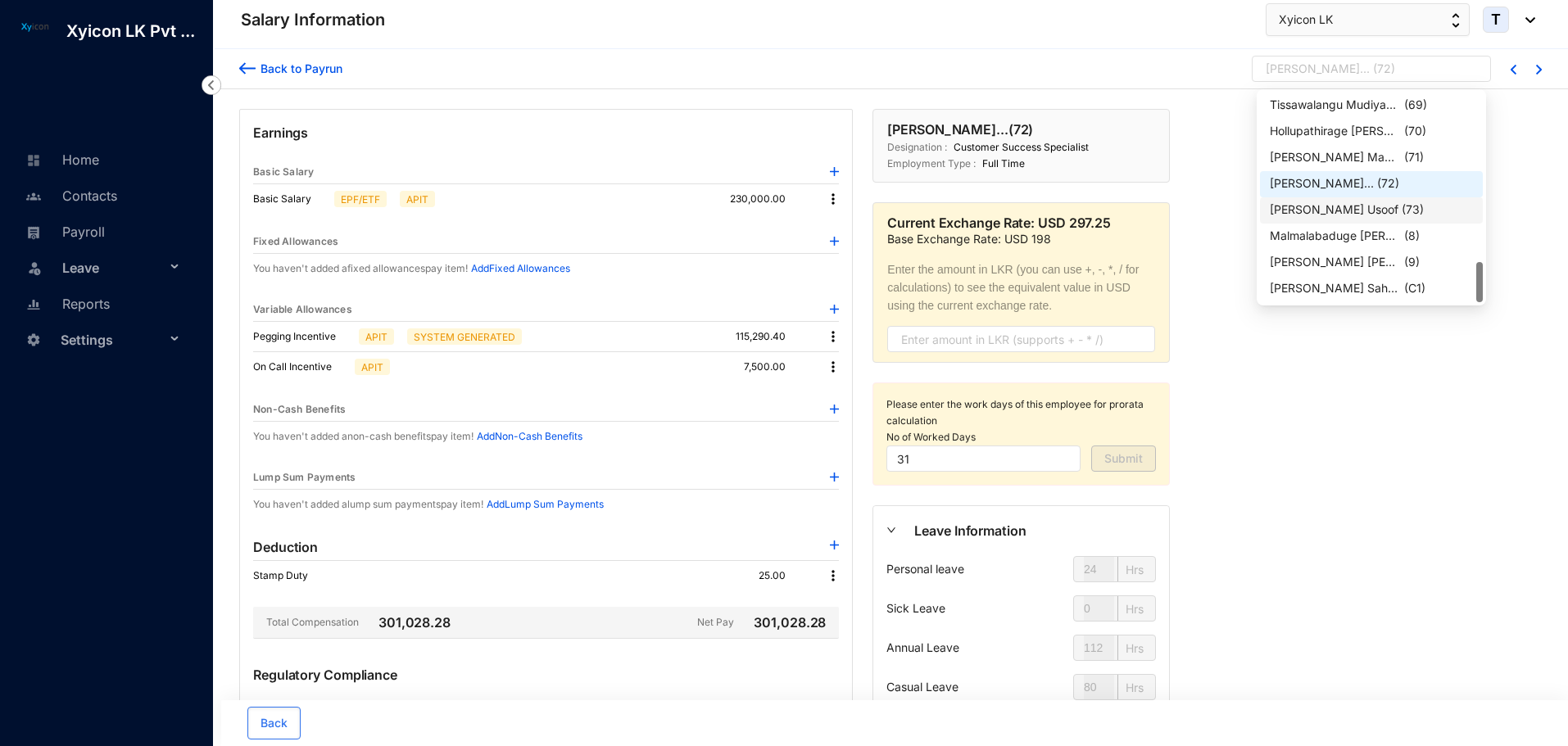
click at [1329, 210] on div "[PERSON_NAME] Usoof" at bounding box center [1334, 209] width 129 height 16
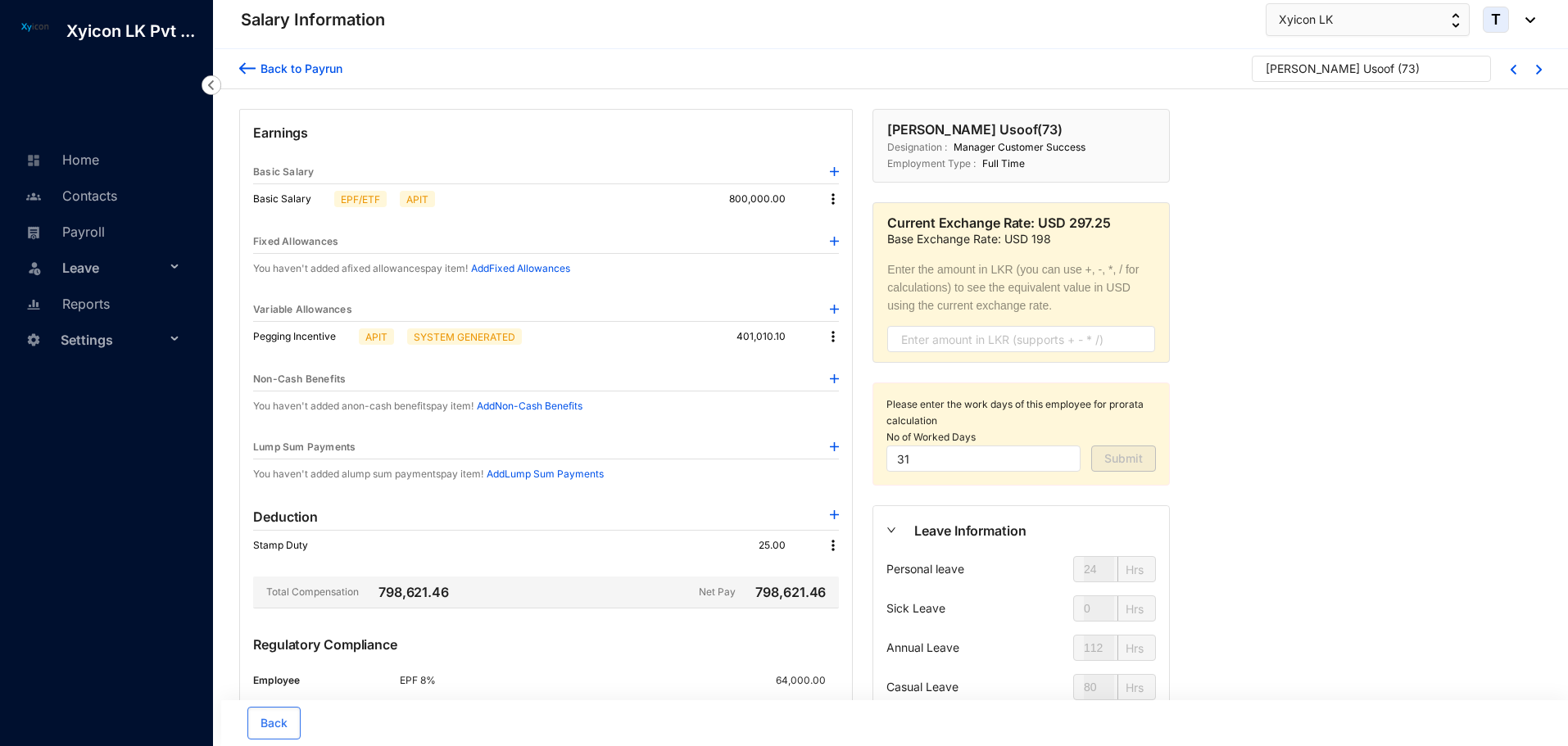
click at [833, 309] on img at bounding box center [835, 309] width 9 height 9
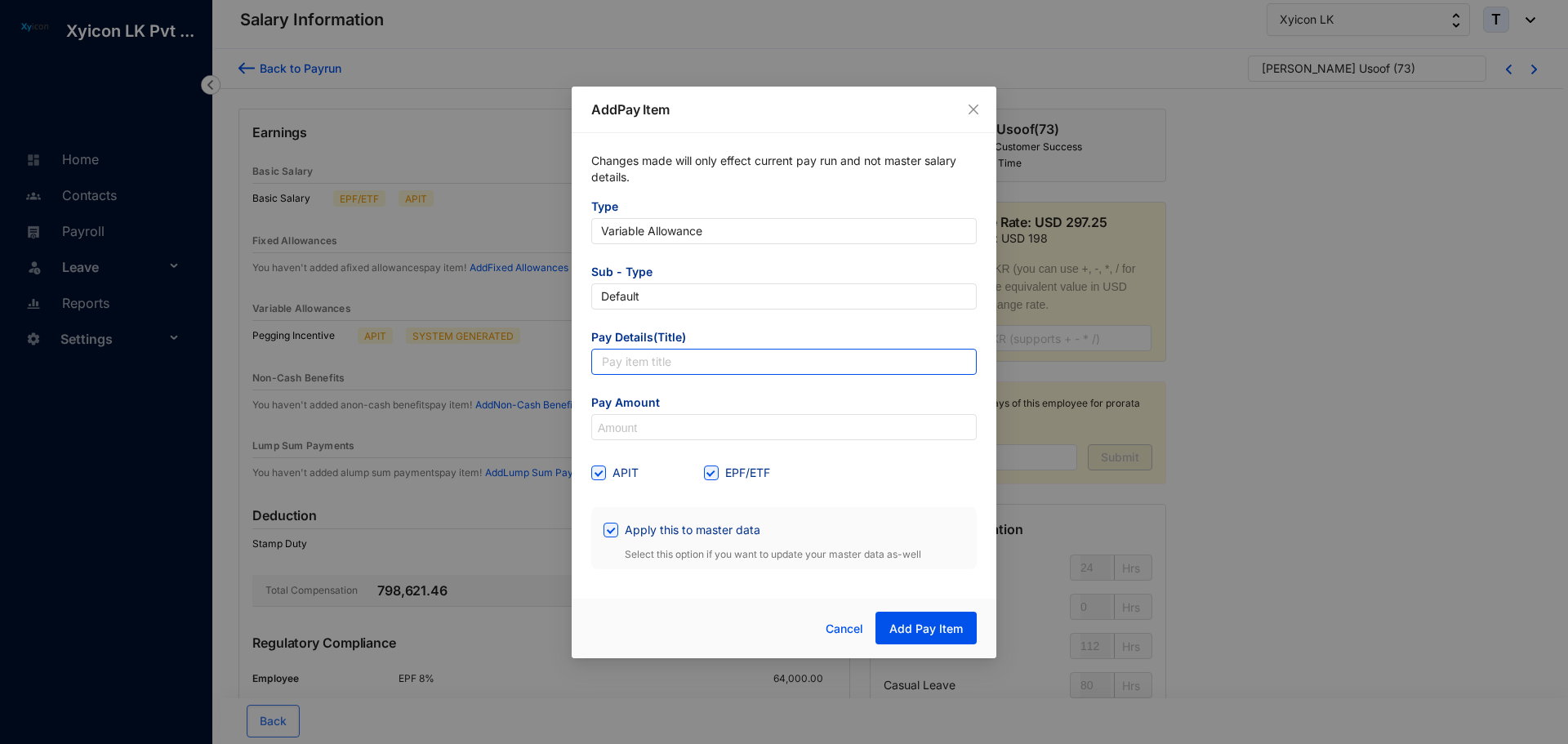
click at [635, 354] on input "text" at bounding box center [784, 361] width 385 height 26
type input "On Call Incentive"
click at [642, 426] on input at bounding box center [784, 427] width 384 height 26
type input "8,500"
drag, startPoint x: 717, startPoint y: 472, endPoint x: 631, endPoint y: 521, distance: 99.0
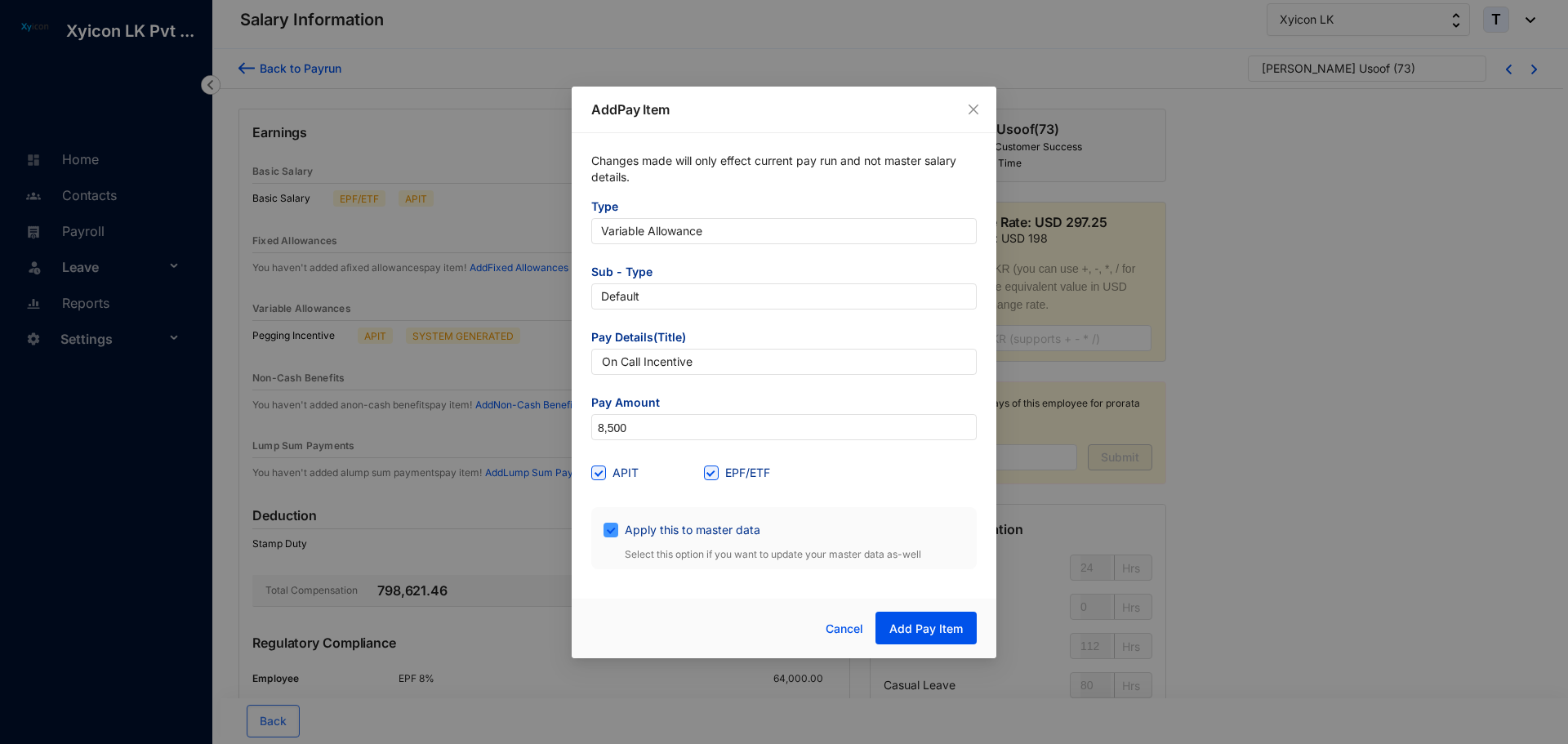
click at [717, 474] on span at bounding box center [711, 473] width 14 height 14
click at [715, 474] on input "EPF/ETF" at bounding box center [709, 471] width 12 height 12
checkbox input "false"
click at [609, 533] on input "Apply this to master data" at bounding box center [609, 528] width 12 height 12
checkbox input "false"
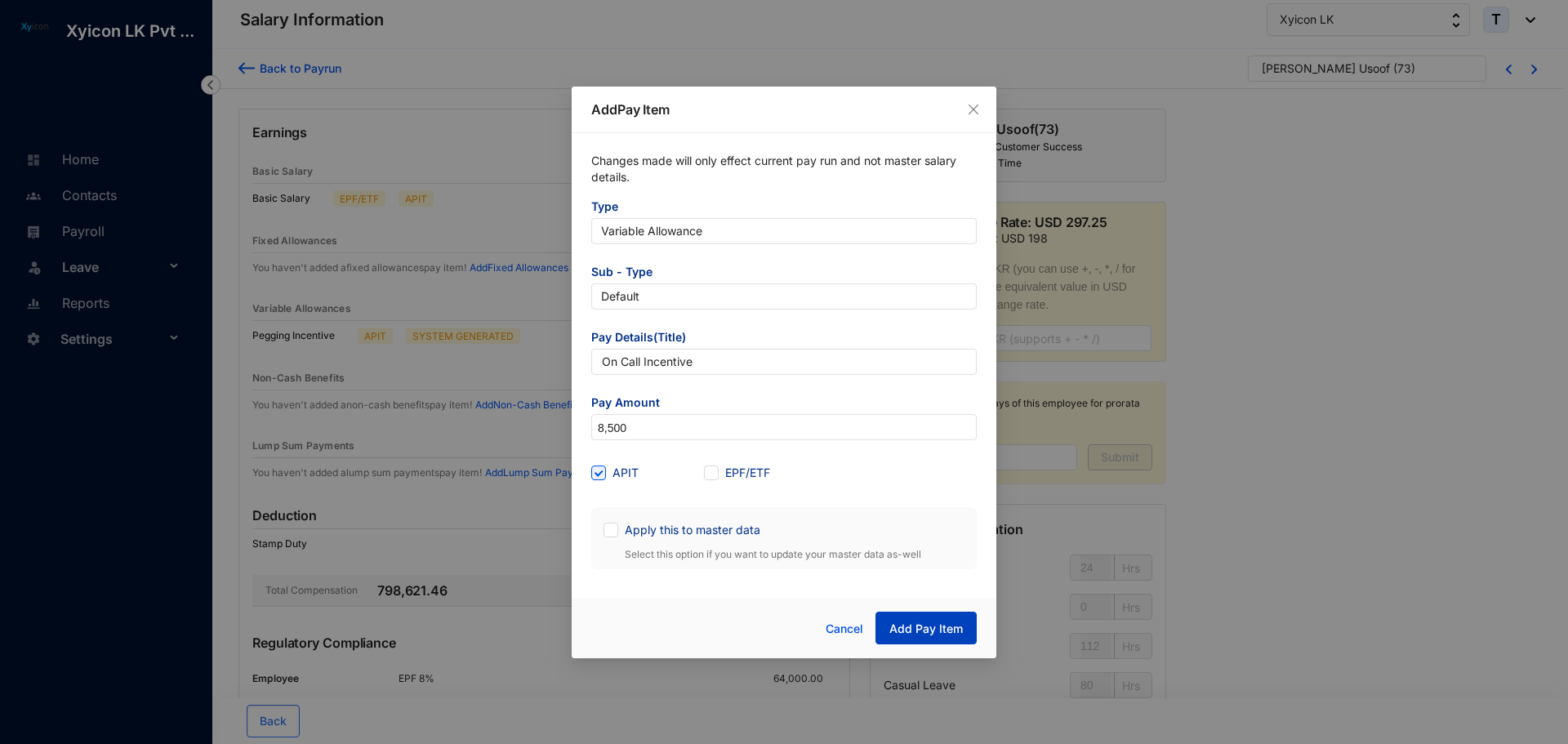
click at [937, 621] on span "Add Pay Item" at bounding box center [926, 629] width 73 height 16
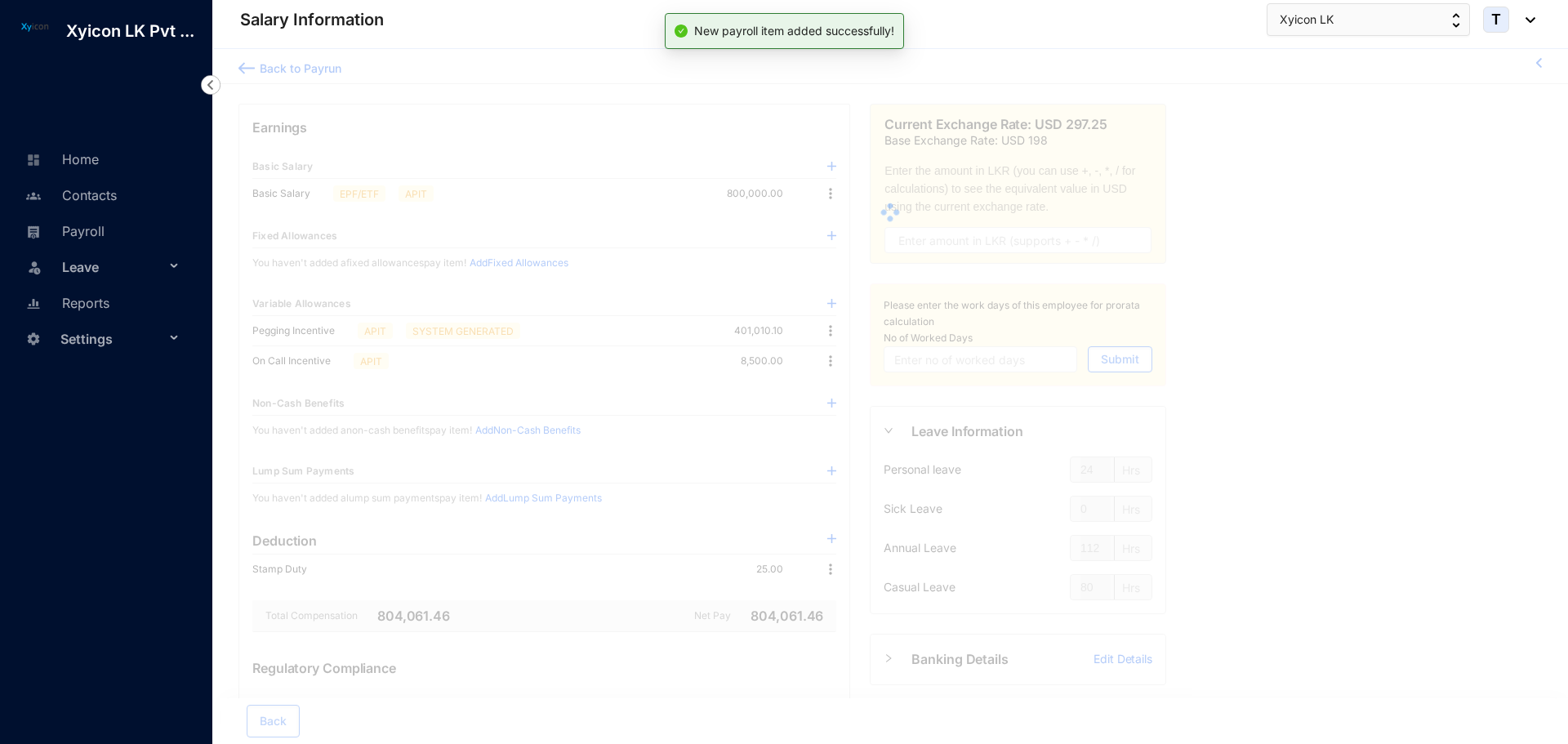
type input "31"
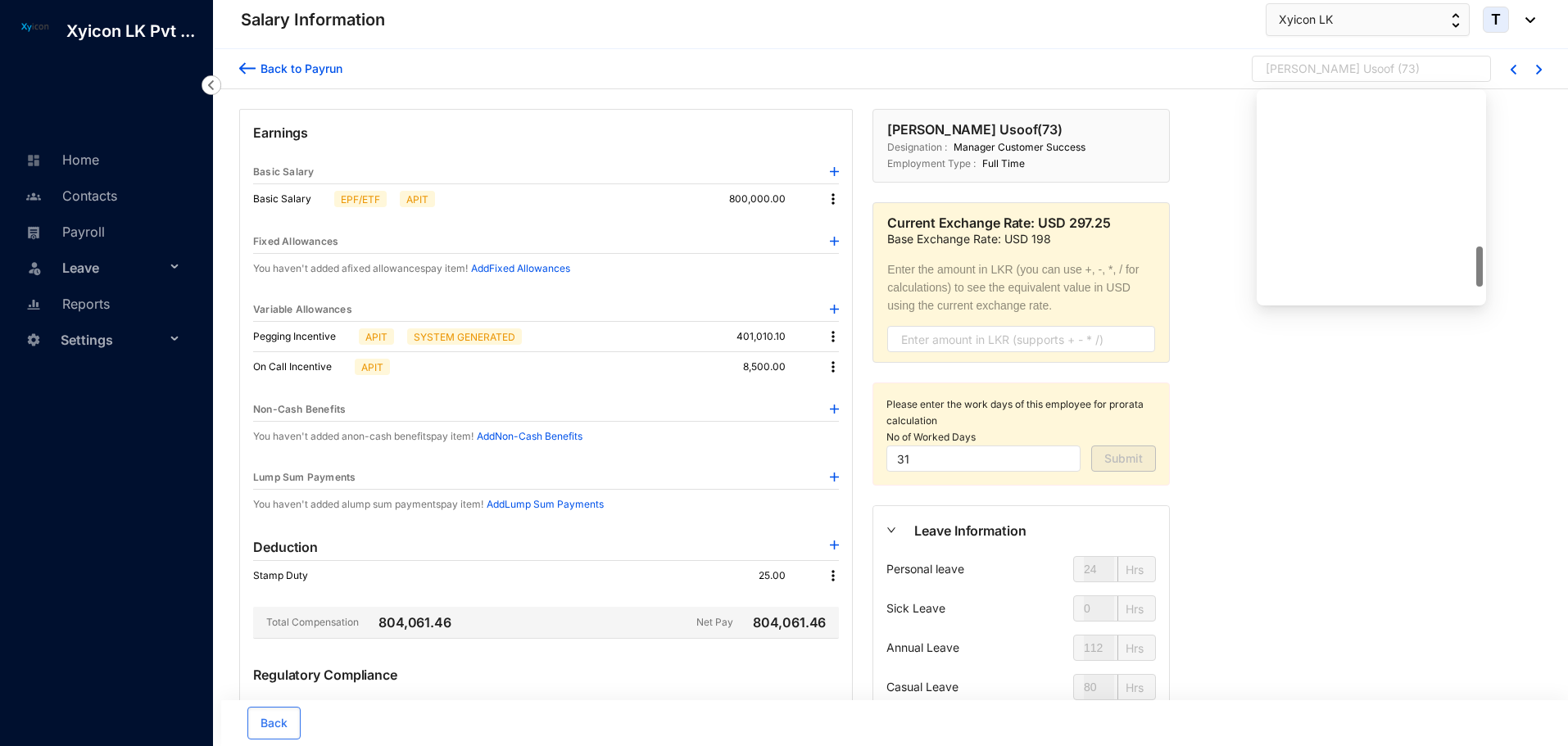
click at [1329, 72] on div "[PERSON_NAME] Usoof" at bounding box center [1330, 69] width 129 height 16
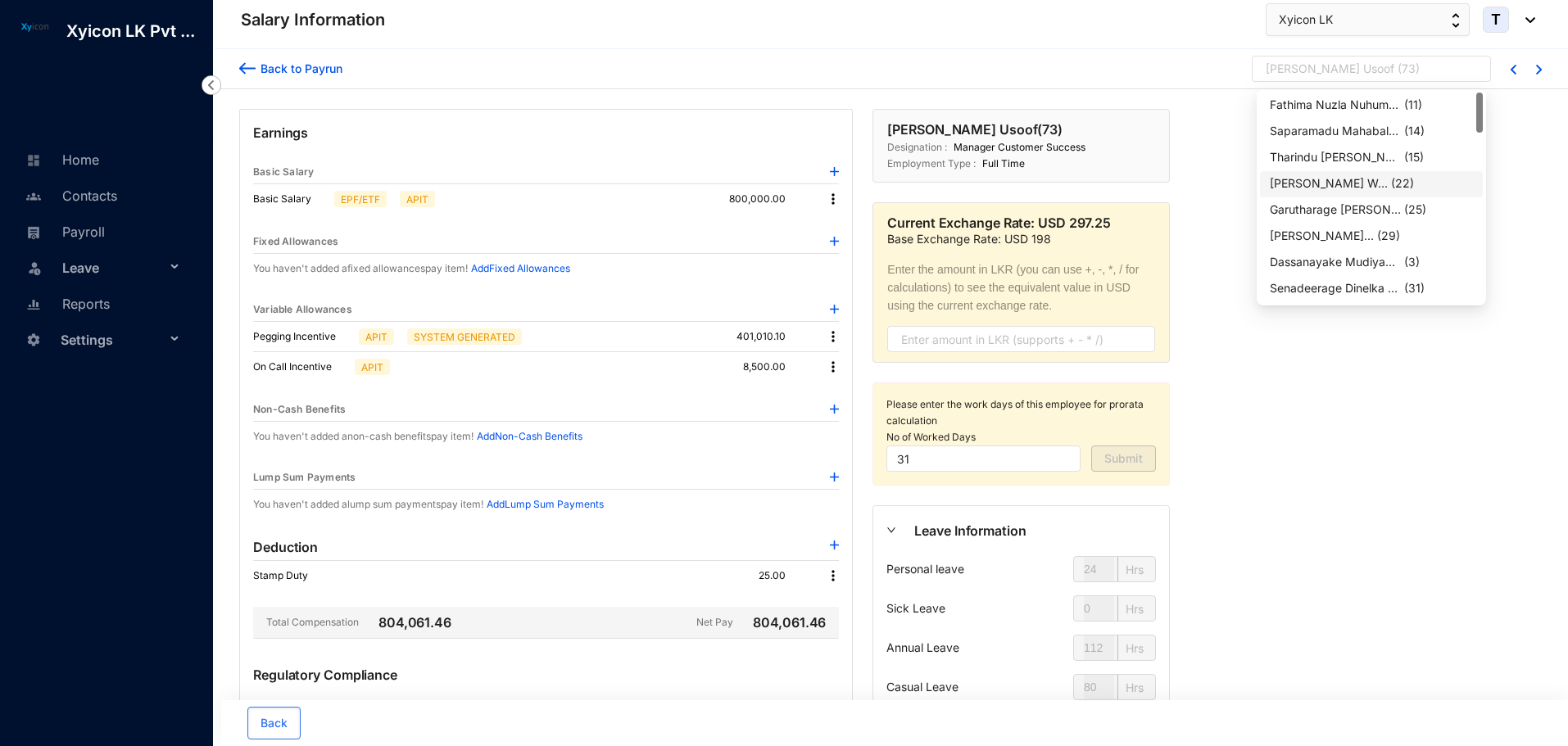
click at [1337, 184] on div "[PERSON_NAME] W..." at bounding box center [1328, 183] width 118 height 16
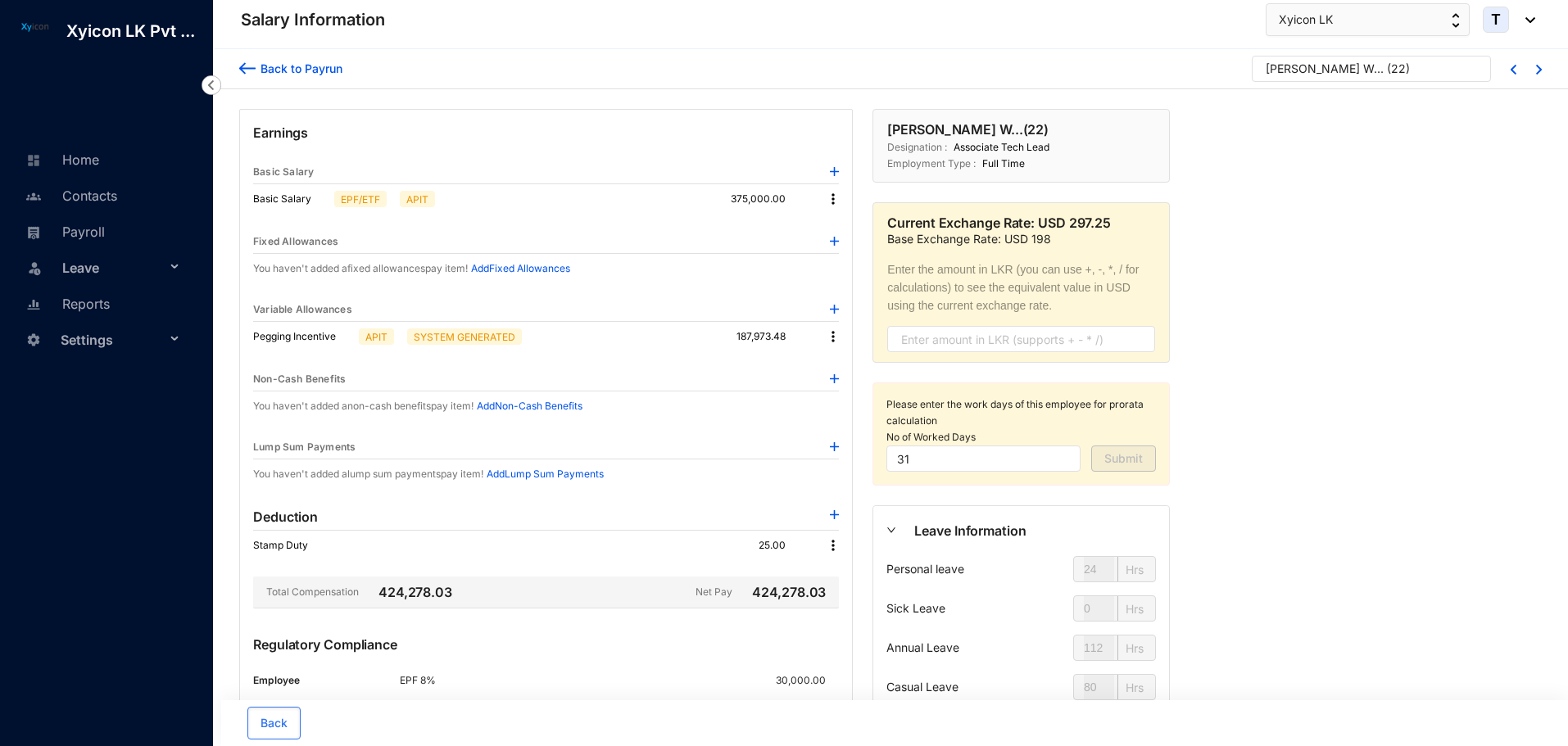
click at [831, 309] on img at bounding box center [835, 309] width 9 height 9
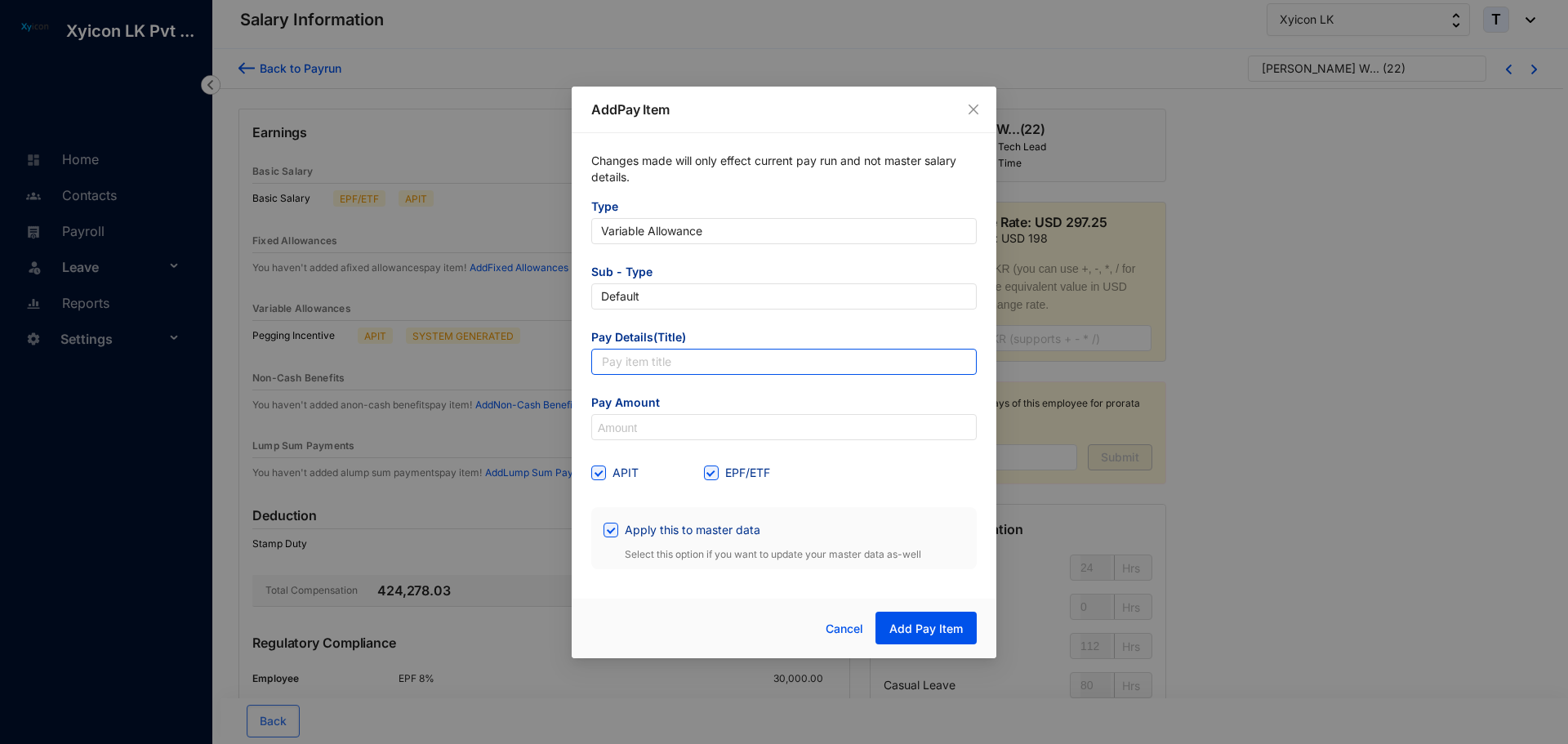
click at [655, 358] on input "text" at bounding box center [784, 361] width 385 height 26
type input "On Call Incentive"
click at [659, 426] on input at bounding box center [784, 427] width 384 height 26
type input "4,500"
click at [708, 476] on input "EPF/ETF" at bounding box center [709, 471] width 12 height 12
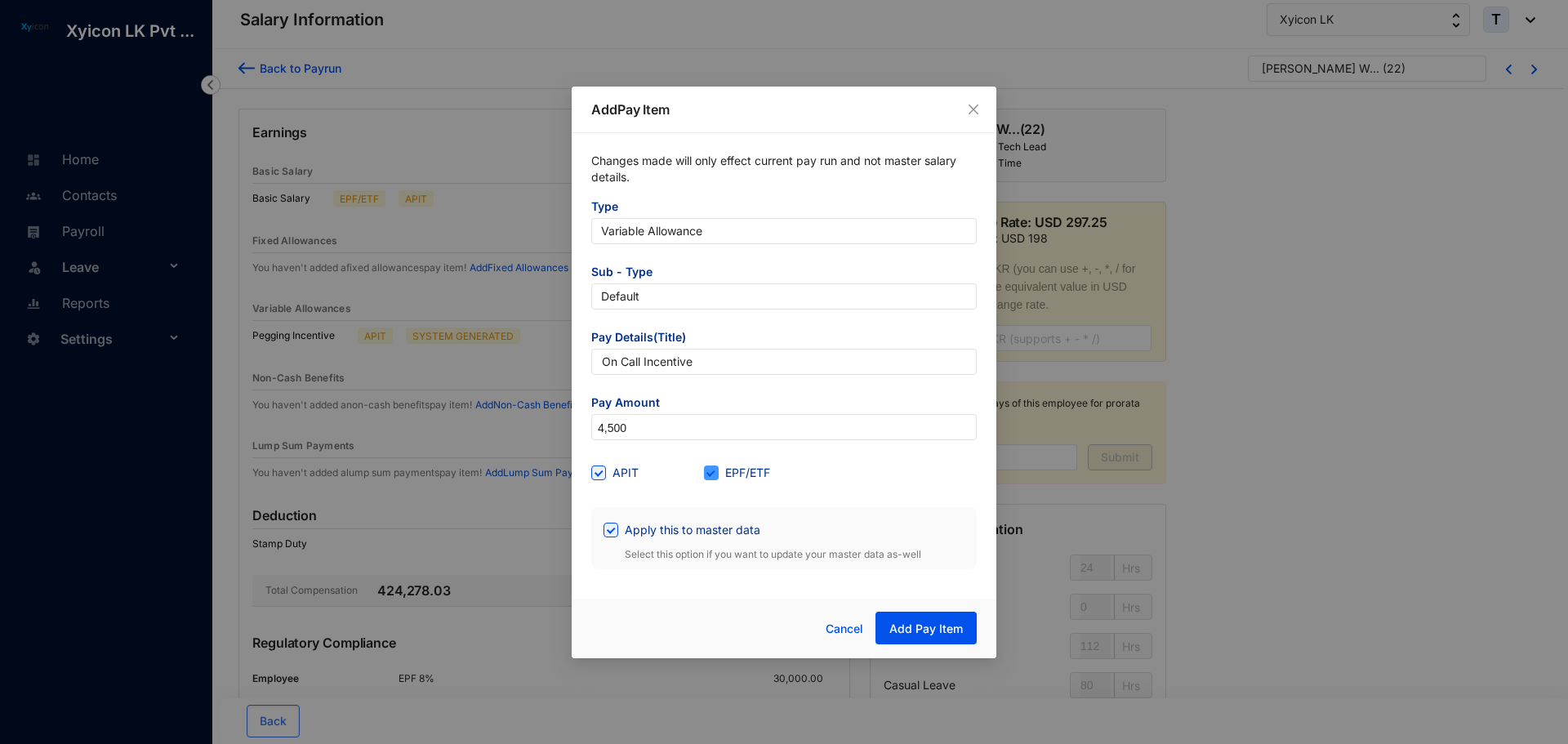
checkbox input "false"
click at [623, 529] on span "Apply this to master data" at bounding box center [692, 530] width 149 height 18
click at [615, 529] on input "Apply this to master data" at bounding box center [609, 528] width 12 height 12
checkbox input "false"
click at [910, 624] on span "Add Pay Item" at bounding box center [926, 629] width 73 height 16
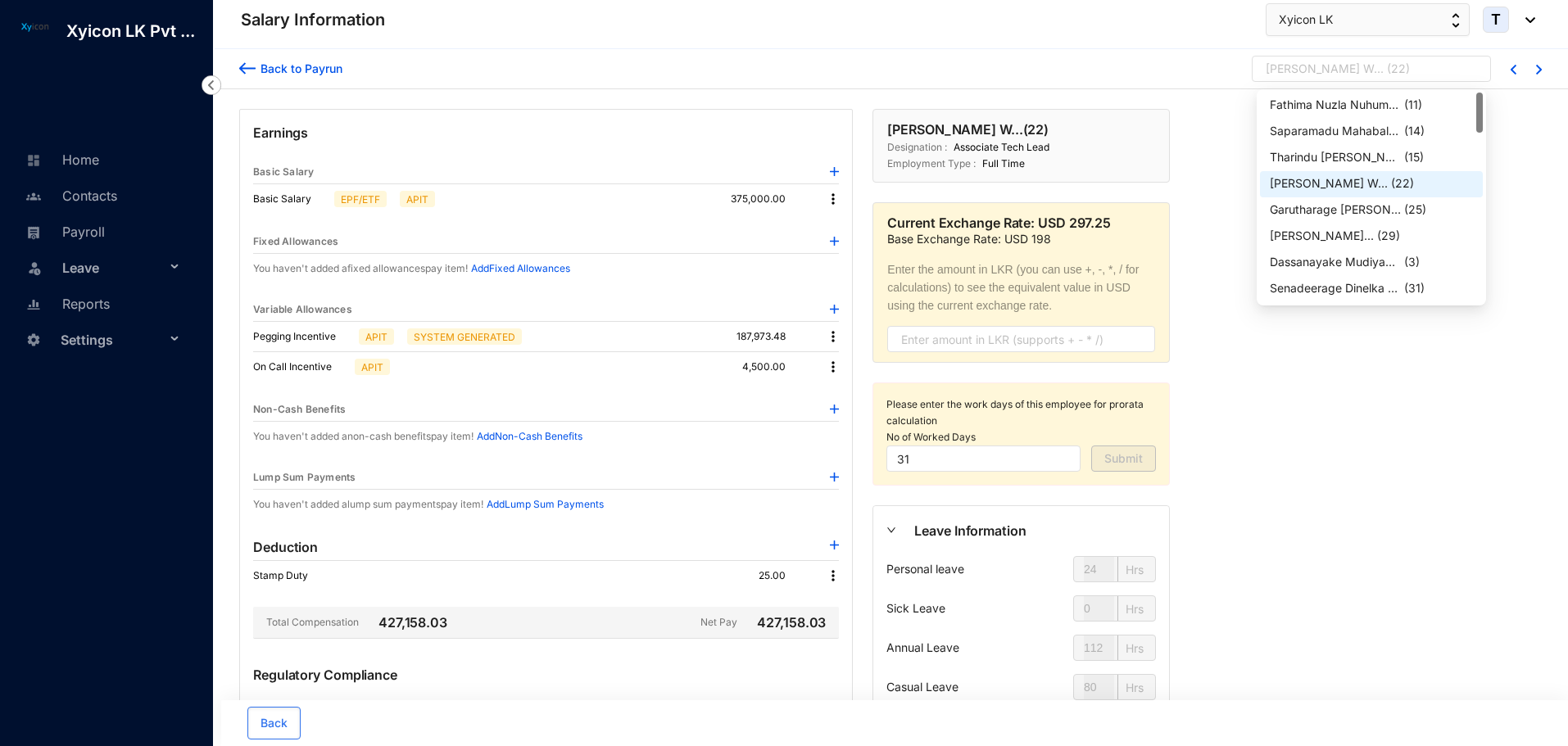
click at [1315, 79] on p "[PERSON_NAME] W..." at bounding box center [1325, 72] width 118 height 24
click at [1333, 208] on div "Garutharage [PERSON_NAME]..." at bounding box center [1335, 209] width 131 height 16
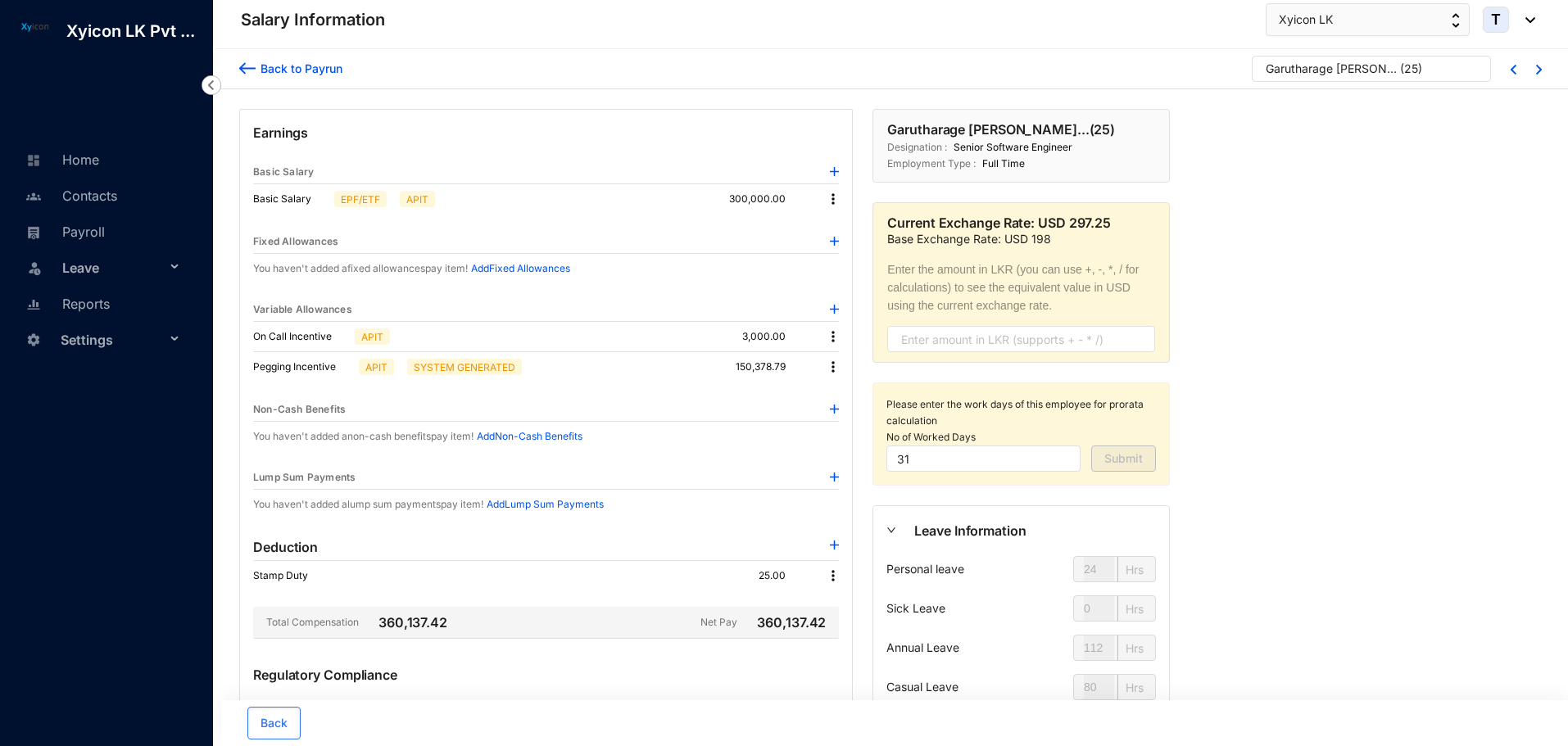
click at [827, 341] on img at bounding box center [833, 336] width 16 height 16
click at [850, 369] on span "Edit" at bounding box center [855, 364] width 34 height 18
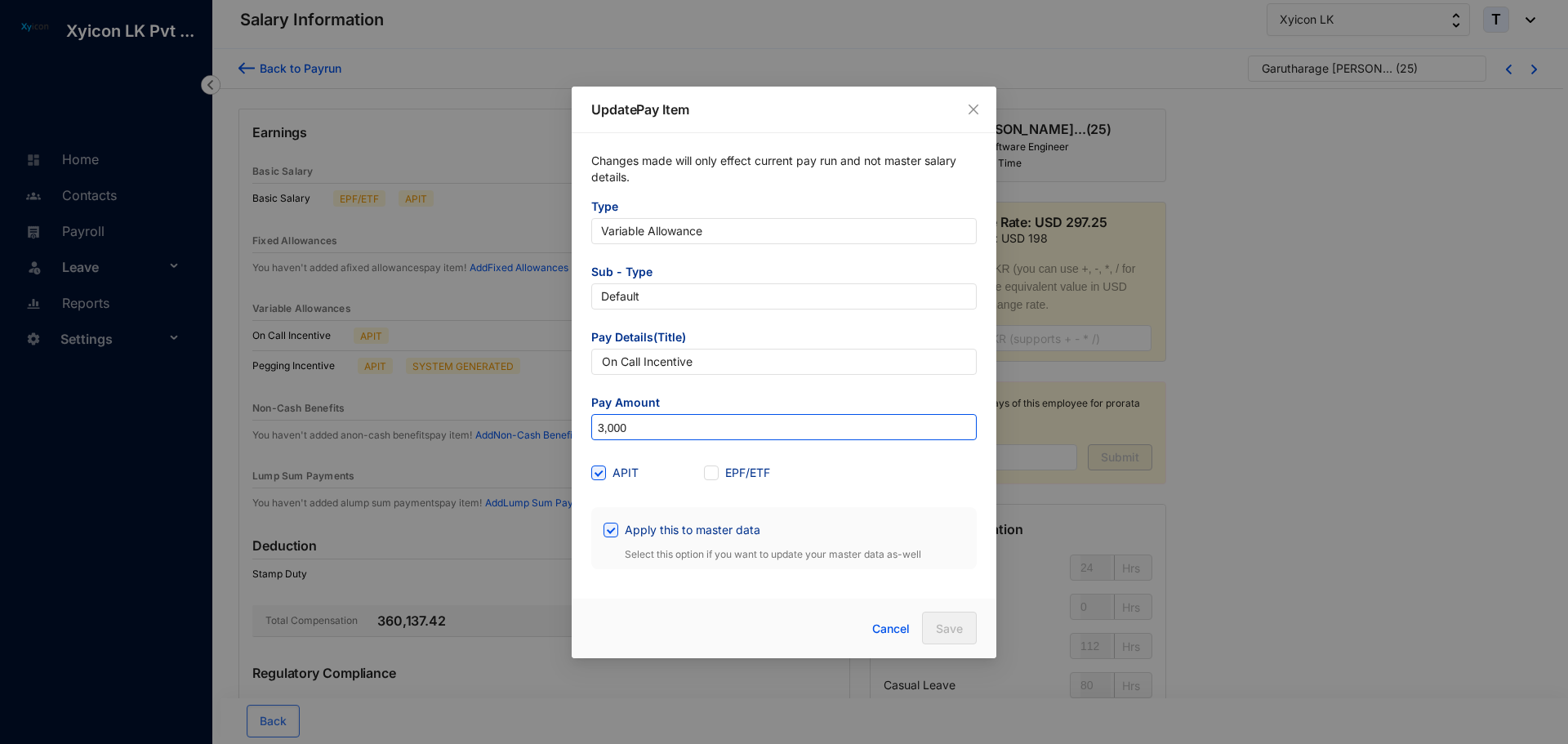
click at [654, 436] on input "3,000" at bounding box center [784, 427] width 384 height 26
type input "1,500"
click at [612, 533] on input "Apply this to master data" at bounding box center [609, 528] width 12 height 12
checkbox input "false"
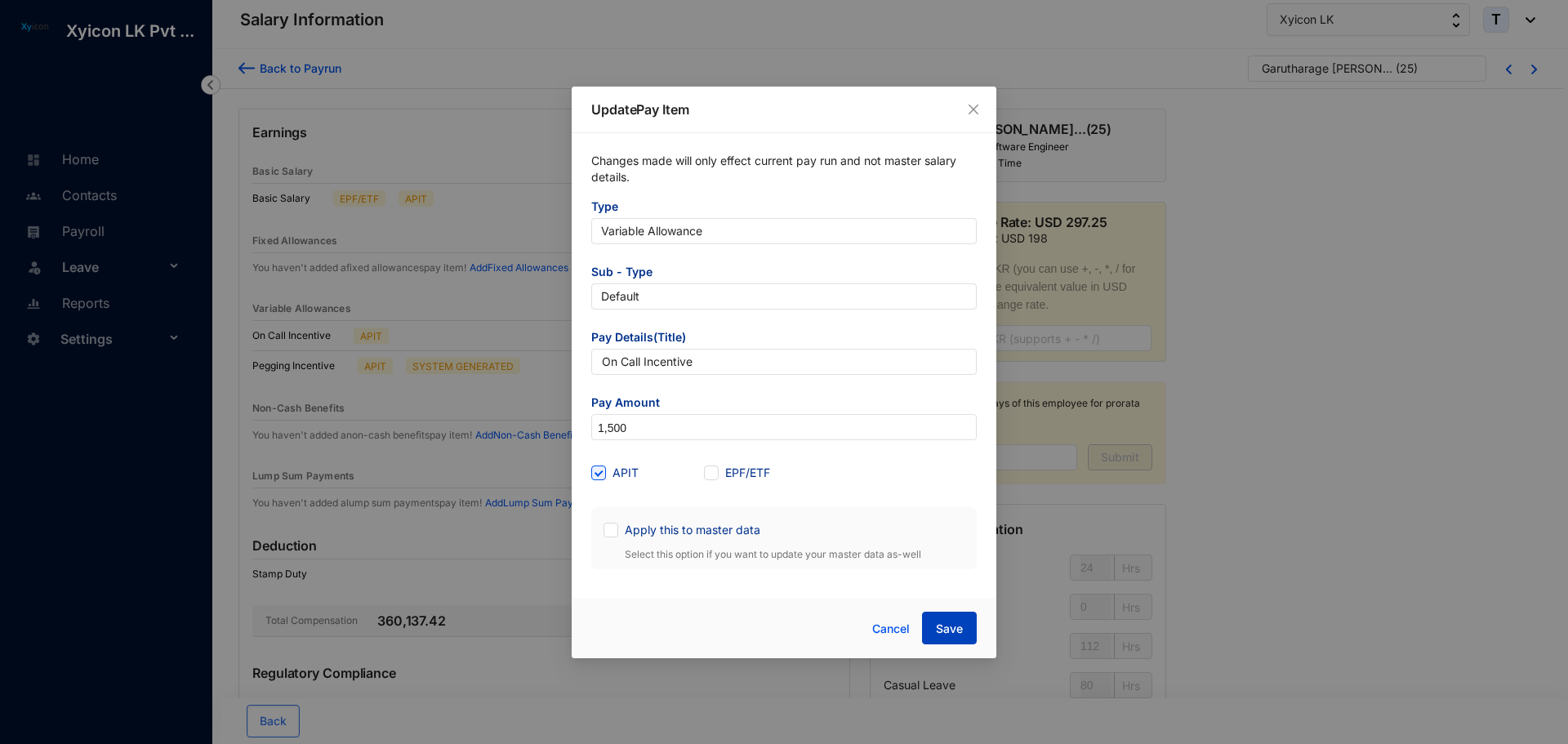
click at [954, 618] on button "Save" at bounding box center [949, 628] width 54 height 33
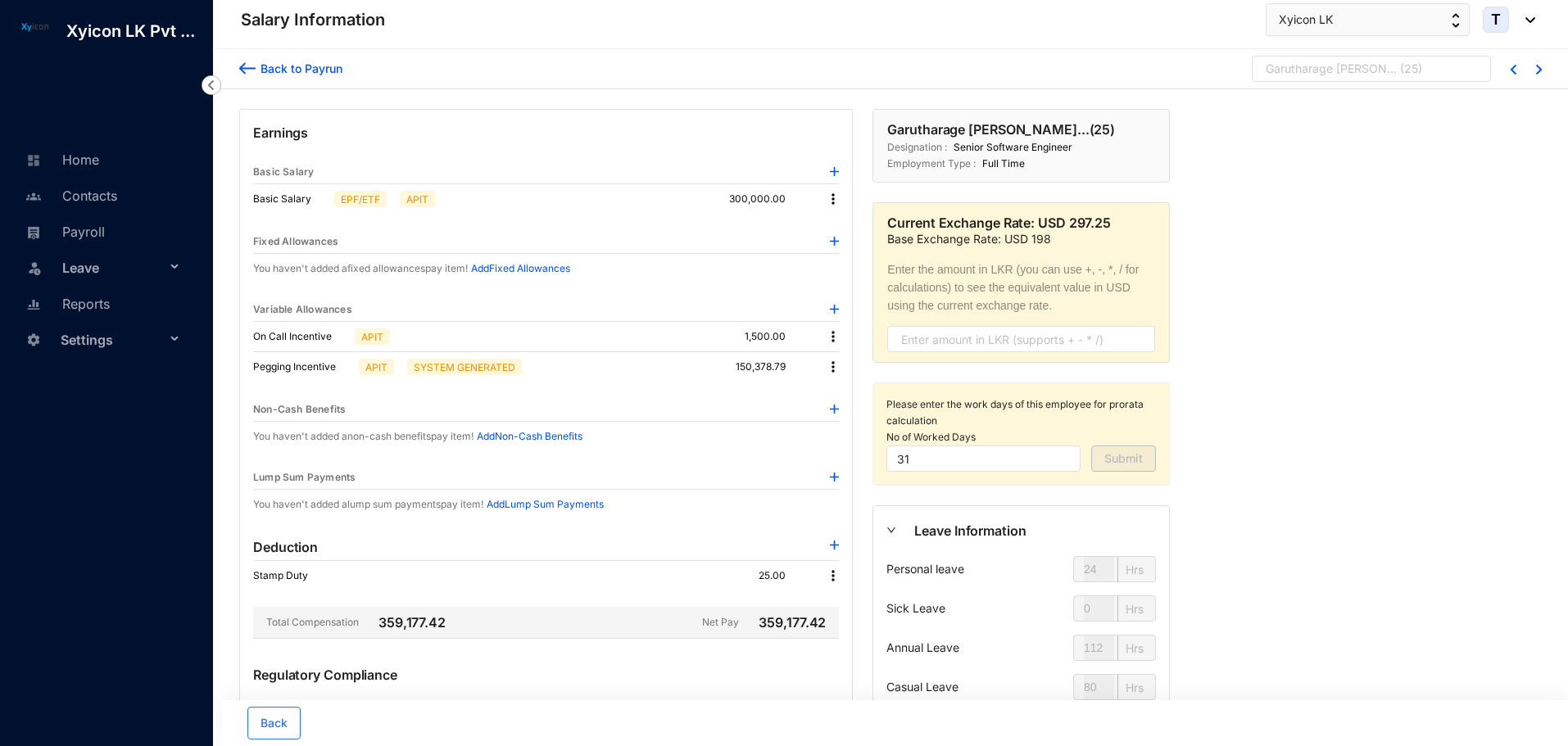
click at [1315, 67] on div "Garutharage [PERSON_NAME]..." at bounding box center [1331, 69] width 131 height 16
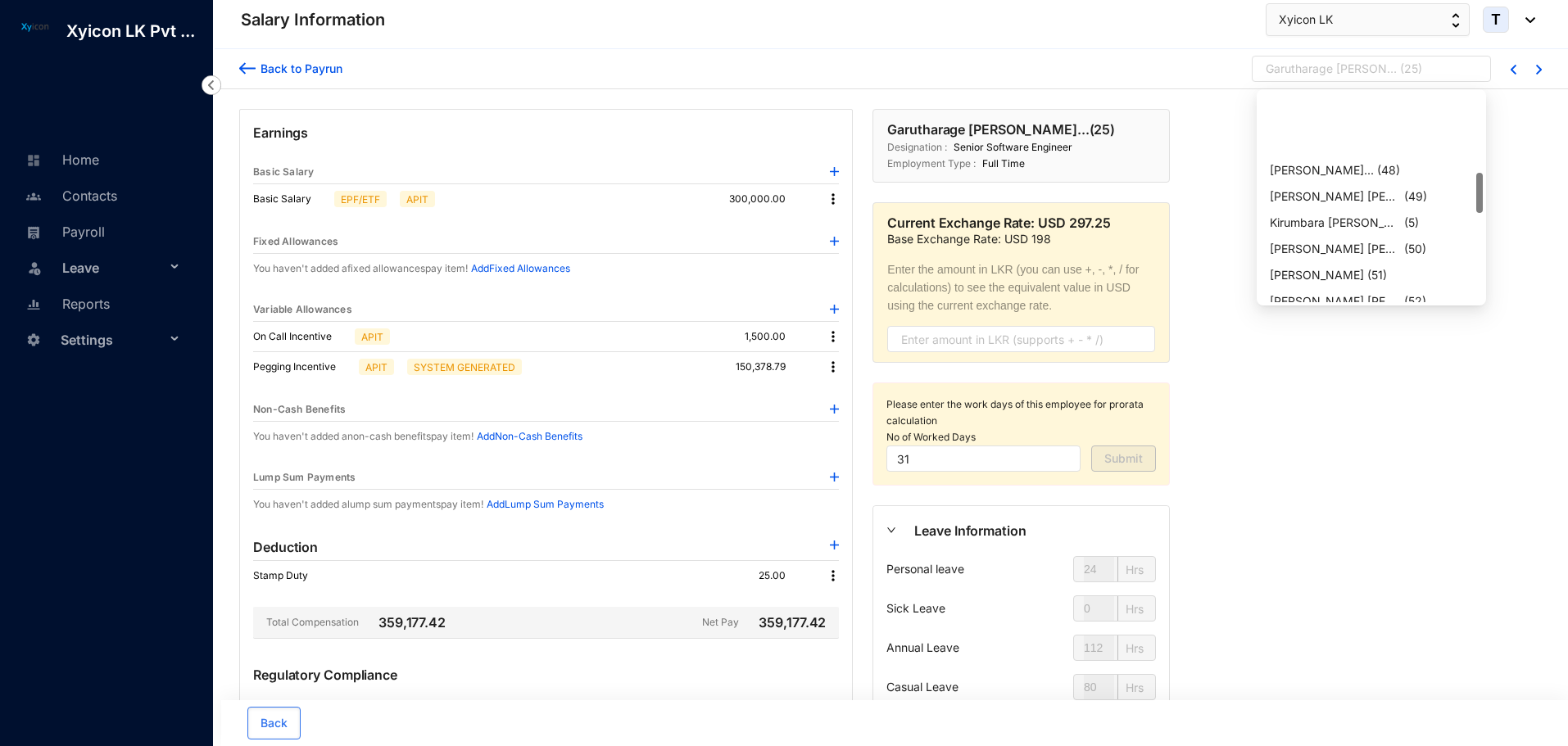
scroll to position [410, 0]
click at [1332, 267] on div "[PERSON_NAME]" at bounding box center [1316, 272] width 94 height 16
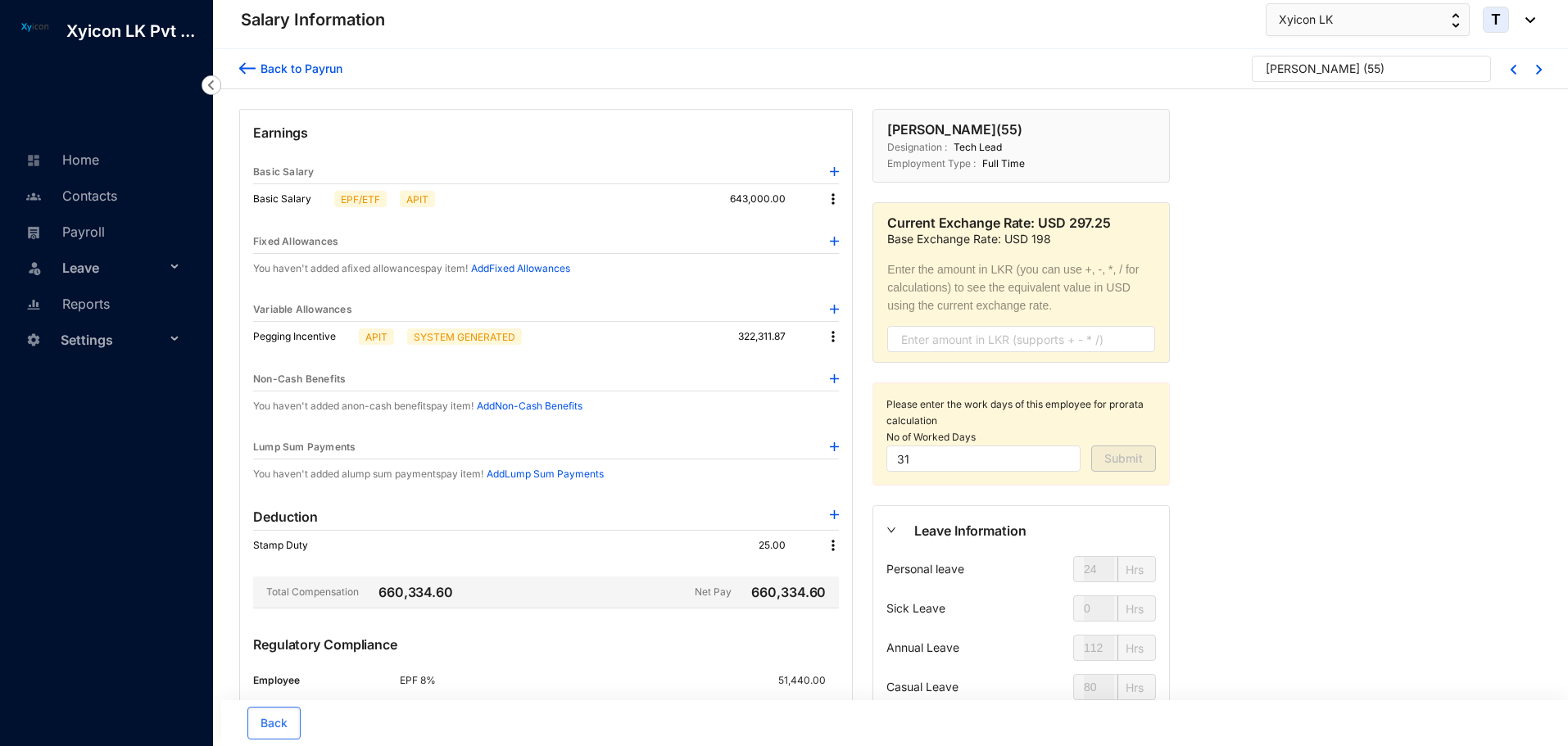
click at [832, 309] on img at bounding box center [835, 309] width 9 height 9
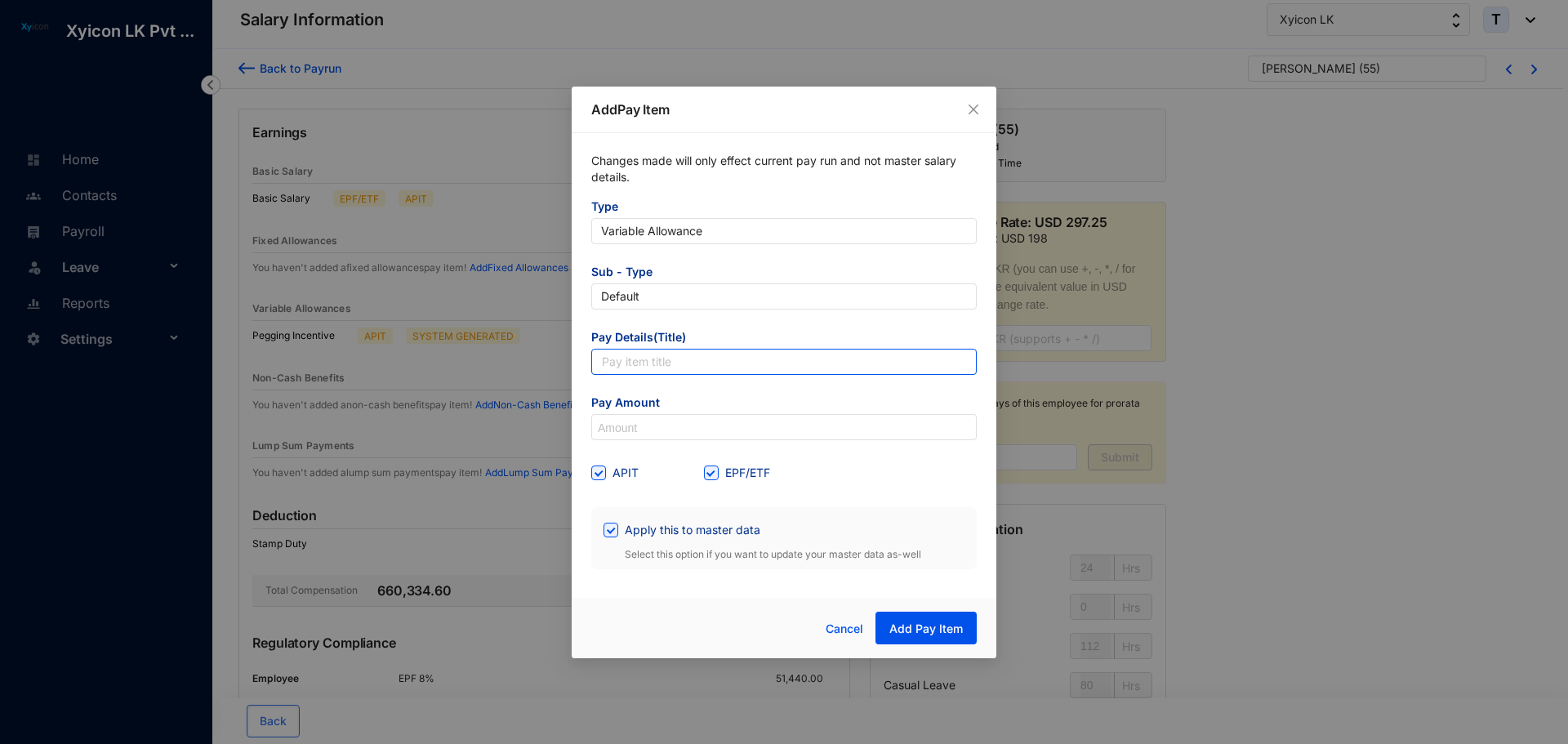
click at [655, 365] on input "text" at bounding box center [784, 361] width 385 height 26
type input "On Call Incentive"
click at [642, 426] on input at bounding box center [784, 427] width 384 height 26
type input "3,000"
click at [710, 474] on input "EPF/ETF" at bounding box center [709, 471] width 12 height 12
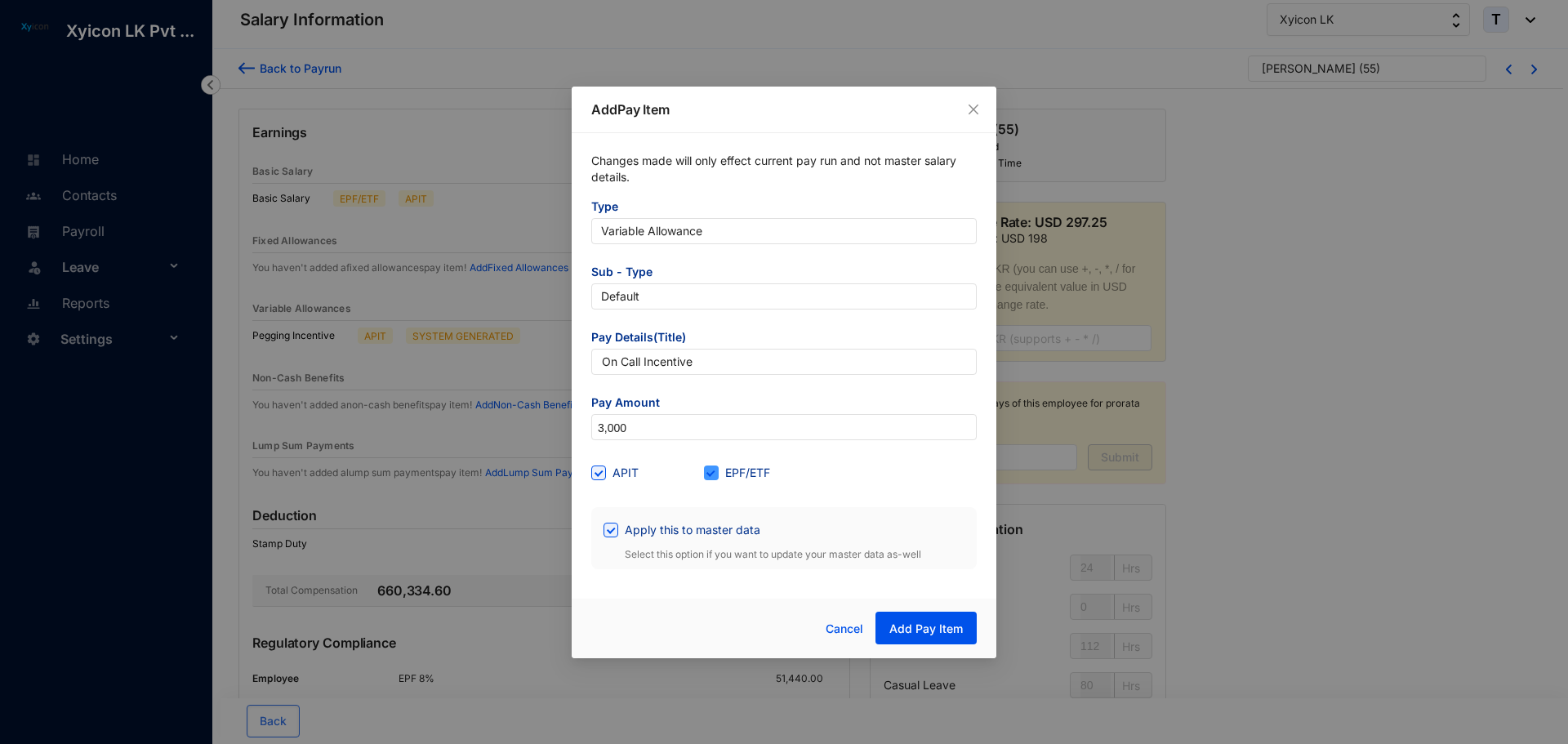
checkbox input "false"
click at [607, 533] on input "Apply this to master data" at bounding box center [609, 528] width 12 height 12
checkbox input "false"
click at [889, 628] on button "Add Pay Item" at bounding box center [927, 628] width 102 height 33
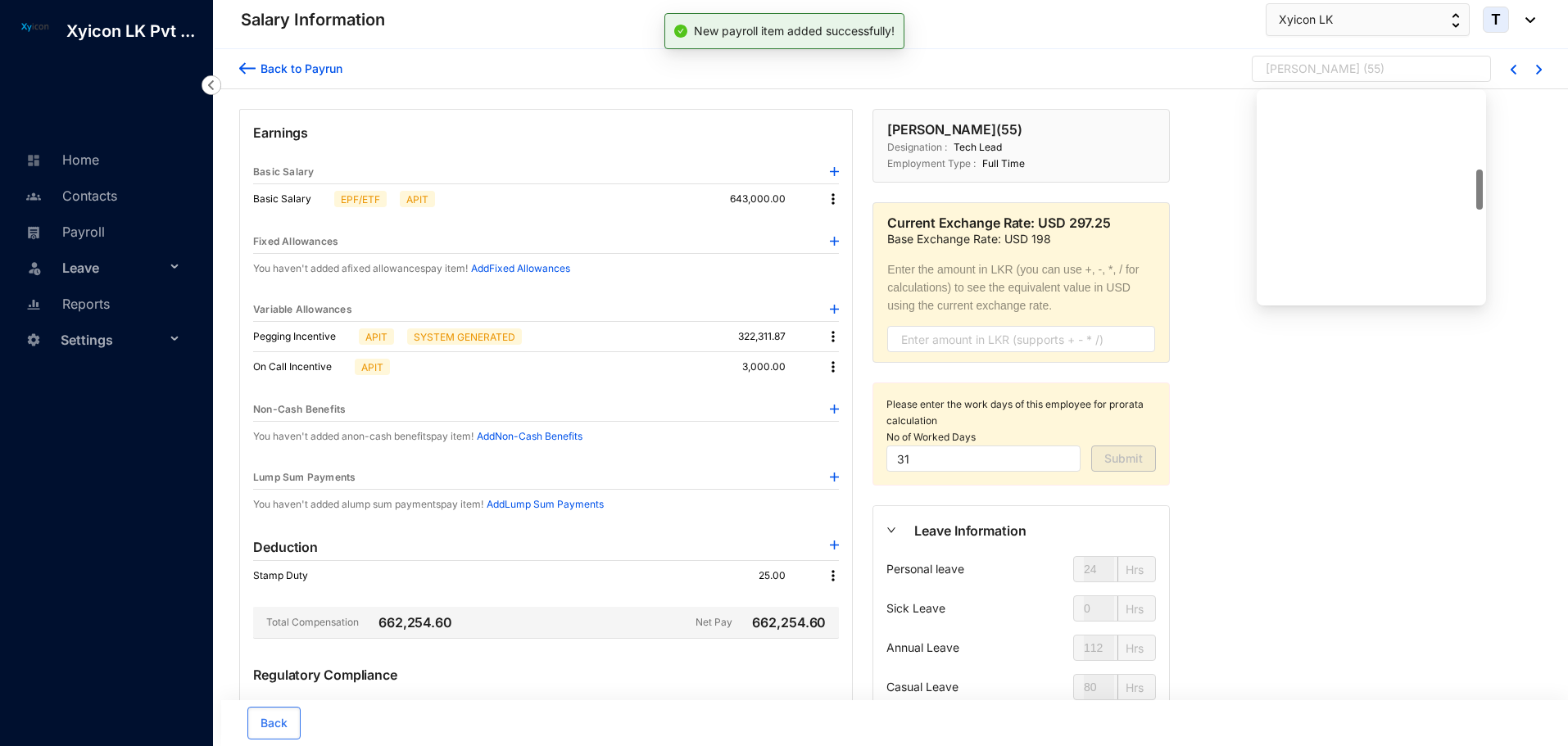
click at [1325, 64] on div "[PERSON_NAME]" at bounding box center [1312, 69] width 94 height 16
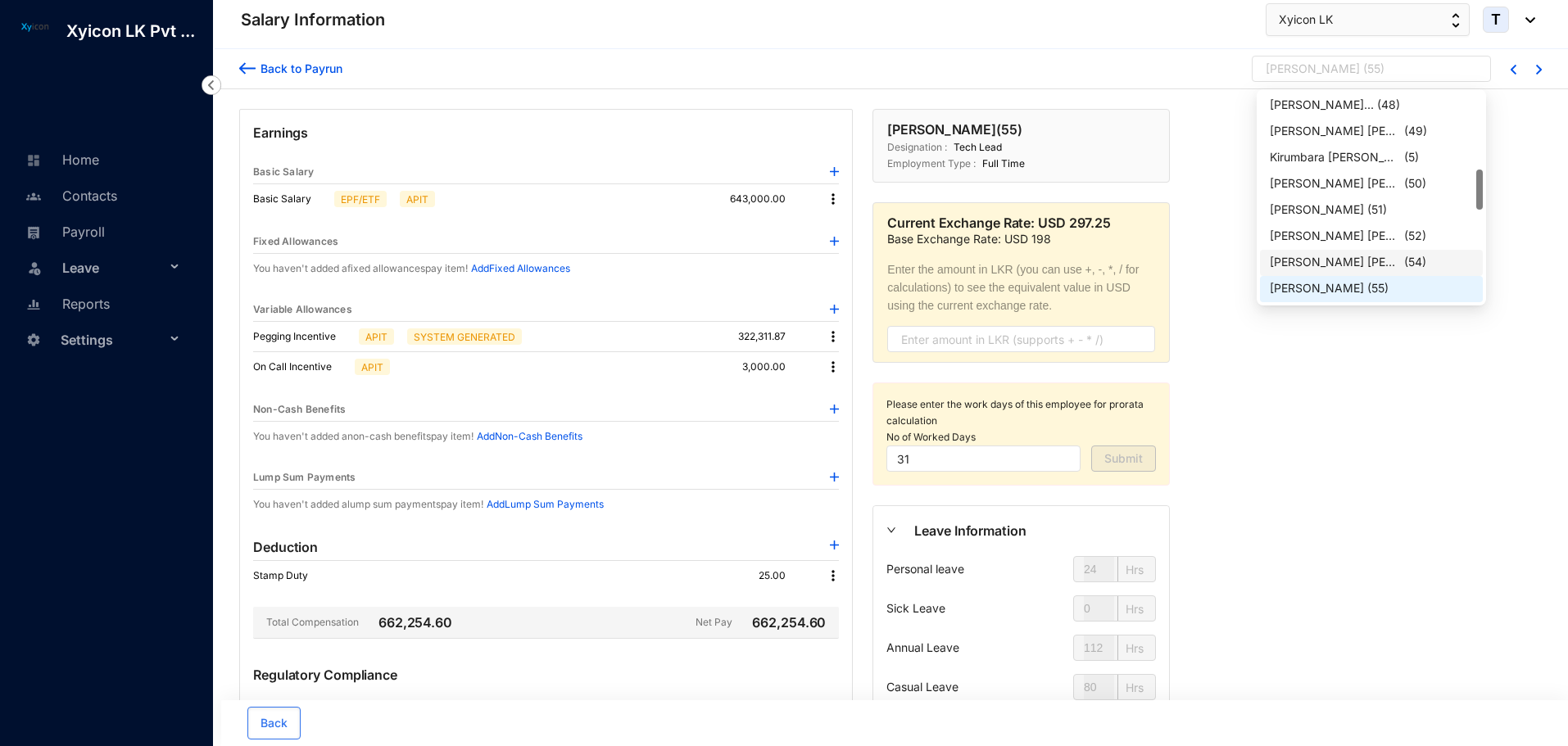
click at [1344, 257] on div "Govinnage Kavindu Anjana Gu..." at bounding box center [1335, 262] width 131 height 16
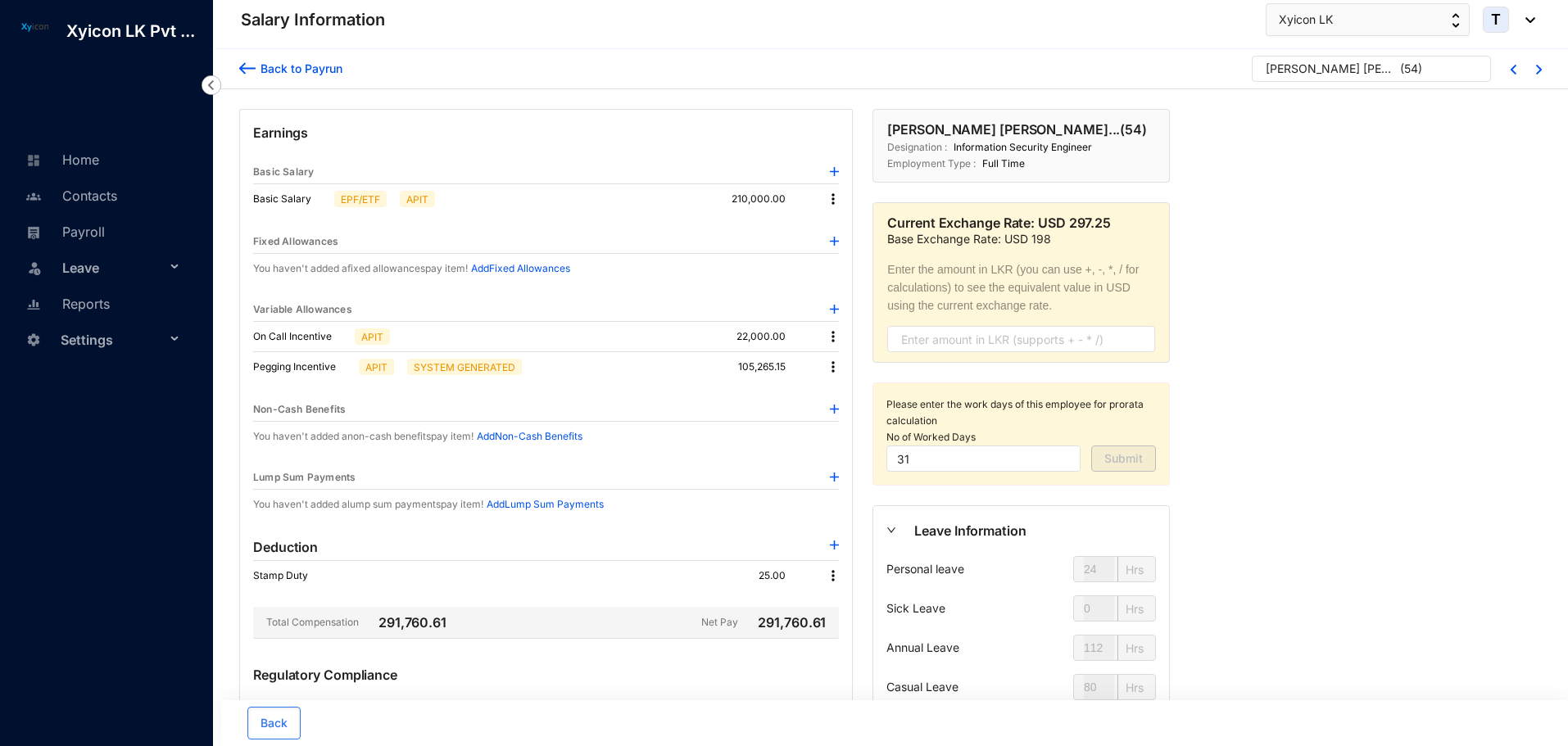
click at [830, 334] on img at bounding box center [833, 336] width 16 height 16
click at [841, 354] on li "Edit" at bounding box center [855, 364] width 54 height 26
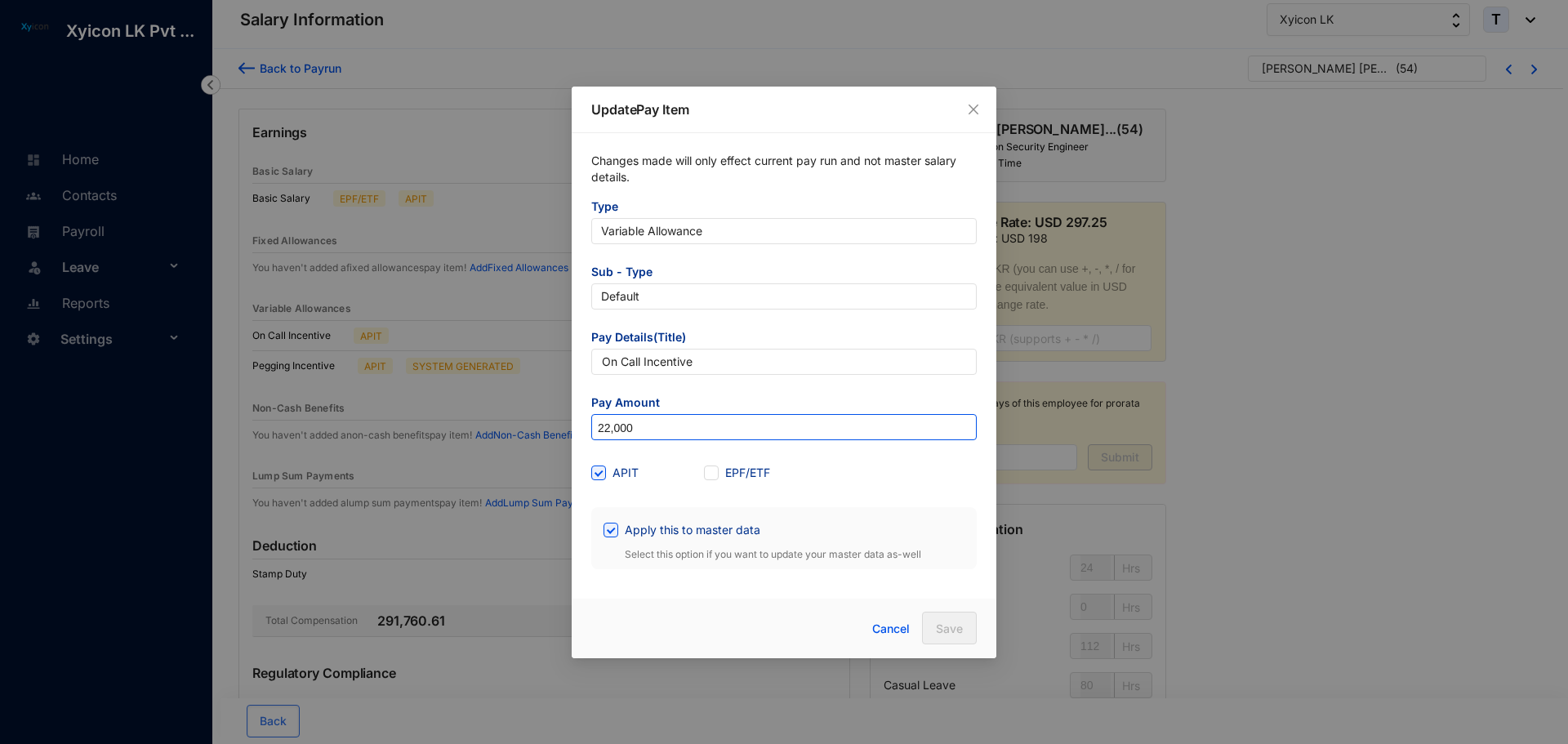
click at [667, 422] on input "22,000" at bounding box center [784, 427] width 384 height 26
type input "19,000"
click at [606, 537] on span at bounding box center [611, 530] width 14 height 14
click at [606, 534] on input "Apply this to master data" at bounding box center [609, 528] width 12 height 12
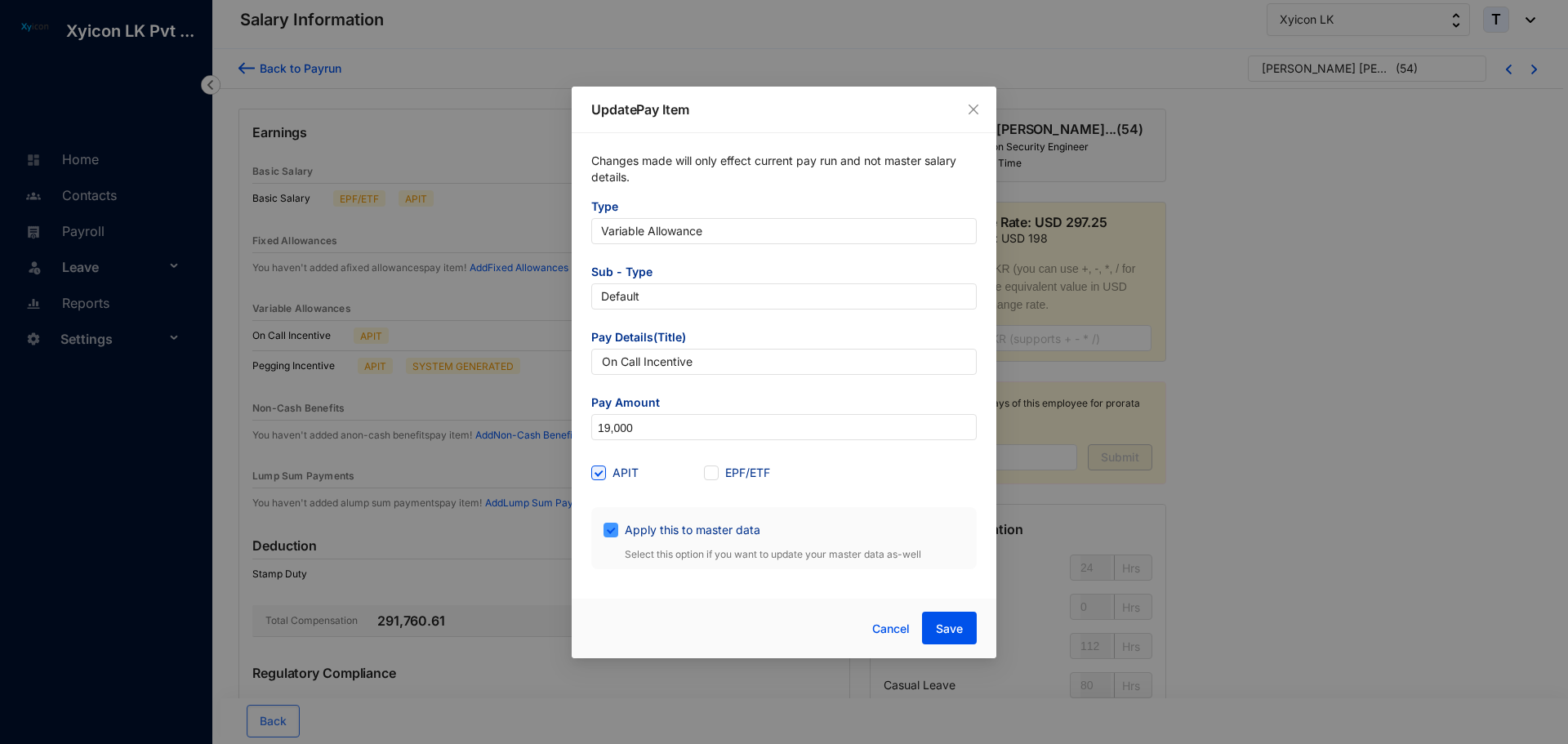
checkbox input "false"
click at [953, 636] on span "Save" at bounding box center [949, 629] width 27 height 16
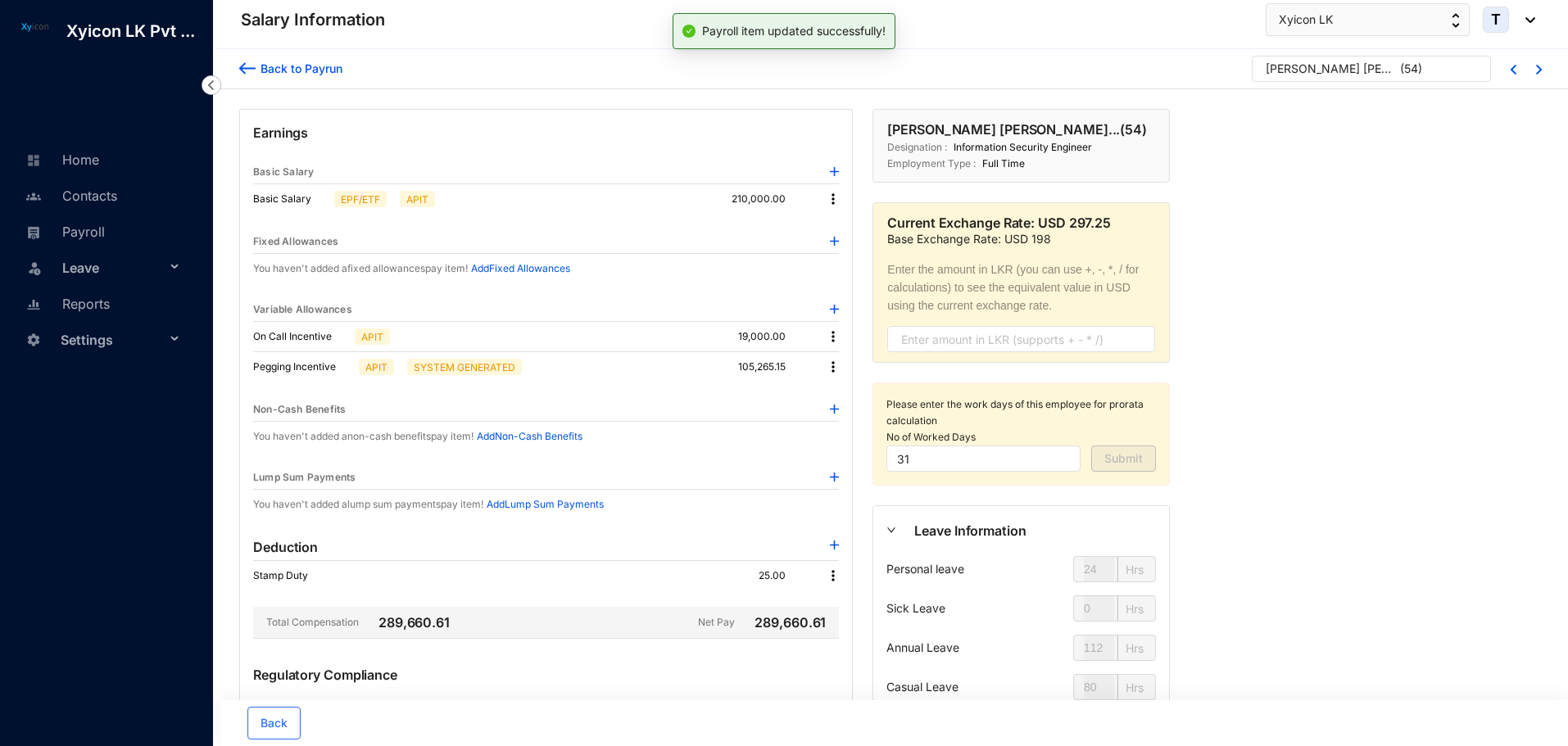
click at [1288, 72] on div "Govinnage Kavindu Anjana Gu..." at bounding box center [1331, 69] width 131 height 16
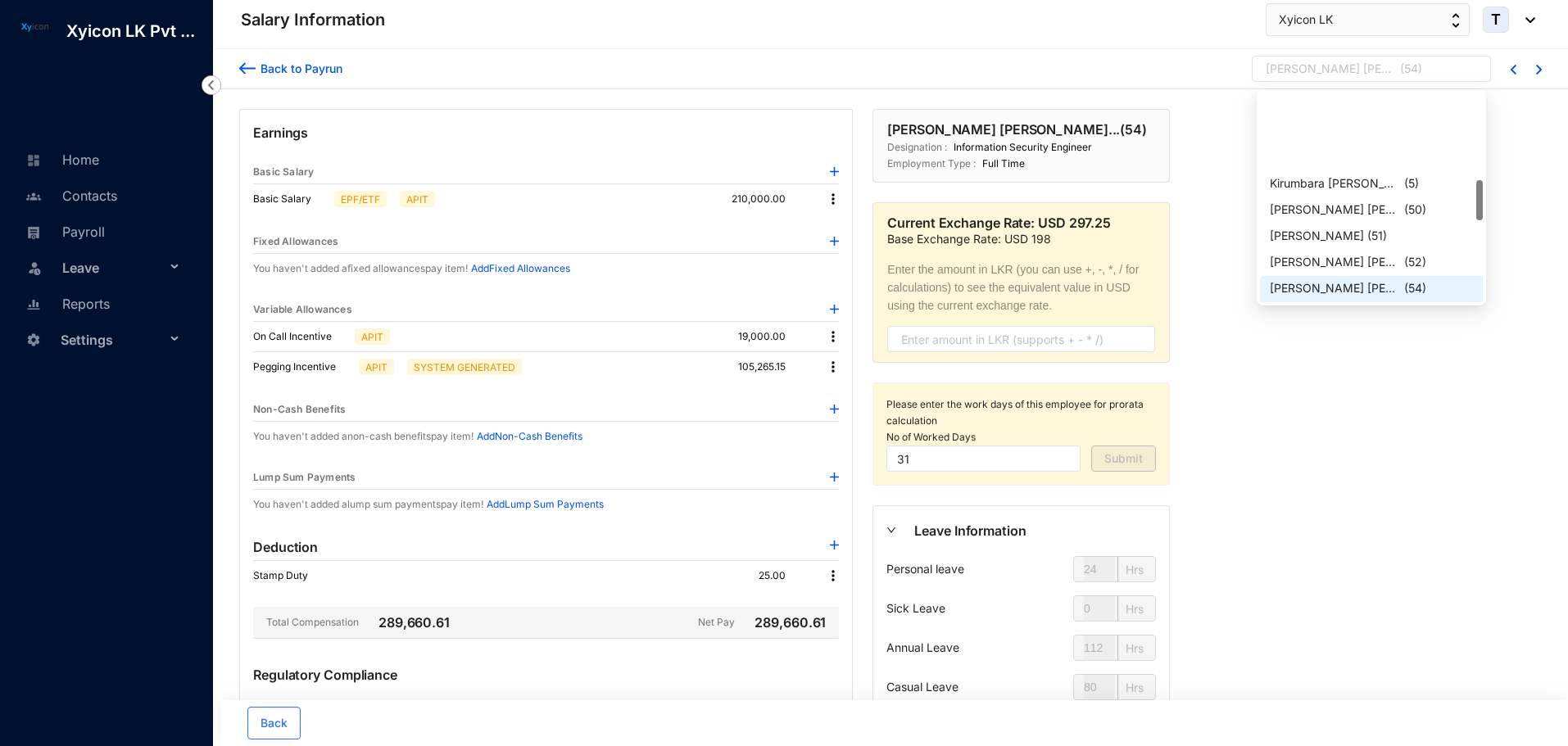
scroll to position [449, 0]
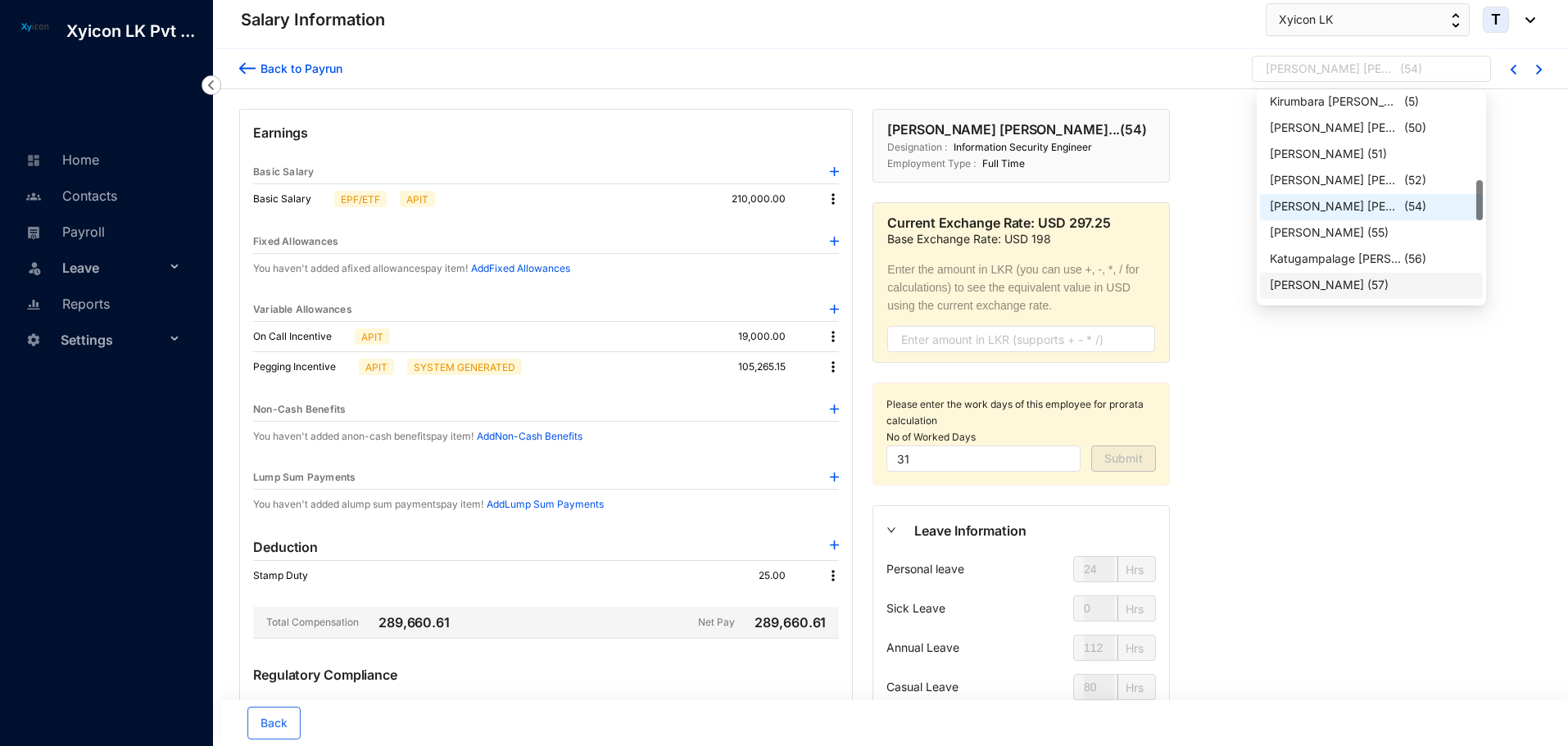
click at [1348, 279] on div "[PERSON_NAME]" at bounding box center [1316, 285] width 94 height 16
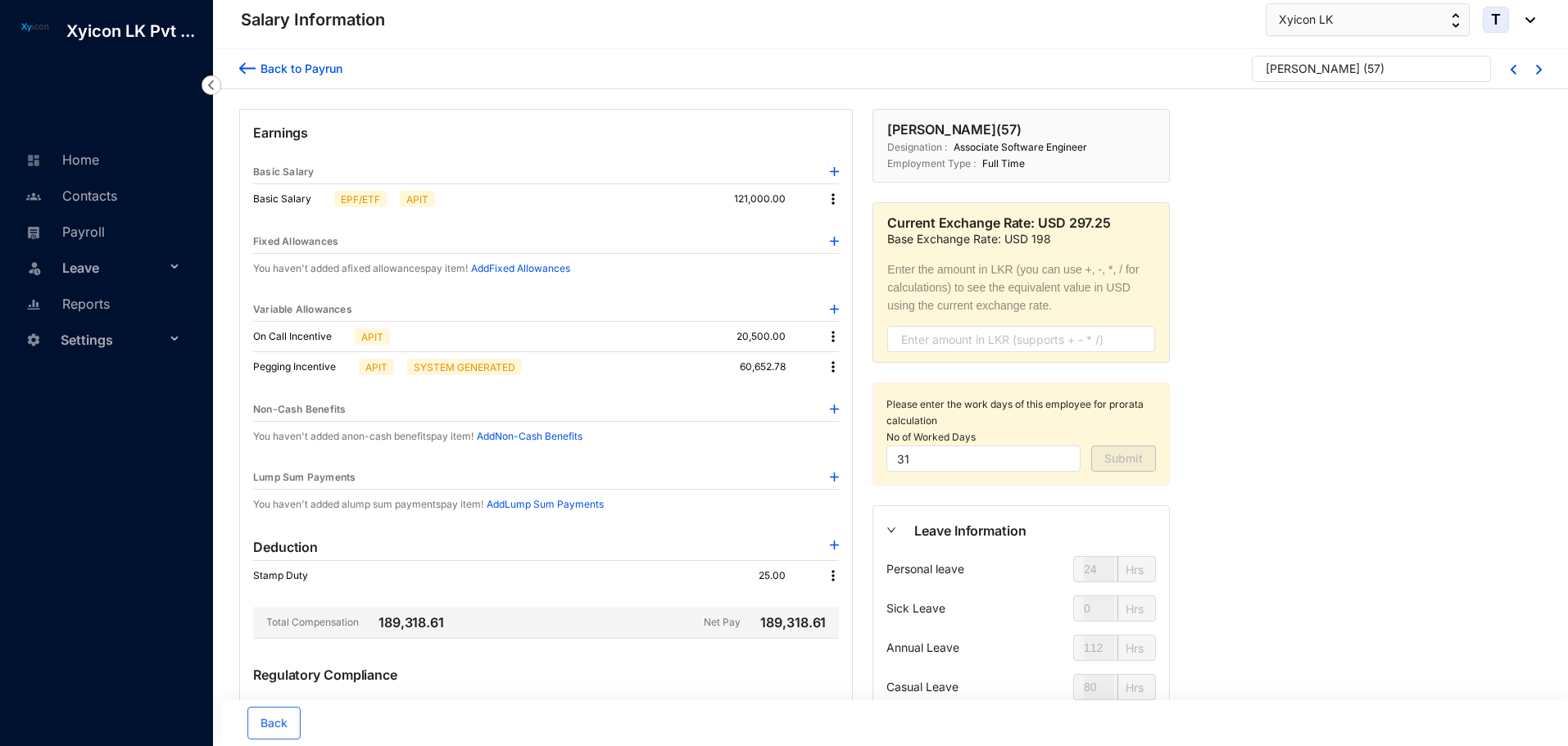
click at [832, 332] on img at bounding box center [833, 336] width 16 height 16
click at [860, 363] on span "Edit" at bounding box center [855, 364] width 34 height 18
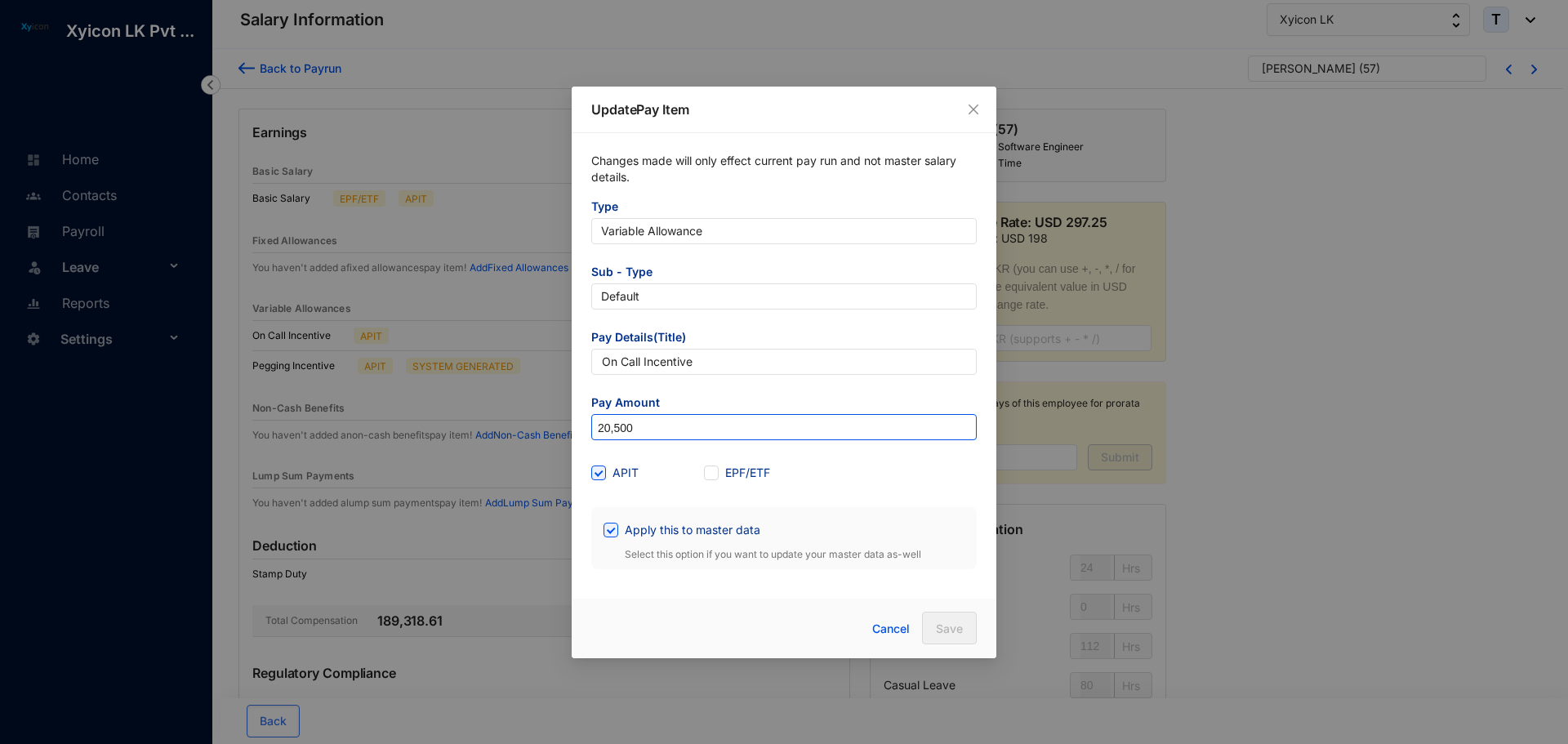
click at [666, 422] on input "20,500" at bounding box center [784, 427] width 384 height 26
type input "21,000"
click at [614, 529] on input "Apply this to master data" at bounding box center [609, 528] width 12 height 12
checkbox input "false"
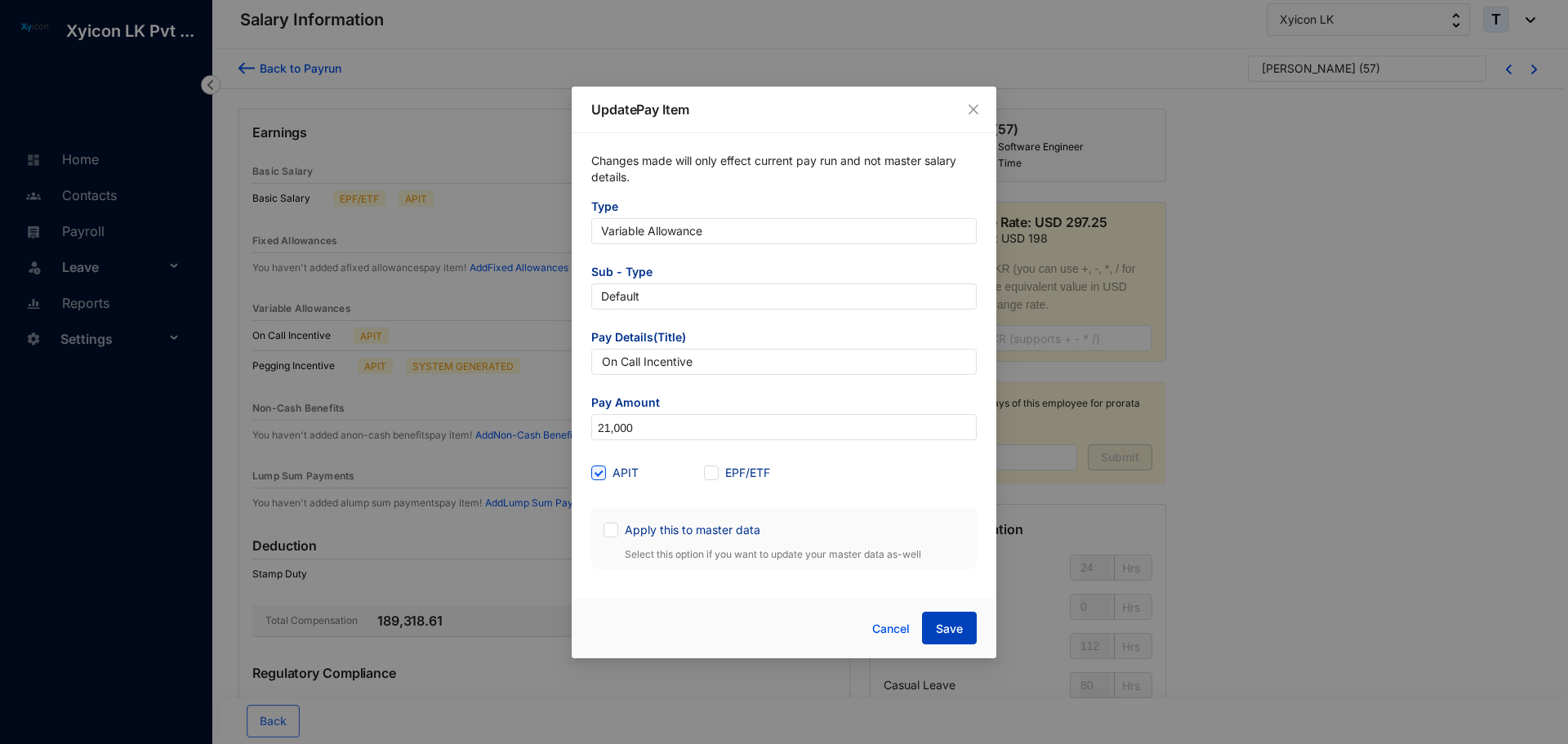
click at [954, 625] on span "Save" at bounding box center [949, 629] width 27 height 16
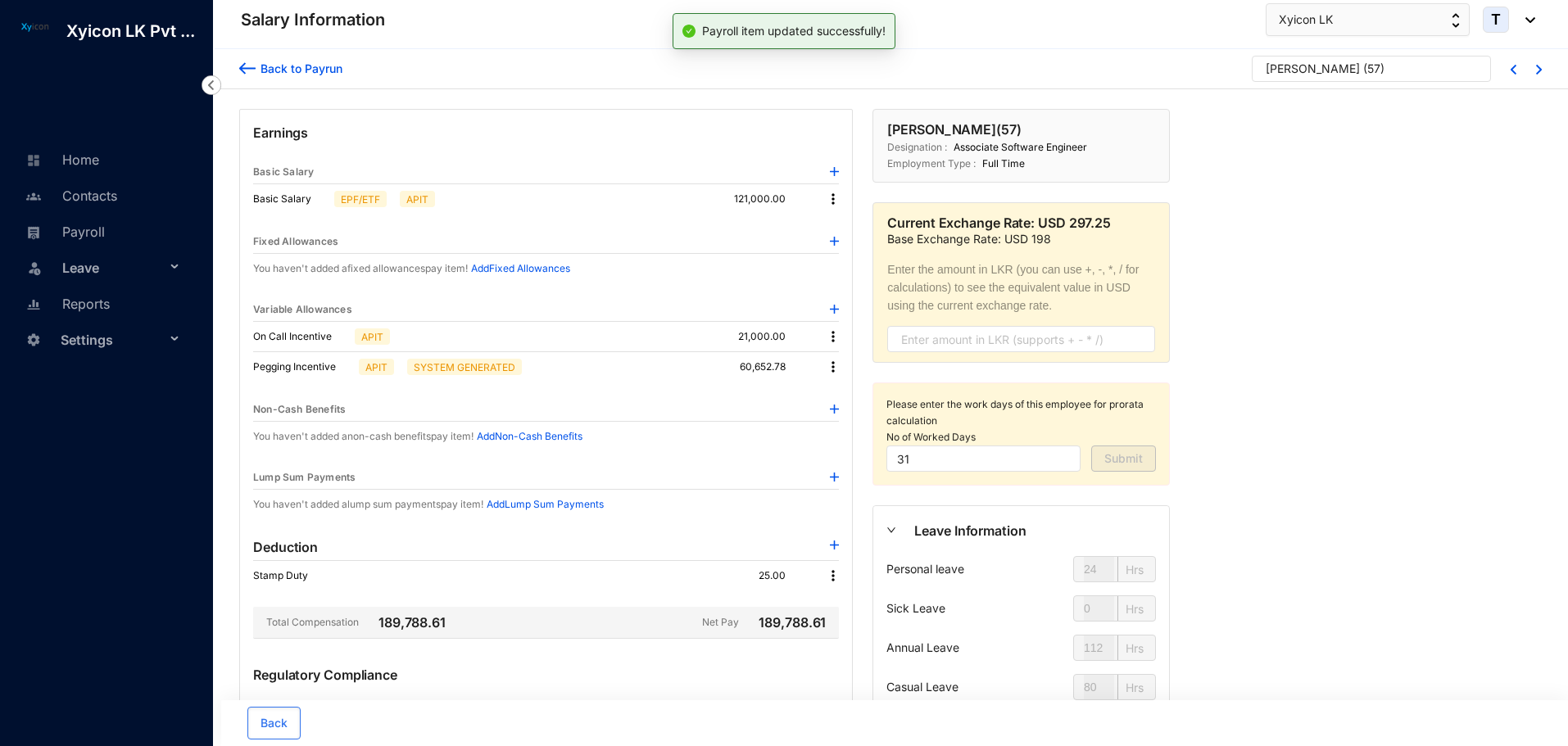
click at [246, 63] on img at bounding box center [247, 68] width 16 height 17
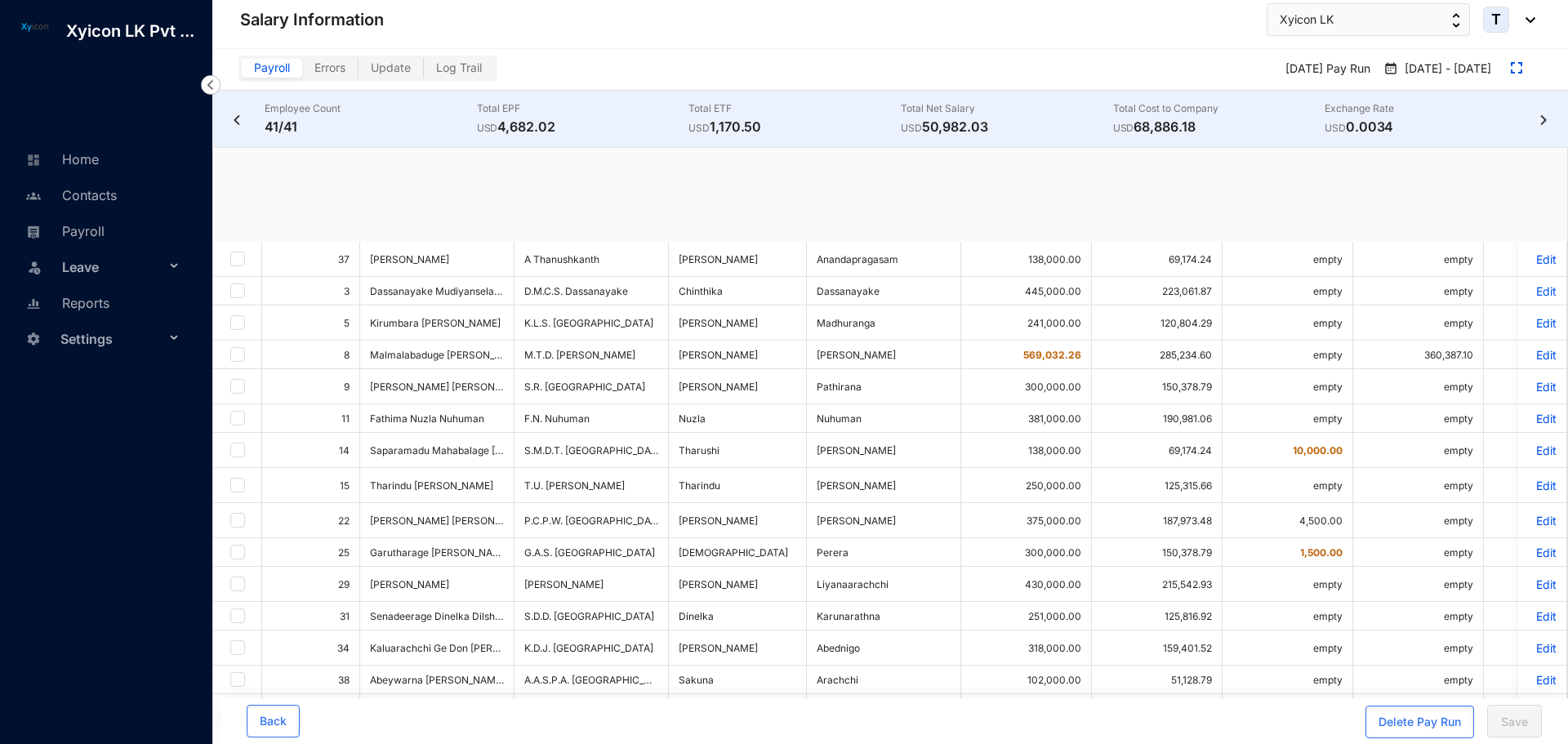
checkbox input "true"
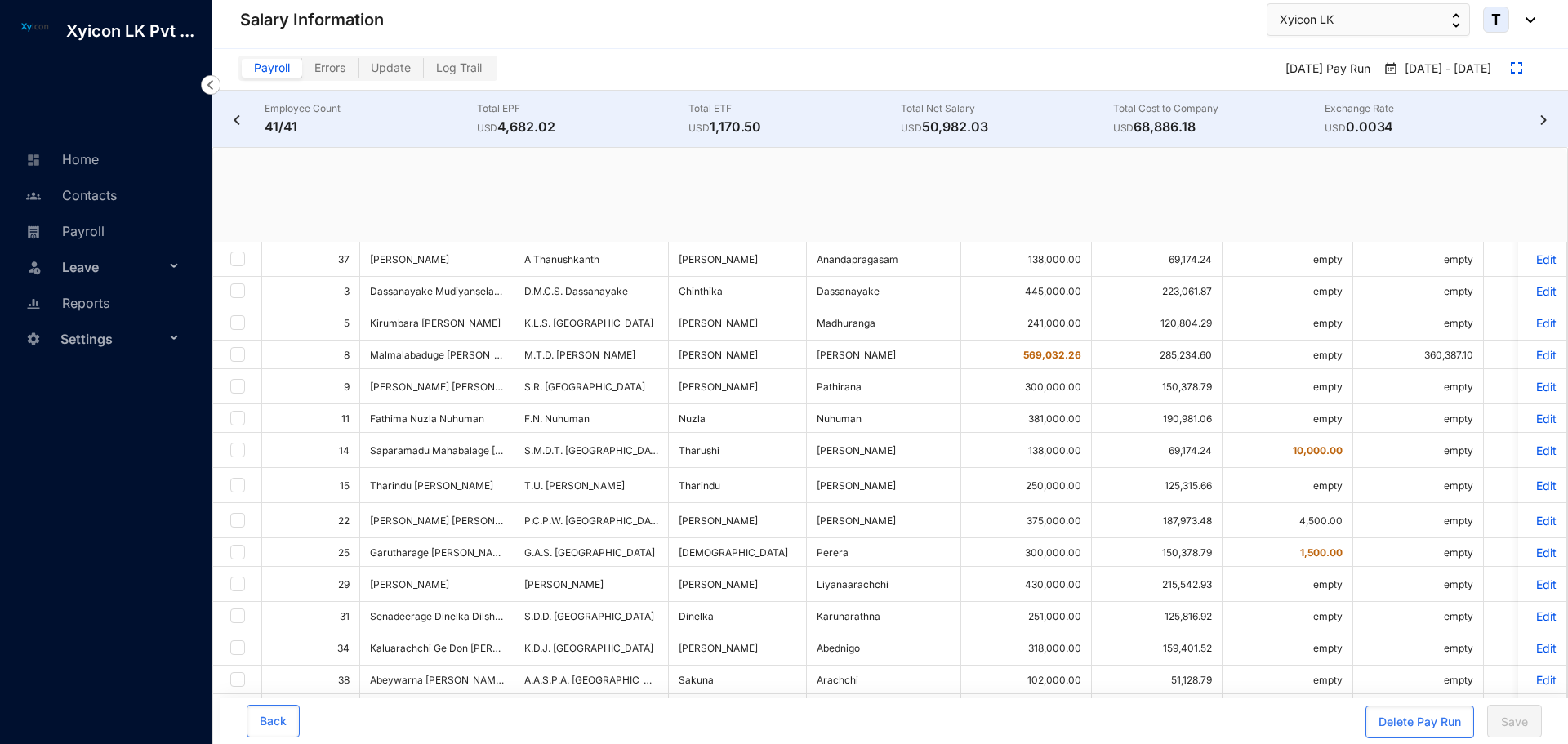
checkbox input "true"
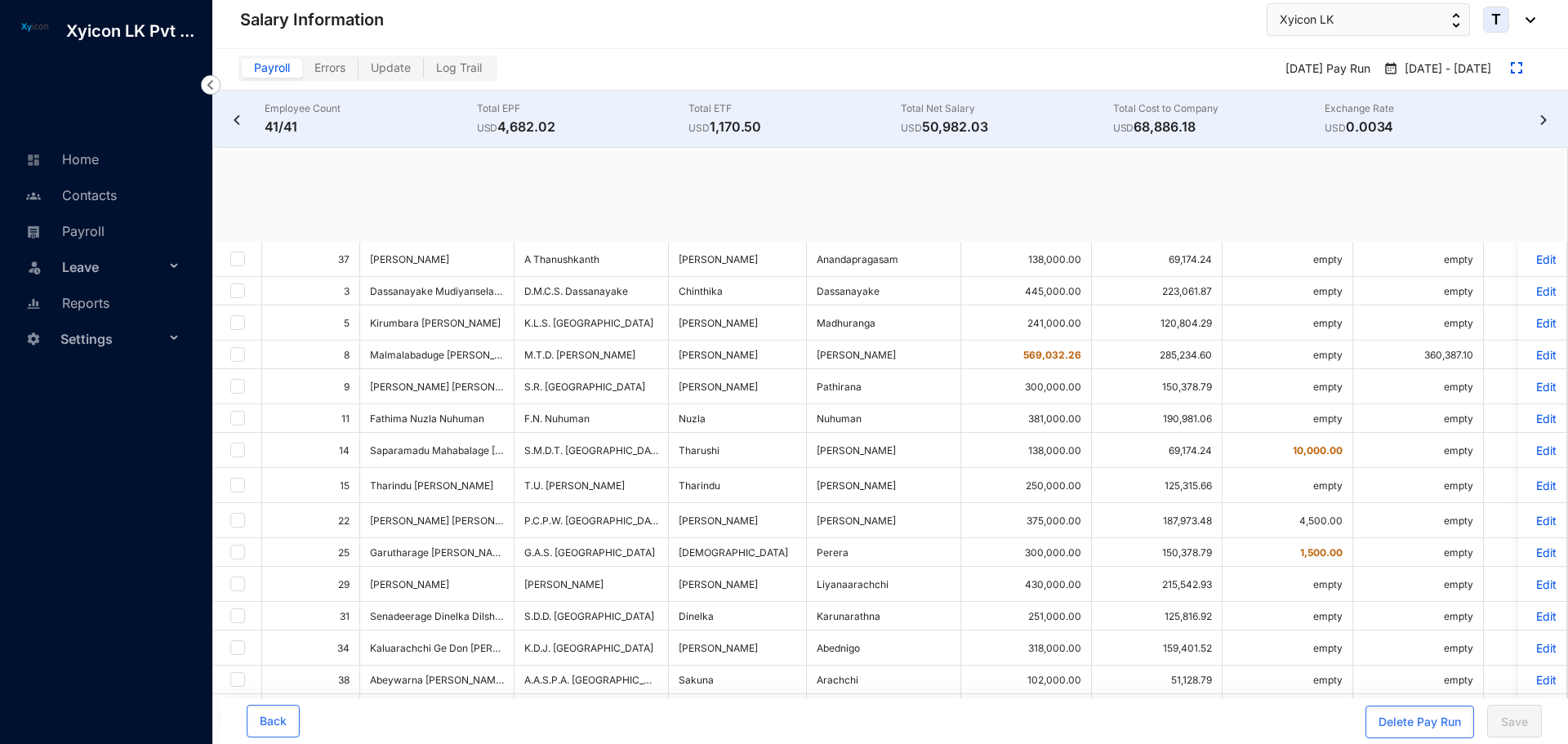
checkbox input "true"
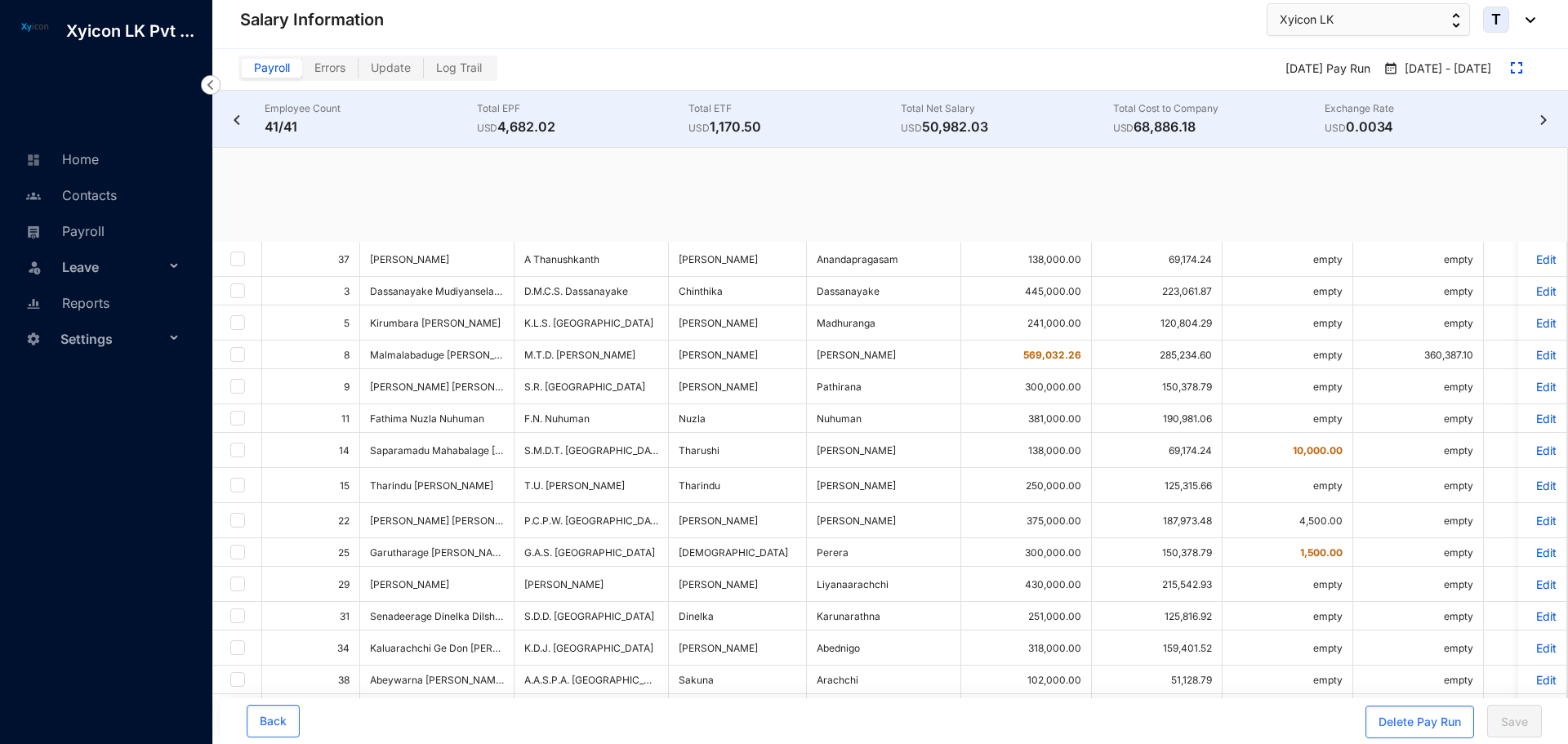
checkbox input "true"
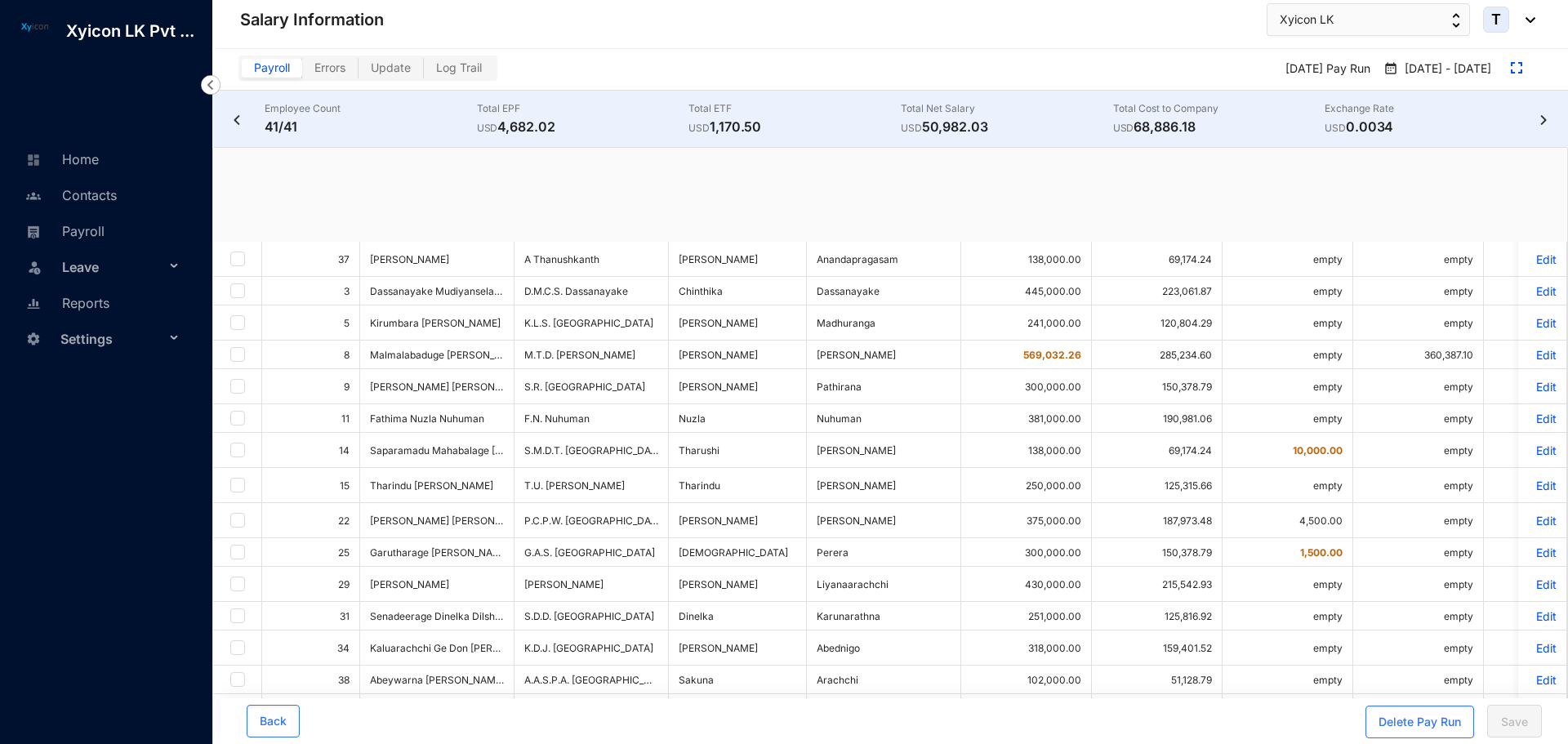
checkbox input "true"
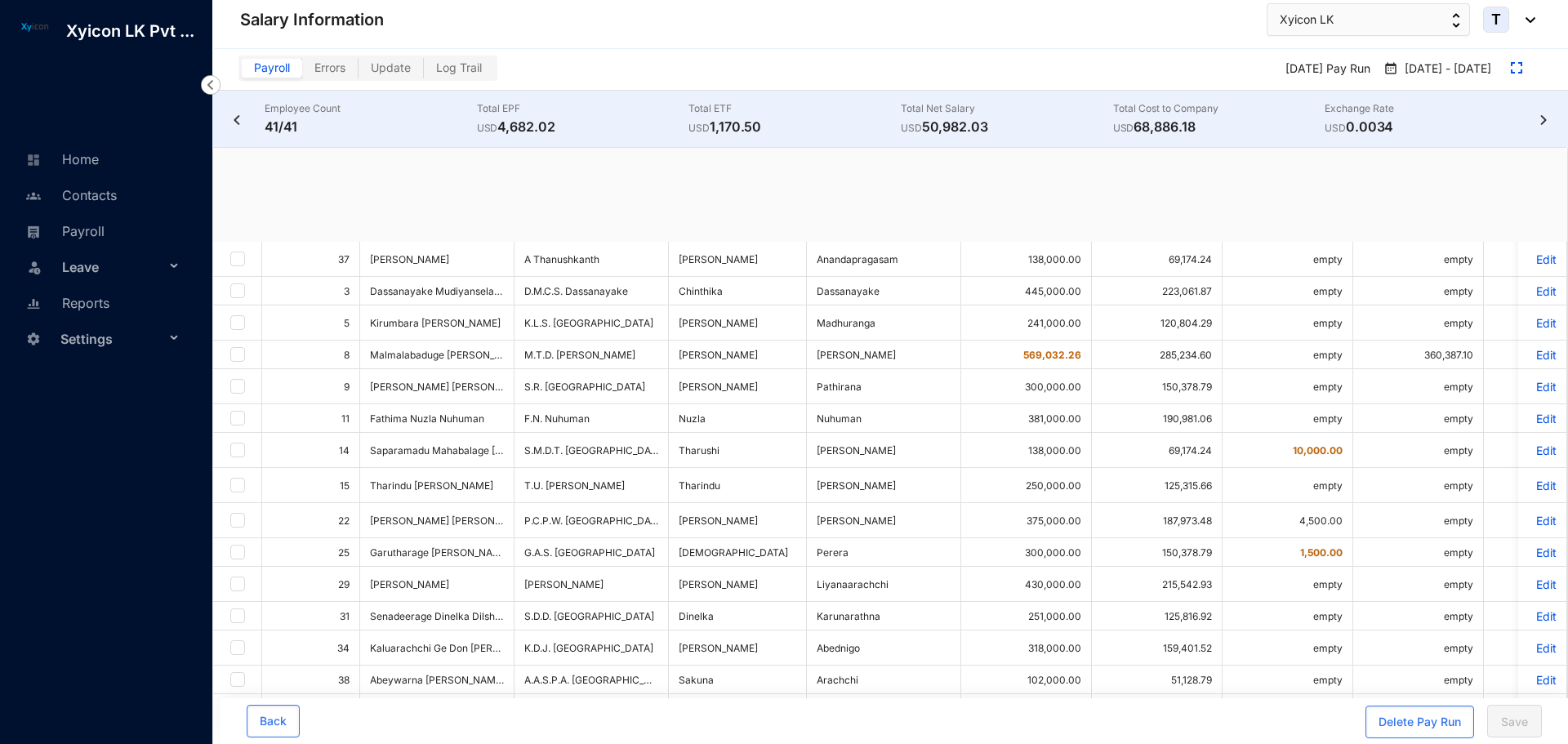
checkbox input "true"
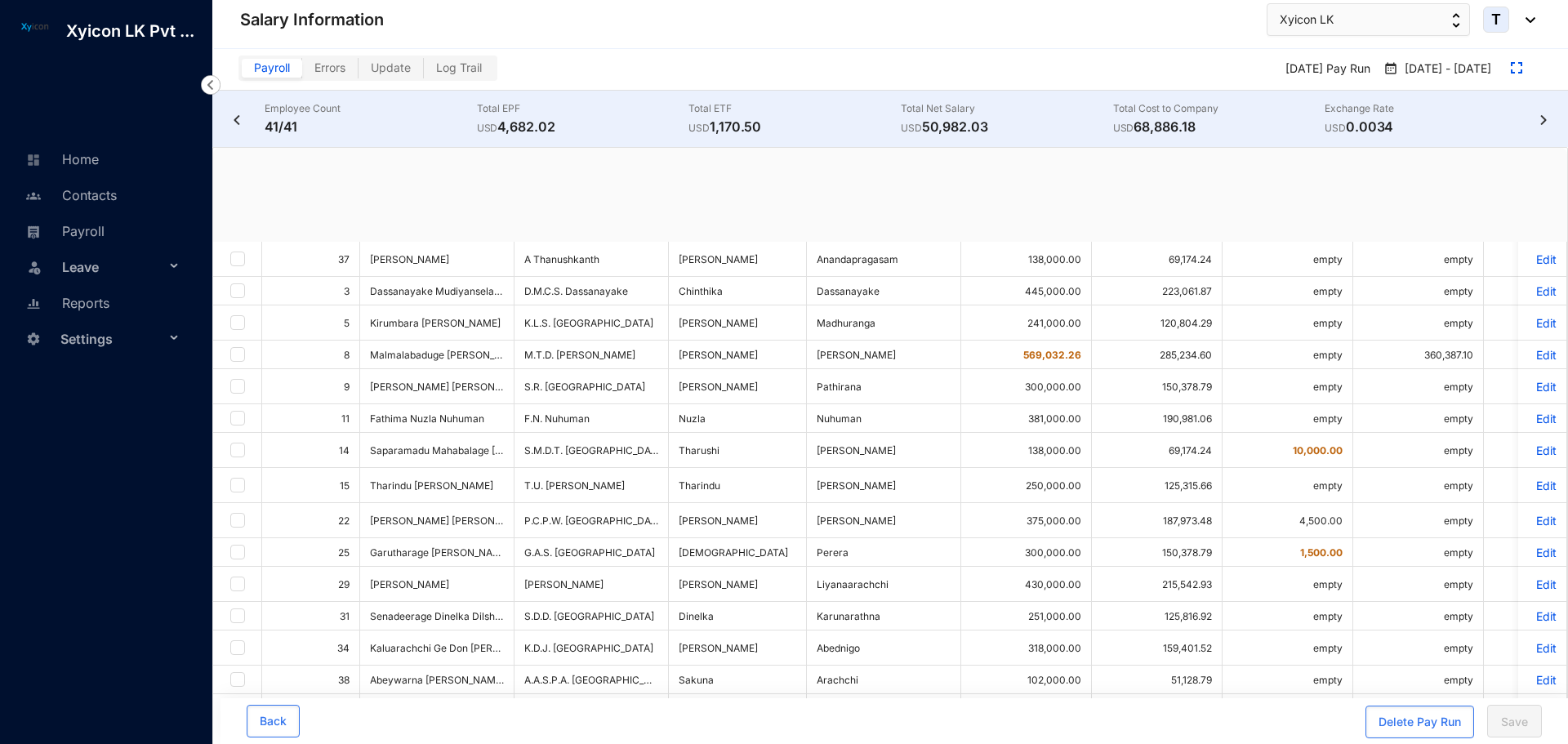
checkbox input "true"
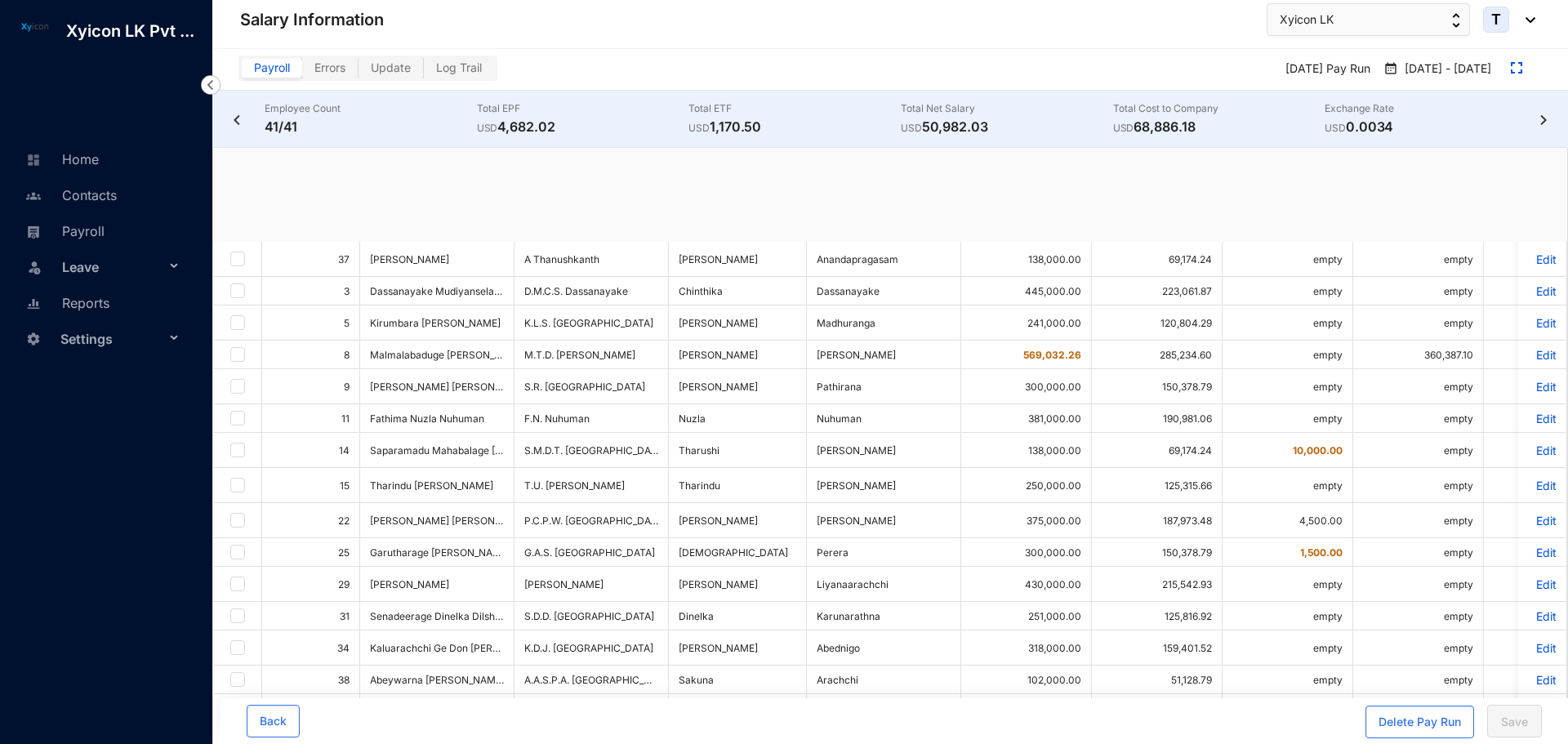
checkbox input "true"
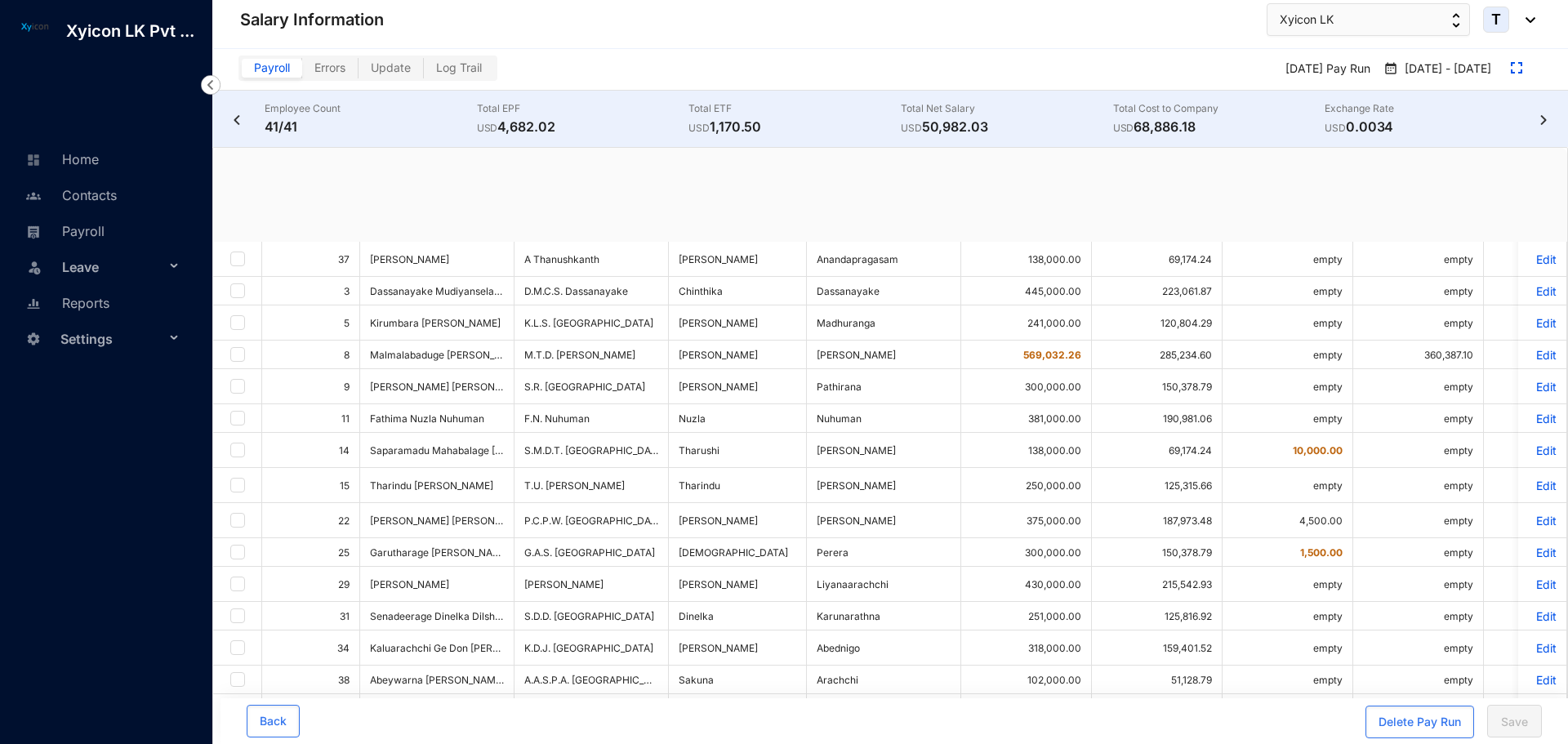
checkbox input "true"
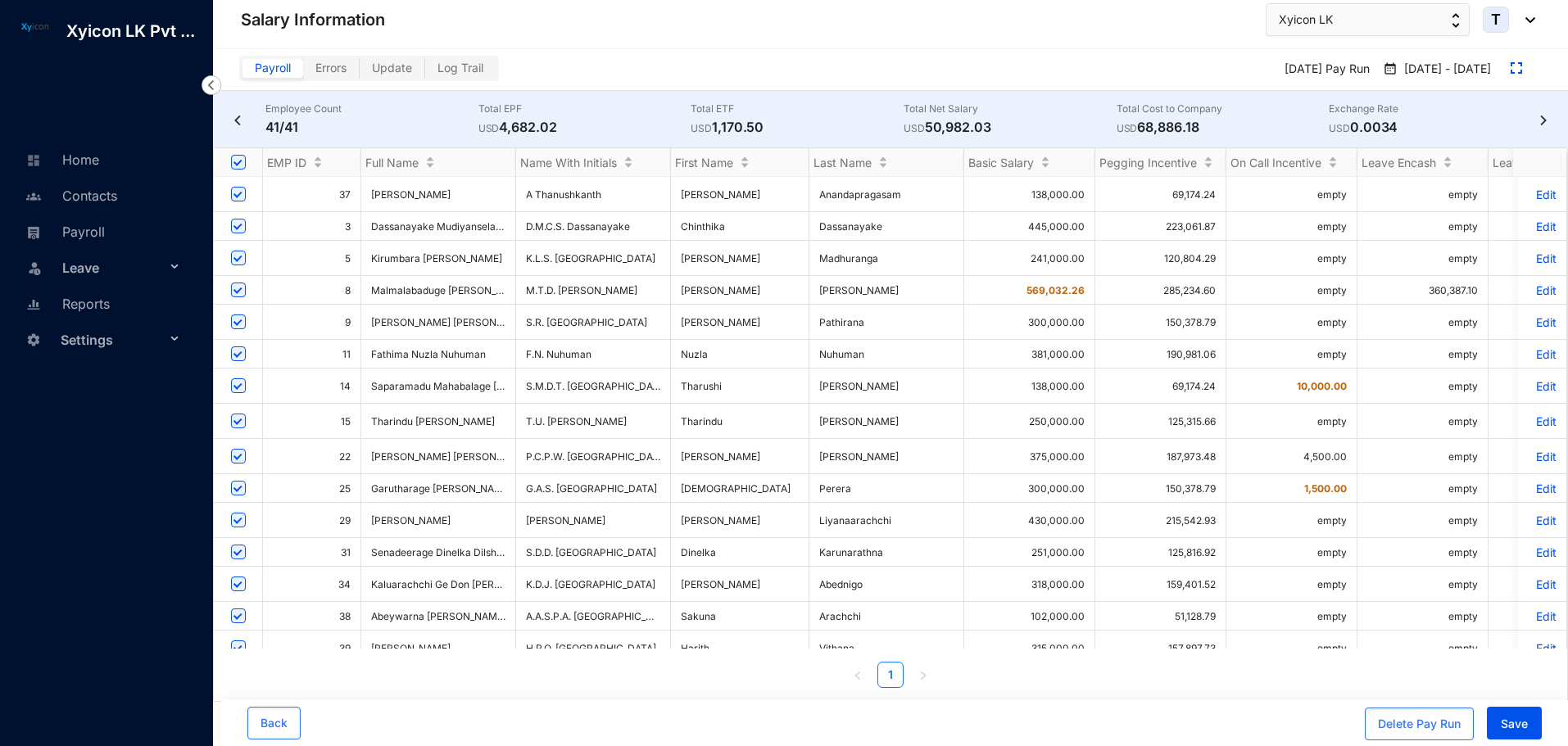
click at [1541, 120] on img at bounding box center [1543, 120] width 16 height 10
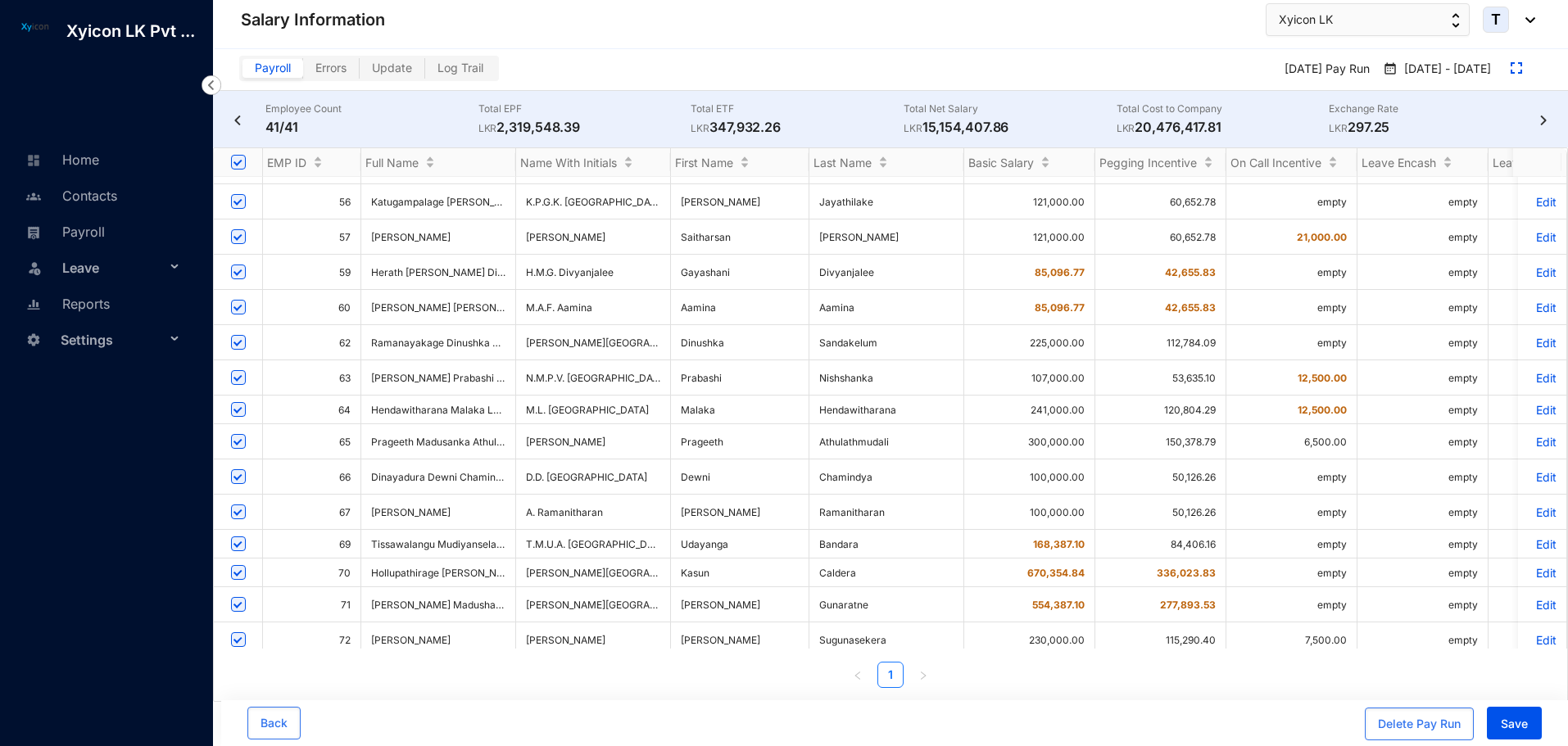
scroll to position [1, 0]
click at [238, 699] on input "checkbox" at bounding box center [238, 706] width 14 height 14
checkbox input "false"
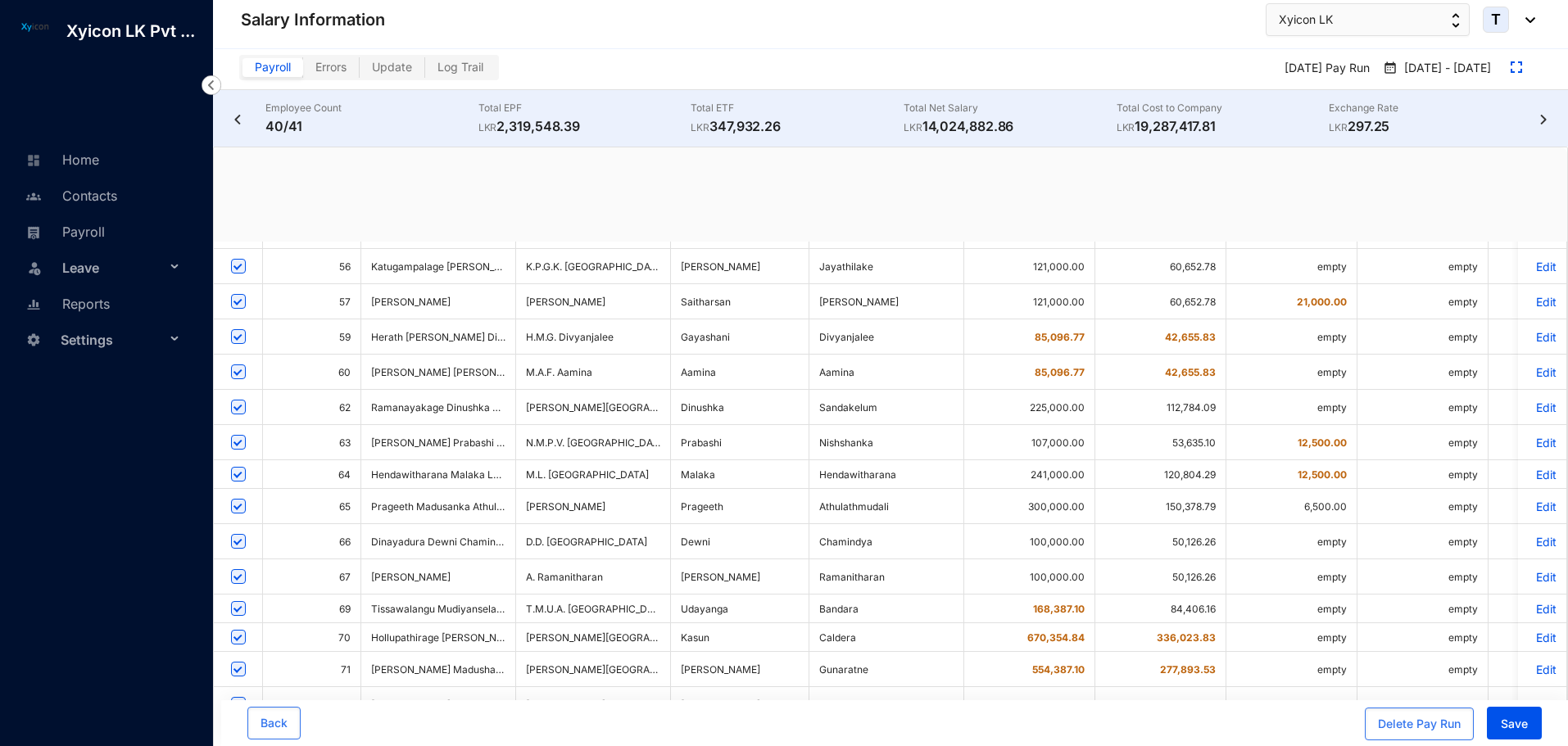
checkbox input "false"
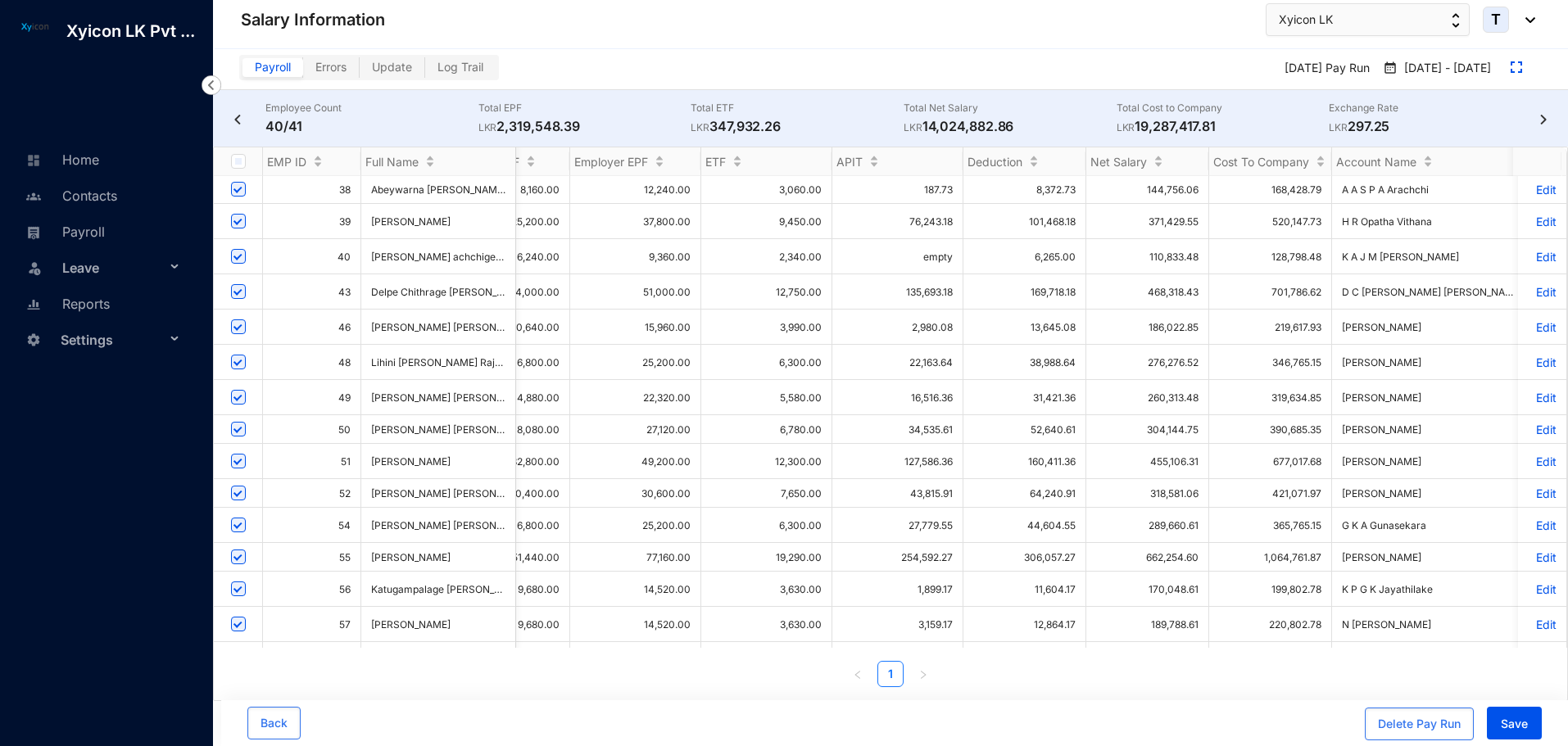
scroll to position [0, 1443]
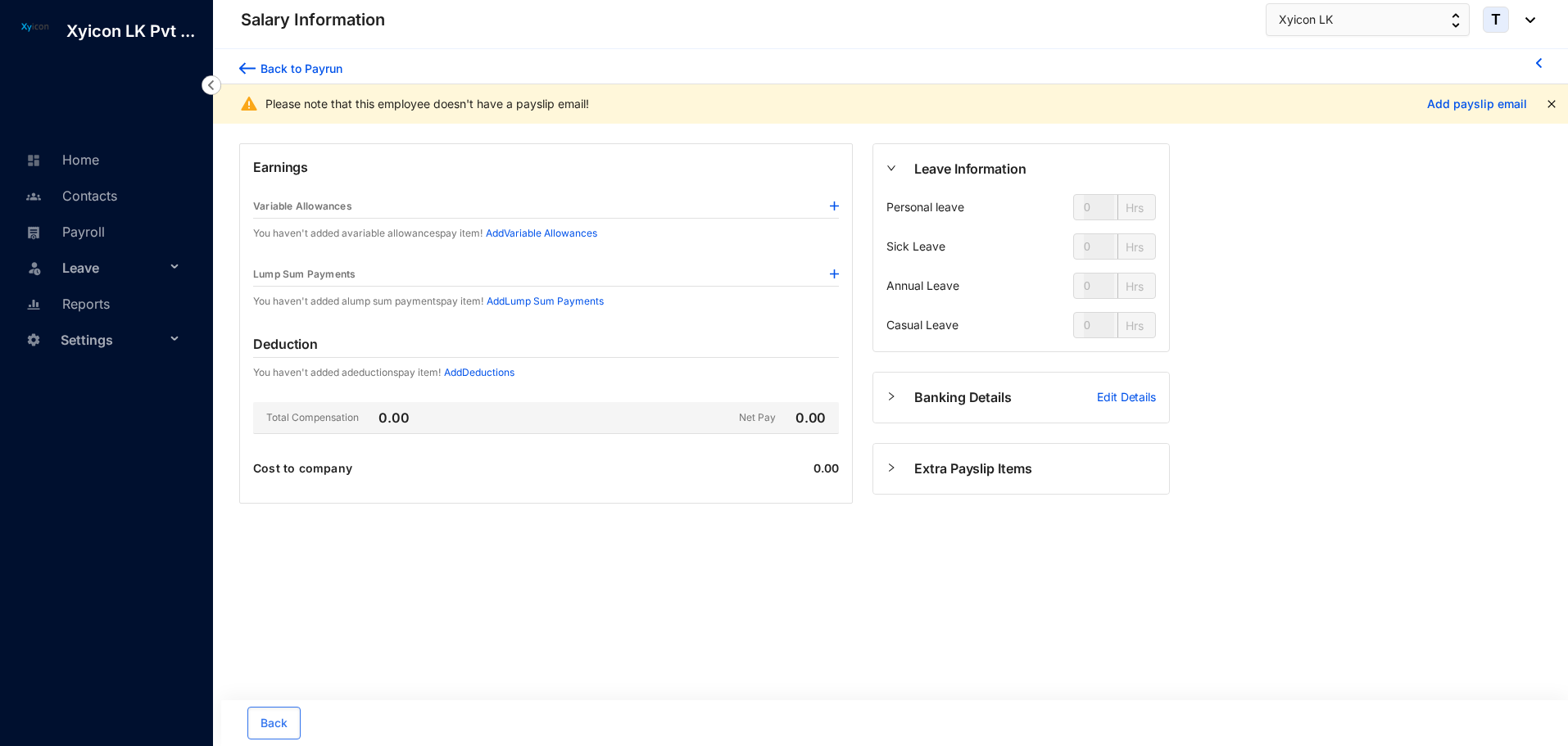
type input "24"
type input "112"
type input "80"
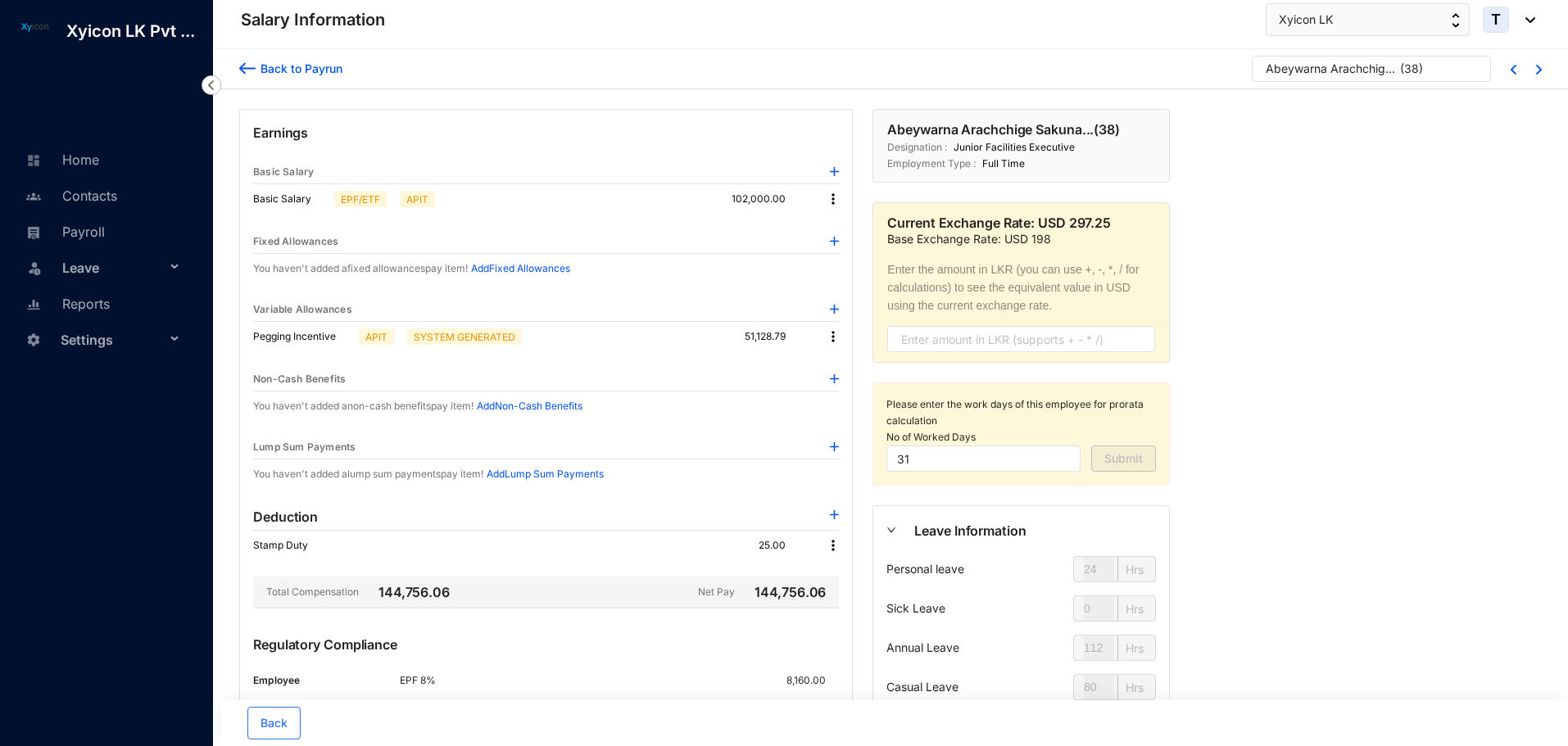
click at [833, 515] on img at bounding box center [835, 515] width 9 height 9
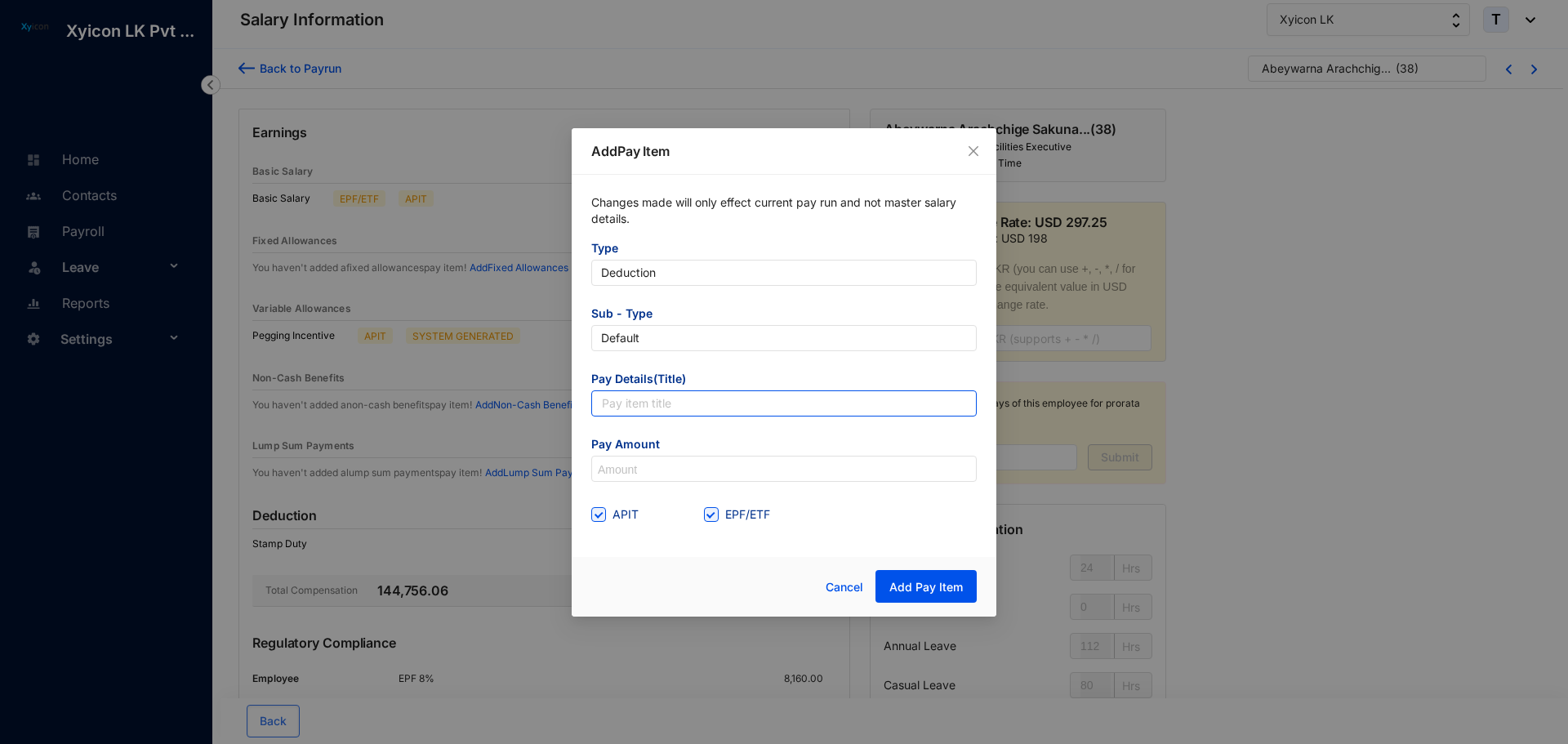
click at [664, 404] on input "text" at bounding box center [784, 403] width 385 height 26
type input "Salary advance"
click at [711, 517] on input "EPF/ETF" at bounding box center [709, 513] width 12 height 12
checkbox input "false"
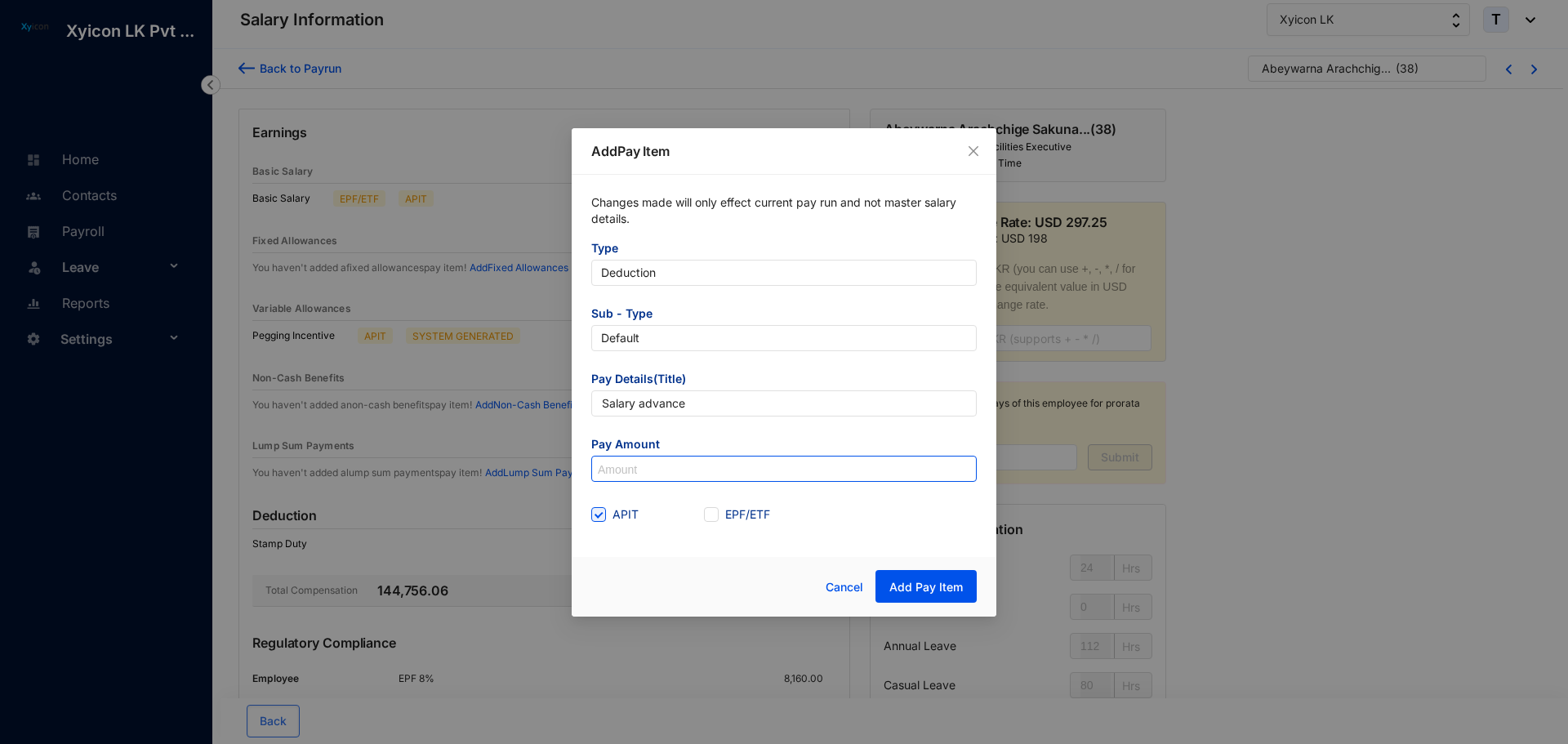
click at [631, 477] on input at bounding box center [784, 469] width 384 height 26
type input "12,750"
click at [693, 566] on div "Cancel Add Pay Item" at bounding box center [784, 587] width 425 height 60
click at [951, 588] on span "Add Pay Item" at bounding box center [926, 587] width 73 height 16
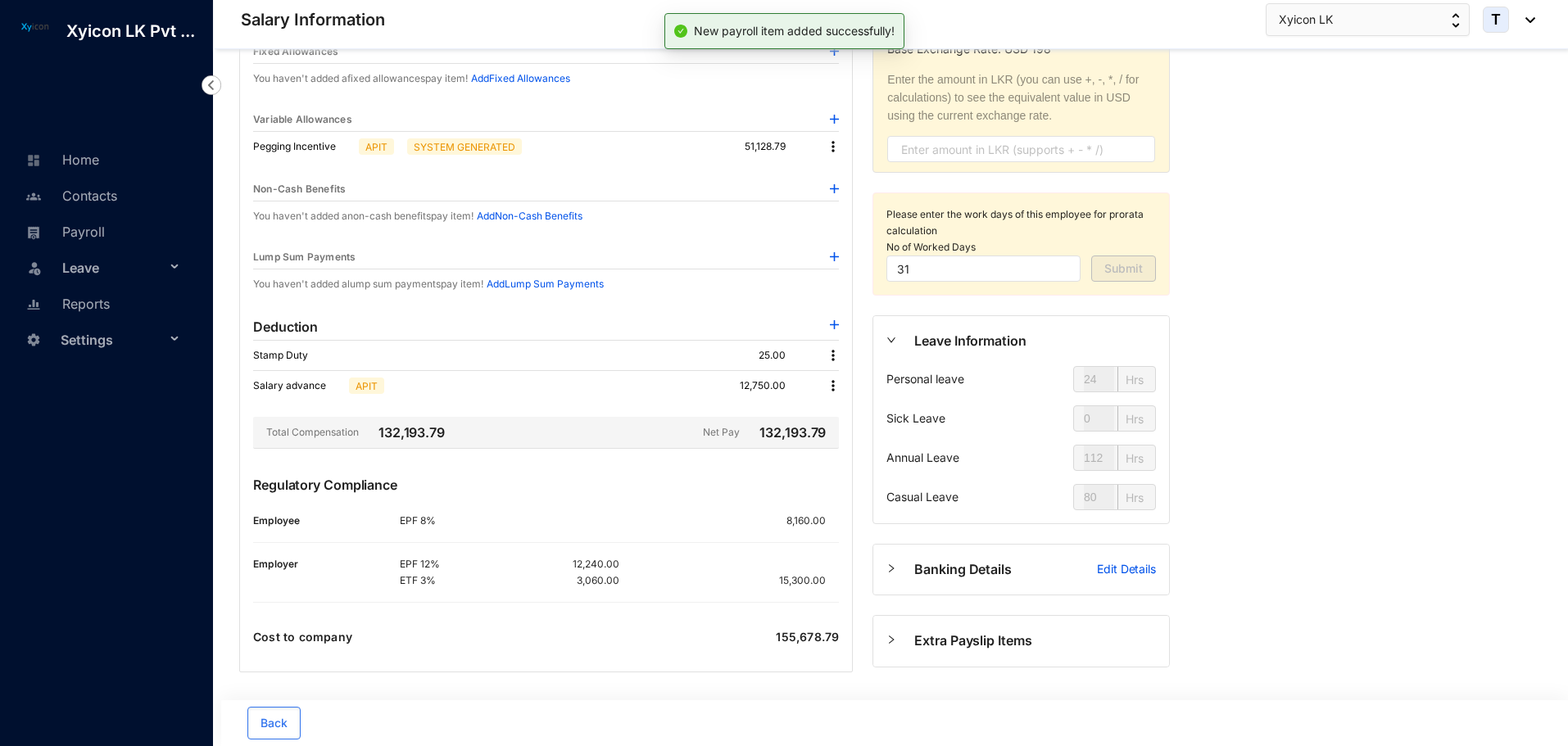
scroll to position [208, 0]
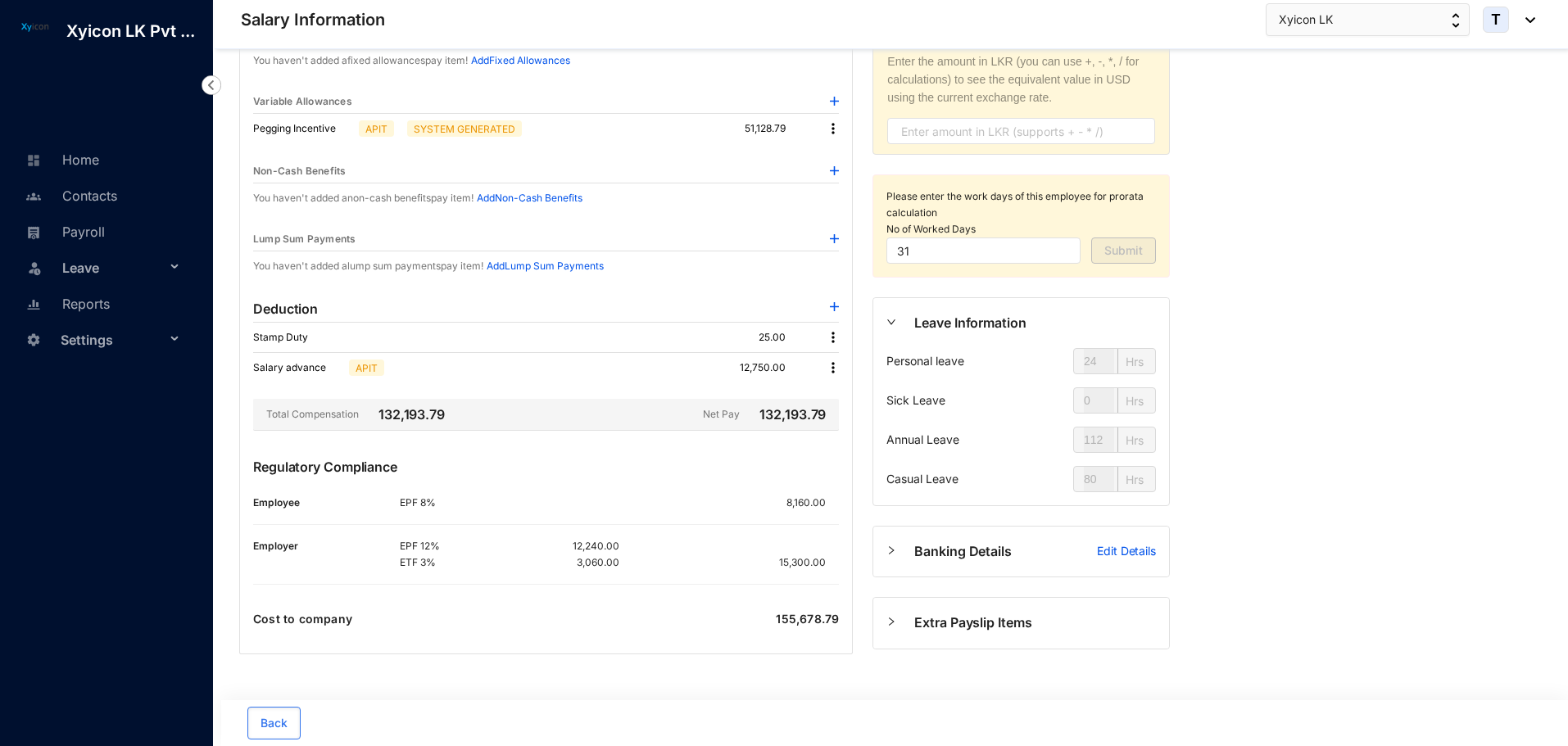
click at [832, 366] on img at bounding box center [833, 368] width 16 height 16
click at [847, 387] on span "Edit" at bounding box center [855, 395] width 34 height 18
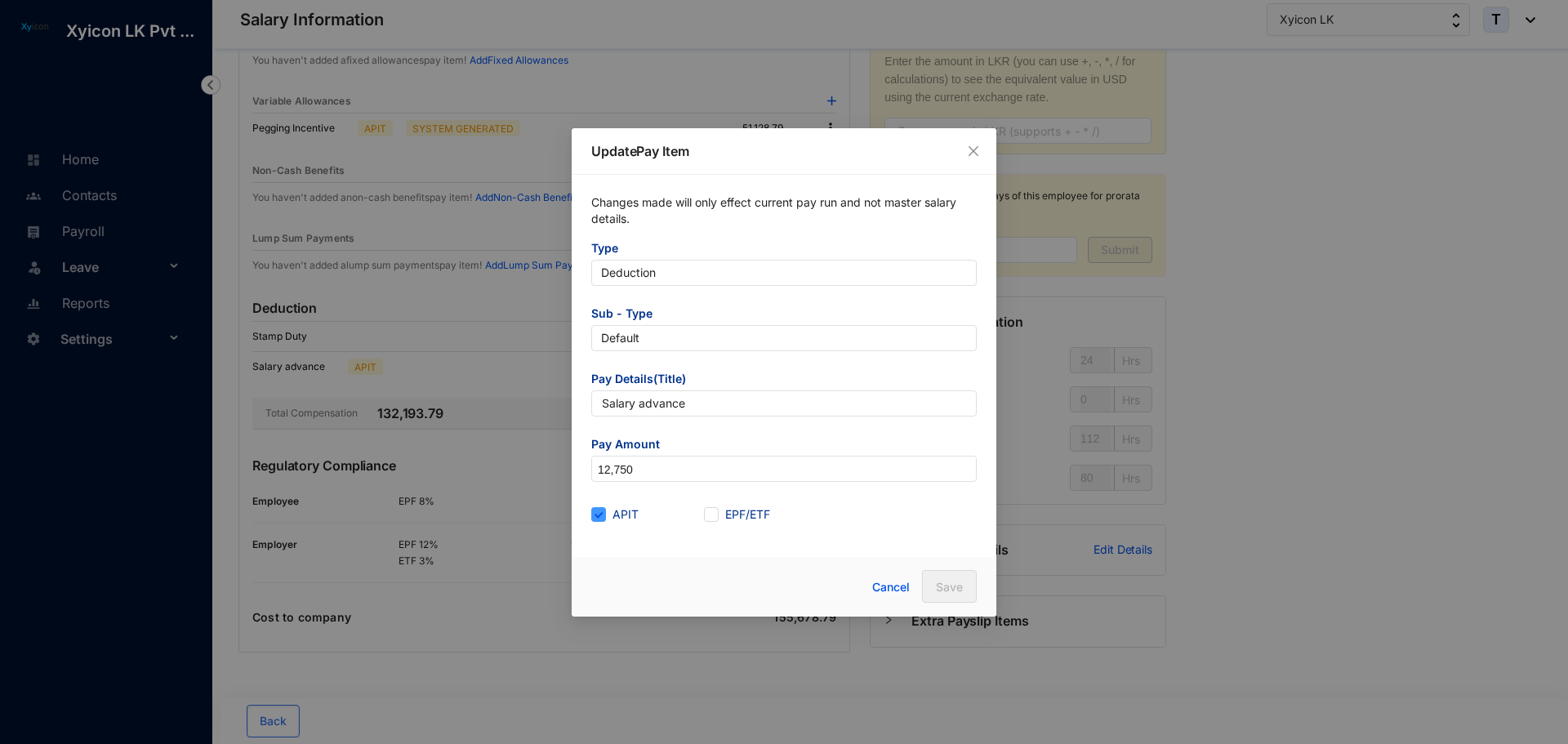
click at [618, 513] on span "APIT" at bounding box center [625, 515] width 39 height 18
click at [603, 513] on input "APIT" at bounding box center [597, 513] width 12 height 12
checkbox input "false"
click at [953, 598] on button "Save" at bounding box center [949, 586] width 54 height 33
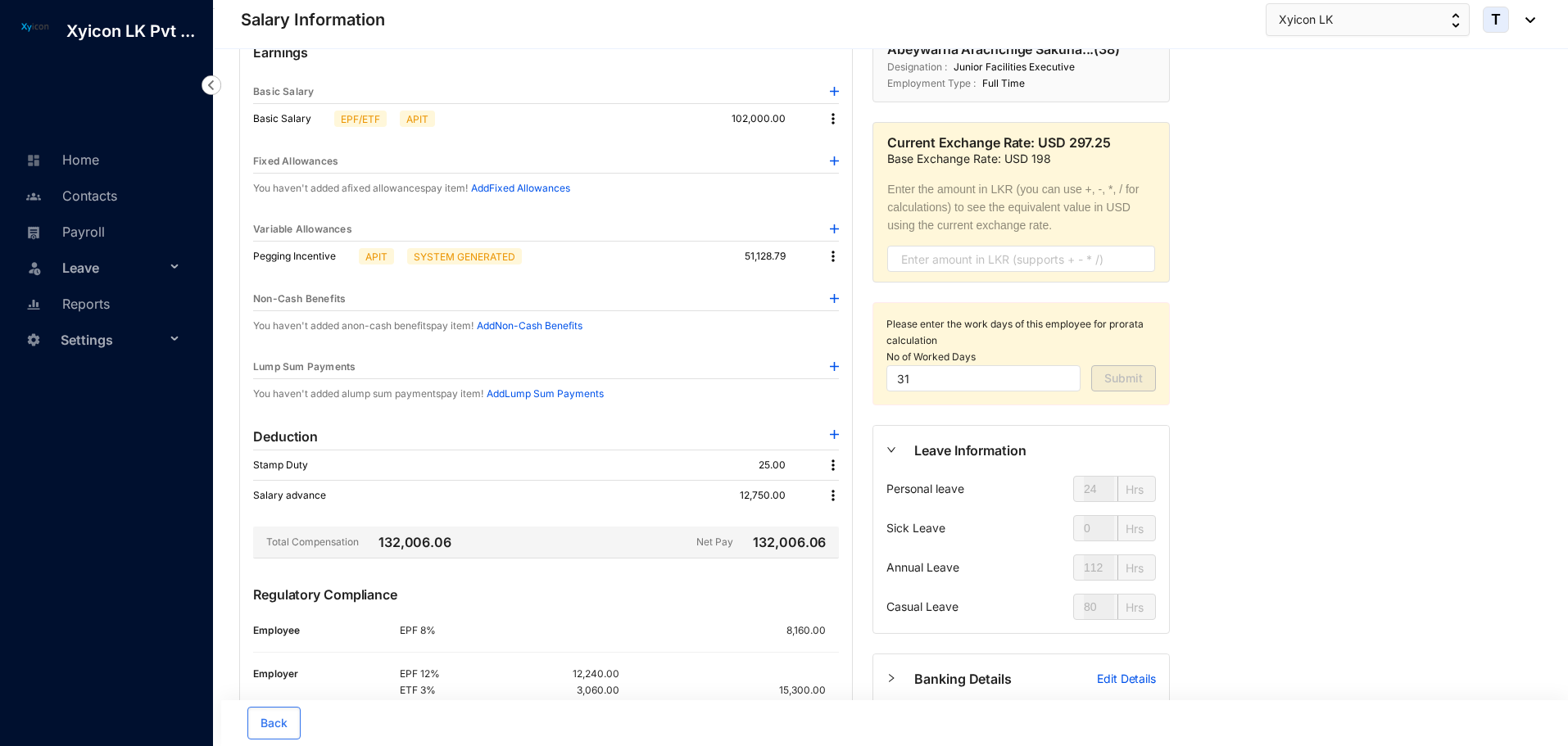
scroll to position [0, 0]
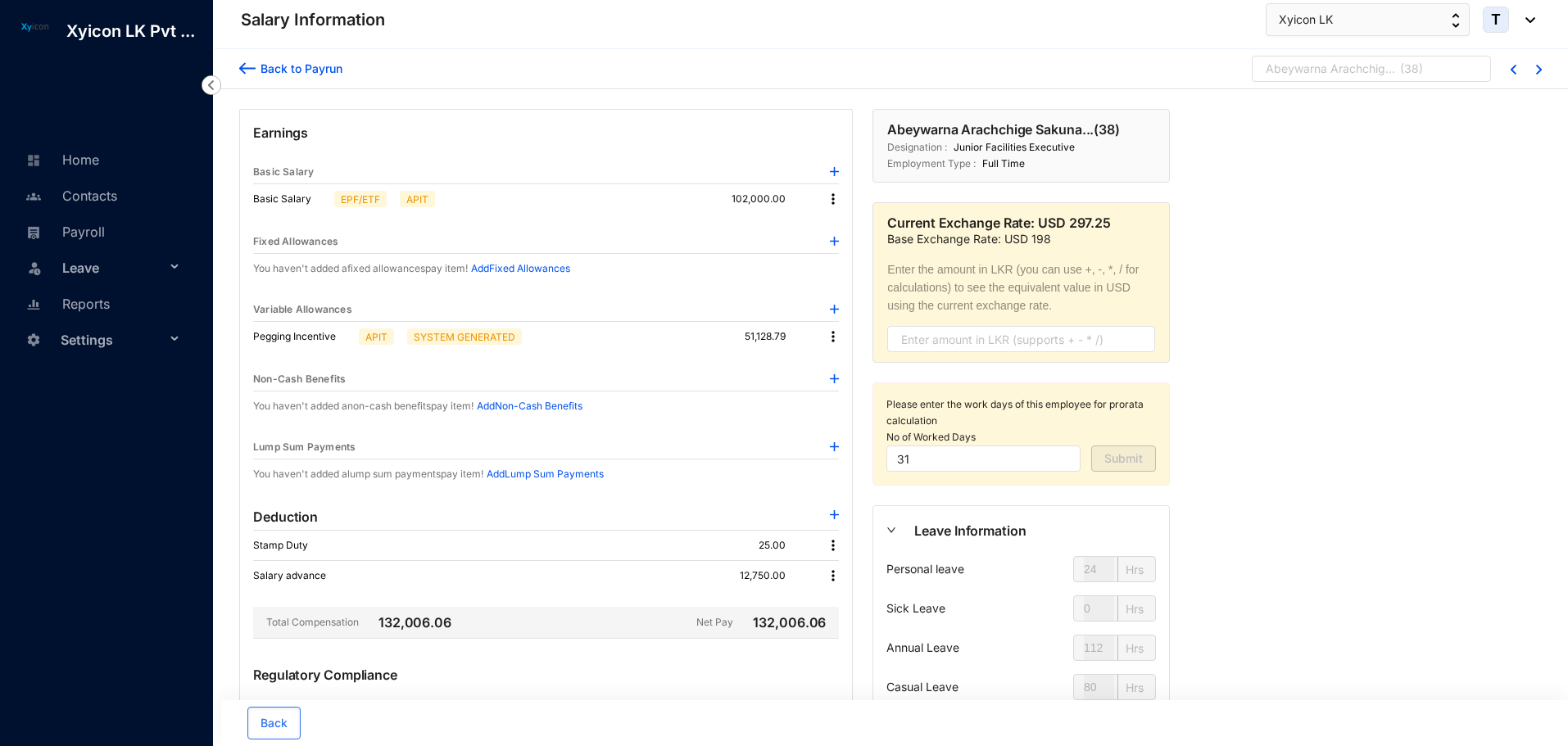
click at [1413, 73] on p "( 38 )" at bounding box center [1411, 72] width 23 height 24
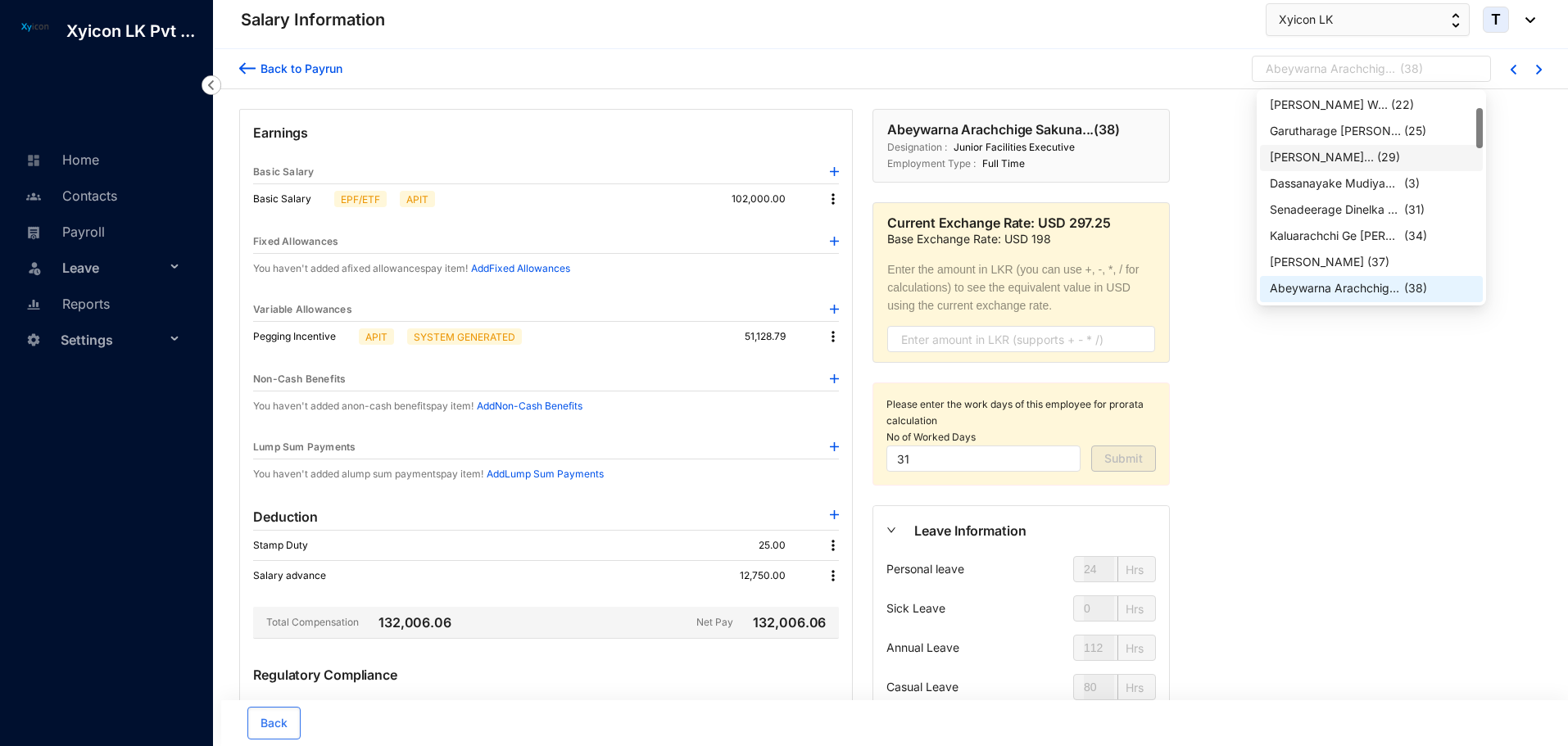
scroll to position [160, 0]
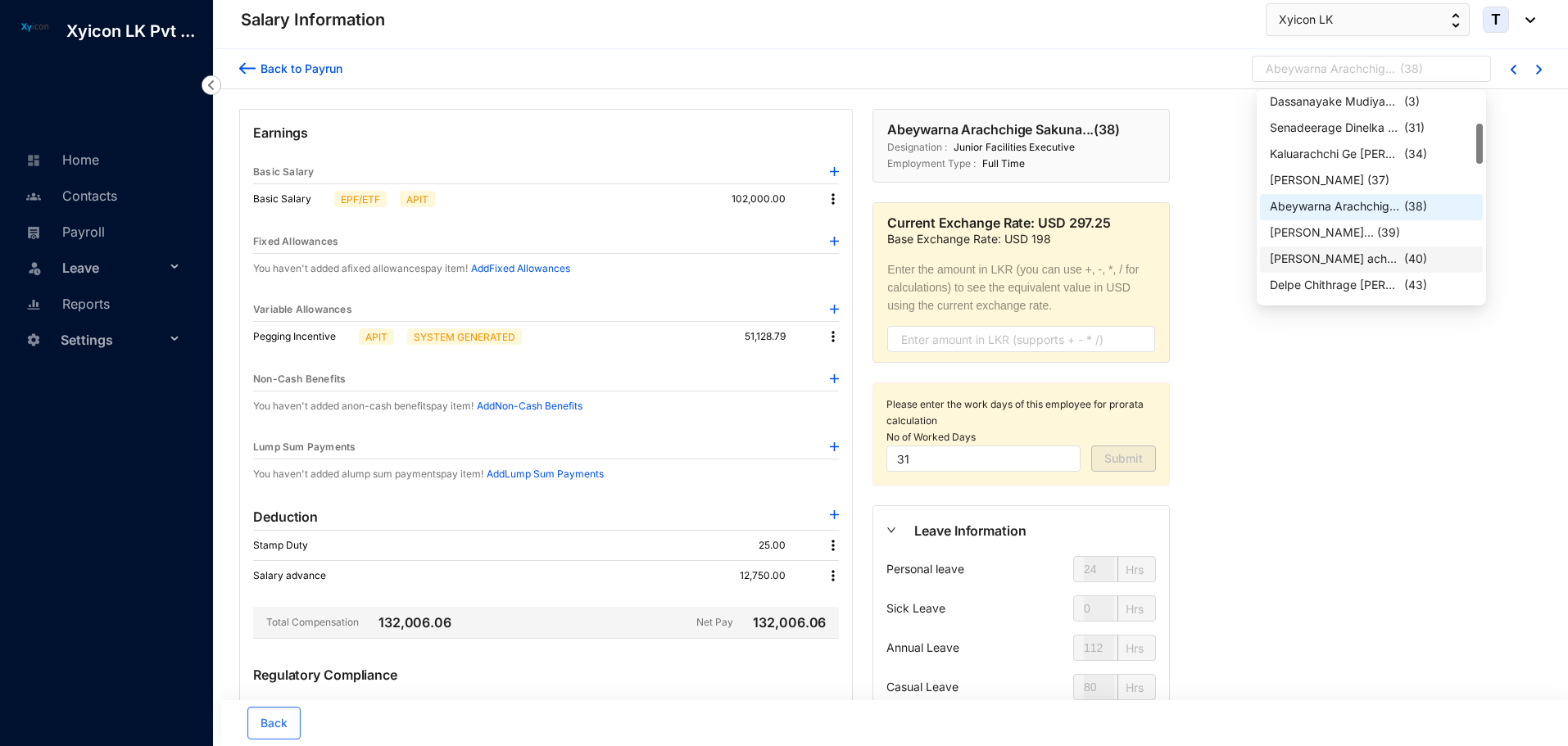
click at [1337, 255] on div "[PERSON_NAME] achchige [PERSON_NAME]..." at bounding box center [1335, 259] width 131 height 16
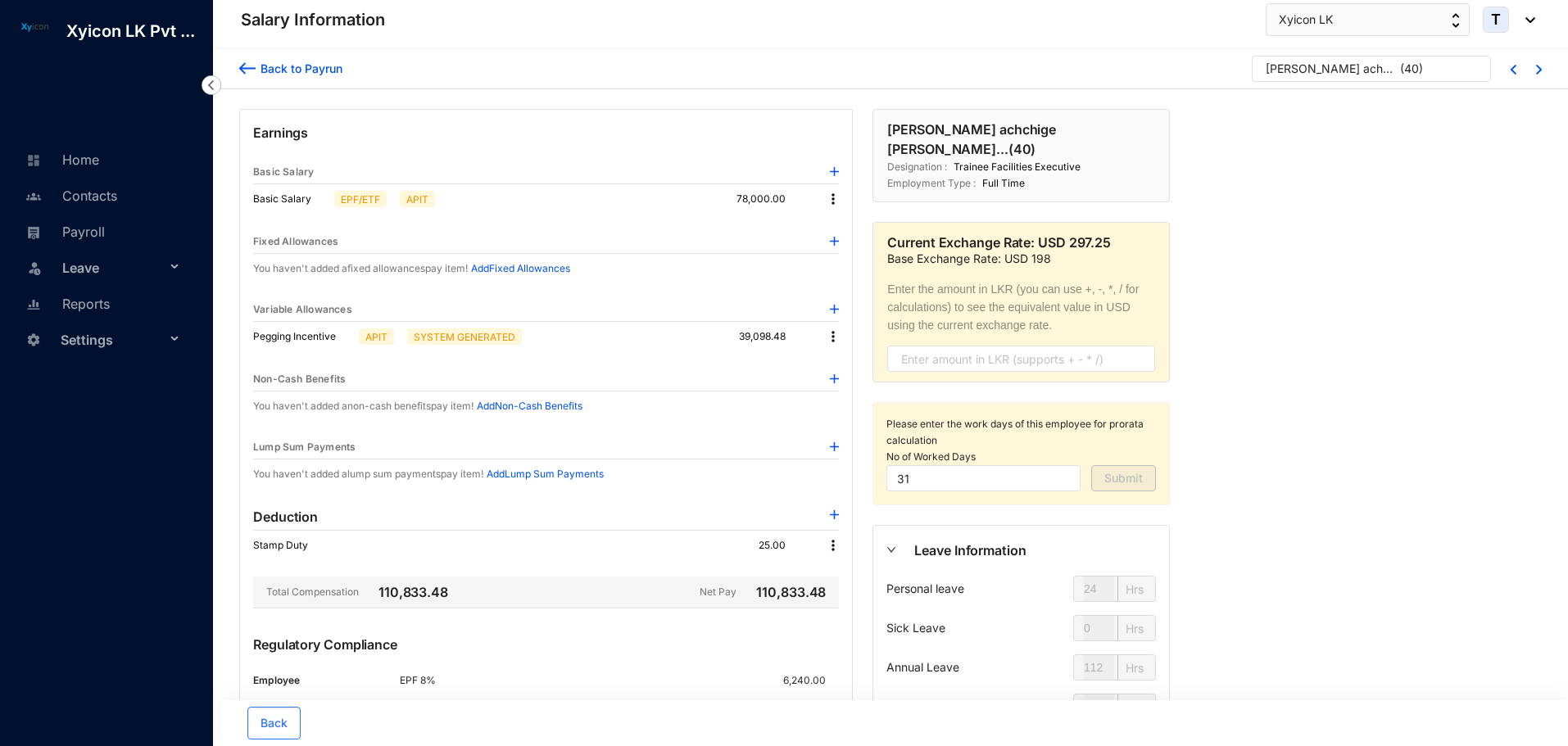
click at [832, 447] on img at bounding box center [835, 447] width 9 height 9
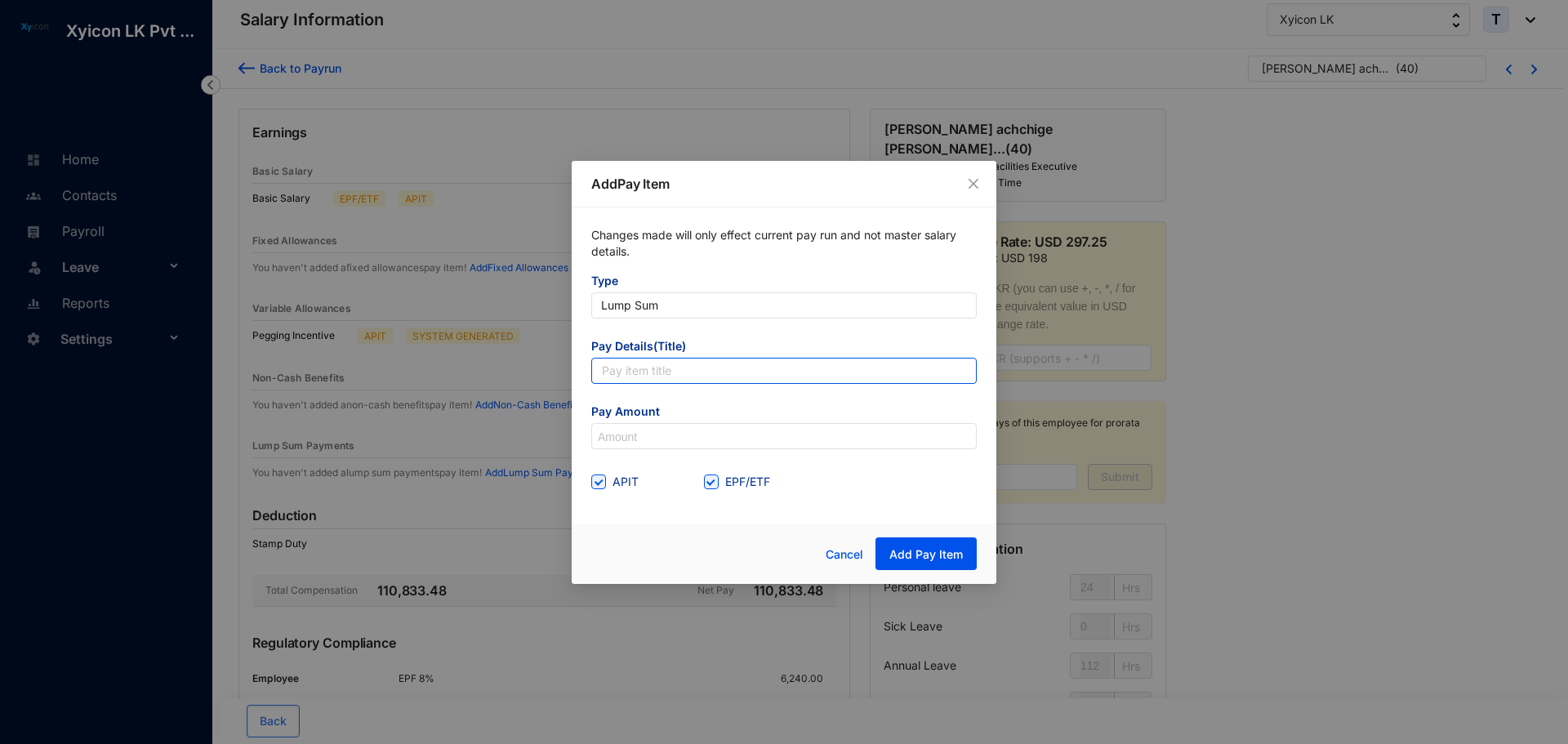
click at [659, 376] on input "text" at bounding box center [784, 370] width 385 height 26
type input "Salary advance"
click at [656, 435] on input at bounding box center [784, 436] width 384 height 26
type input "19,750"
click at [707, 480] on input "EPF/ETF" at bounding box center [709, 480] width 12 height 12
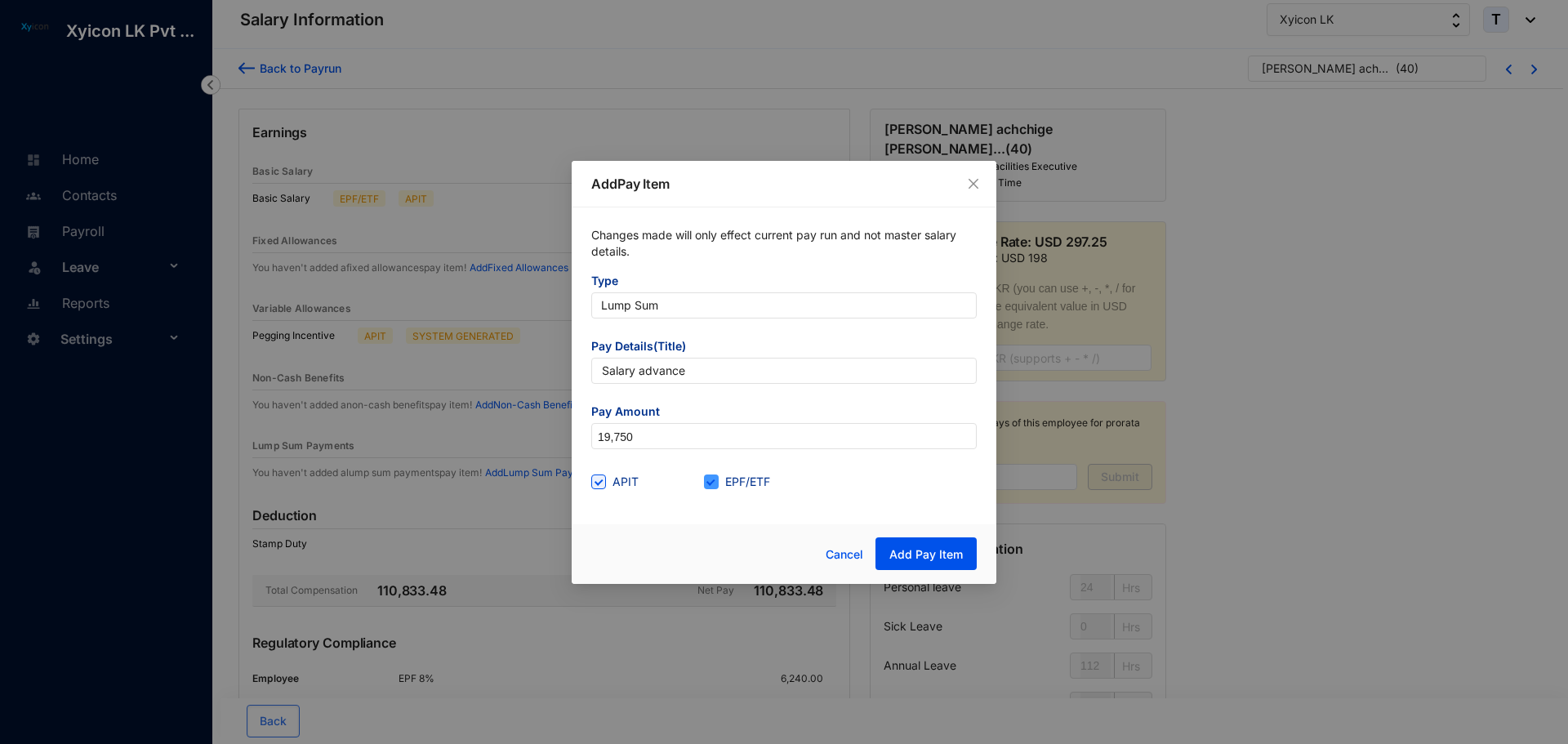
checkbox input "false"
click at [941, 567] on button "Add Pay Item" at bounding box center [927, 554] width 102 height 33
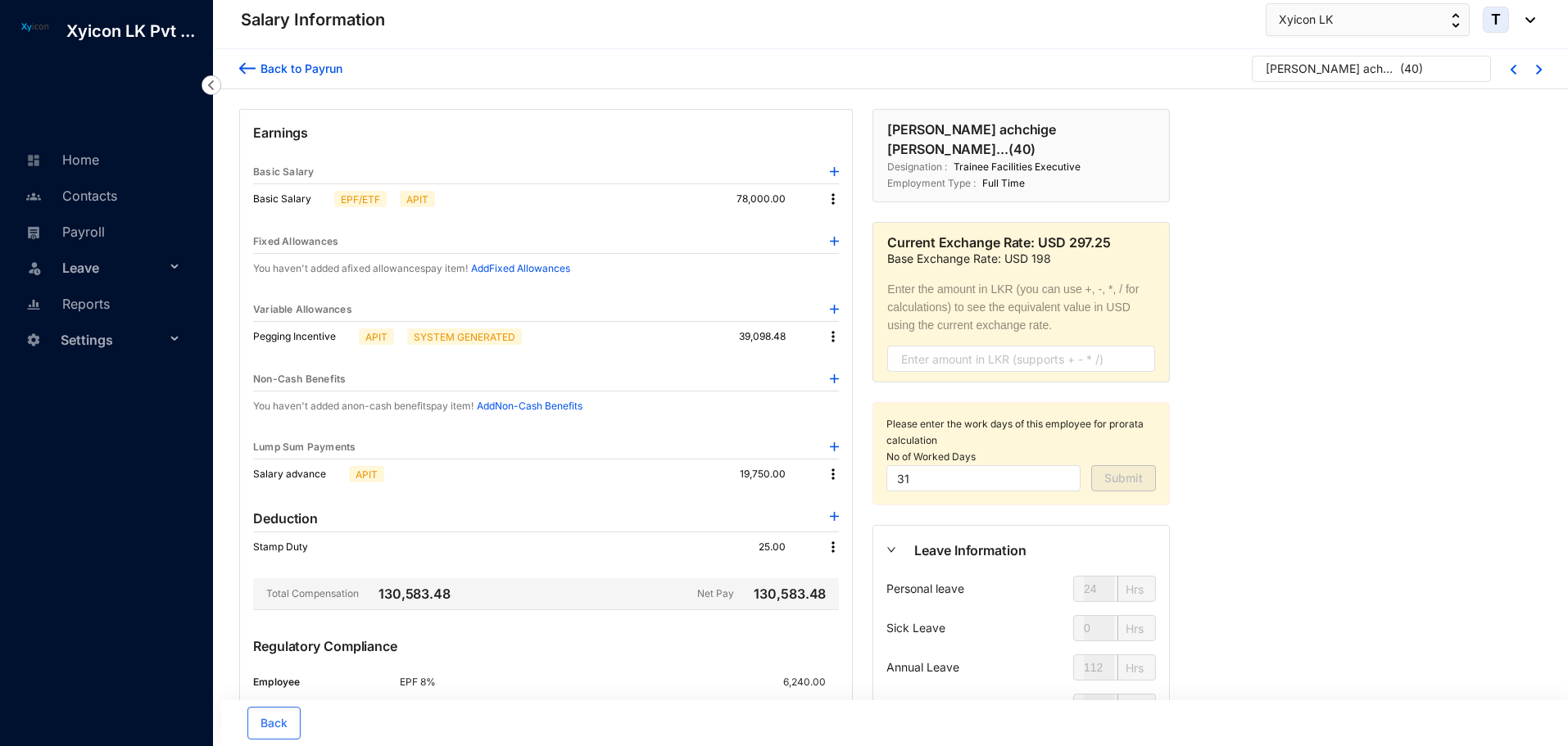
click at [831, 470] on img at bounding box center [833, 474] width 16 height 16
click at [859, 530] on p "Delete" at bounding box center [855, 528] width 34 height 16
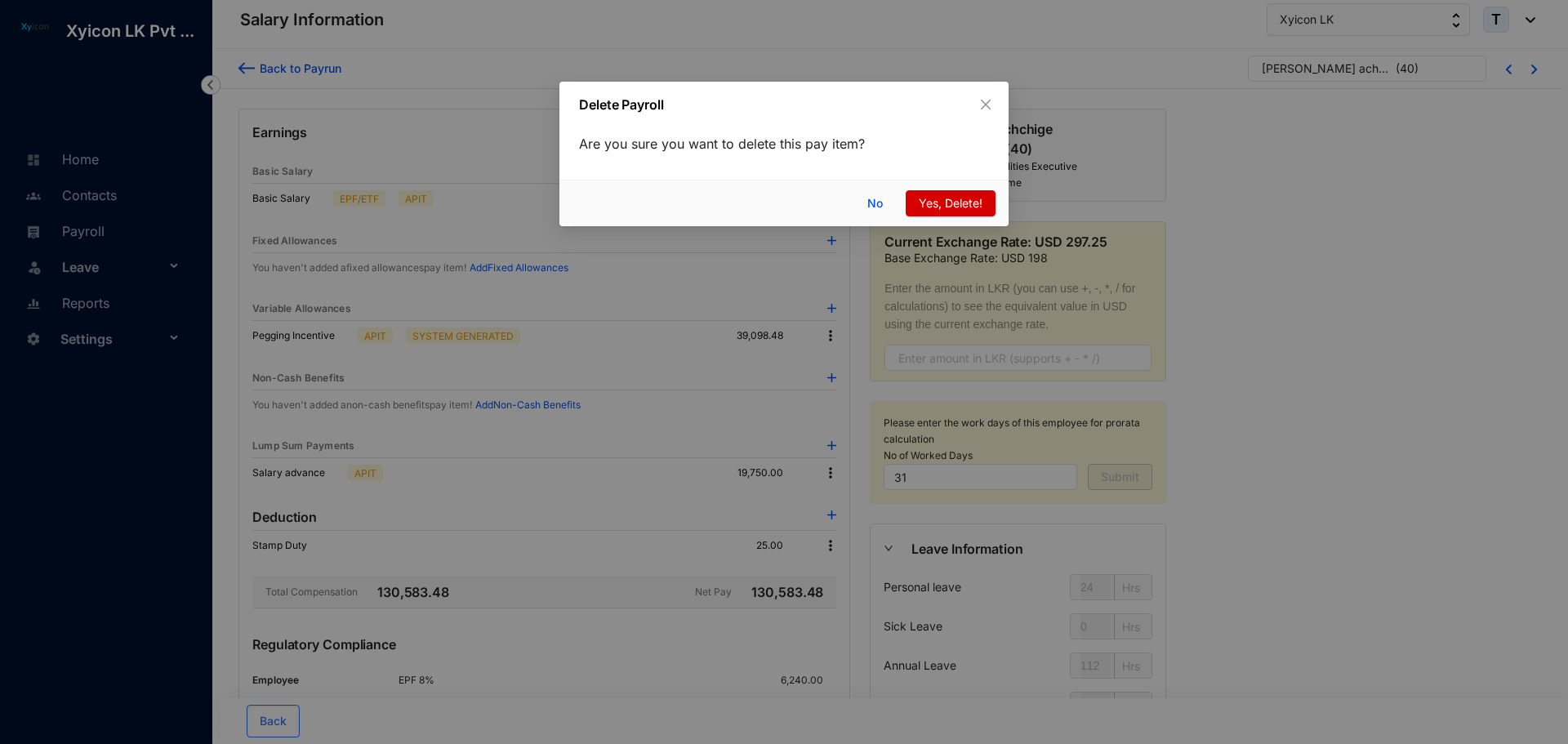
click at [943, 201] on span "Yes, Delete!" at bounding box center [950, 203] width 63 height 18
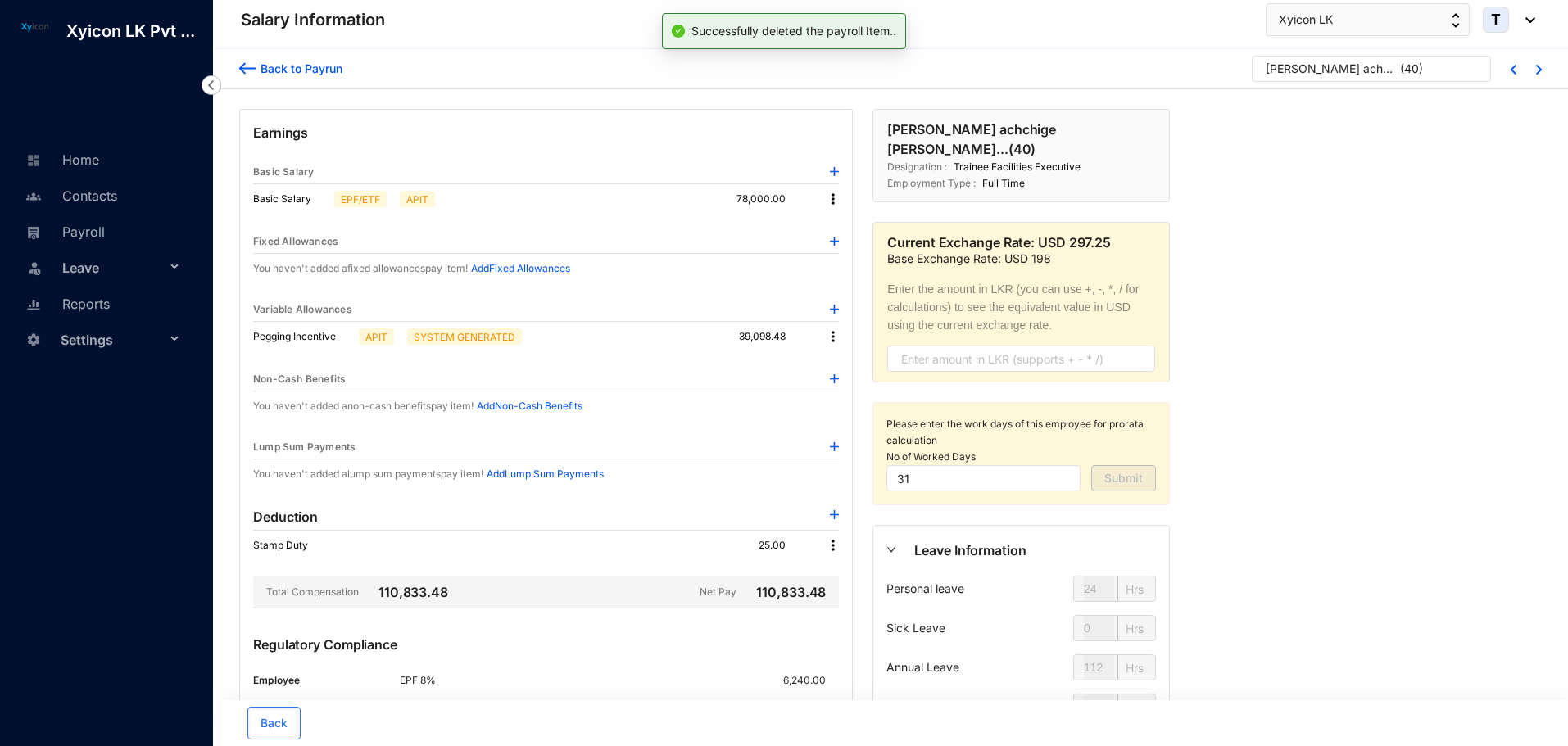
click at [833, 547] on img at bounding box center [833, 546] width 16 height 16
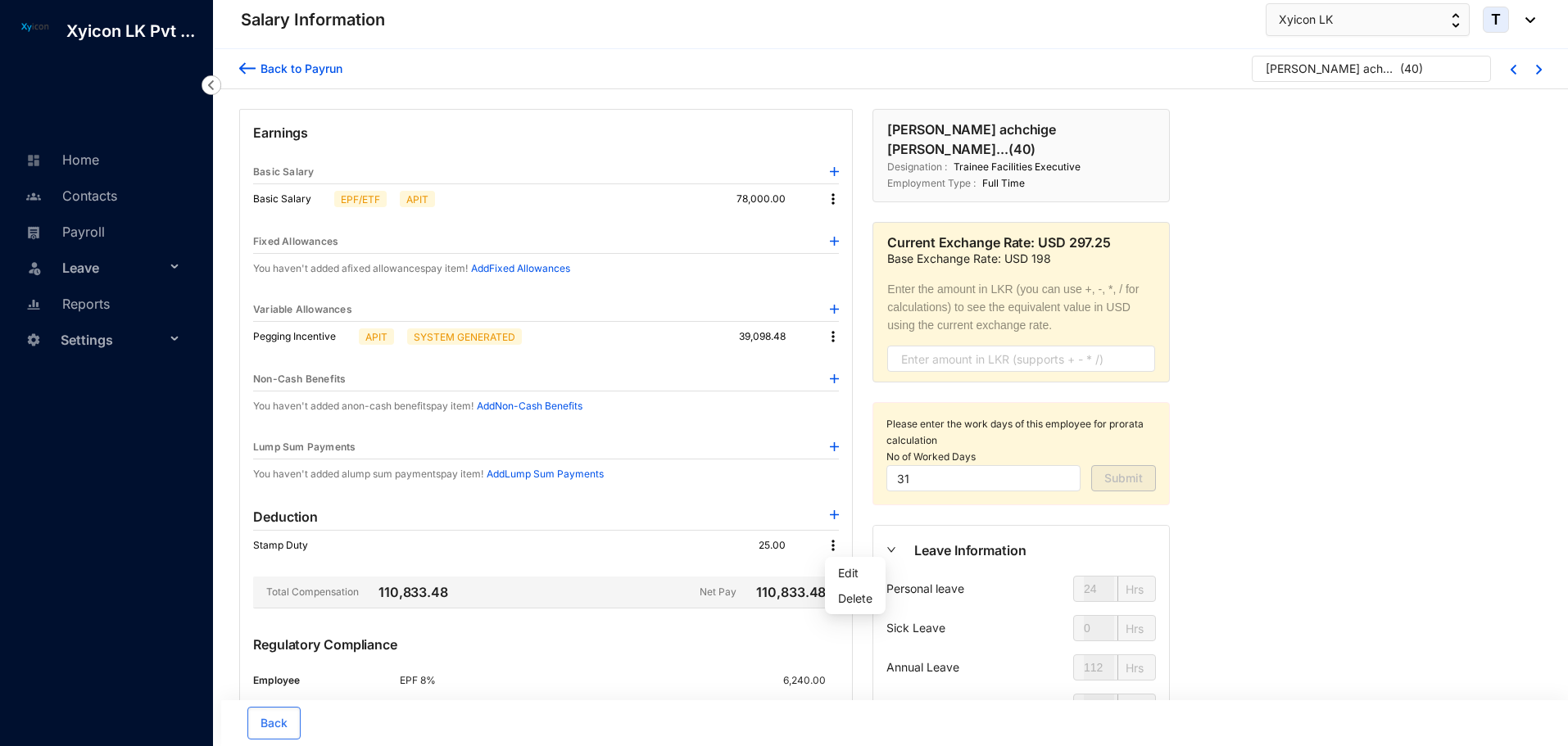
click at [828, 509] on div "Deduction" at bounding box center [546, 517] width 586 height 27
click at [831, 512] on img at bounding box center [835, 515] width 9 height 9
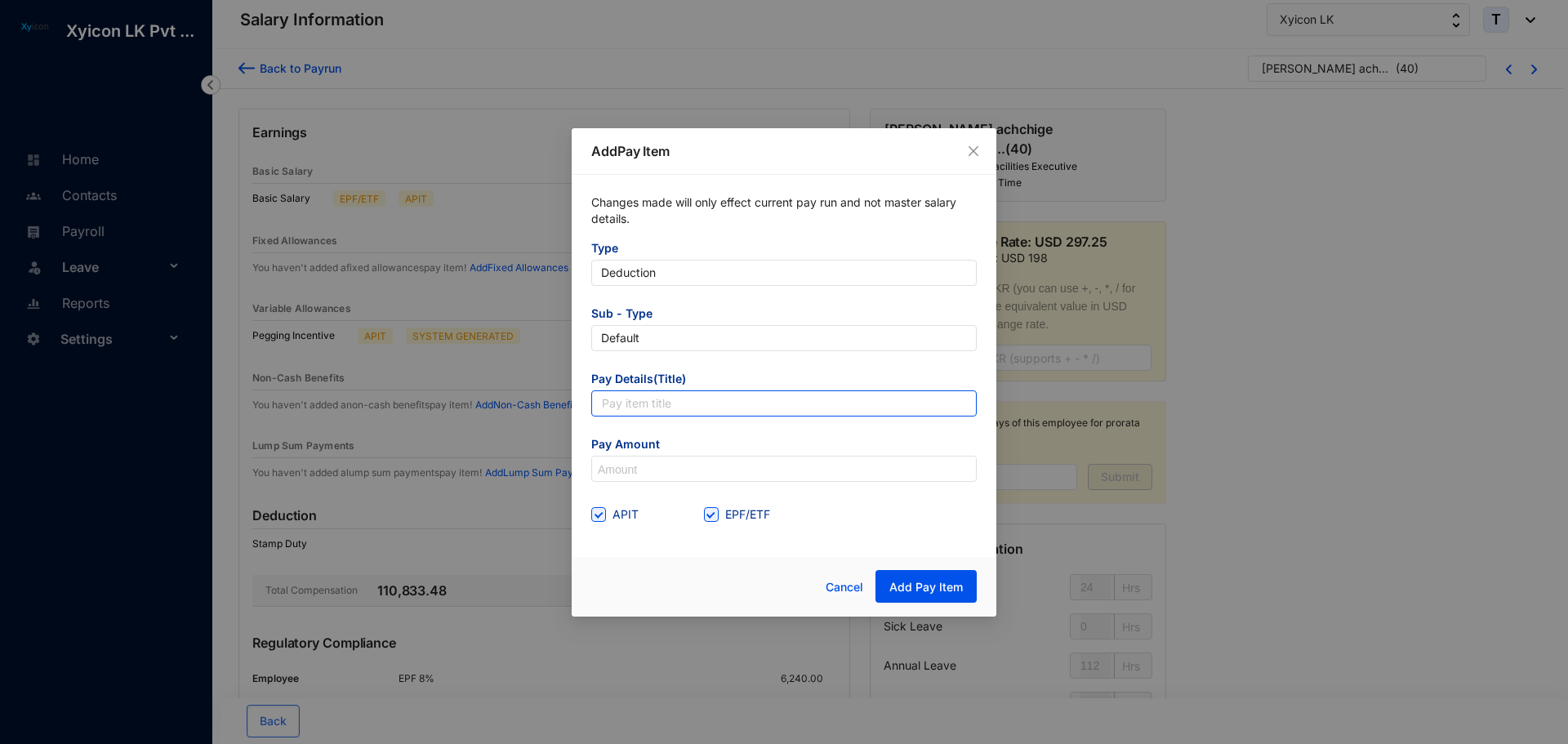
click at [636, 399] on input "text" at bounding box center [784, 403] width 385 height 26
type input "Salary advance"
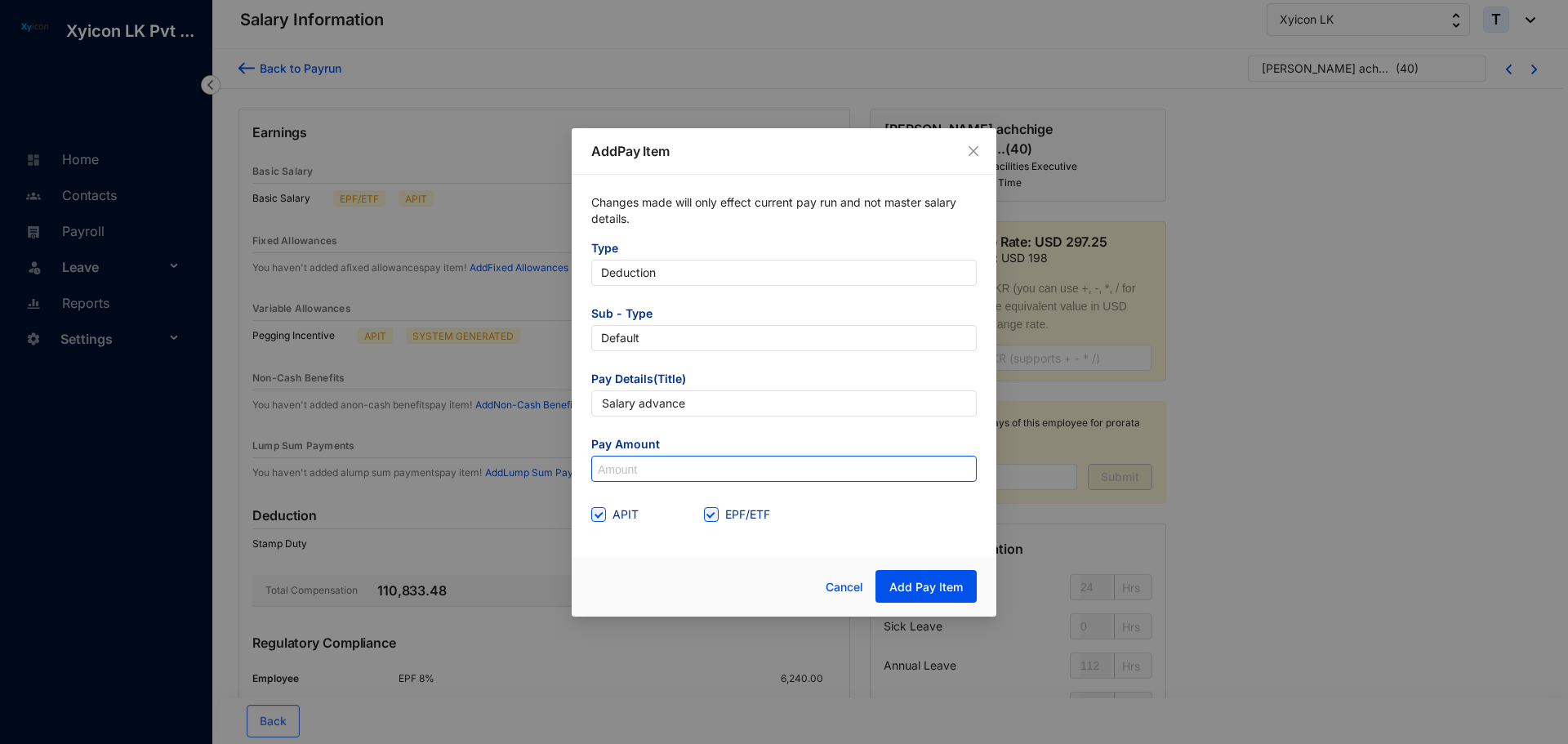
click at [640, 476] on input at bounding box center [784, 469] width 384 height 26
type input "19,750"
click at [715, 508] on span at bounding box center [711, 515] width 14 height 14
click at [715, 508] on input "EPF/ETF" at bounding box center [709, 513] width 12 height 12
checkbox input "false"
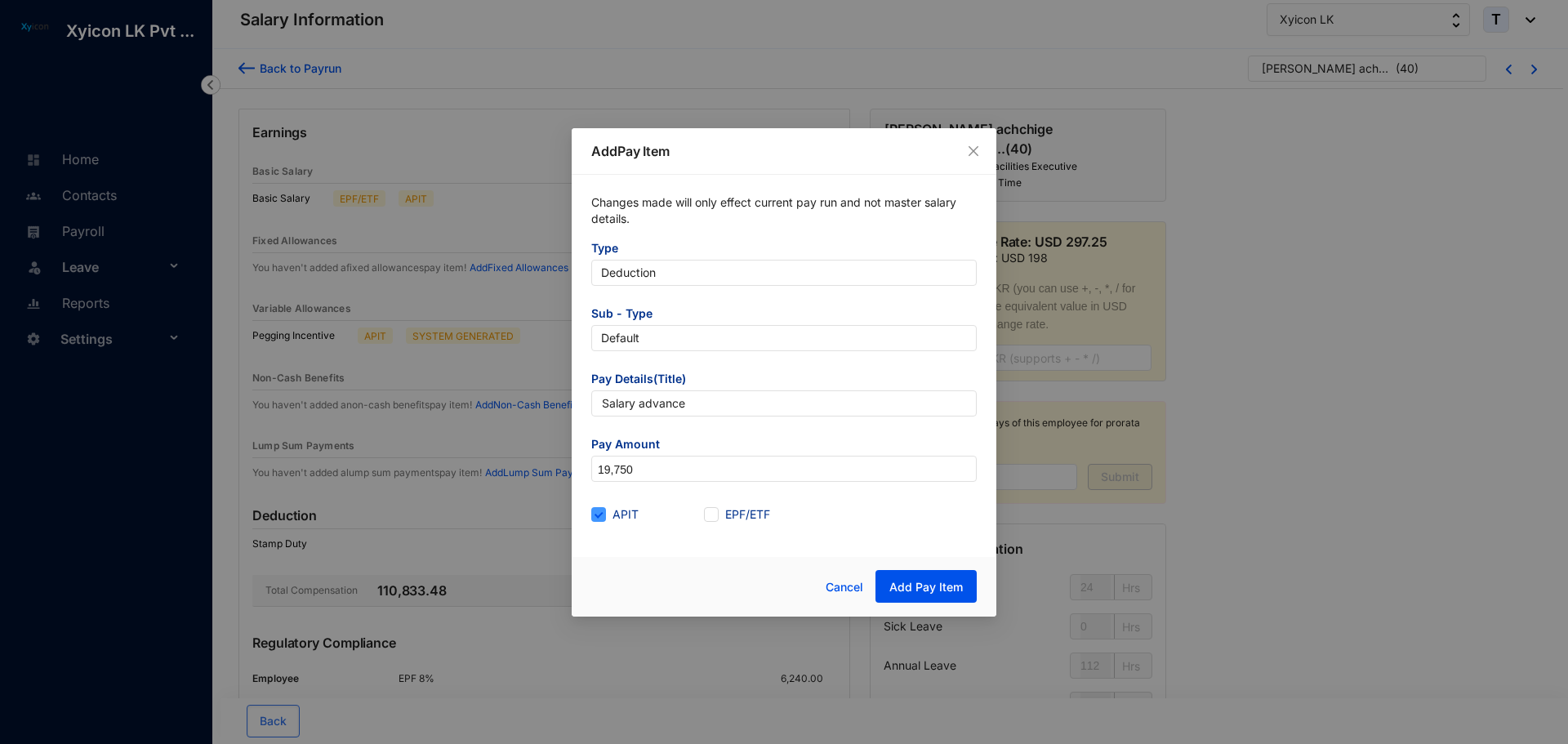
click at [614, 519] on span "APIT" at bounding box center [625, 515] width 39 height 18
click at [603, 519] on input "APIT" at bounding box center [597, 513] width 12 height 12
checkbox input "false"
click at [924, 587] on span "Add Pay Item" at bounding box center [926, 587] width 73 height 16
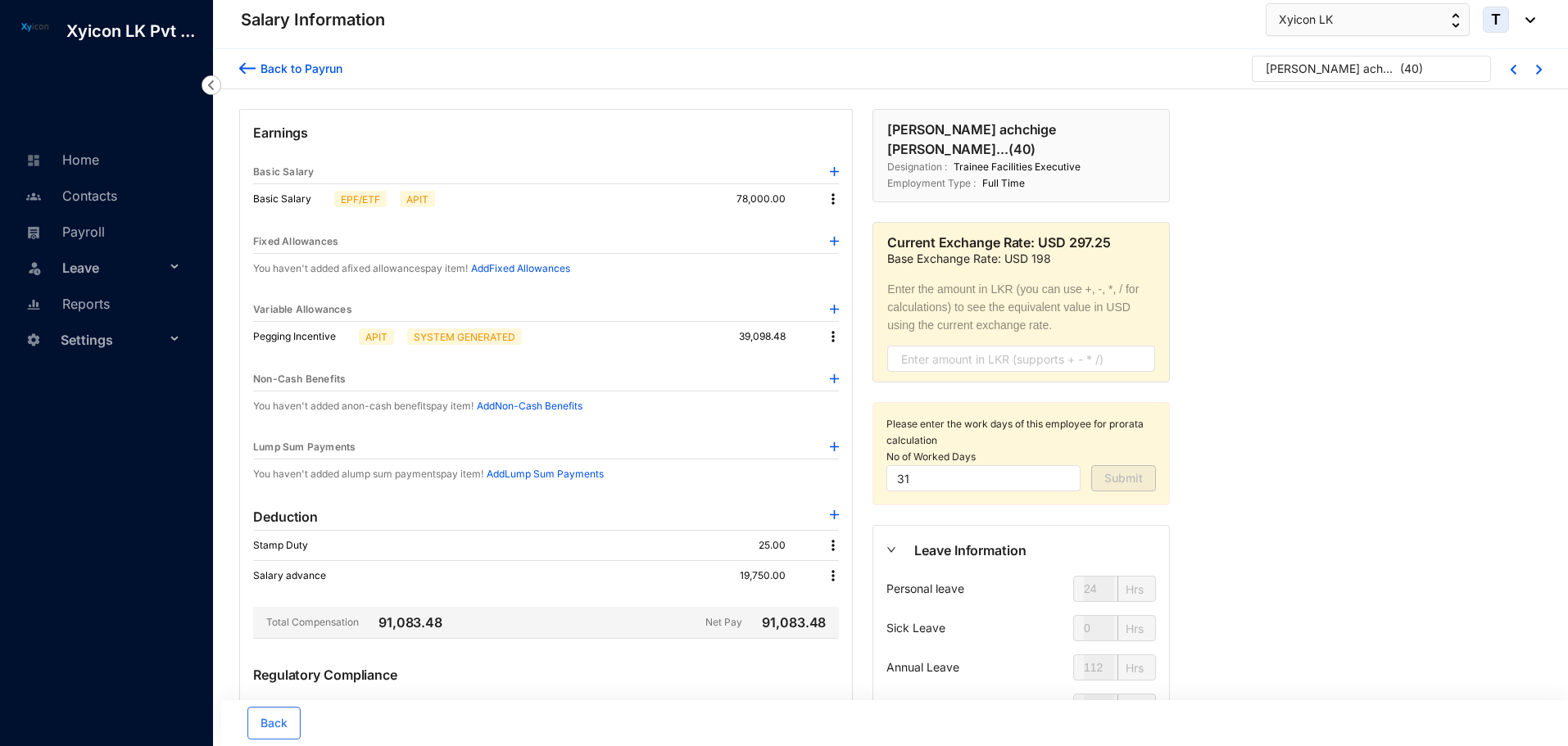
click at [243, 64] on img at bounding box center [247, 68] width 16 height 17
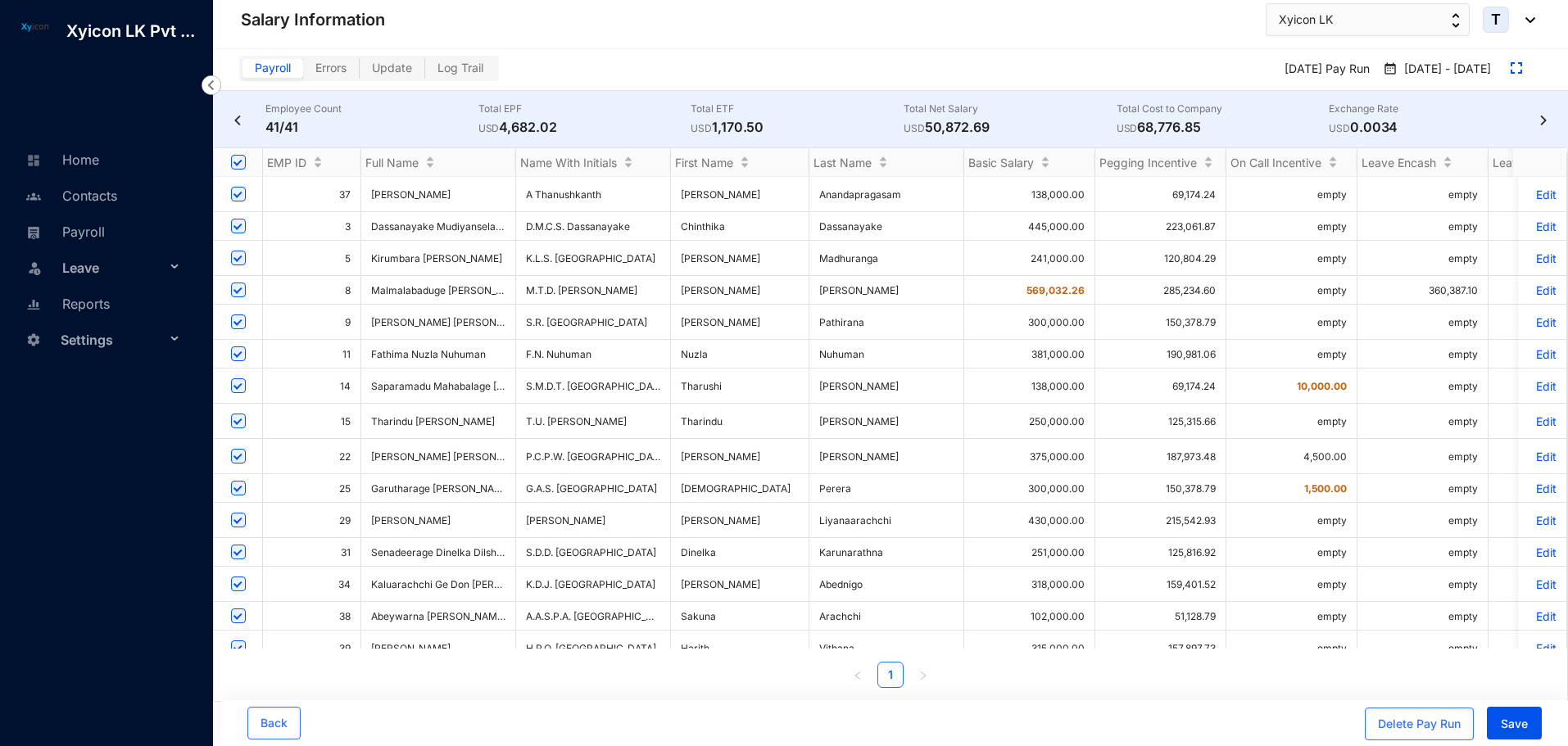
click at [1541, 117] on img at bounding box center [1543, 120] width 16 height 10
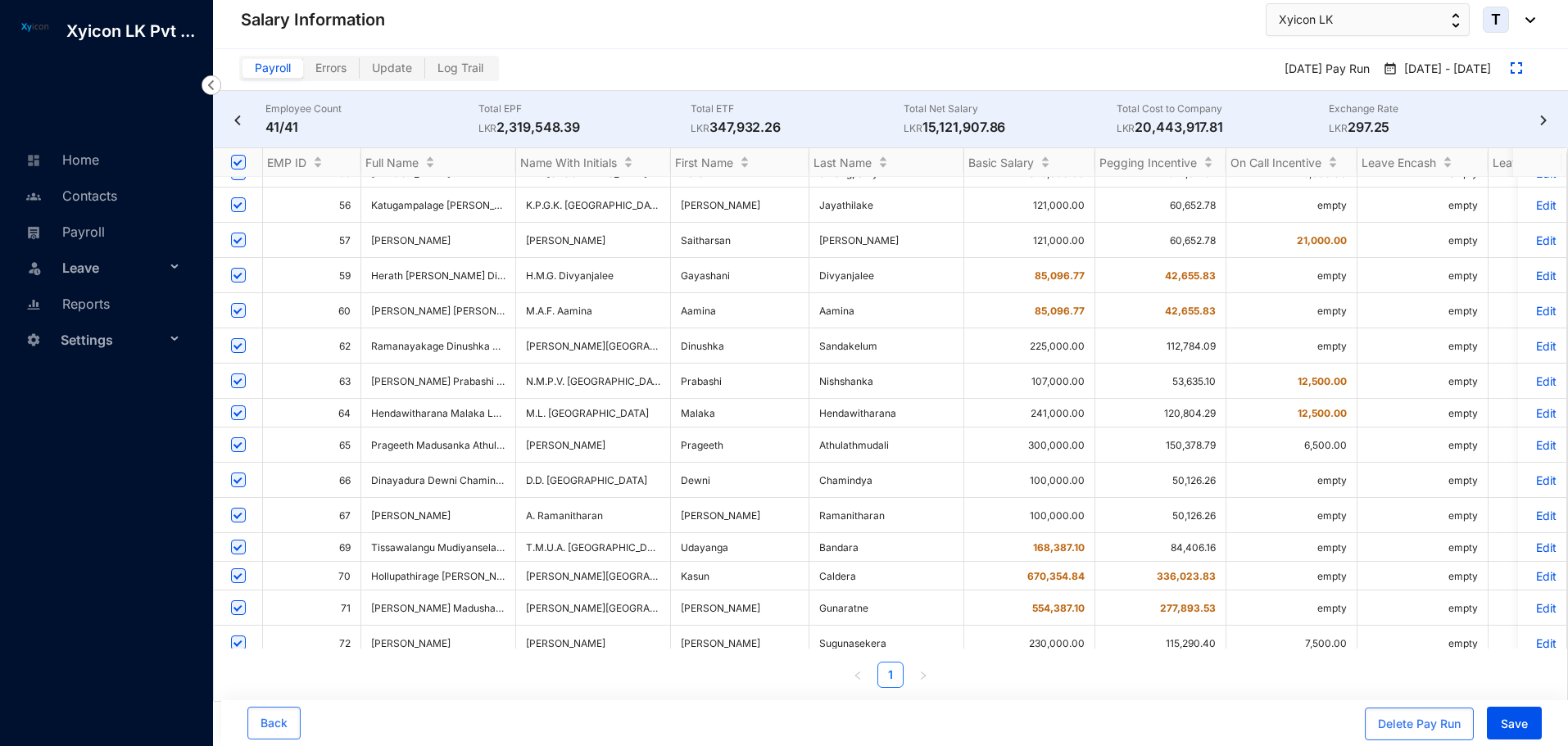
scroll to position [814, 0]
click at [236, 699] on input "checkbox" at bounding box center [238, 707] width 14 height 14
checkbox input "false"
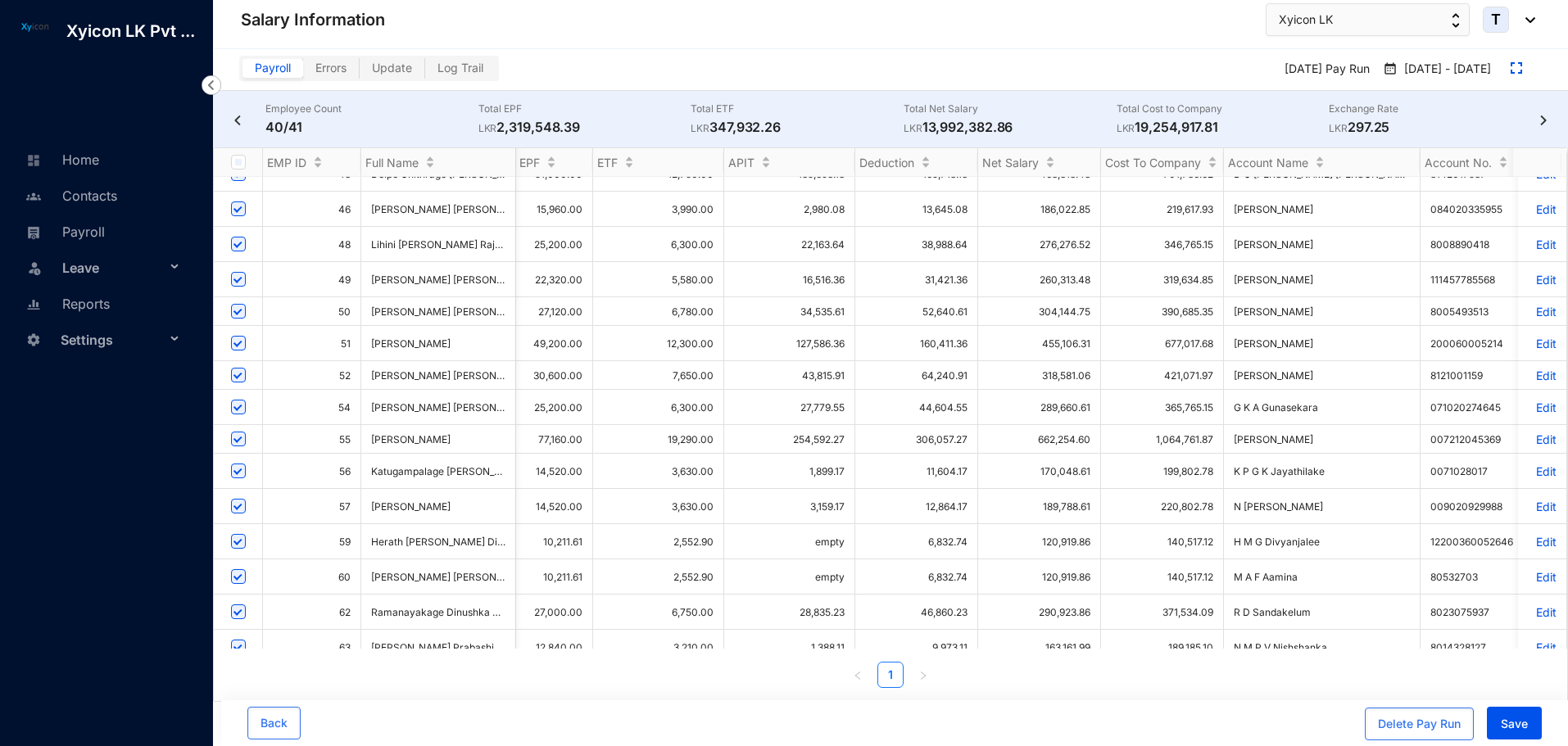
scroll to position [573, 1682]
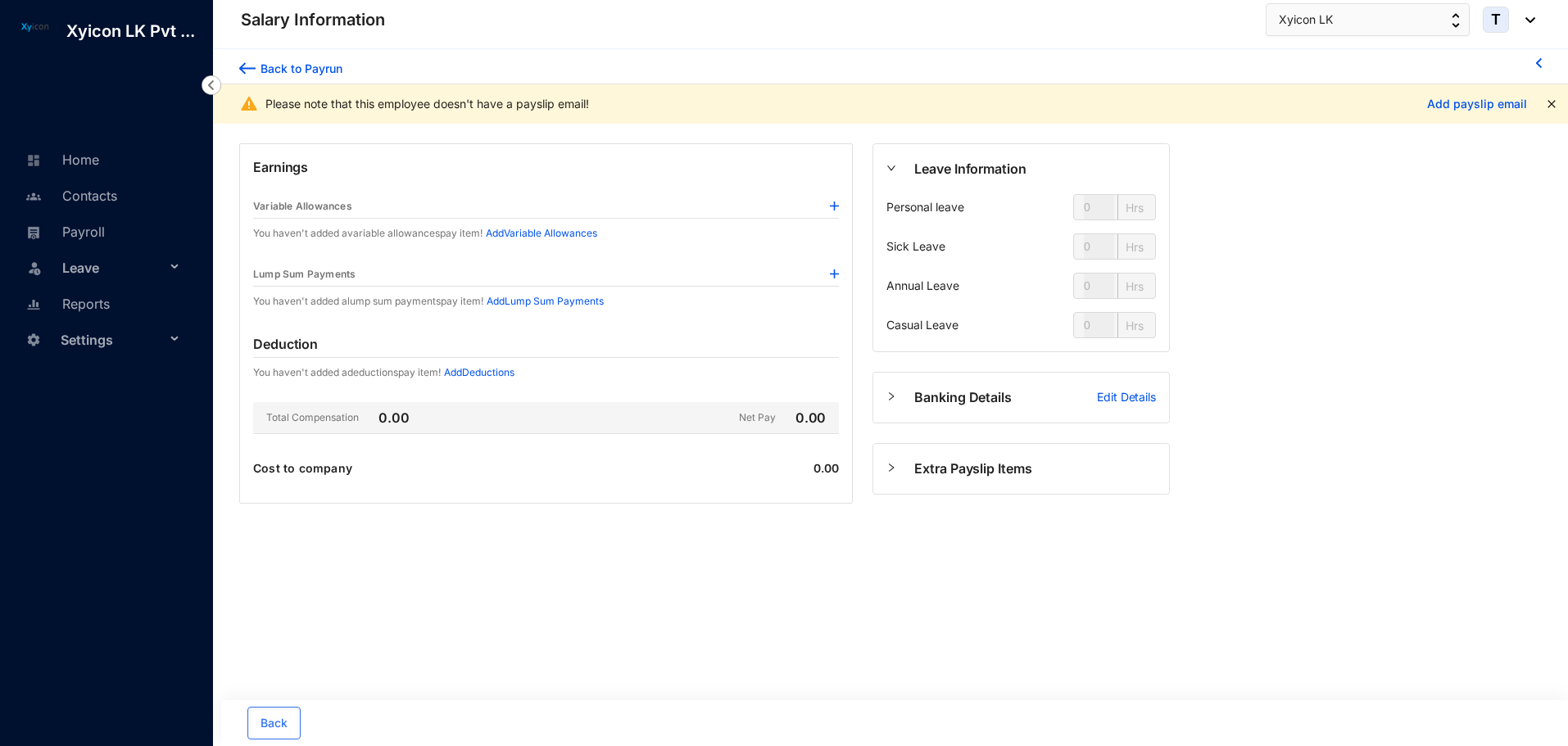
type input "24"
type input "112"
type input "80"
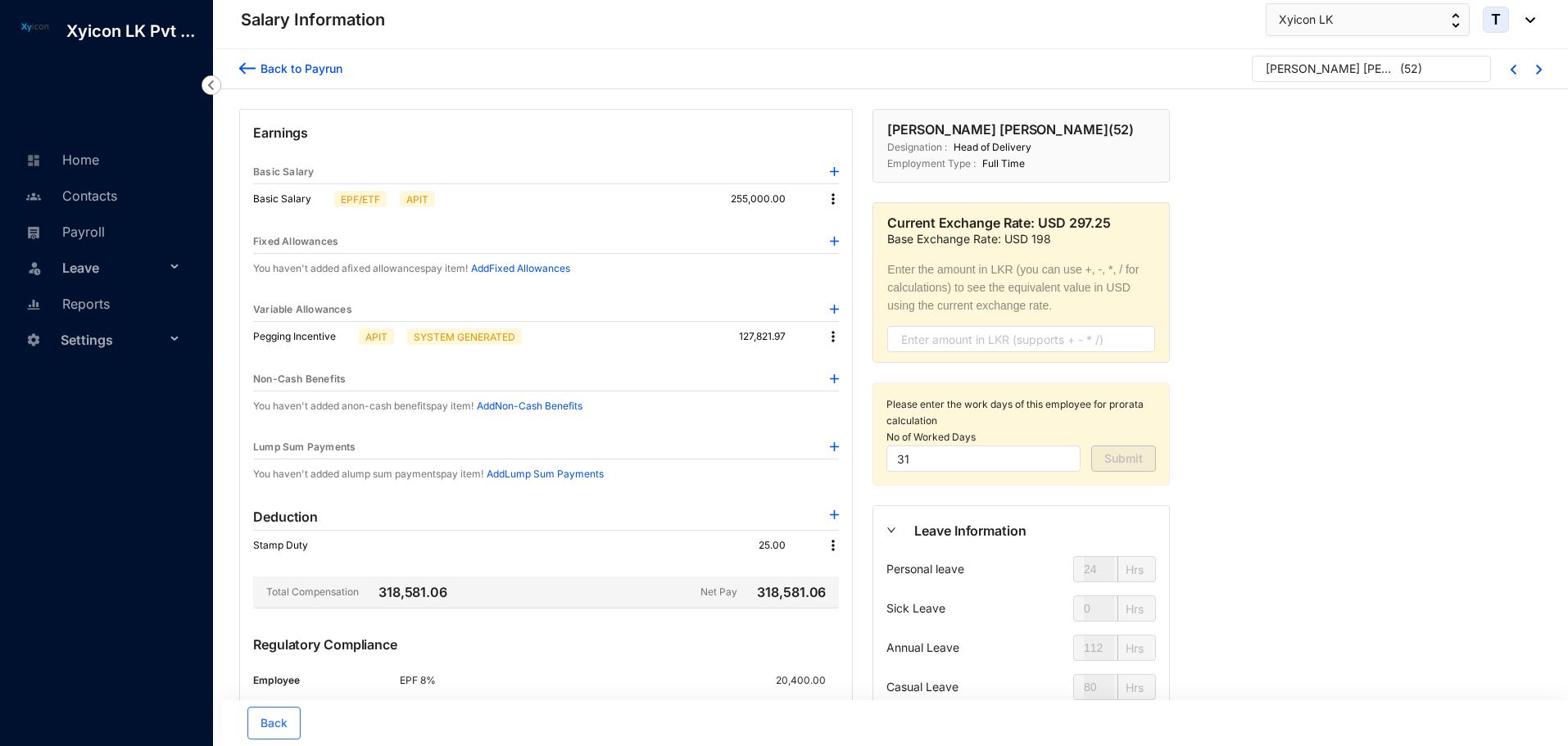
click at [247, 67] on img at bounding box center [247, 68] width 16 height 17
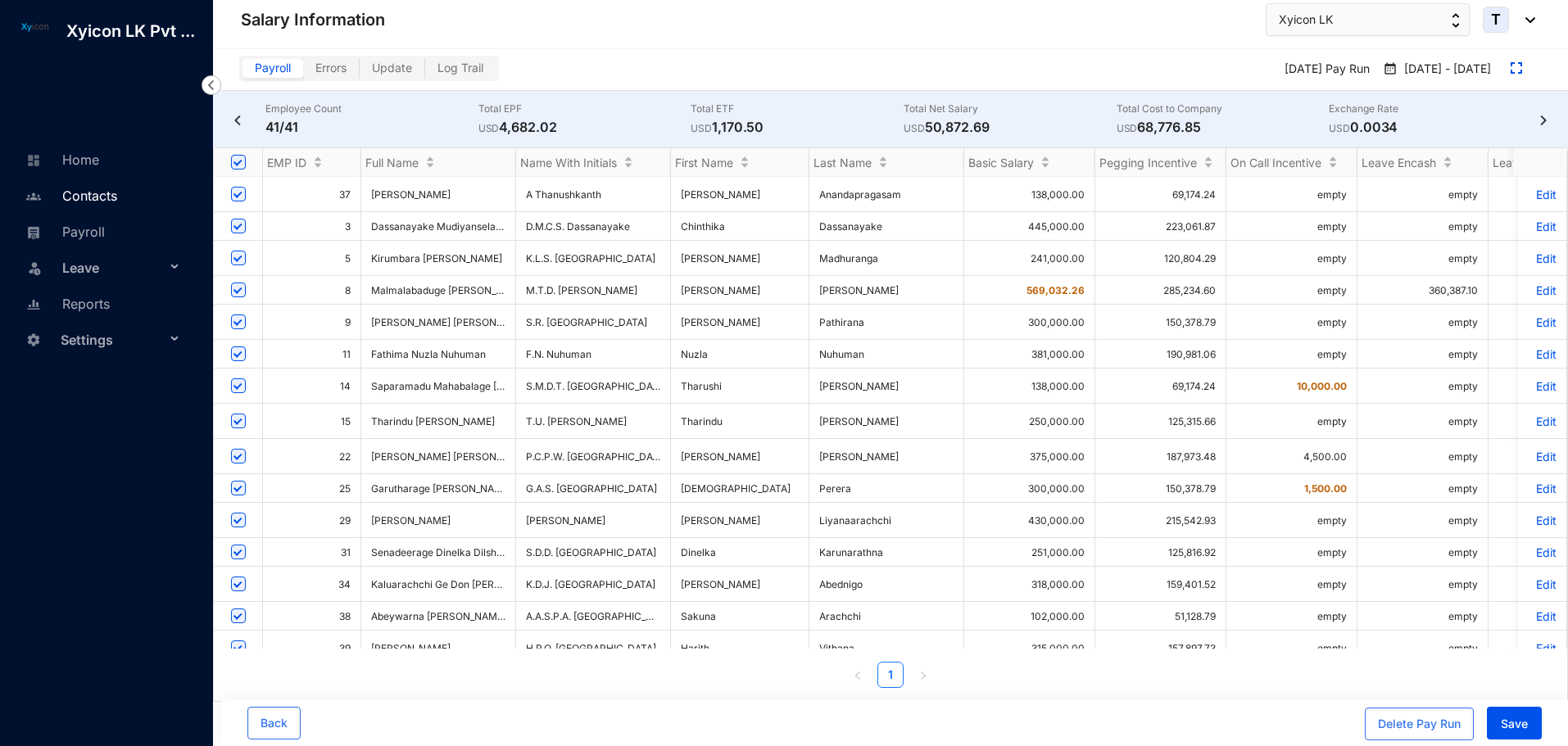
drag, startPoint x: 91, startPoint y: 197, endPoint x: 65, endPoint y: 199, distance: 26.1
click at [65, 199] on link "Contacts" at bounding box center [69, 196] width 96 height 16
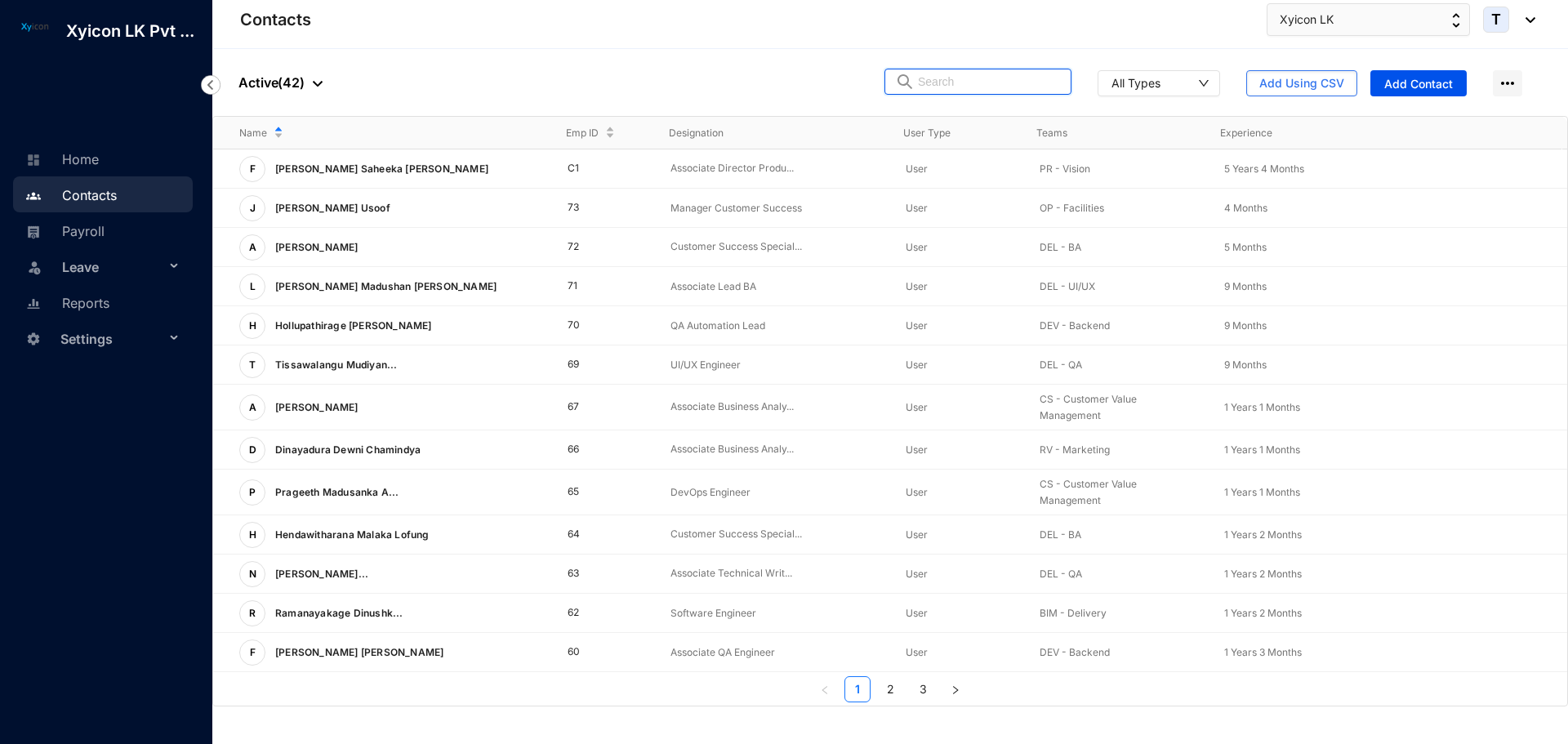
click at [1013, 90] on input "text" at bounding box center [989, 81] width 143 height 24
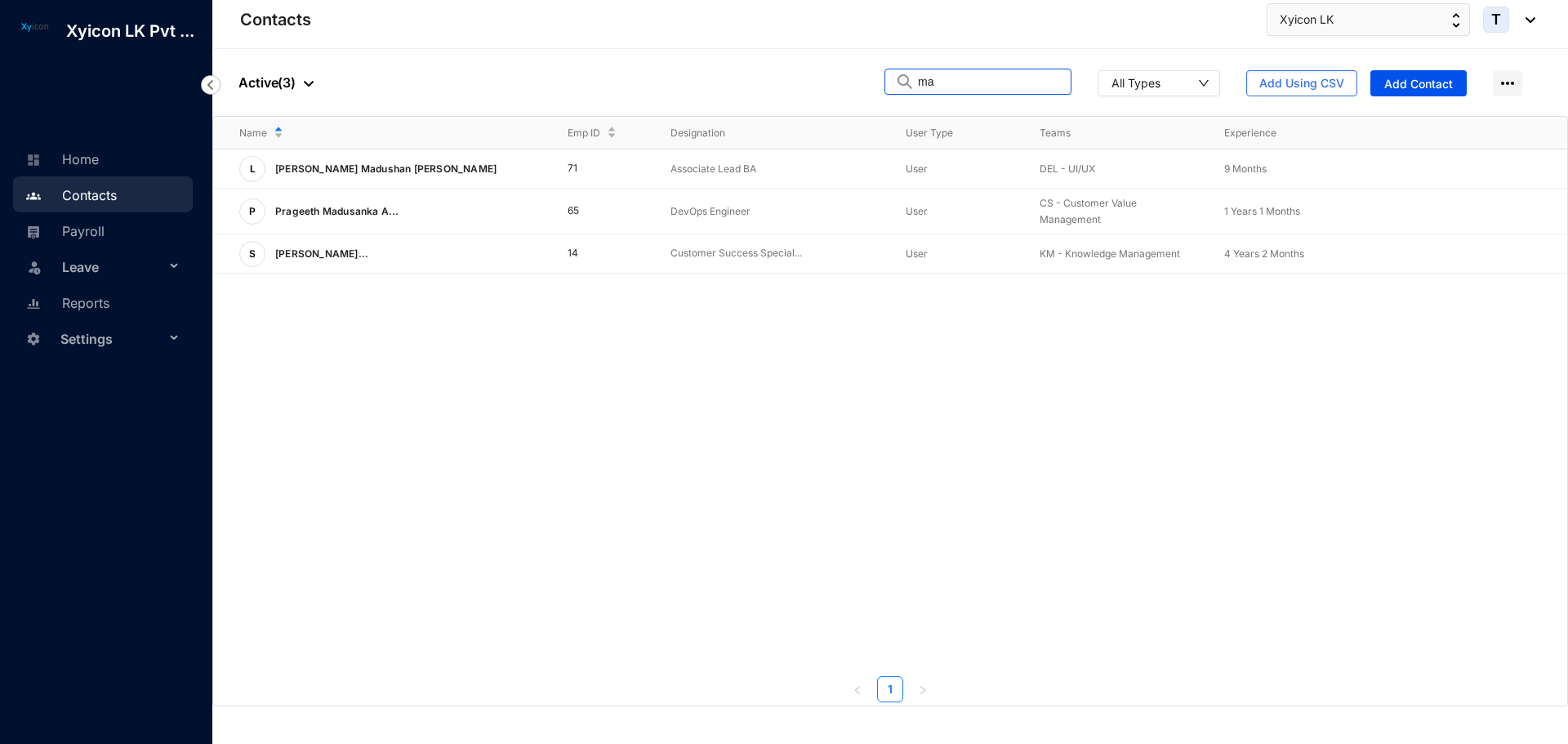
type input "m"
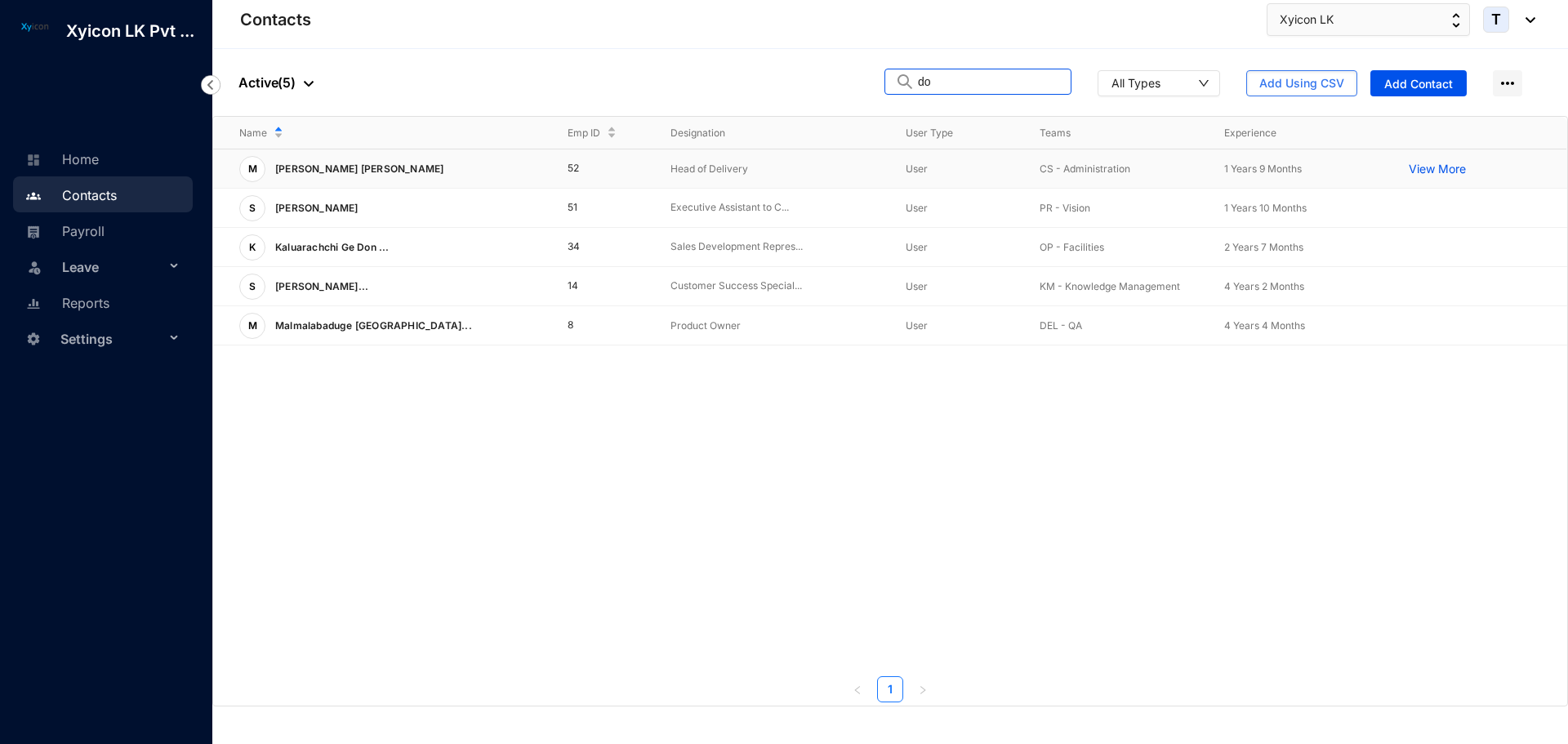
type input "do"
click at [410, 167] on p "[PERSON_NAME] [PERSON_NAME]" at bounding box center [358, 169] width 185 height 26
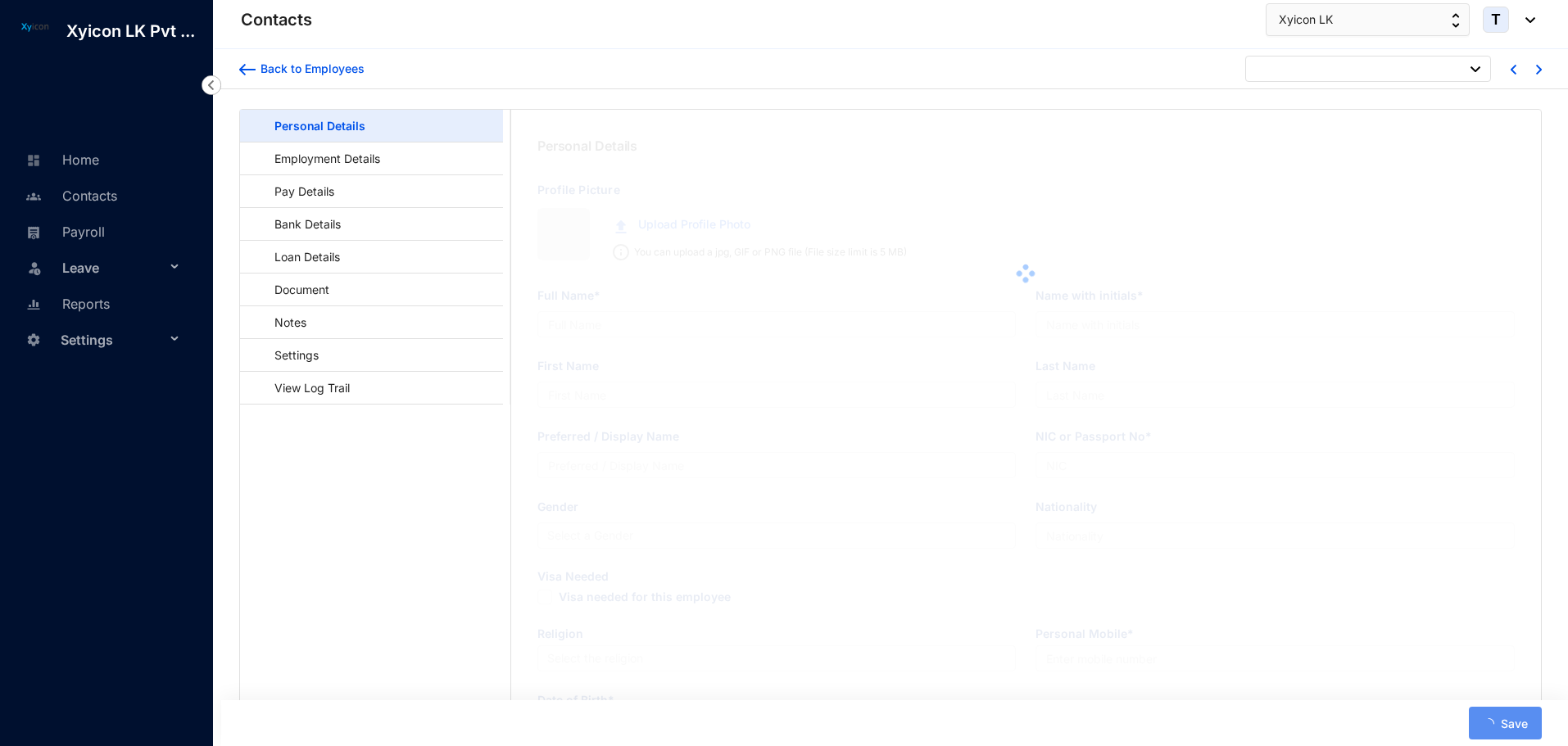
type input "[PERSON_NAME] [PERSON_NAME]"
type input "[PERSON_NAME]"
type input "Dodamgoda"
type input "[PERSON_NAME]"
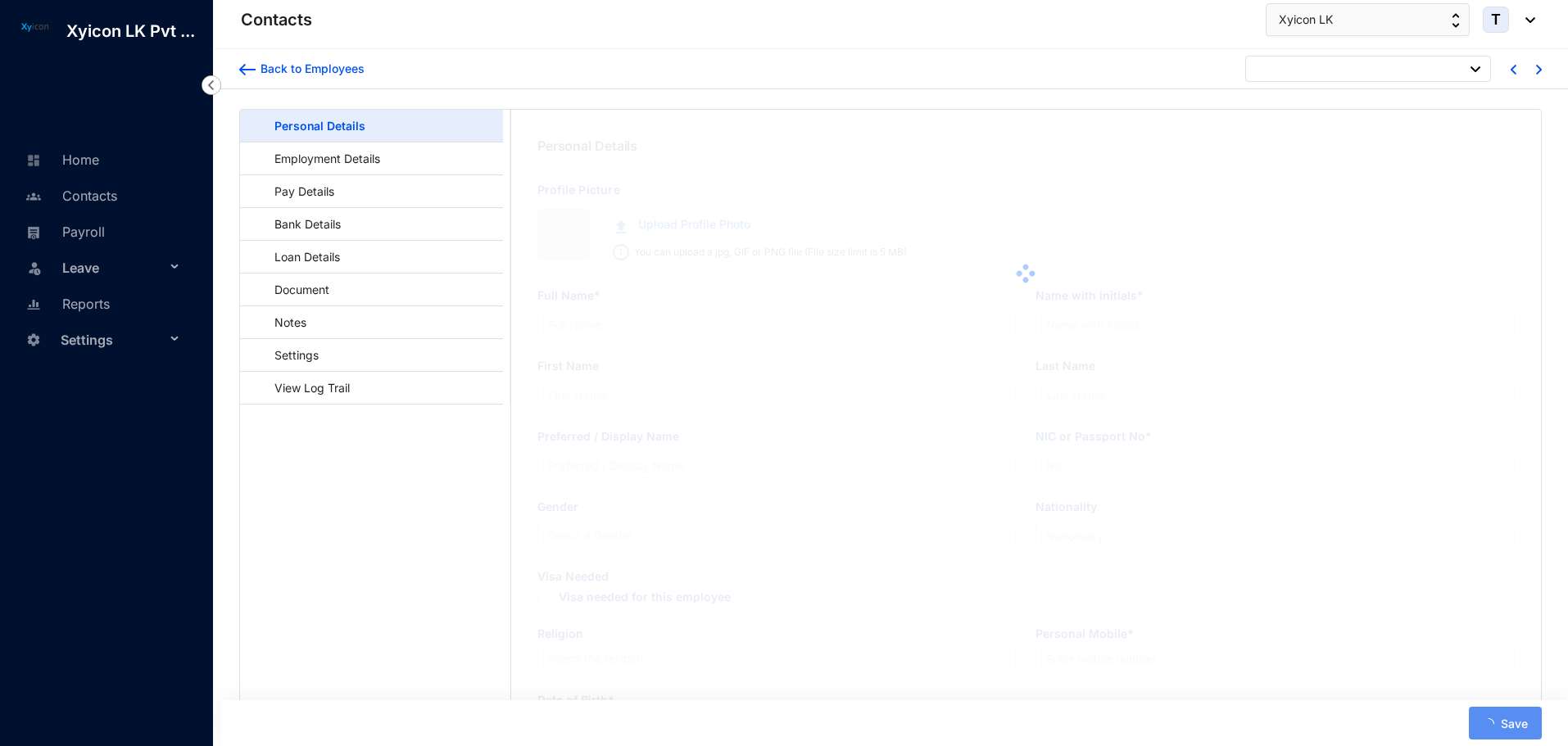
type input "841570022V"
type input "0"
type input "[STREET_ADDRESS][PERSON_NAME]"
type input "[DATE]"
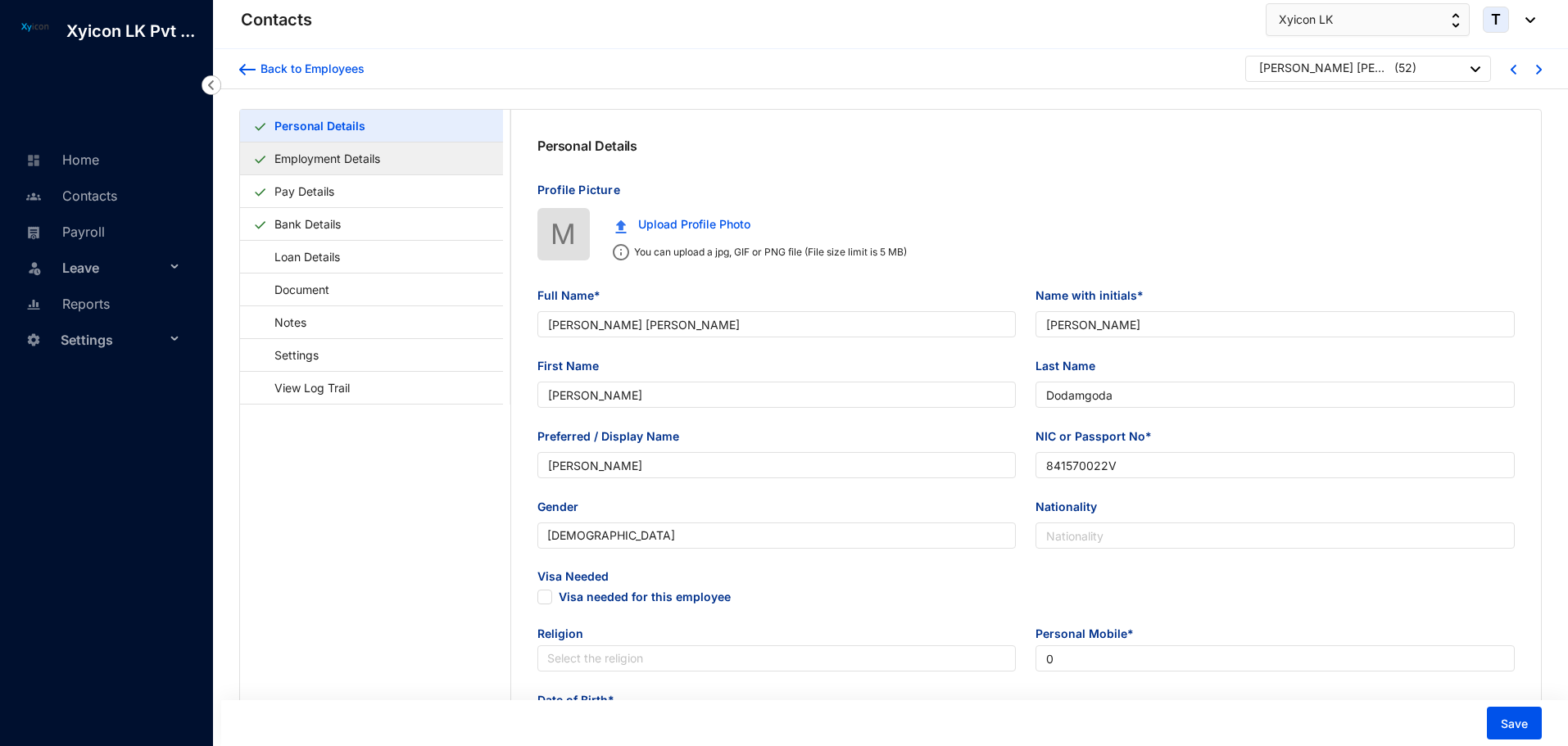
click at [335, 165] on link "Employment Details" at bounding box center [326, 158] width 119 height 34
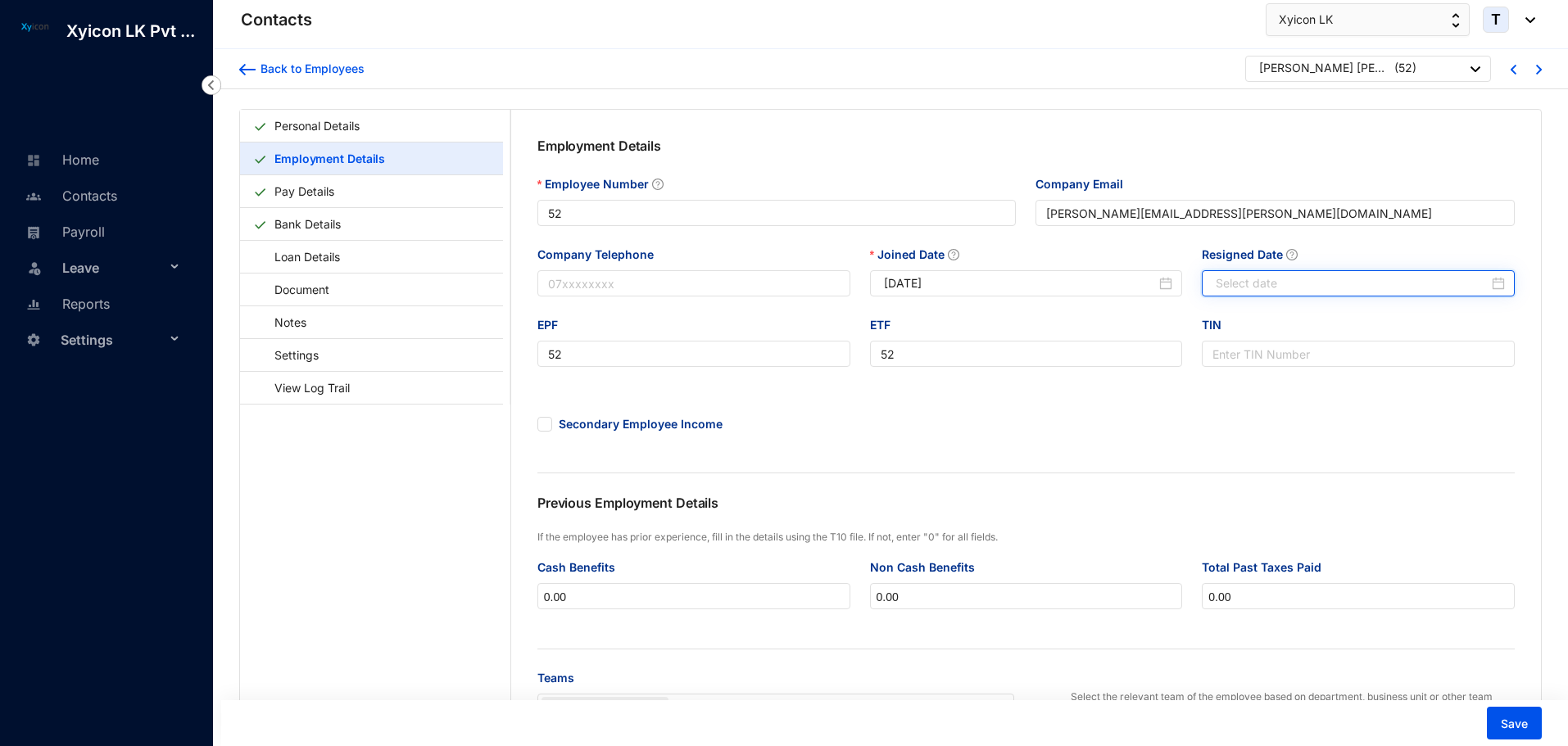
click at [1278, 287] on input "Resigned Date" at bounding box center [1352, 284] width 273 height 18
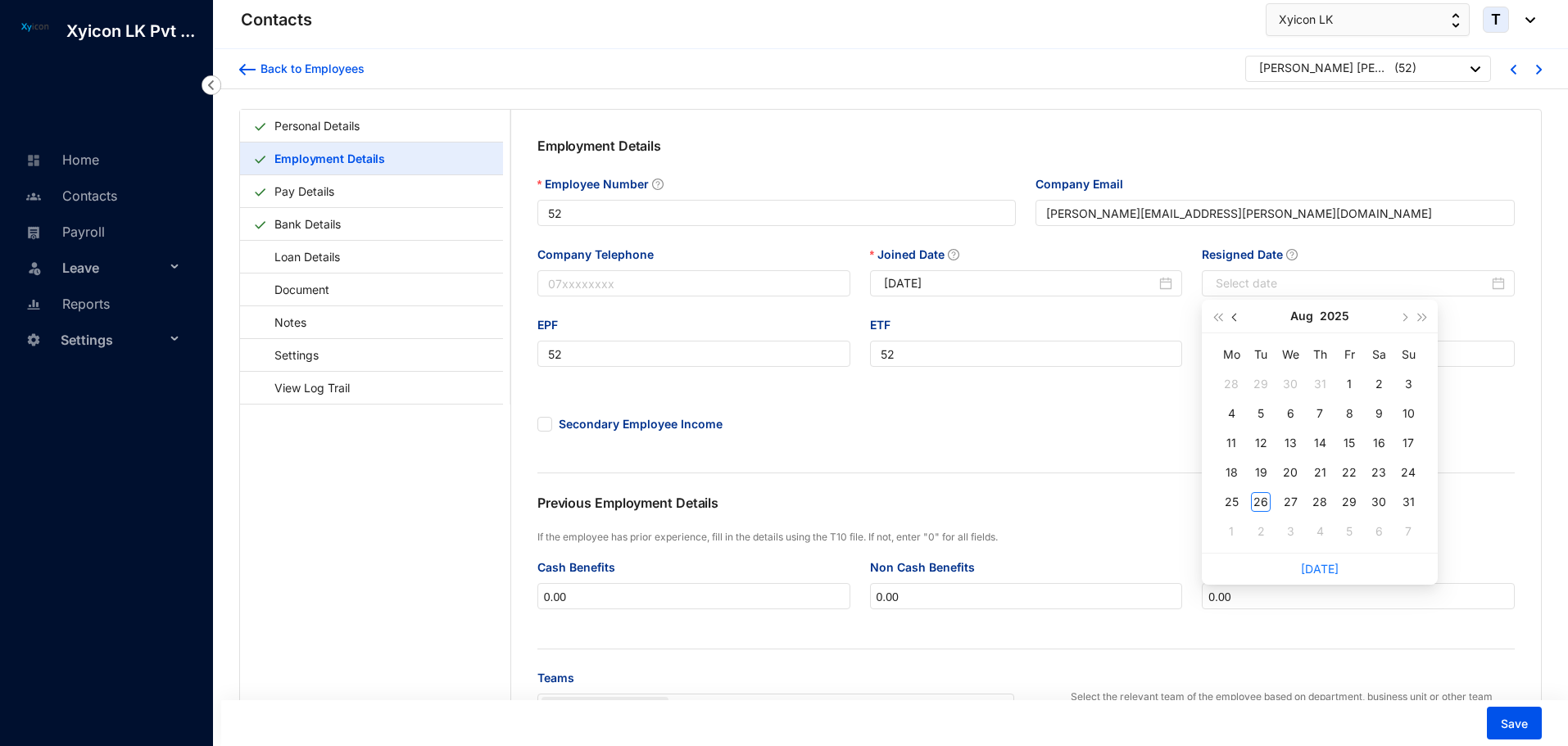
click at [1236, 323] on button "button" at bounding box center [1236, 316] width 18 height 33
type input "[DATE]"
click at [1231, 533] on div "30" at bounding box center [1231, 531] width 20 height 20
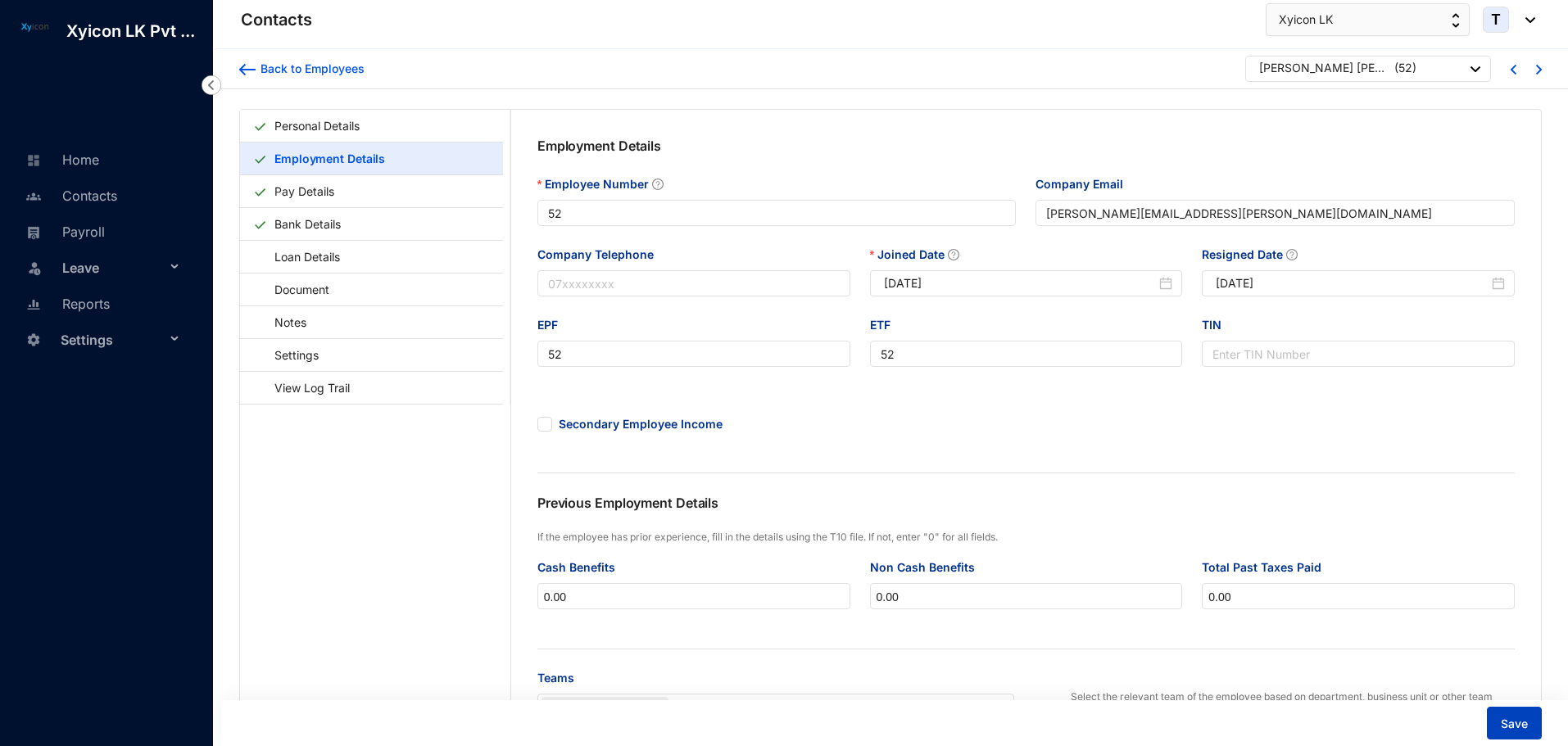
click at [1513, 725] on span "Save" at bounding box center [1514, 724] width 27 height 16
click at [252, 69] on img at bounding box center [247, 69] width 16 height 12
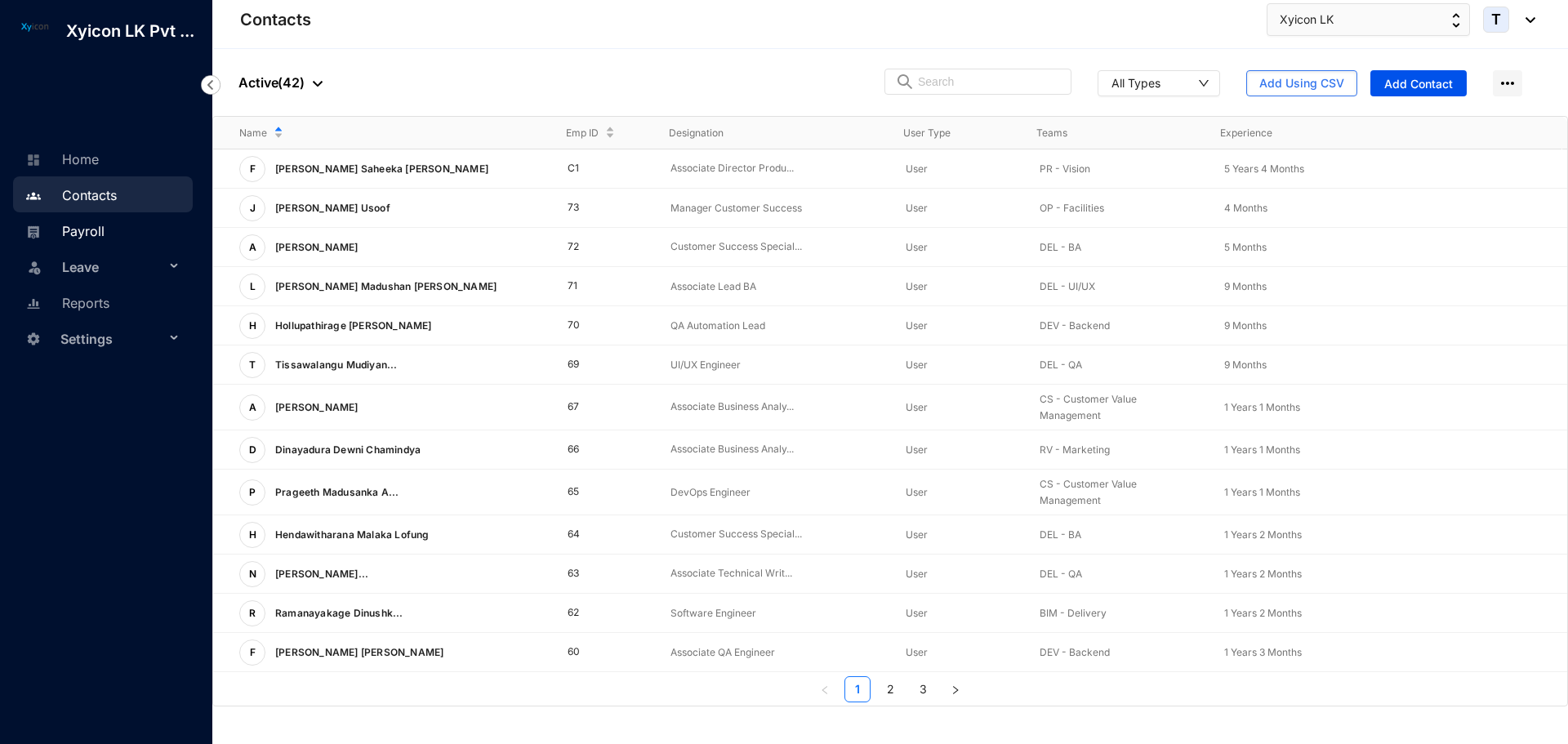
click at [81, 224] on link "Payroll" at bounding box center [62, 231] width 83 height 16
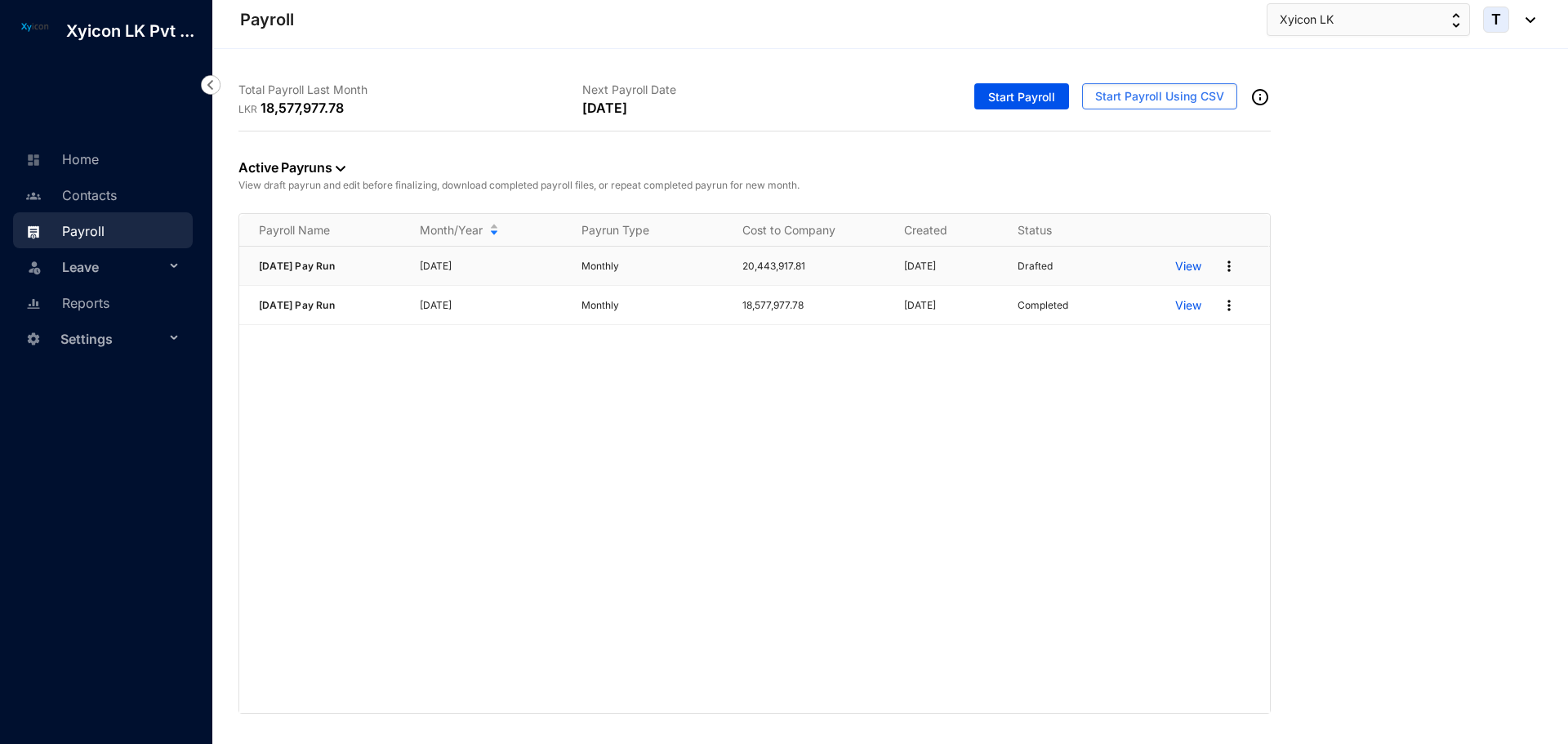
click at [1187, 262] on p "View" at bounding box center [1188, 266] width 26 height 16
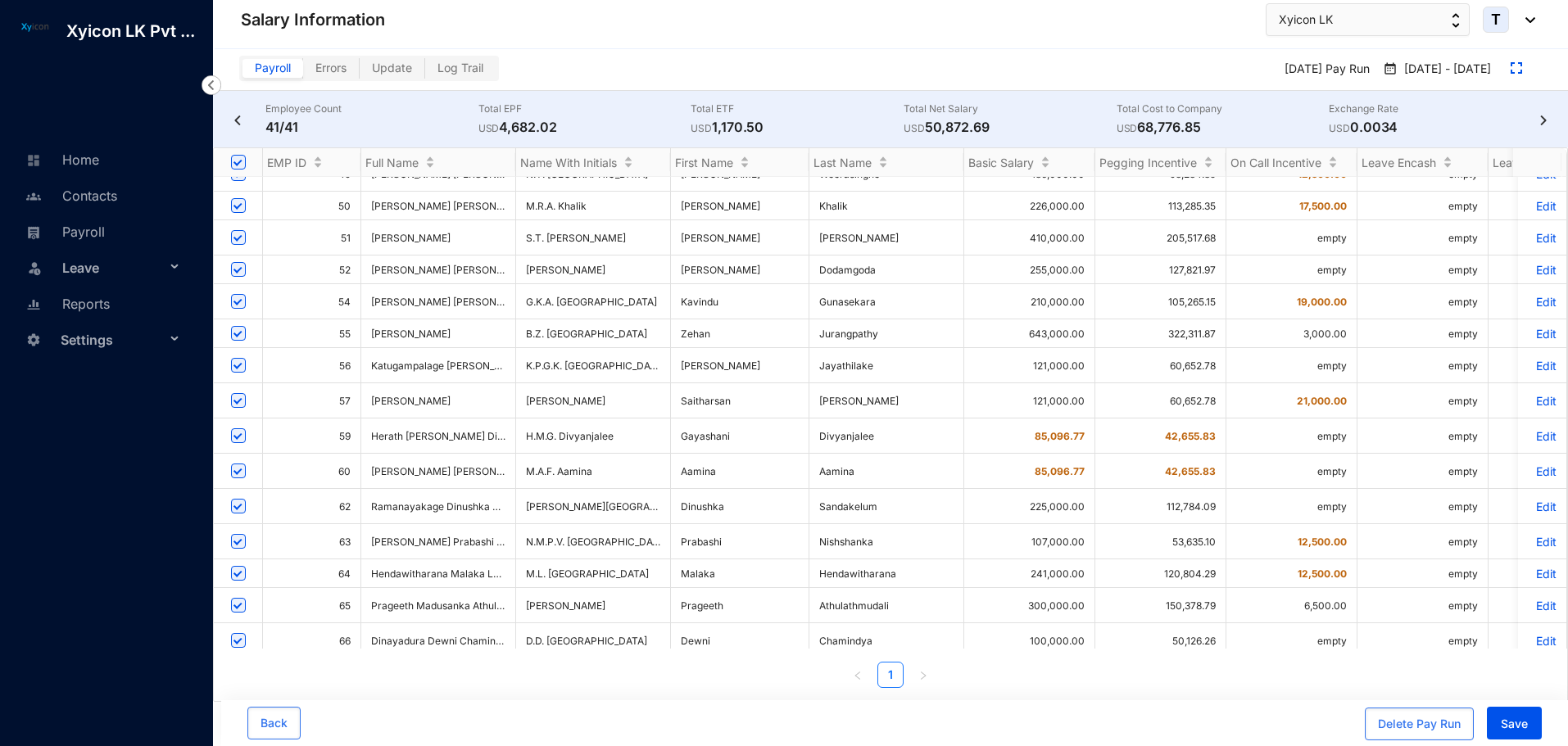
scroll to position [569, 0]
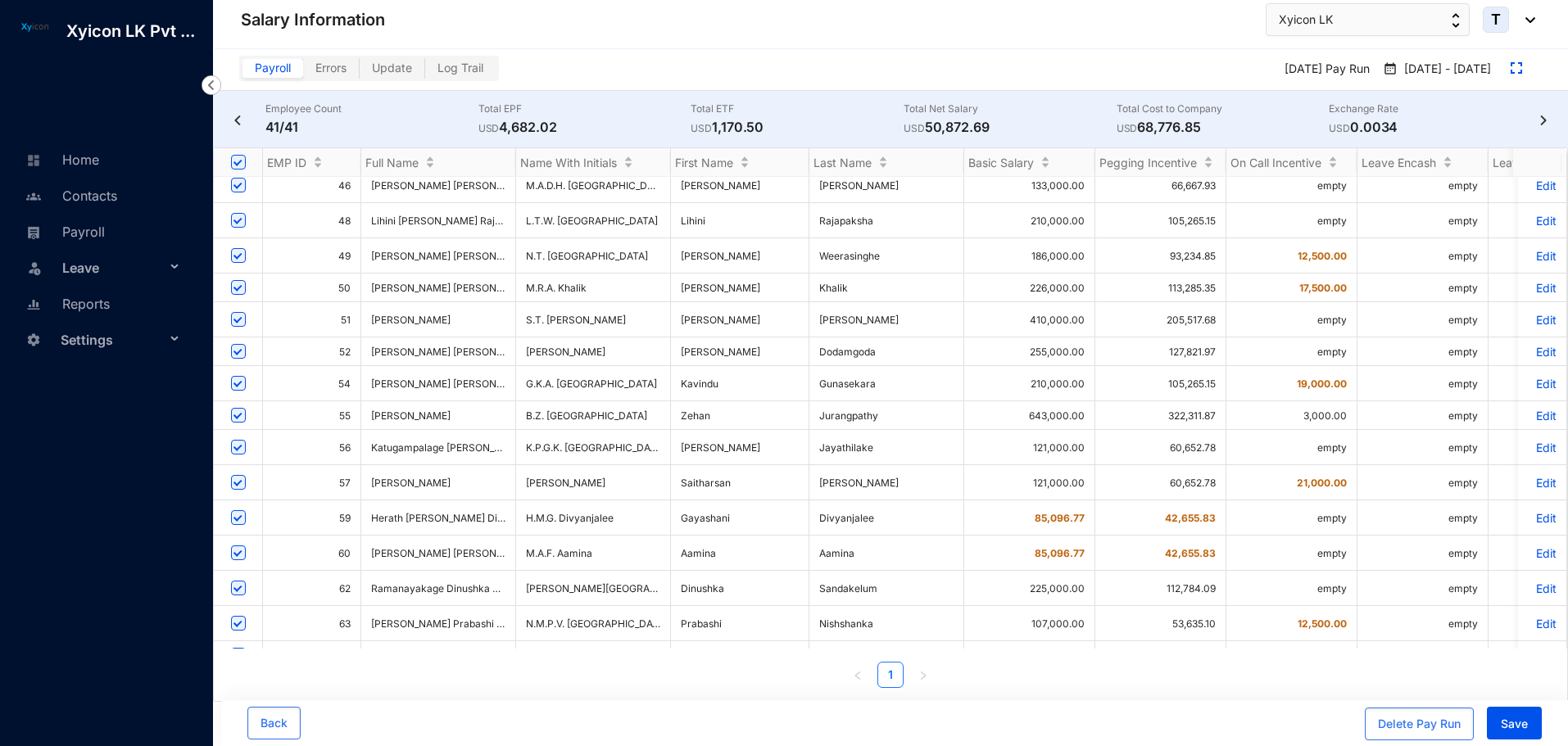
click at [1531, 345] on p "Edit" at bounding box center [1542, 352] width 29 height 14
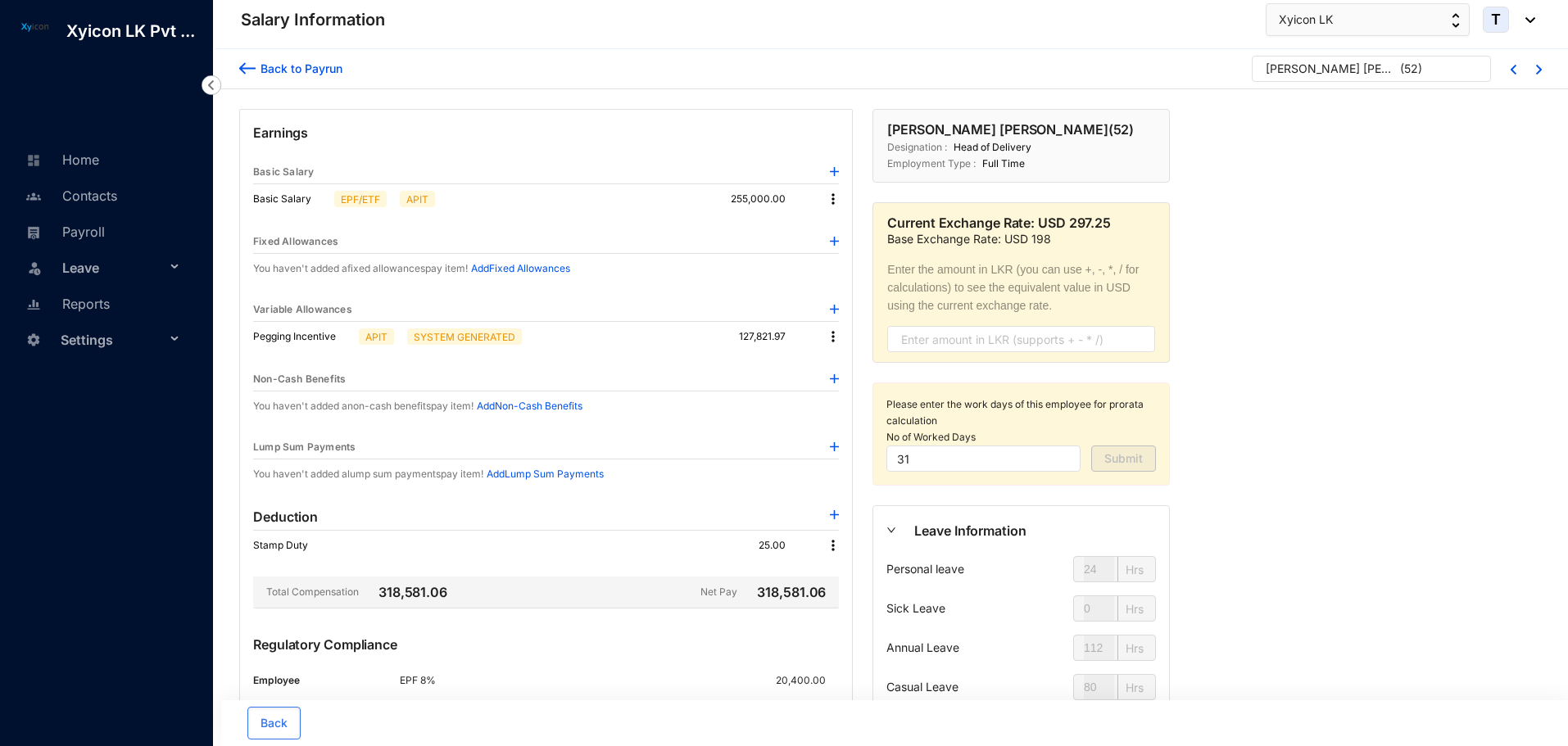
click at [251, 64] on img at bounding box center [247, 68] width 16 height 17
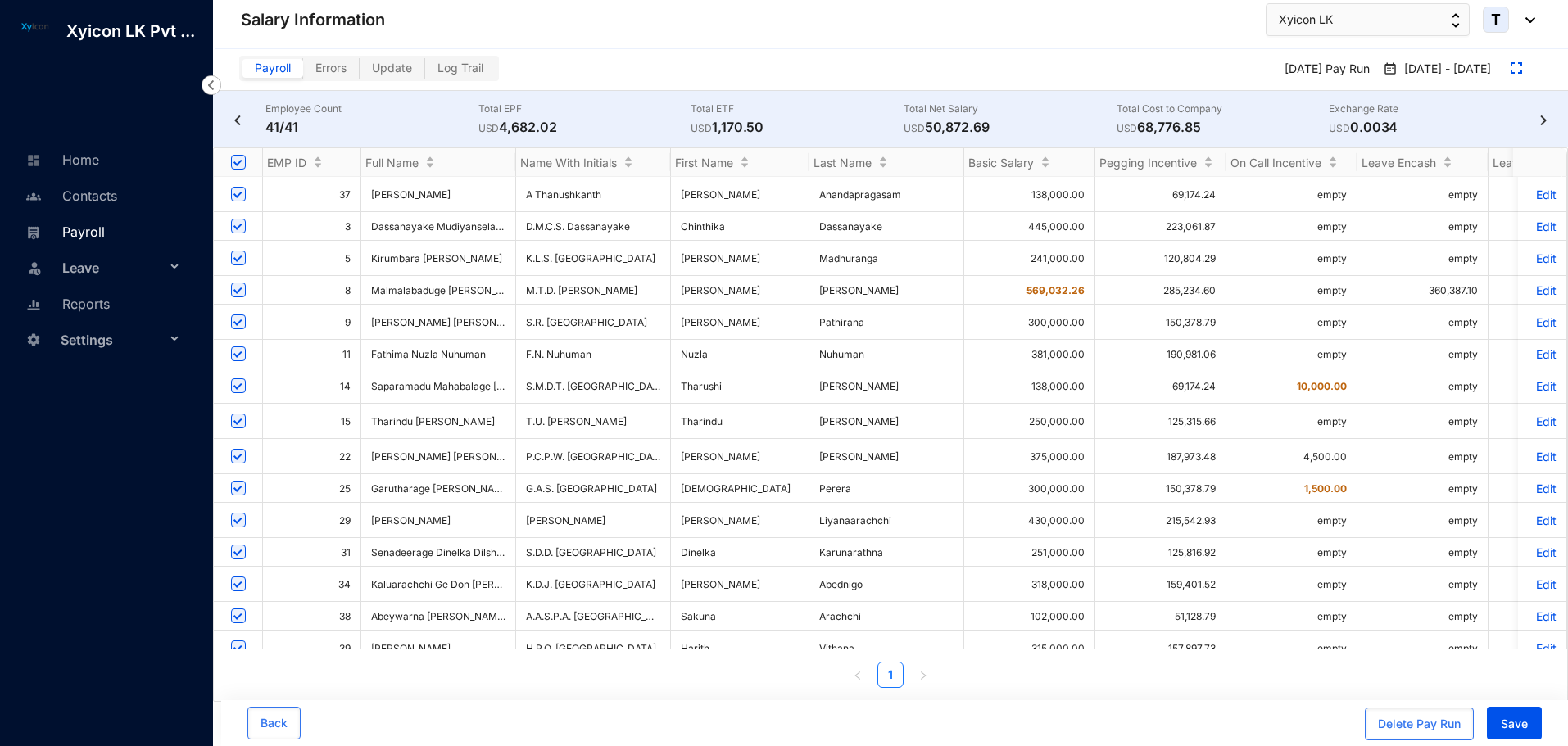
click at [86, 239] on link "Payroll" at bounding box center [63, 232] width 83 height 16
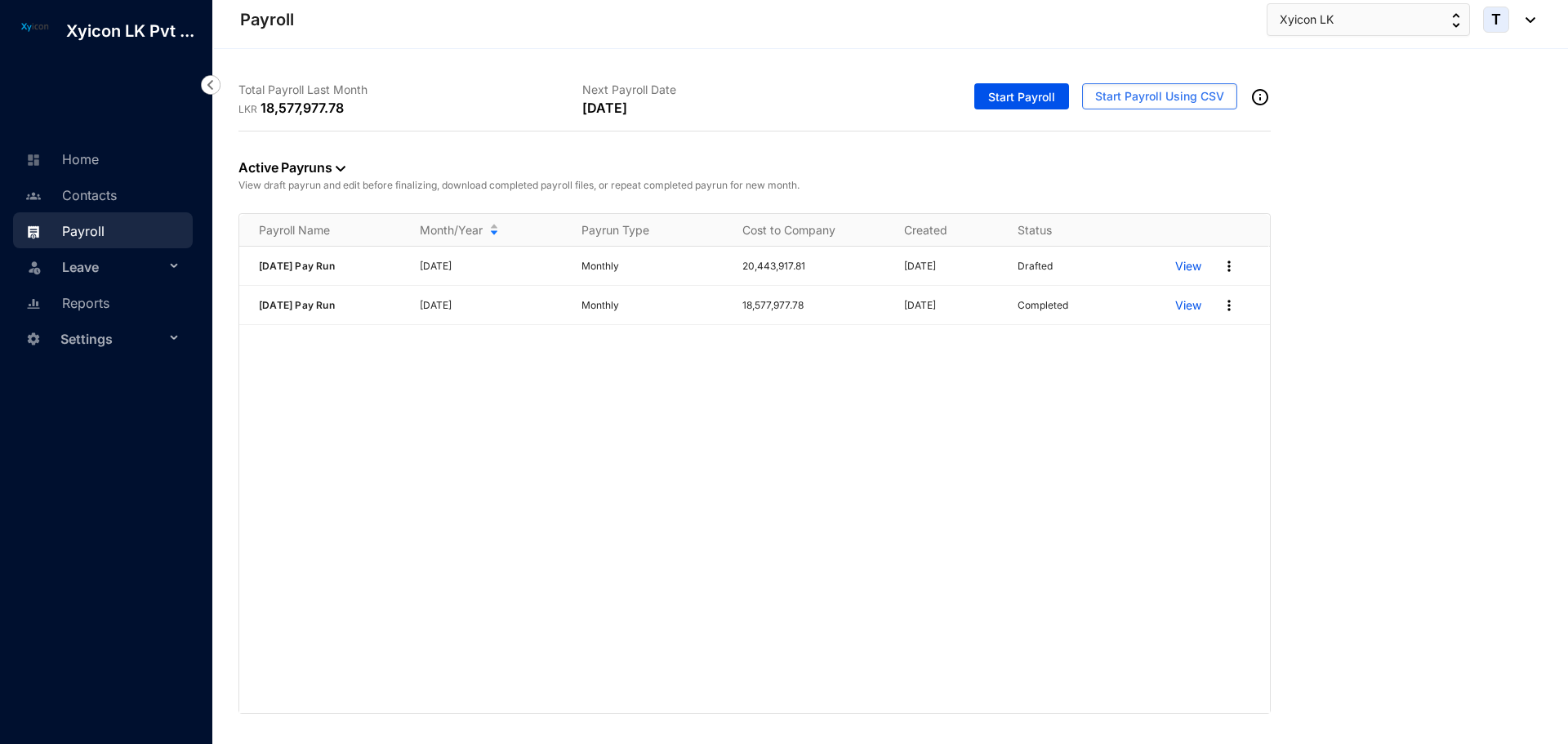
click at [1415, 354] on div "Active Payruns View draft payrun and edit before finalizing, download completed…" at bounding box center [890, 422] width 1304 height 583
